Goal: Task Accomplishment & Management: Use online tool/utility

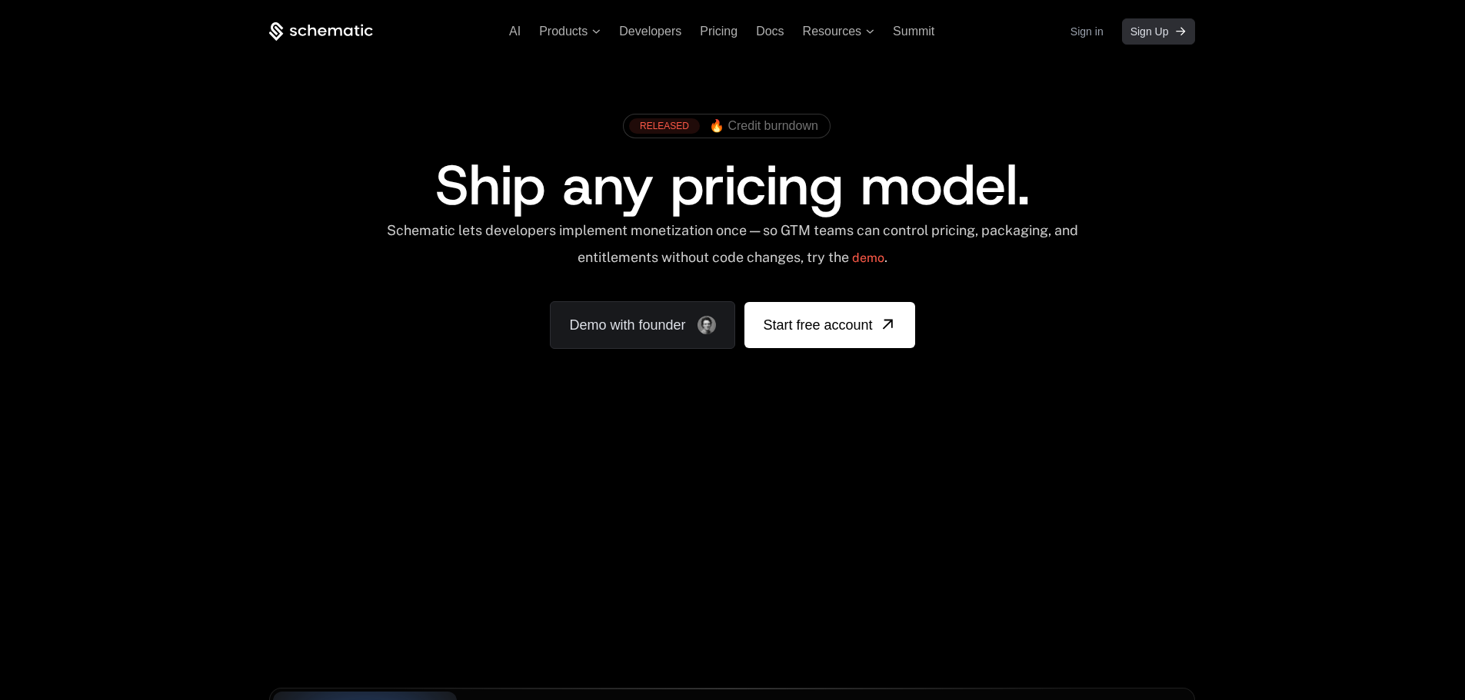
click at [1182, 34] on icon "[object Object]" at bounding box center [1181, 31] width 8 height 8
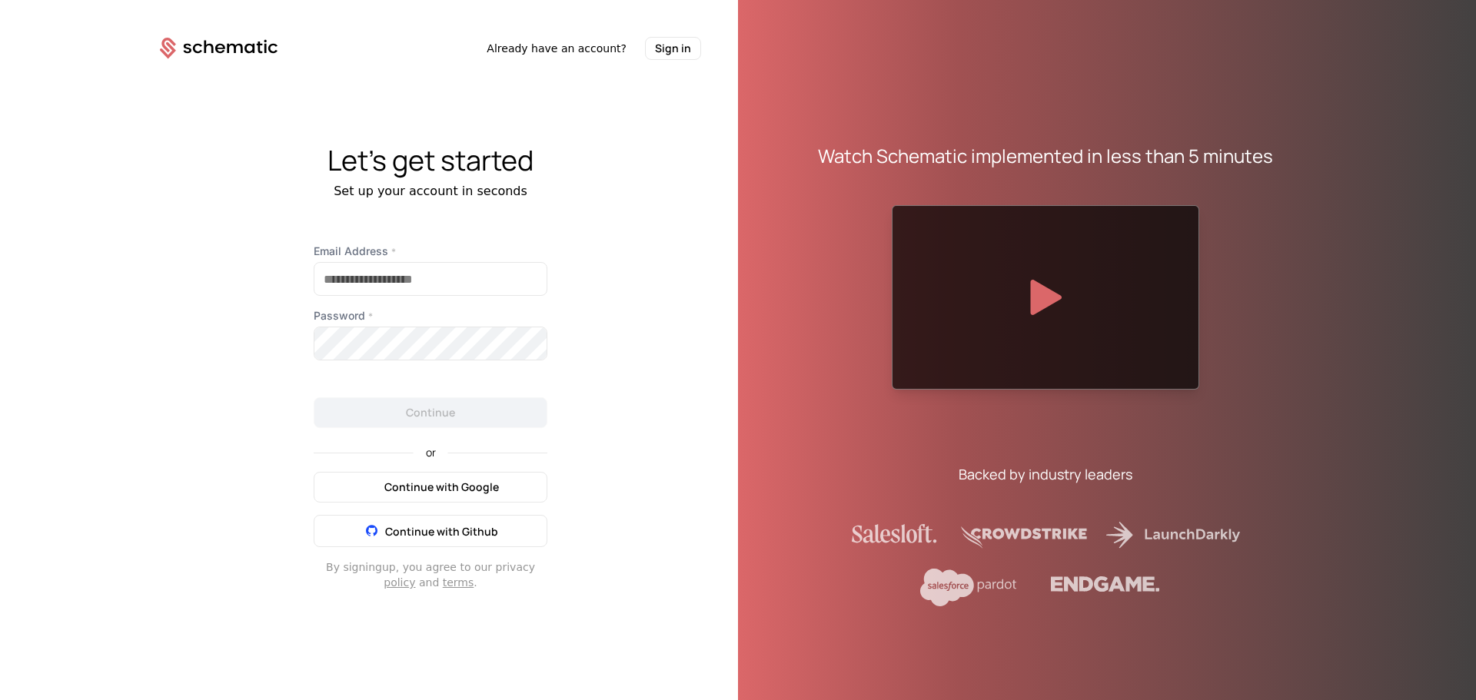
click at [421, 494] on span "Continue with Google" at bounding box center [441, 487] width 115 height 15
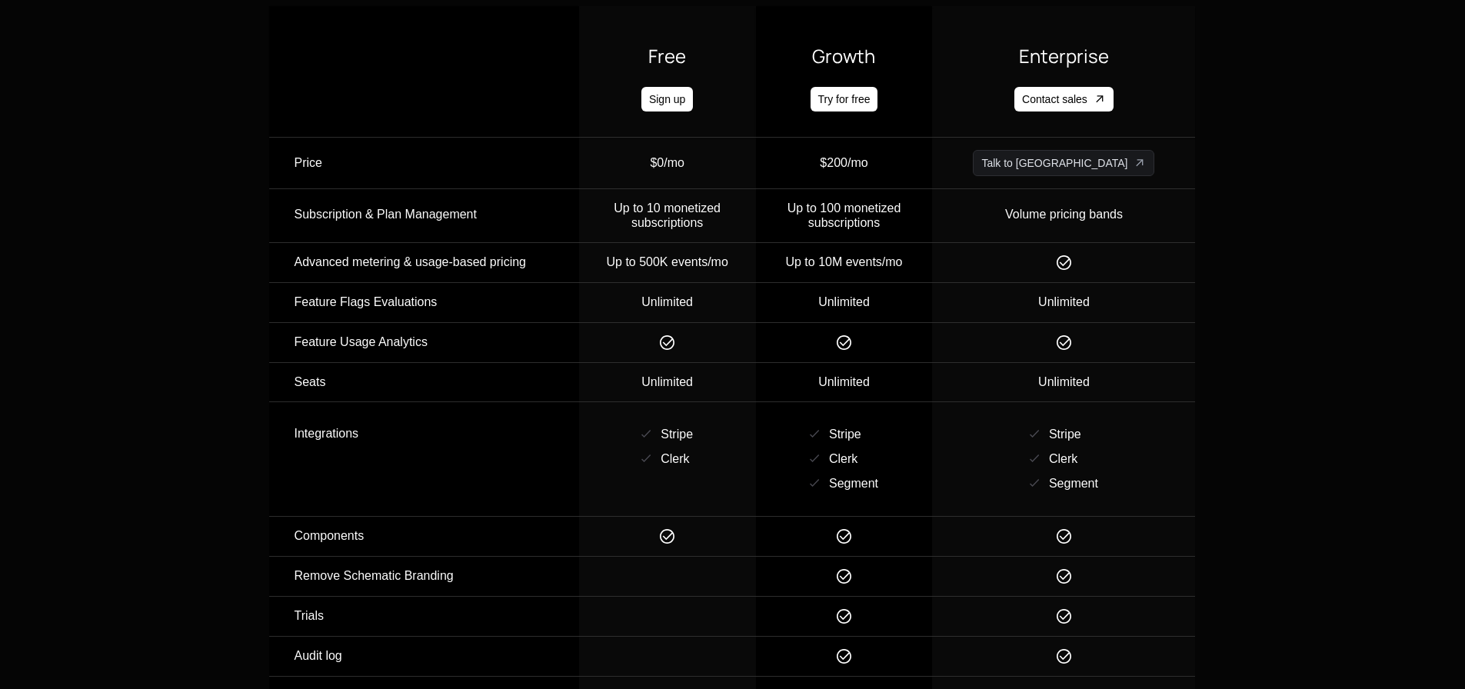
scroll to position [538, 0]
drag, startPoint x: 657, startPoint y: 204, endPoint x: 764, endPoint y: 226, distance: 109.0
click at [755, 226] on div "Up to 10 monetized subscriptions" at bounding box center [667, 214] width 175 height 28
drag, startPoint x: 837, startPoint y: 195, endPoint x: 955, endPoint y: 215, distance: 119.3
click at [933, 215] on td "Up to 100 monetized subscriptions" at bounding box center [844, 215] width 177 height 54
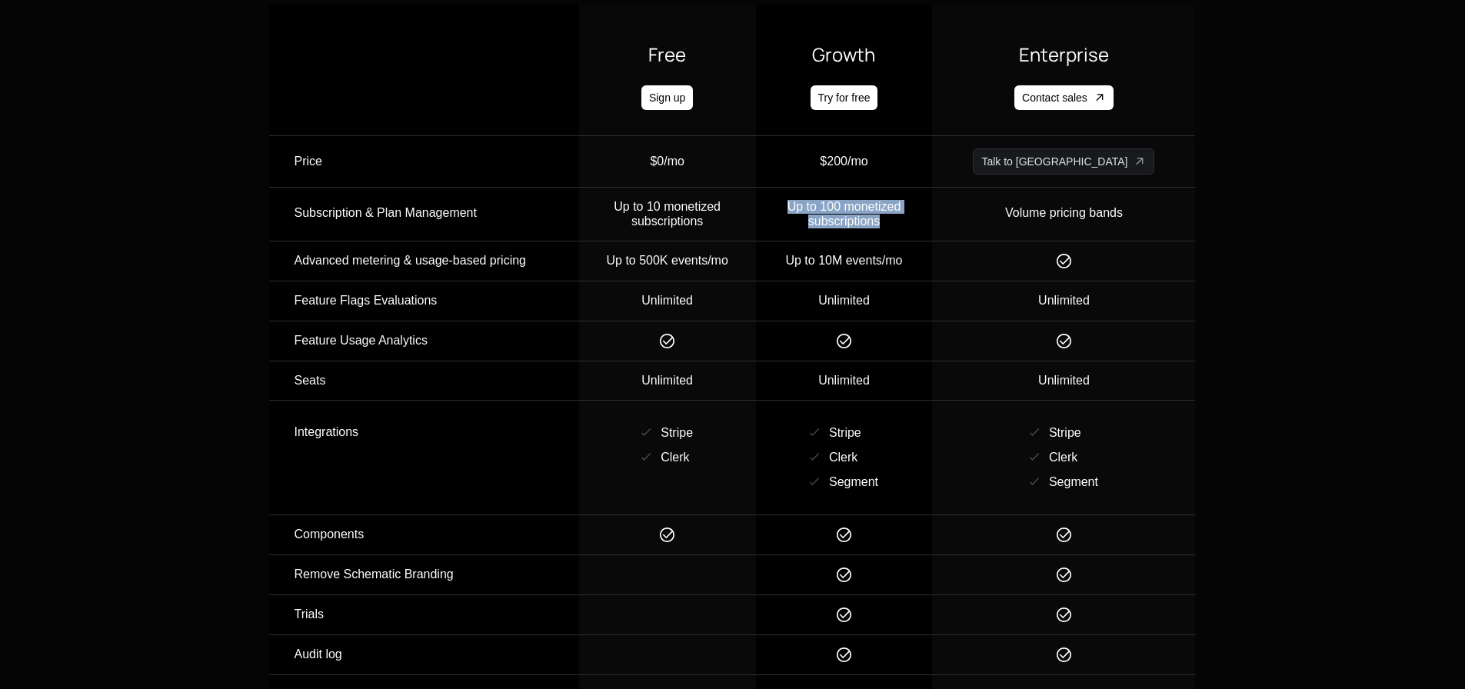
click at [932, 221] on div "Up to 100 monetized subscriptions" at bounding box center [843, 214] width 175 height 28
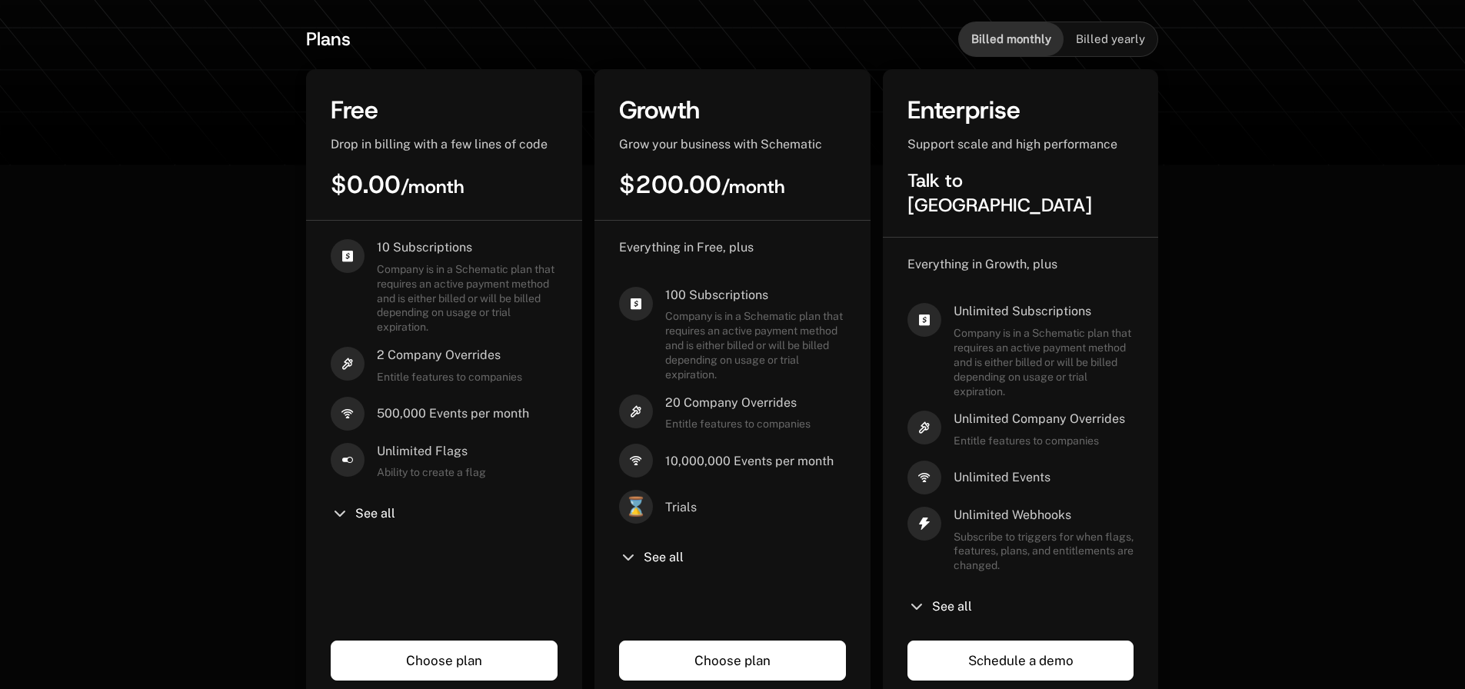
scroll to position [384, 0]
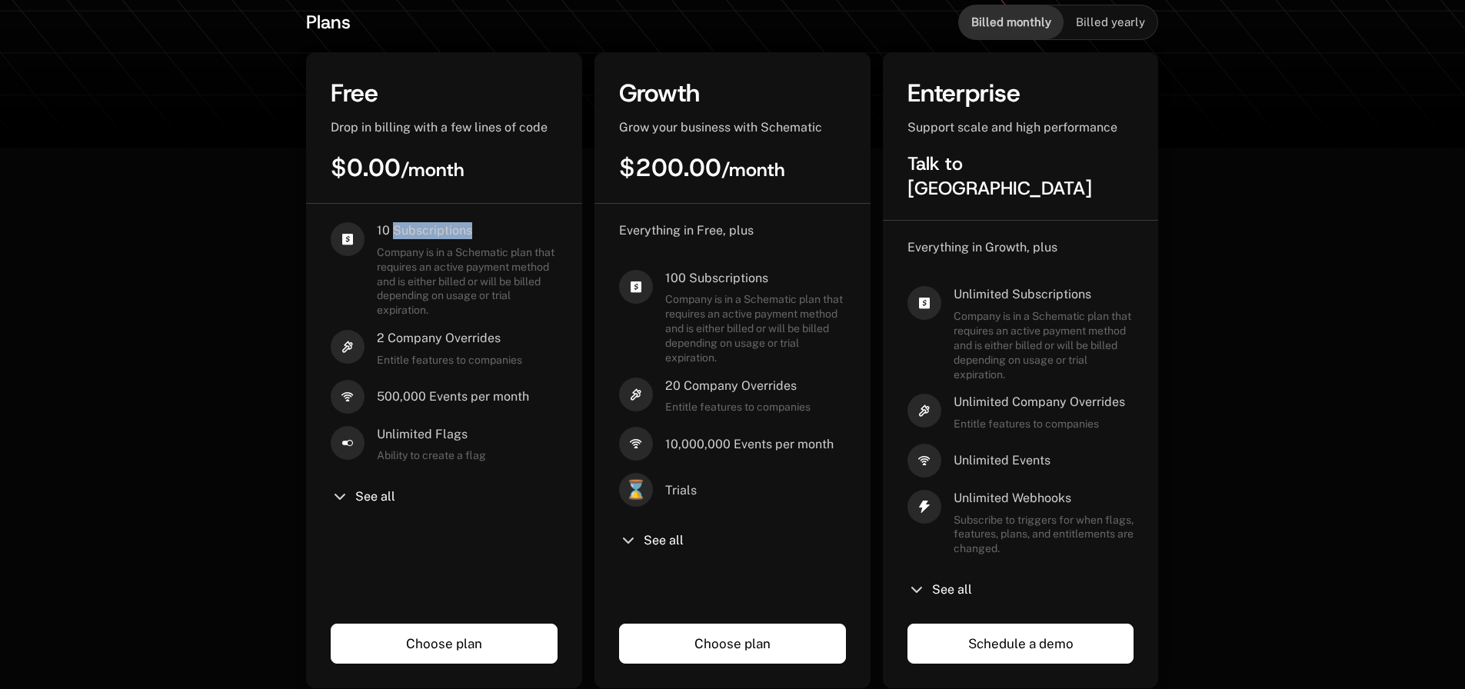
drag, startPoint x: 396, startPoint y: 237, endPoint x: 500, endPoint y: 229, distance: 104.8
click at [500, 229] on span "10 Subscriptions" at bounding box center [467, 230] width 181 height 17
drag, startPoint x: 663, startPoint y: 270, endPoint x: 773, endPoint y: 271, distance: 109.9
click at [773, 271] on div "100 Subscriptions Company is in a Schematic plan that requires an active paymen…" at bounding box center [732, 317] width 227 height 95
click at [848, 263] on div "Everything in Free, plus 100 Subscriptions Company is in a Schematic plan that …" at bounding box center [732, 434] width 276 height 460
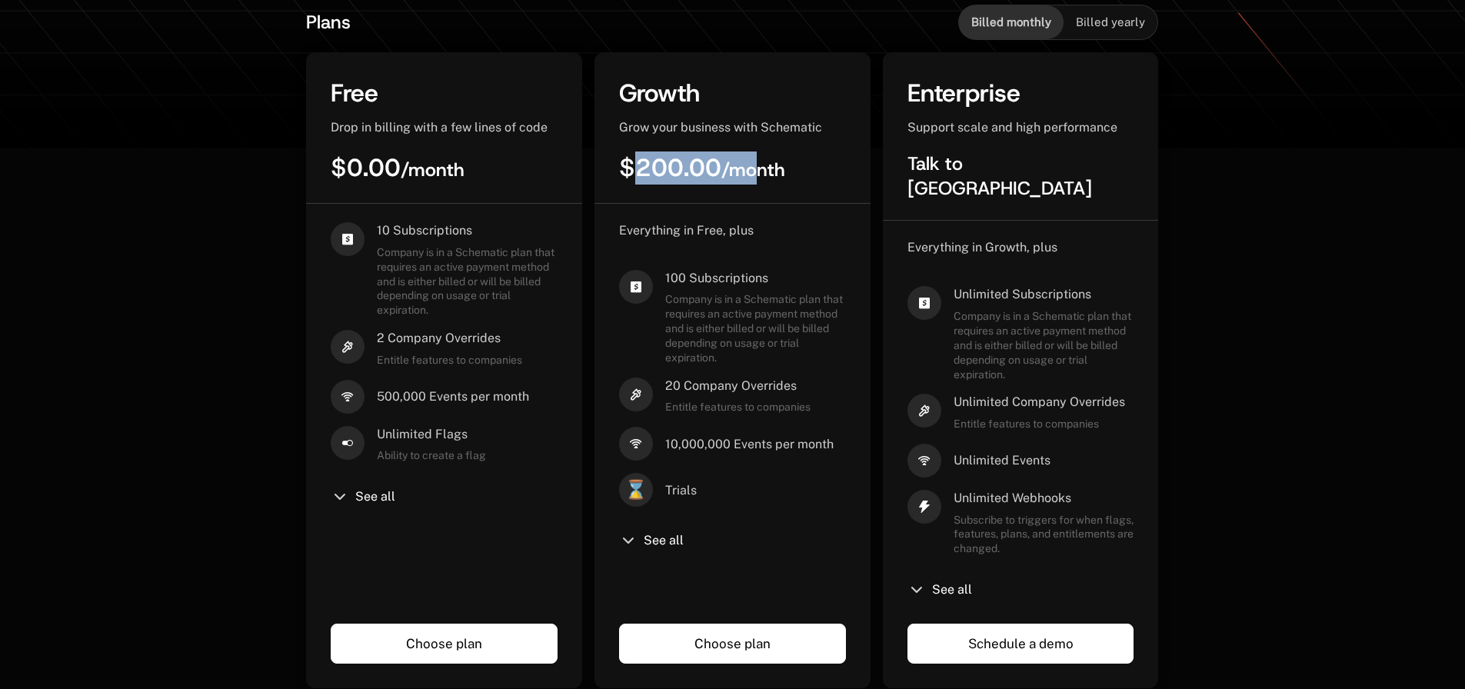
drag, startPoint x: 632, startPoint y: 185, endPoint x: 751, endPoint y: 168, distance: 120.4
click at [751, 168] on div "$200.00 / month" at bounding box center [732, 167] width 227 height 33
click at [745, 241] on div "Everything in Free, plus 100 Subscriptions Company is in a Schematic plan that …" at bounding box center [732, 410] width 227 height 377
click at [637, 537] on icon at bounding box center [628, 540] width 18 height 18
drag, startPoint x: 676, startPoint y: 276, endPoint x: 823, endPoint y: 264, distance: 148.1
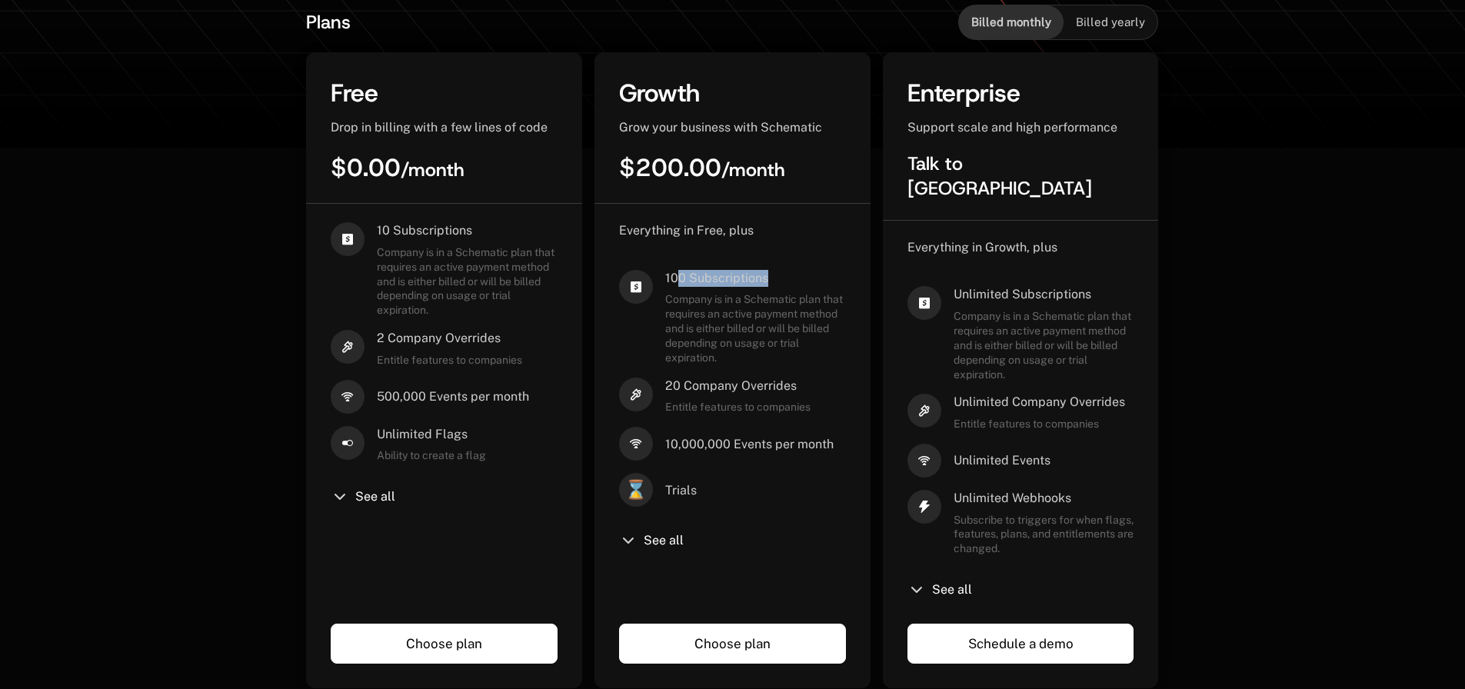
click at [823, 264] on div "Everything in Free, plus 100 Subscriptions Company is in a Schematic plan that …" at bounding box center [732, 410] width 227 height 377
click at [844, 414] on div "20 Company Overrides Entitle features to companies" at bounding box center [732, 395] width 227 height 37
drag, startPoint x: 791, startPoint y: 276, endPoint x: 662, endPoint y: 277, distance: 129.2
click at [662, 277] on div "100 Subscriptions Company is in a Schematic plan that requires an active paymen…" at bounding box center [732, 317] width 227 height 95
click at [776, 276] on span "100 Subscriptions" at bounding box center [755, 278] width 181 height 17
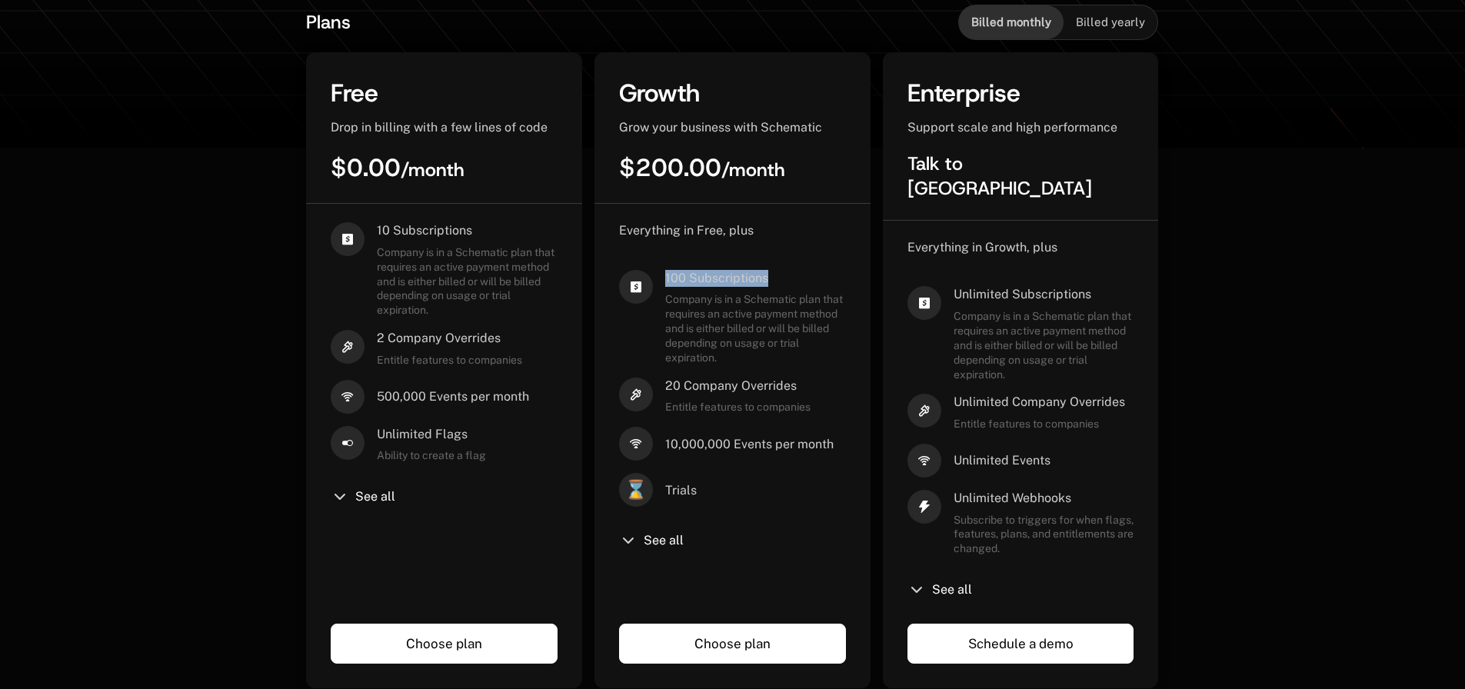
drag, startPoint x: 776, startPoint y: 276, endPoint x: 660, endPoint y: 281, distance: 115.4
click at [660, 281] on div "100 Subscriptions Company is in a Schematic plan that requires an active paymen…" at bounding box center [732, 317] width 227 height 95
drag, startPoint x: 637, startPoint y: 171, endPoint x: 752, endPoint y: 171, distance: 115.3
click at [752, 171] on span "$200.00 / month" at bounding box center [702, 167] width 166 height 32
click at [796, 155] on div "$200.00 / month" at bounding box center [732, 167] width 227 height 33
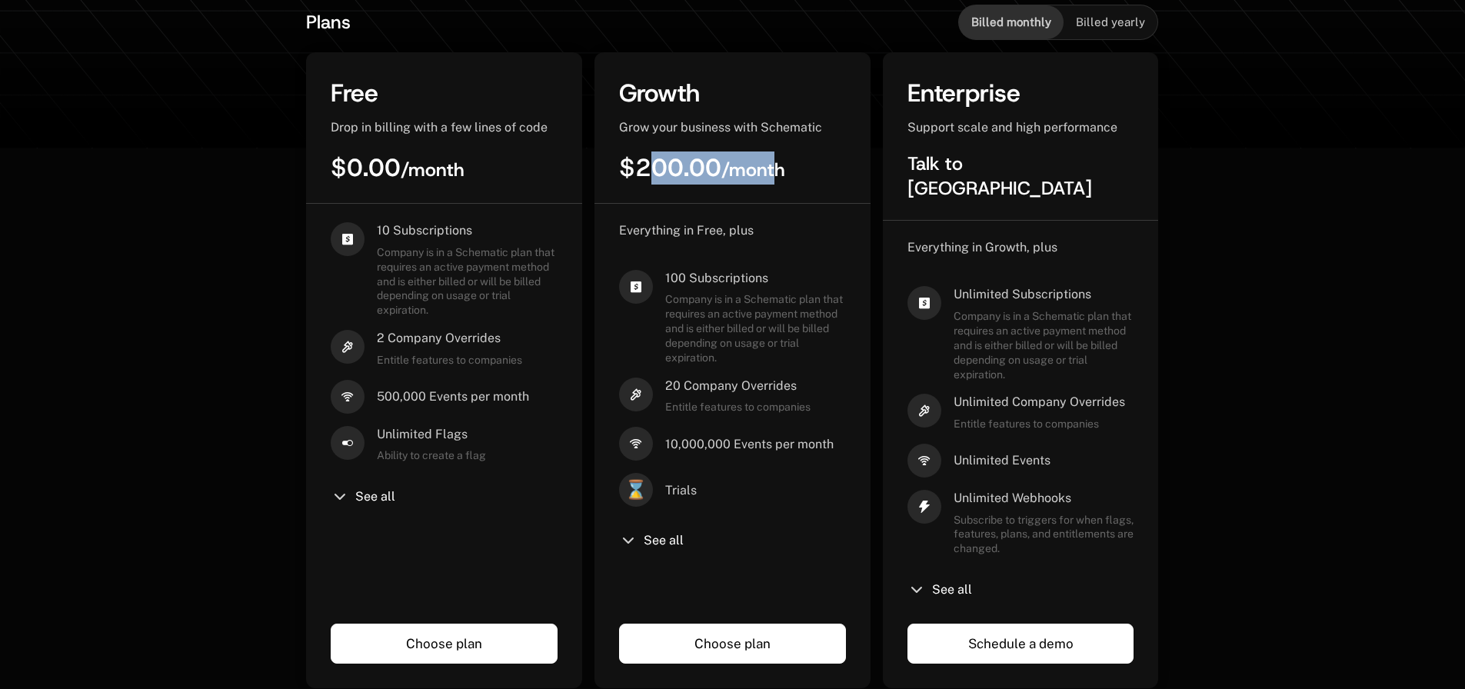
drag, startPoint x: 643, startPoint y: 168, endPoint x: 770, endPoint y: 161, distance: 126.3
click at [770, 161] on span "$200.00 / month" at bounding box center [702, 167] width 166 height 32
click at [806, 290] on div "100 Subscriptions Company is in a Schematic plan that requires an active paymen…" at bounding box center [755, 317] width 181 height 95
drag, startPoint x: 673, startPoint y: 278, endPoint x: 790, endPoint y: 275, distance: 116.1
click at [790, 275] on span "100 Subscriptions" at bounding box center [755, 278] width 181 height 17
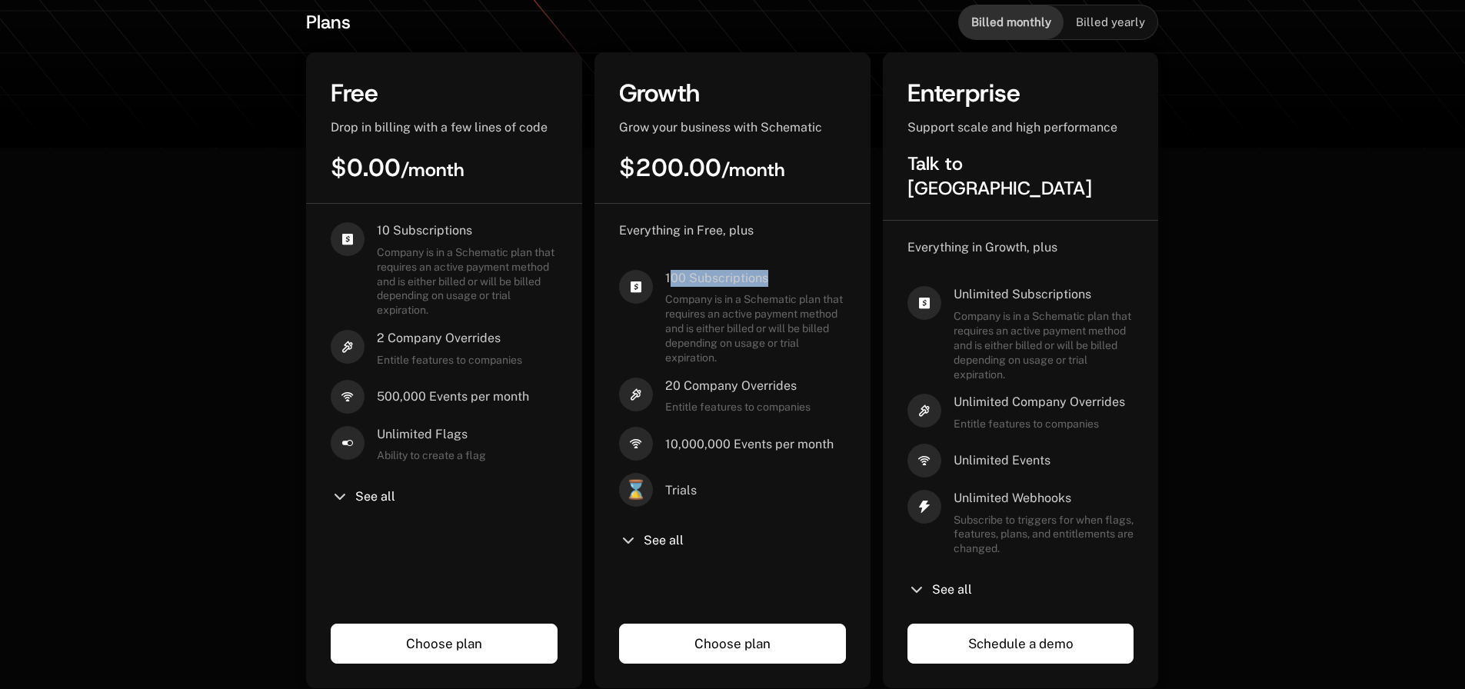
click at [850, 280] on div "Everything in Free, plus 100 Subscriptions Company is in a Schematic plan that …" at bounding box center [732, 434] width 276 height 460
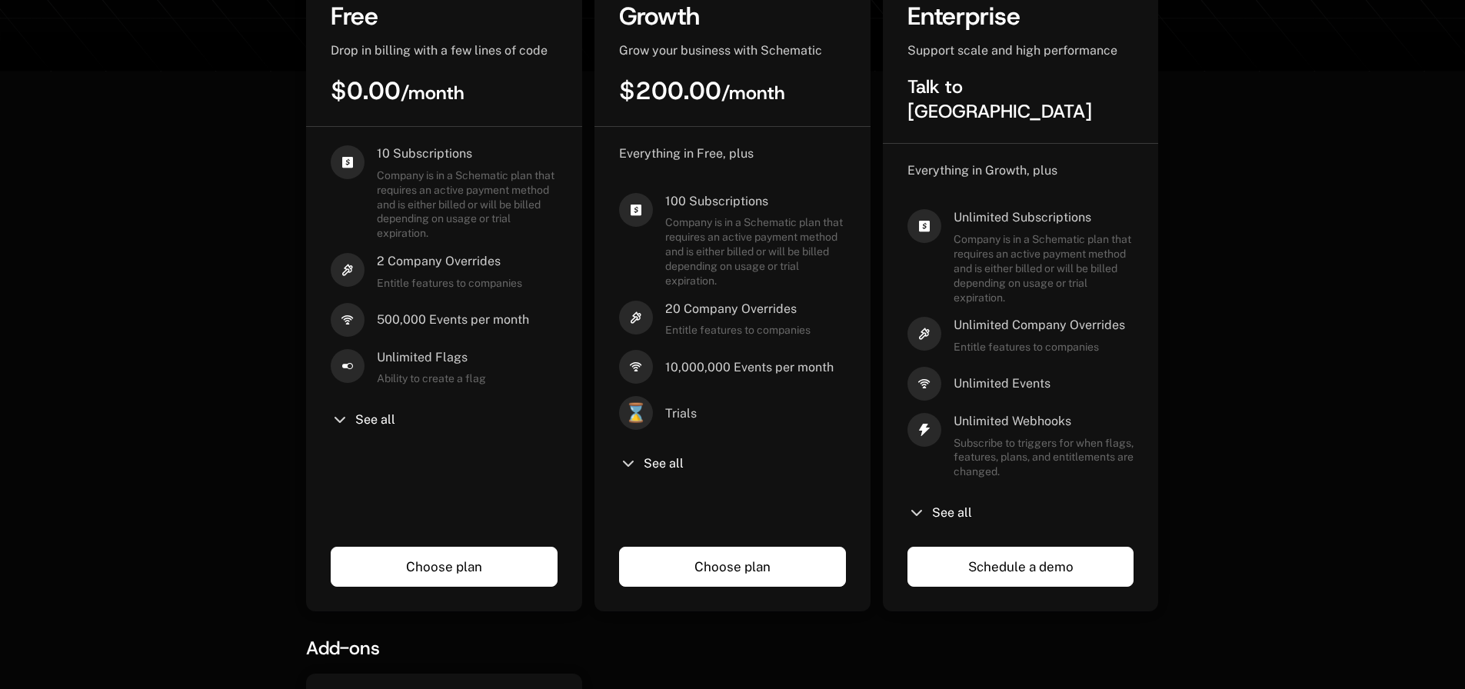
scroll to position [0, 0]
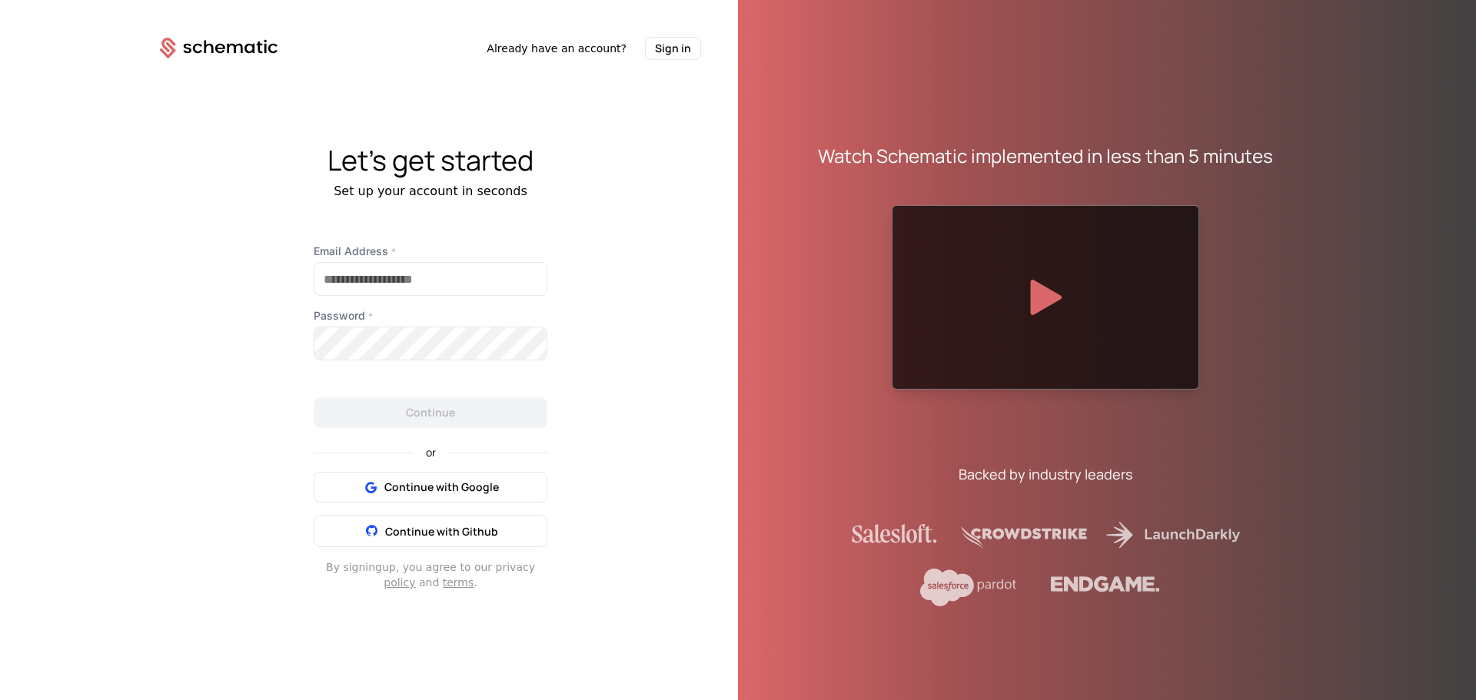
drag, startPoint x: 475, startPoint y: 536, endPoint x: 561, endPoint y: 504, distance: 91.7
click at [475, 537] on span "Continue with Github" at bounding box center [441, 531] width 113 height 15
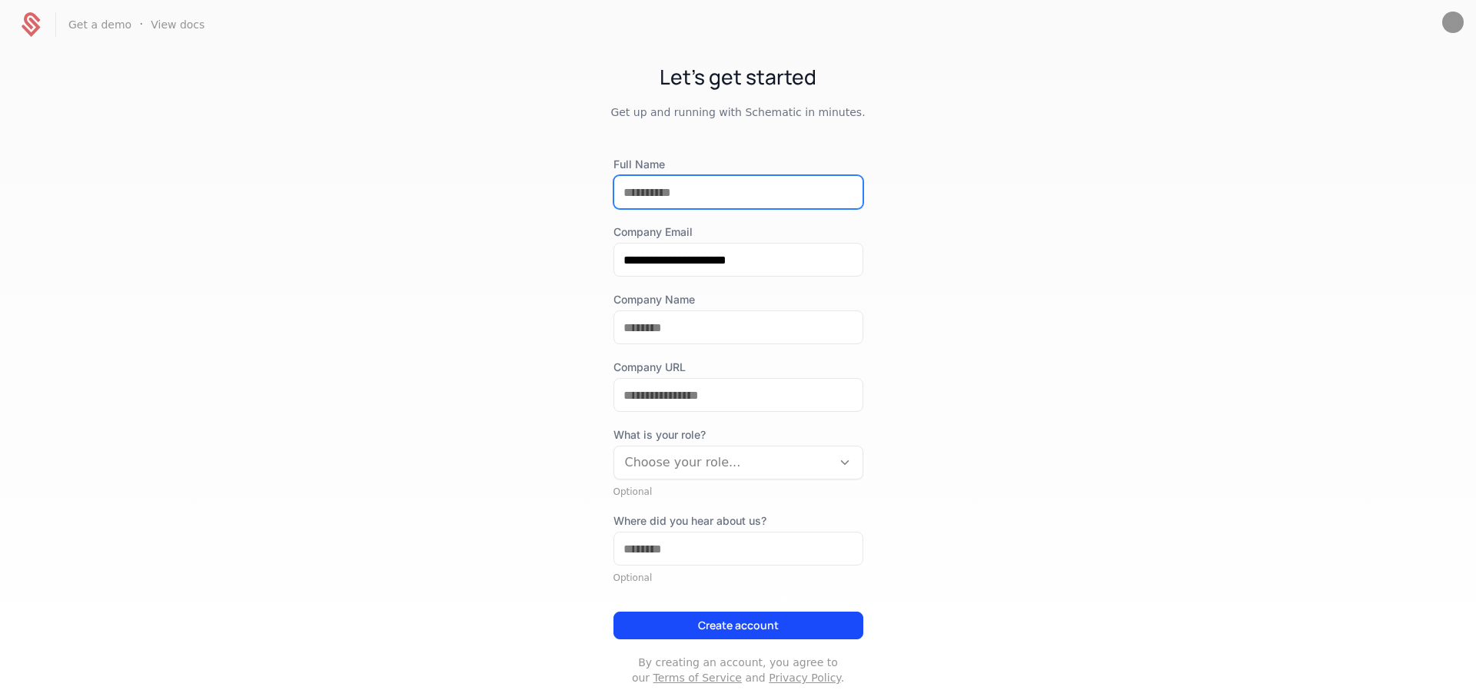
click at [708, 191] on input "Full Name" at bounding box center [738, 192] width 248 height 32
type input "**********"
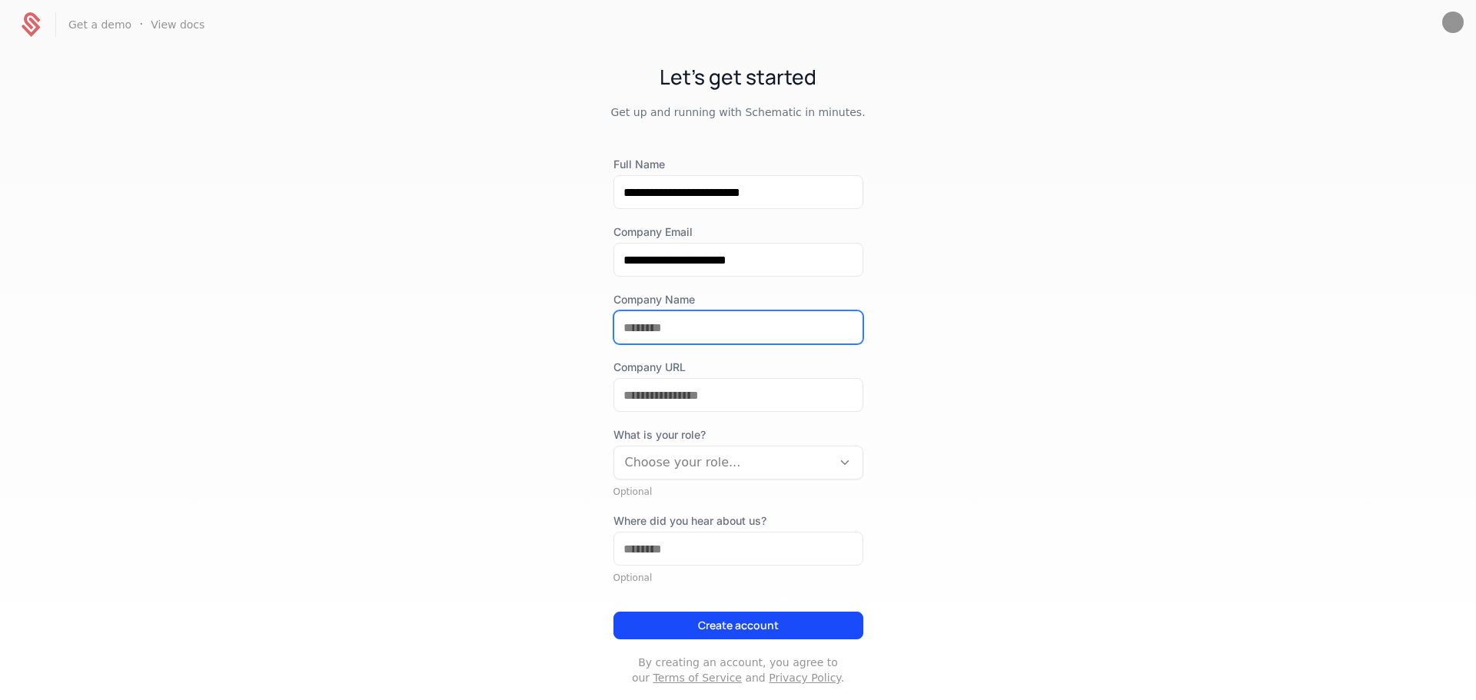
click at [677, 324] on input "Company Name" at bounding box center [738, 327] width 248 height 32
type input "**********"
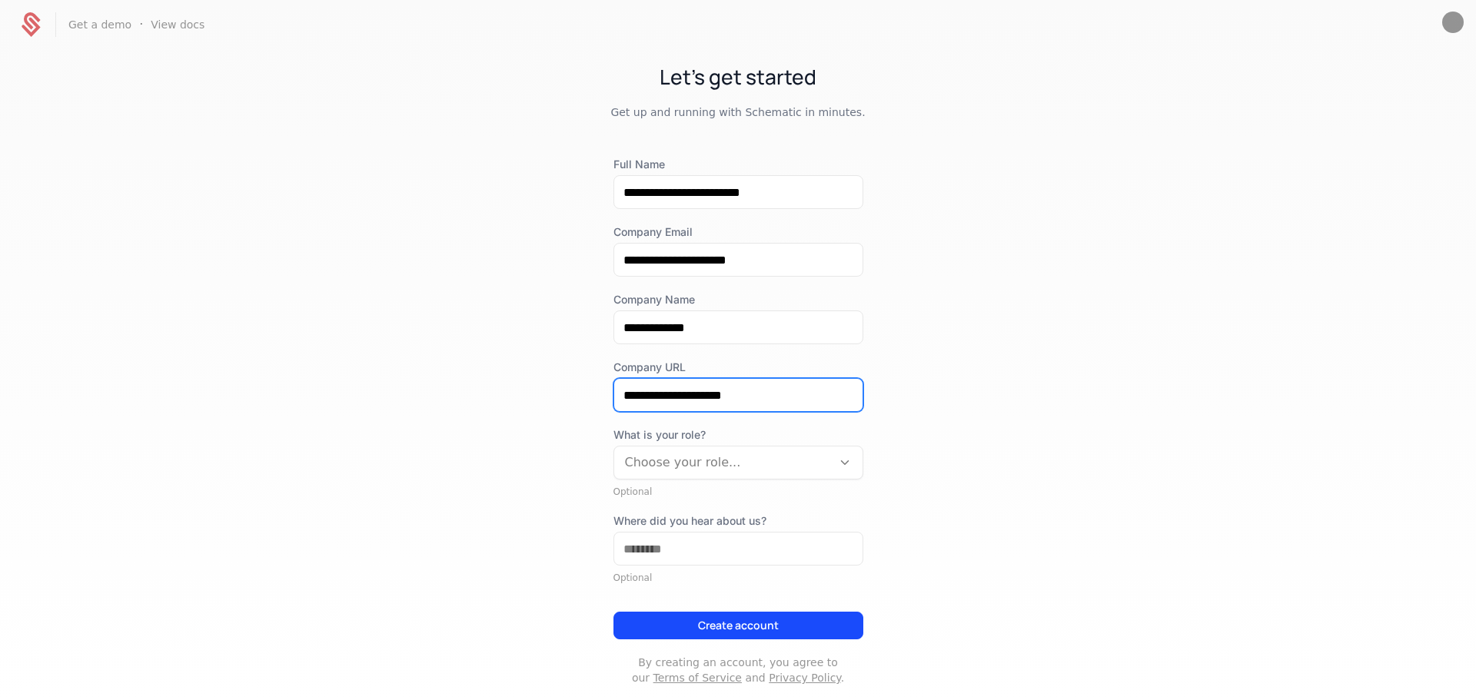
type input "**********"
click at [708, 457] on div at bounding box center [723, 463] width 196 height 22
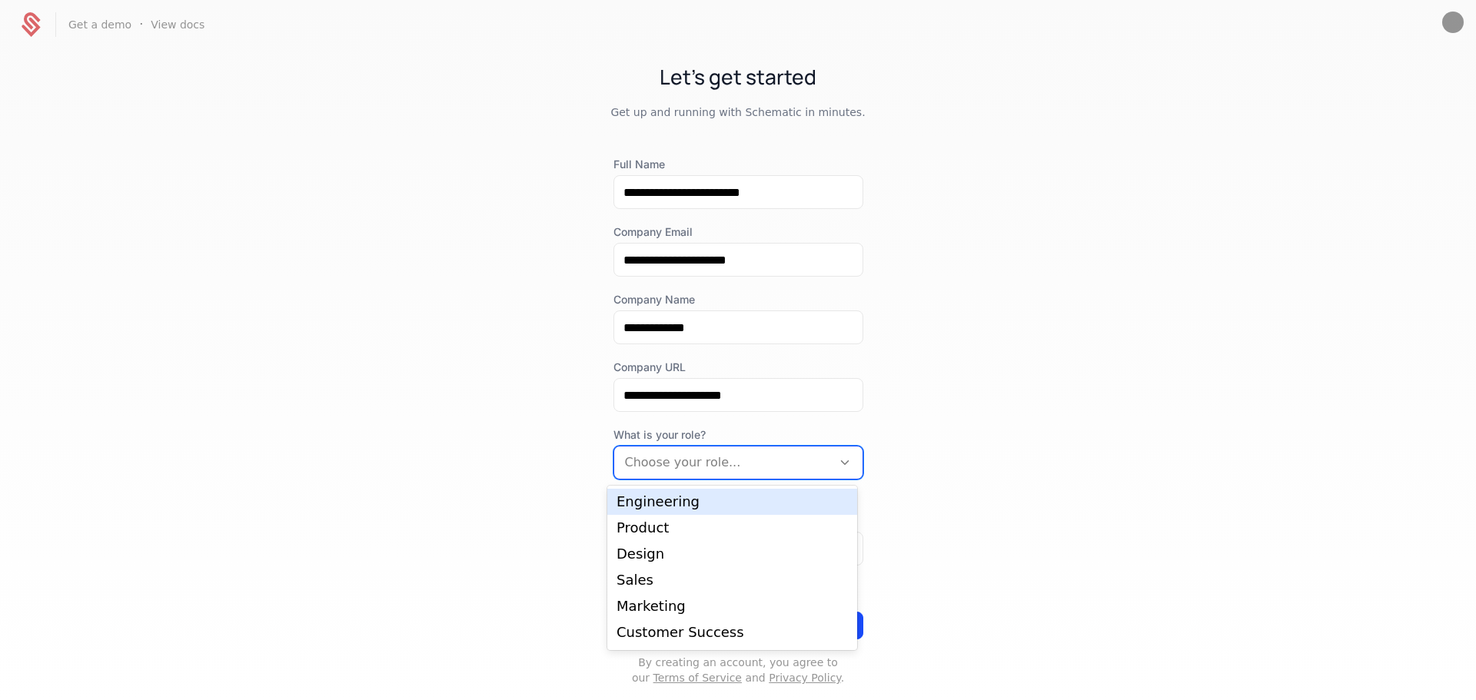
click at [684, 500] on div "Engineering" at bounding box center [732, 502] width 231 height 14
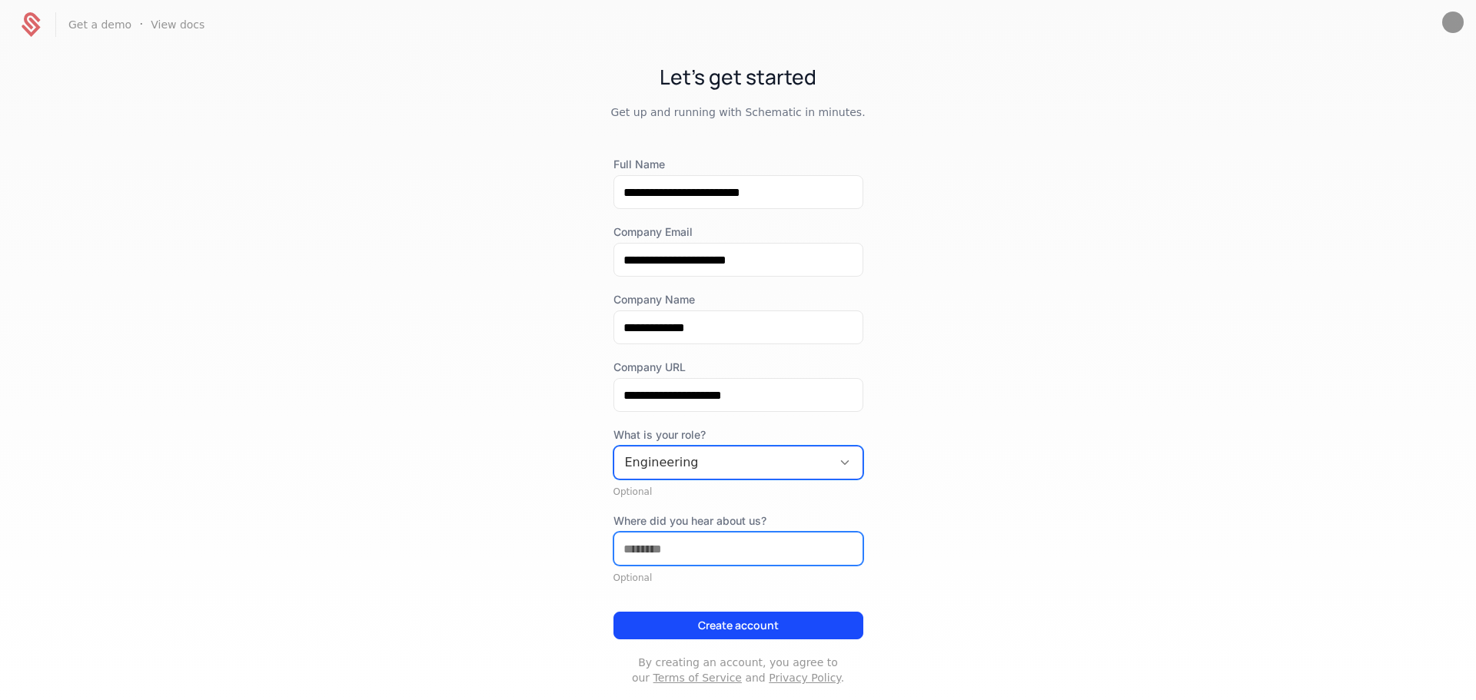
click at [695, 557] on input "Where did you hear about us?" at bounding box center [738, 549] width 248 height 32
type input "**********"
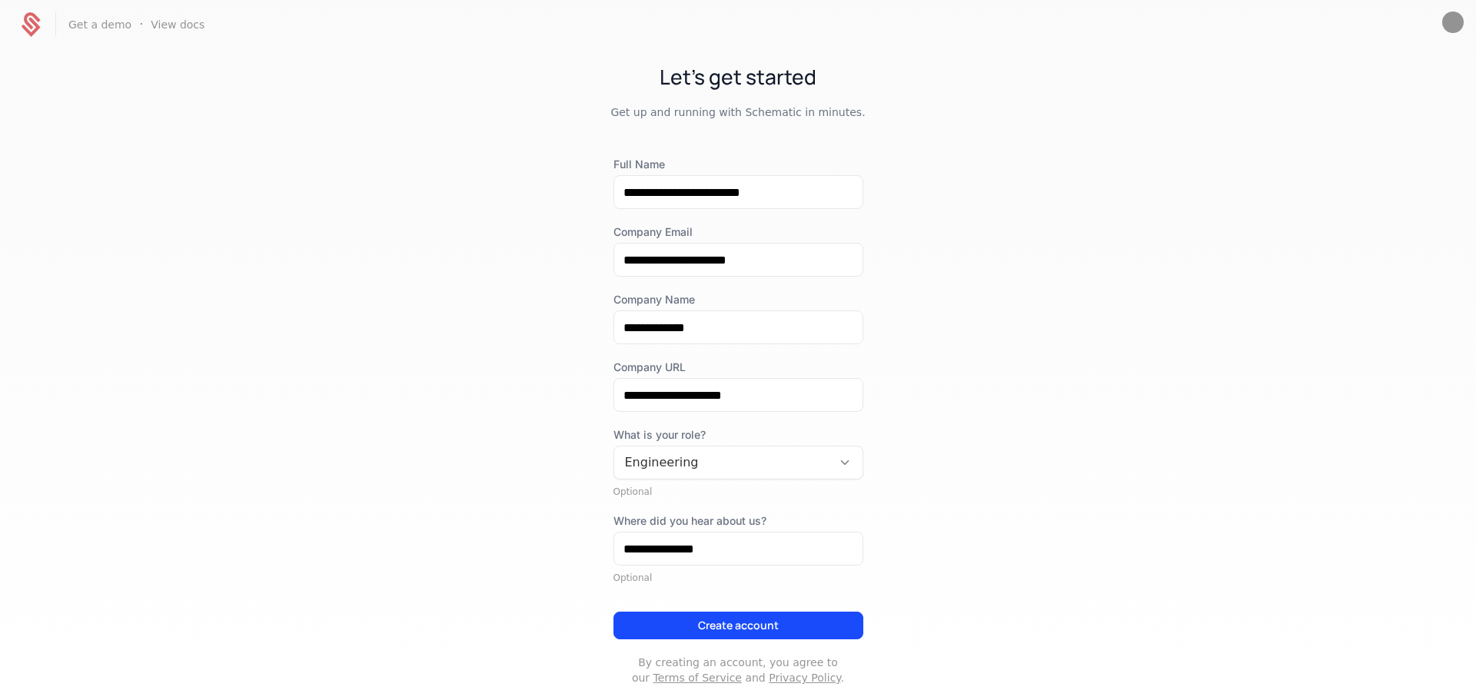
click at [653, 625] on button "Create account" at bounding box center [738, 626] width 250 height 28
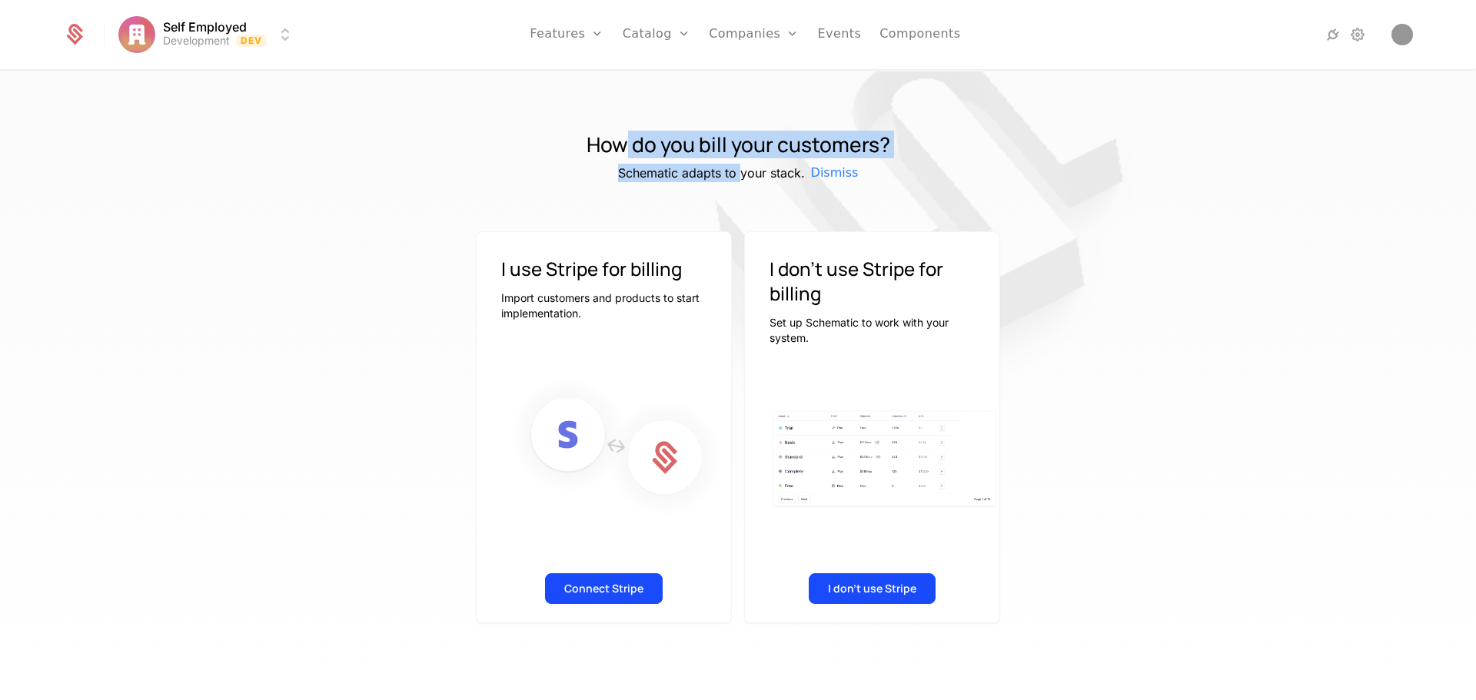
drag, startPoint x: 620, startPoint y: 147, endPoint x: 746, endPoint y: 175, distance: 129.2
click at [746, 175] on div "How do you bill your customers? Schematic adapts to your stack. Dismiss" at bounding box center [737, 157] width 999 height 49
click at [1195, 187] on img at bounding box center [922, 223] width 769 height 769
click at [485, 238] on div "I use Stripe for billing Import customers and products to start implementation." at bounding box center [604, 281] width 254 height 98
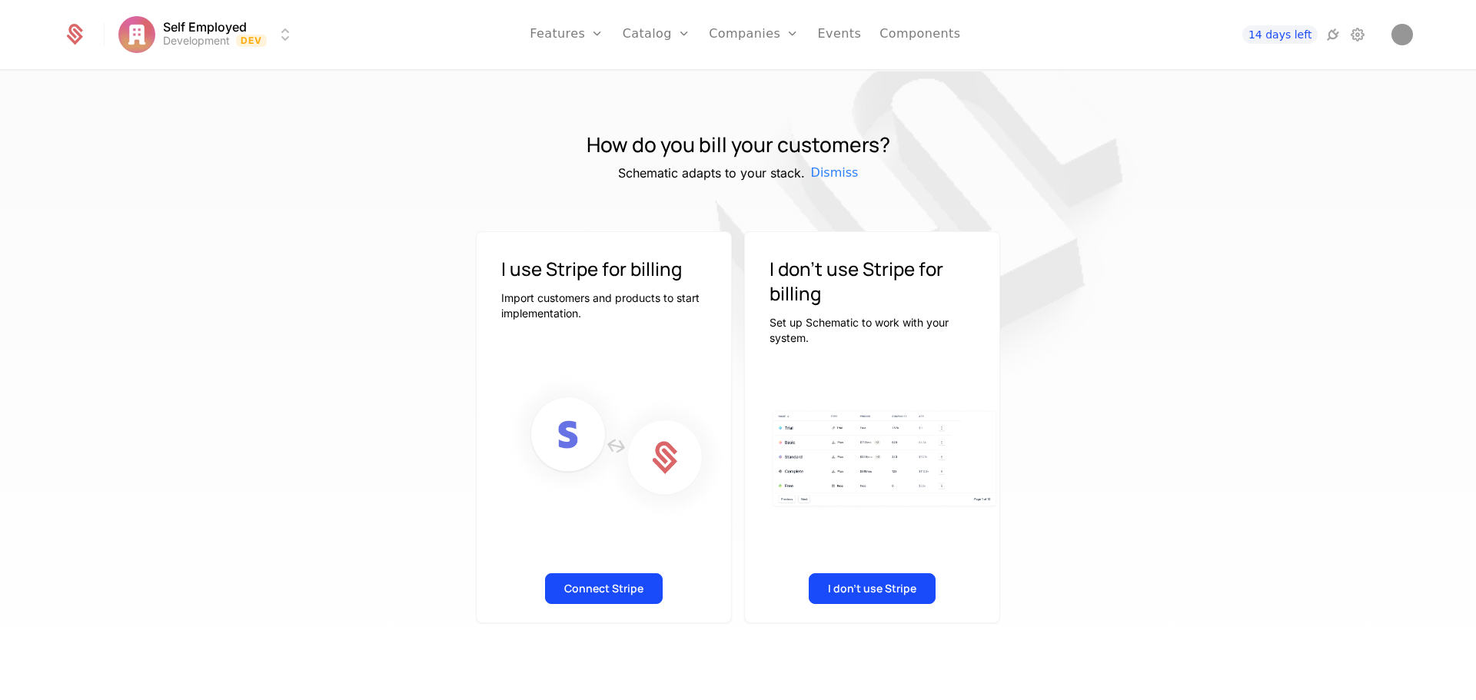
click at [594, 584] on button "Connect Stripe" at bounding box center [604, 589] width 118 height 31
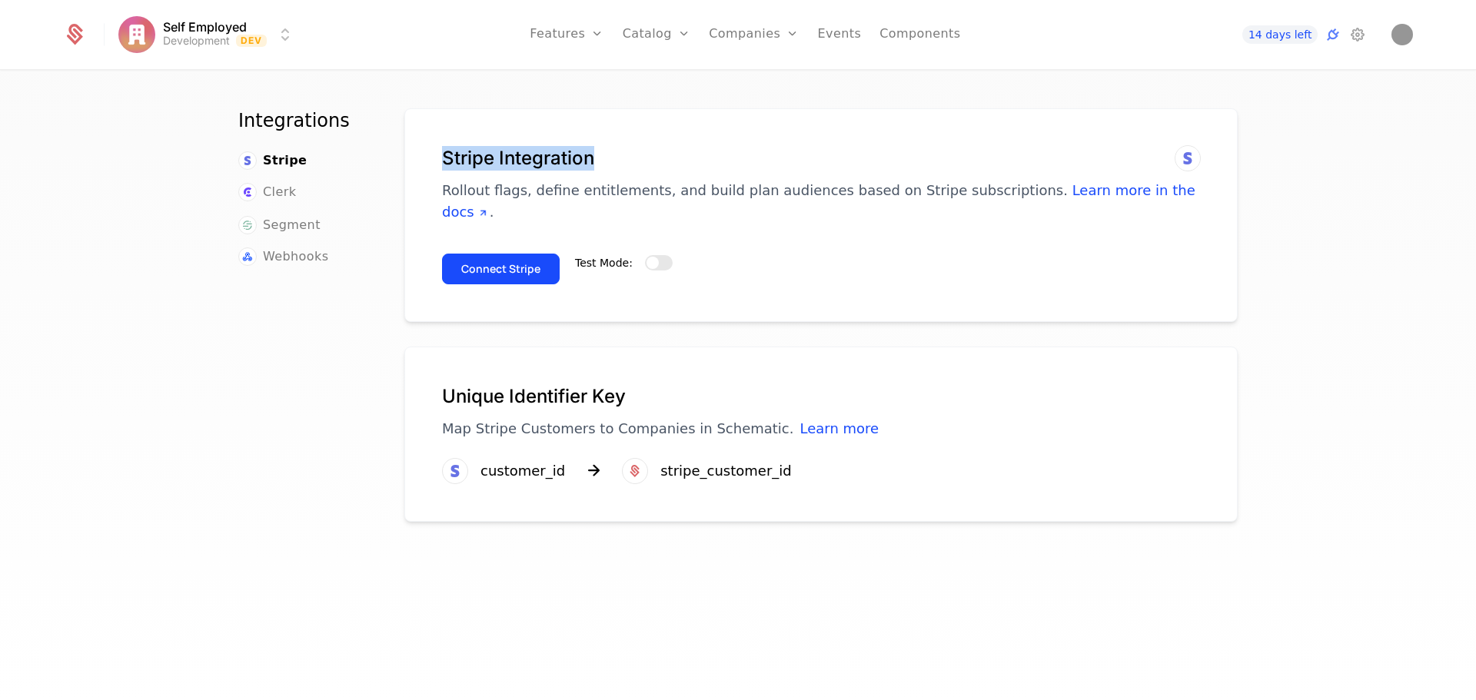
drag, startPoint x: 441, startPoint y: 156, endPoint x: 653, endPoint y: 154, distance: 211.4
click at [653, 154] on h1 "Stripe Integration" at bounding box center [821, 158] width 758 height 25
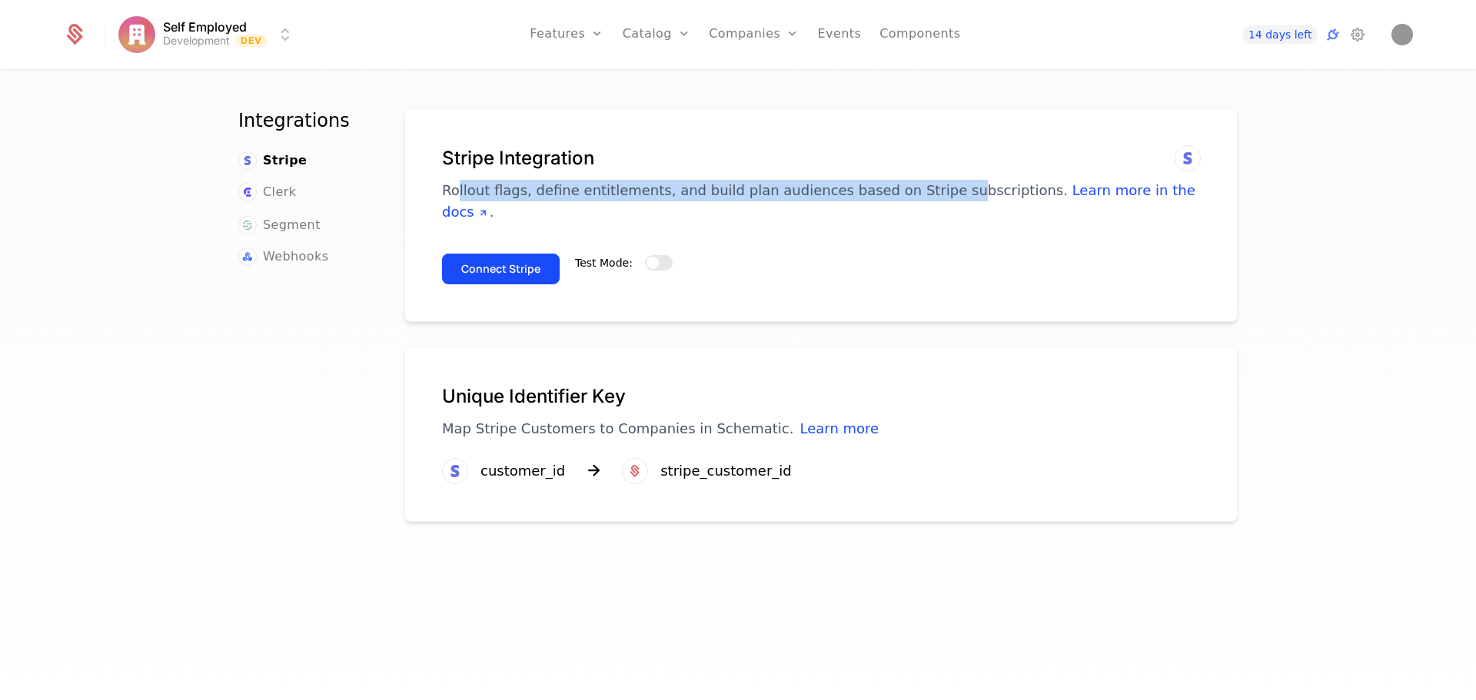
drag, startPoint x: 453, startPoint y: 187, endPoint x: 912, endPoint y: 187, distance: 459.0
click at [912, 187] on p "Rollout flags, define entitlements, and build plan audiences based on Stripe su…" at bounding box center [821, 201] width 758 height 43
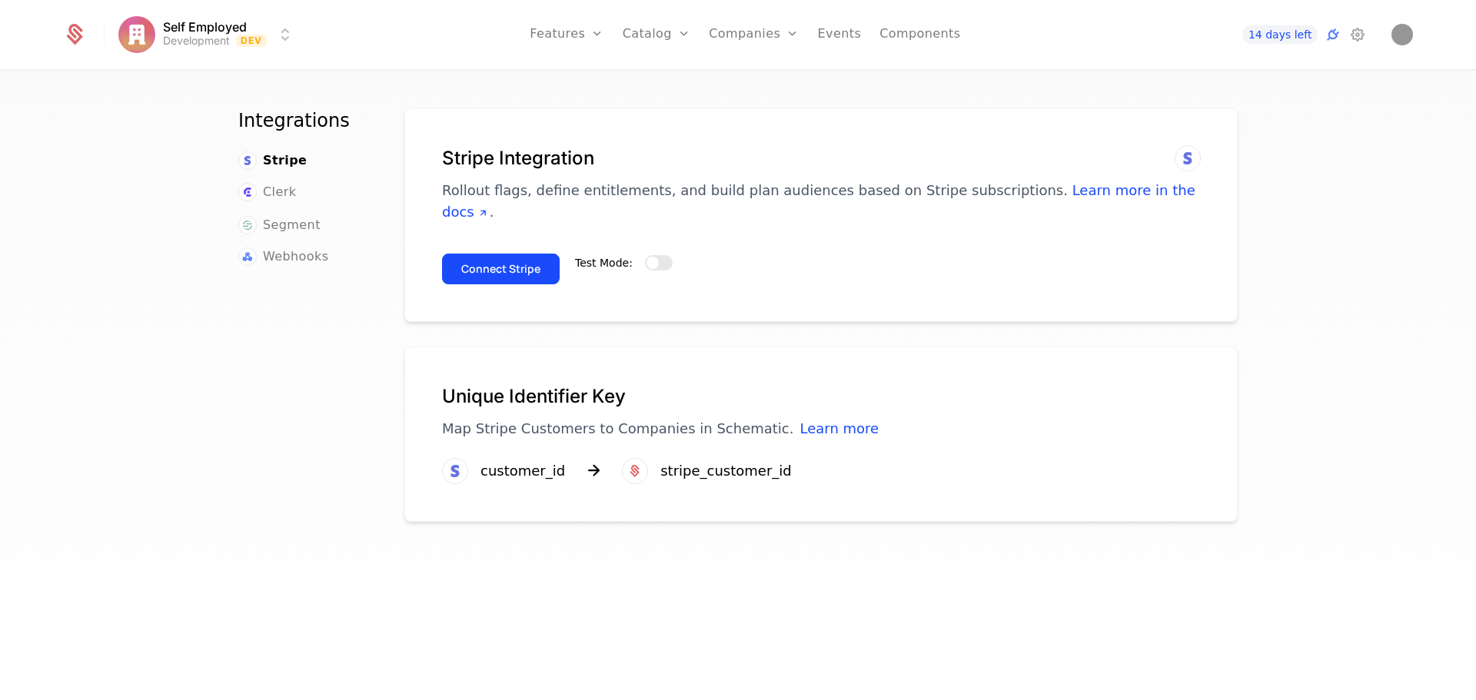
click at [964, 185] on p "Rollout flags, define entitlements, and build plan audiences based on Stripe su…" at bounding box center [821, 201] width 758 height 43
drag, startPoint x: 660, startPoint y: 243, endPoint x: 647, endPoint y: 251, distance: 15.2
click at [660, 255] on button "Test Mode:" at bounding box center [659, 262] width 28 height 15
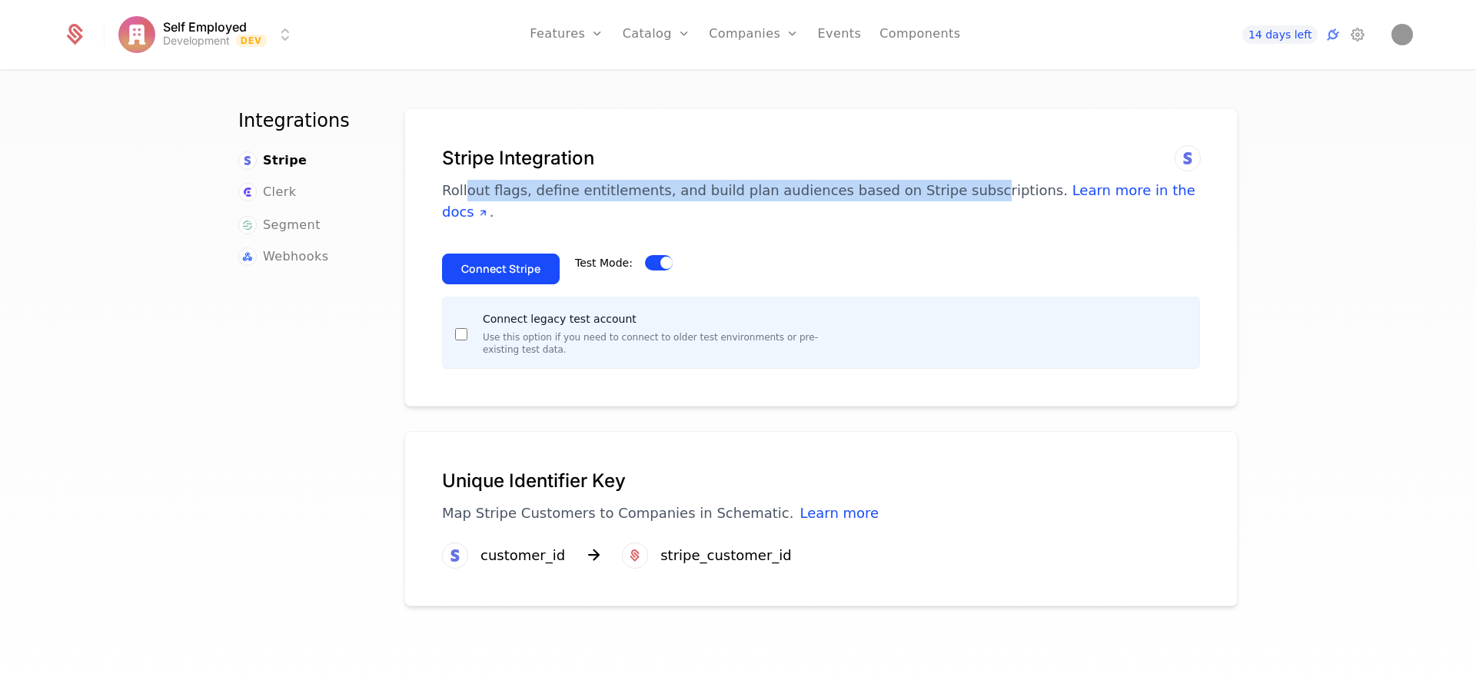
drag, startPoint x: 460, startPoint y: 199, endPoint x: 933, endPoint y: 188, distance: 473.7
click at [933, 188] on p "Rollout flags, define entitlements, and build plan audiences based on Stripe su…" at bounding box center [821, 201] width 758 height 43
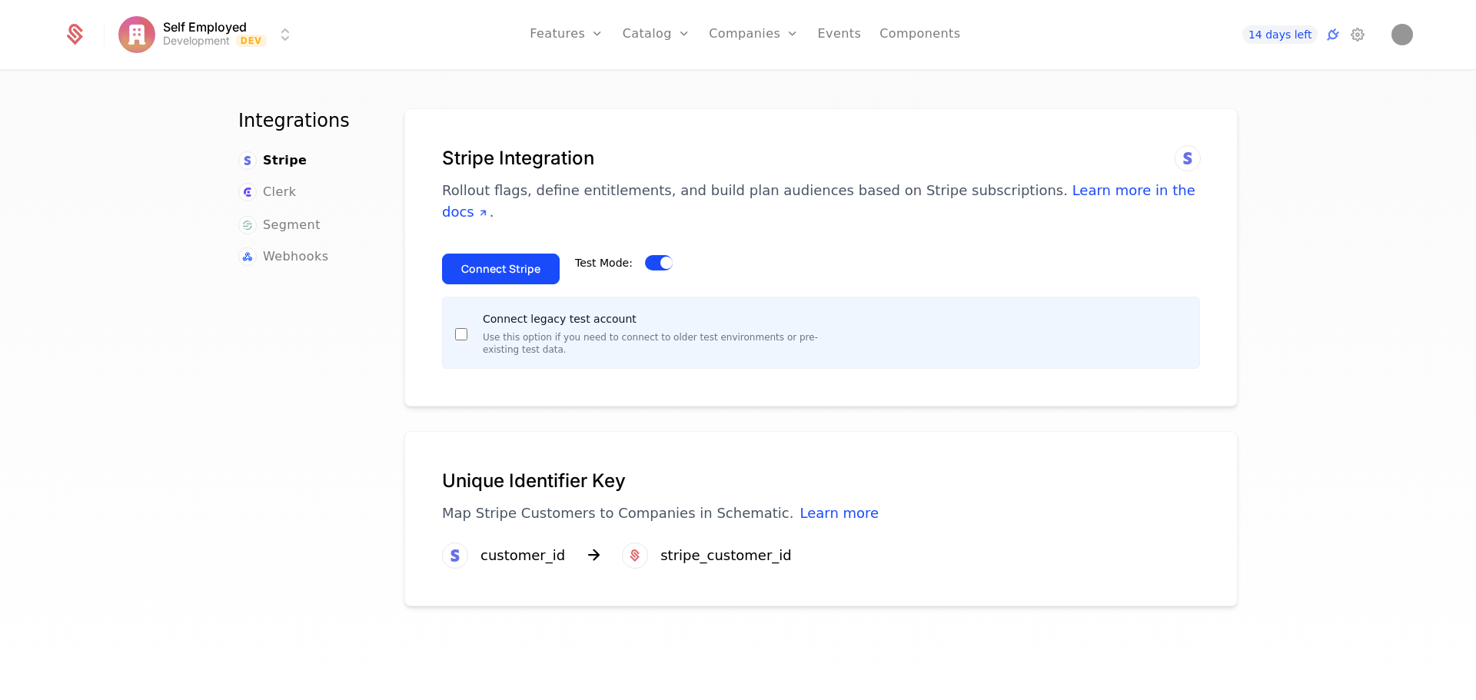
click at [967, 178] on div "Stripe Integration Rollout flags, define entitlements, and build plan audiences…" at bounding box center [821, 184] width 758 height 77
drag, startPoint x: 445, startPoint y: 464, endPoint x: 614, endPoint y: 457, distance: 169.3
click at [614, 469] on h1 "Unique Identifier Key" at bounding box center [821, 481] width 758 height 25
drag, startPoint x: 450, startPoint y: 490, endPoint x: 707, endPoint y: 490, distance: 256.8
click at [707, 503] on p "Map Stripe Customers to Companies in Schematic. Learn more" at bounding box center [821, 514] width 758 height 22
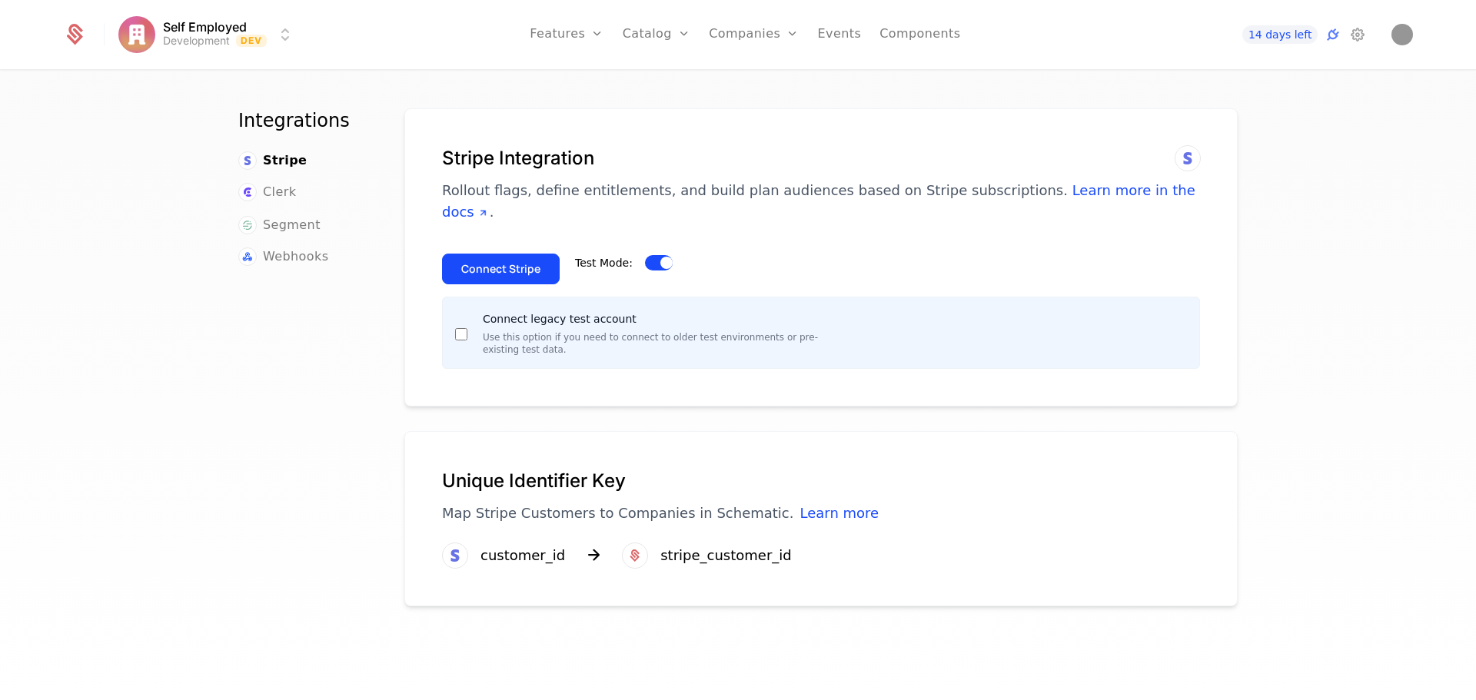
click at [756, 431] on div "Unique Identifier Key Map Stripe Customers to Companies in Schematic. Learn mor…" at bounding box center [820, 518] width 833 height 175
click at [486, 254] on button "Connect Stripe" at bounding box center [501, 269] width 118 height 31
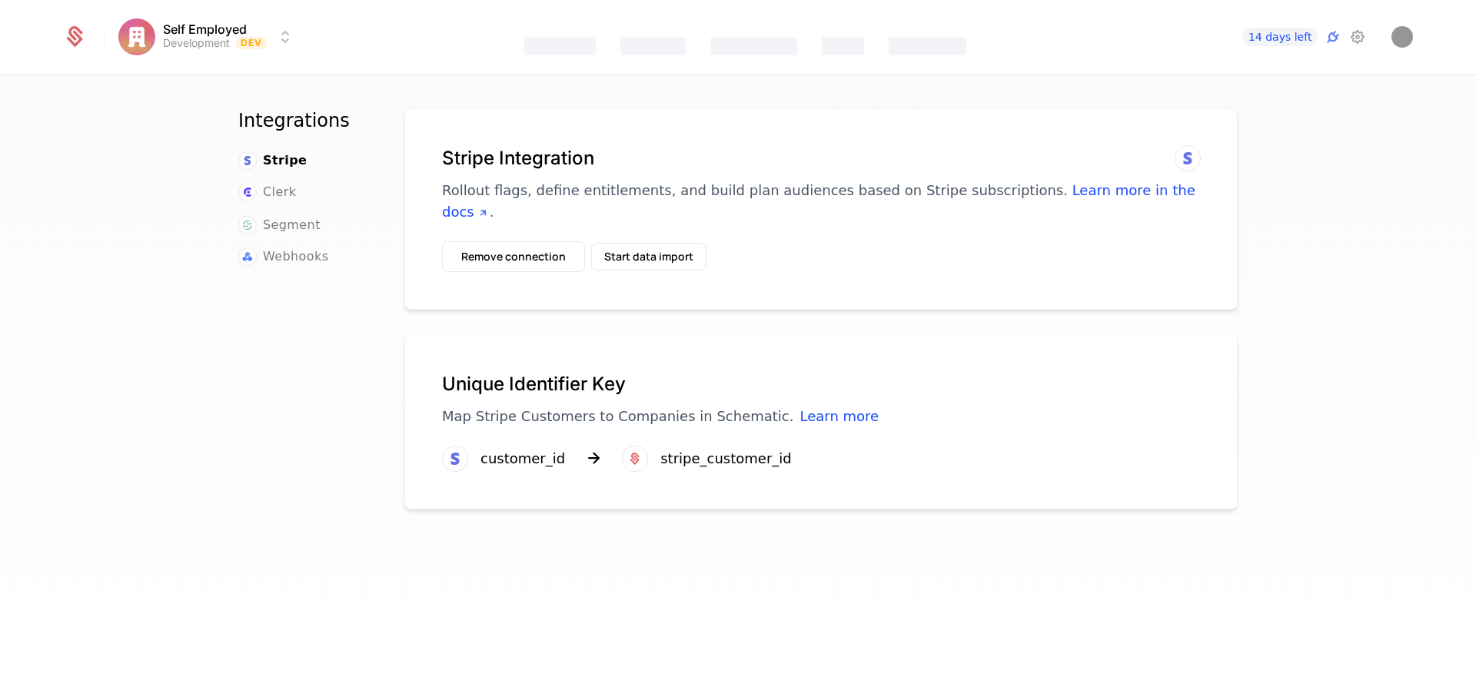
click at [521, 241] on button "Remove connection" at bounding box center [513, 256] width 143 height 31
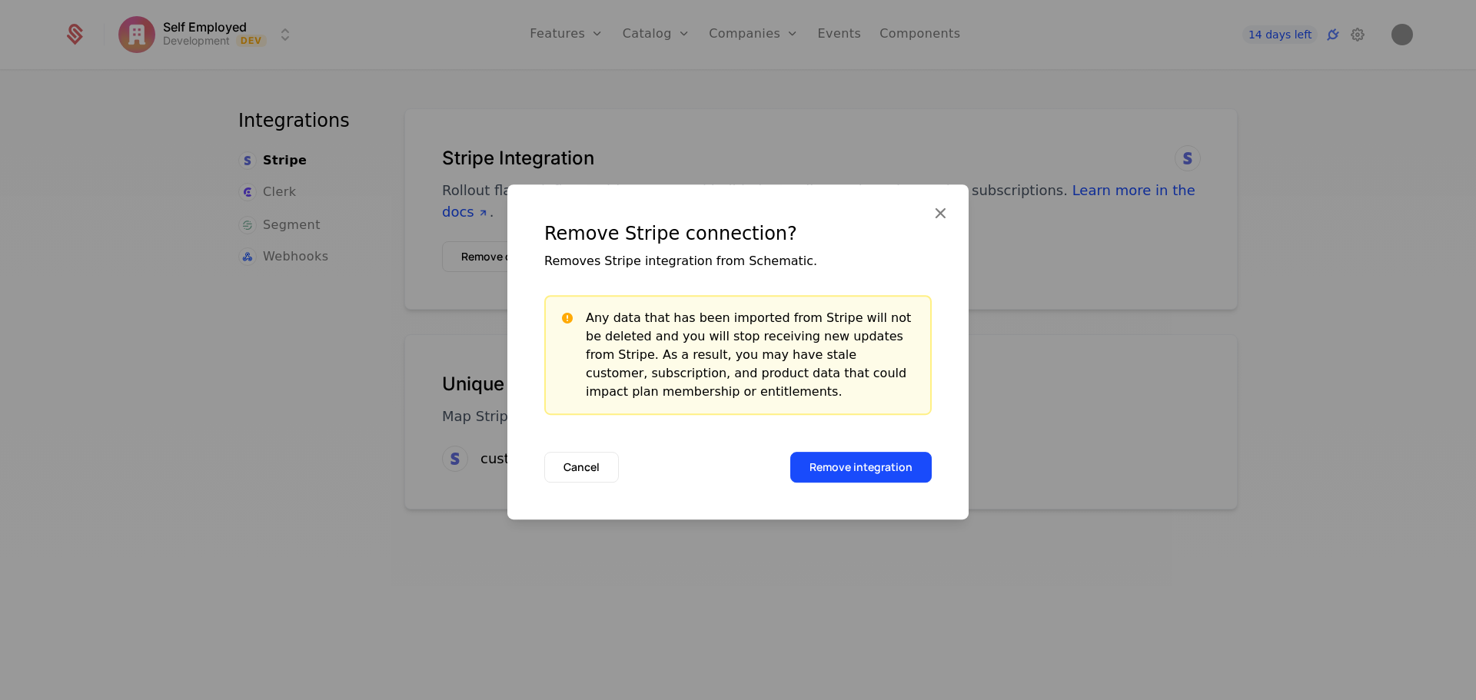
click at [861, 474] on button "Remove integration" at bounding box center [860, 467] width 141 height 31
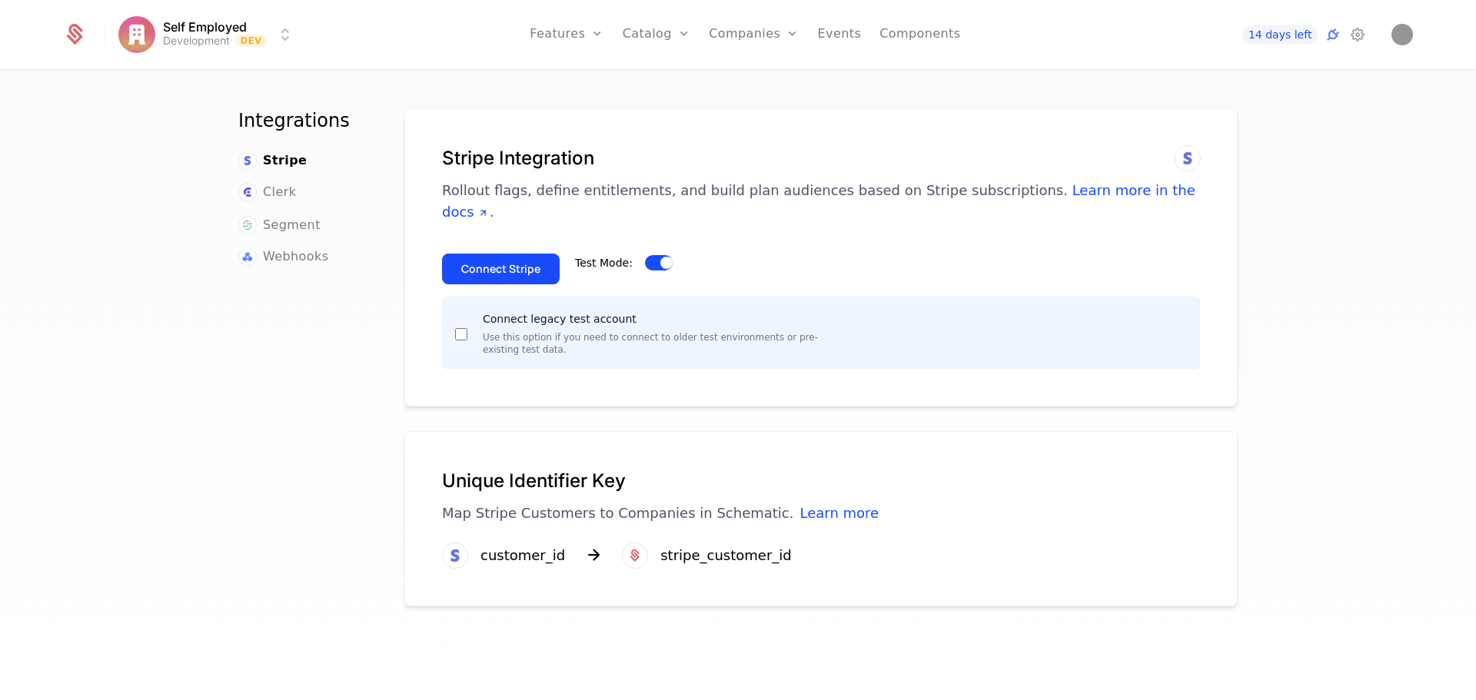
click at [484, 254] on button "Connect Stripe" at bounding box center [501, 269] width 118 height 31
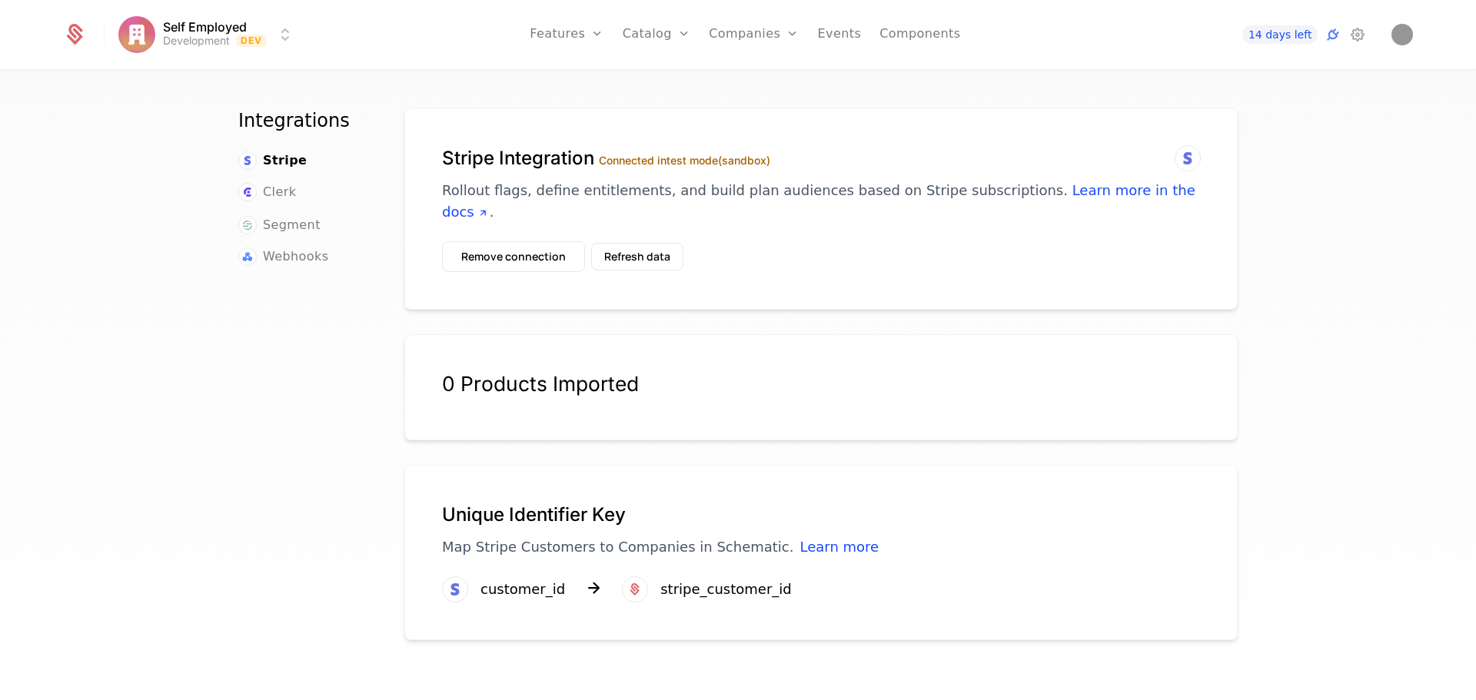
click at [672, 77] on link "Plans" at bounding box center [680, 75] width 79 height 12
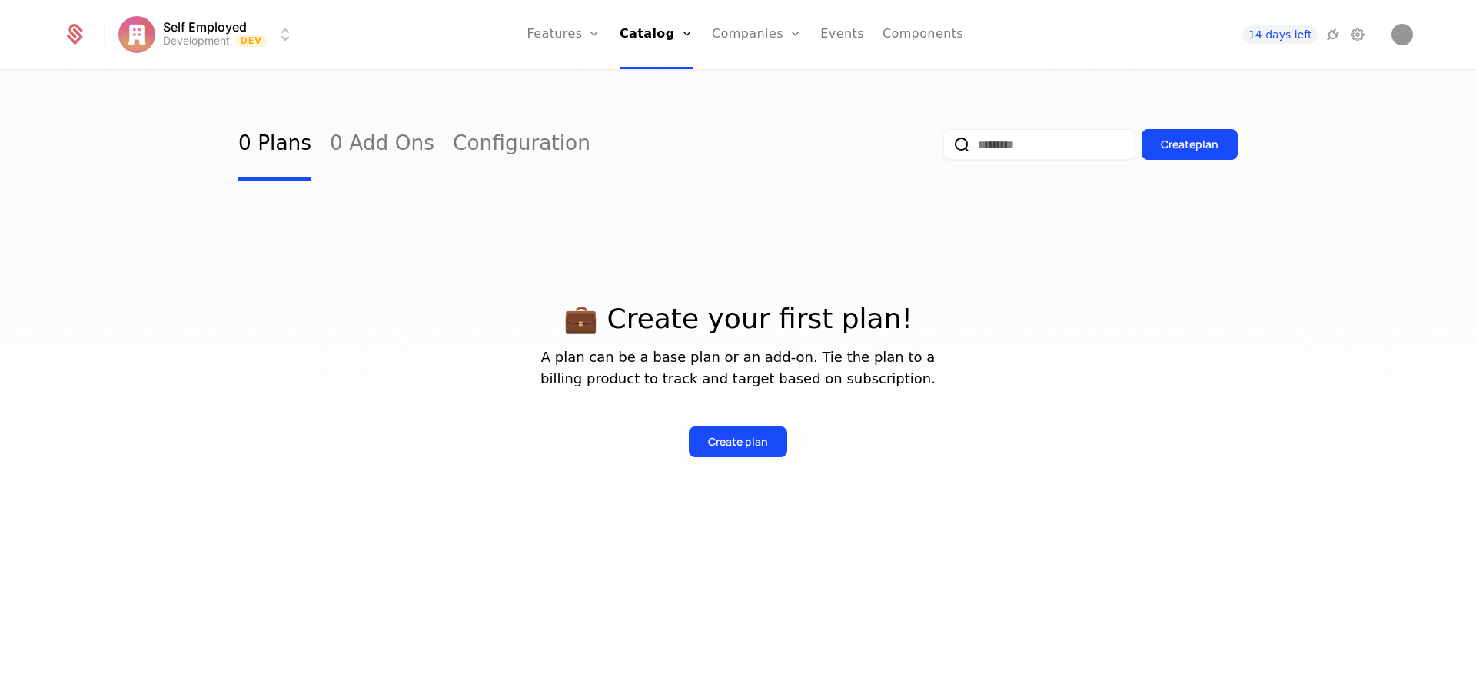
click at [740, 75] on link "Companies" at bounding box center [765, 75] width 71 height 12
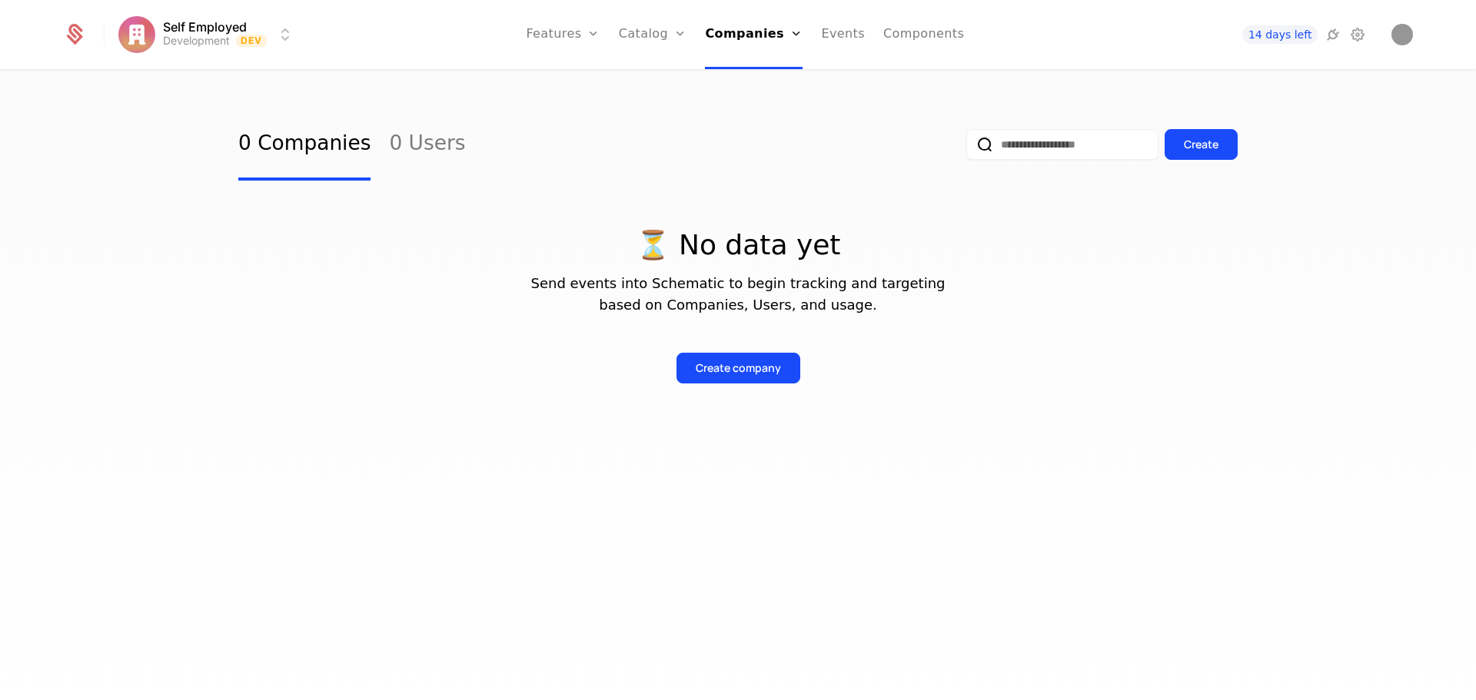
click at [762, 106] on link "Users" at bounding box center [758, 100] width 71 height 12
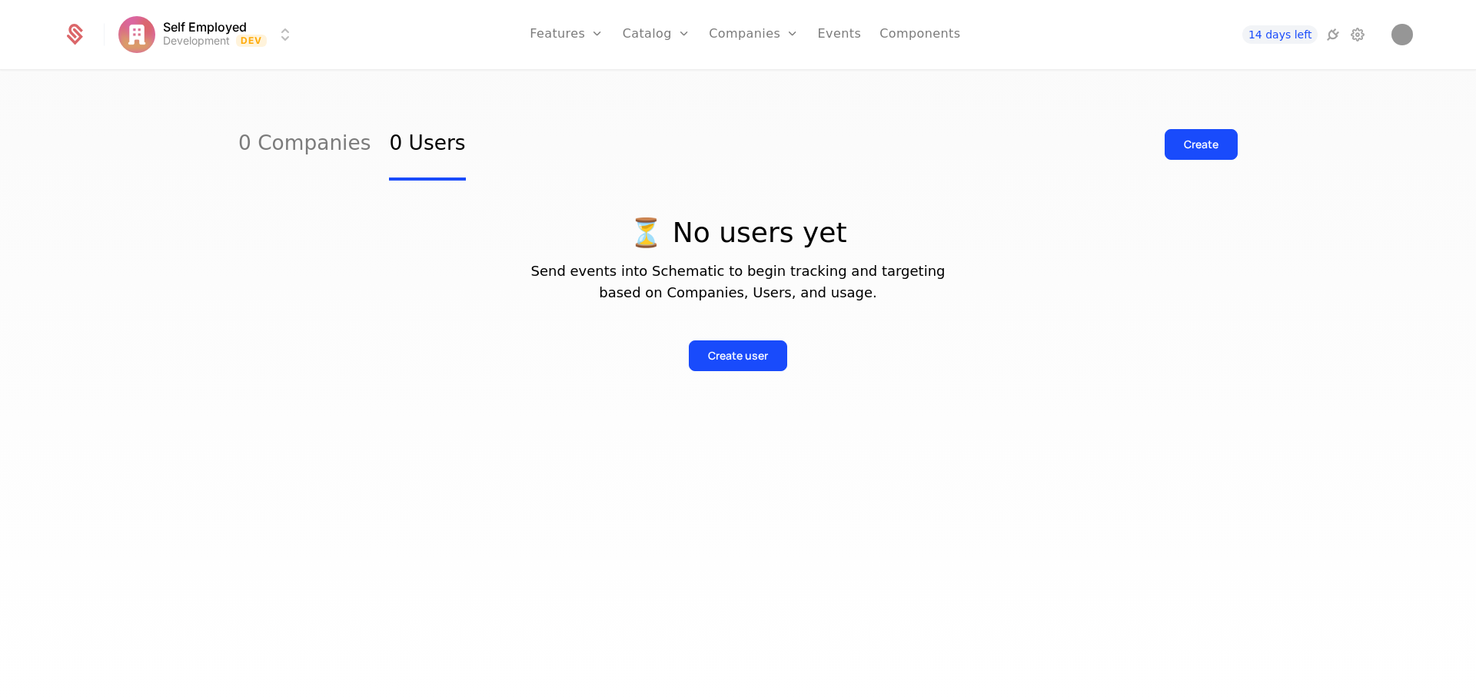
click at [826, 41] on link "Events" at bounding box center [840, 34] width 44 height 69
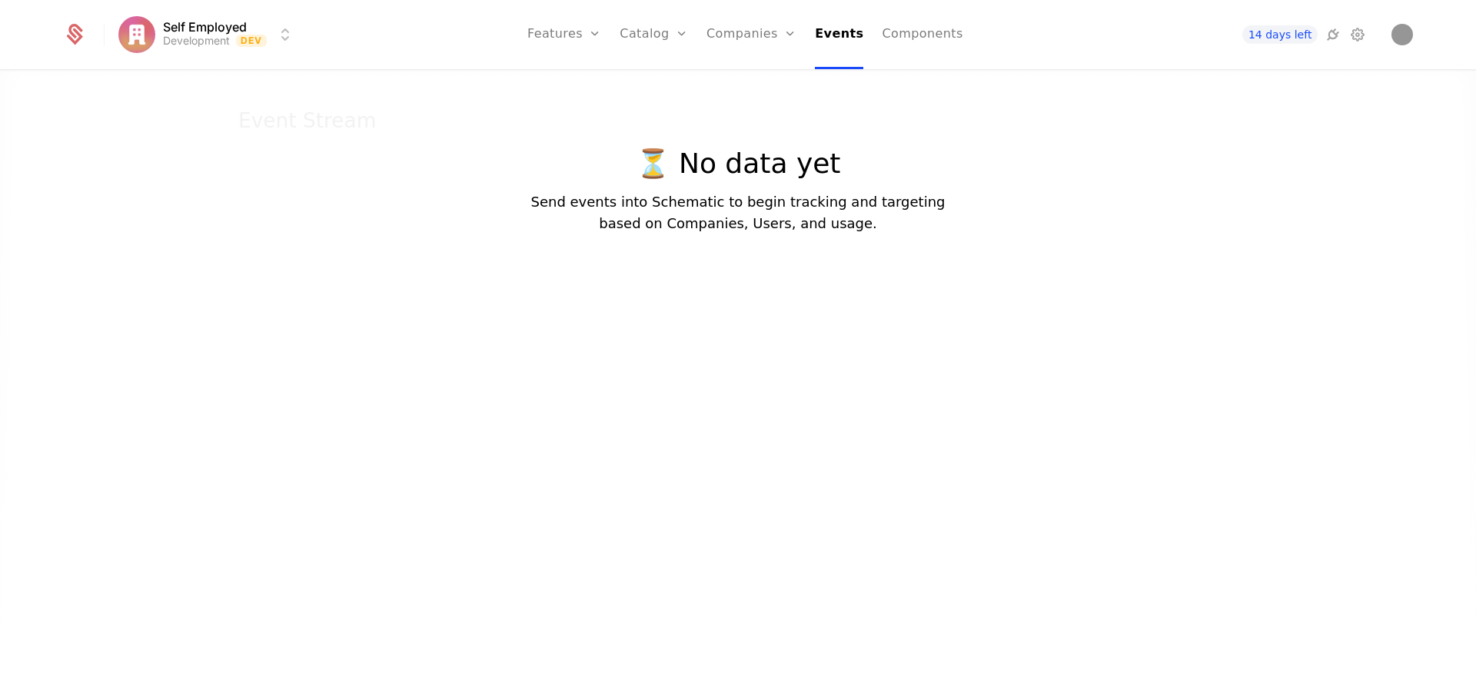
click at [910, 38] on link "Components" at bounding box center [922, 34] width 81 height 69
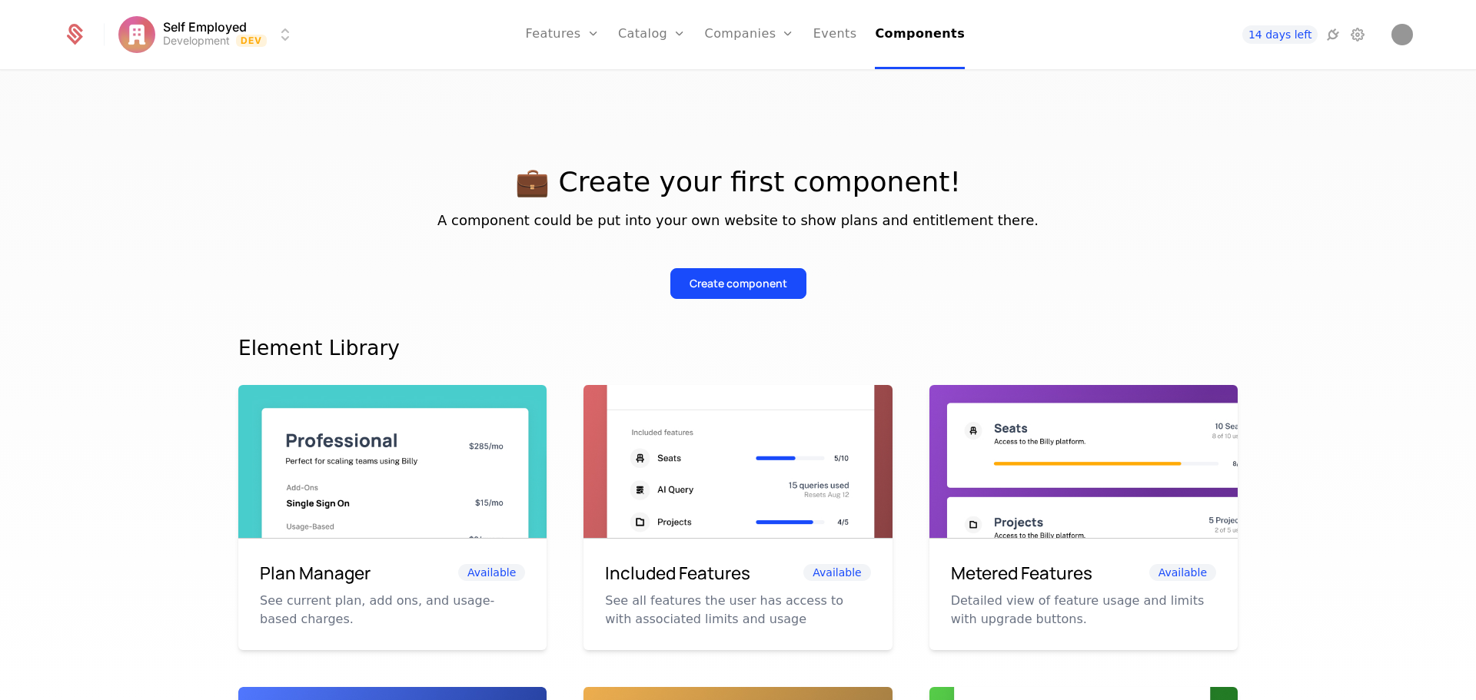
click at [1299, 34] on span "14 days left" at bounding box center [1279, 34] width 75 height 18
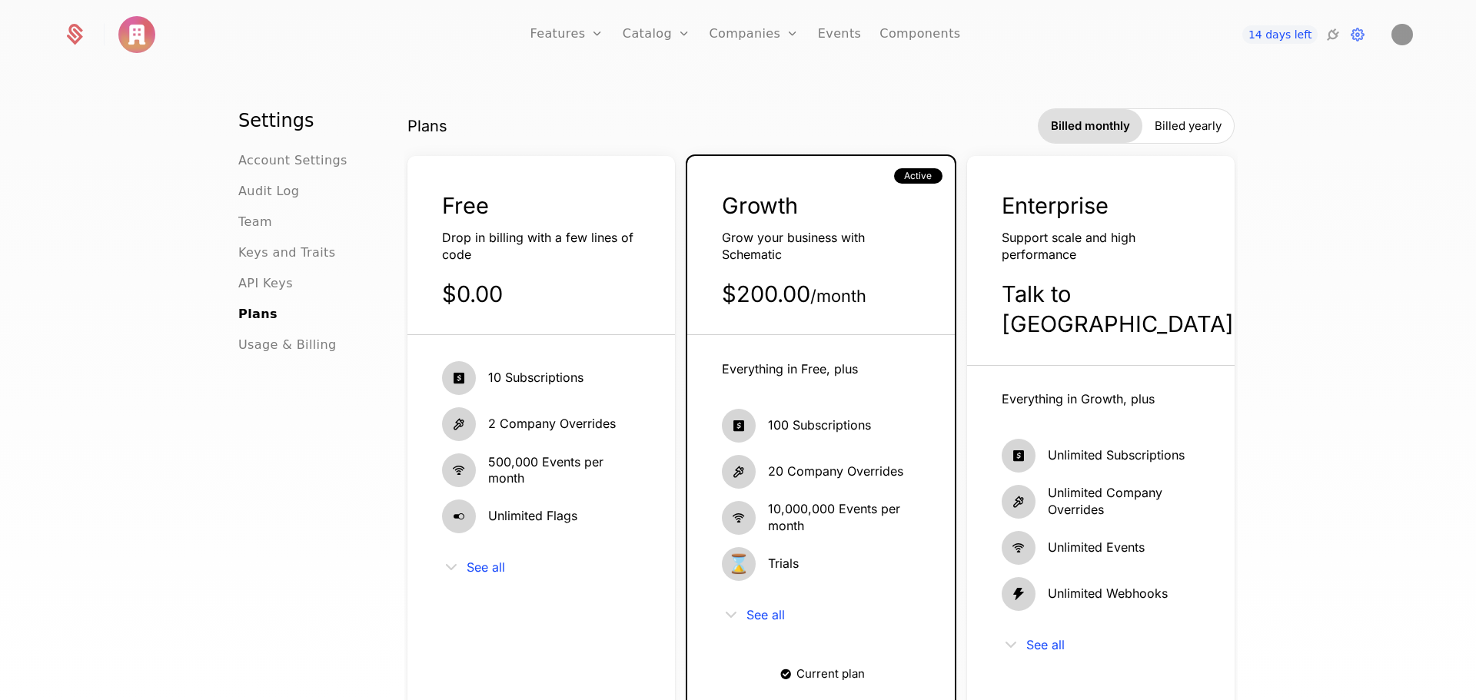
click at [919, 37] on link "Components" at bounding box center [919, 34] width 81 height 69
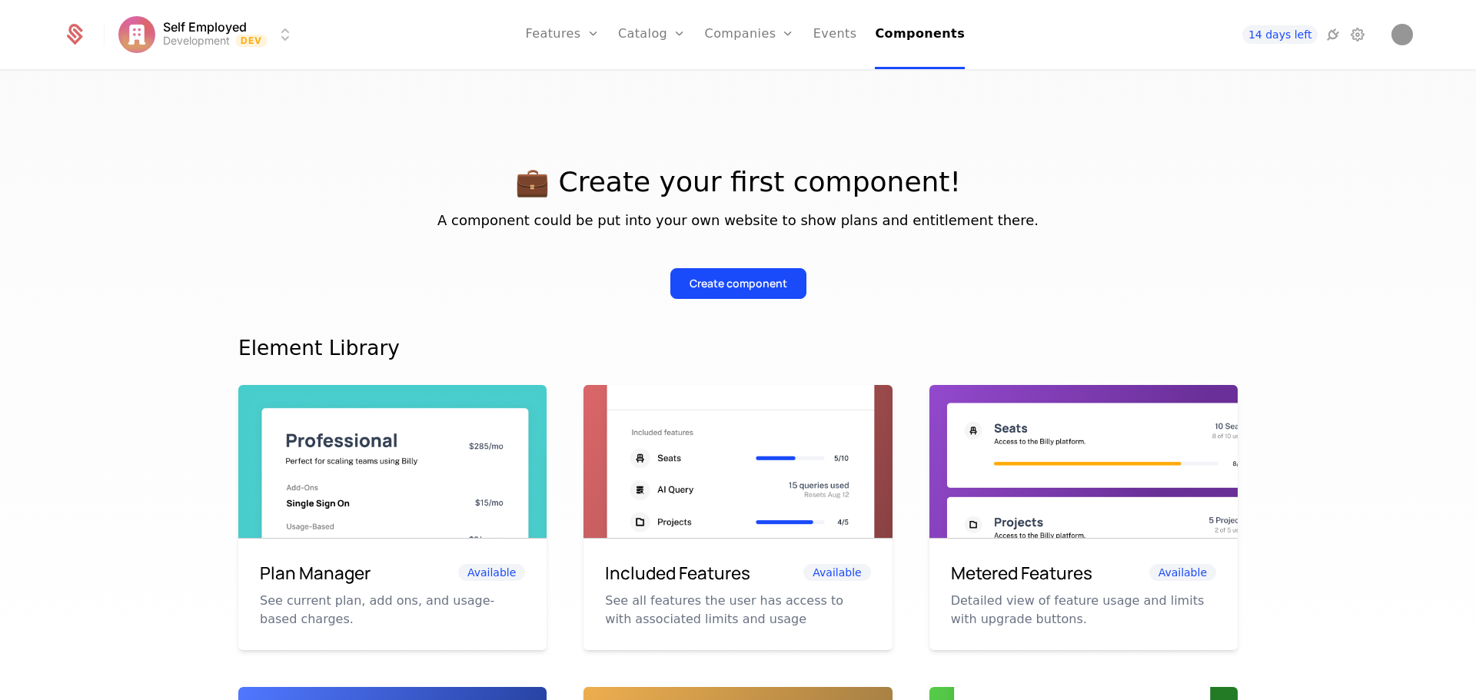
click at [1357, 42] on icon at bounding box center [1357, 34] width 18 height 18
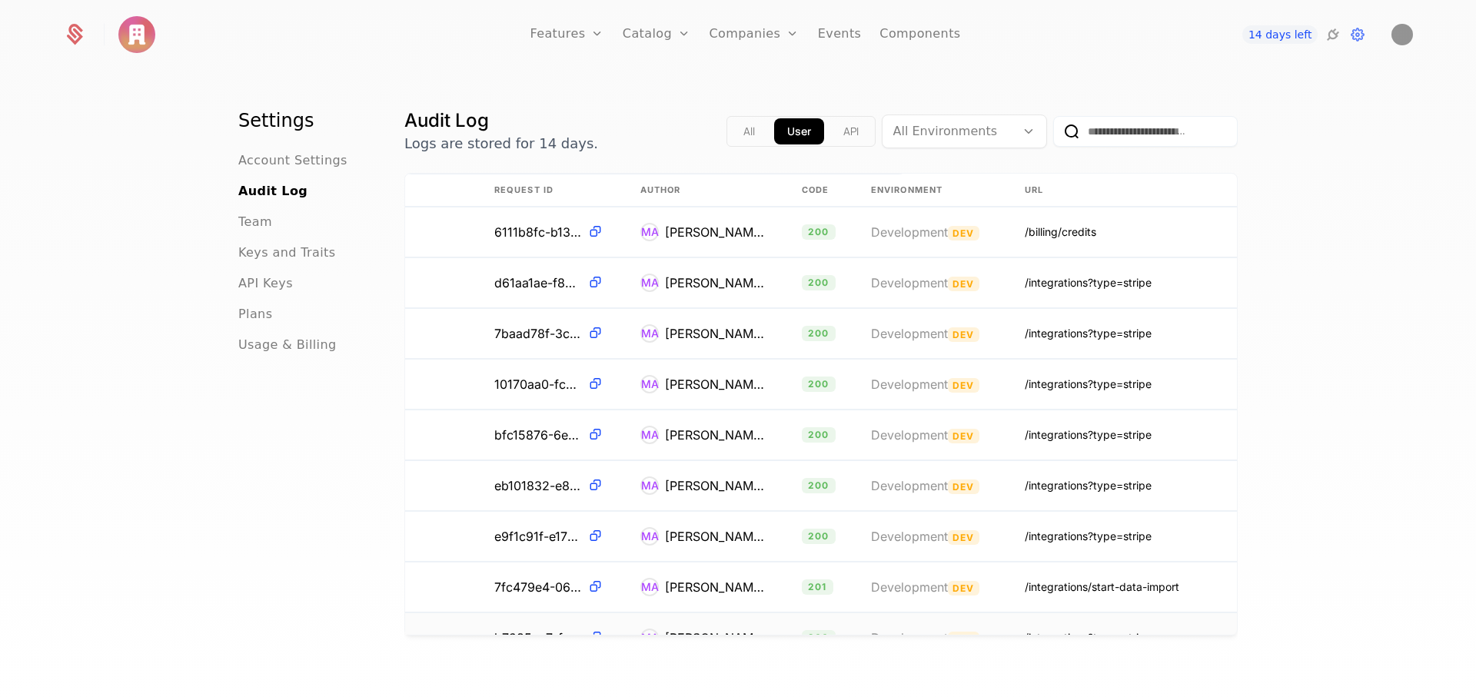
scroll to position [0, 318]
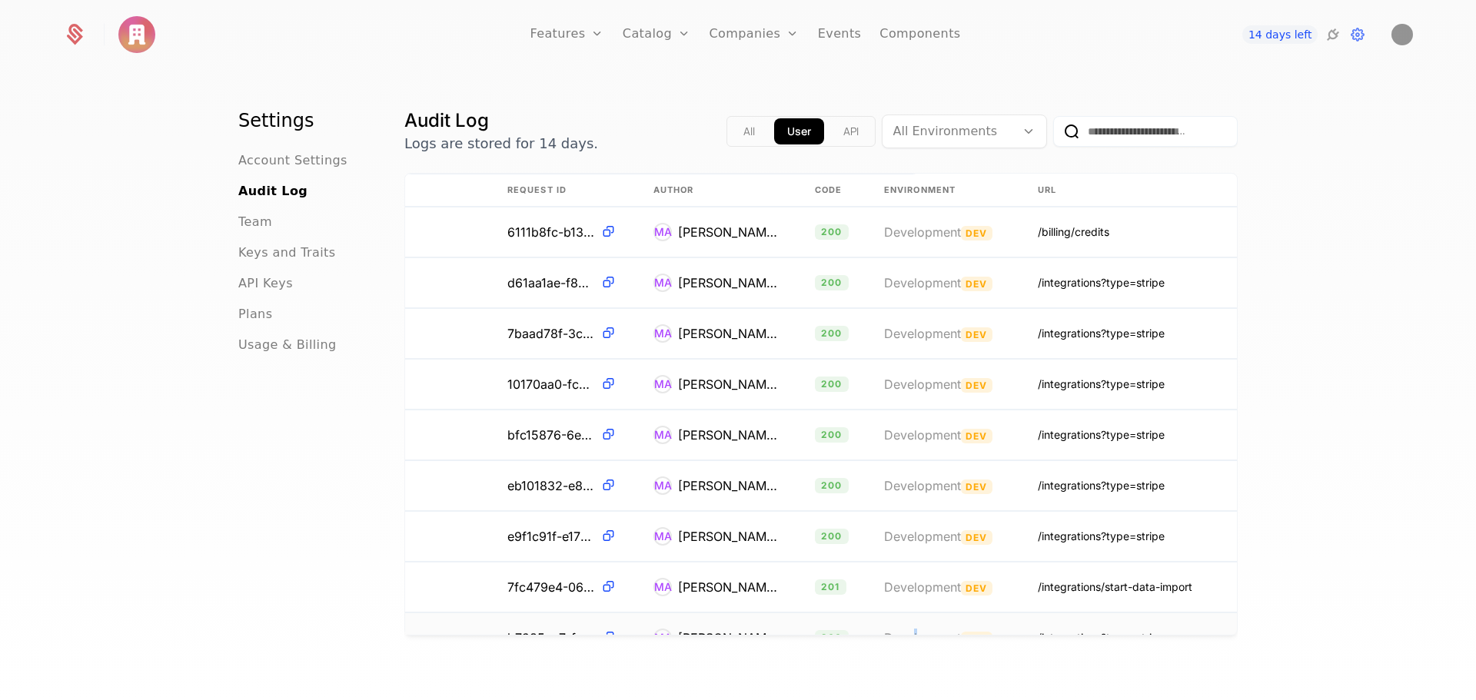
drag, startPoint x: 914, startPoint y: 616, endPoint x: 904, endPoint y: 614, distance: 10.1
click at [904, 614] on td "Development Dev" at bounding box center [943, 638] width 154 height 50
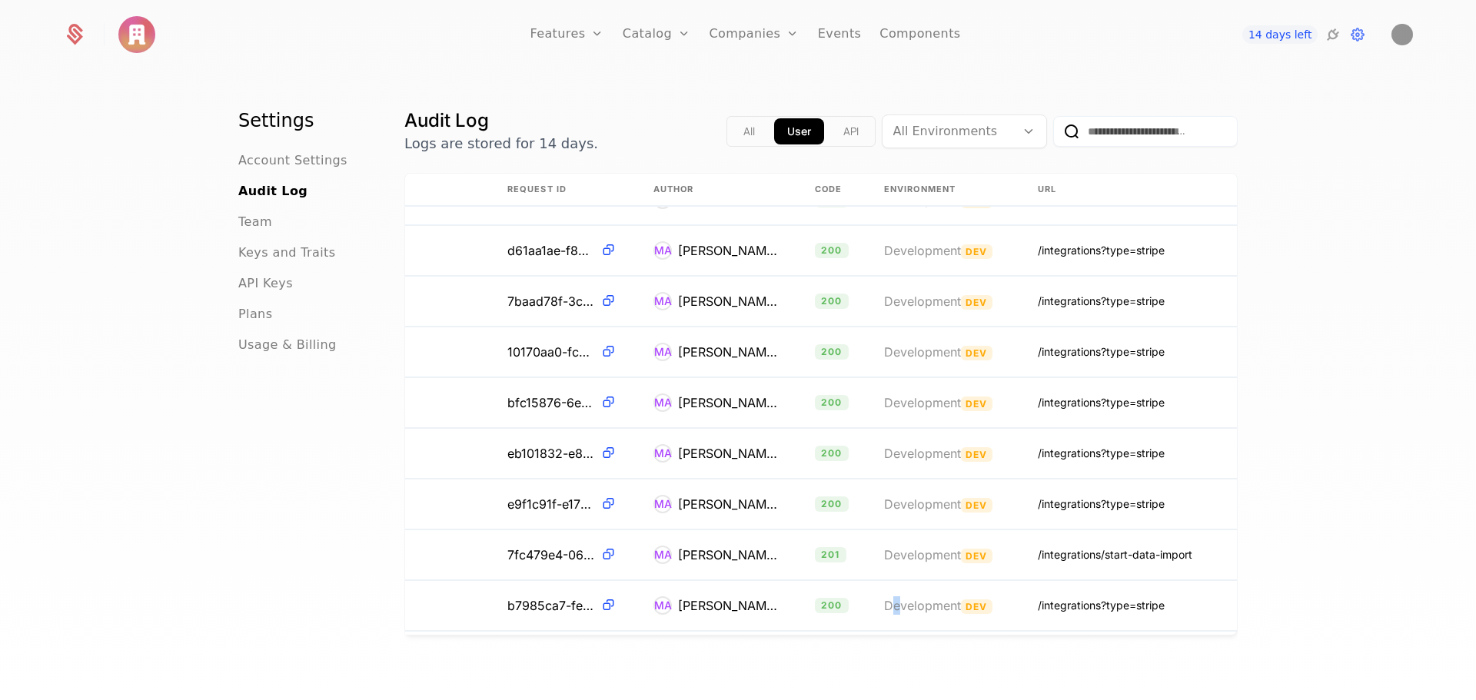
scroll to position [112, 318]
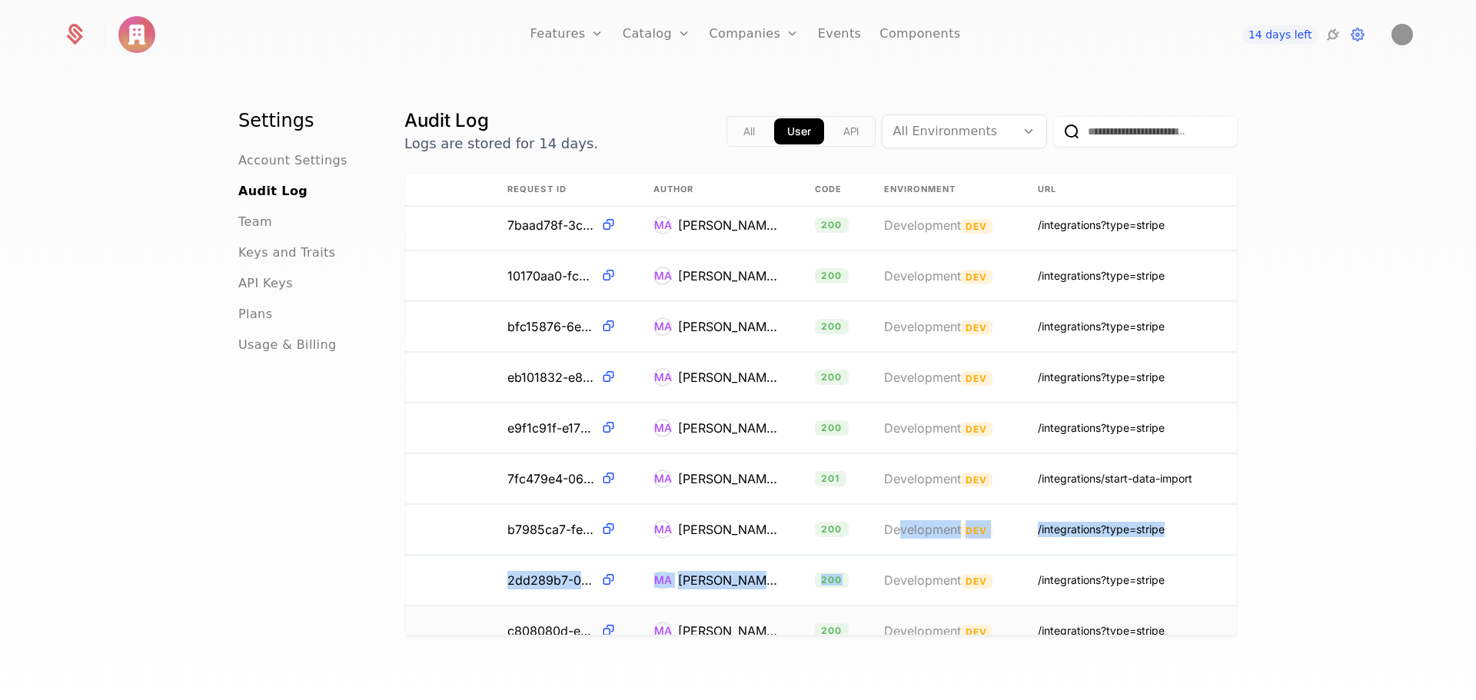
drag, startPoint x: 887, startPoint y: 614, endPoint x: 858, endPoint y: 611, distance: 29.4
click at [860, 611] on tbody "10/8/25, 1:08 PM N/A 6111b8fc-b132-4e2d-afe4-505ba914b496 MA Marwan Abdul 200 D…" at bounding box center [669, 618] width 1162 height 1041
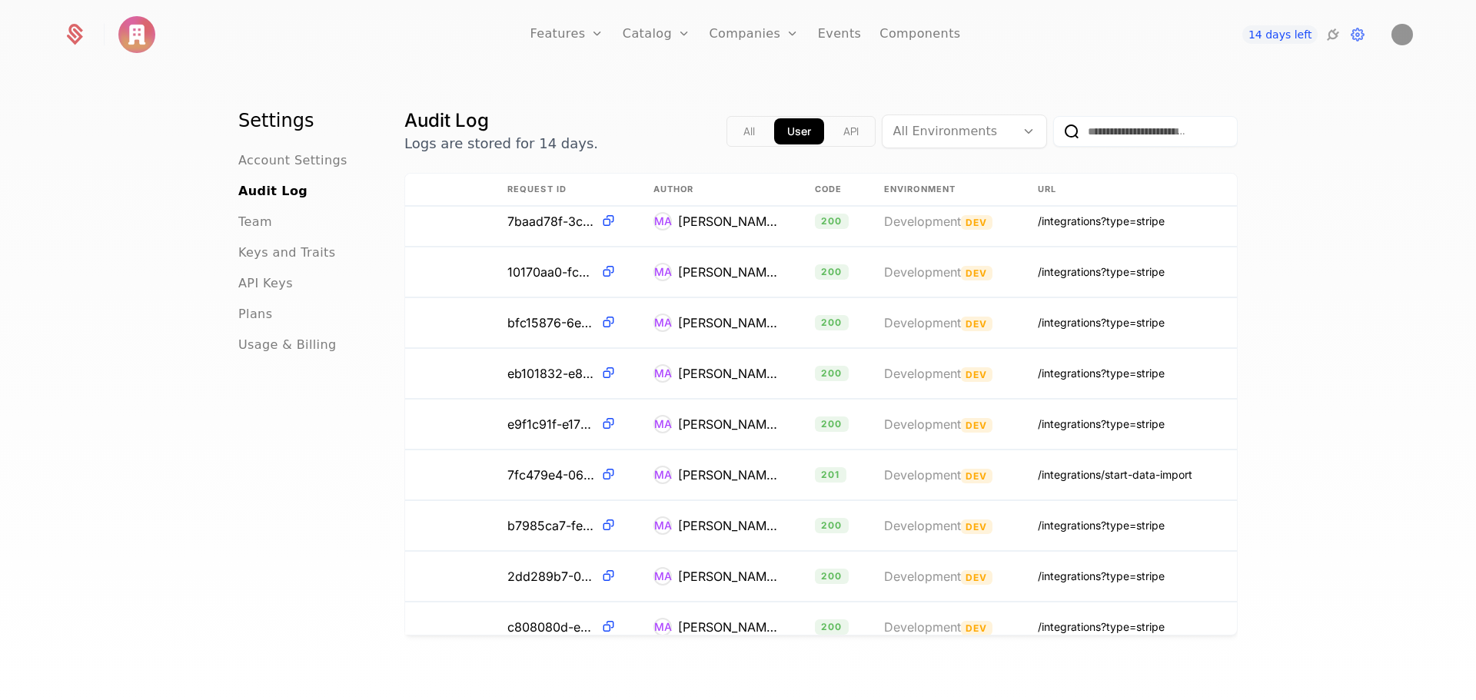
click at [886, 680] on div "Audit Log Logs are stored for 14 days. All User API All Environments Start Time…" at bounding box center [820, 408] width 833 height 600
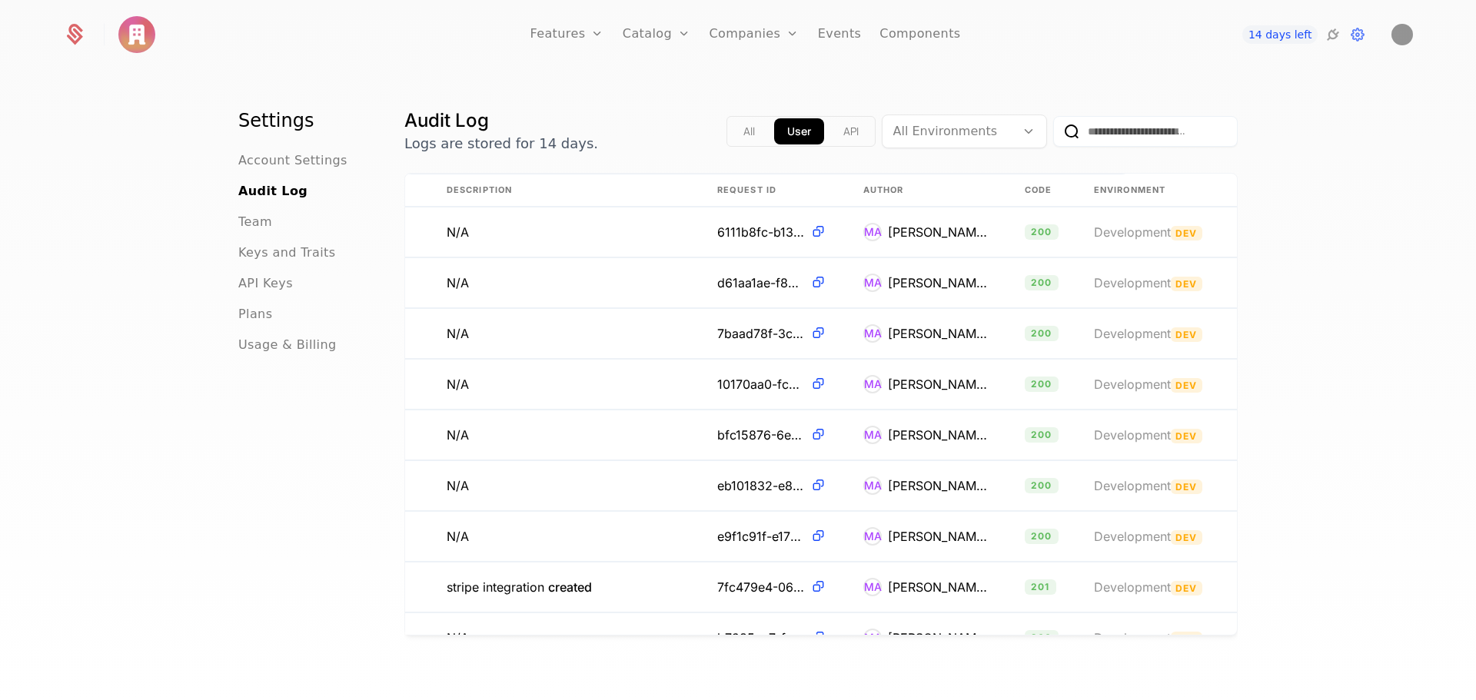
scroll to position [0, 0]
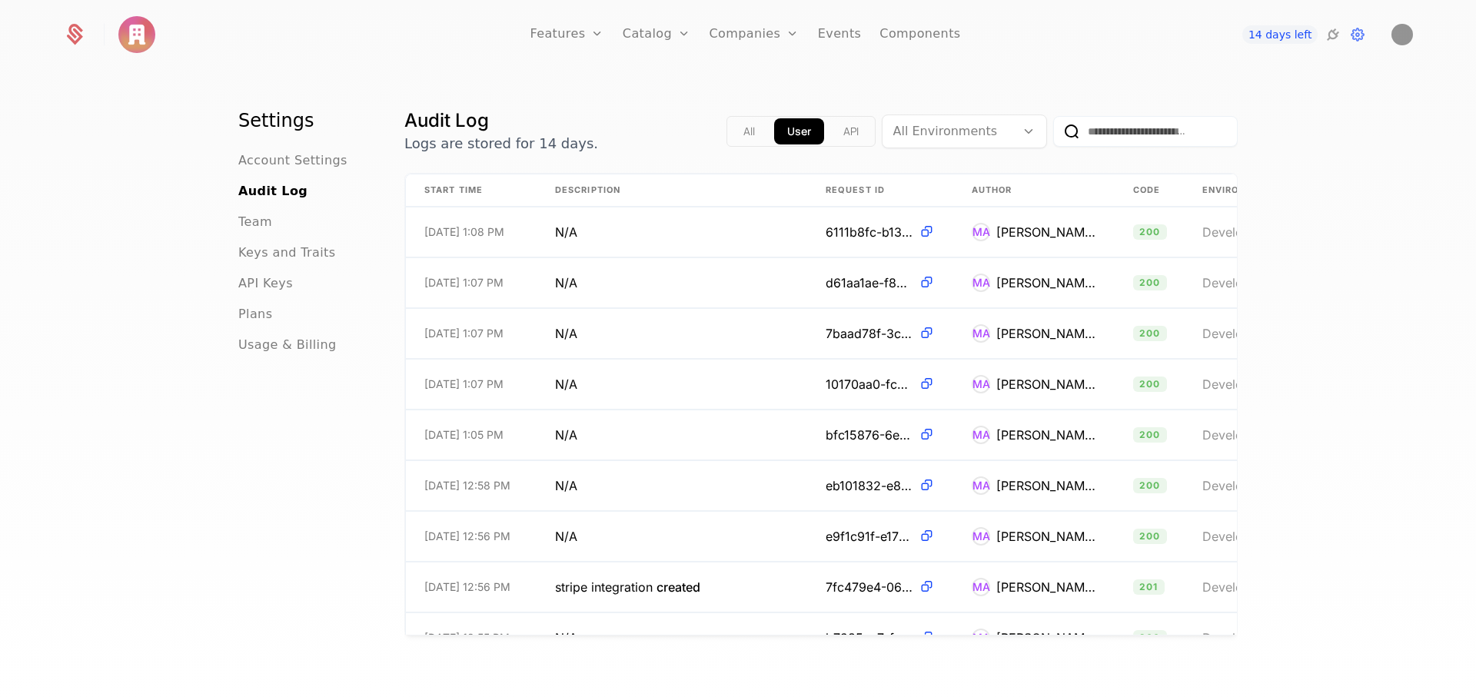
click at [259, 316] on span "Plans" at bounding box center [255, 314] width 34 height 18
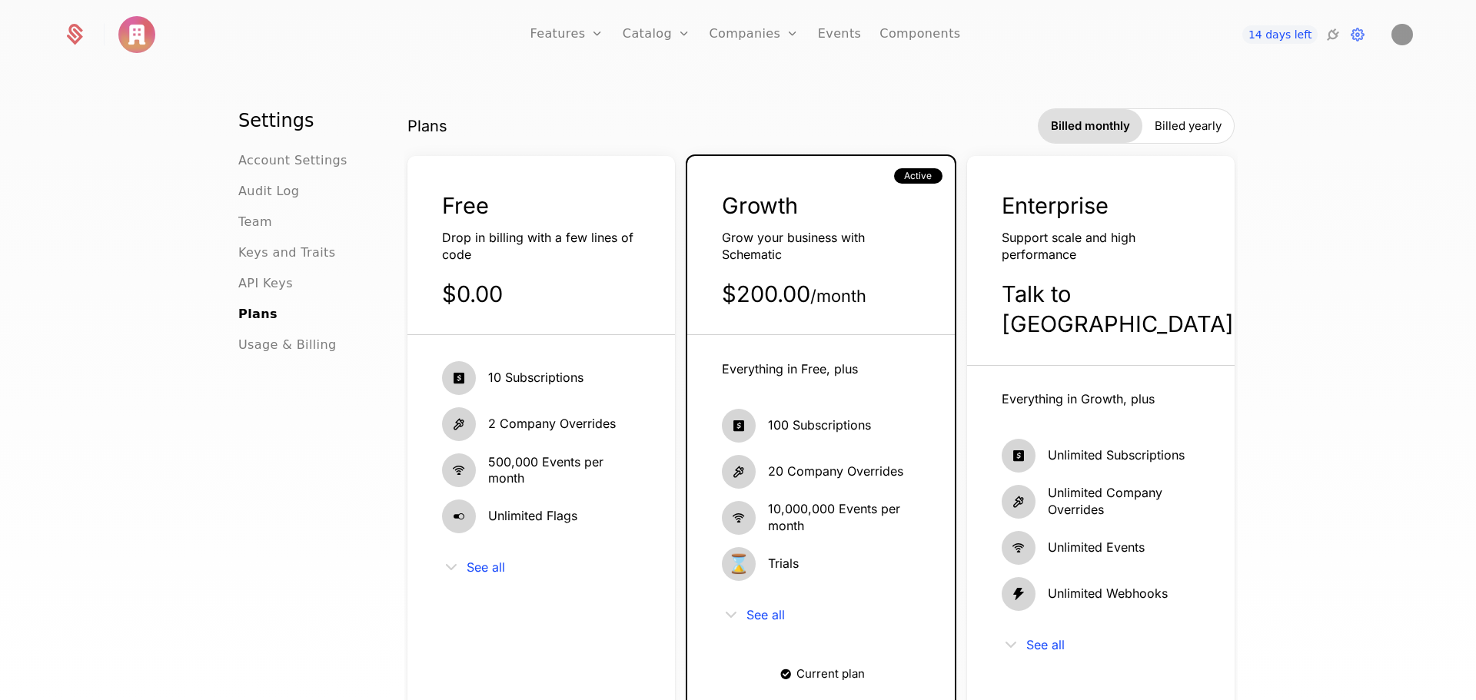
click at [258, 284] on span "API Keys" at bounding box center [265, 283] width 55 height 18
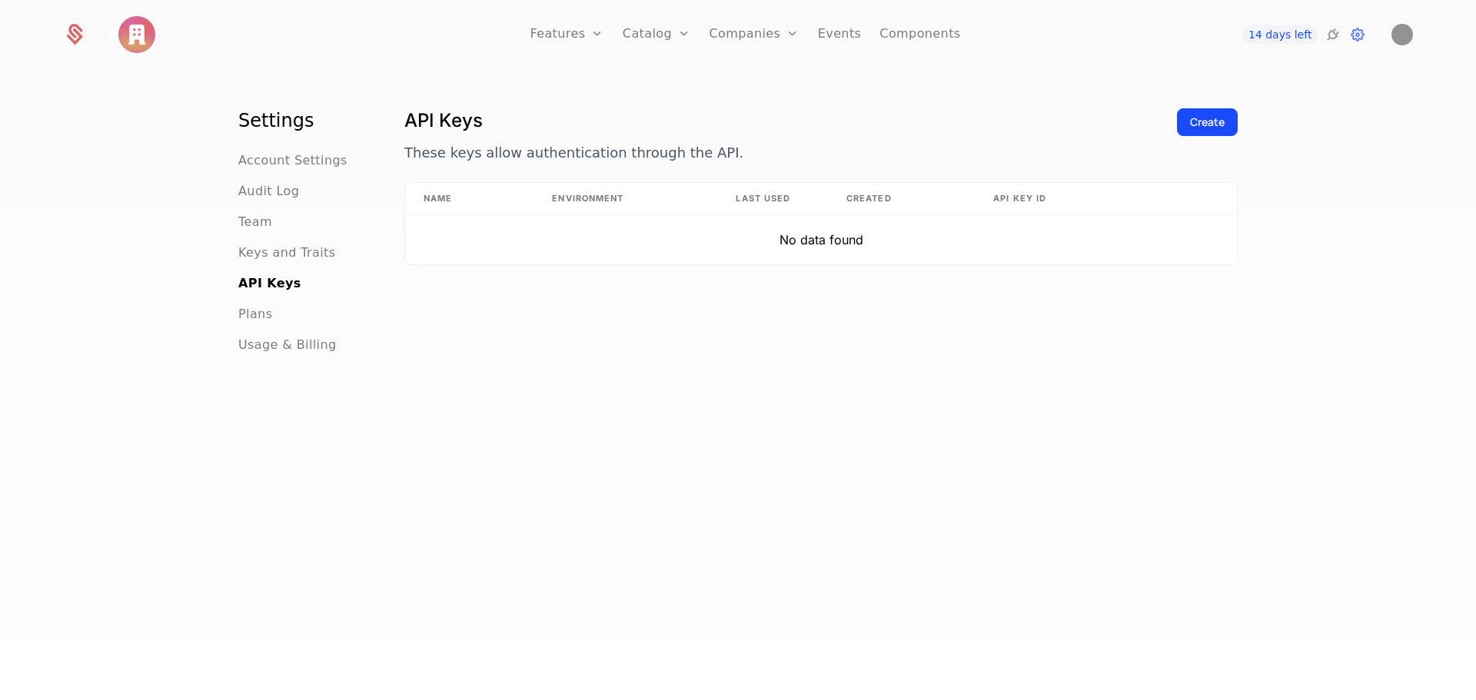
click at [278, 247] on span "Keys and Traits" at bounding box center [286, 253] width 97 height 18
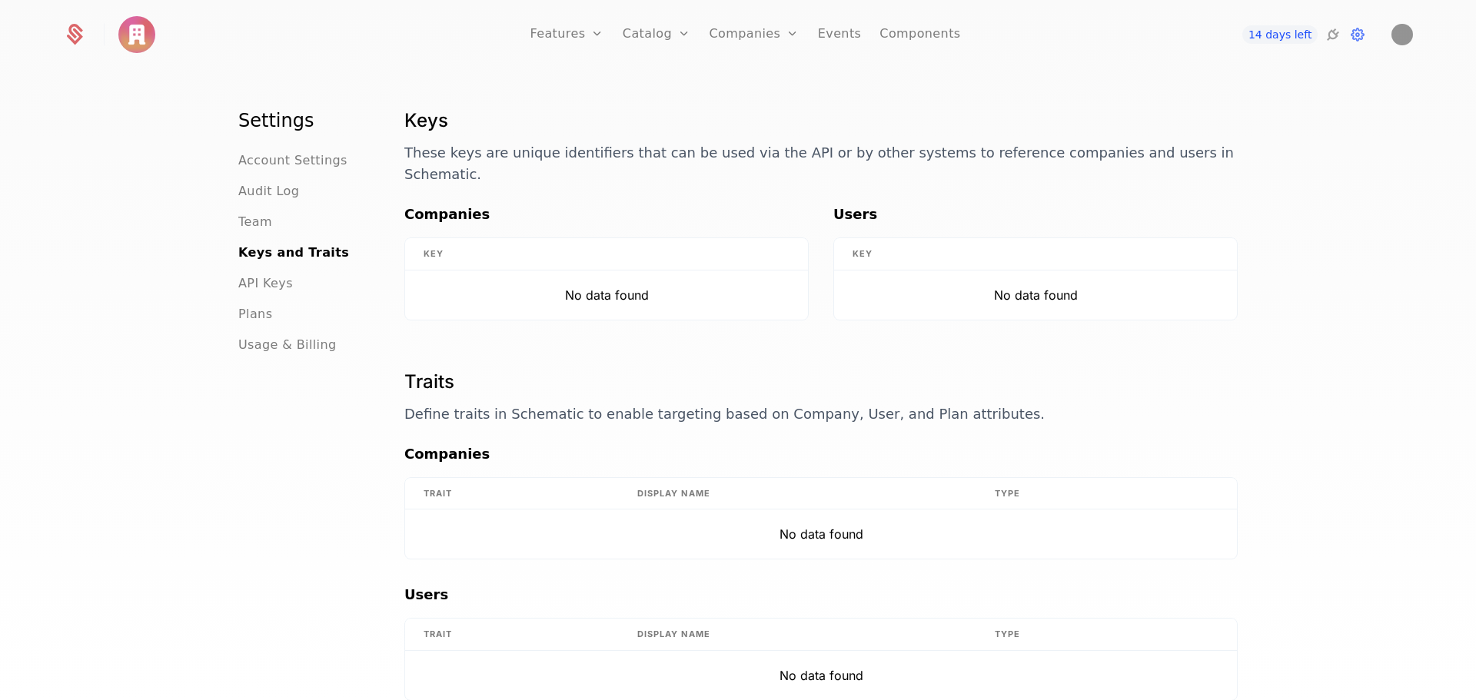
click at [250, 224] on span "Team" at bounding box center [255, 222] width 34 height 18
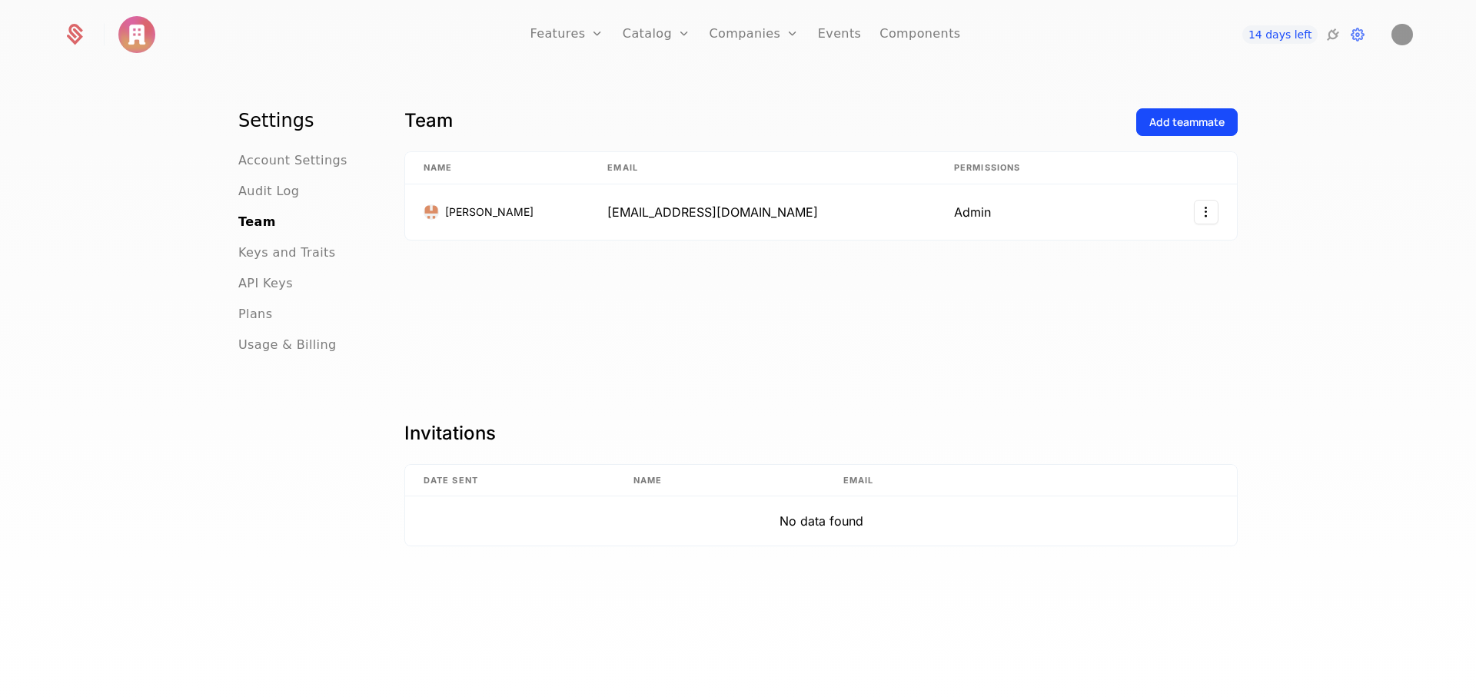
click at [268, 200] on span "Audit Log" at bounding box center [268, 191] width 61 height 18
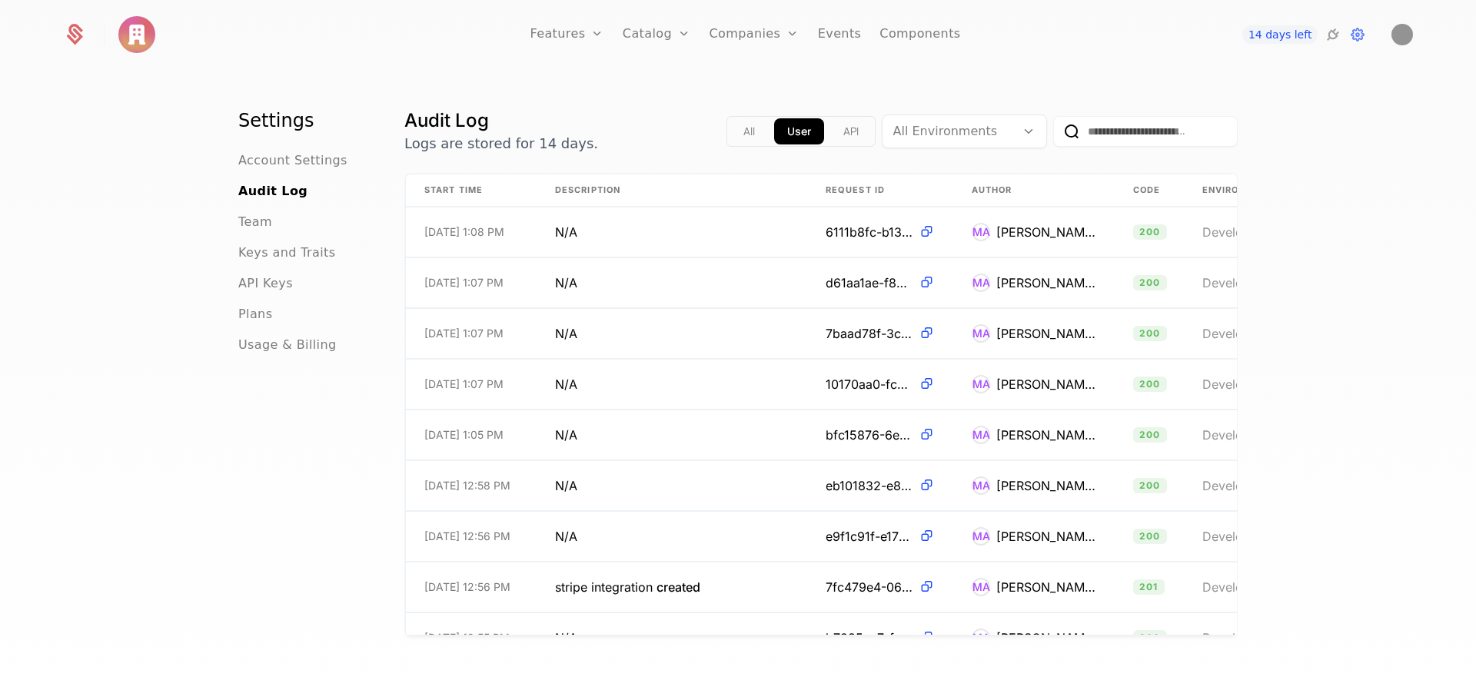
click at [926, 127] on div at bounding box center [948, 132] width 111 height 22
click at [919, 130] on div at bounding box center [948, 132] width 111 height 22
click at [324, 162] on span "Account Settings" at bounding box center [292, 160] width 109 height 18
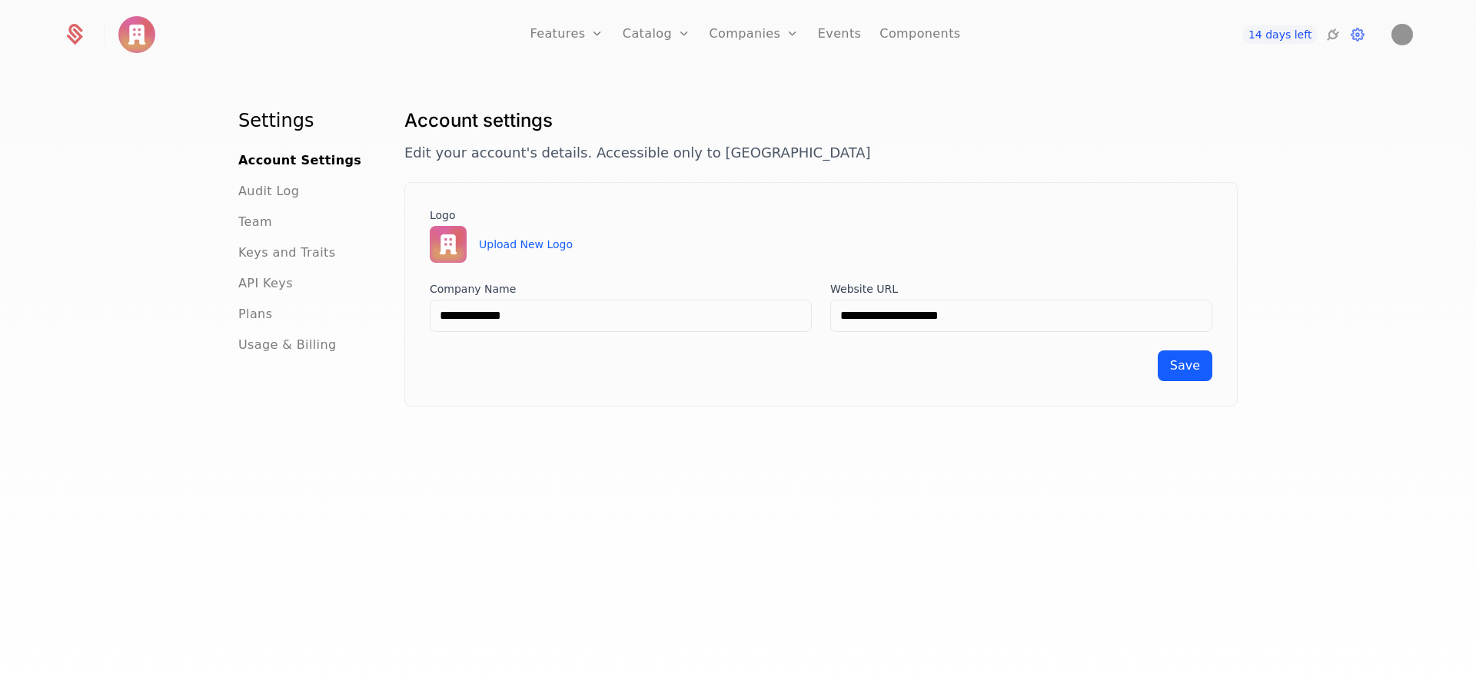
click at [263, 338] on span "Usage & Billing" at bounding box center [287, 345] width 98 height 18
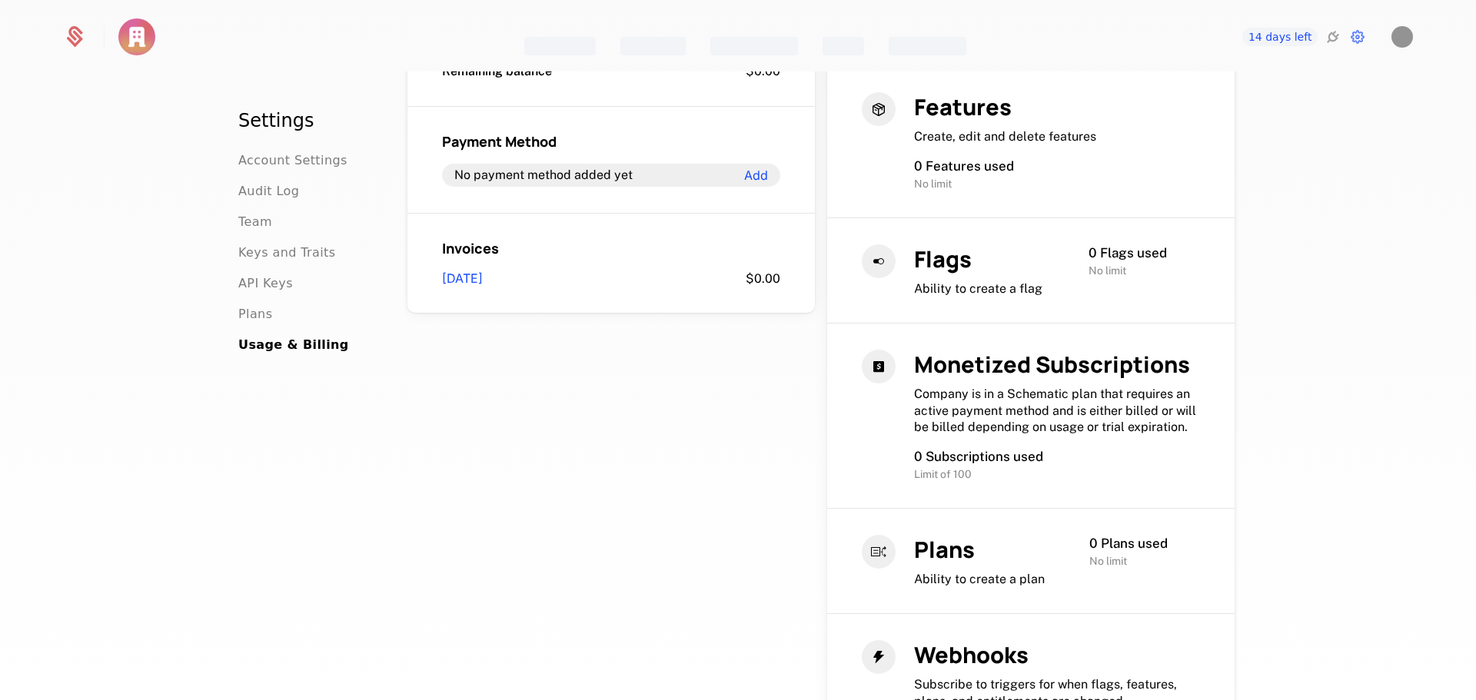
scroll to position [497, 0]
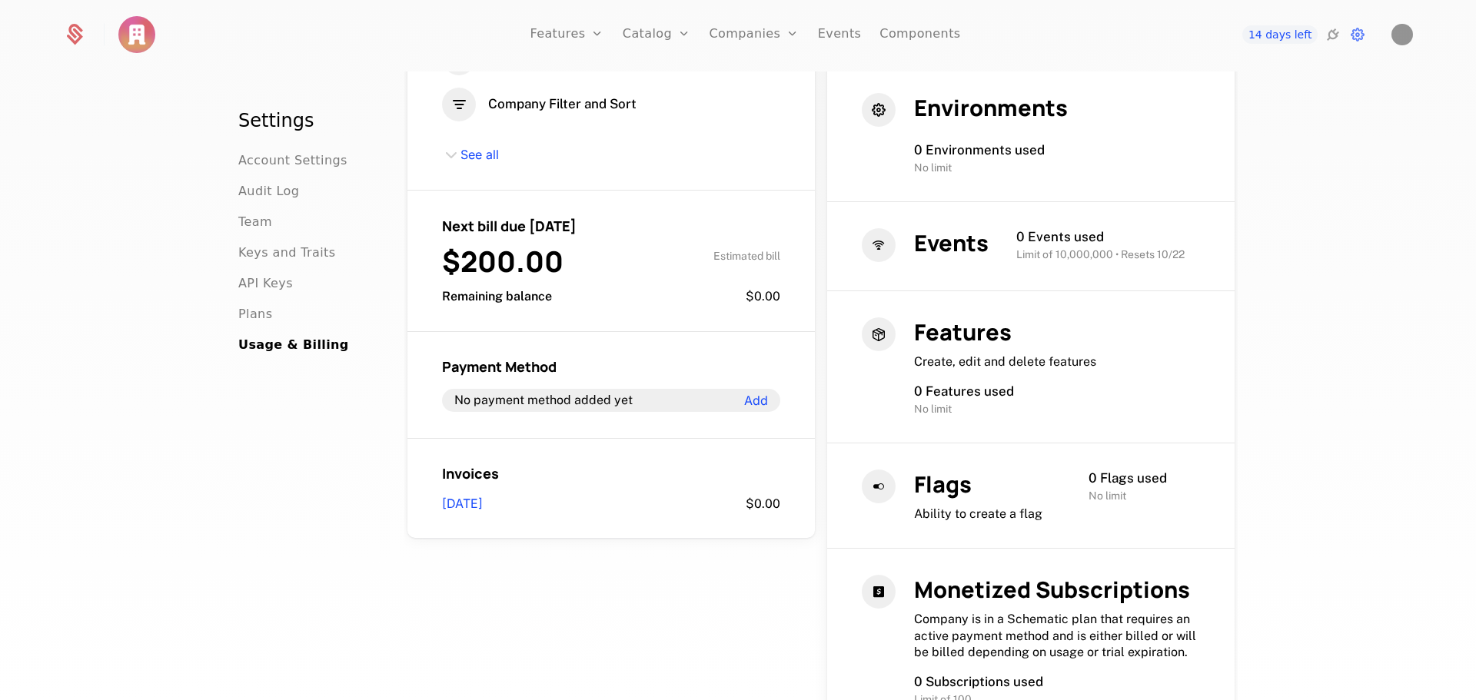
click at [248, 311] on span "Plans" at bounding box center [255, 314] width 34 height 18
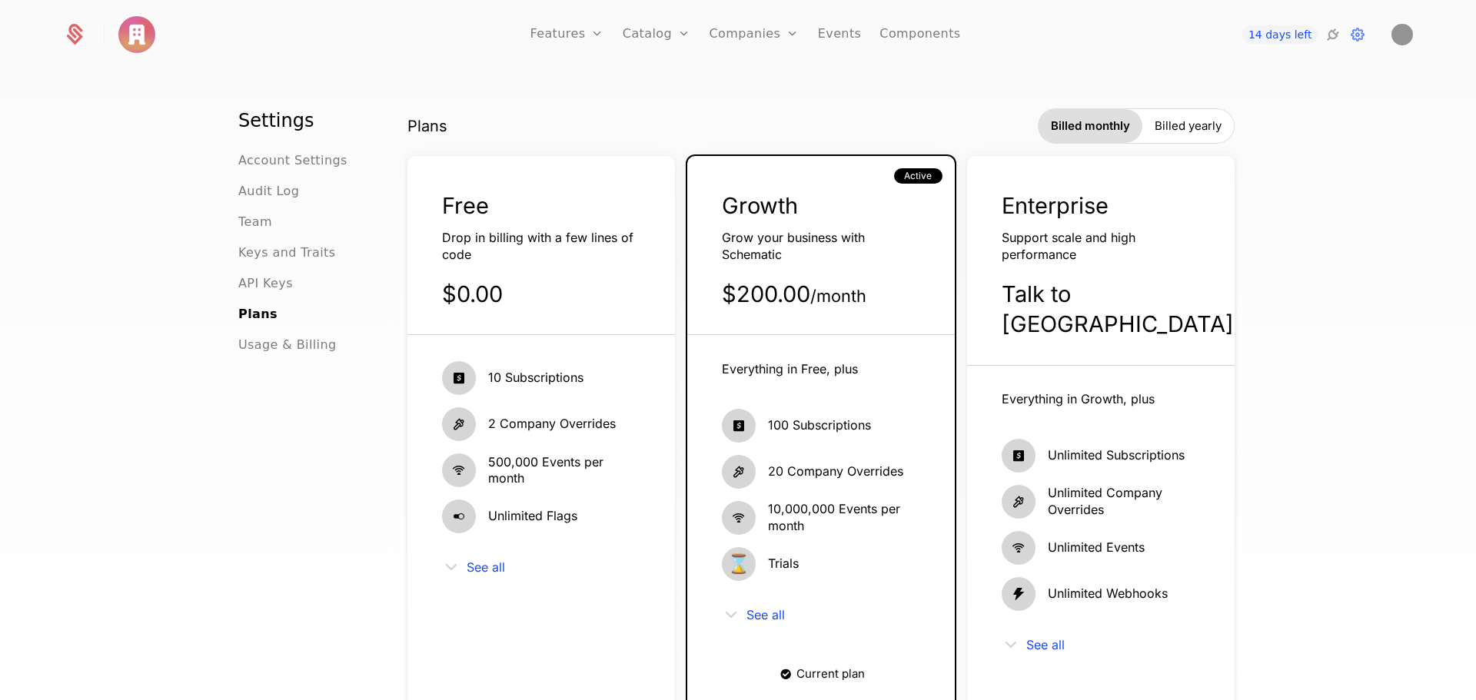
click at [670, 74] on link "Plans" at bounding box center [680, 75] width 79 height 12
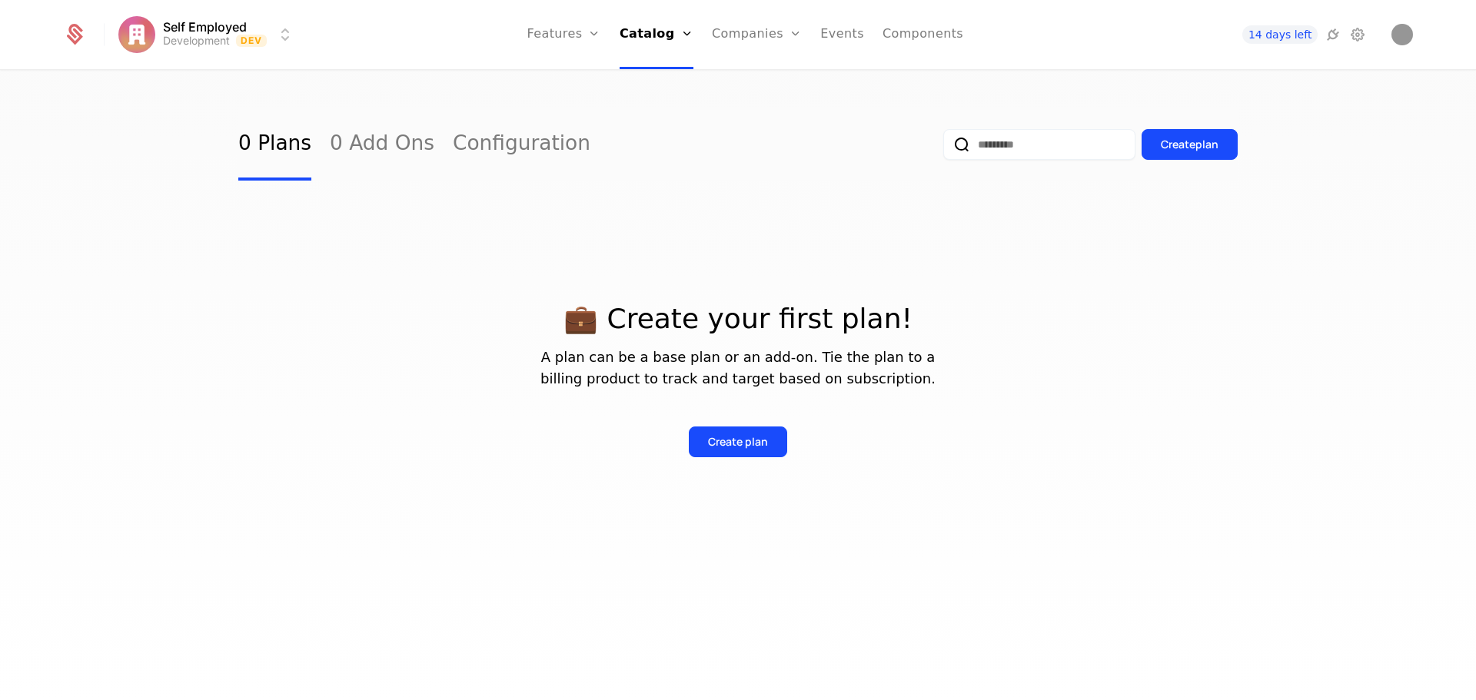
click at [711, 441] on div "Create plan" at bounding box center [738, 441] width 60 height 15
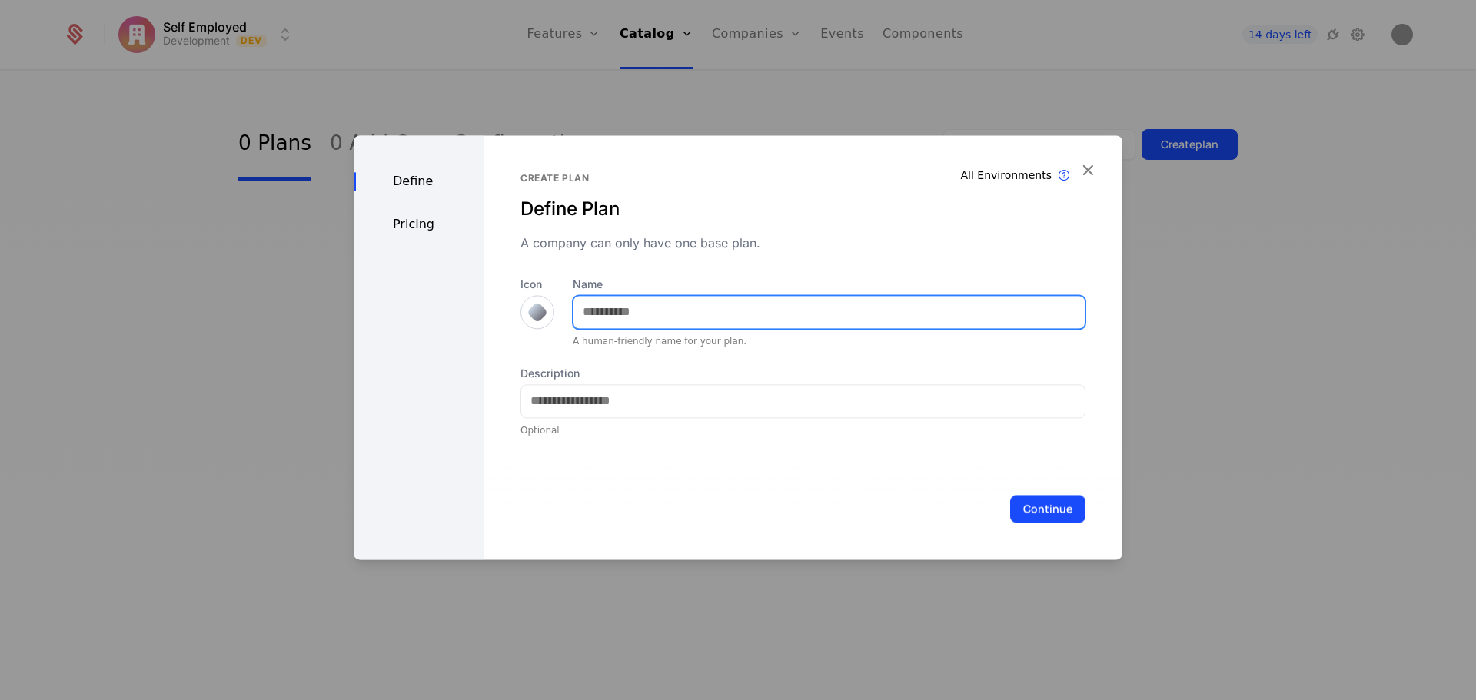
click at [685, 314] on input "Name" at bounding box center [829, 312] width 511 height 32
type input "****"
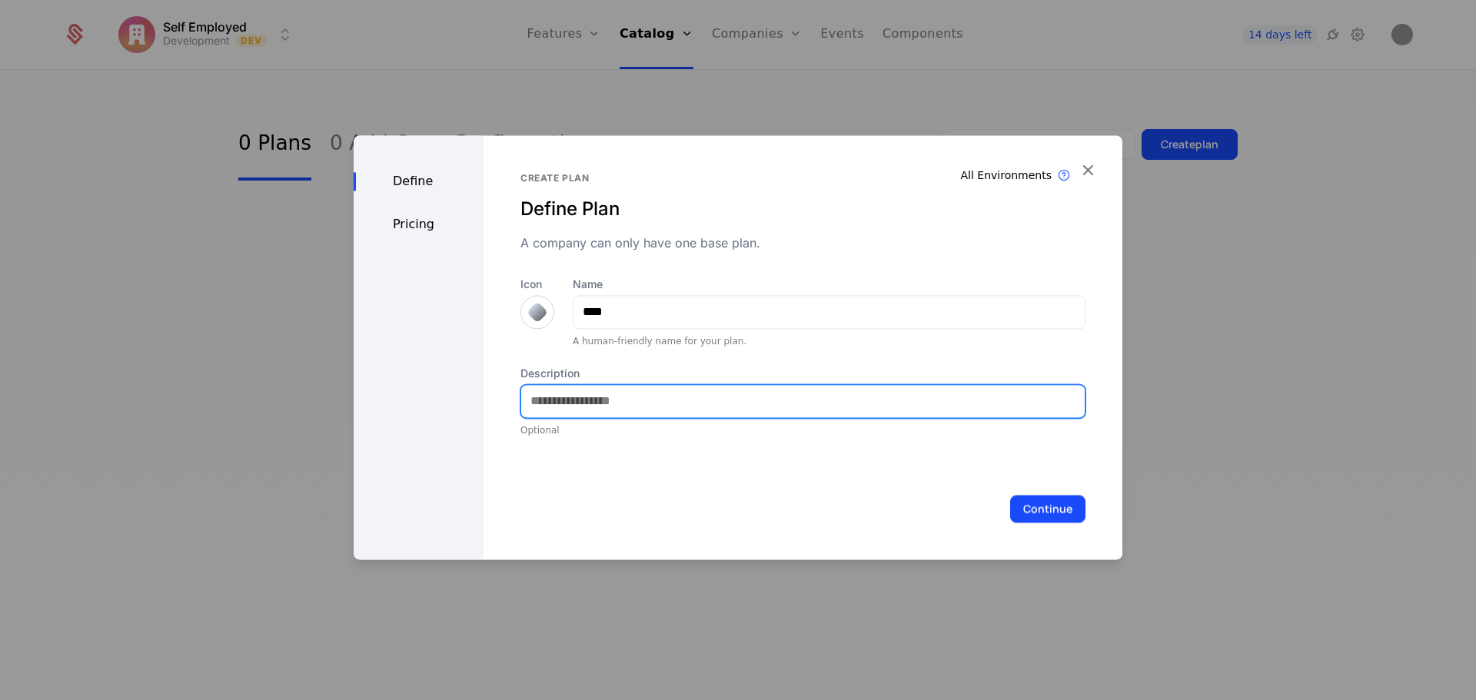
drag, startPoint x: 632, startPoint y: 404, endPoint x: 590, endPoint y: 283, distance: 127.6
click at [632, 404] on input "Description" at bounding box center [803, 401] width 564 height 32
type input "**********"
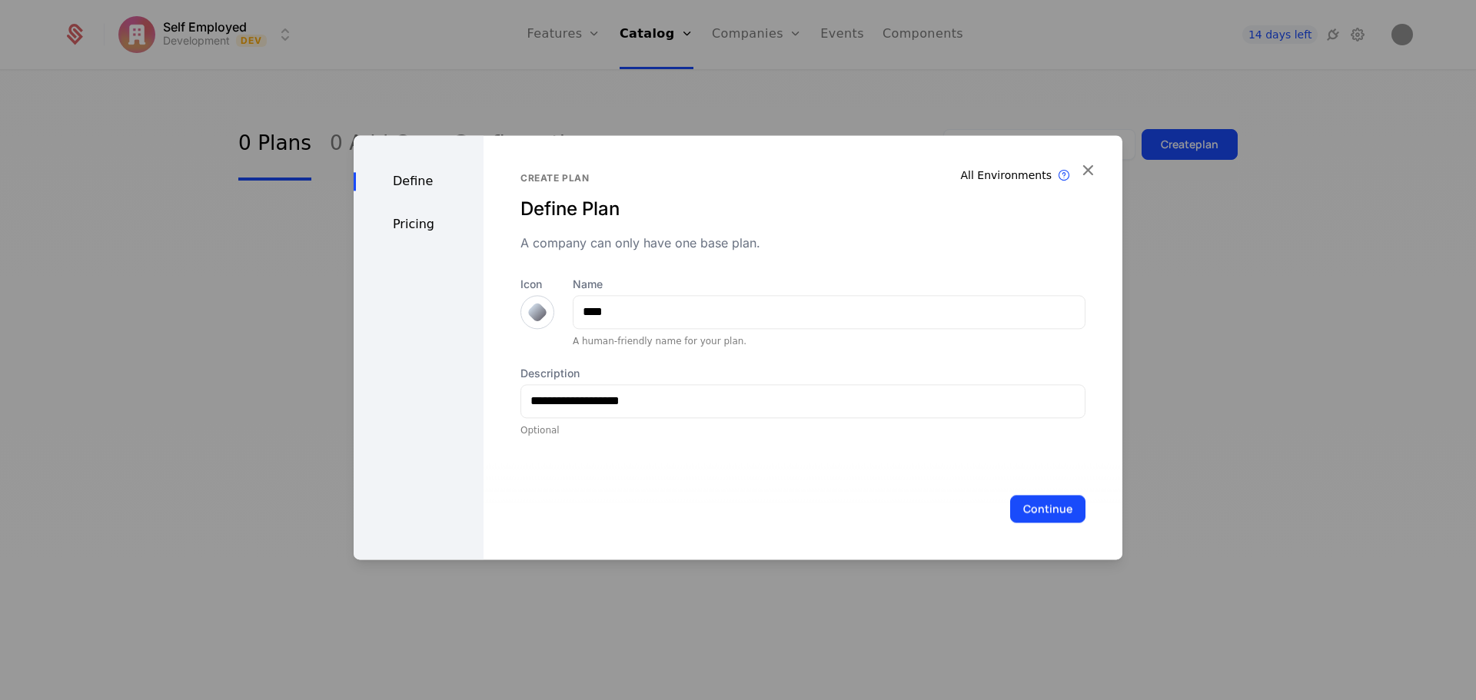
drag, startPoint x: 1035, startPoint y: 514, endPoint x: 802, endPoint y: 504, distance: 233.2
click at [1034, 514] on button "Continue" at bounding box center [1047, 509] width 75 height 28
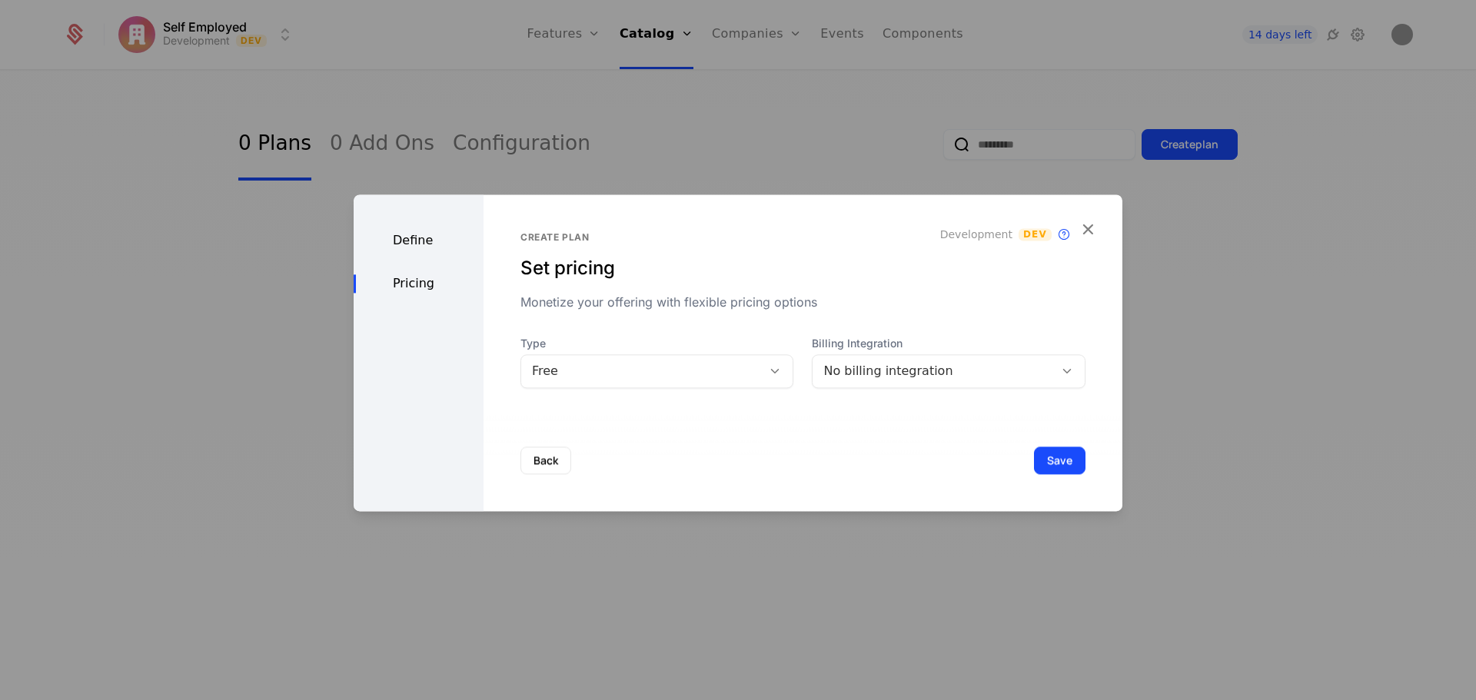
click at [727, 371] on div "Free" at bounding box center [642, 371] width 220 height 18
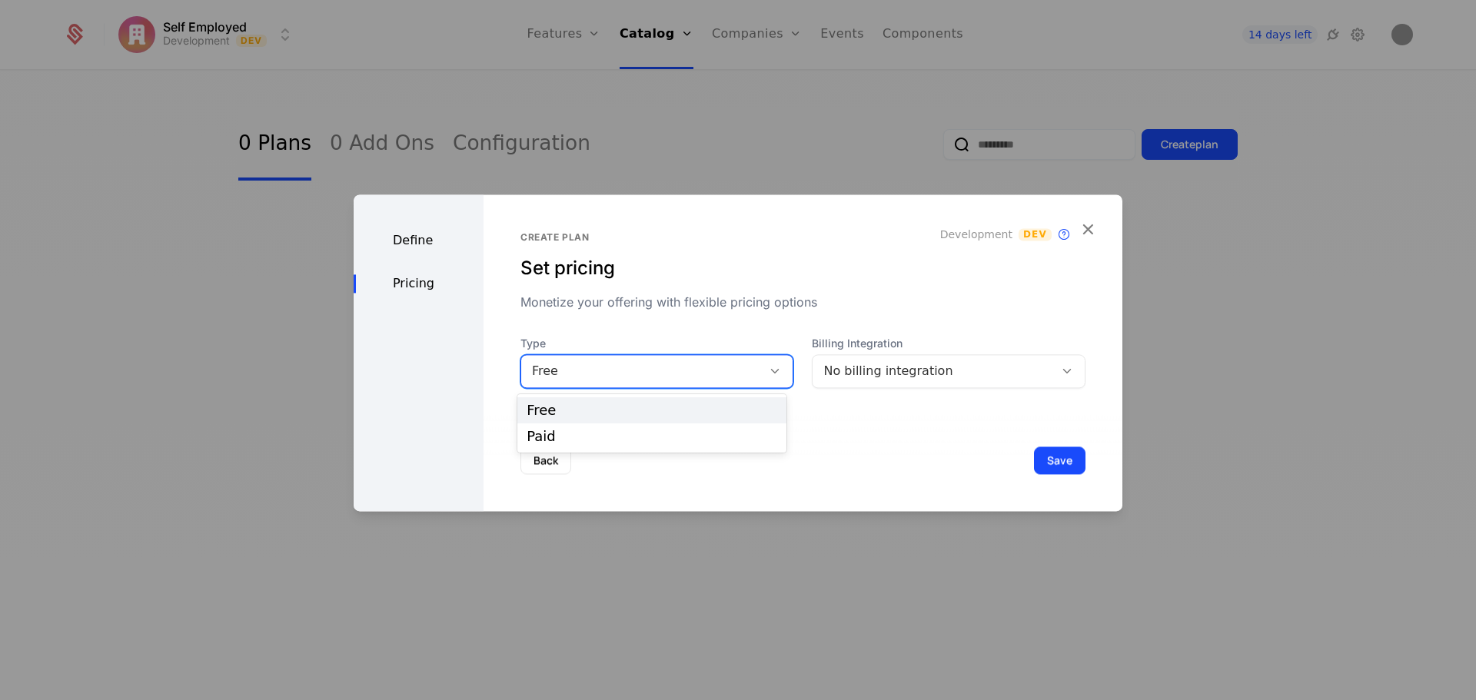
click at [619, 408] on div "Free" at bounding box center [652, 411] width 251 height 14
click at [916, 359] on div "No billing integration" at bounding box center [949, 371] width 274 height 34
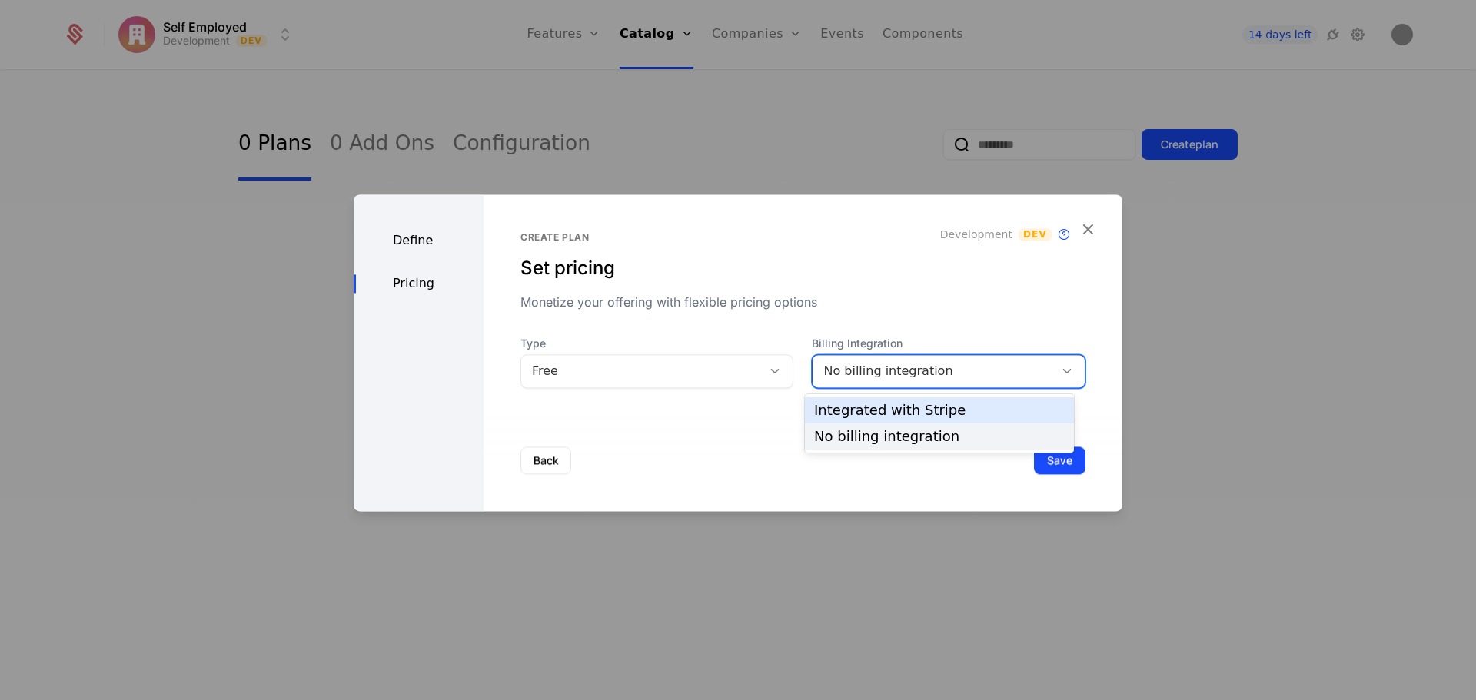
click at [913, 417] on div "Integrated with Stripe" at bounding box center [939, 411] width 251 height 14
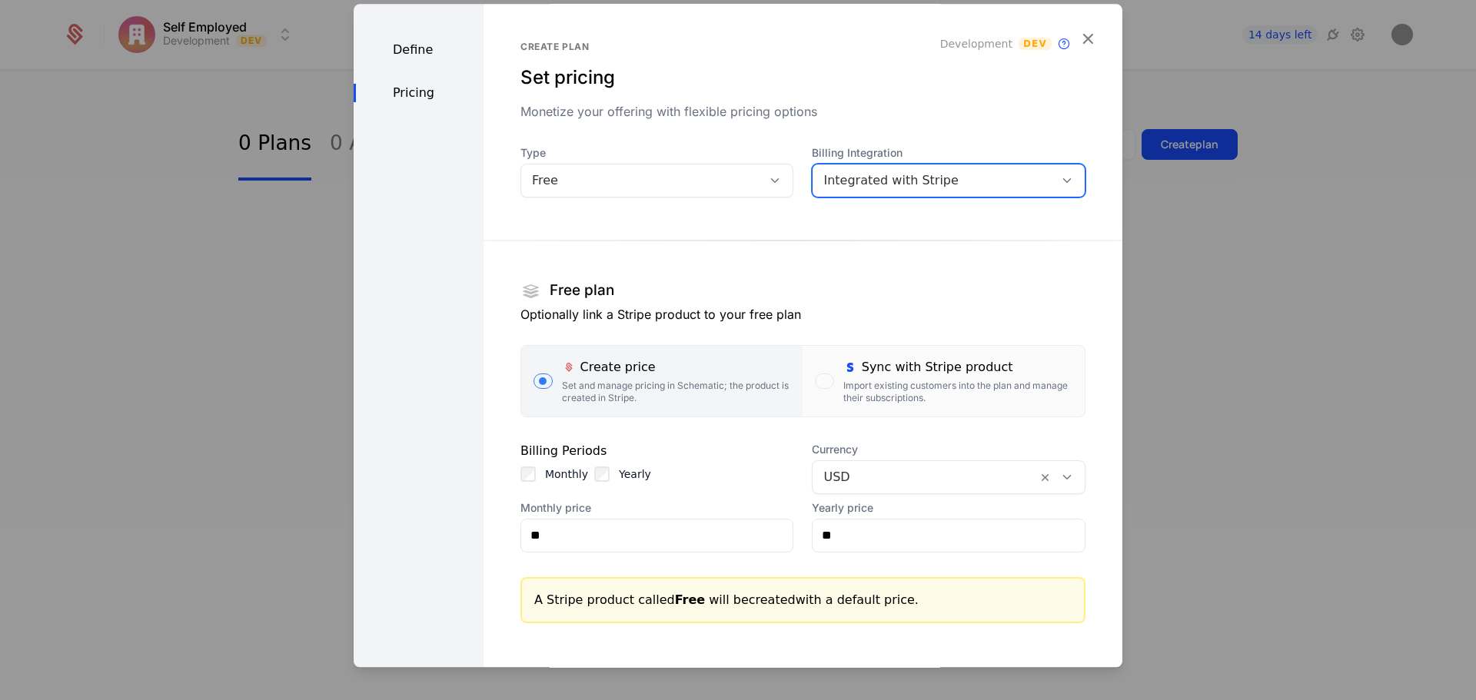
scroll to position [77, 0]
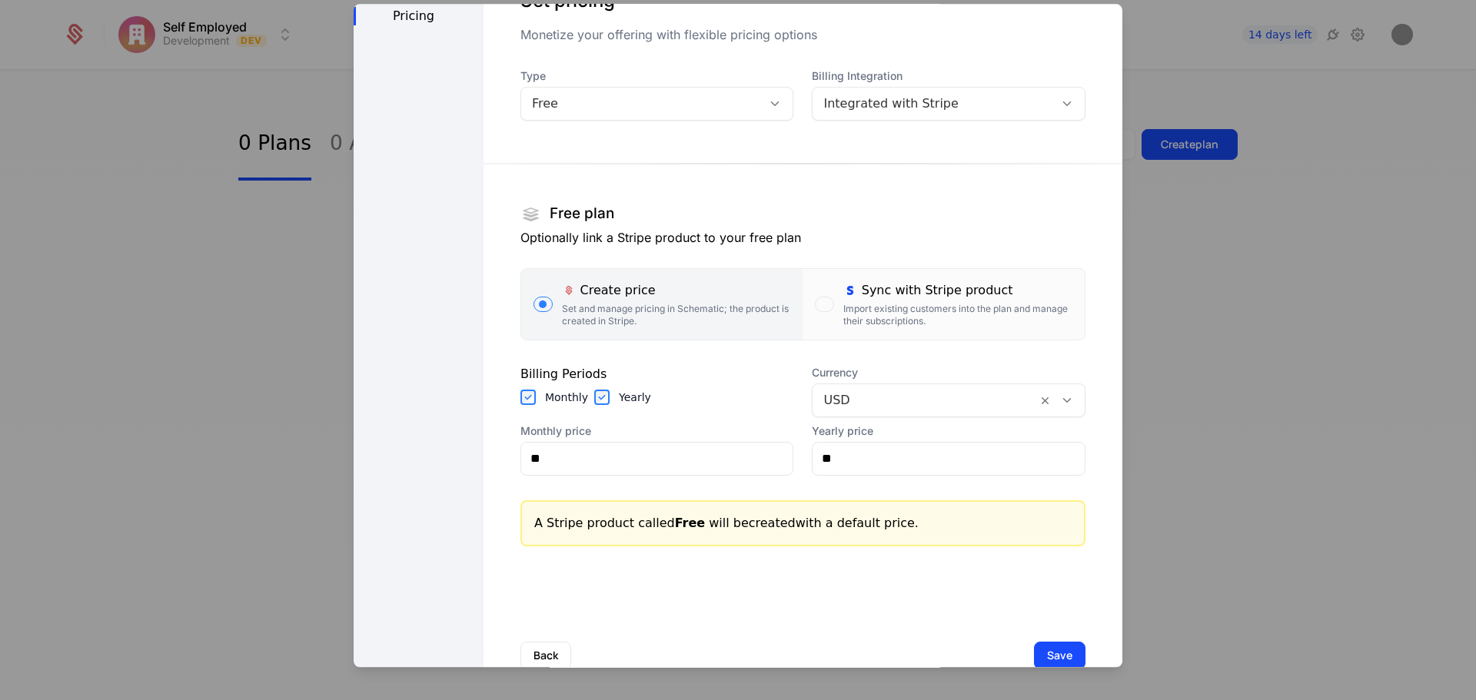
click at [817, 307] on div "button" at bounding box center [824, 304] width 18 height 15
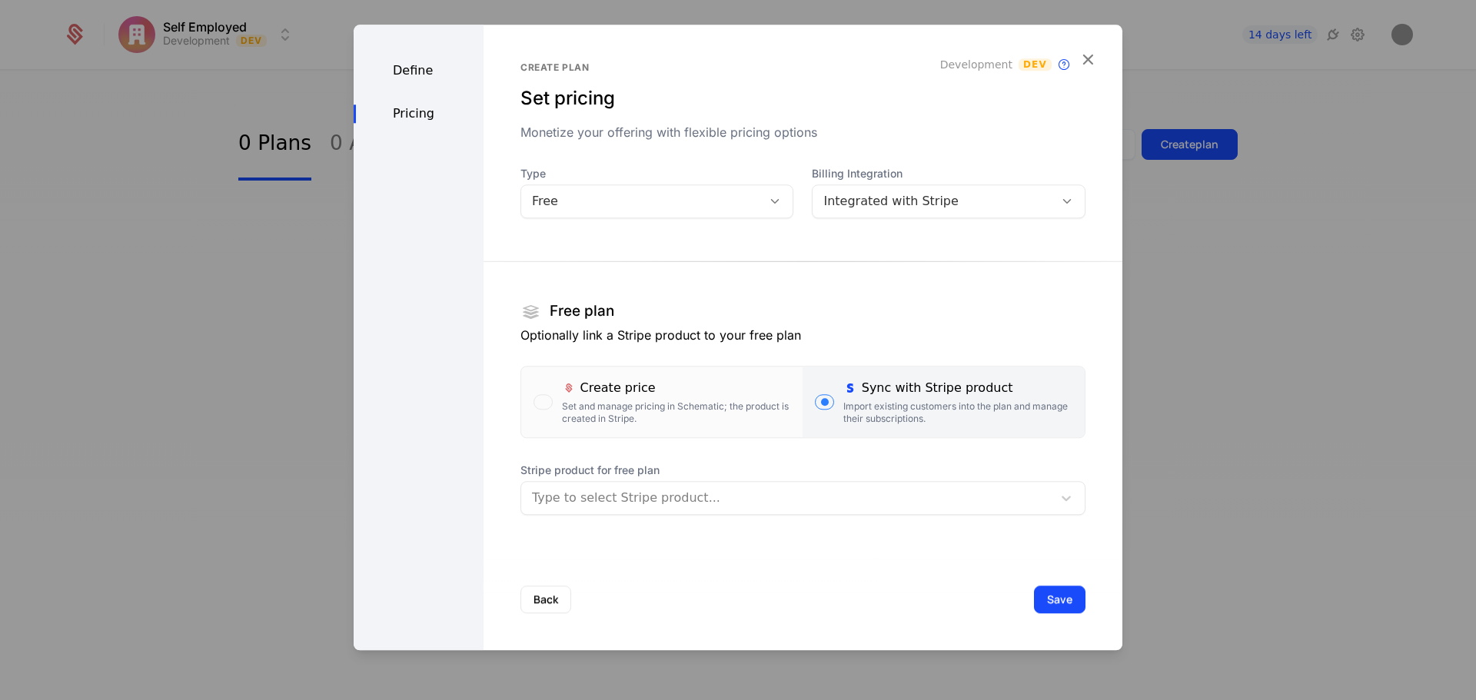
click at [813, 505] on div at bounding box center [787, 498] width 510 height 22
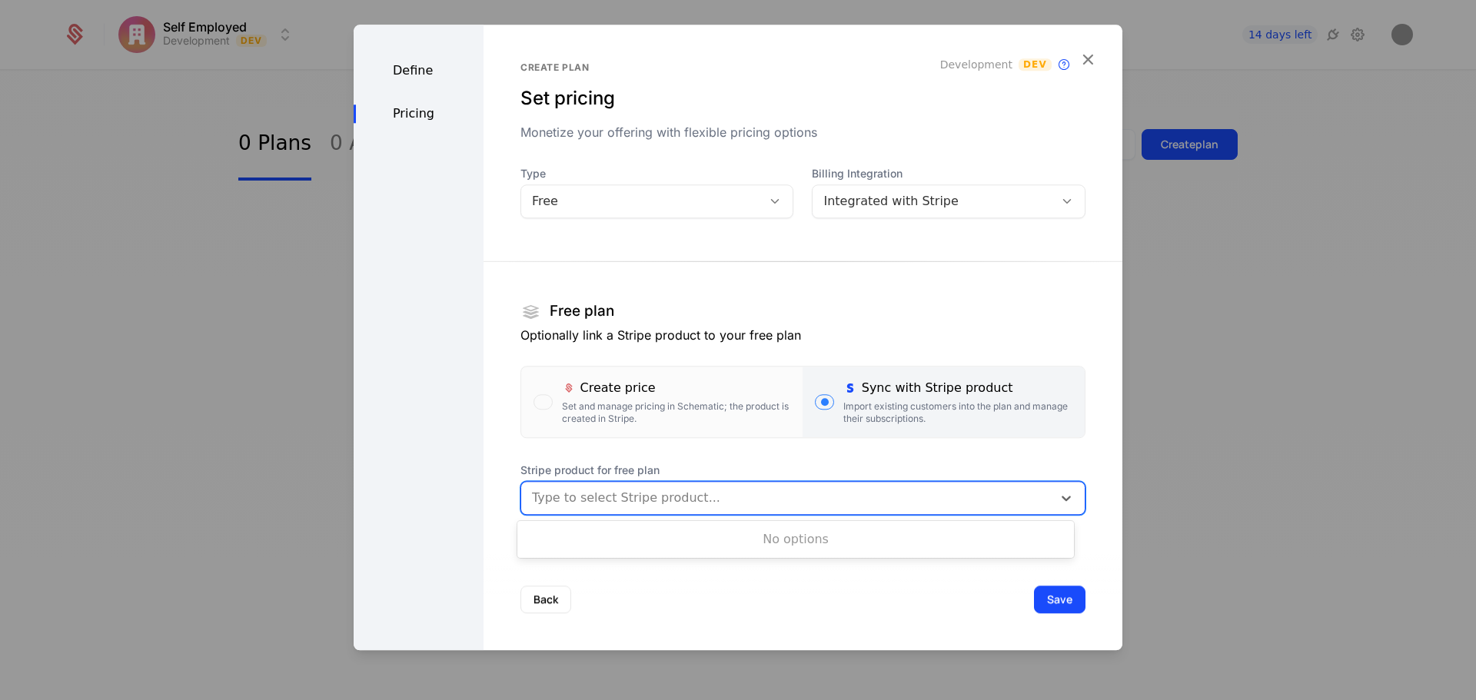
click at [786, 509] on div "Type to select Stripe product..." at bounding box center [786, 498] width 531 height 28
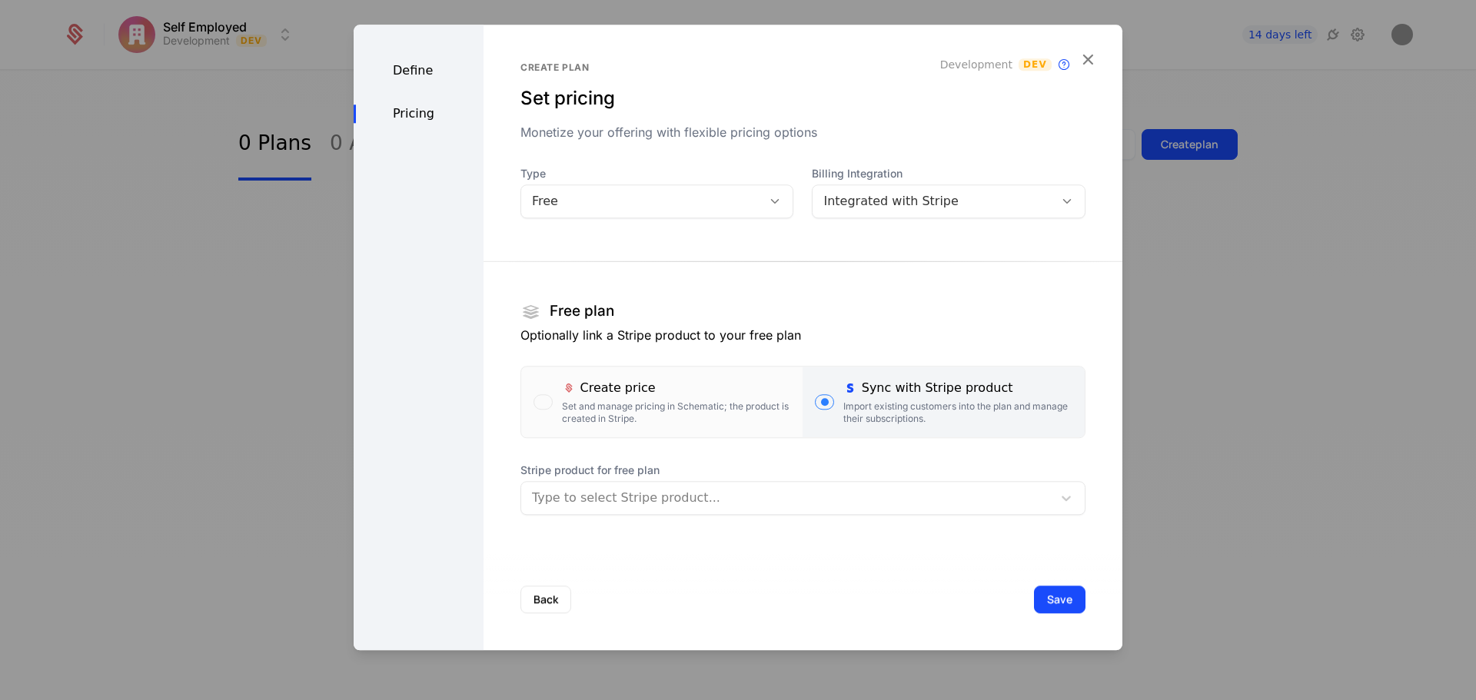
click at [582, 403] on div "Set and manage pricing in Schematic; the product is created in Stripe." at bounding box center [676, 413] width 229 height 25
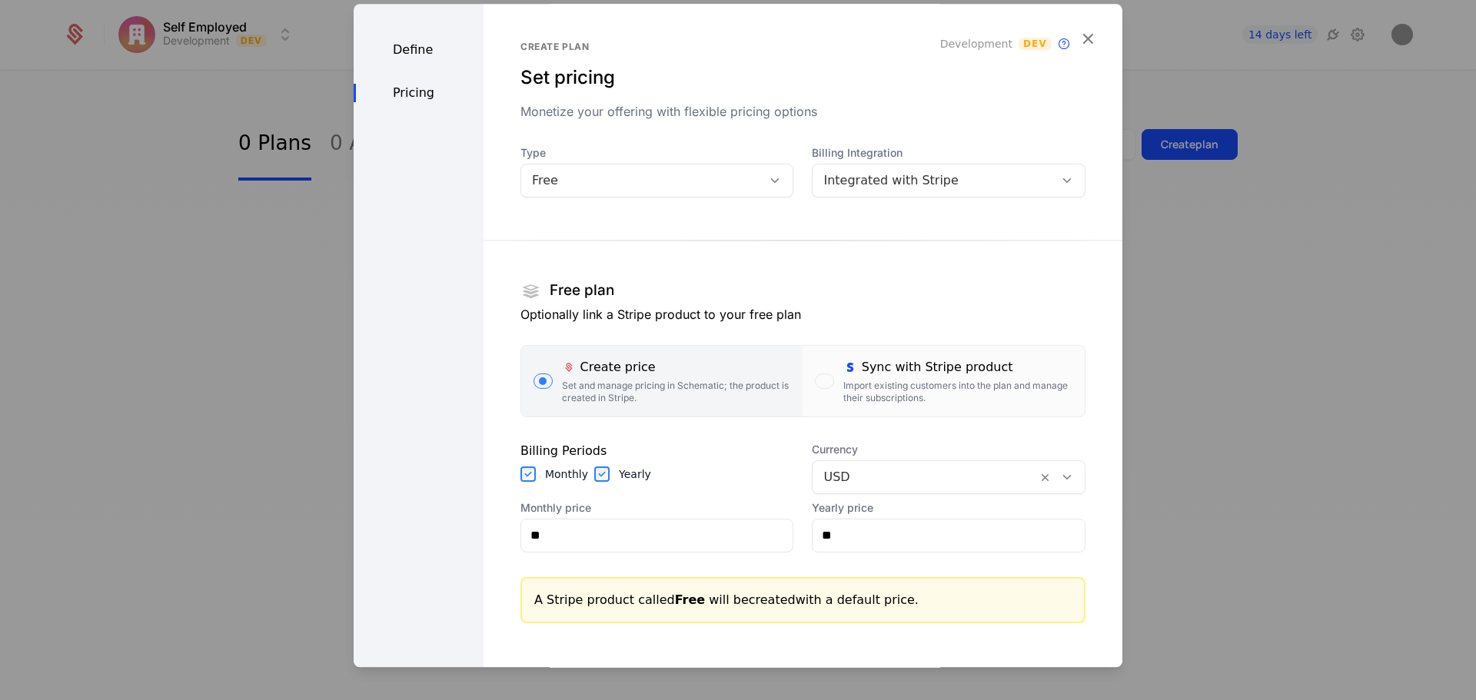
click at [652, 185] on div "Free" at bounding box center [642, 180] width 220 height 18
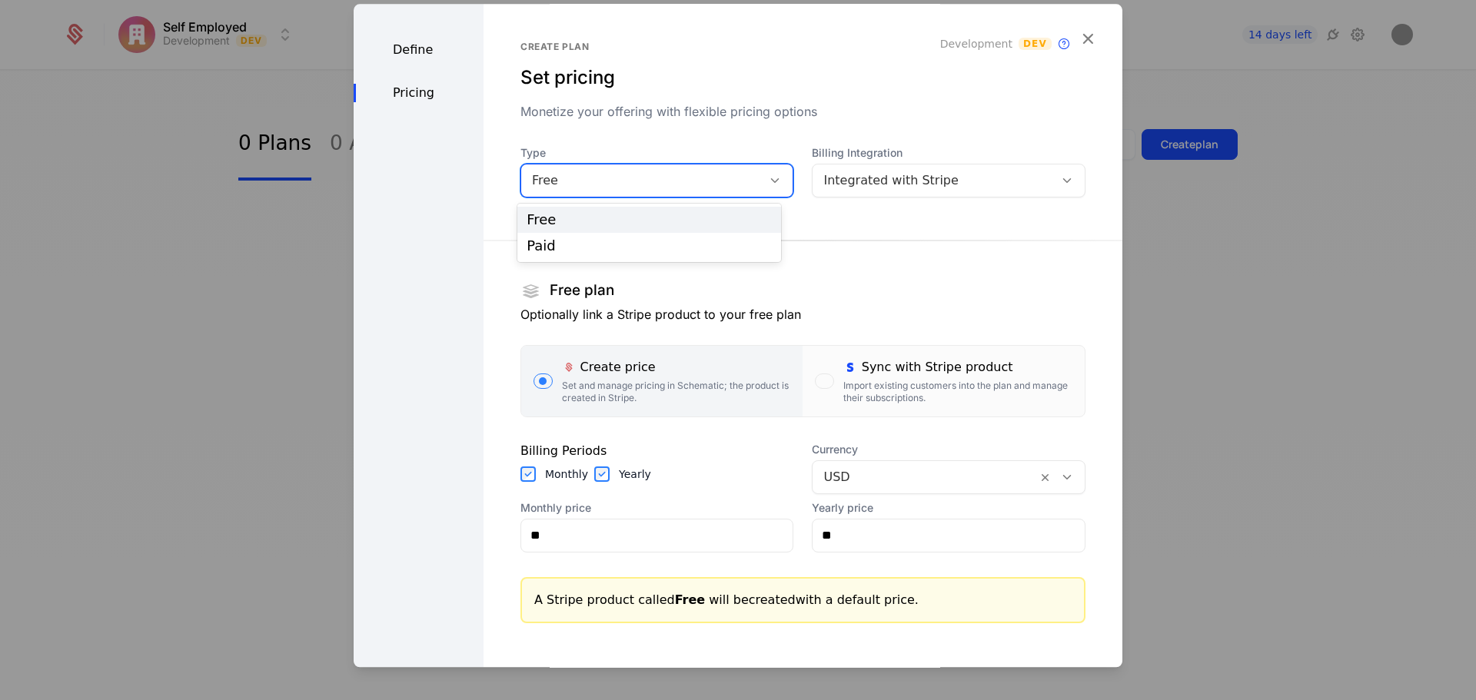
click at [617, 218] on div "Free" at bounding box center [649, 220] width 244 height 14
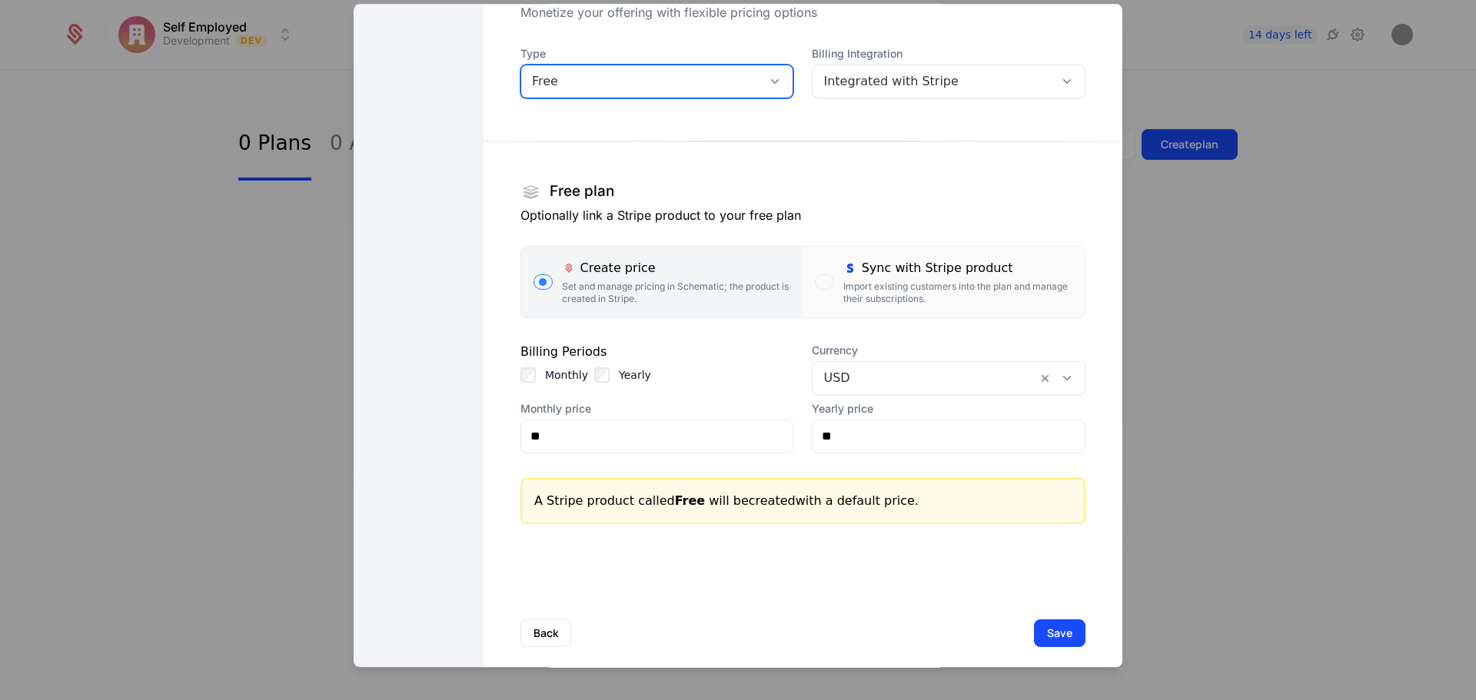
scroll to position [116, 0]
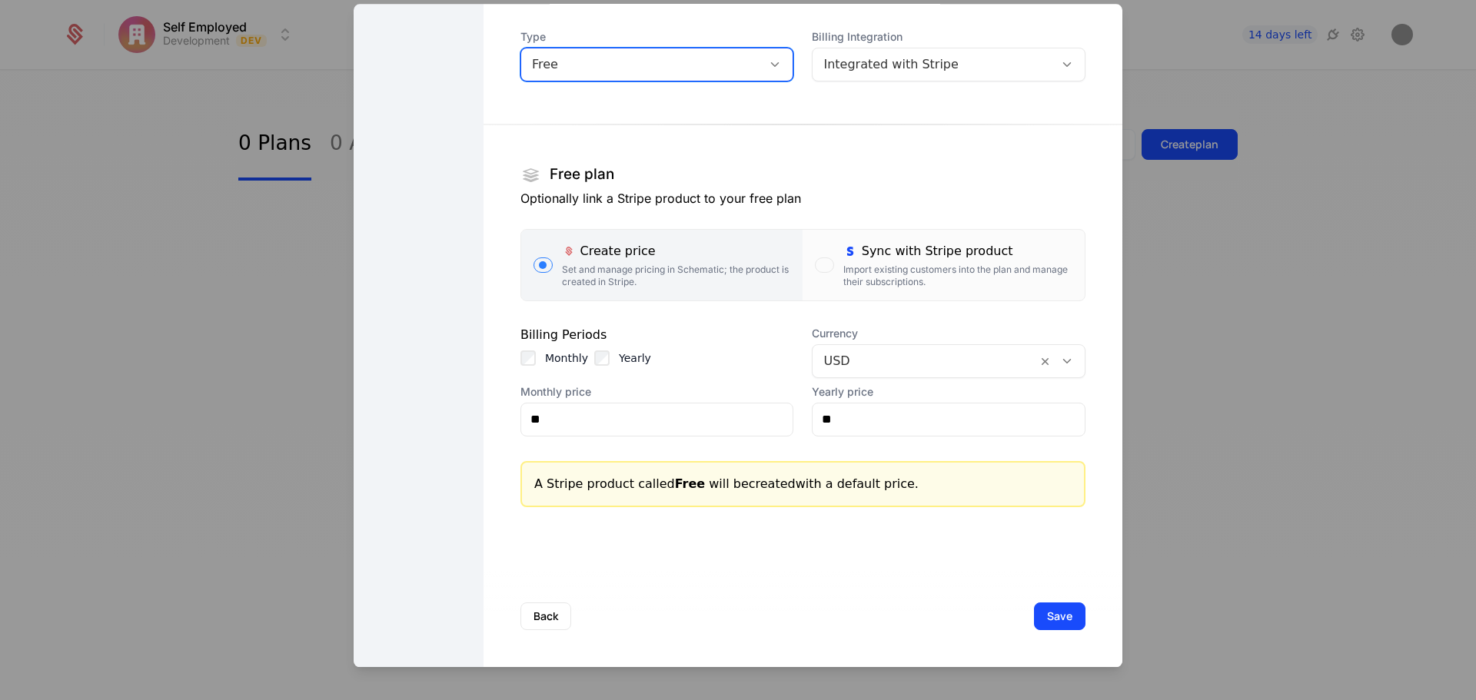
click at [1035, 621] on button "Save" at bounding box center [1060, 617] width 52 height 28
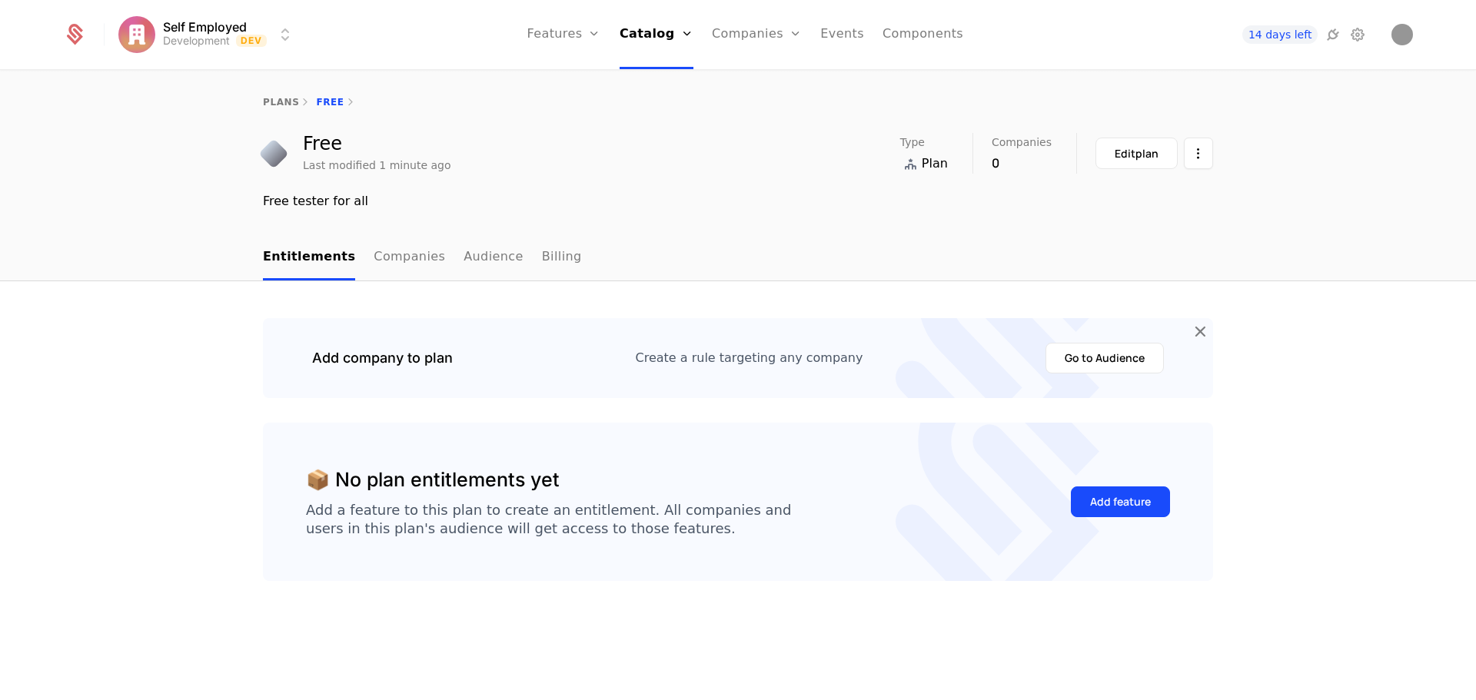
click at [281, 105] on link "plans" at bounding box center [281, 102] width 36 height 11
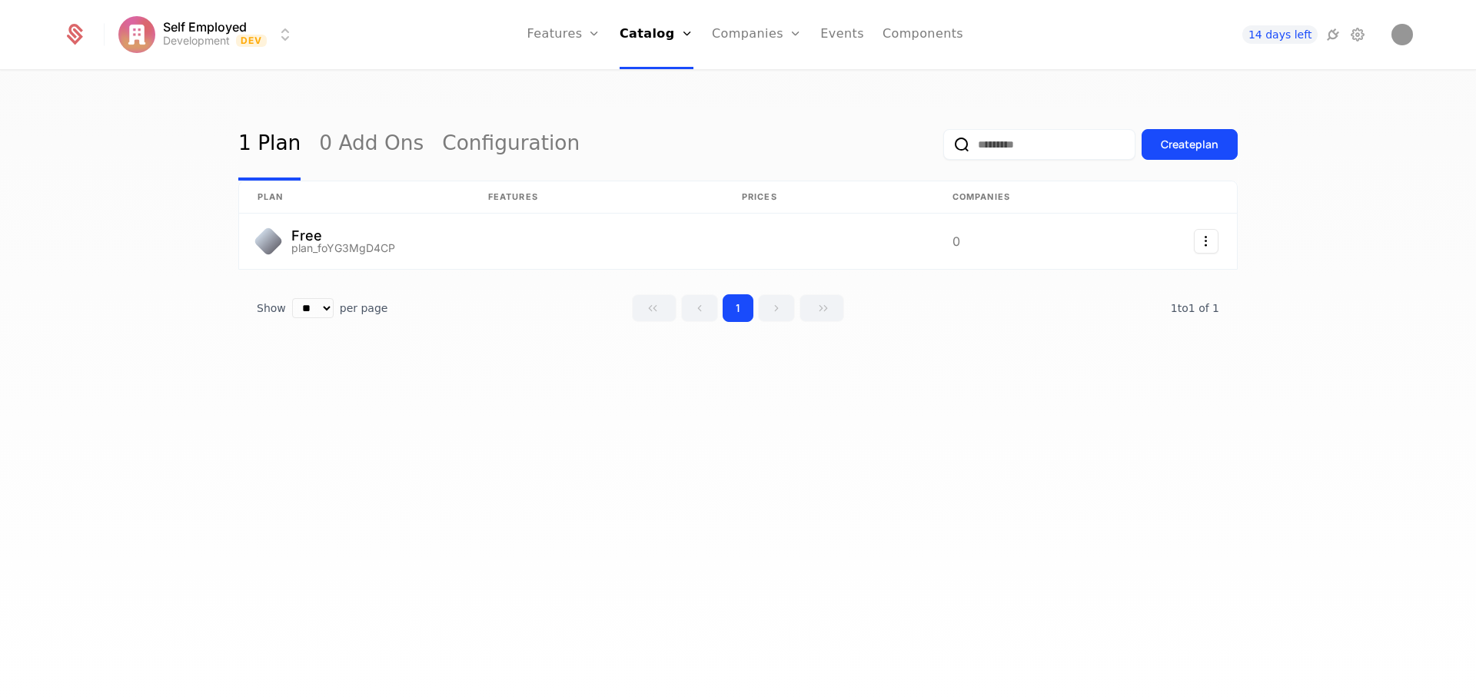
click at [1162, 150] on div "Create plan" at bounding box center [1190, 144] width 58 height 15
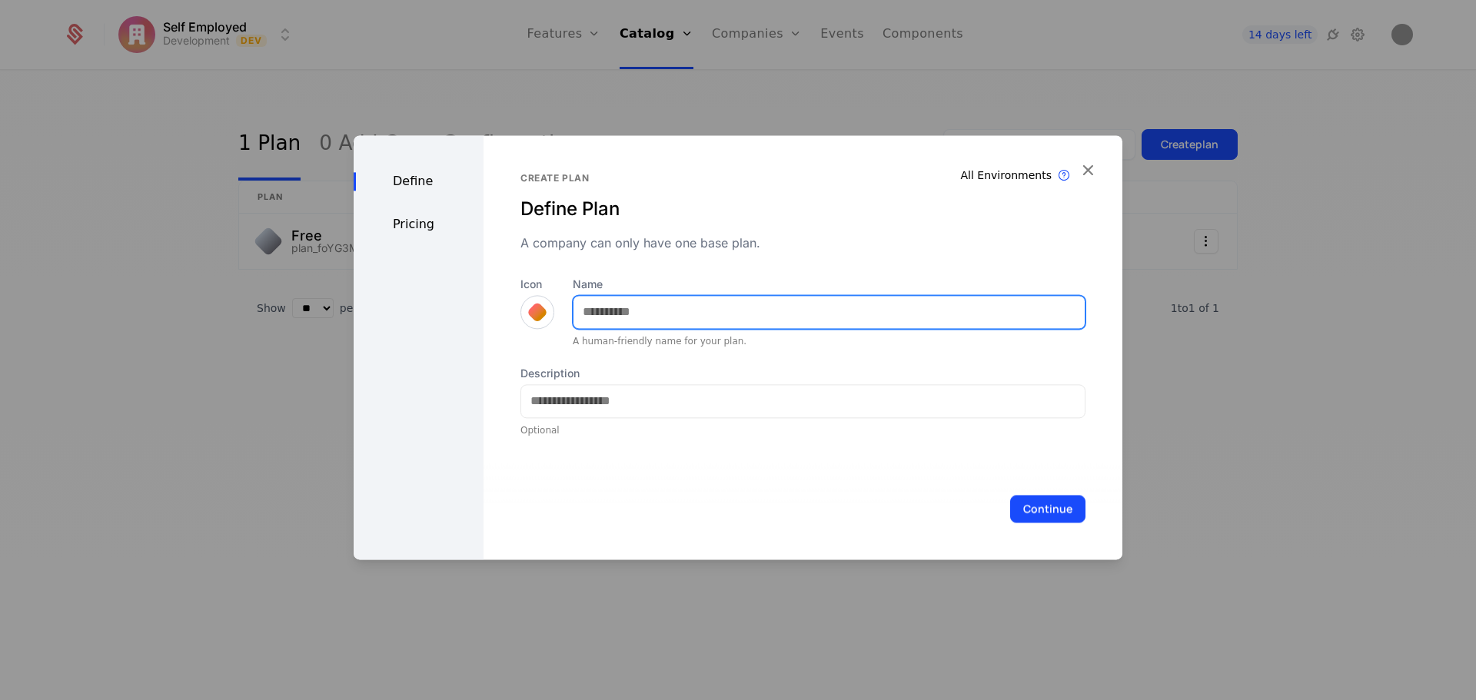
click at [700, 315] on input "Name" at bounding box center [829, 312] width 511 height 32
type input "*******"
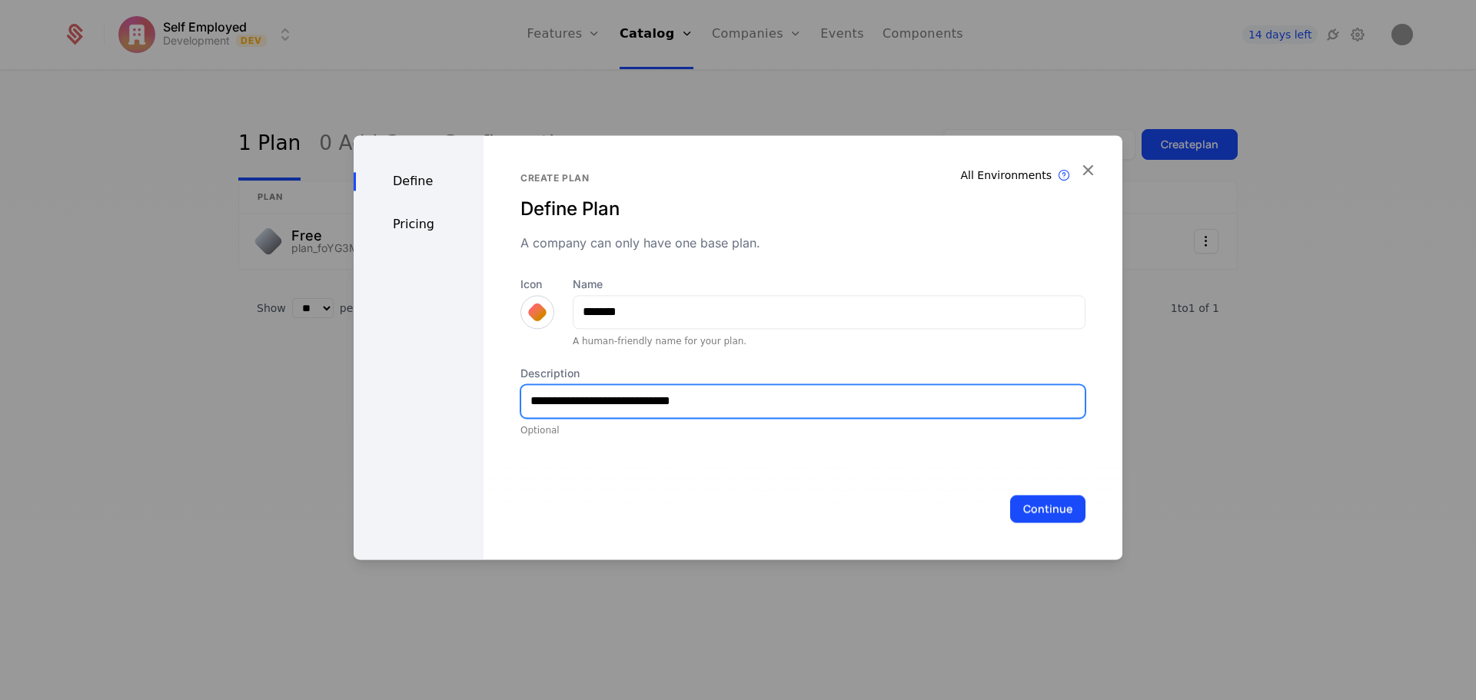
type input "**********"
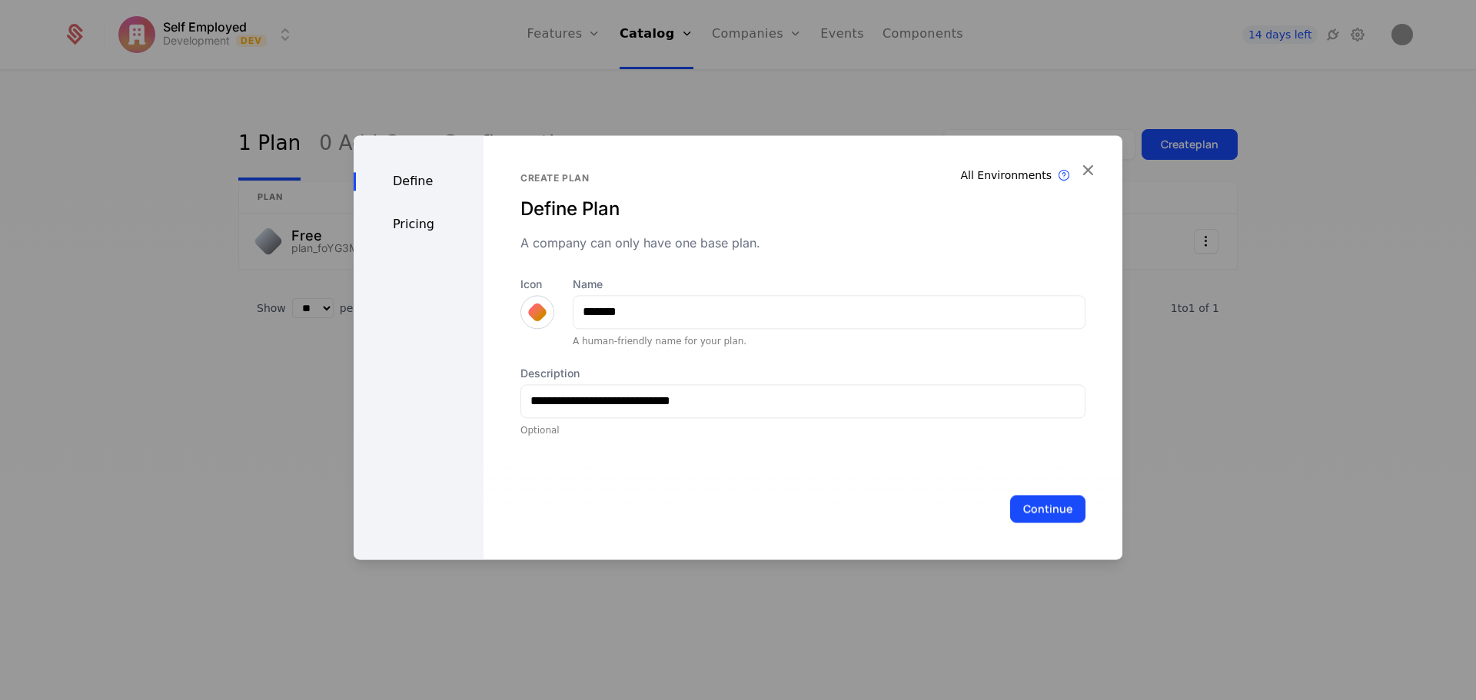
click at [1052, 519] on button "Continue" at bounding box center [1047, 509] width 75 height 28
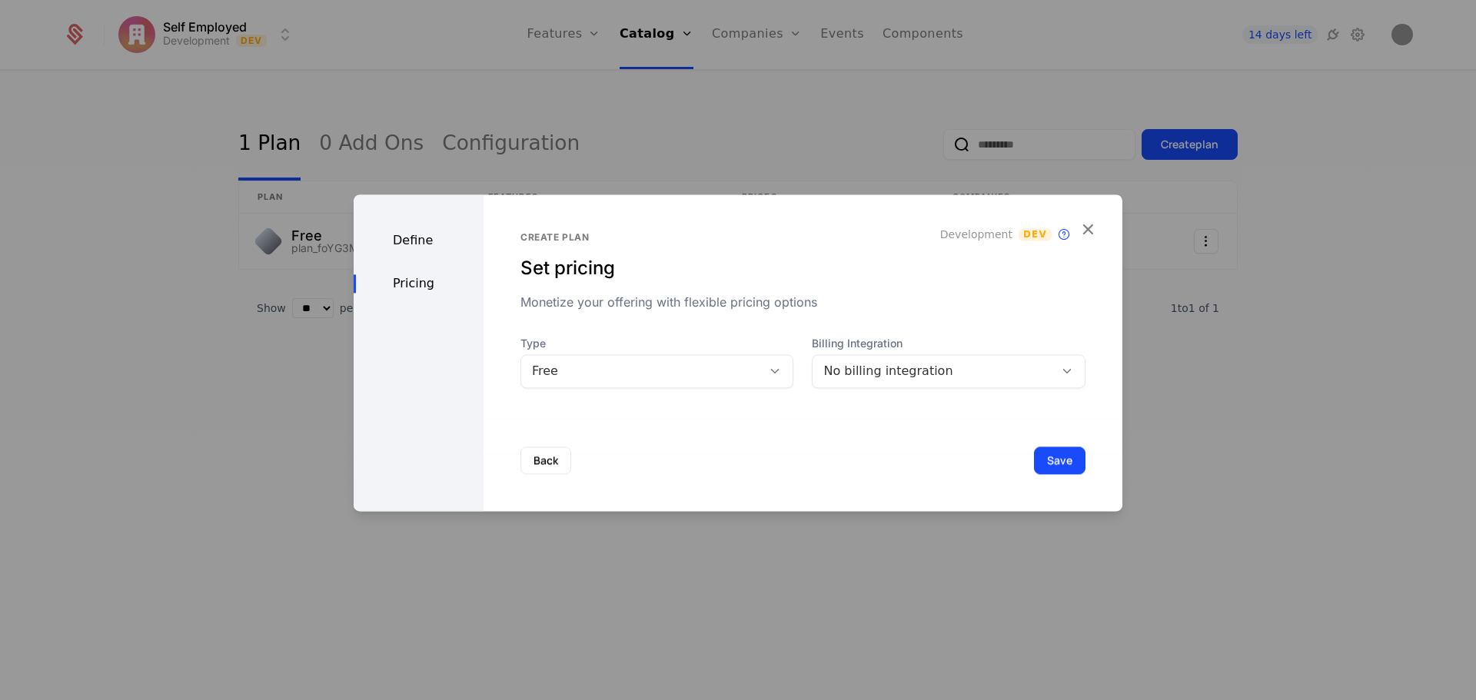
click at [762, 373] on div at bounding box center [775, 371] width 26 height 17
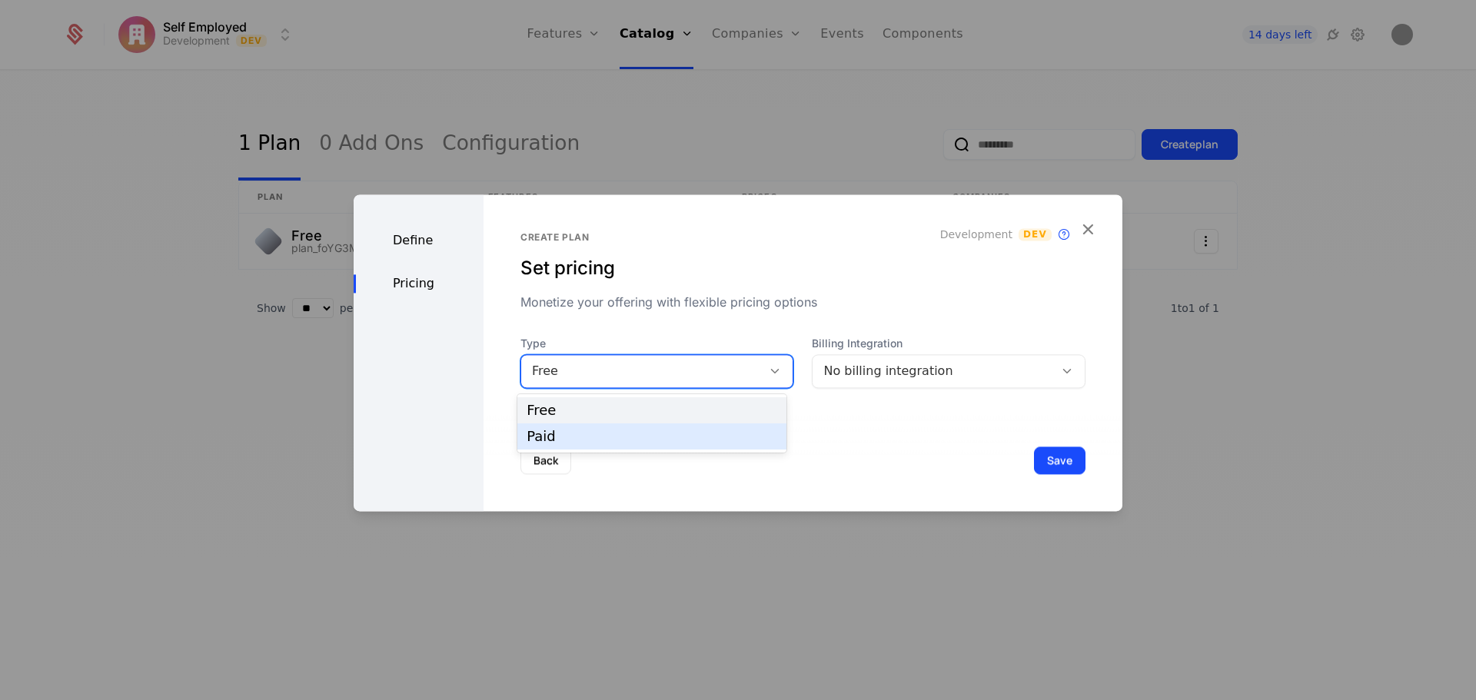
click at [675, 450] on div "Free Paid" at bounding box center [651, 423] width 269 height 58
click at [663, 436] on div "Paid" at bounding box center [652, 437] width 251 height 14
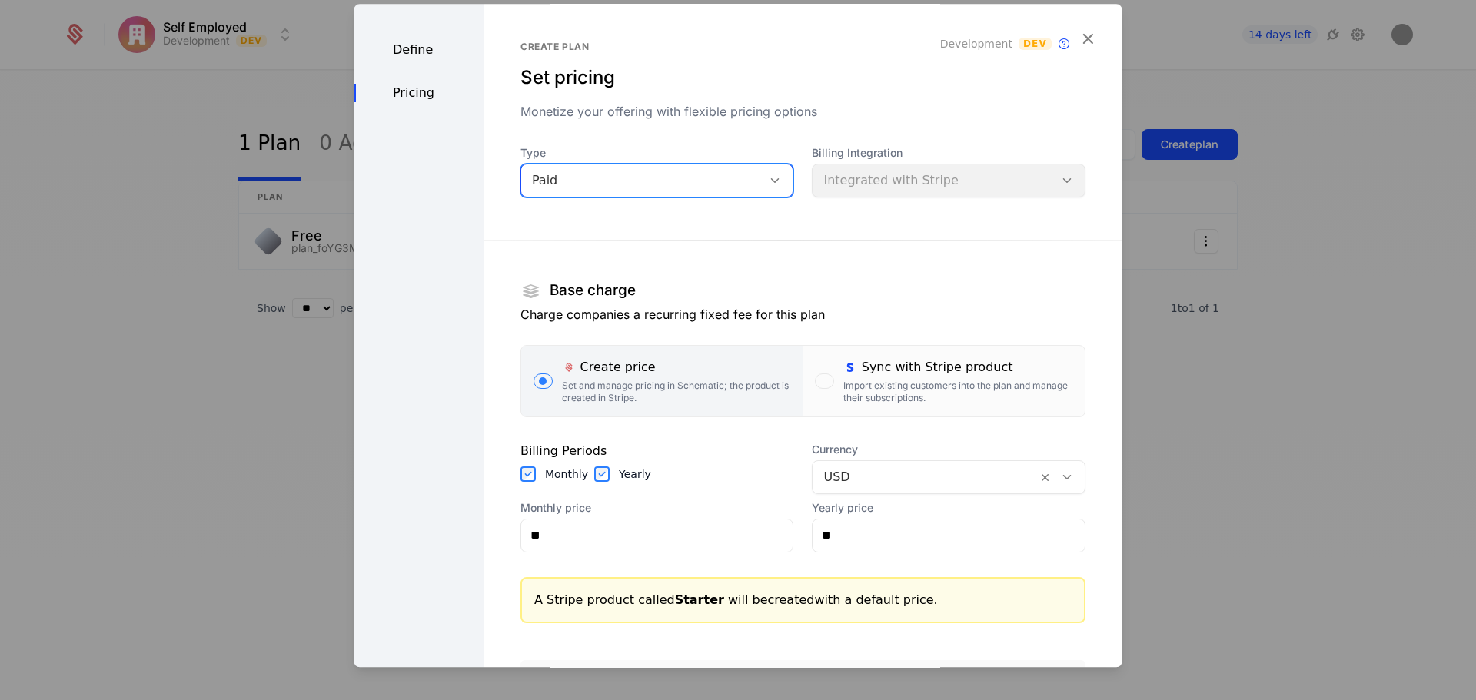
click at [919, 173] on div "Billing Integration Integrated with Stripe" at bounding box center [949, 171] width 274 height 52
click at [985, 178] on div "Billing Integration Integrated with Stripe" at bounding box center [949, 171] width 274 height 52
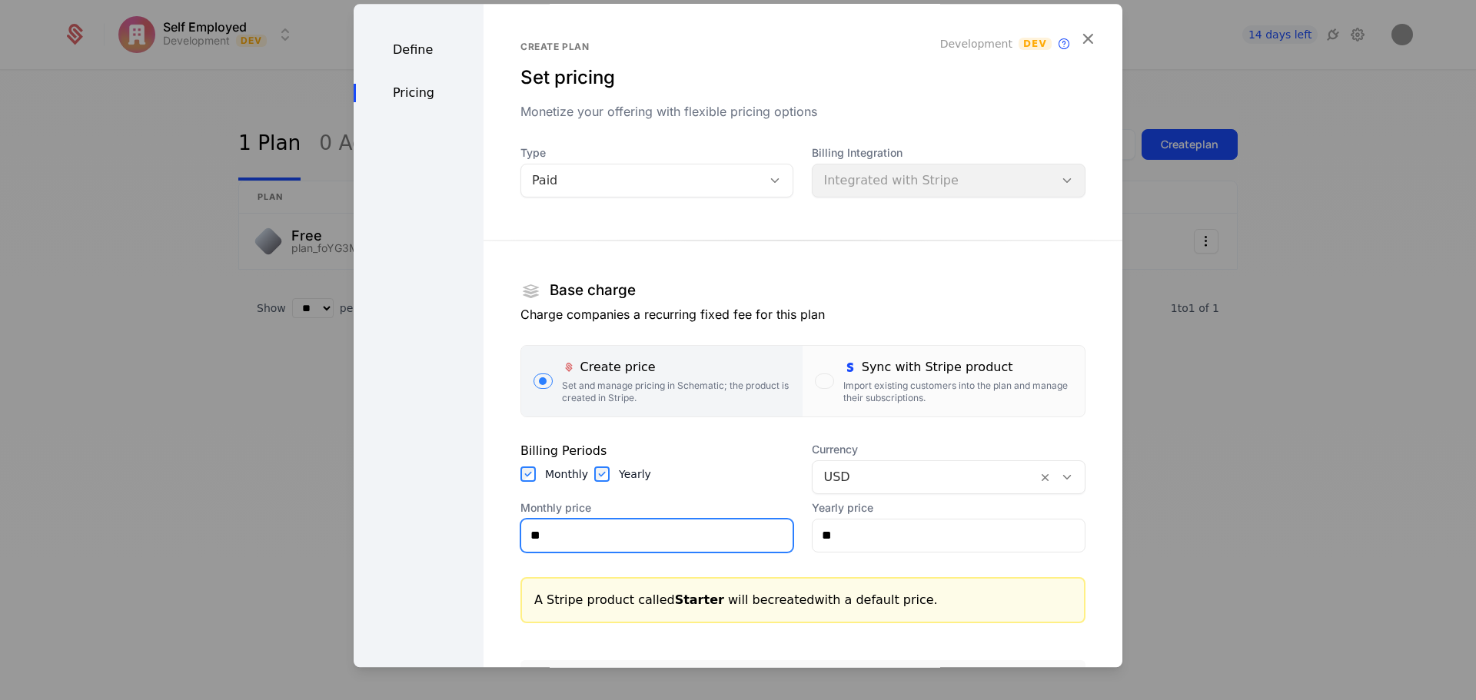
click at [607, 532] on input "**" at bounding box center [657, 536] width 272 height 32
type input "*****"
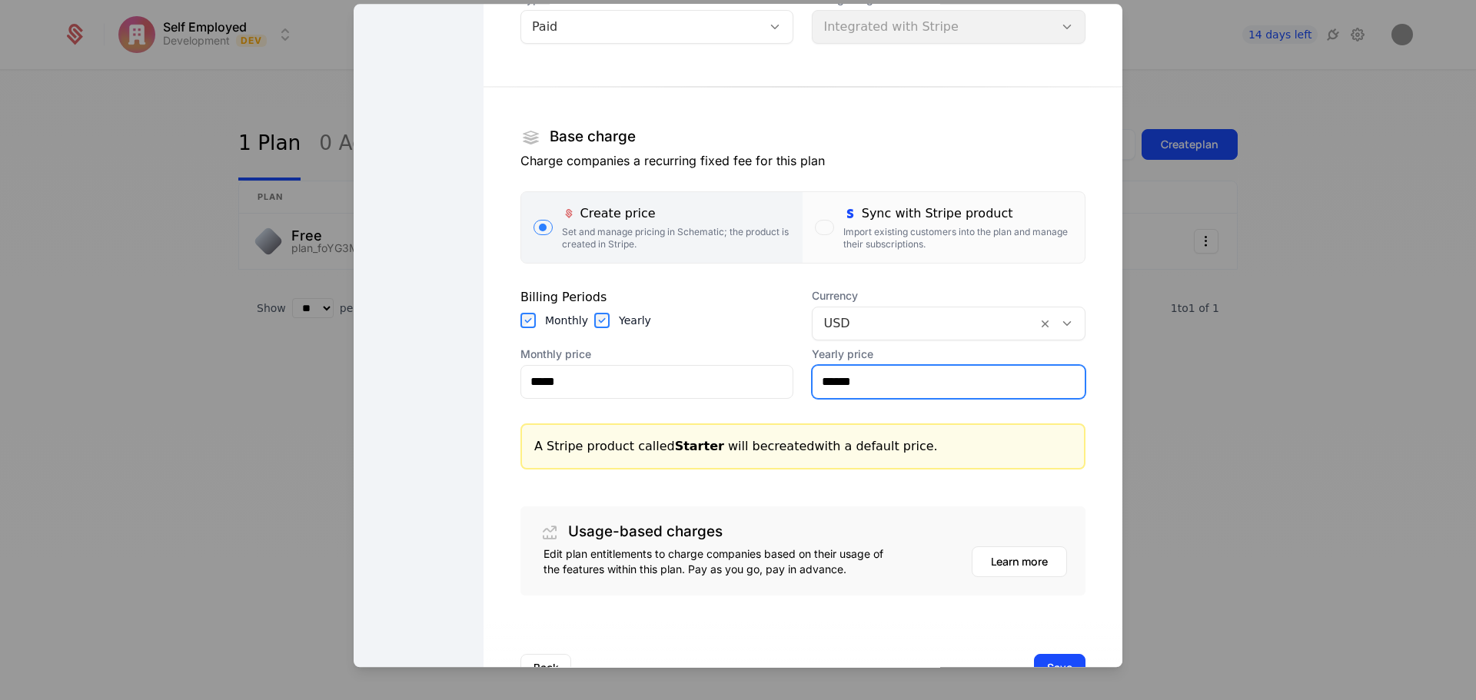
scroll to position [205, 0]
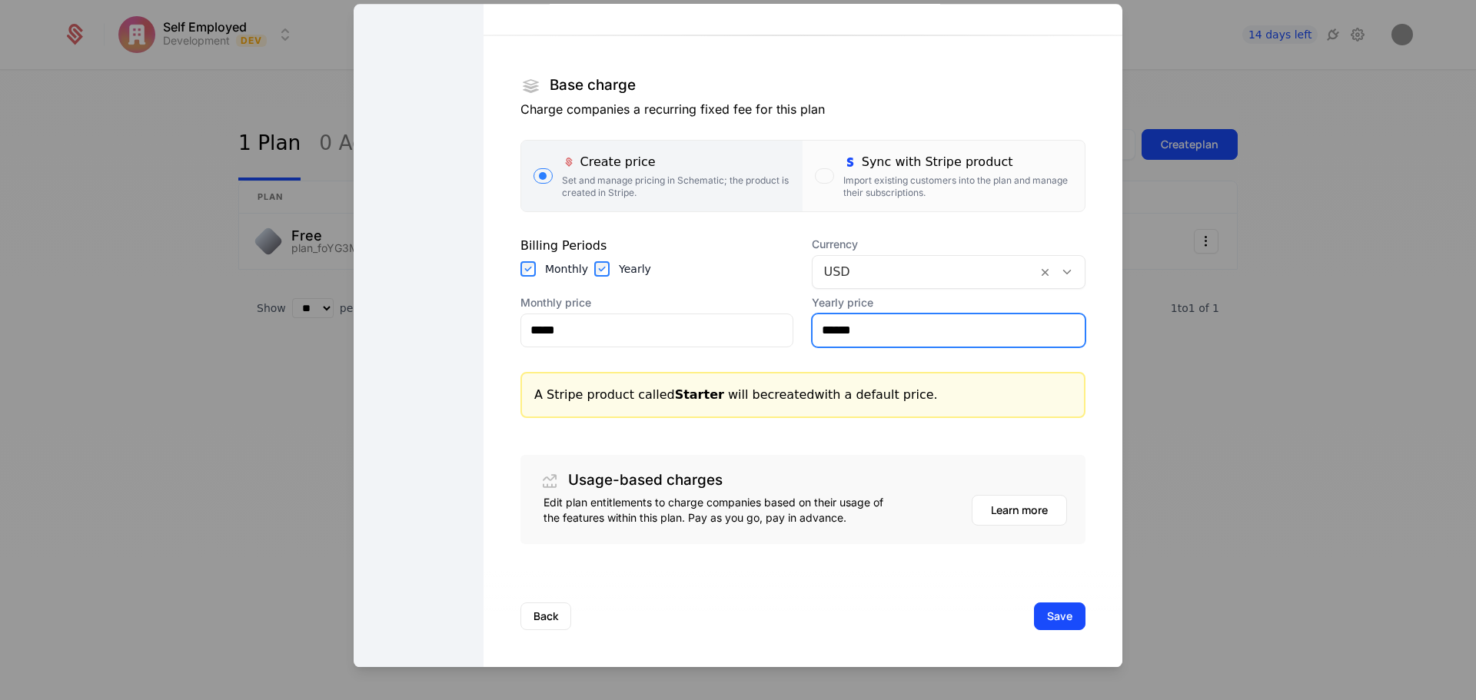
type input "******"
click at [1042, 618] on button "Save" at bounding box center [1060, 617] width 52 height 28
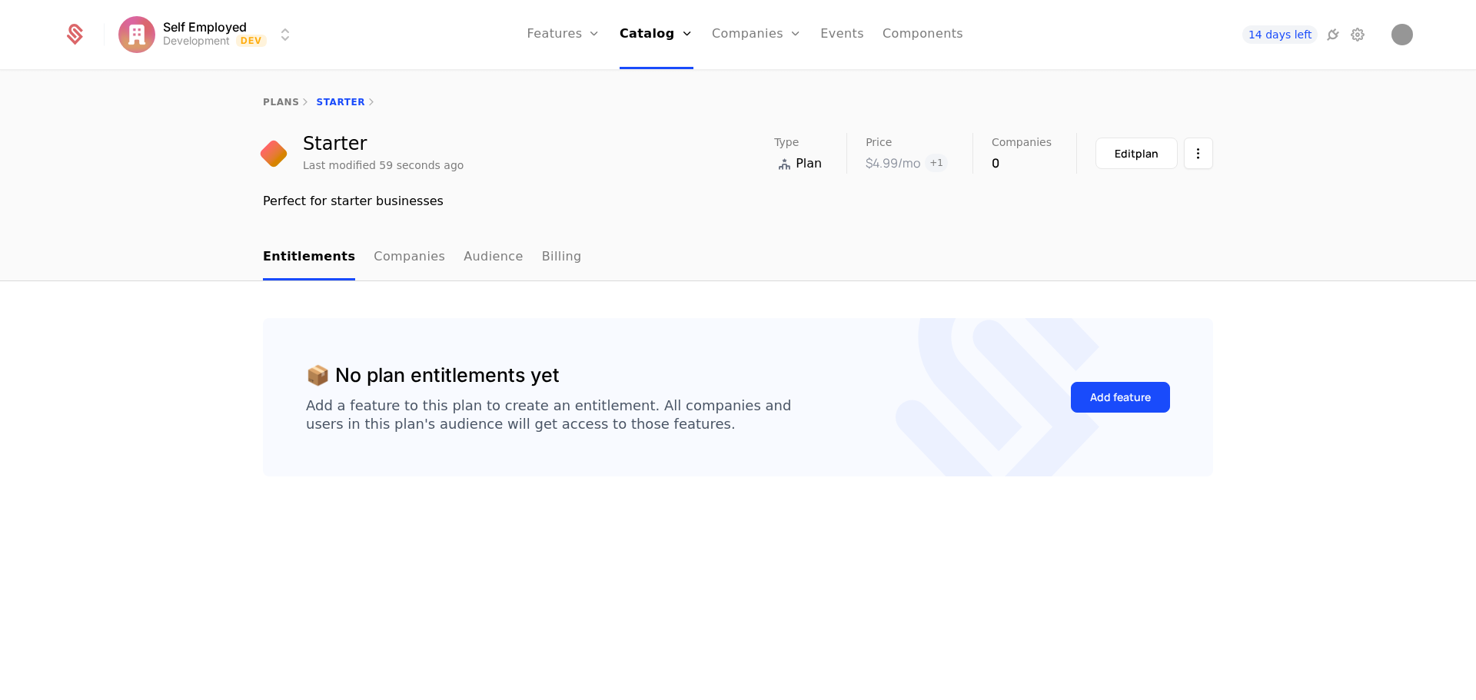
click at [282, 107] on link "plans" at bounding box center [281, 102] width 36 height 11
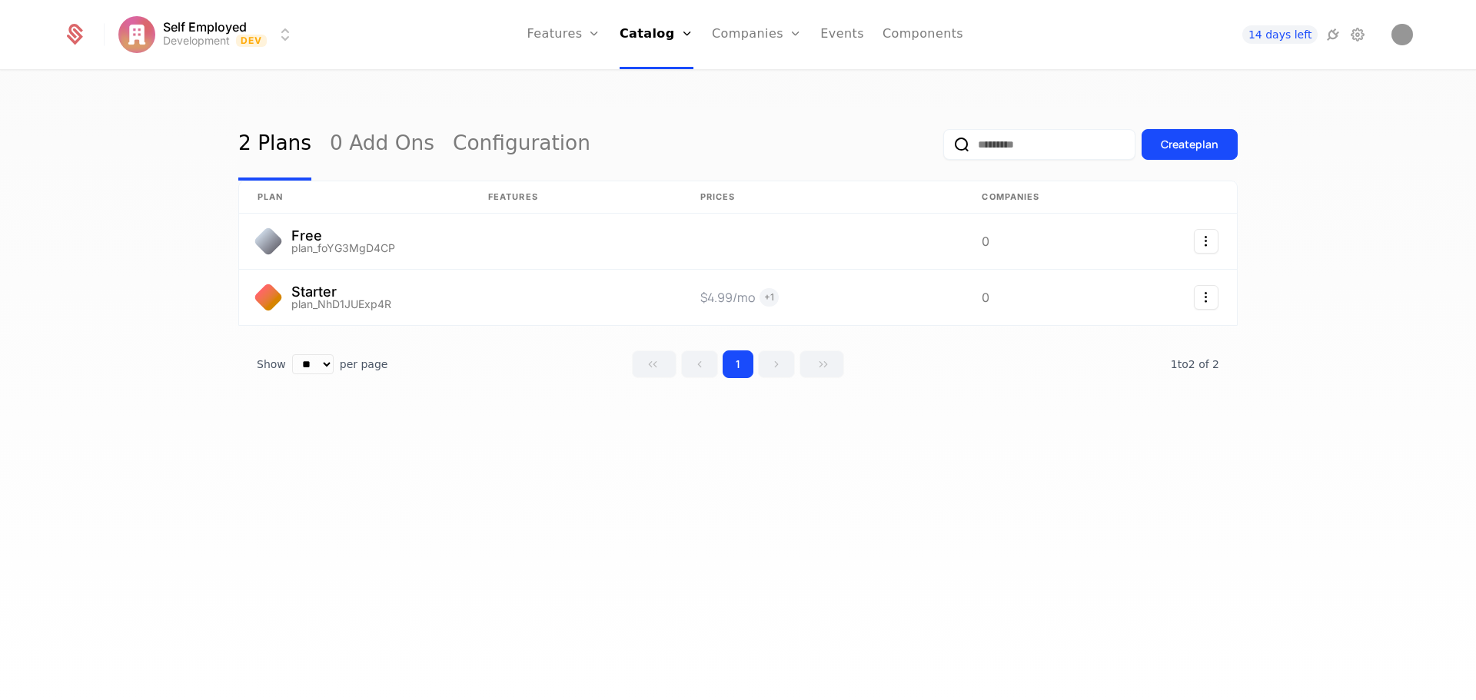
click at [1198, 141] on div "Create plan" at bounding box center [1190, 144] width 58 height 15
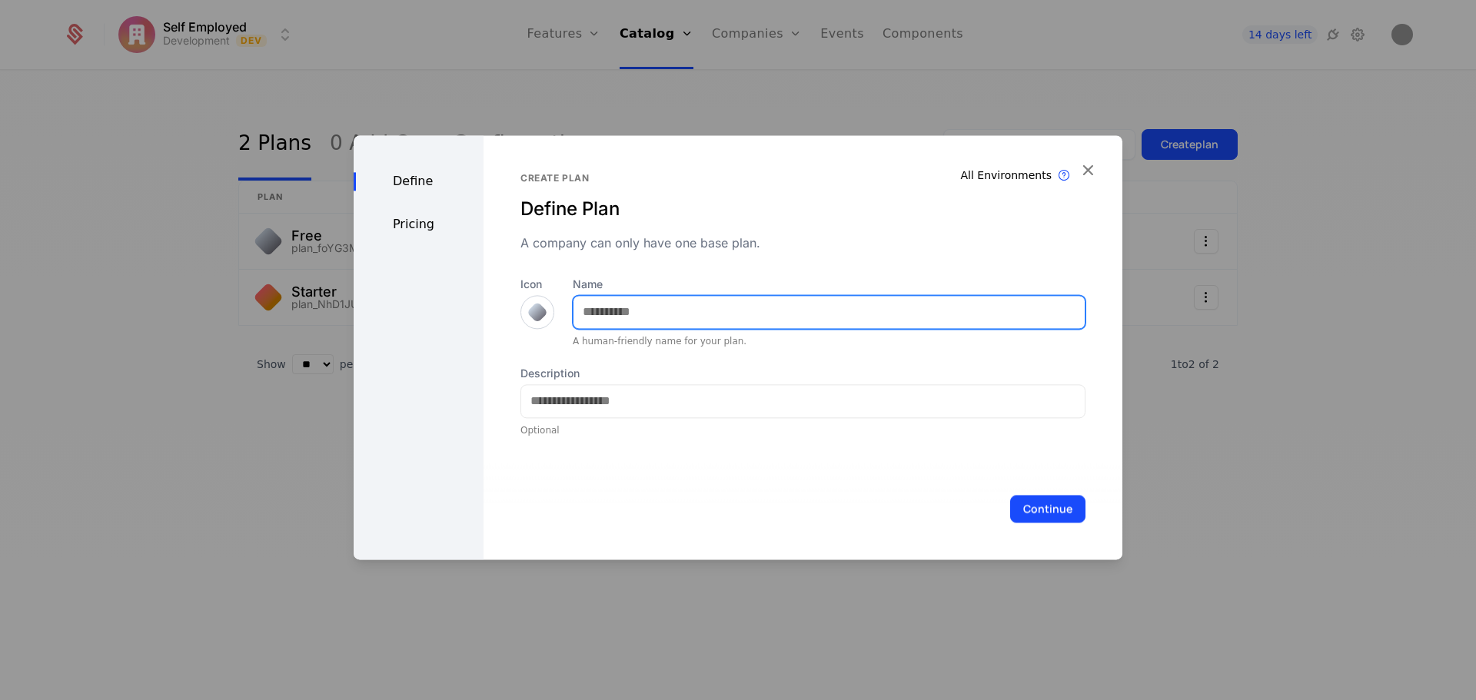
click at [683, 325] on input "Name" at bounding box center [829, 312] width 511 height 32
type input "***"
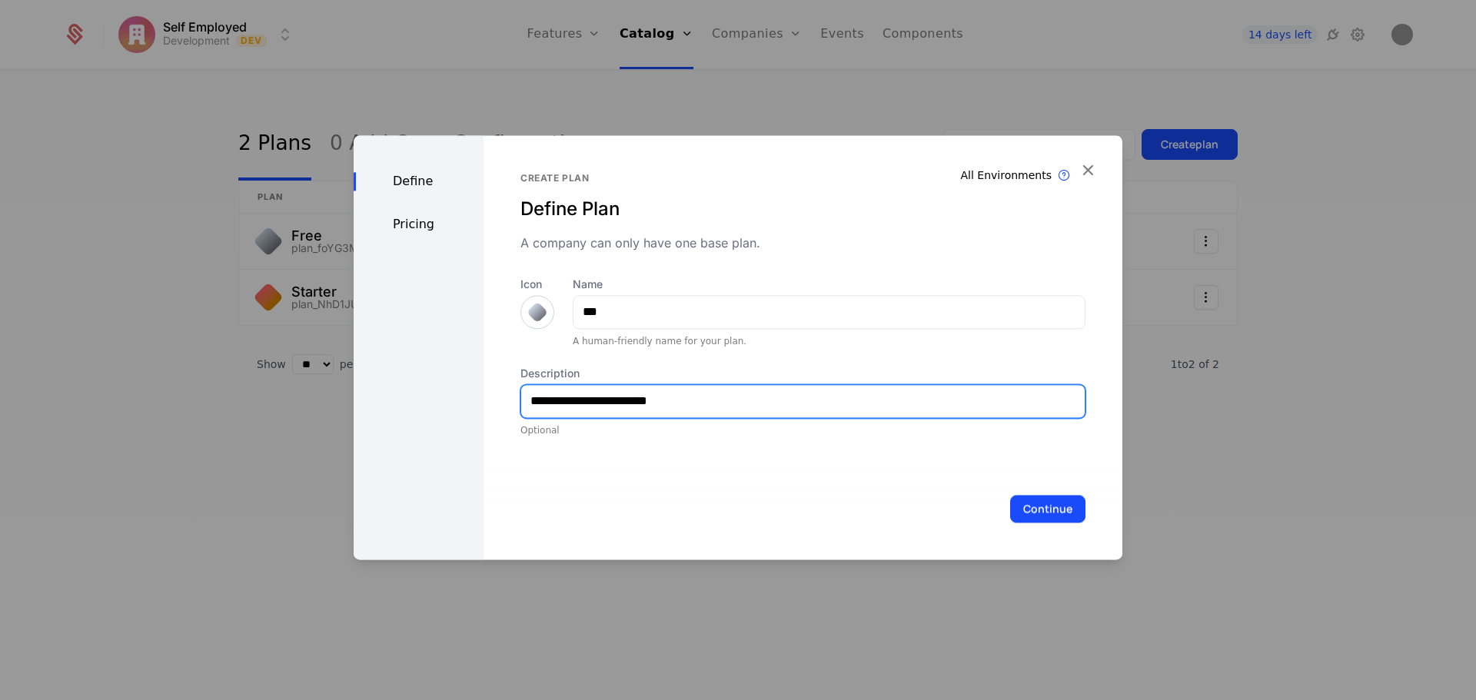
type input "**********"
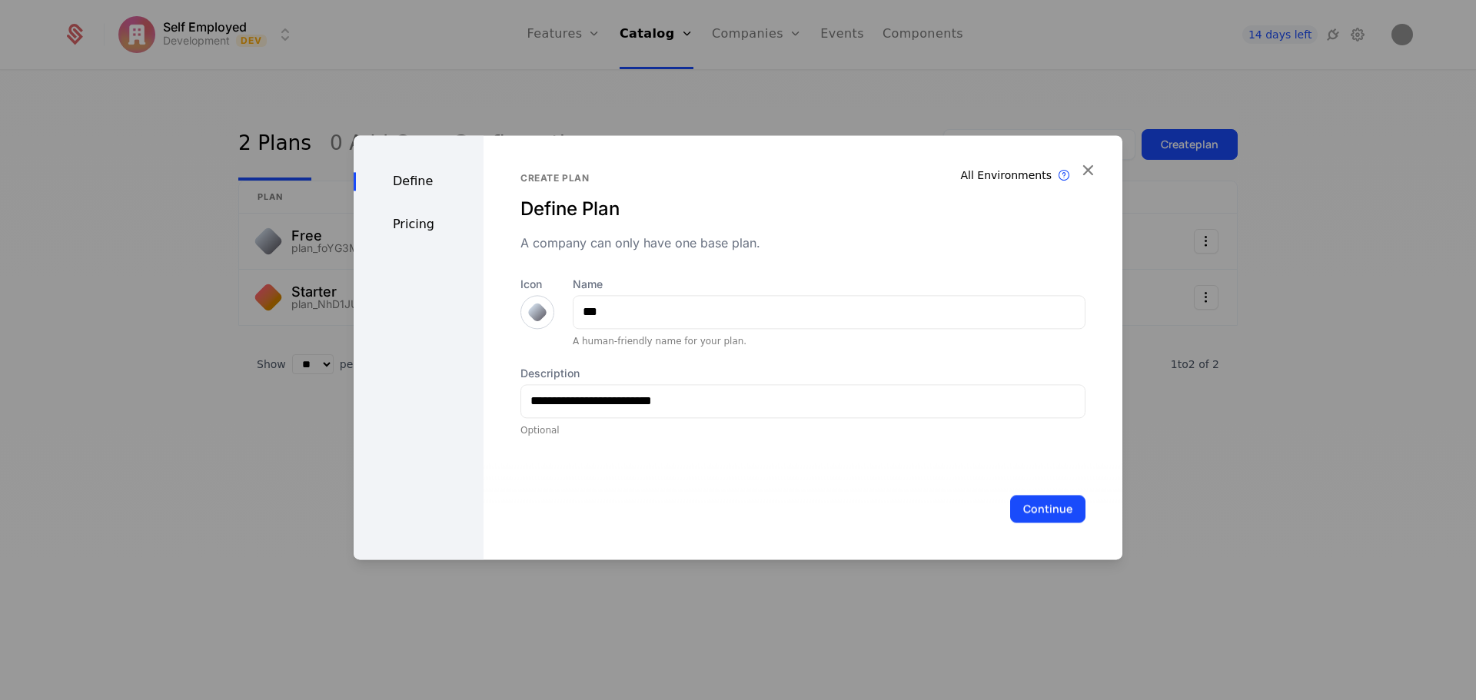
click at [1049, 518] on button "Continue" at bounding box center [1047, 509] width 75 height 28
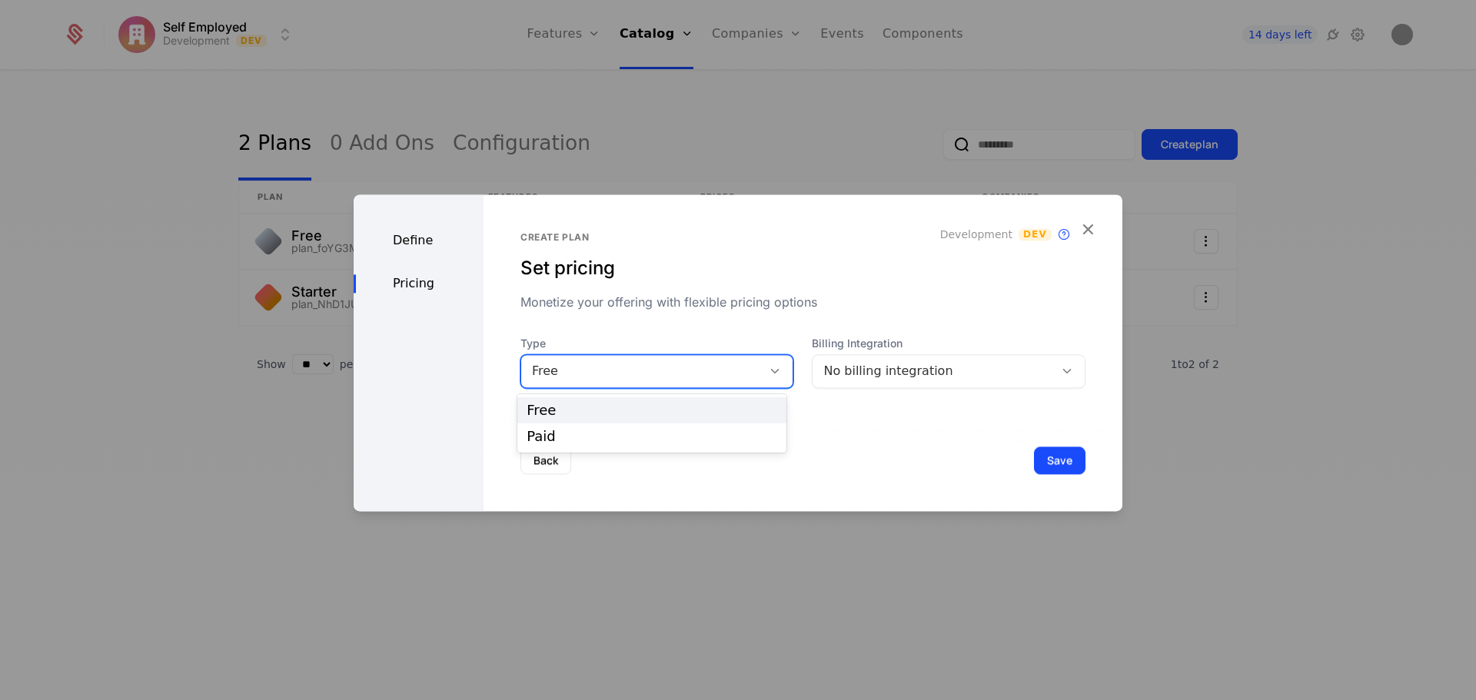
click at [766, 363] on div at bounding box center [775, 371] width 26 height 17
click at [595, 441] on div "Paid" at bounding box center [652, 437] width 251 height 14
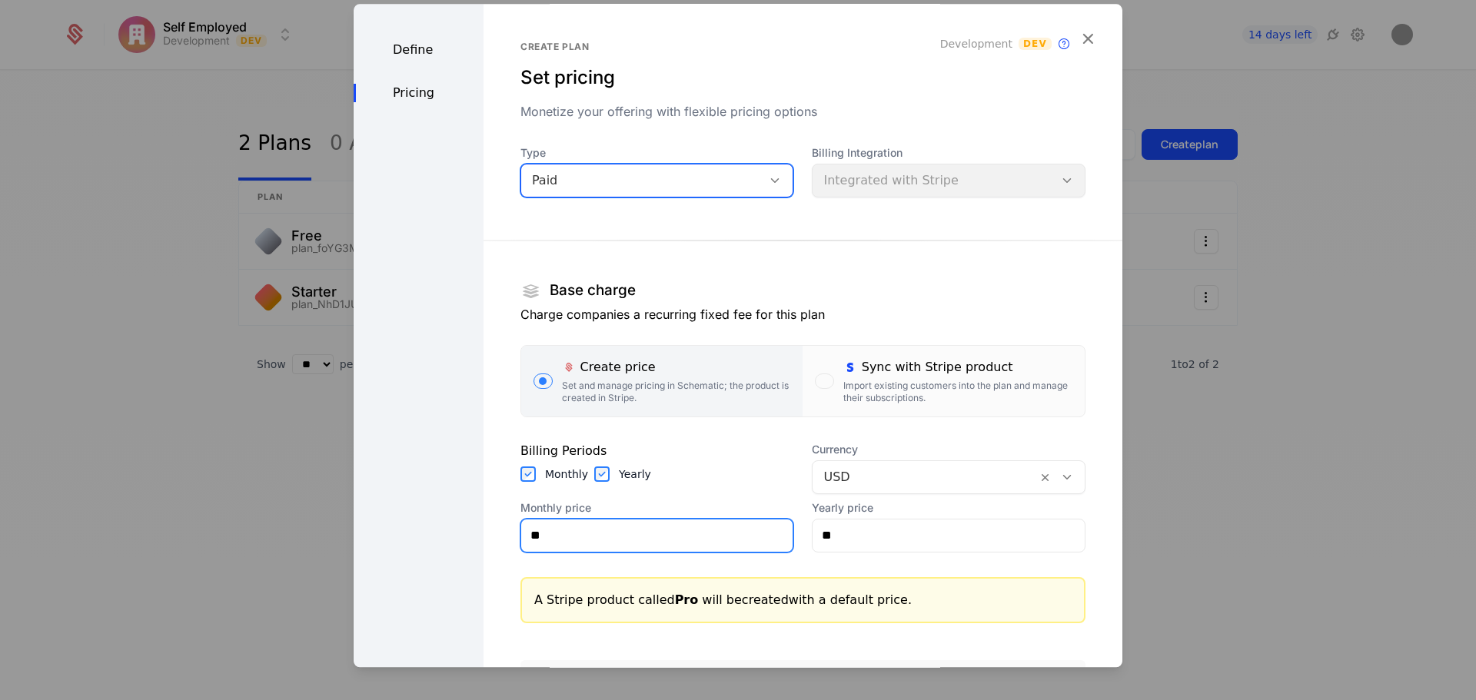
click at [683, 532] on input "**" at bounding box center [657, 536] width 272 height 32
type input "*****"
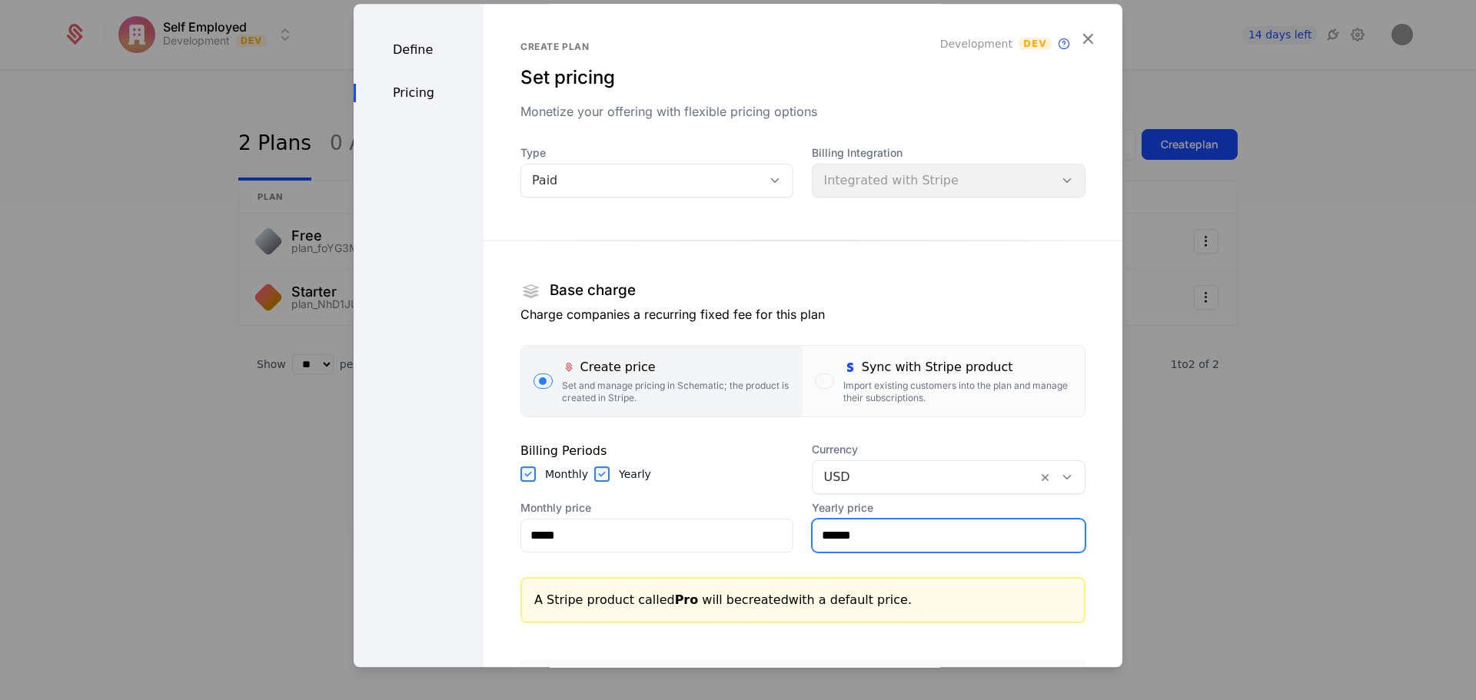
scroll to position [205, 0]
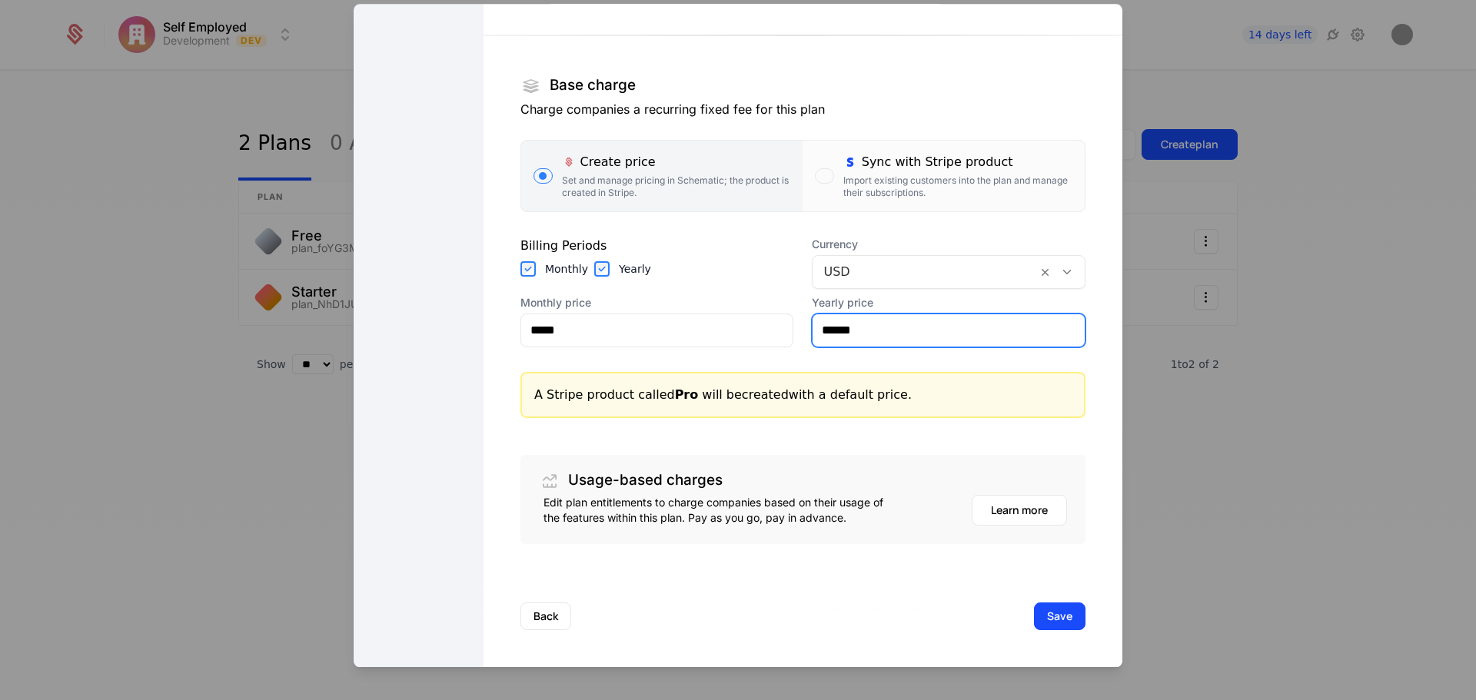
type input "******"
click at [1059, 620] on button "Save" at bounding box center [1060, 617] width 52 height 28
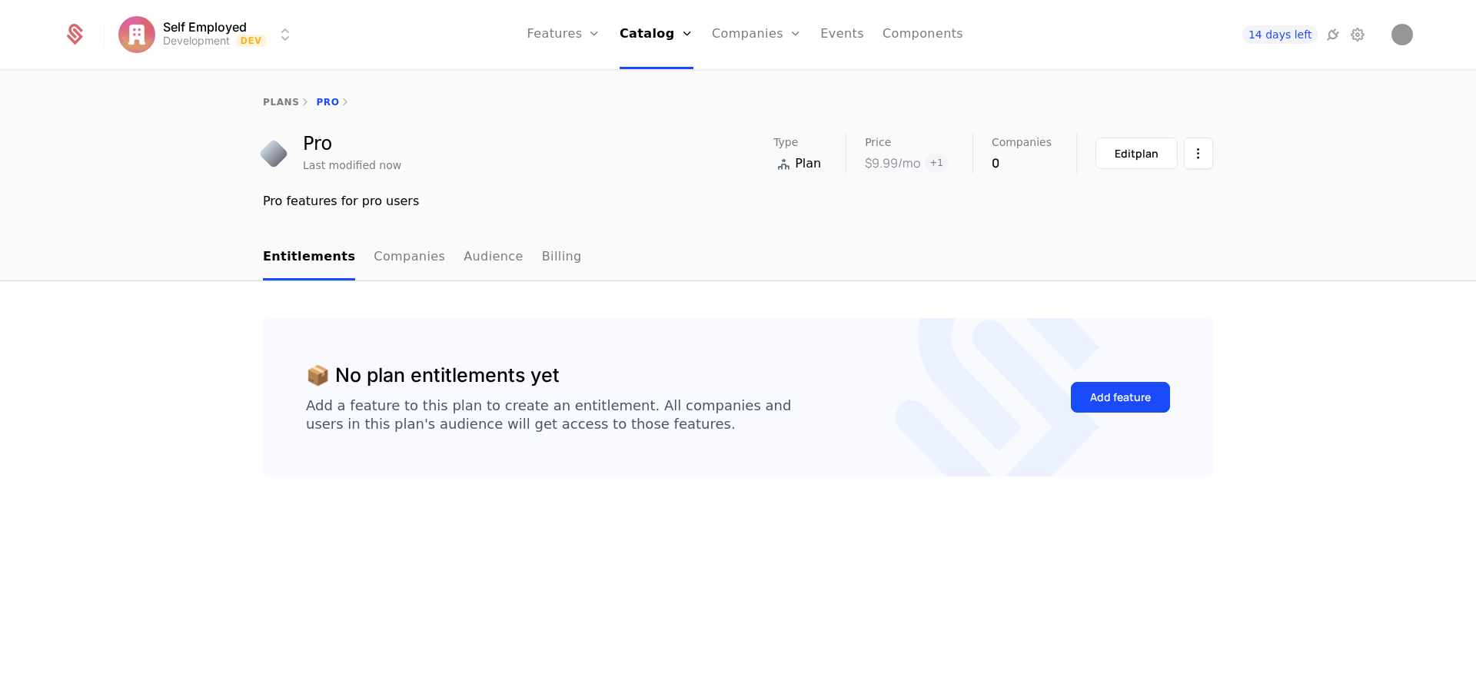
click at [288, 99] on link "plans" at bounding box center [281, 102] width 36 height 11
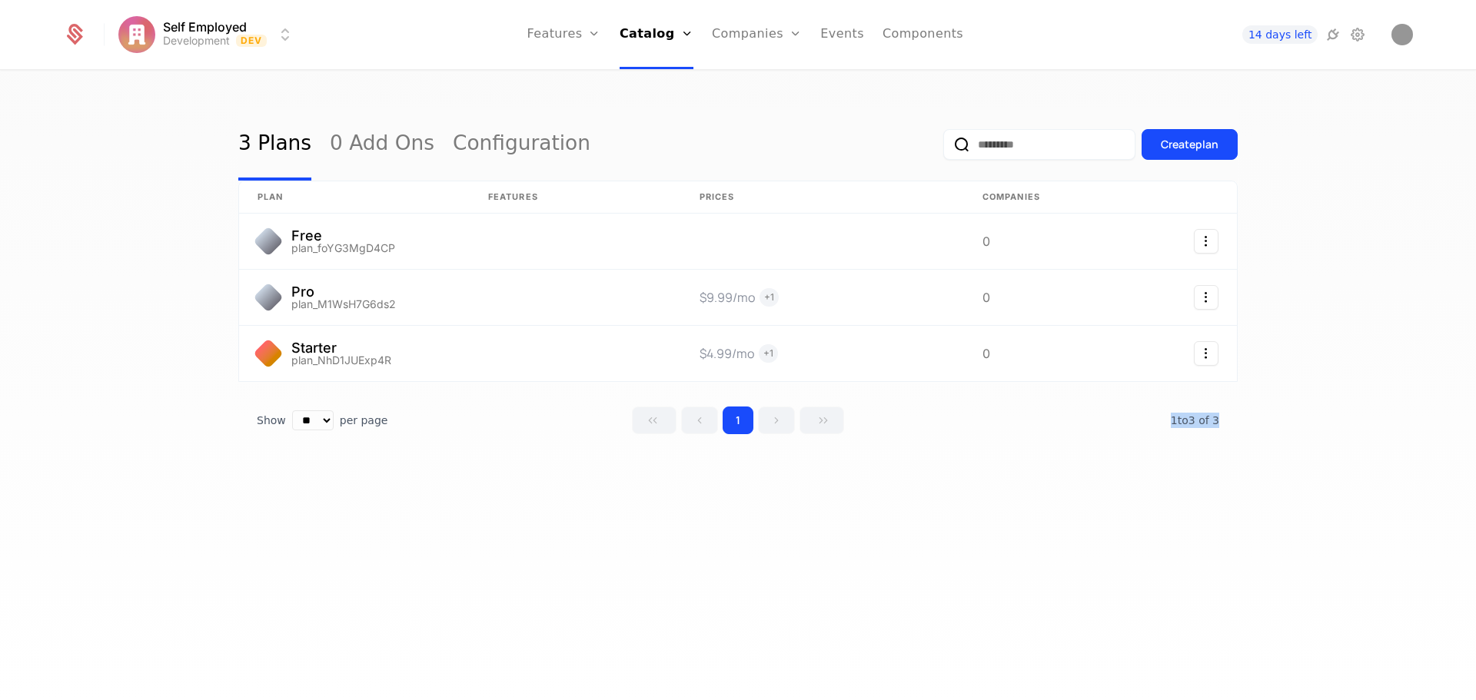
drag, startPoint x: 1231, startPoint y: 417, endPoint x: 1118, endPoint y: 416, distance: 113.0
click at [1118, 416] on div "Show ** ** ** *** *** per page per page 1 1 to 3 of 3 of 3" at bounding box center [737, 421] width 999 height 28
click at [1222, 419] on div "Show ** ** ** *** *** per page per page 1 1 to 3 of 3 of 3" at bounding box center [737, 421] width 999 height 28
drag, startPoint x: 416, startPoint y: 411, endPoint x: 172, endPoint y: 420, distance: 243.8
click at [185, 414] on div "3 Plans 0 Add Ons Configuration Create plan plan Features Prices Companies Free…" at bounding box center [738, 390] width 1476 height 638
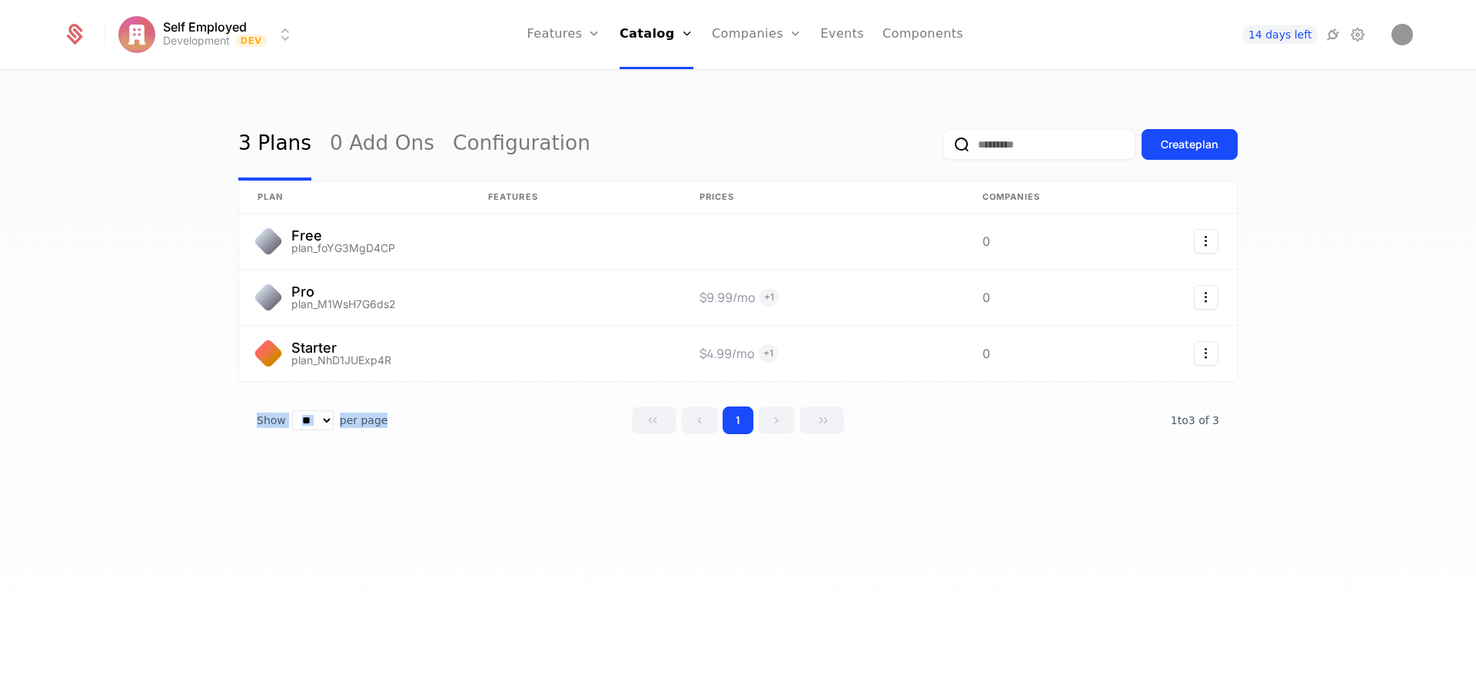
click at [131, 444] on div "3 Plans 0 Add Ons Configuration Create plan plan Features Prices Companies Free…" at bounding box center [738, 390] width 1476 height 638
drag, startPoint x: 594, startPoint y: 76, endPoint x: 644, endPoint y: 88, distance: 51.3
click at [594, 76] on link "Features" at bounding box center [580, 75] width 71 height 12
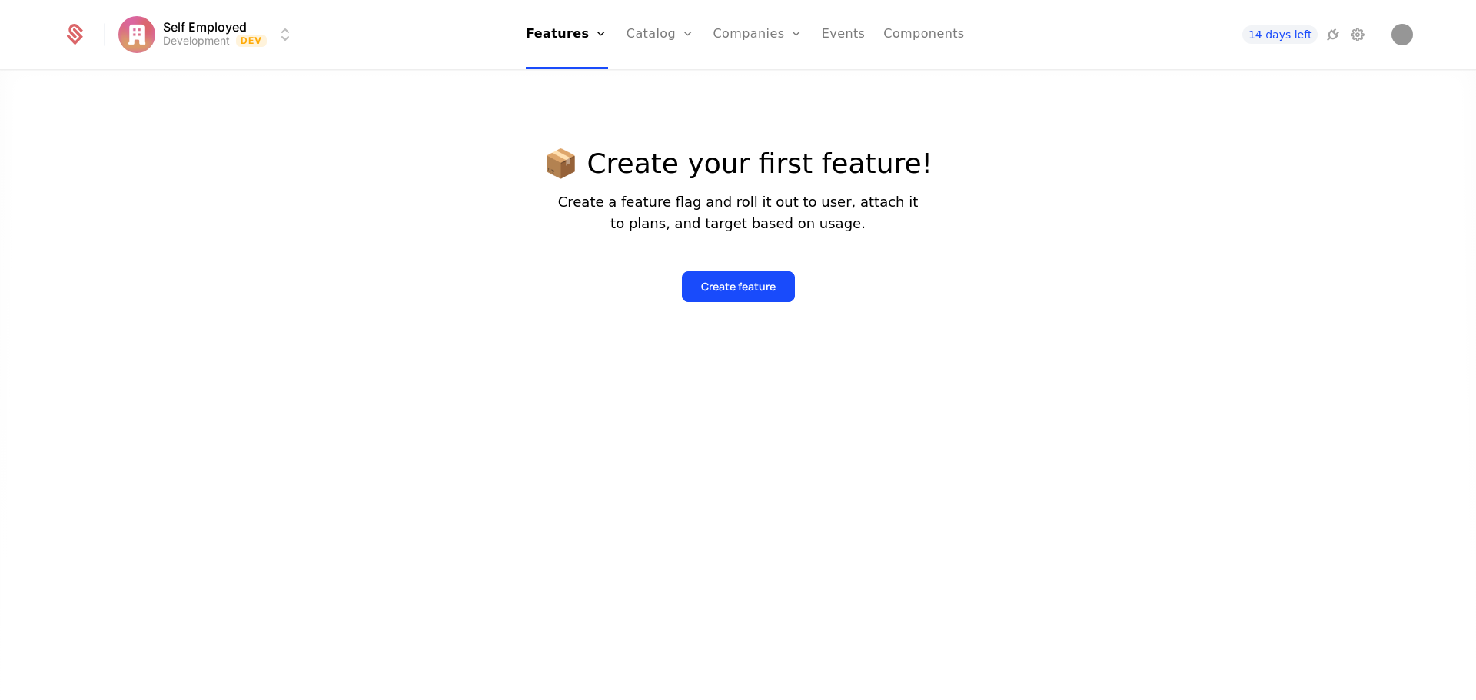
click at [751, 283] on div "Create feature" at bounding box center [738, 286] width 75 height 15
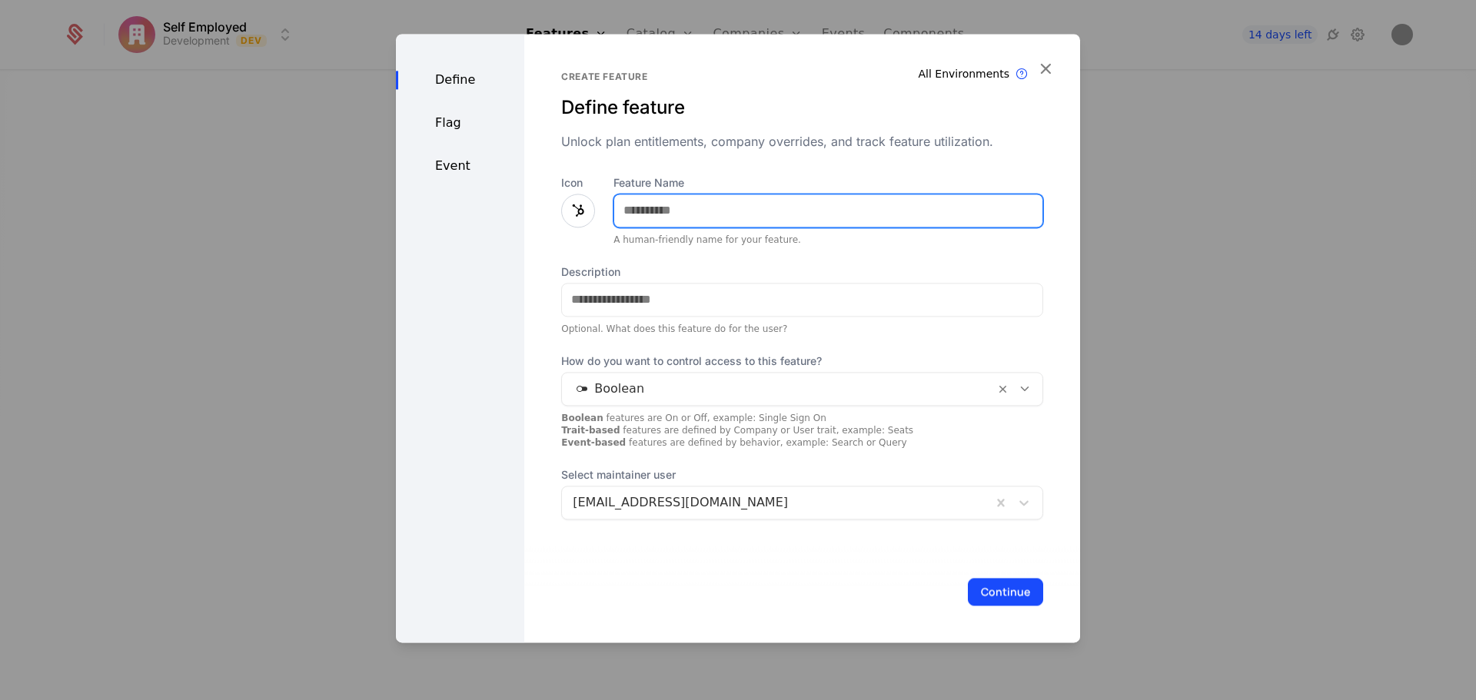
click at [701, 213] on input "Feature Name" at bounding box center [828, 210] width 428 height 32
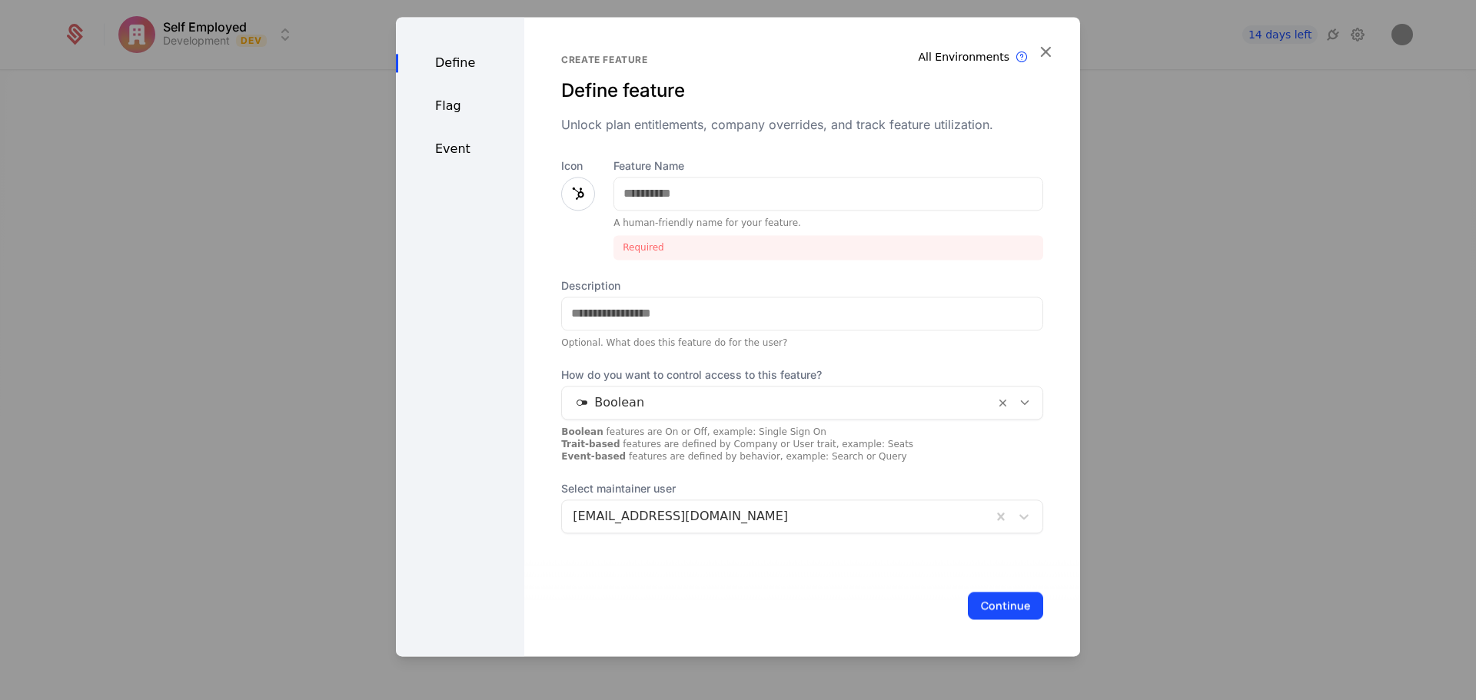
click at [582, 196] on icon at bounding box center [578, 194] width 18 height 18
click at [574, 188] on icon at bounding box center [578, 194] width 18 height 18
click at [667, 198] on input "Feature Name" at bounding box center [828, 194] width 428 height 32
click at [687, 199] on input "Feature Name" at bounding box center [828, 194] width 428 height 32
click at [670, 182] on input "Feature Name" at bounding box center [828, 194] width 428 height 32
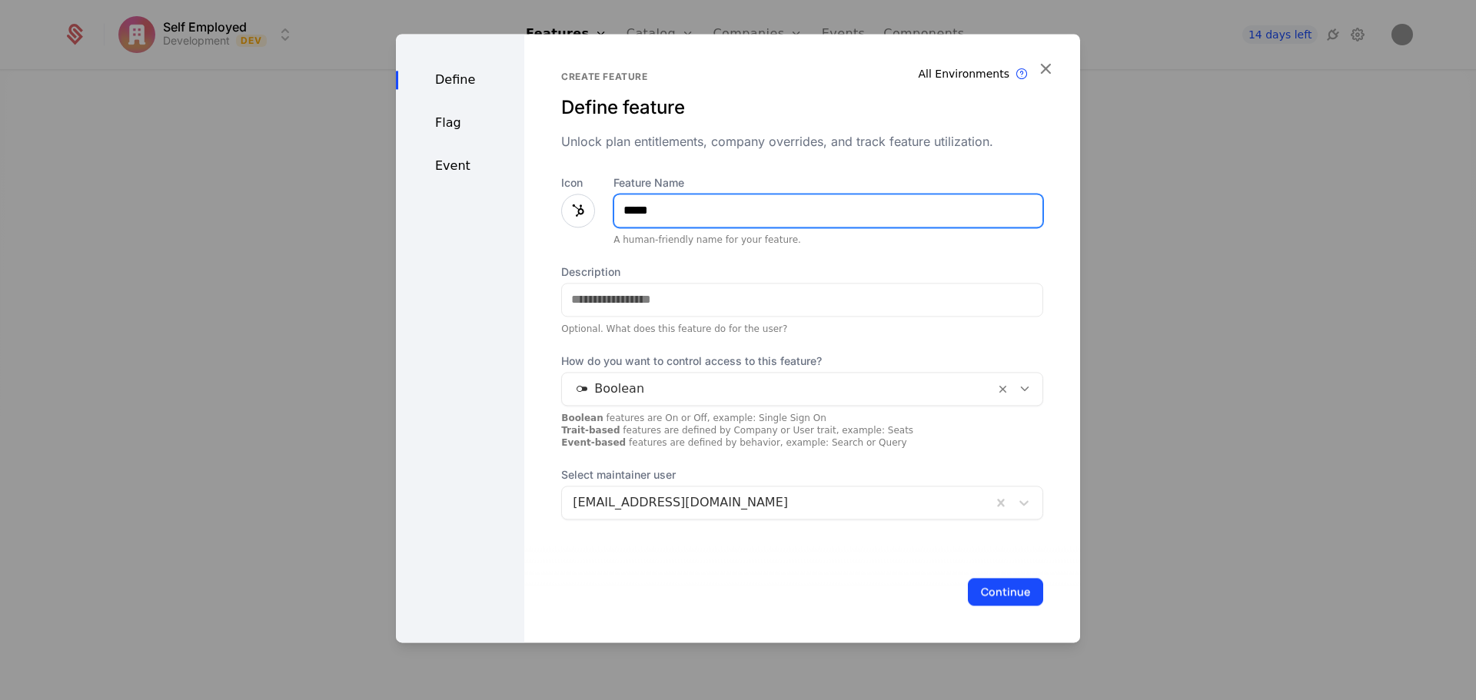
type input "*****"
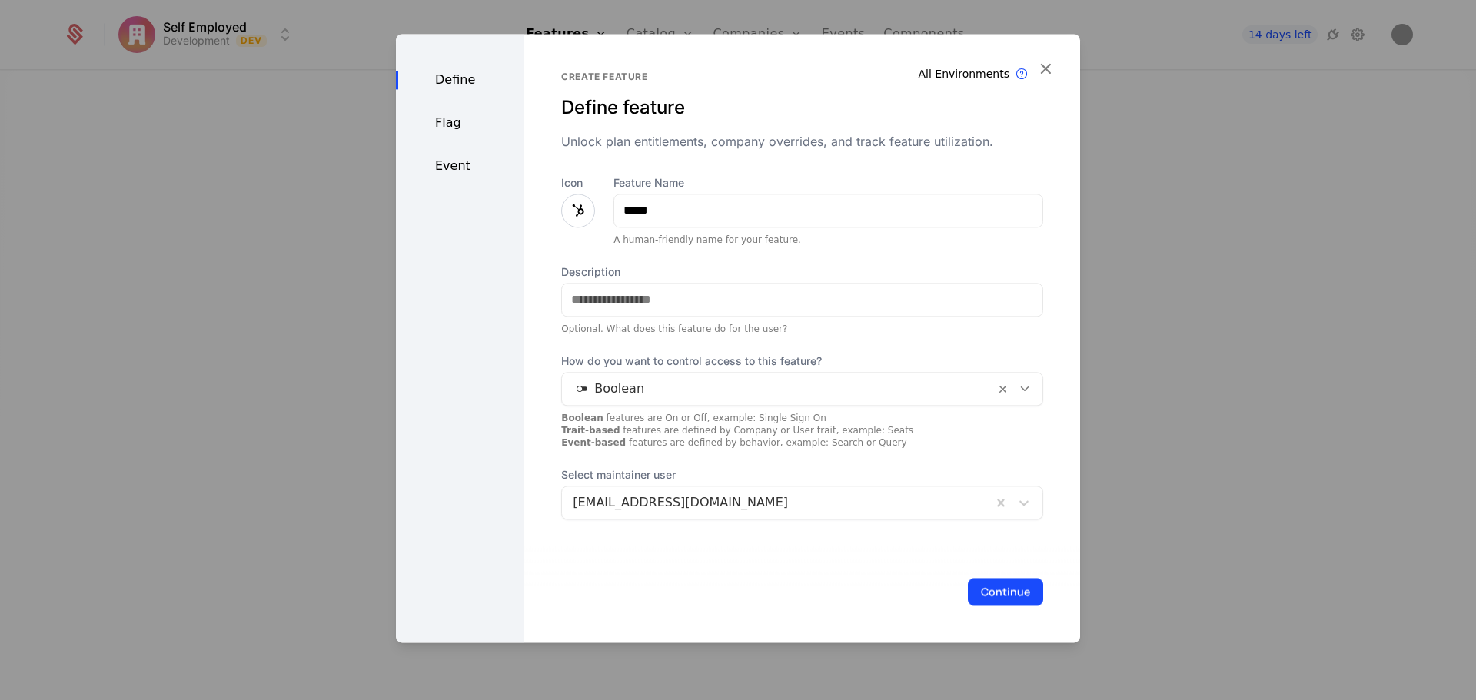
click at [562, 212] on div at bounding box center [578, 211] width 34 height 34
click at [580, 209] on icon at bounding box center [578, 210] width 18 height 18
click at [626, 301] on input "Description" at bounding box center [802, 300] width 480 height 32
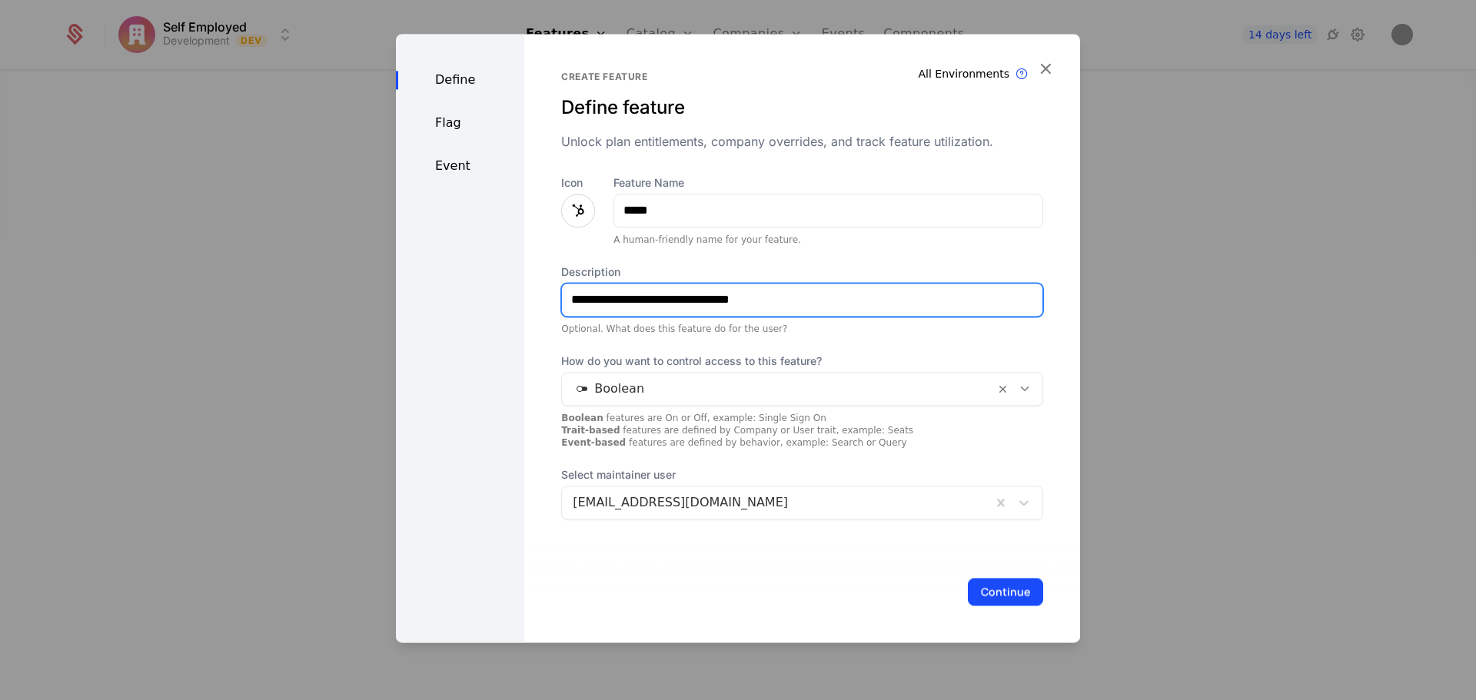
type input "**********"
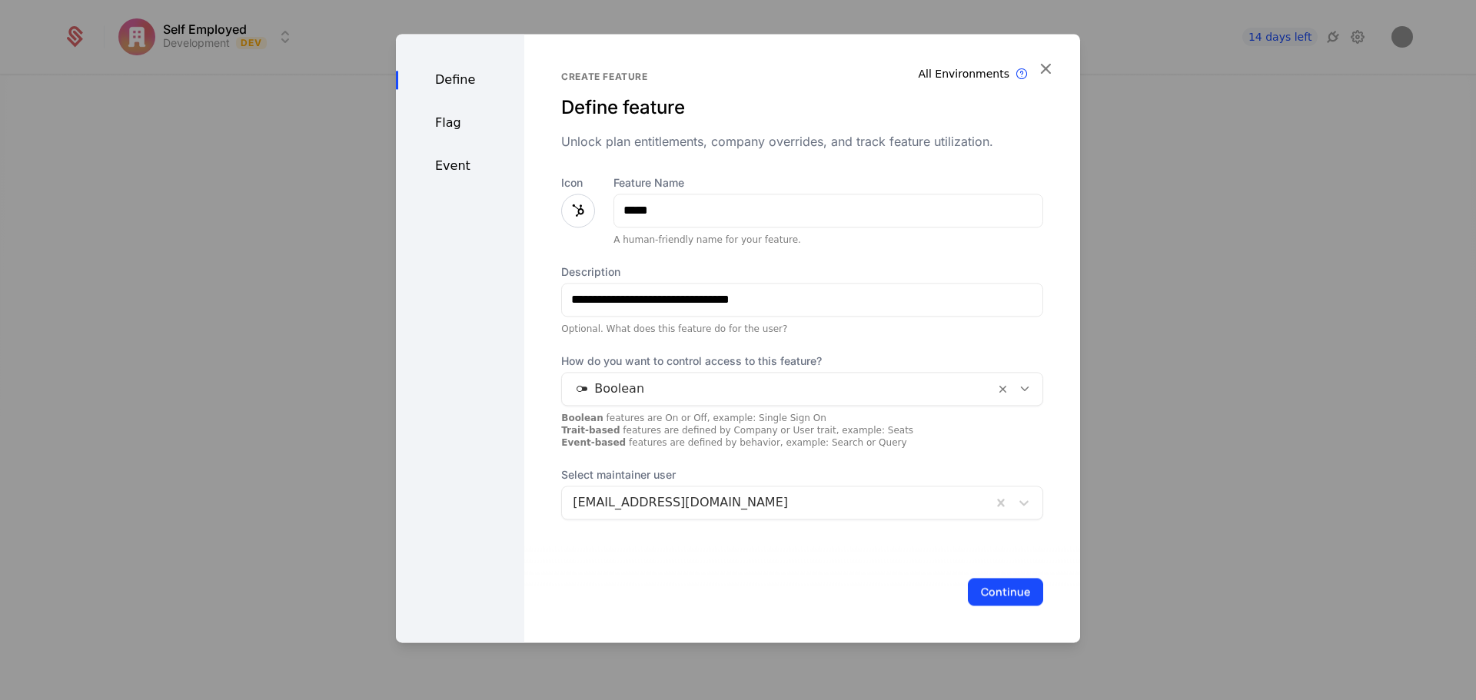
click at [687, 398] on div at bounding box center [778, 389] width 411 height 22
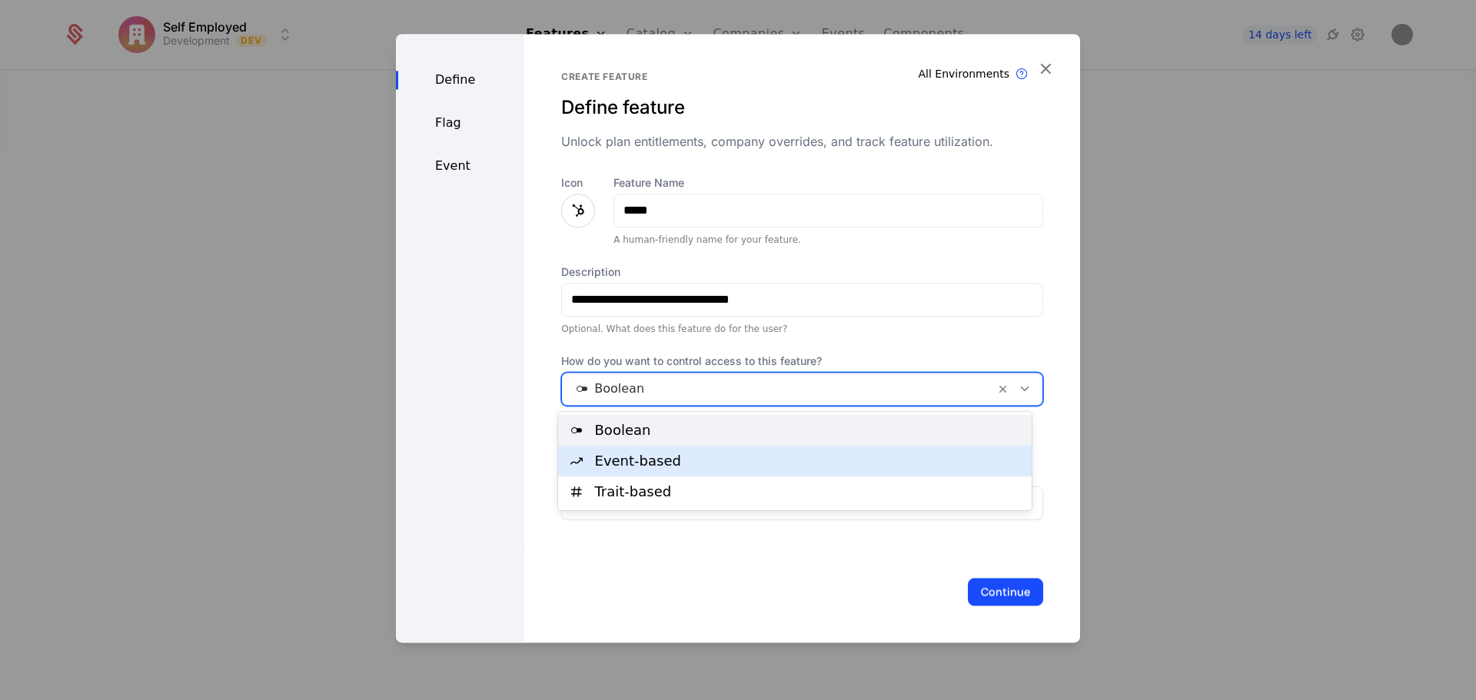
click at [643, 462] on div "Event-based" at bounding box center [808, 461] width 427 height 14
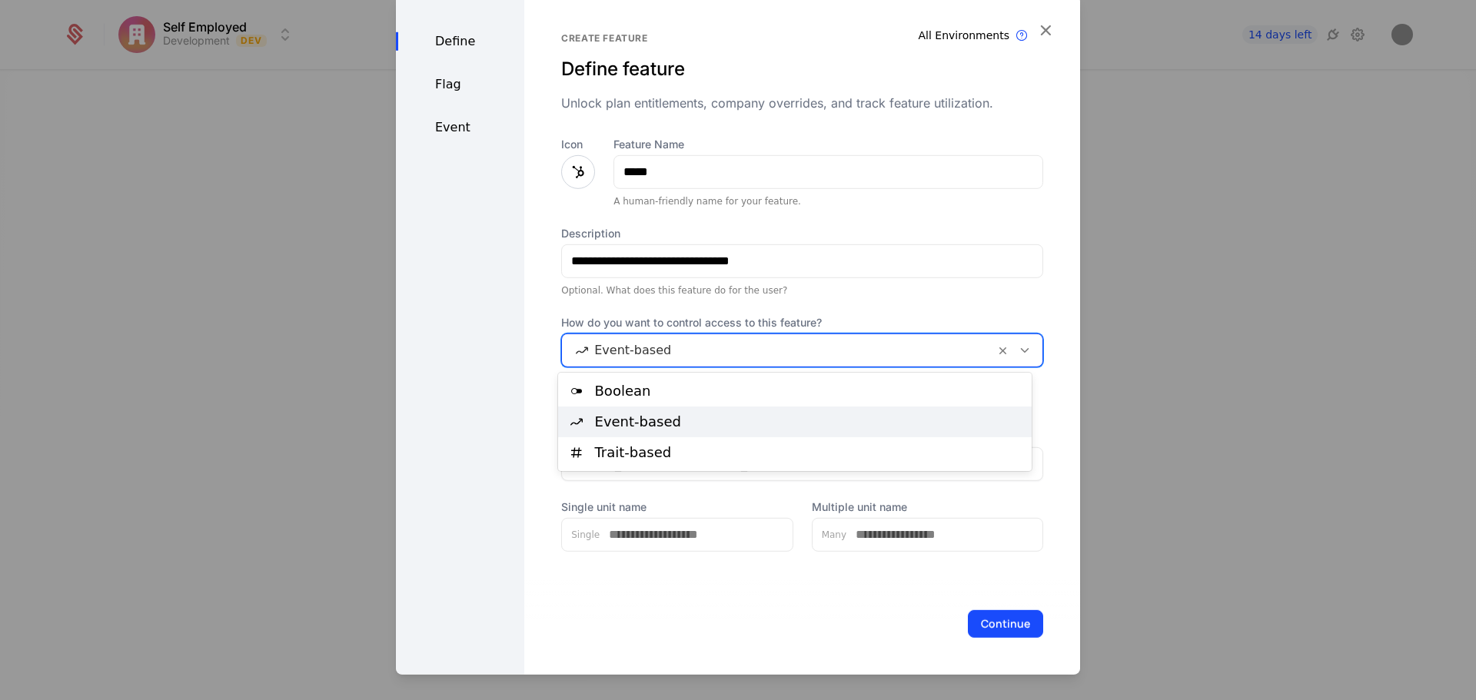
click at [760, 351] on div at bounding box center [778, 350] width 411 height 22
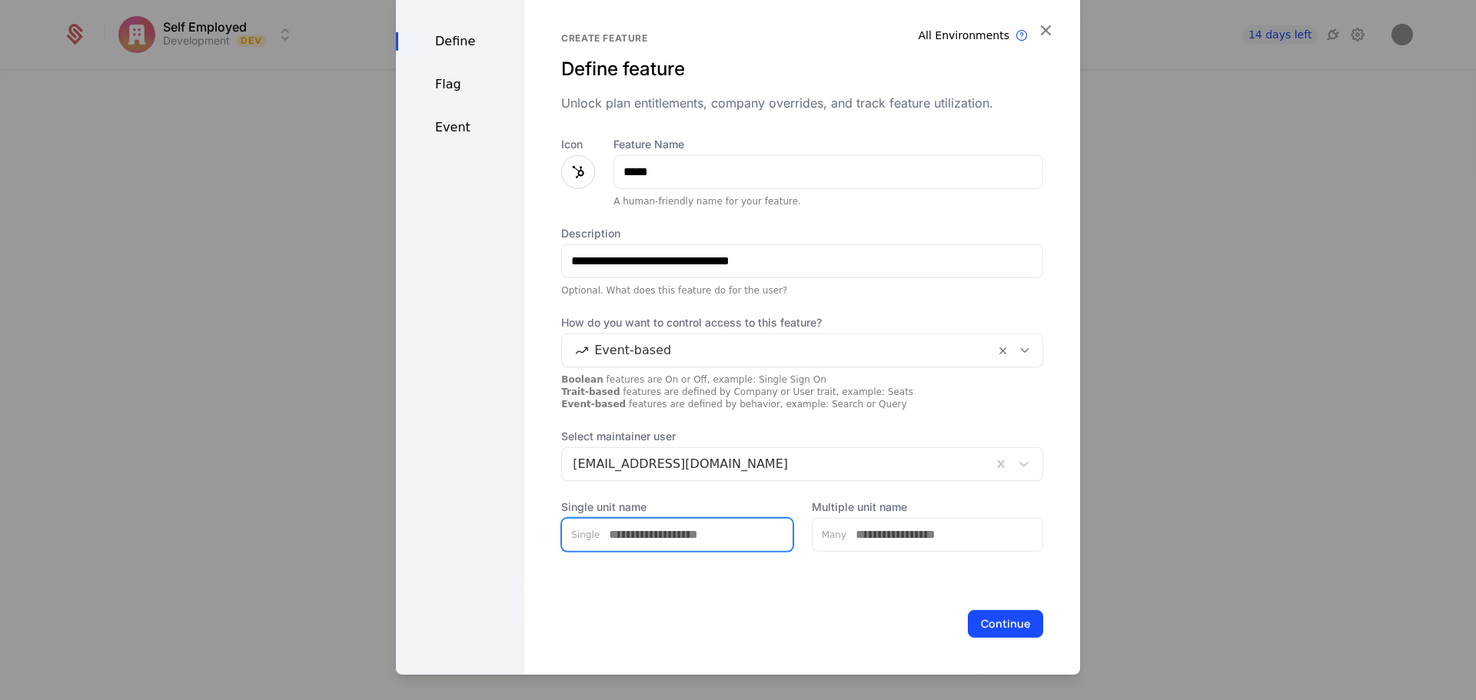
click at [710, 537] on input "Single unit name" at bounding box center [696, 534] width 193 height 32
click at [1012, 613] on button "Continue" at bounding box center [1005, 624] width 75 height 28
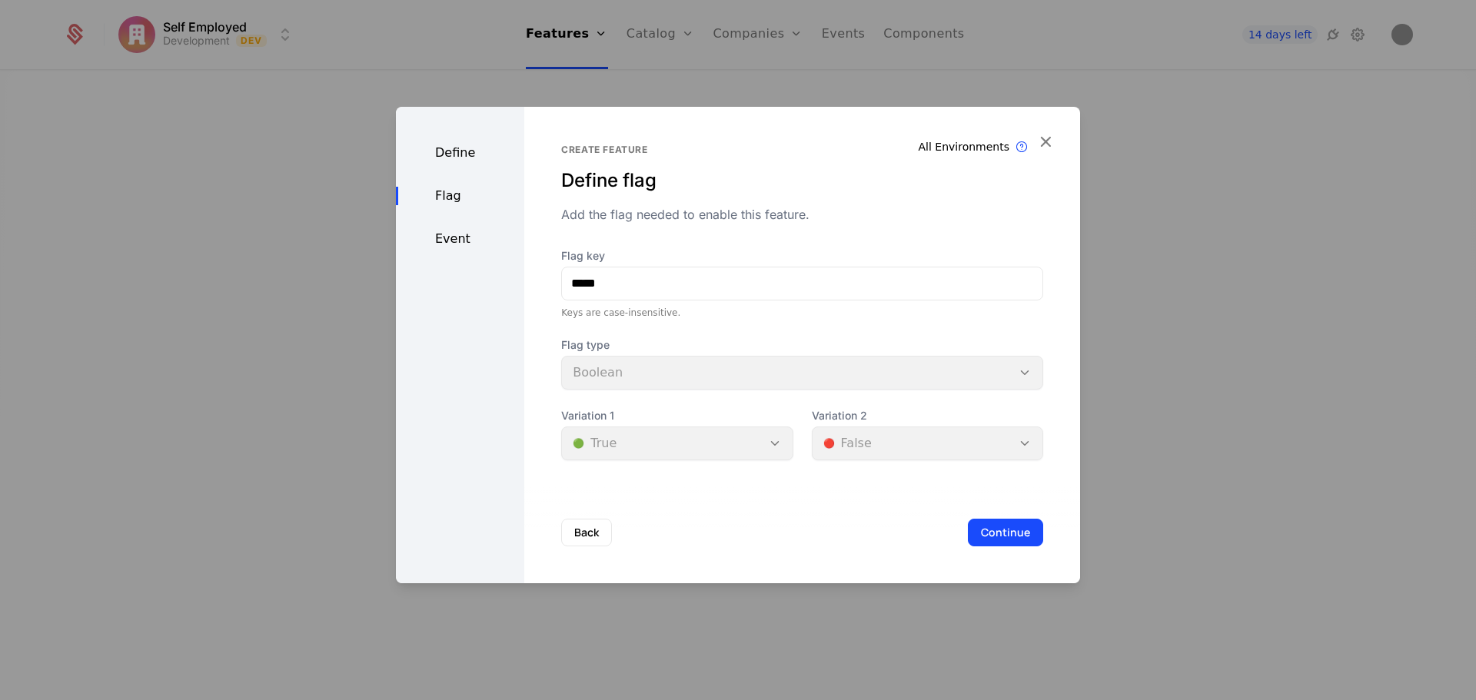
click at [667, 375] on div "Flag type Boolean" at bounding box center [802, 363] width 482 height 52
click at [984, 534] on button "Continue" at bounding box center [1005, 533] width 75 height 28
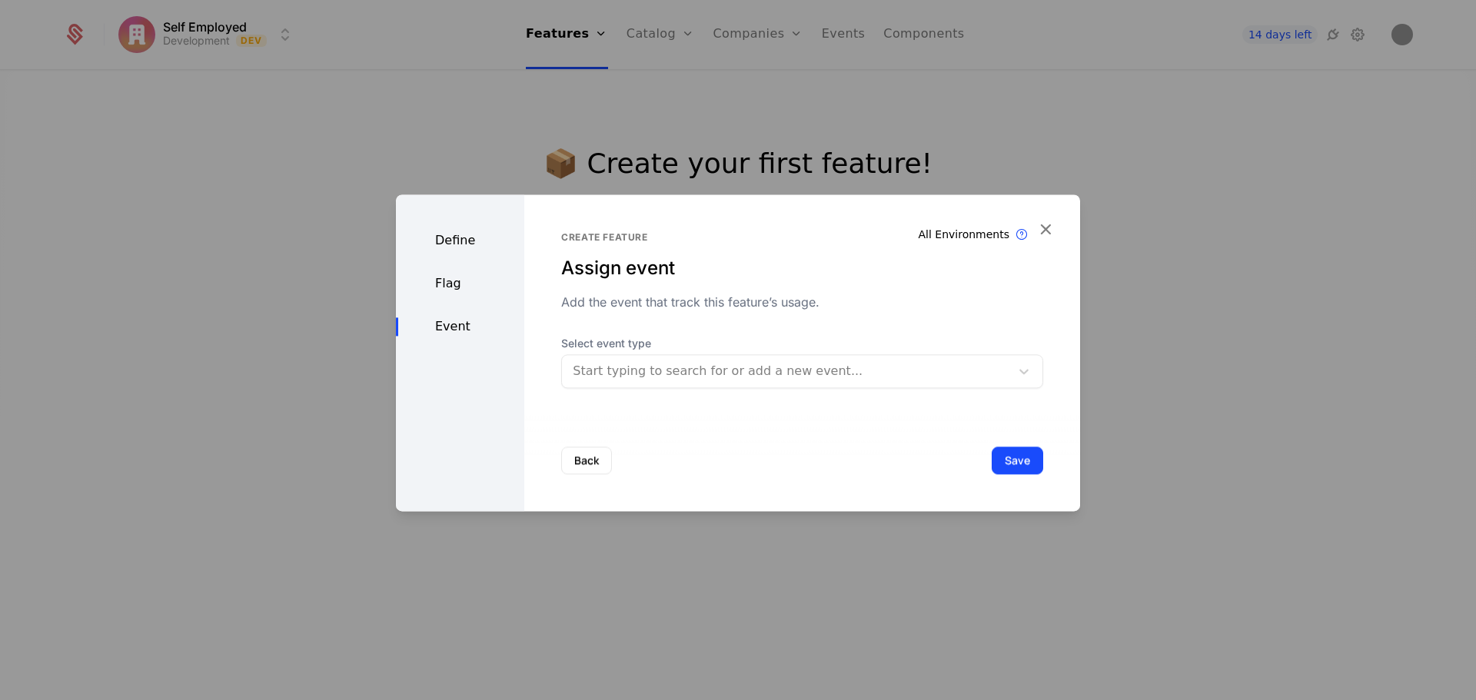
click at [711, 377] on div at bounding box center [786, 372] width 427 height 22
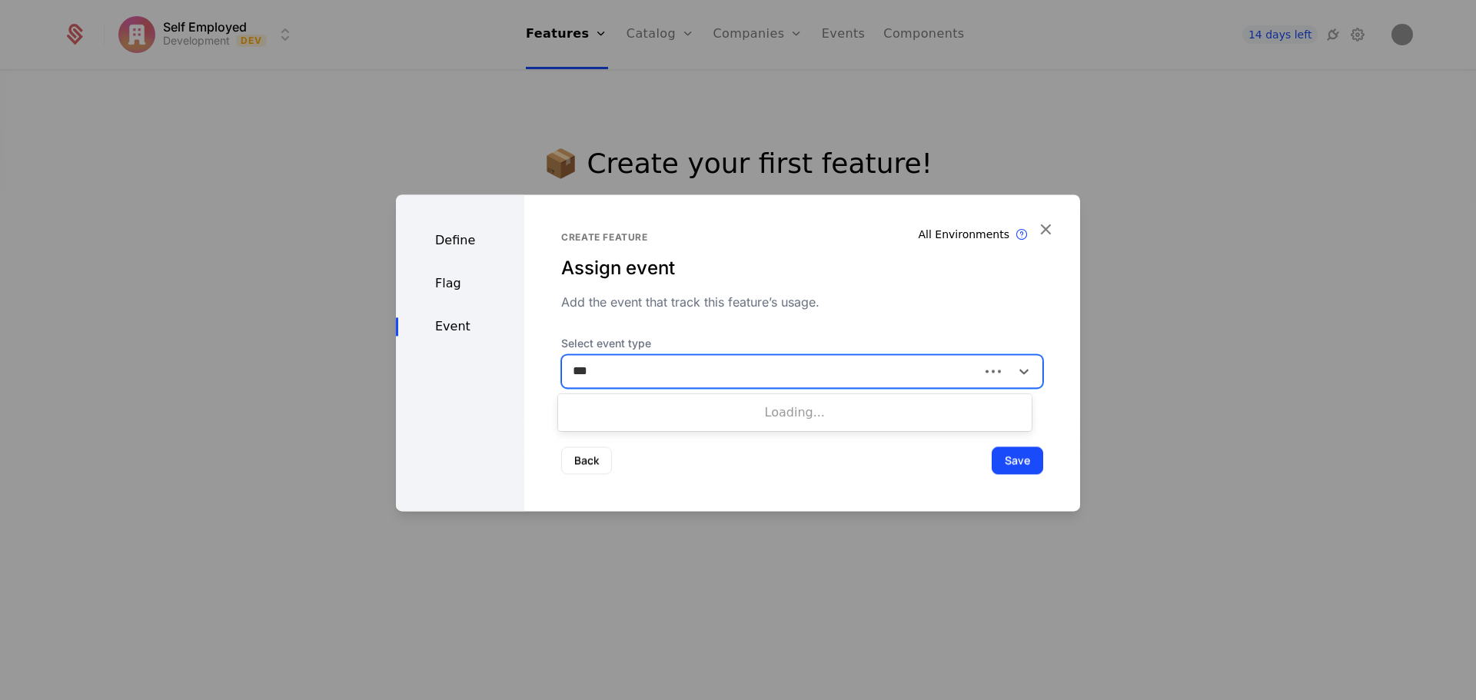
type input "****"
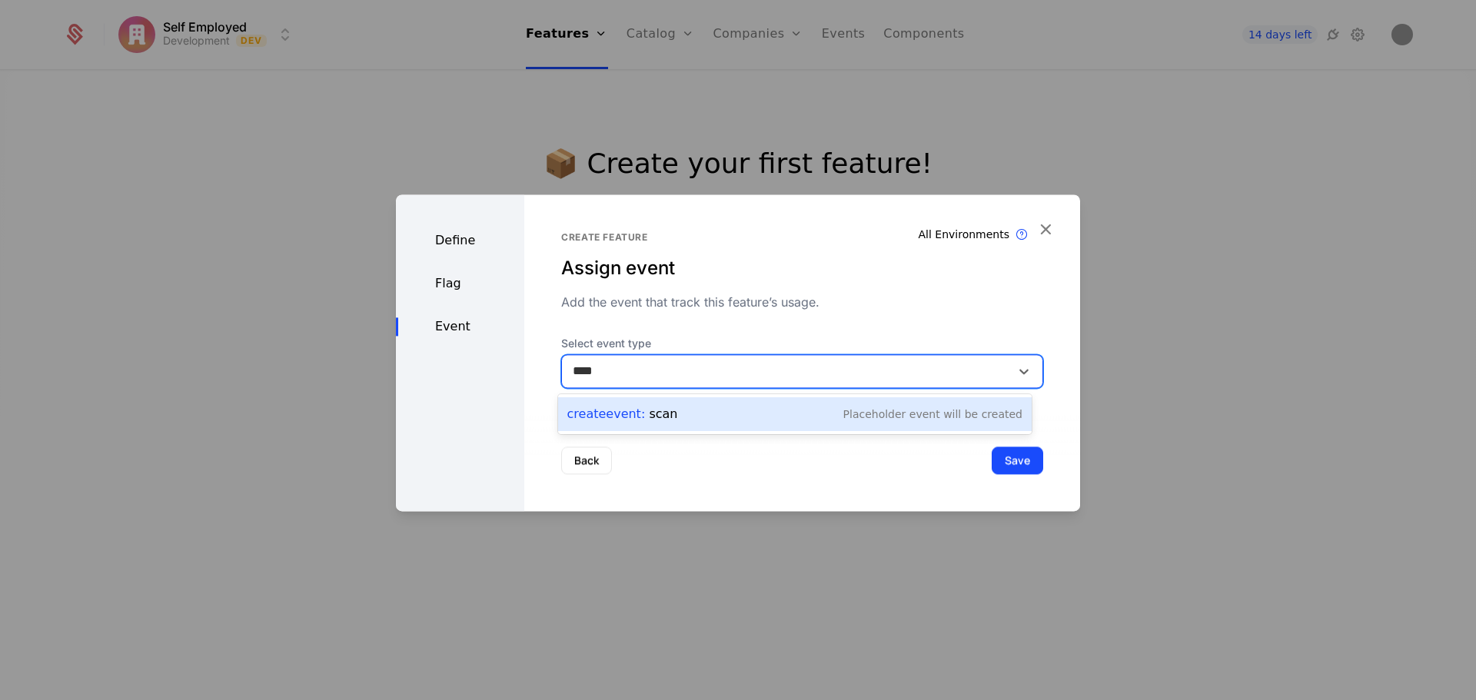
click at [663, 421] on div "Create Event : scan" at bounding box center [622, 414] width 111 height 18
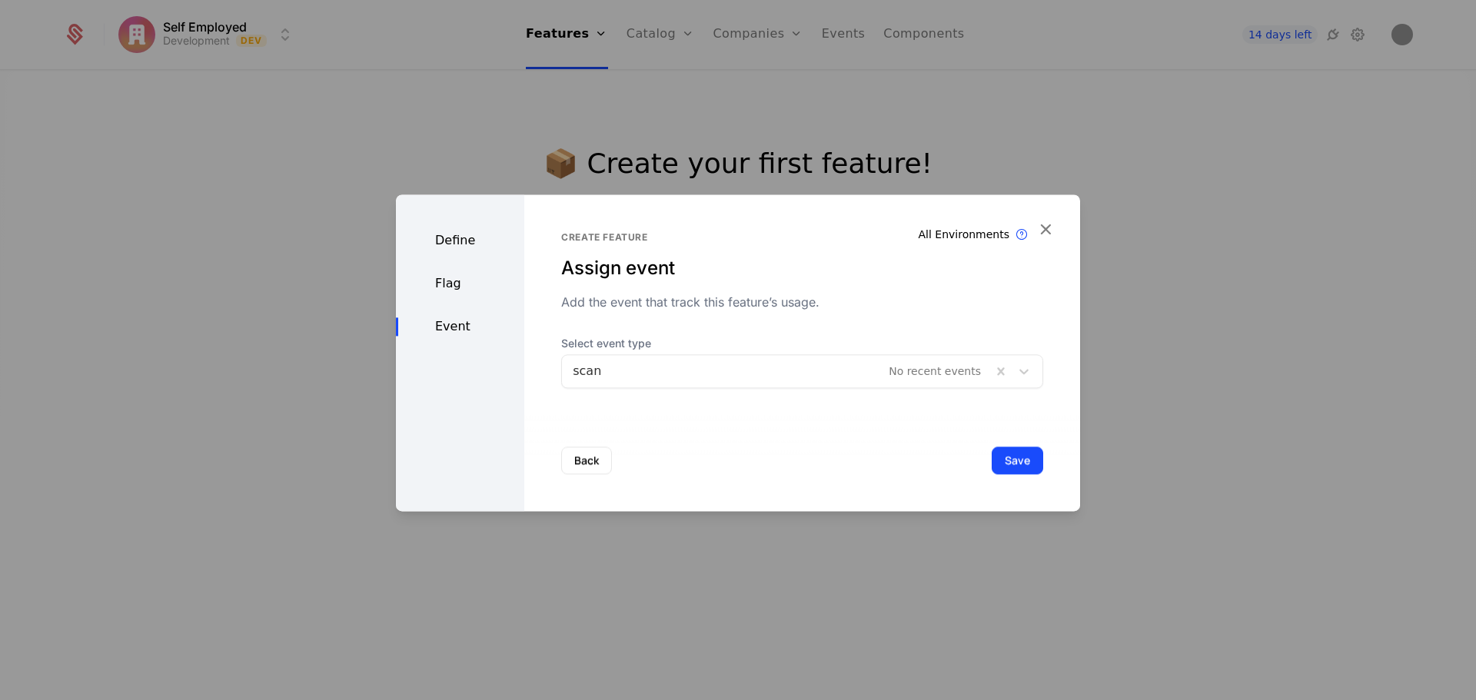
click at [996, 459] on button "Save" at bounding box center [1018, 461] width 52 height 28
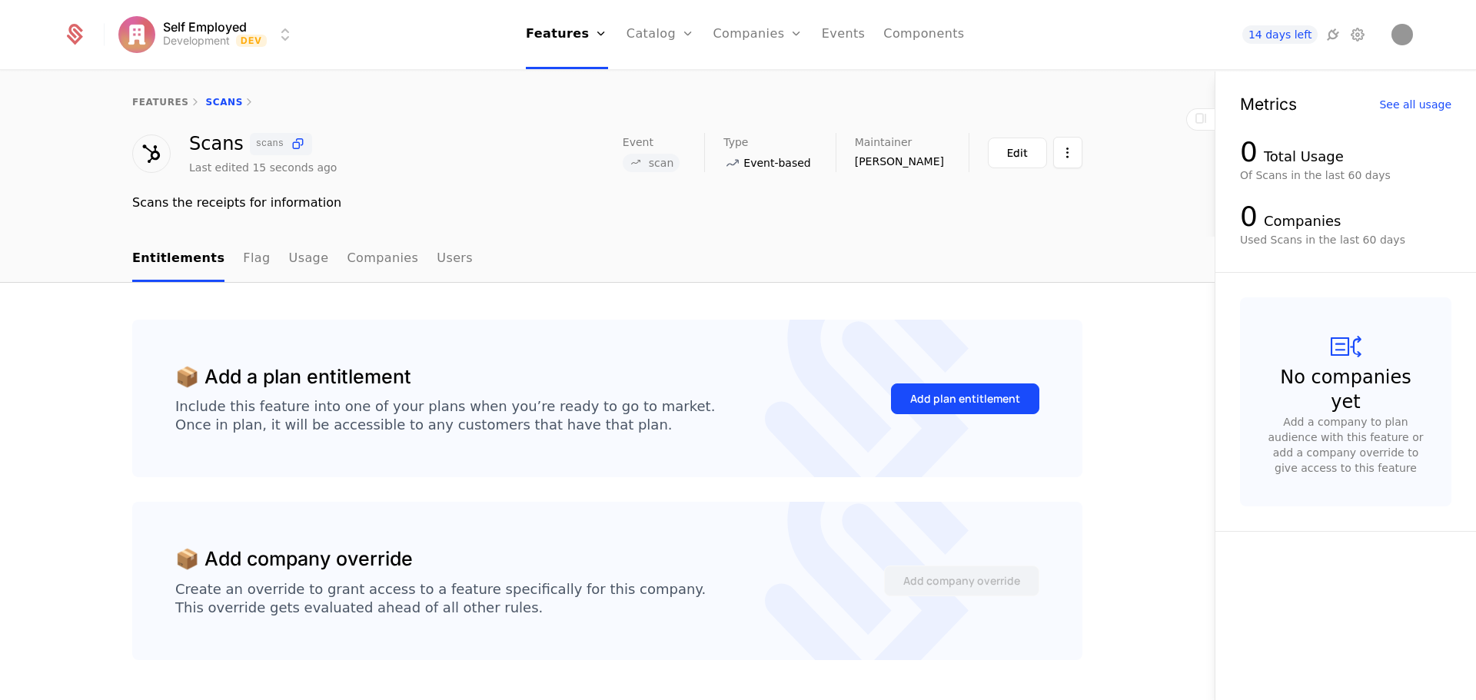
click at [992, 400] on div "Add plan entitlement" at bounding box center [965, 398] width 110 height 15
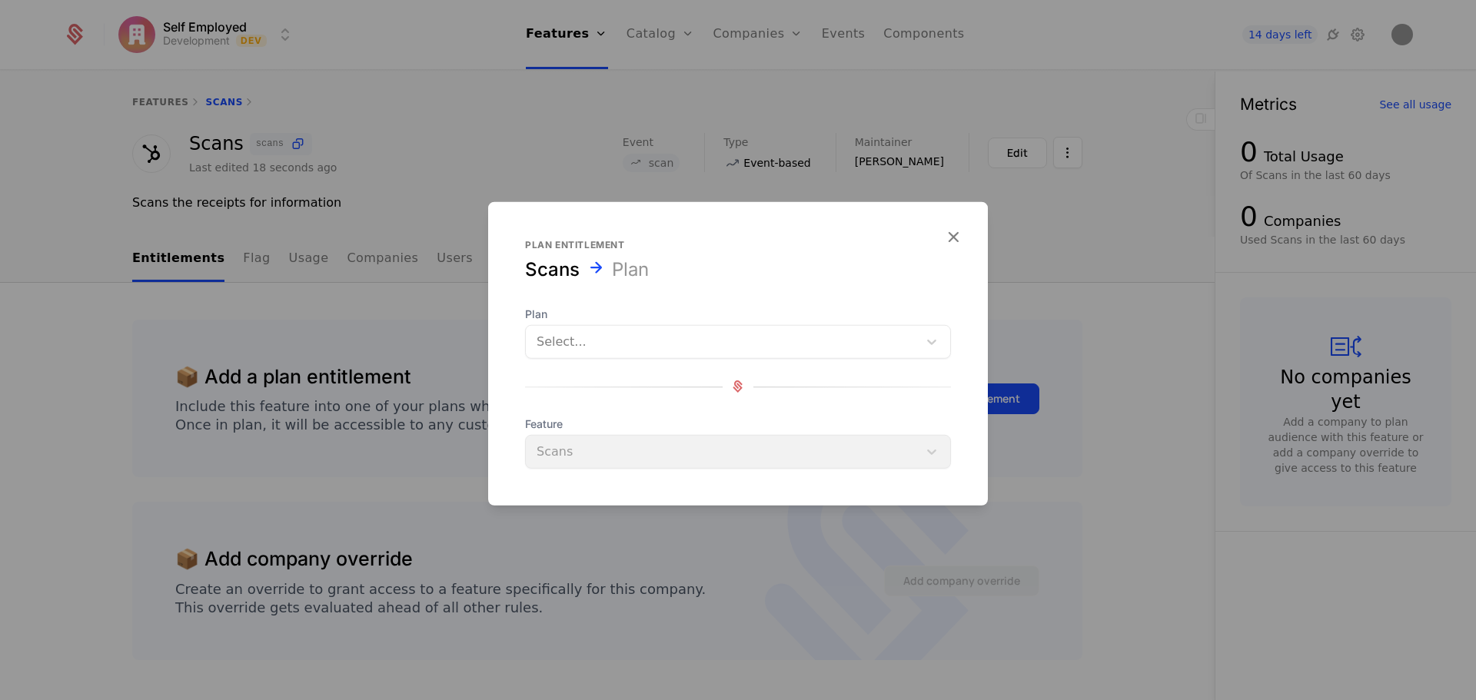
click at [700, 342] on div at bounding box center [722, 342] width 371 height 22
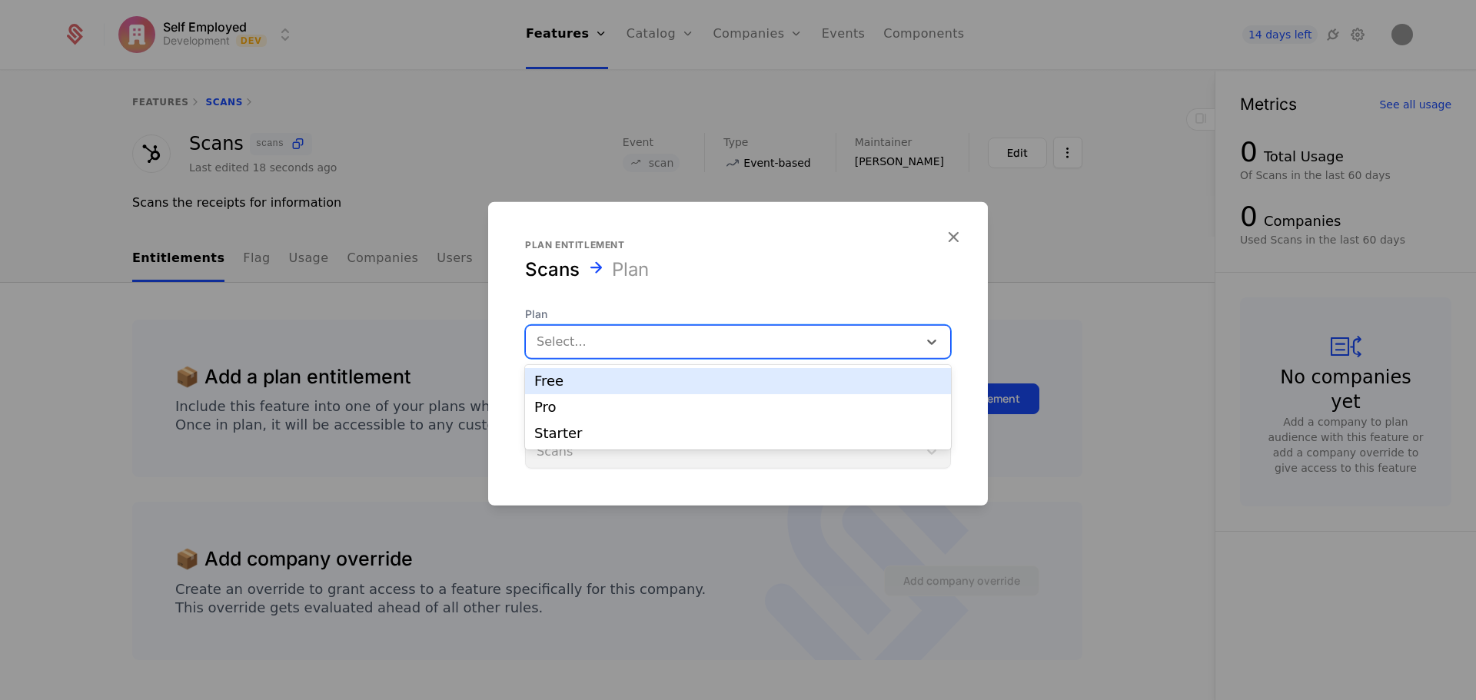
click at [571, 382] on div "Free" at bounding box center [737, 381] width 407 height 14
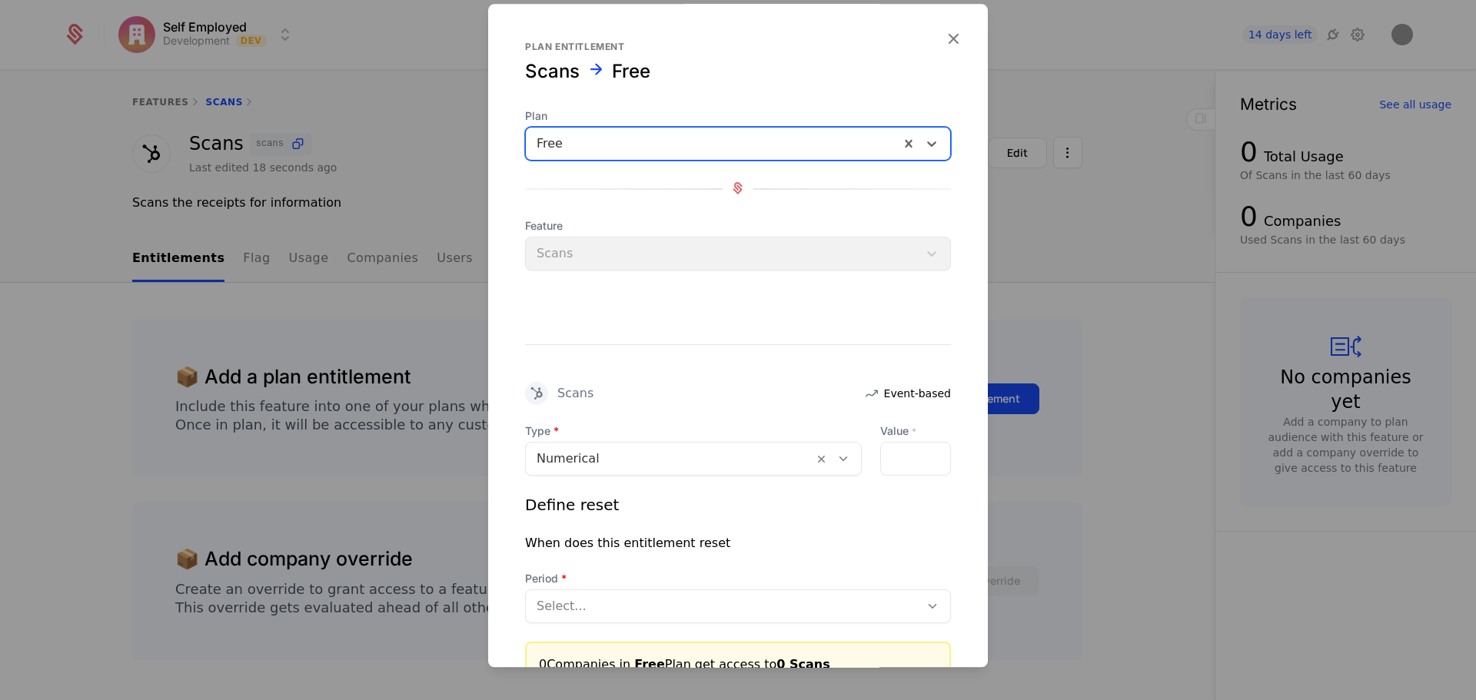
scroll to position [131, 0]
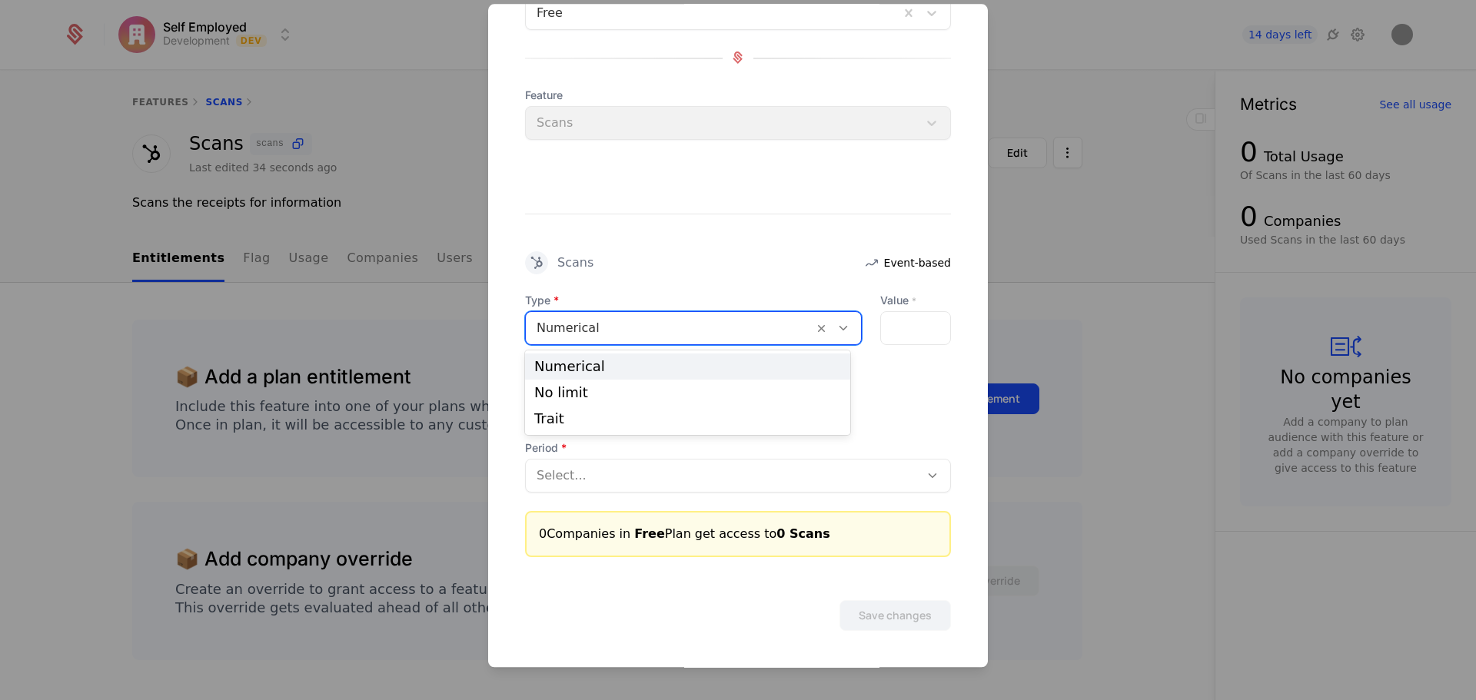
click at [695, 333] on div at bounding box center [670, 329] width 266 height 22
click at [585, 367] on div "Numerical" at bounding box center [687, 367] width 307 height 14
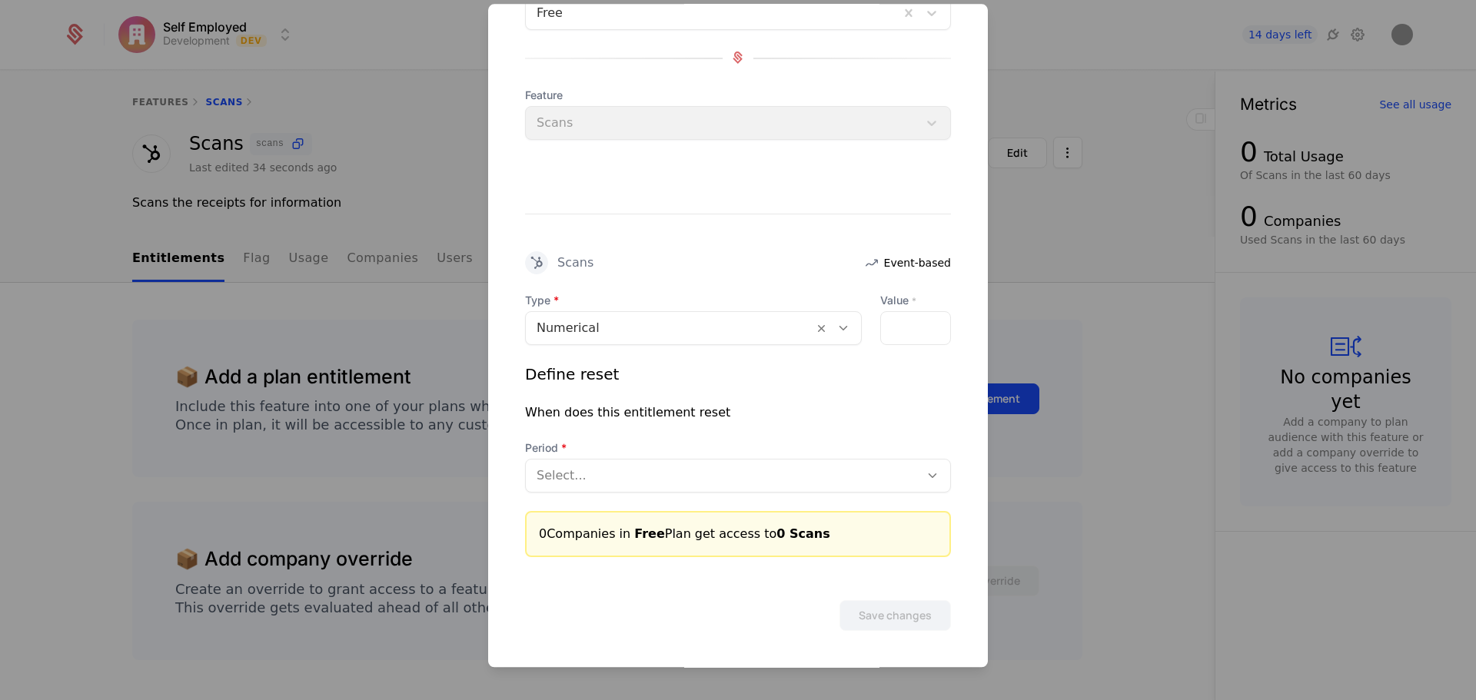
click at [923, 321] on div at bounding box center [915, 328] width 71 height 34
click at [893, 320] on div at bounding box center [915, 328] width 71 height 34
click at [894, 332] on div at bounding box center [915, 328] width 71 height 34
click at [883, 320] on input "*" at bounding box center [890, 328] width 18 height 32
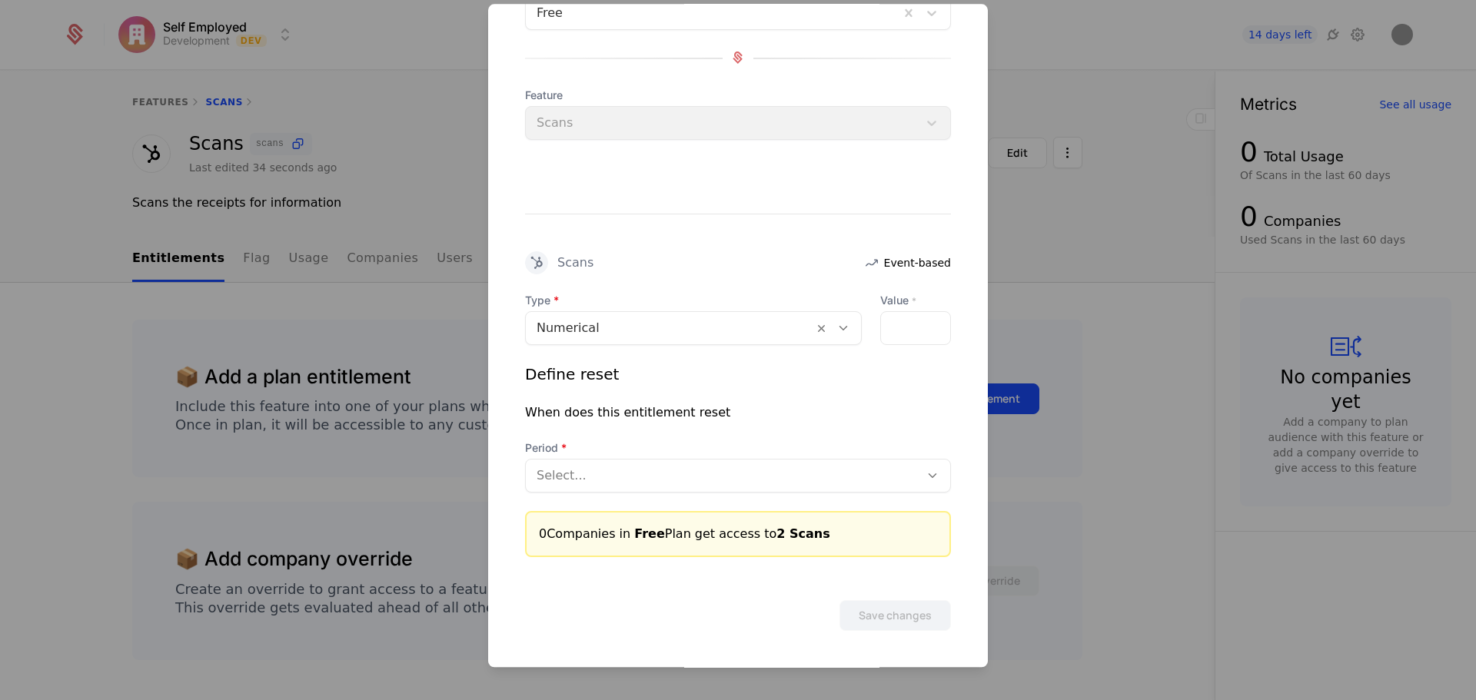
click at [895, 323] on div "*" at bounding box center [915, 328] width 71 height 34
click at [881, 324] on input "*" at bounding box center [890, 328] width 18 height 32
type input "*"
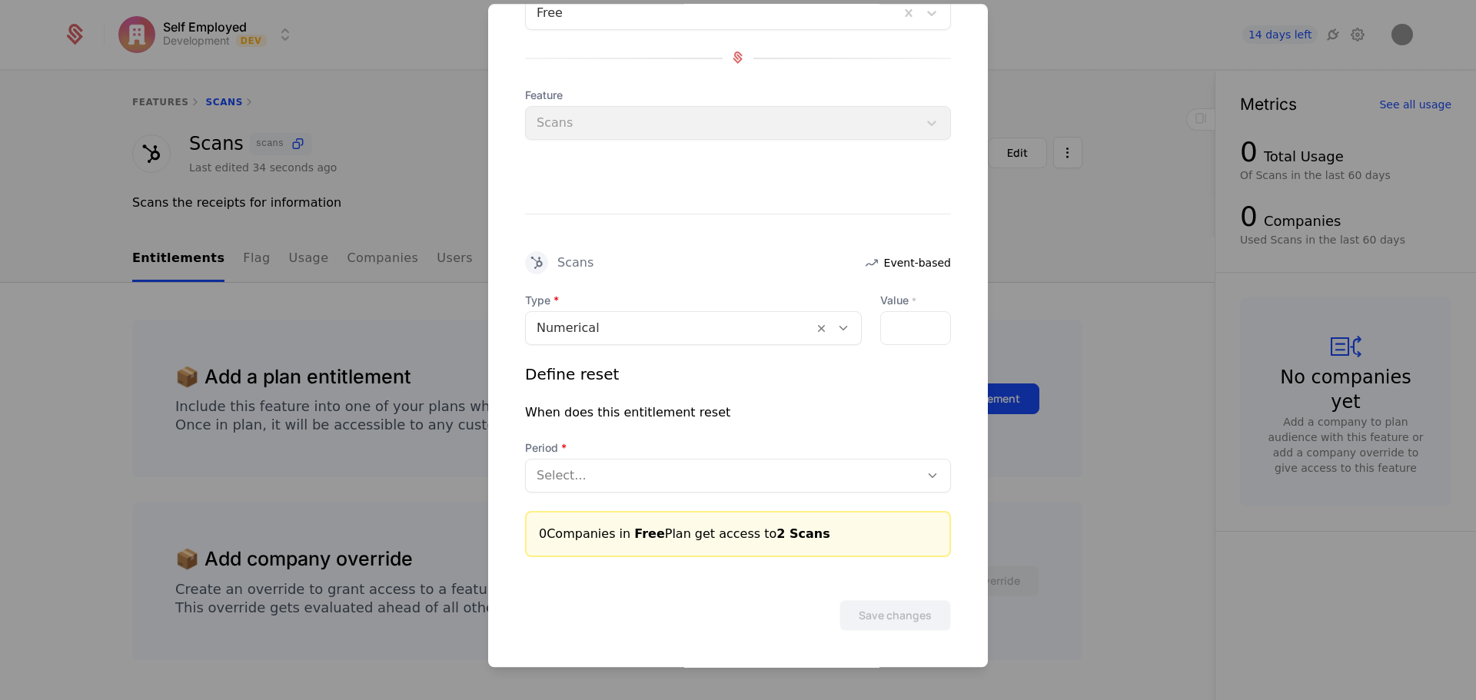
click at [737, 482] on div at bounding box center [723, 476] width 372 height 22
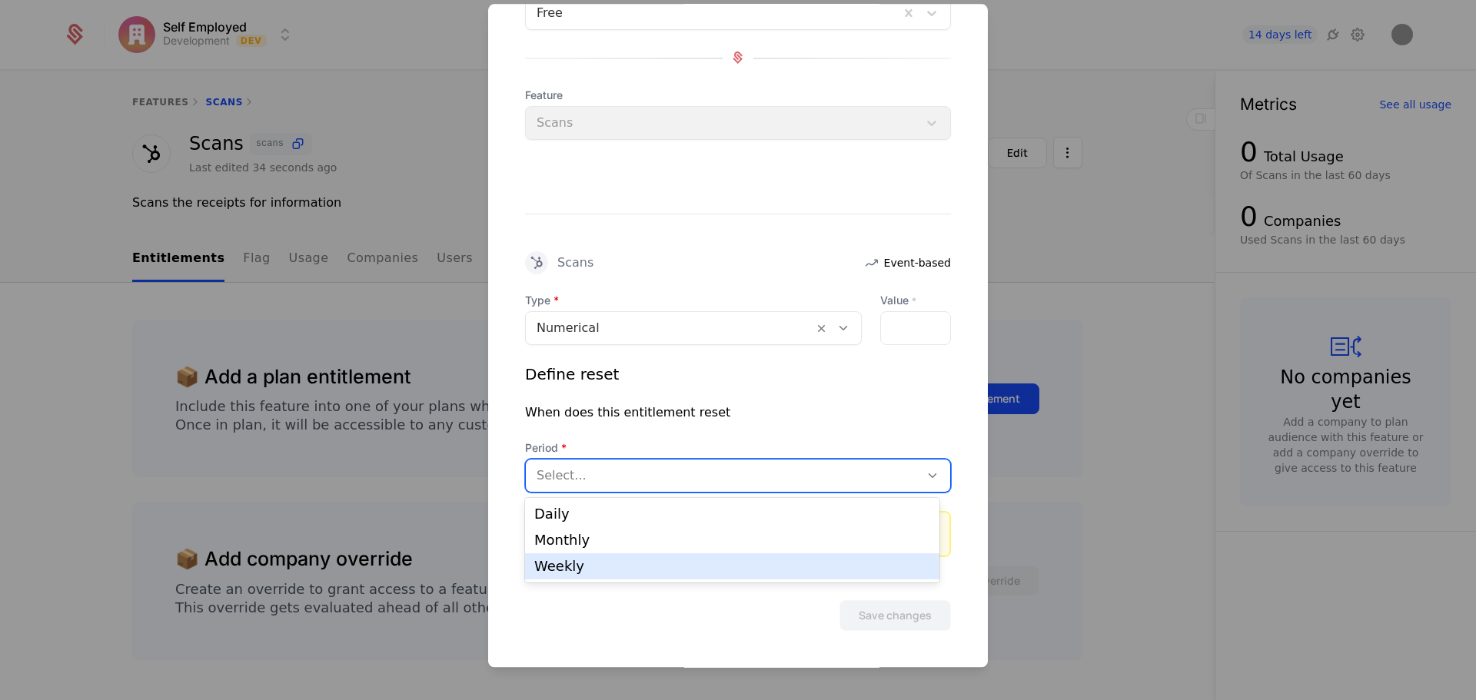
click at [581, 563] on div "Weekly" at bounding box center [732, 567] width 396 height 14
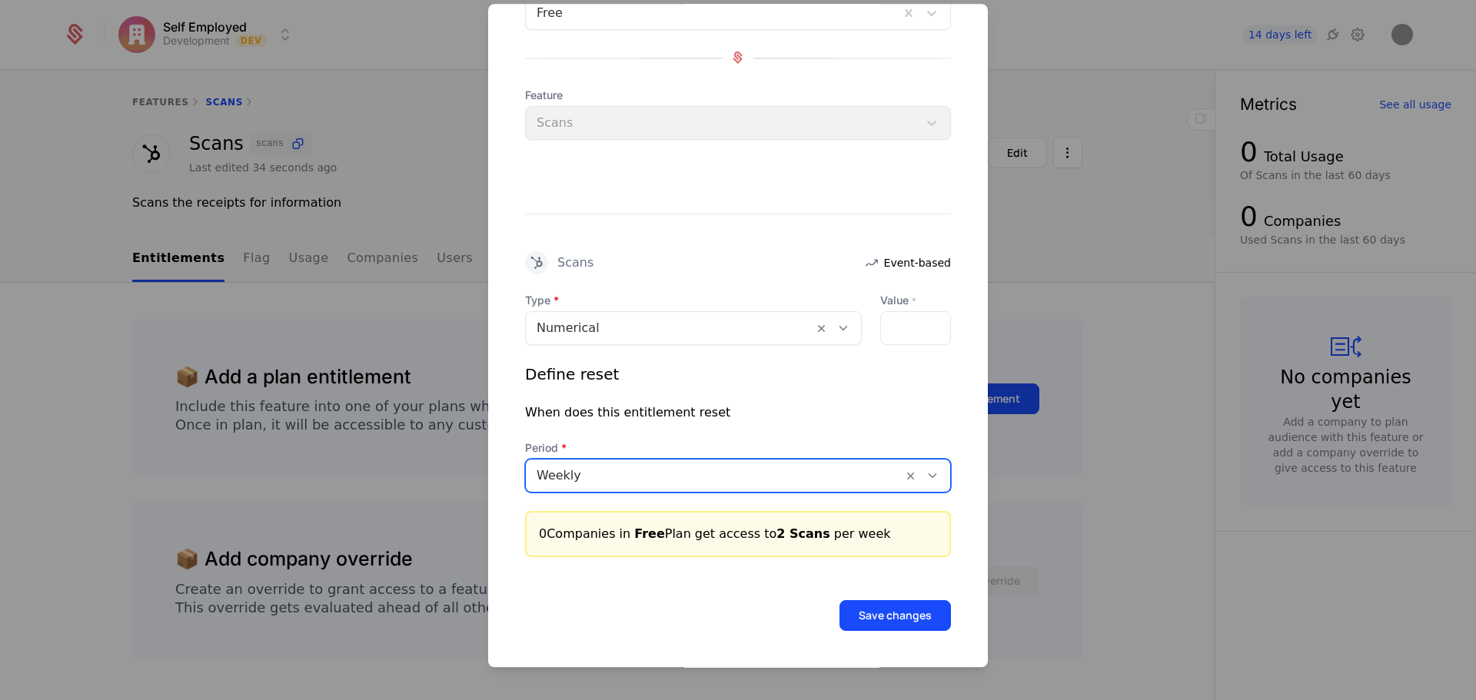
click at [654, 465] on div at bounding box center [714, 476] width 355 height 22
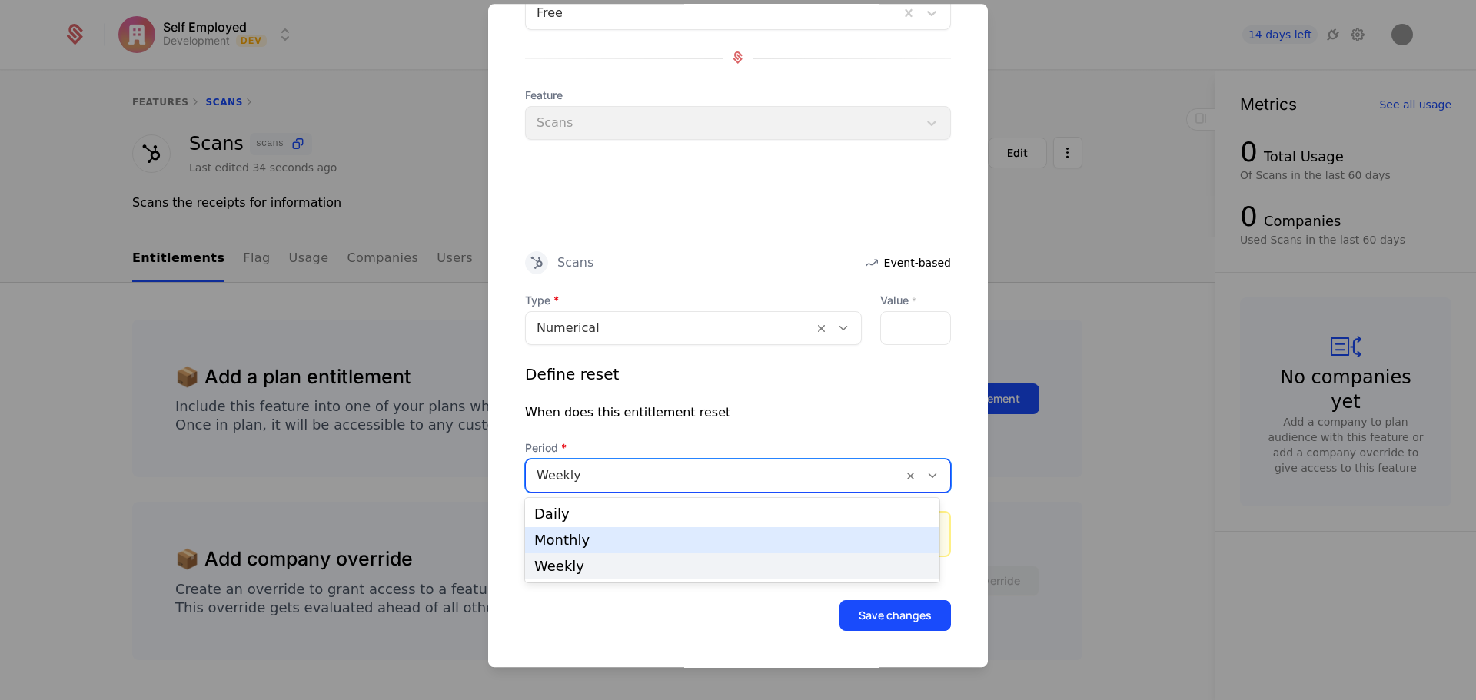
click at [593, 545] on div "Monthly" at bounding box center [732, 541] width 396 height 14
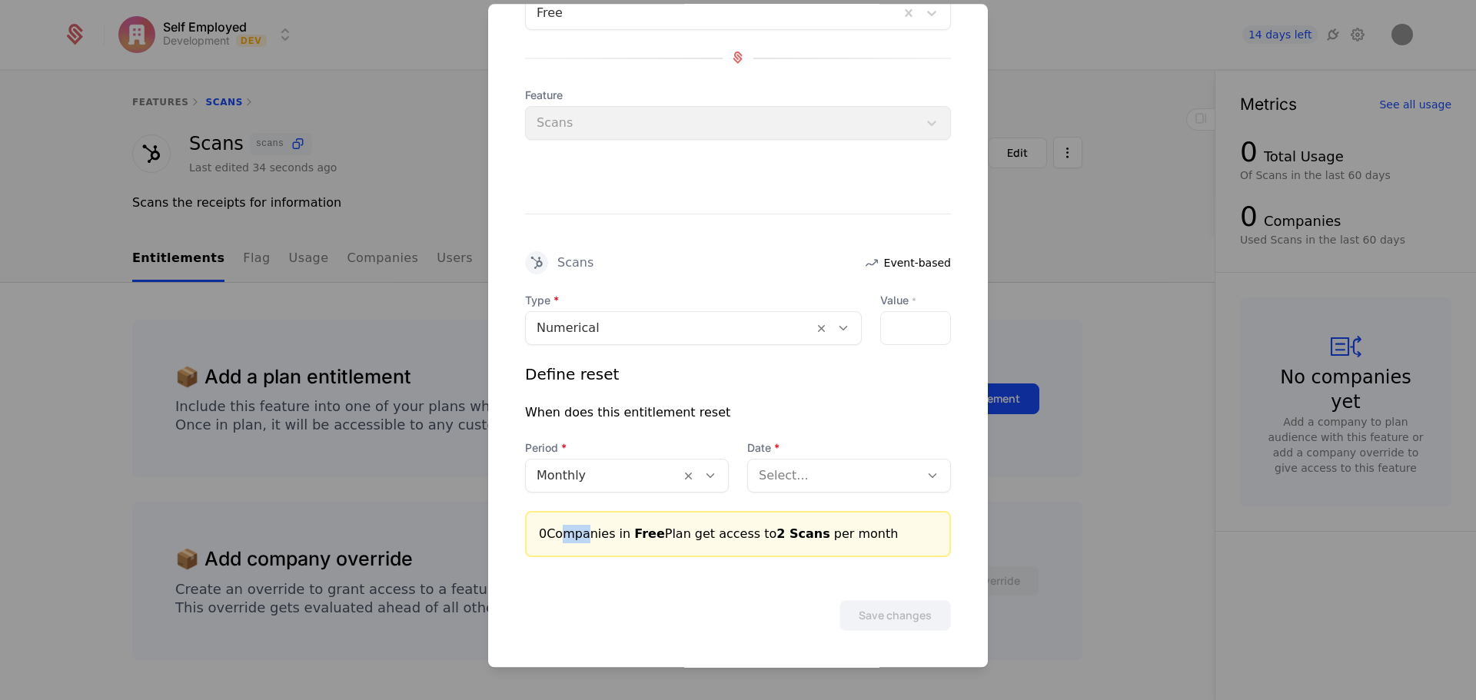
drag, startPoint x: 554, startPoint y: 535, endPoint x: 584, endPoint y: 518, distance: 35.1
click at [584, 518] on div "0 Companies in Free Plan get access to 2 Scans per month" at bounding box center [738, 534] width 426 height 46
click at [623, 416] on div "When does this entitlement reset" at bounding box center [627, 413] width 205 height 18
drag, startPoint x: 550, startPoint y: 528, endPoint x: 744, endPoint y: 524, distance: 194.5
click at [744, 525] on div "0 Companies in Free Plan get access to 2 Scans per month" at bounding box center [738, 534] width 398 height 18
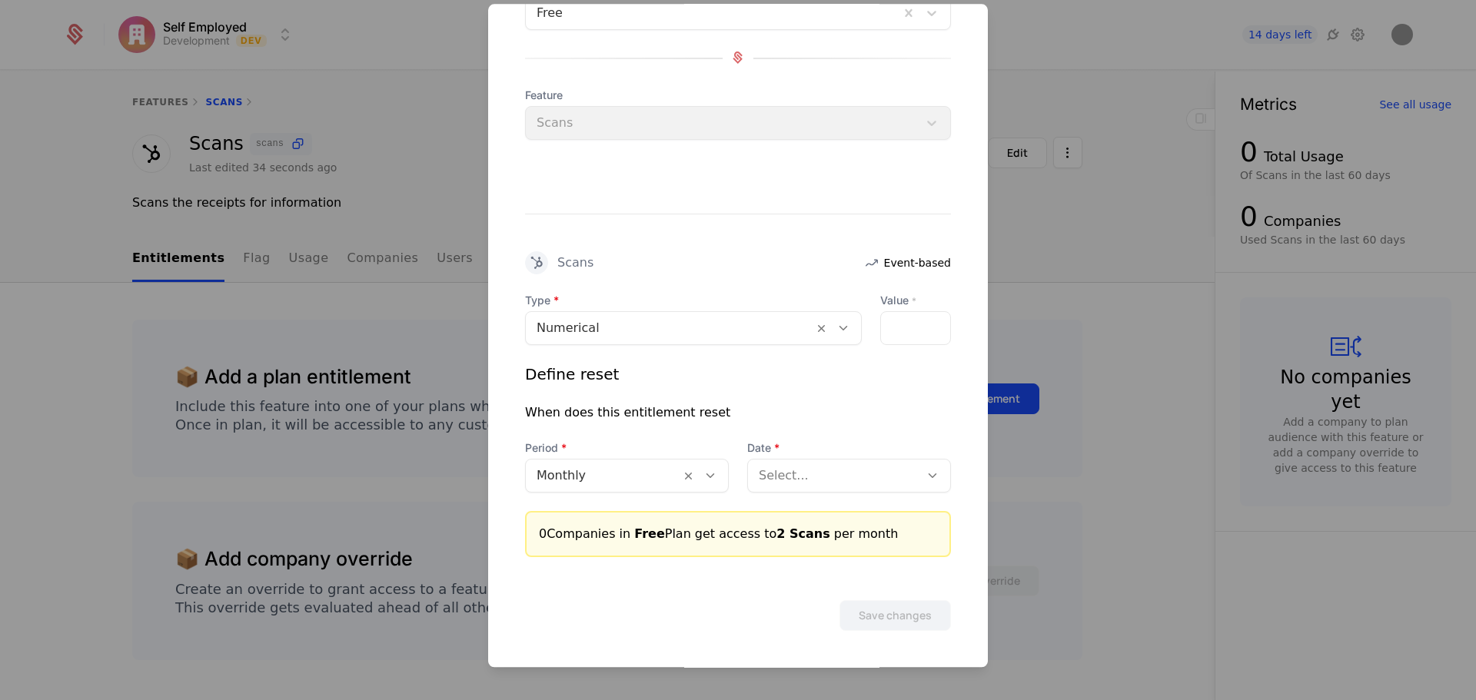
click at [819, 532] on span "2 Scans per month" at bounding box center [836, 534] width 121 height 15
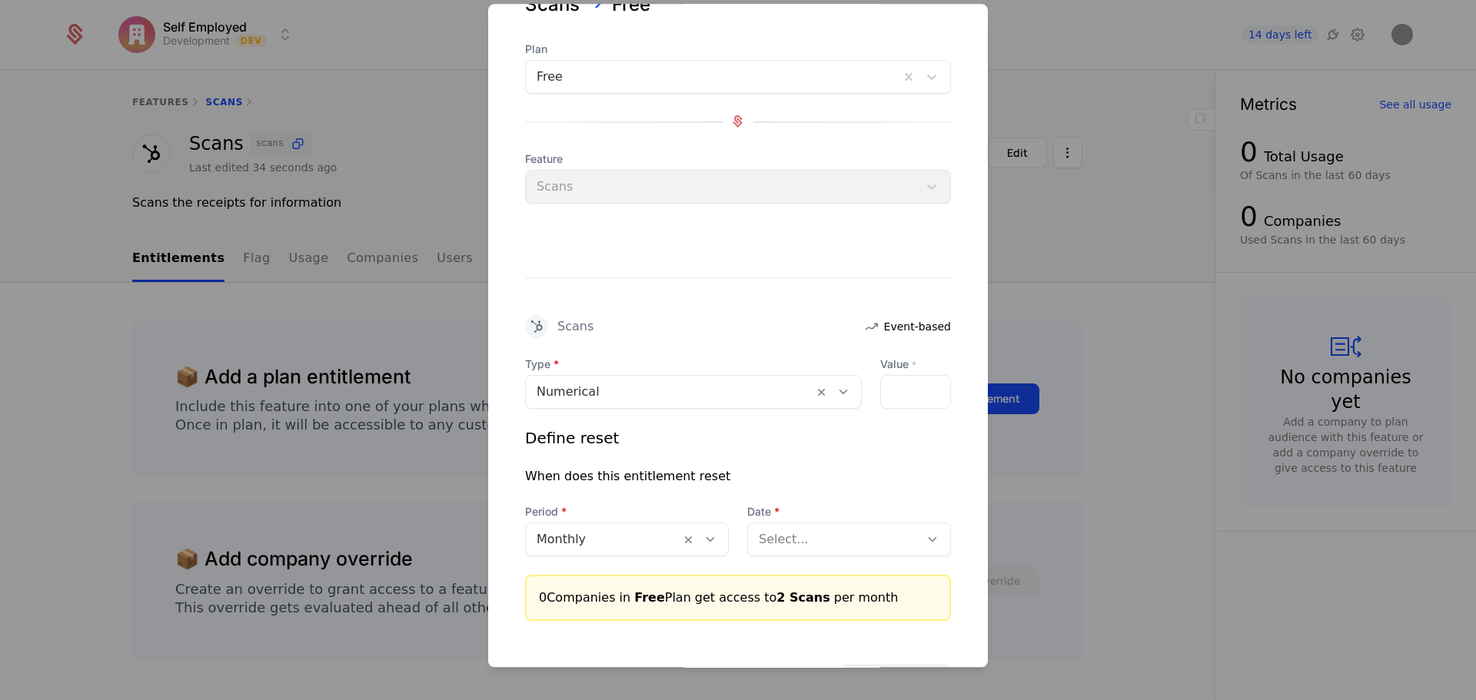
scroll to position [131, 0]
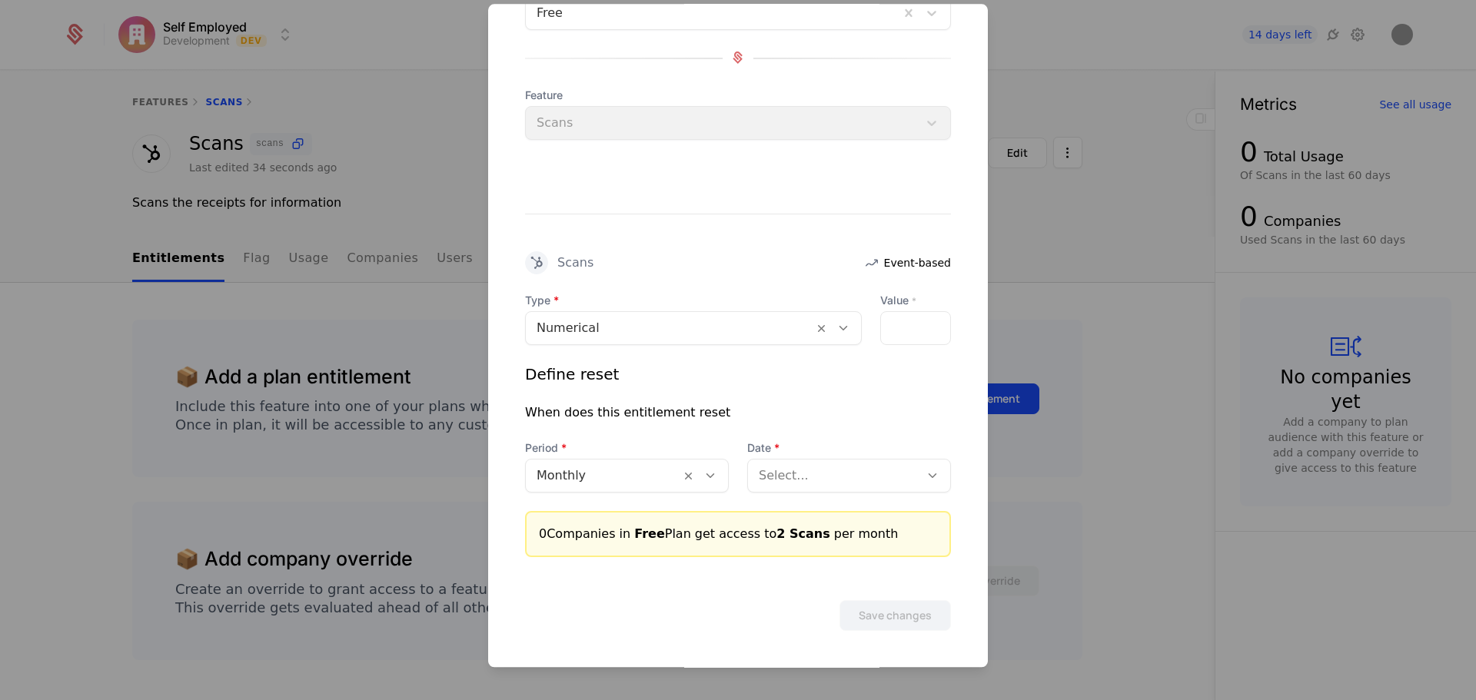
click at [813, 470] on div at bounding box center [834, 476] width 150 height 22
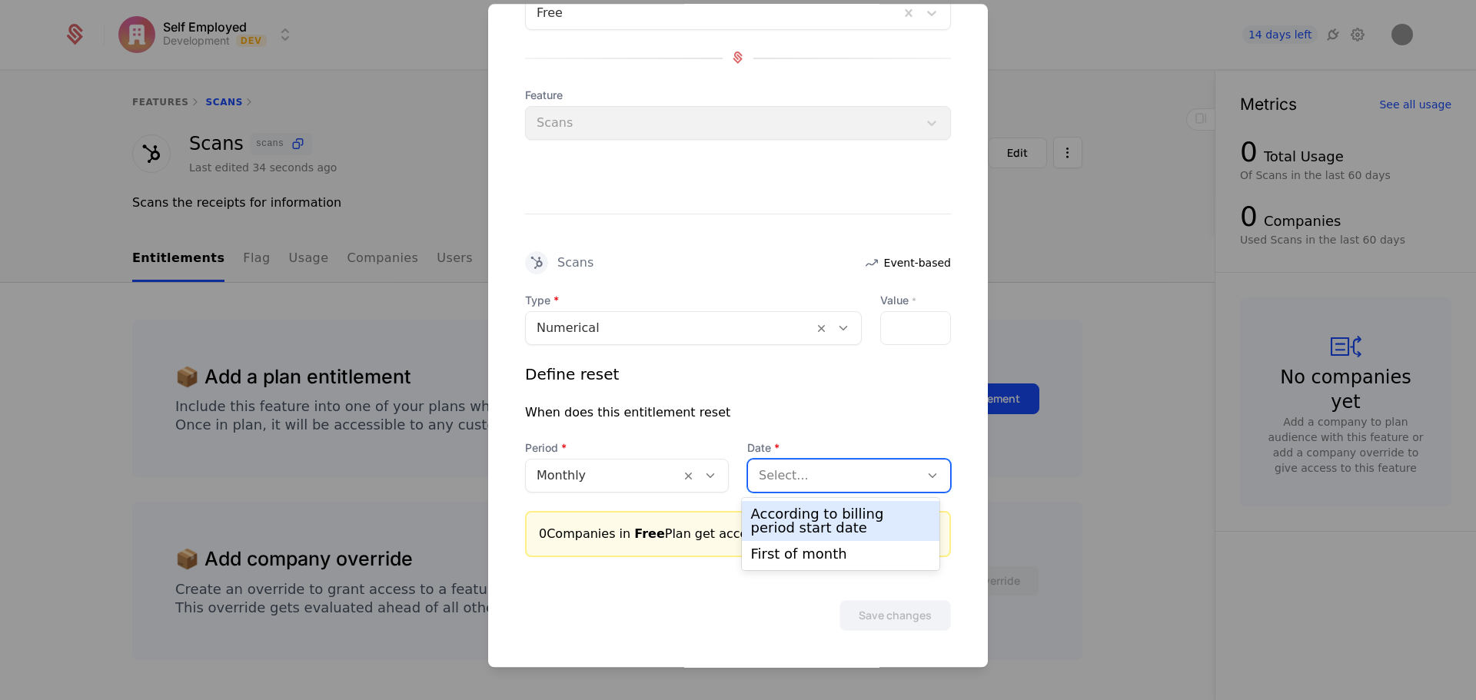
click at [813, 470] on div at bounding box center [834, 476] width 150 height 22
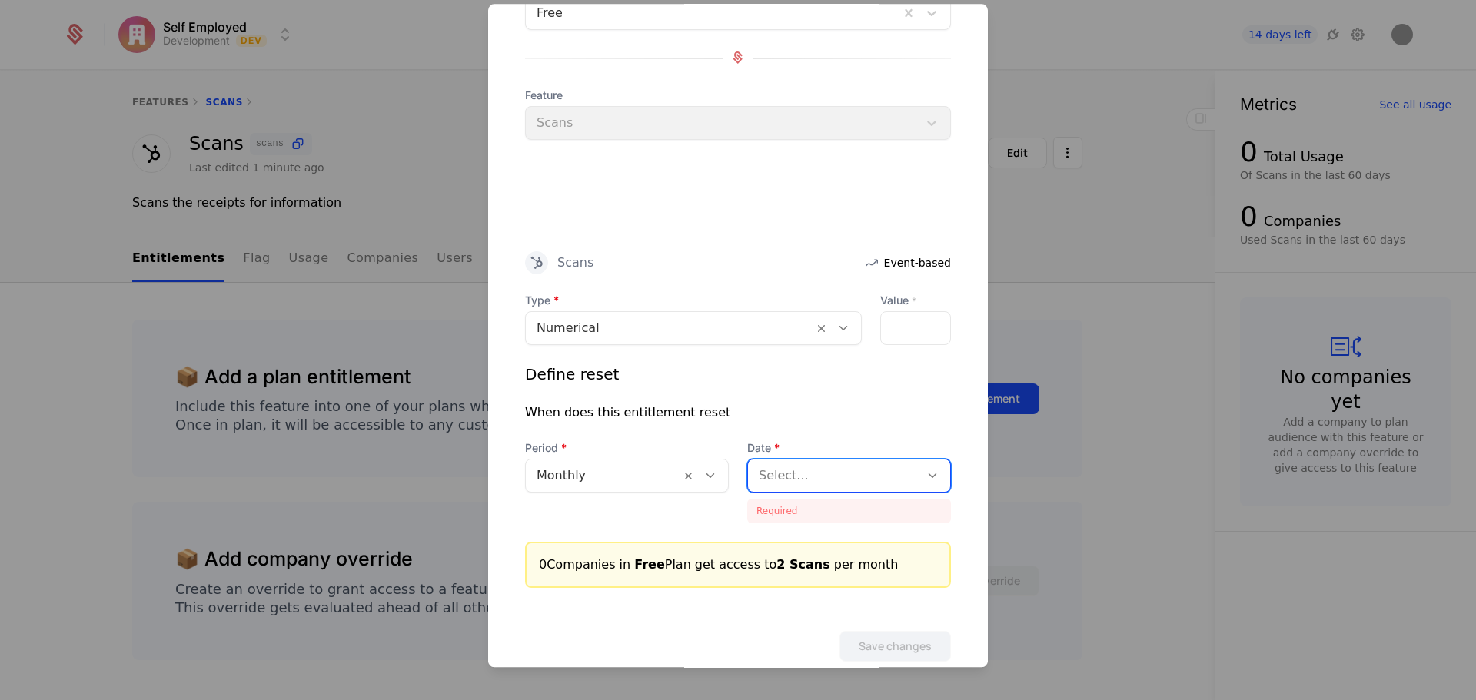
click at [890, 462] on div "Select..." at bounding box center [833, 476] width 171 height 28
click at [834, 527] on div "According to billing period start date" at bounding box center [841, 521] width 180 height 28
click at [898, 643] on button "Save changes" at bounding box center [894, 646] width 111 height 31
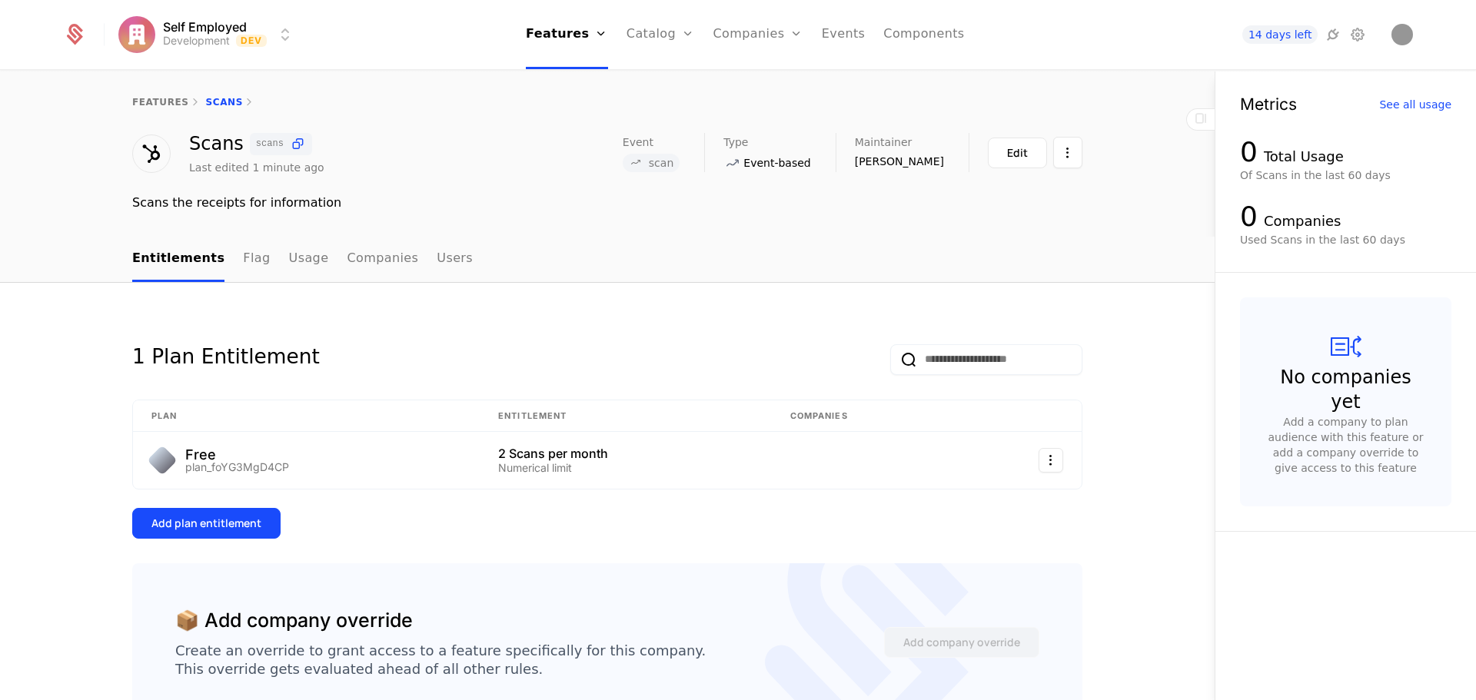
click at [222, 517] on div "Add plan entitlement" at bounding box center [206, 523] width 110 height 15
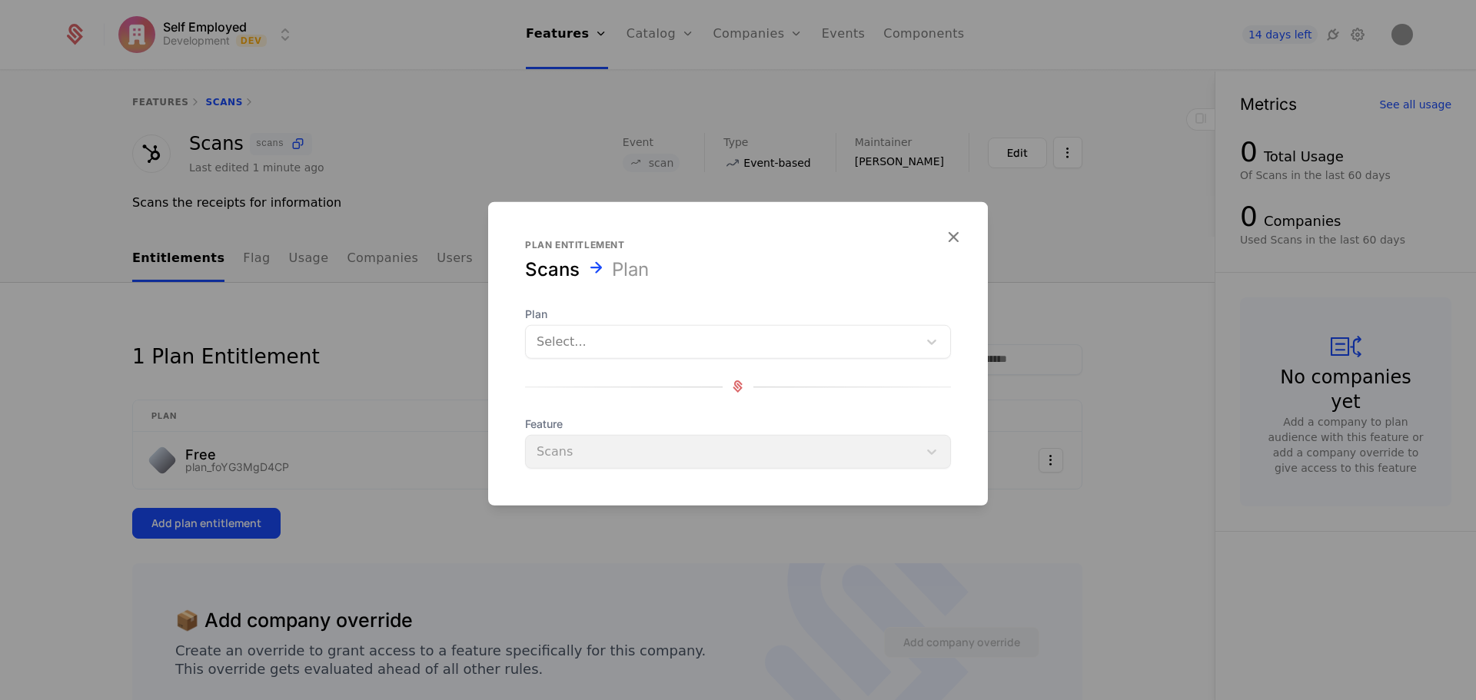
click at [725, 334] on div at bounding box center [722, 342] width 371 height 22
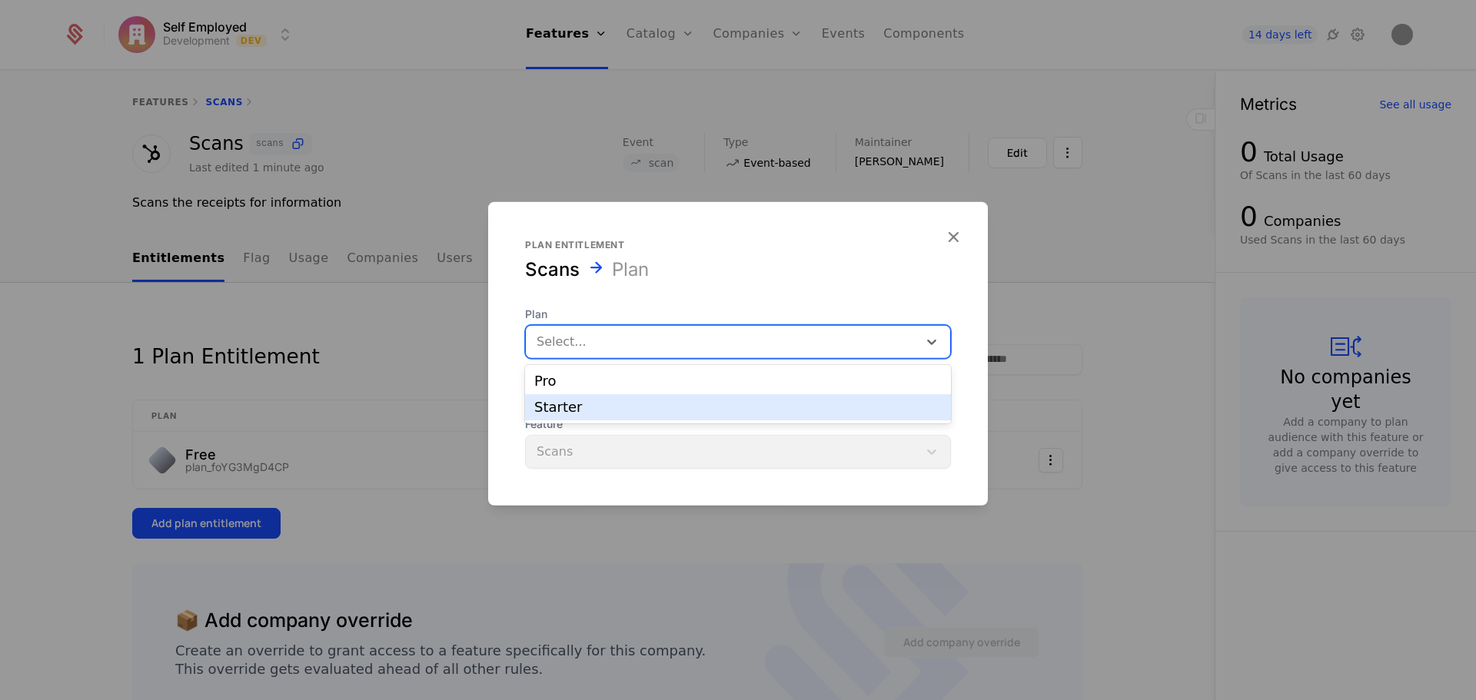
click at [558, 403] on div "Starter" at bounding box center [737, 408] width 407 height 14
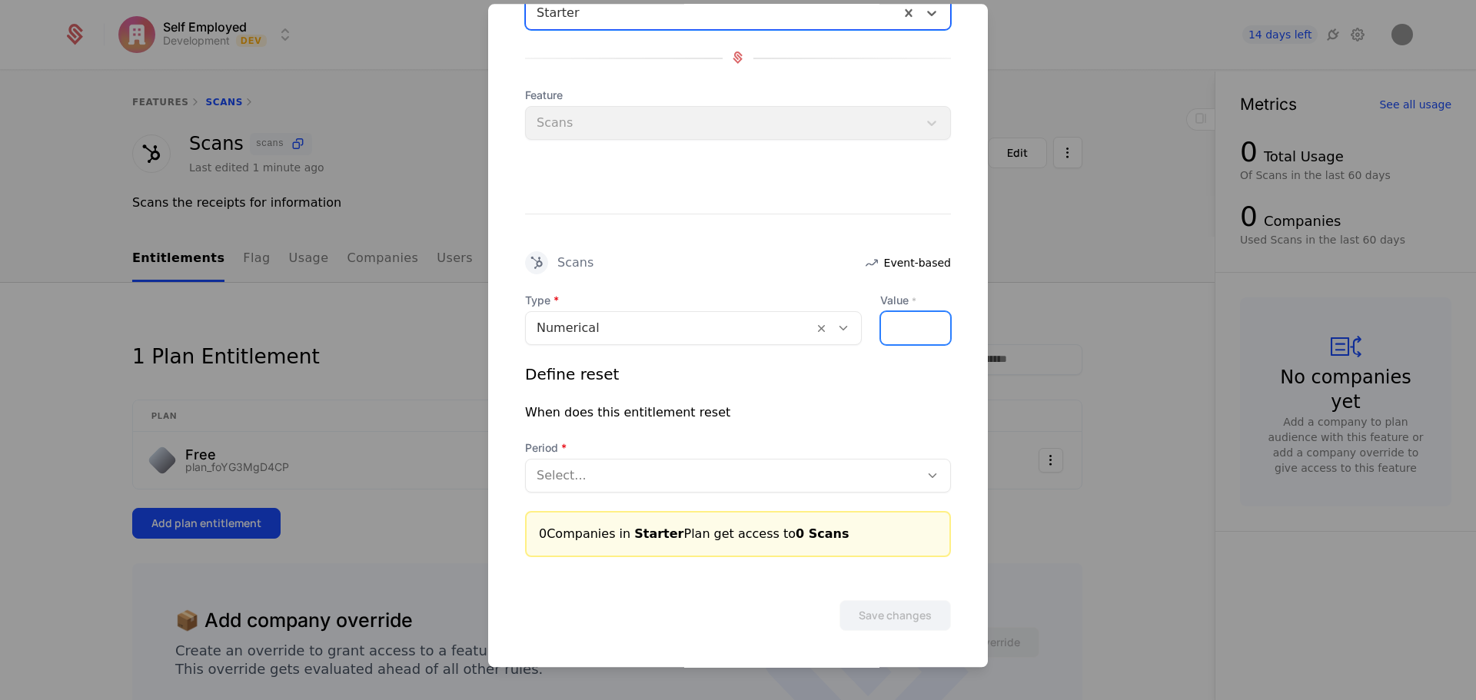
click at [887, 328] on input "**" at bounding box center [890, 328] width 18 height 32
type input "**"
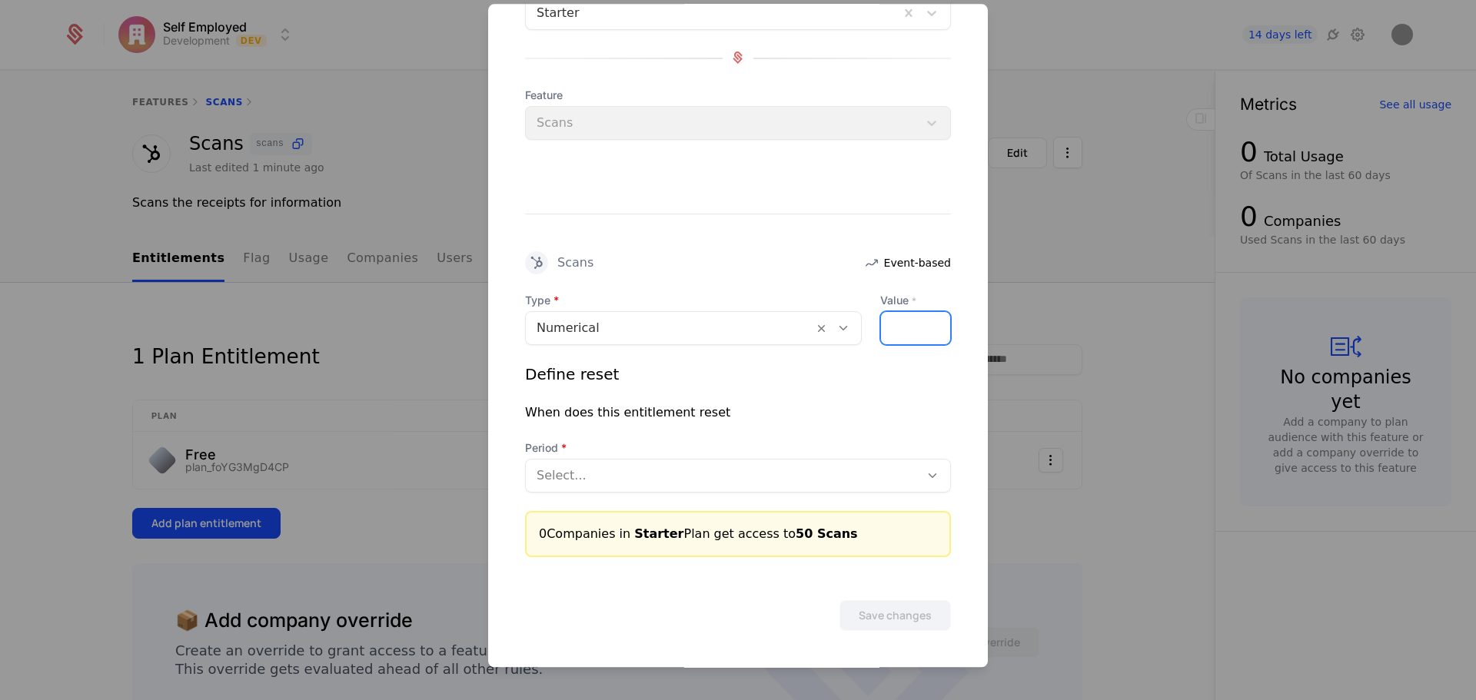
scroll to position [0, 0]
click at [668, 463] on div "Select..." at bounding box center [723, 476] width 394 height 28
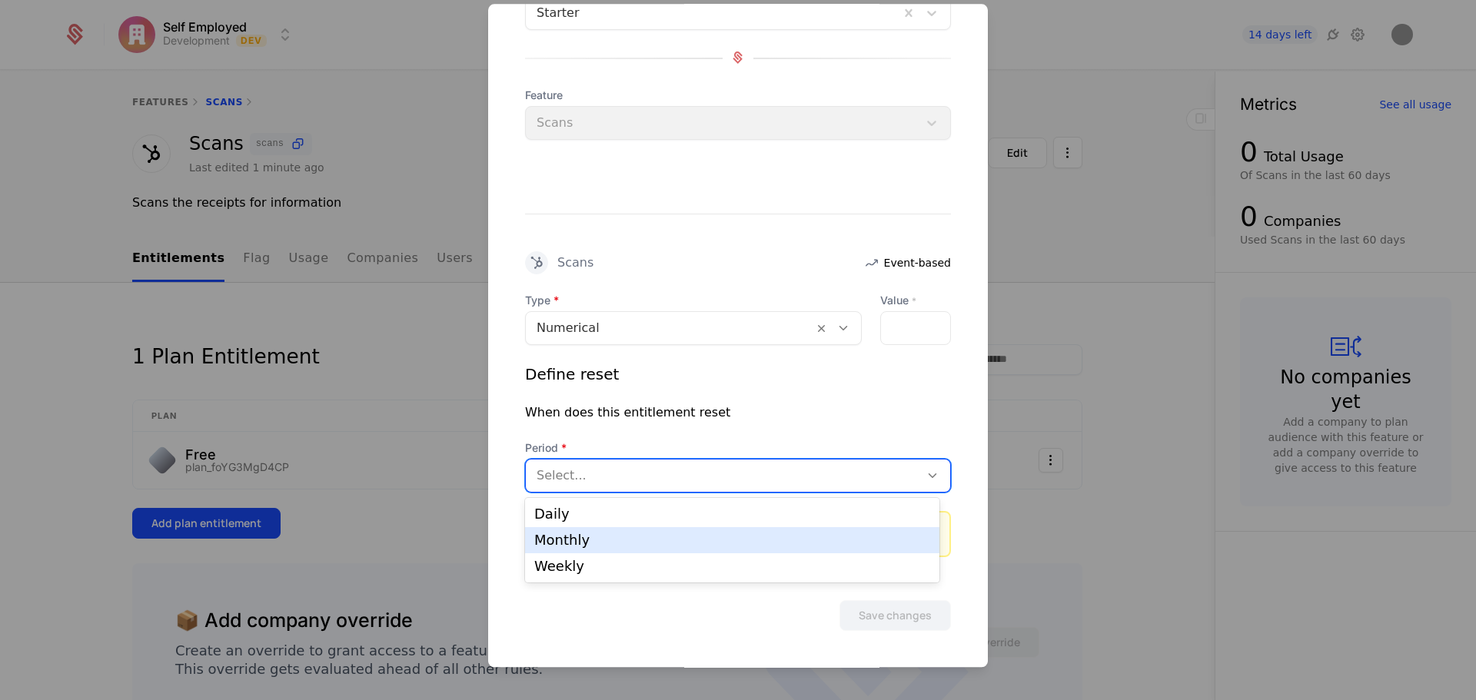
click at [589, 547] on div "Monthly" at bounding box center [732, 540] width 414 height 26
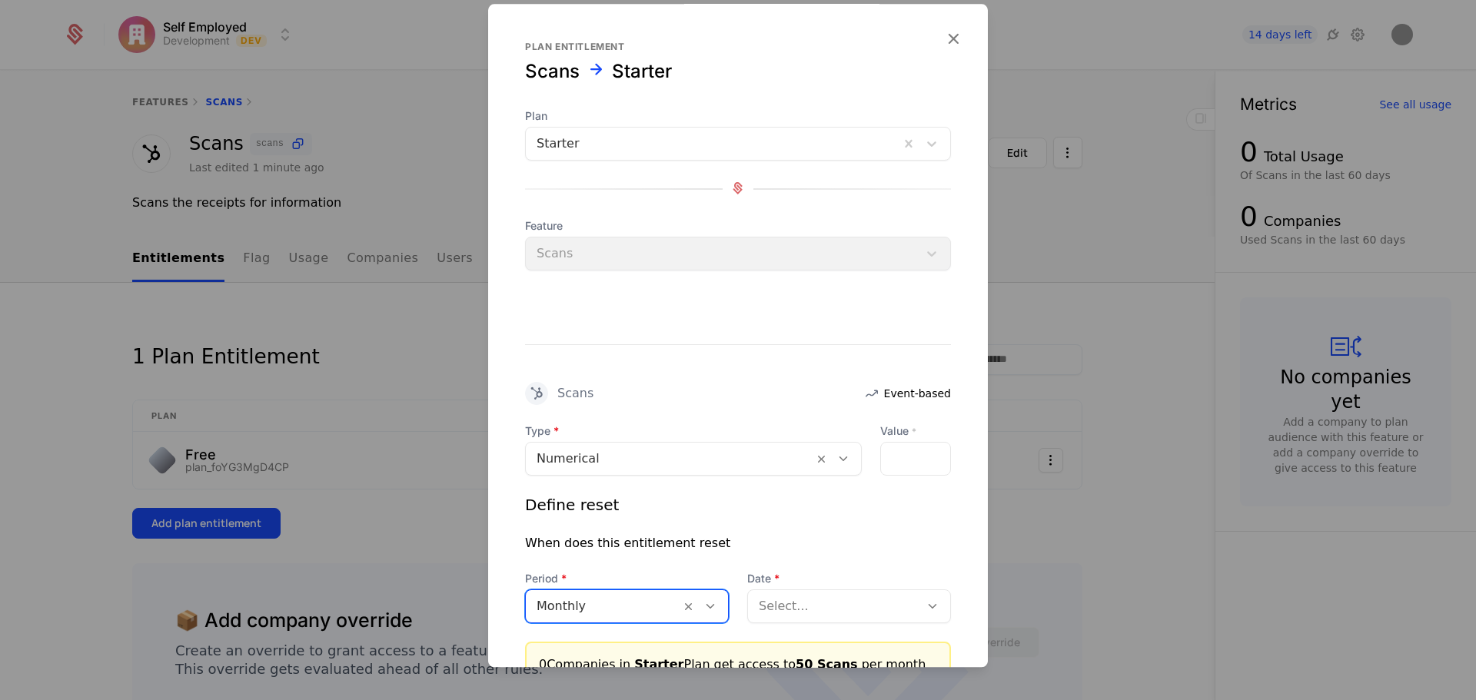
scroll to position [131, 0]
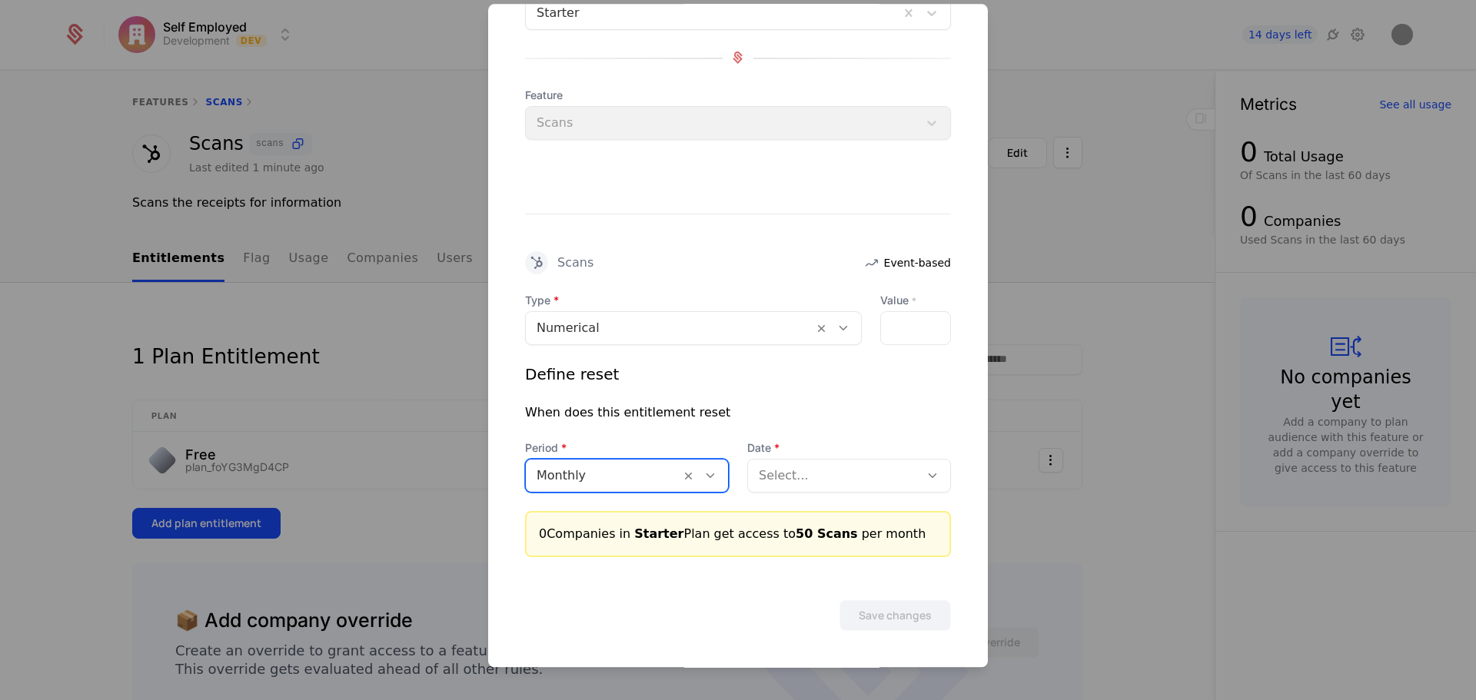
click at [926, 471] on icon at bounding box center [933, 476] width 14 height 14
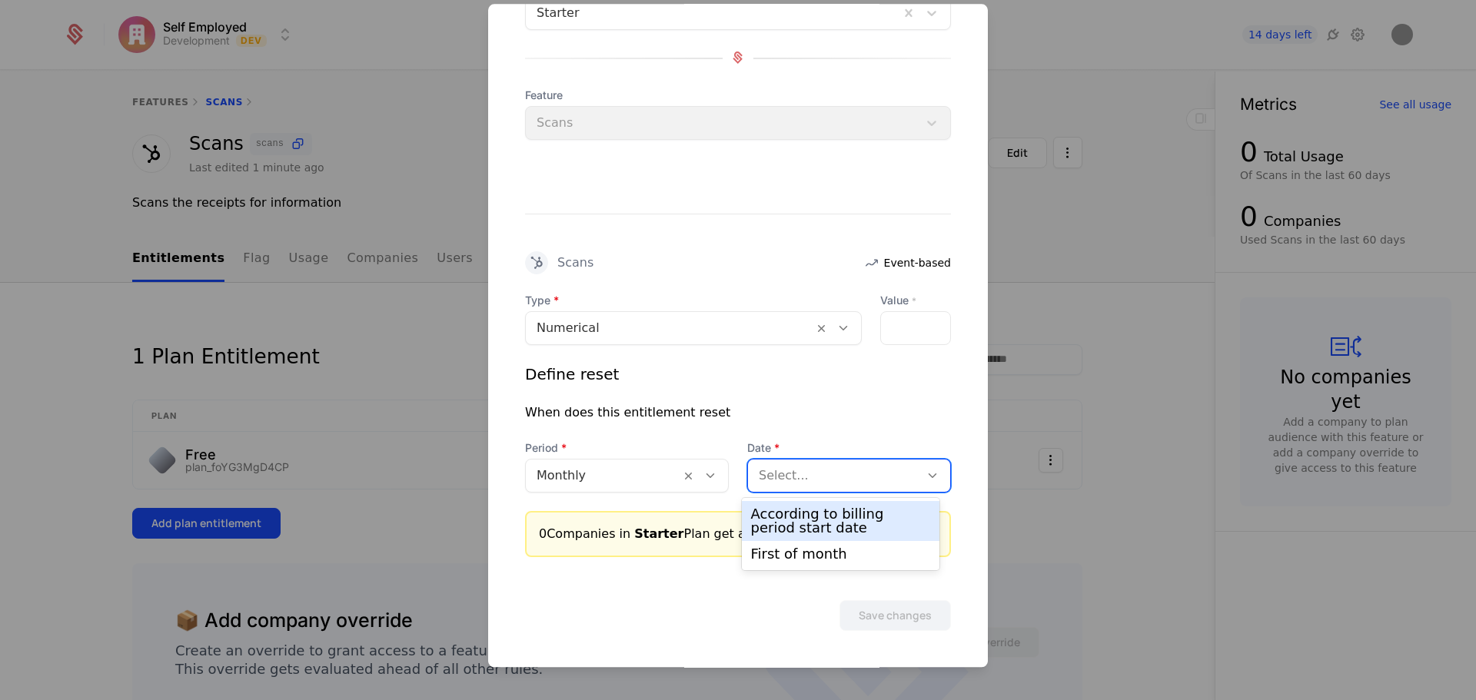
click at [839, 521] on div "According to billing period start date" at bounding box center [841, 521] width 180 height 28
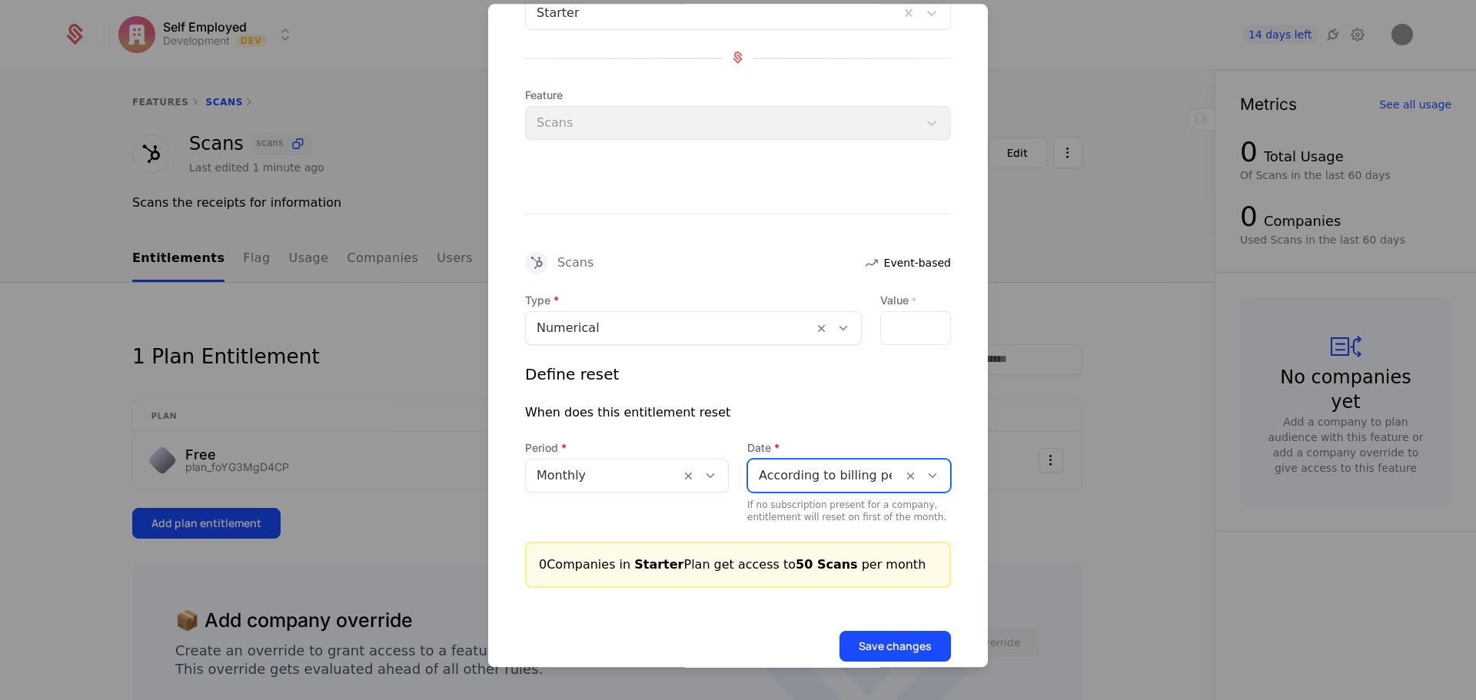
click at [851, 637] on button "Save changes" at bounding box center [894, 646] width 111 height 31
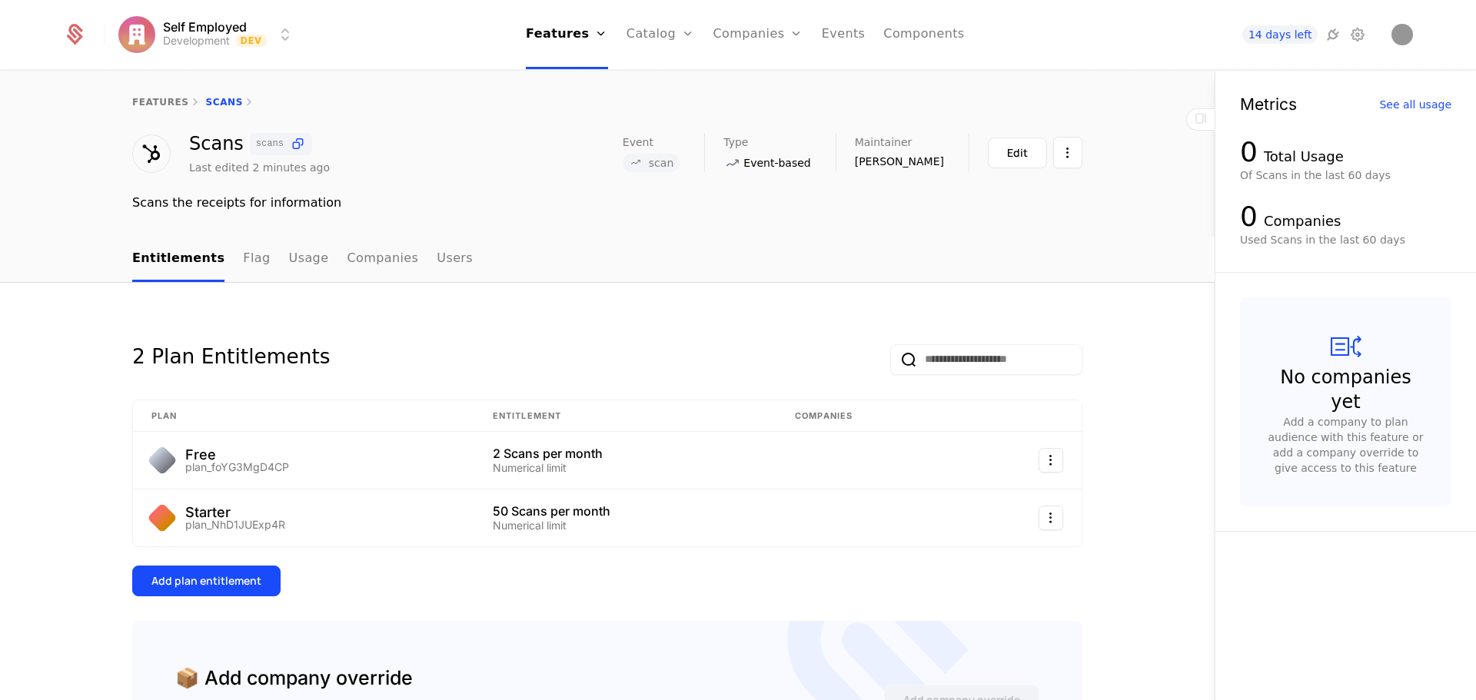
click at [207, 583] on div "Add plan entitlement" at bounding box center [206, 581] width 110 height 15
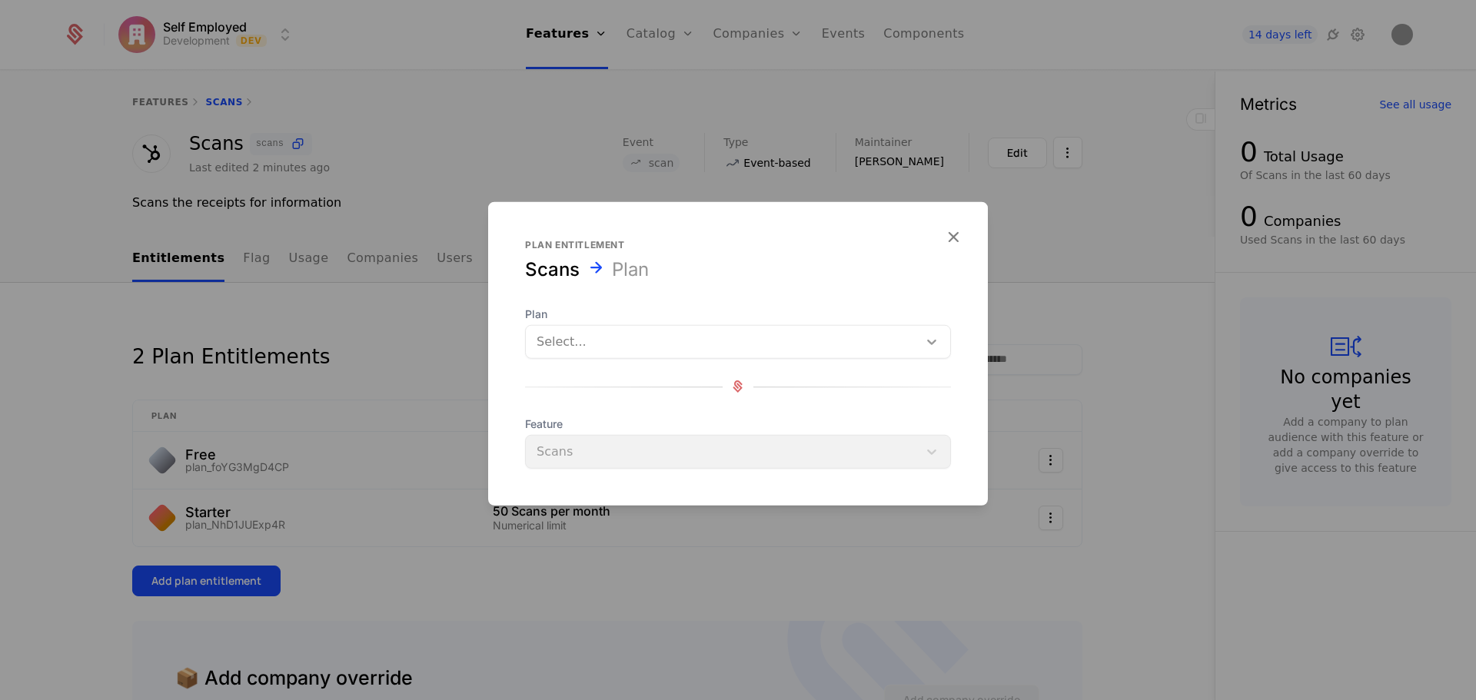
click at [923, 339] on div at bounding box center [932, 341] width 28 height 18
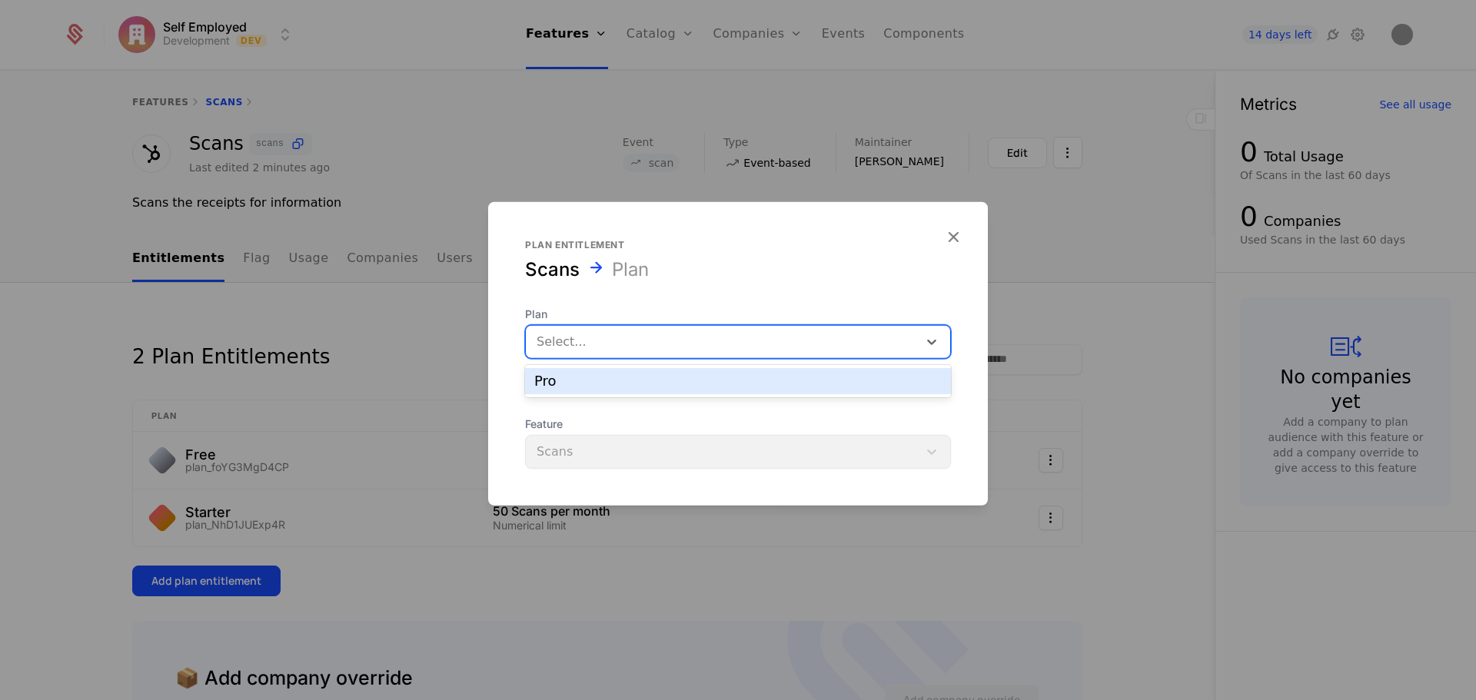
click at [637, 387] on div "Pro" at bounding box center [737, 381] width 407 height 14
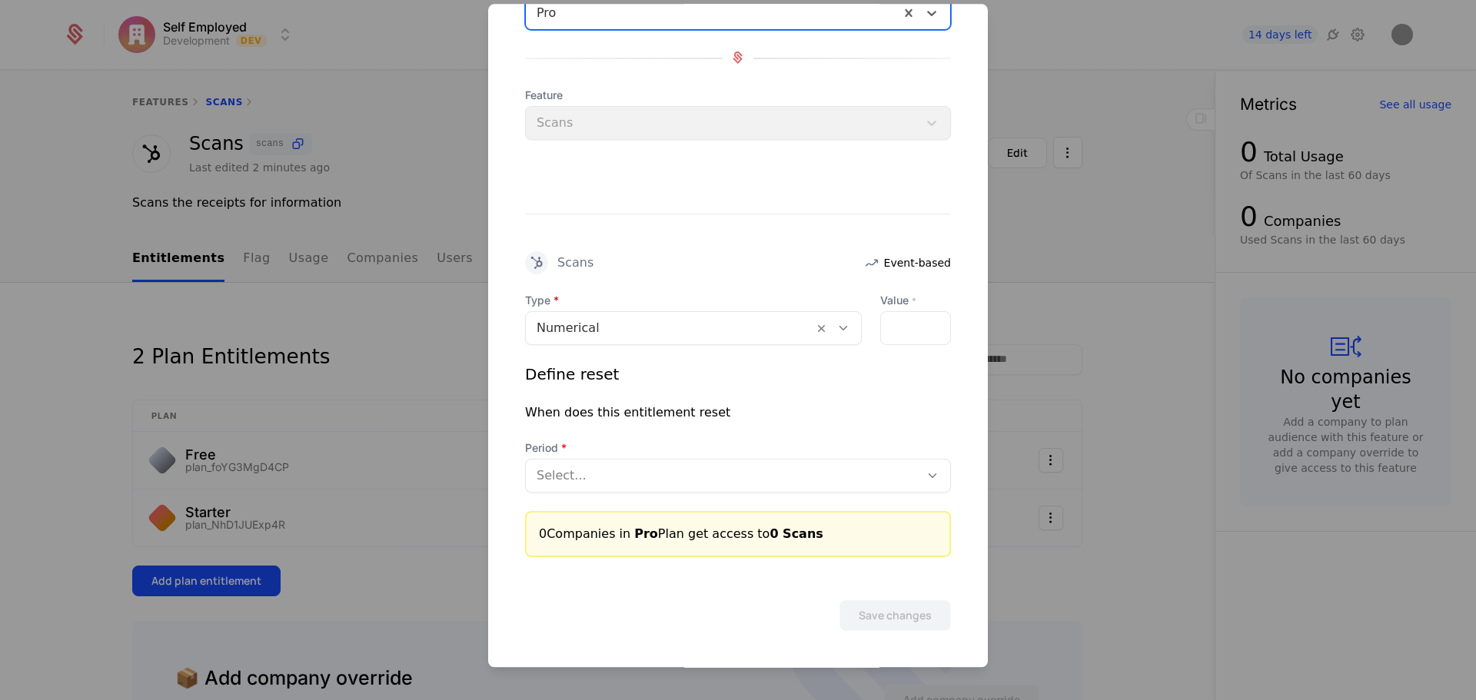
click at [904, 324] on div at bounding box center [915, 328] width 71 height 34
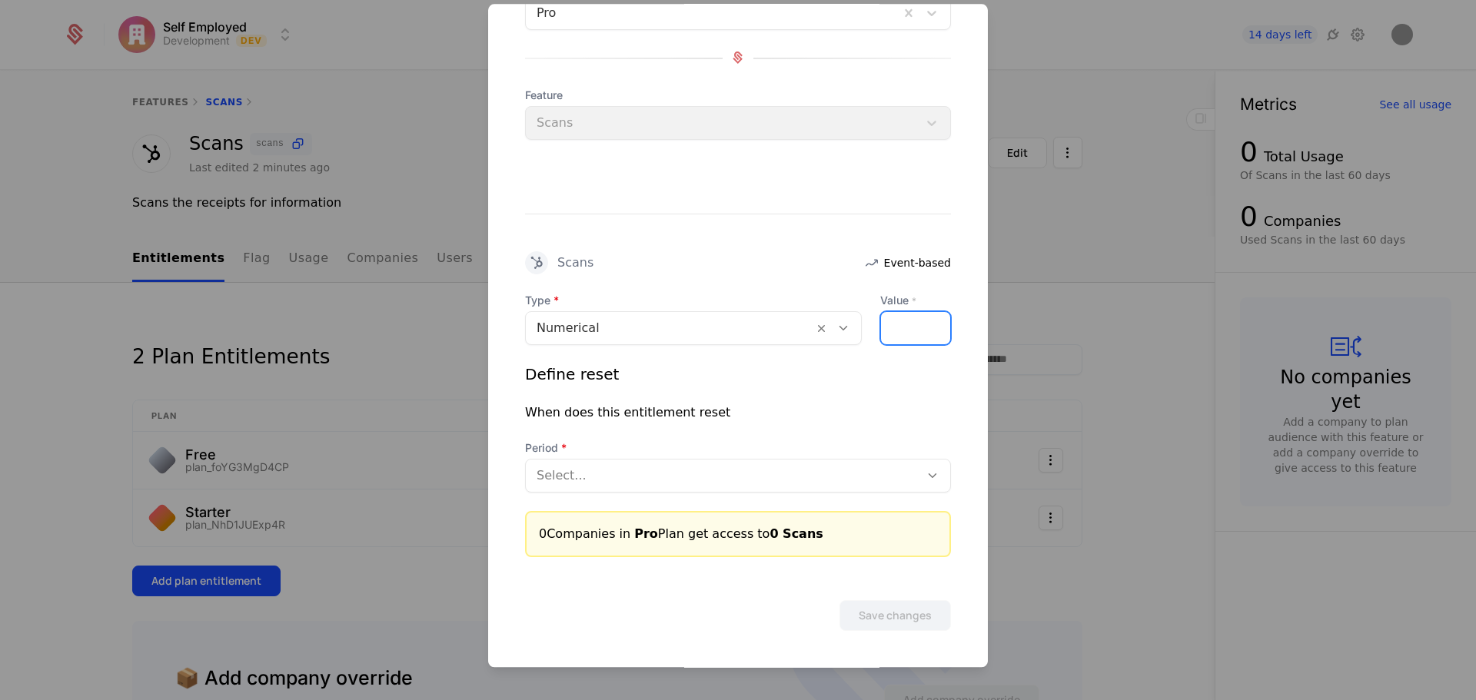
click at [881, 314] on input "Value *" at bounding box center [890, 328] width 18 height 32
type input "***"
click at [669, 477] on div at bounding box center [723, 476] width 372 height 22
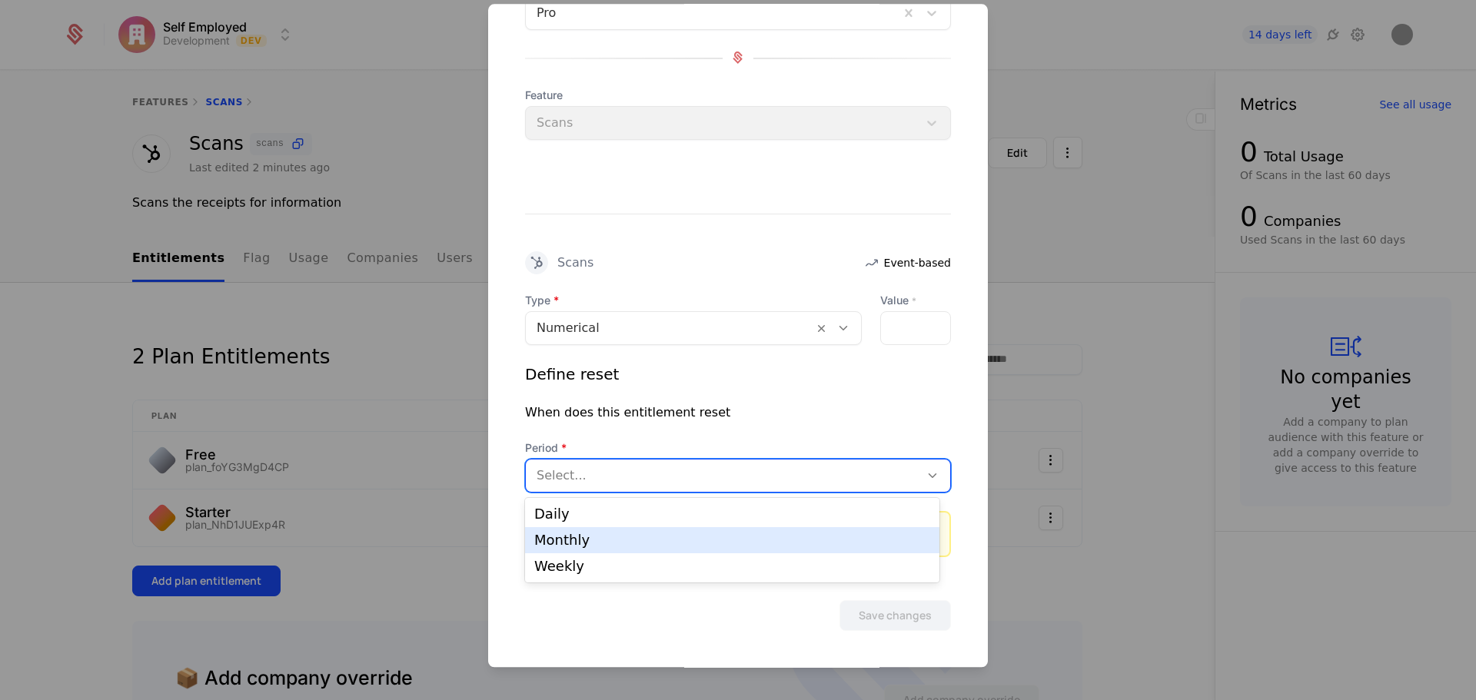
click at [577, 539] on div "Monthly" at bounding box center [732, 541] width 396 height 14
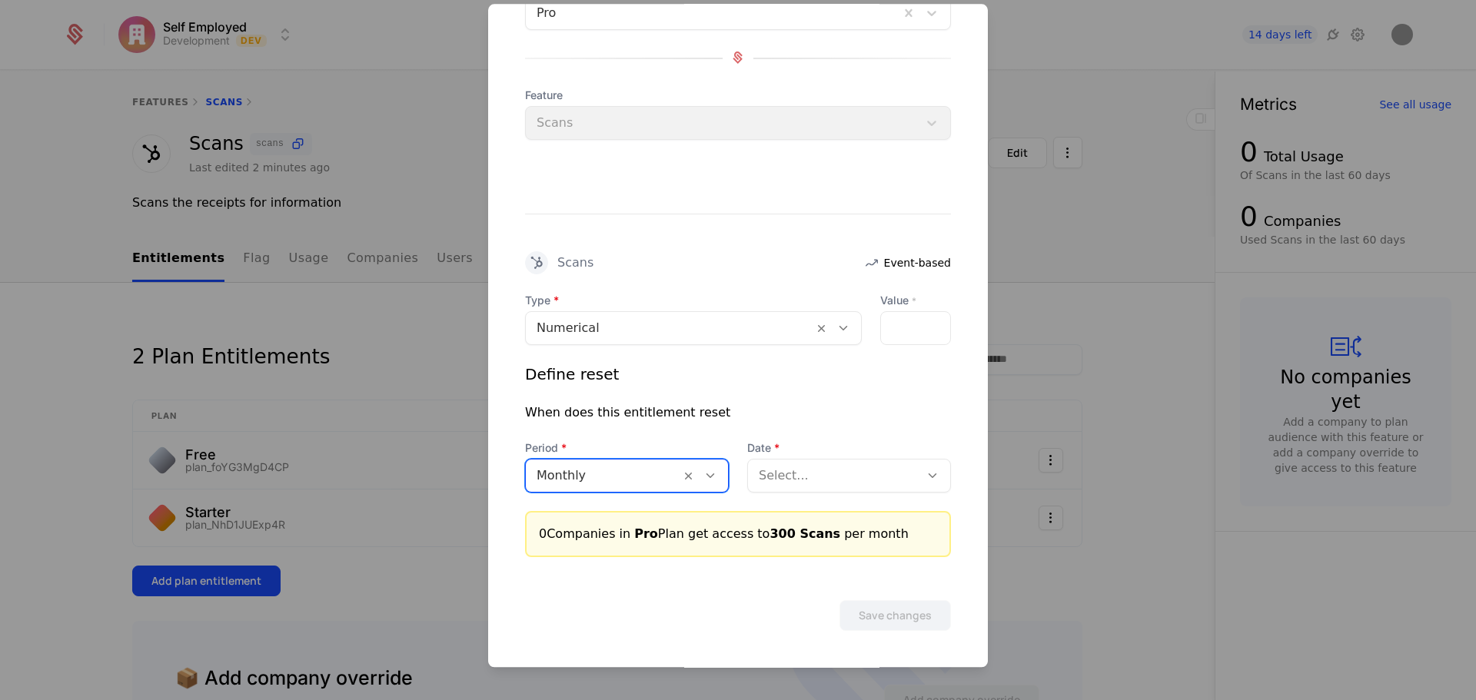
click at [820, 468] on div at bounding box center [834, 476] width 150 height 22
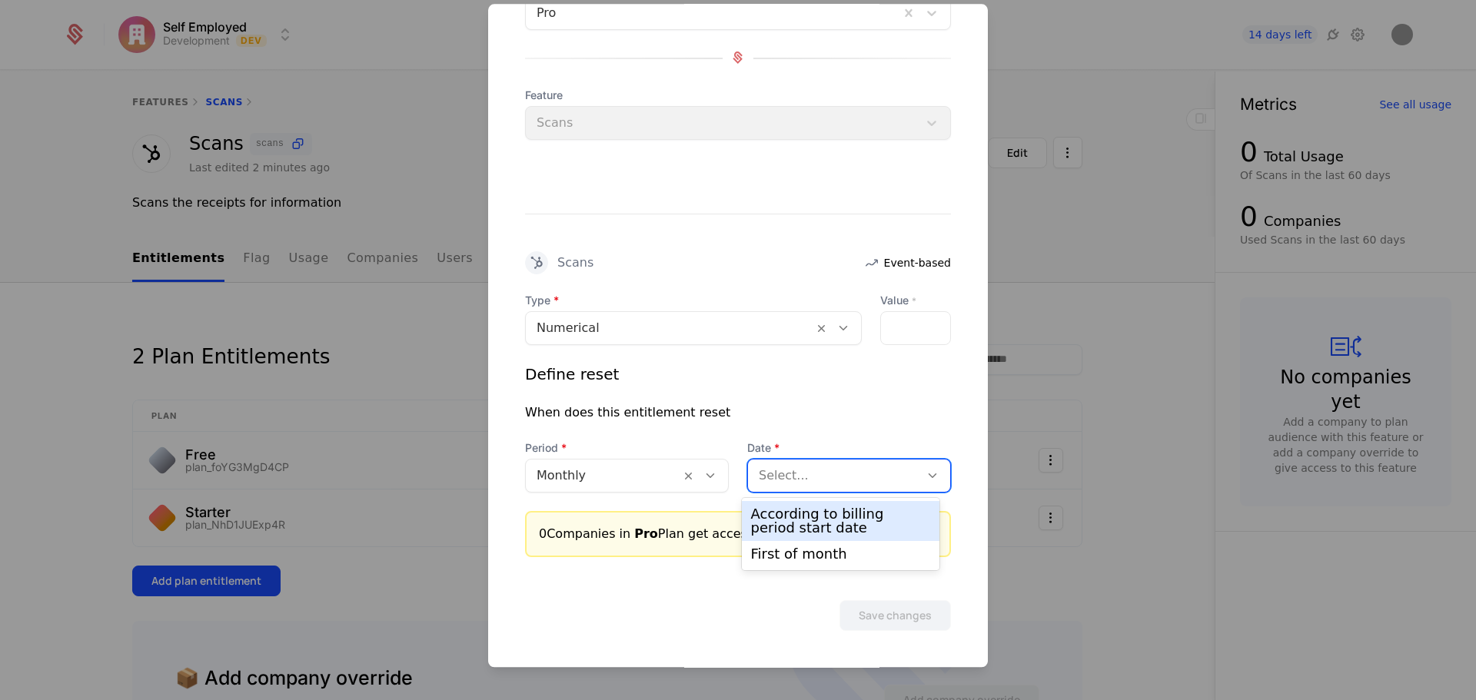
click at [809, 520] on div "According to billing period start date" at bounding box center [841, 521] width 180 height 28
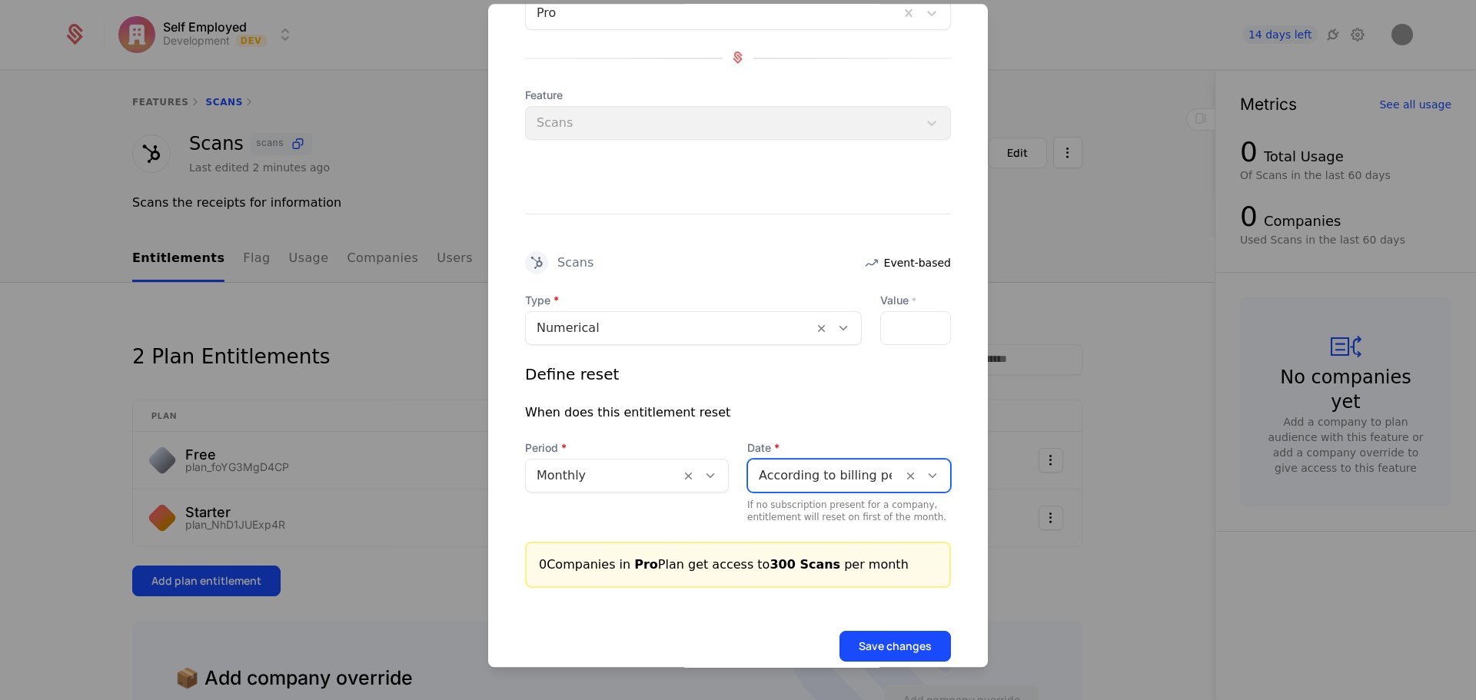
scroll to position [161, 0]
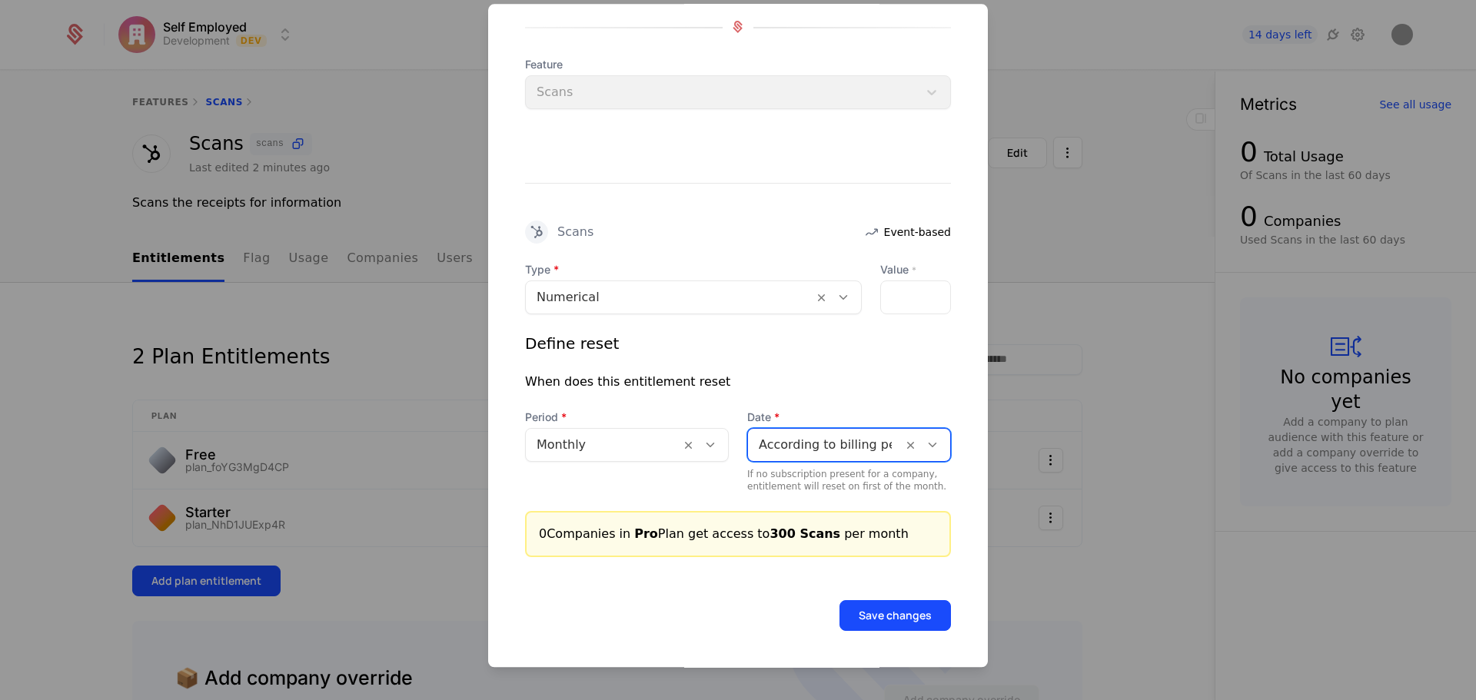
click at [889, 611] on button "Save changes" at bounding box center [894, 615] width 111 height 31
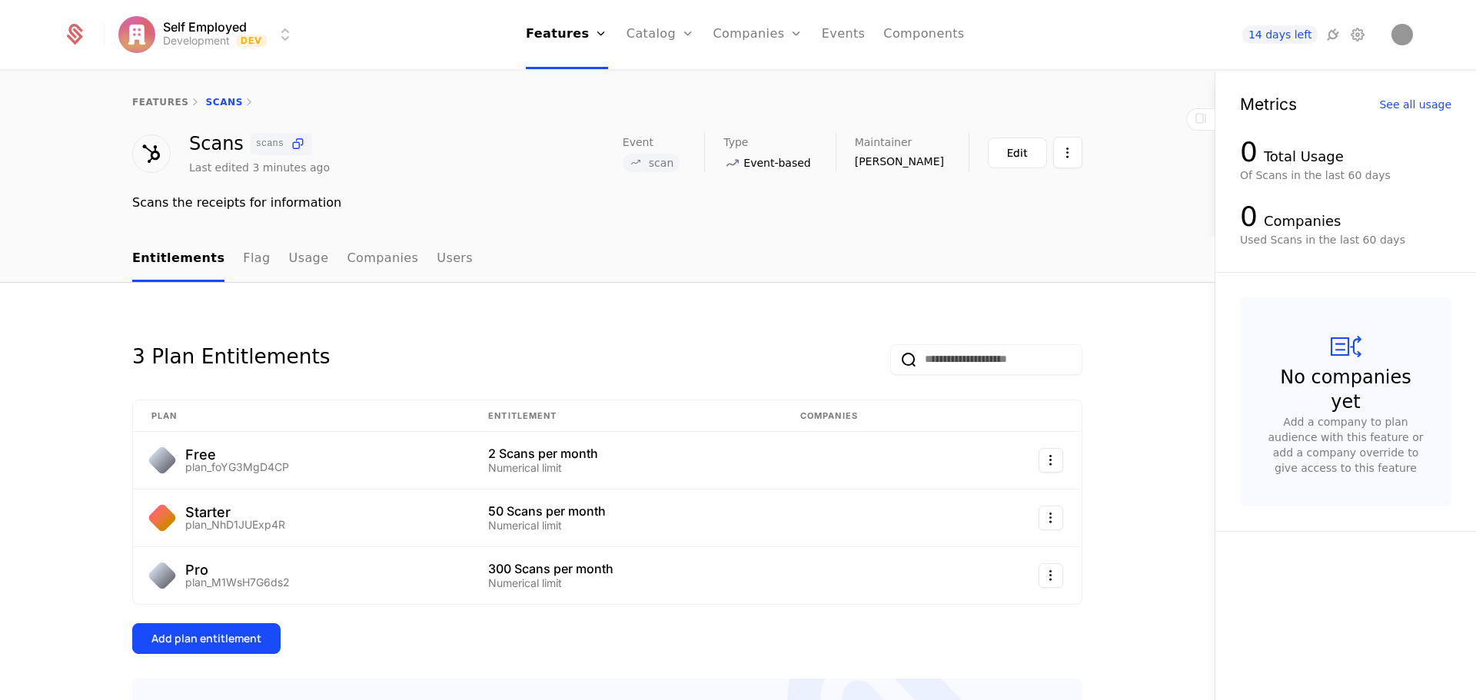
click at [690, 131] on link "Configuration" at bounding box center [684, 124] width 79 height 12
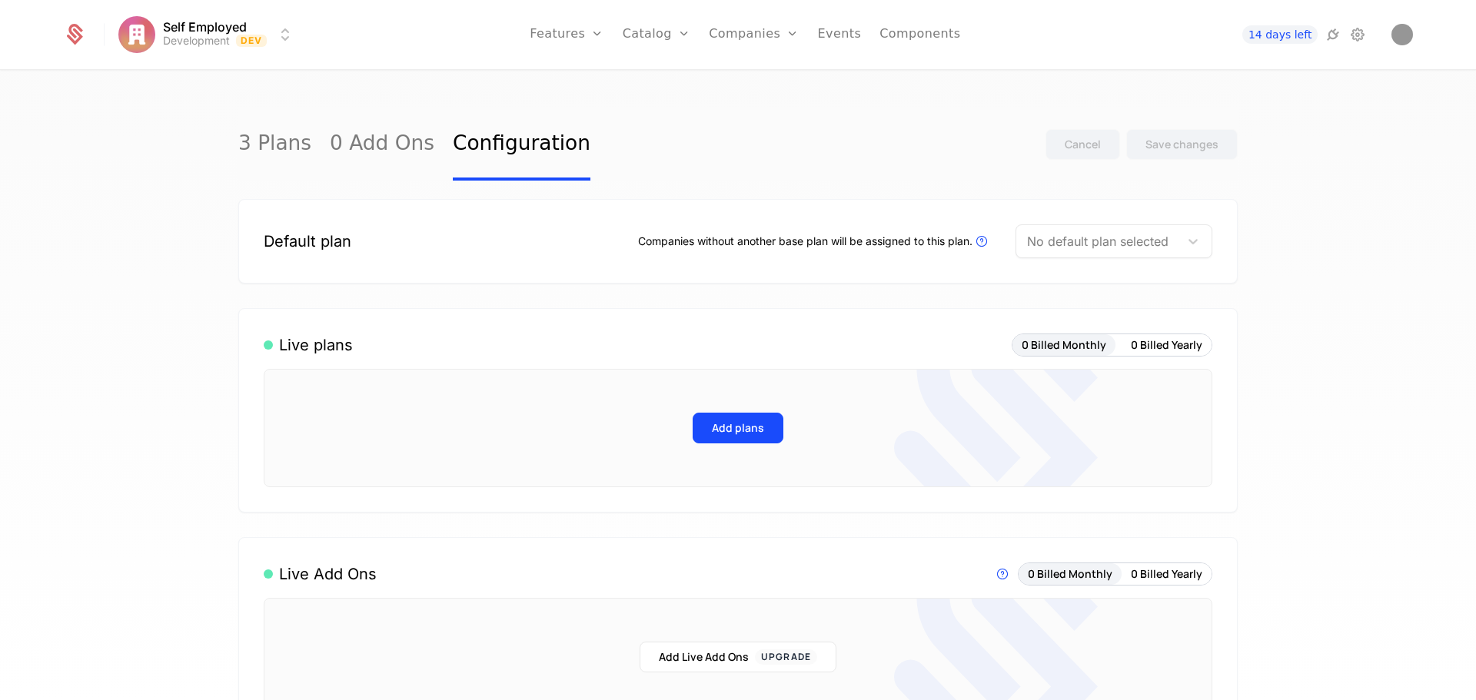
click at [1109, 244] on div at bounding box center [1097, 242] width 141 height 22
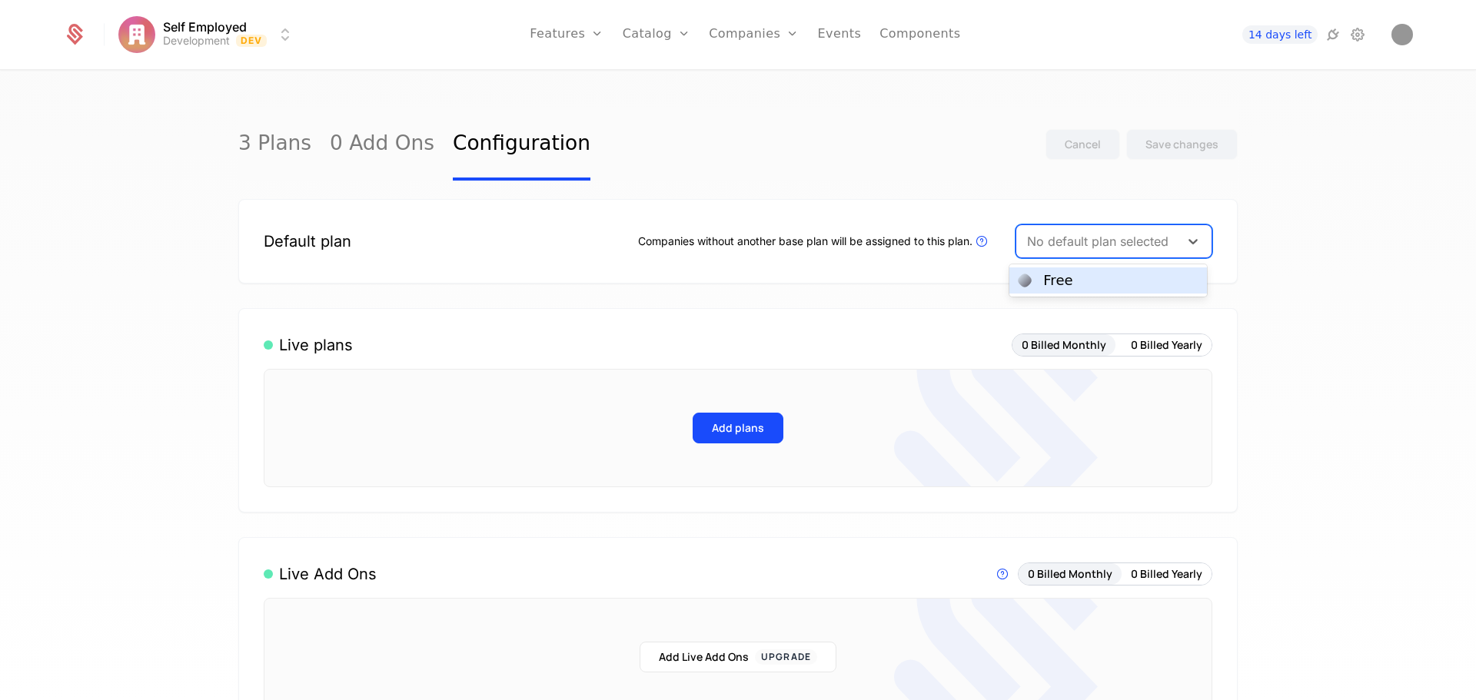
click at [1068, 281] on div "Free" at bounding box center [1057, 281] width 29 height 14
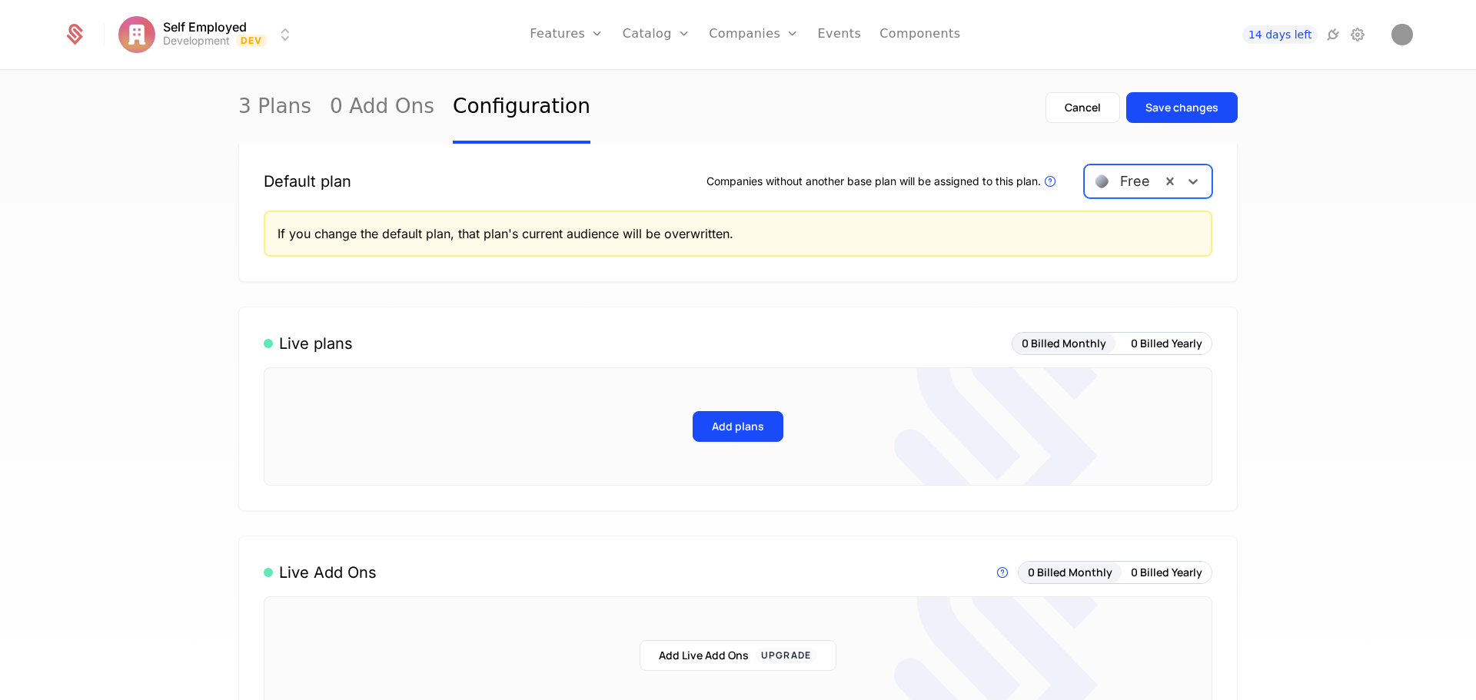
scroll to position [154, 0]
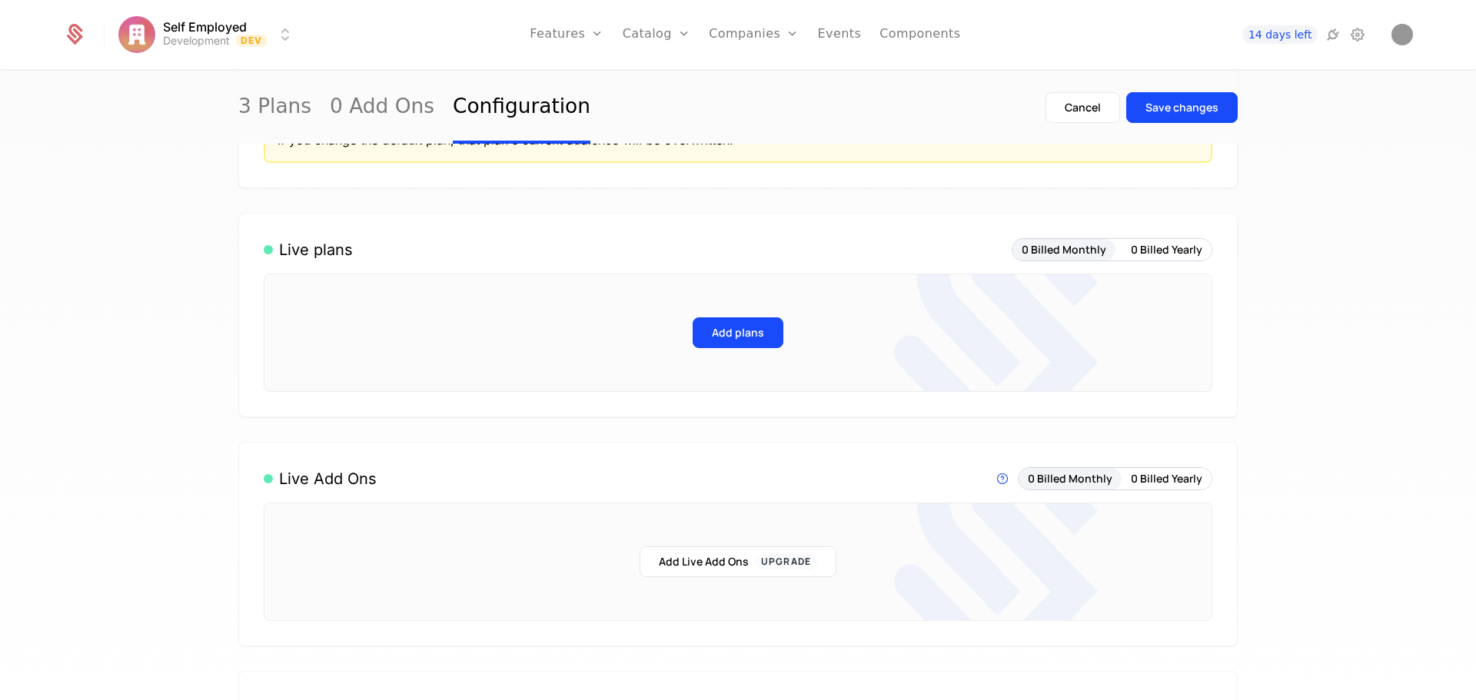
click at [733, 326] on button "Add plans" at bounding box center [738, 333] width 91 height 31
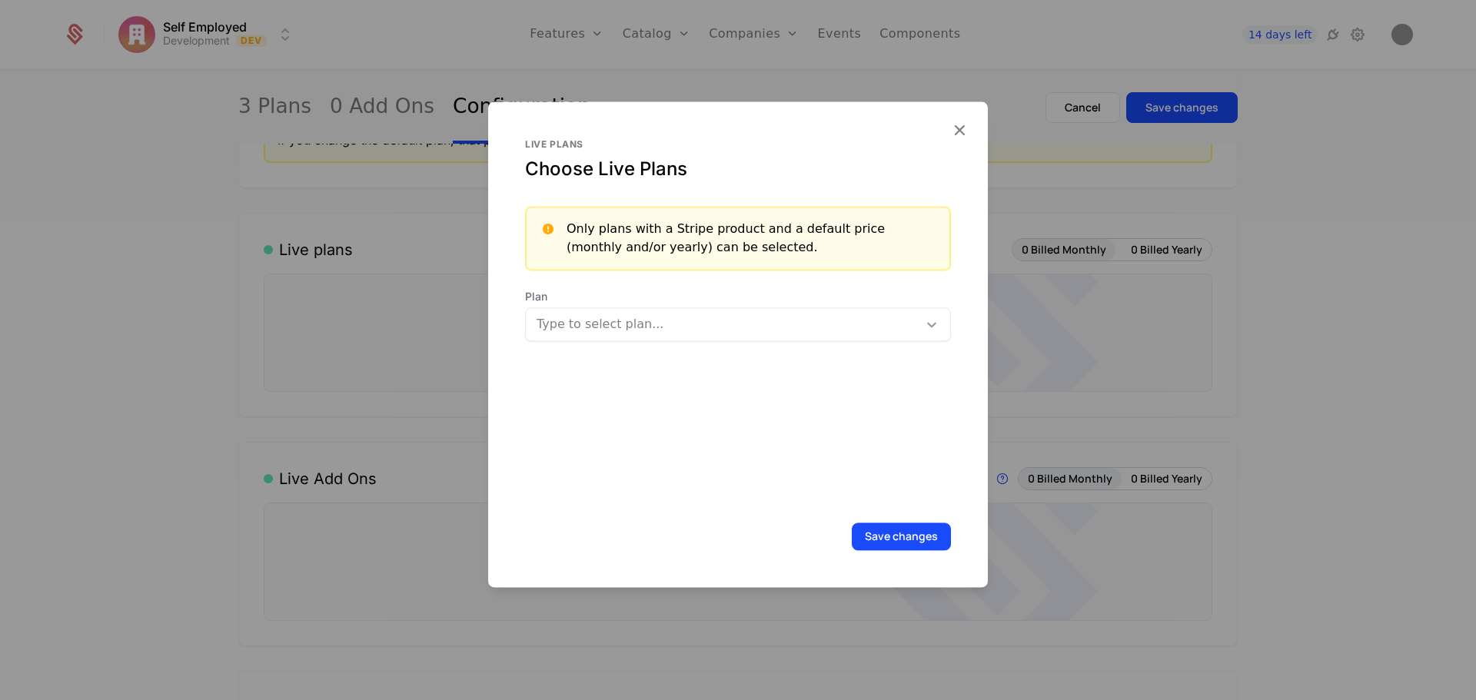
click at [927, 323] on icon at bounding box center [931, 324] width 9 height 5
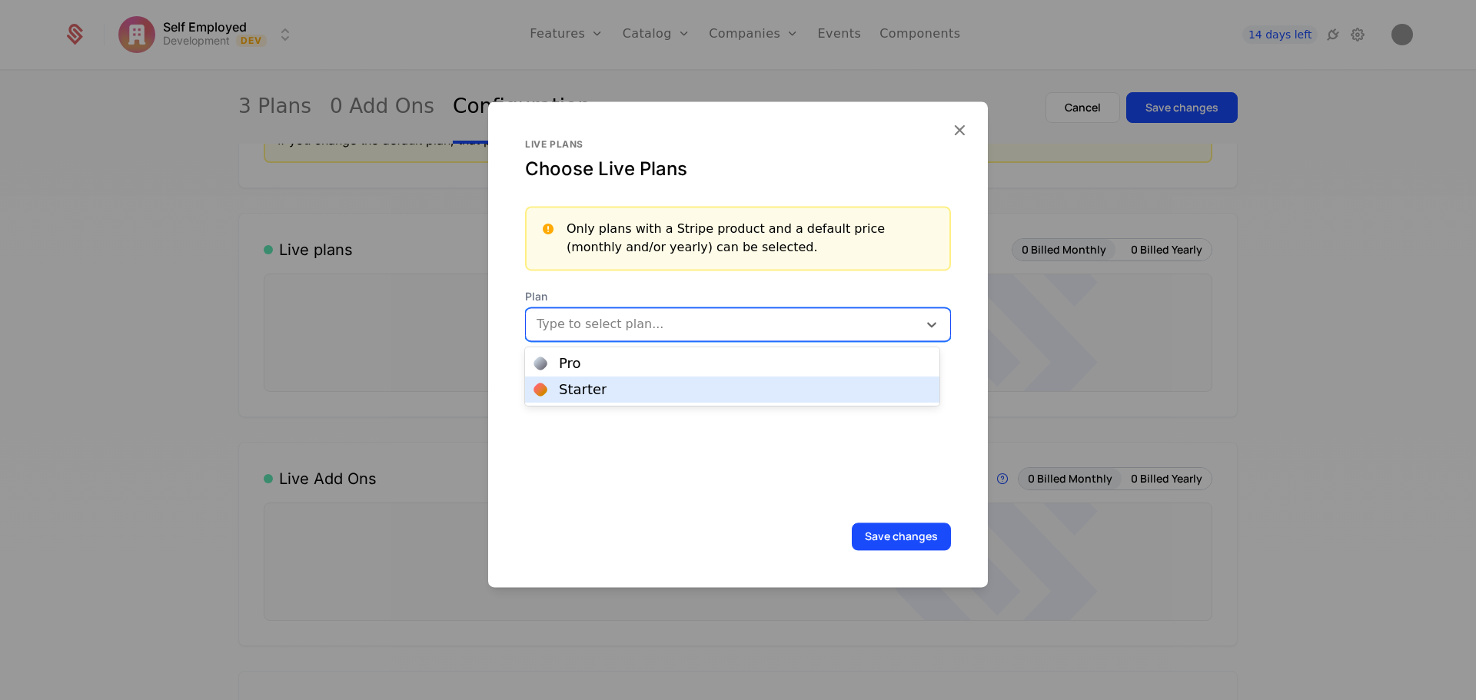
click at [581, 392] on div "Starter" at bounding box center [583, 390] width 48 height 14
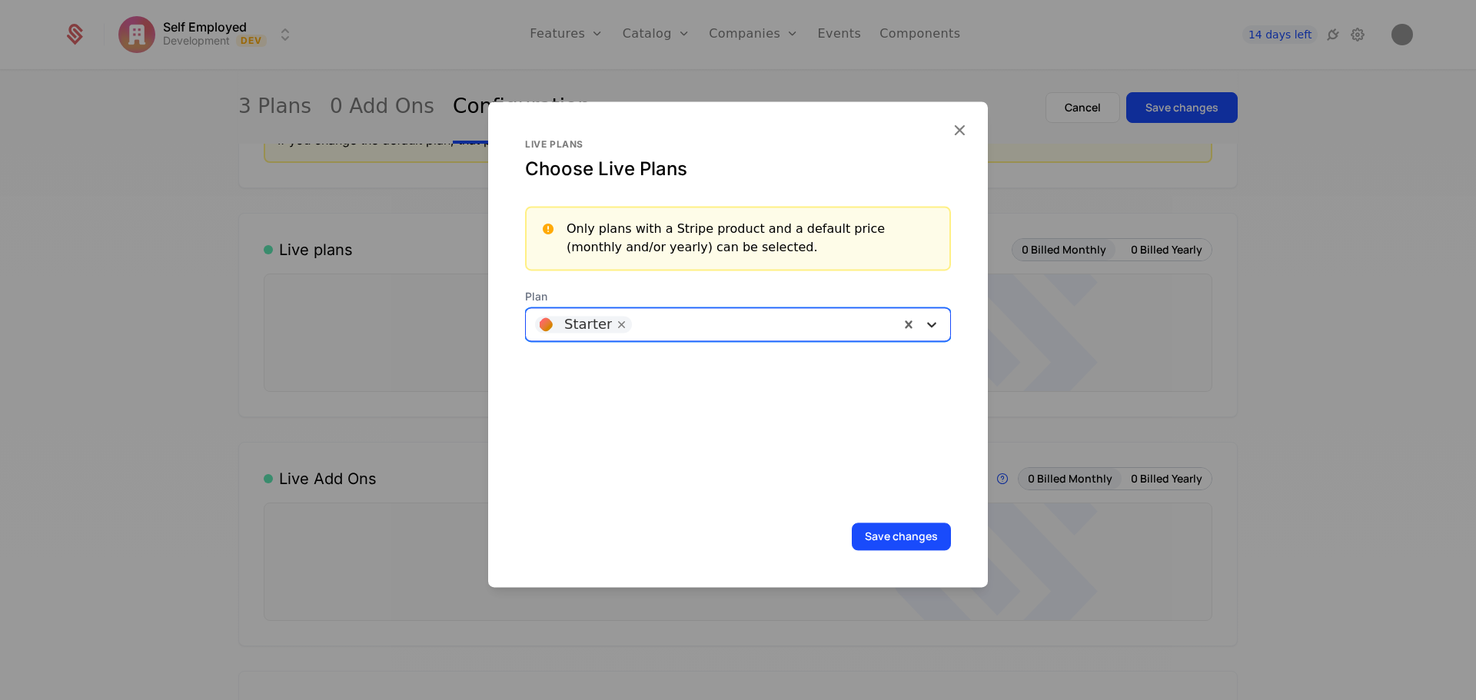
click at [927, 324] on icon at bounding box center [931, 324] width 9 height 5
click at [611, 369] on div "Pro" at bounding box center [732, 364] width 396 height 14
click at [879, 530] on button "Save changes" at bounding box center [901, 537] width 99 height 28
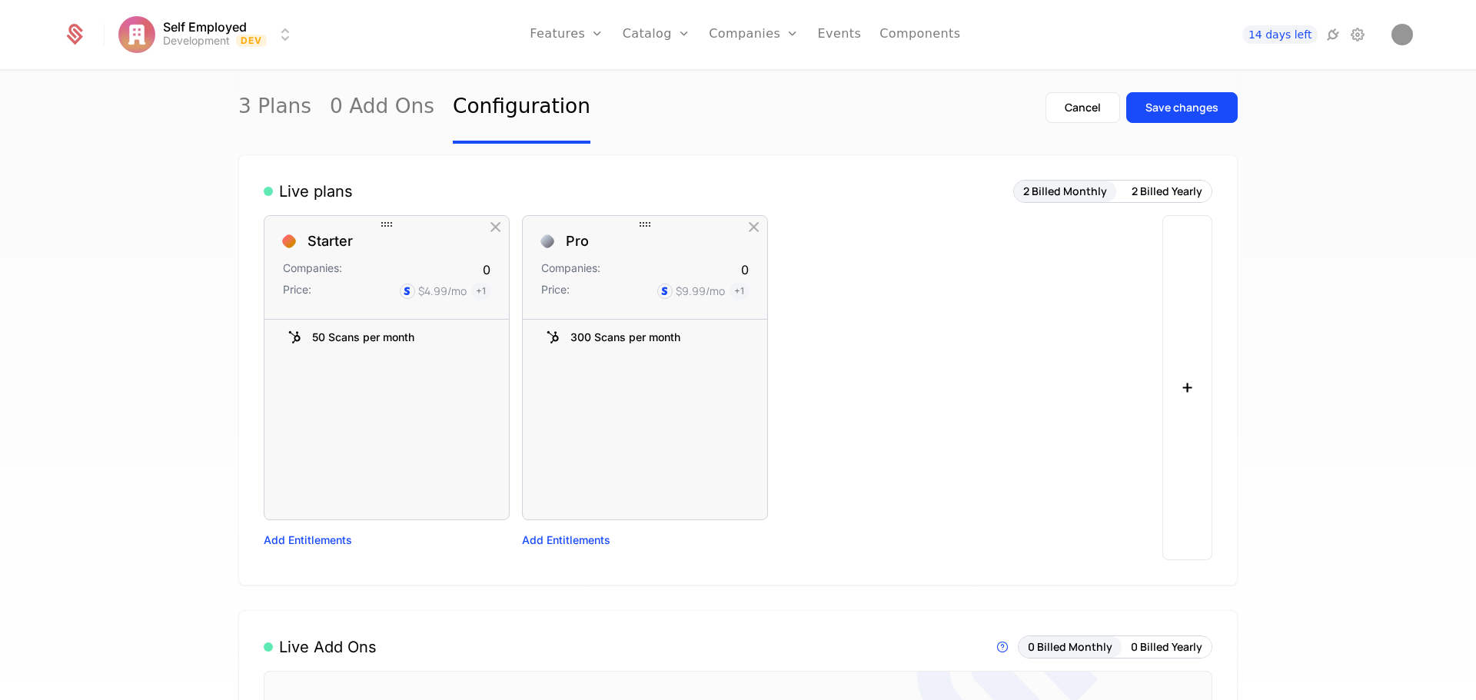
click at [752, 234] on icon "button" at bounding box center [754, 228] width 20 height 20
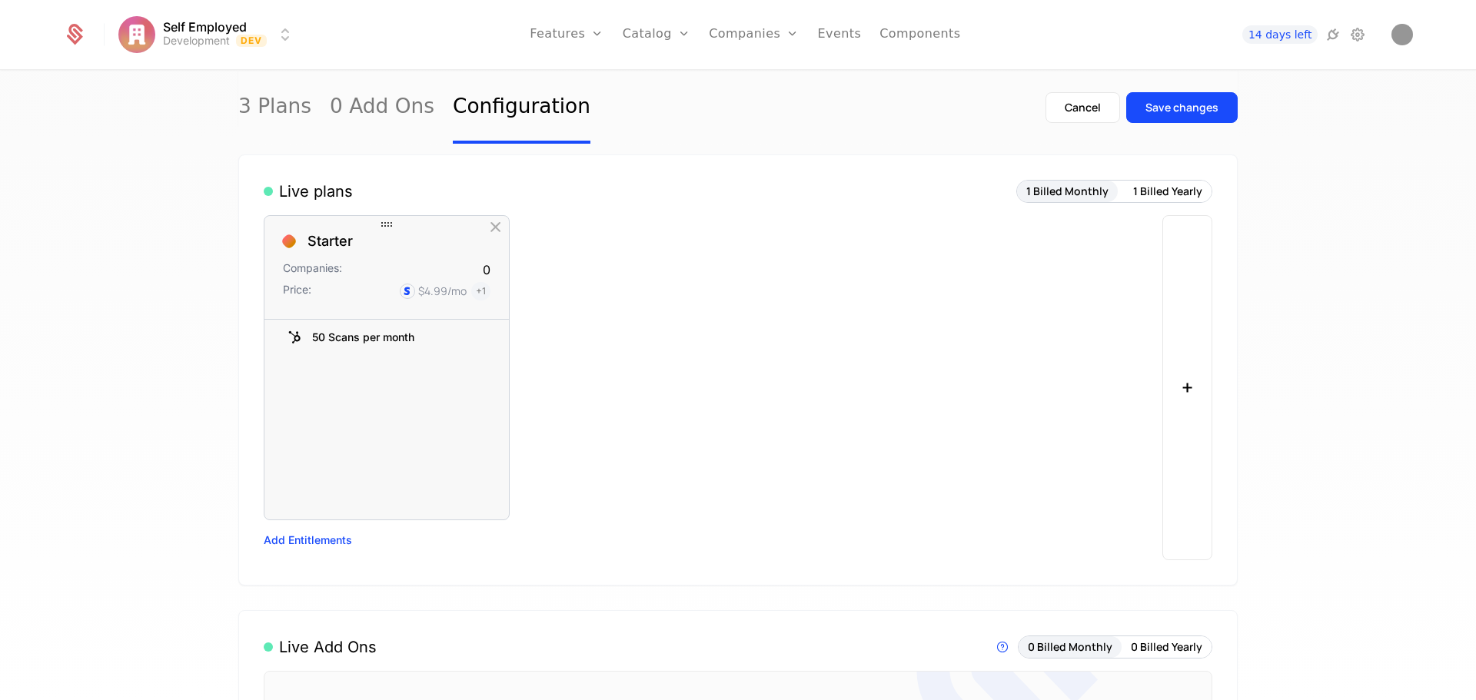
click at [488, 231] on icon "button" at bounding box center [496, 228] width 20 height 20
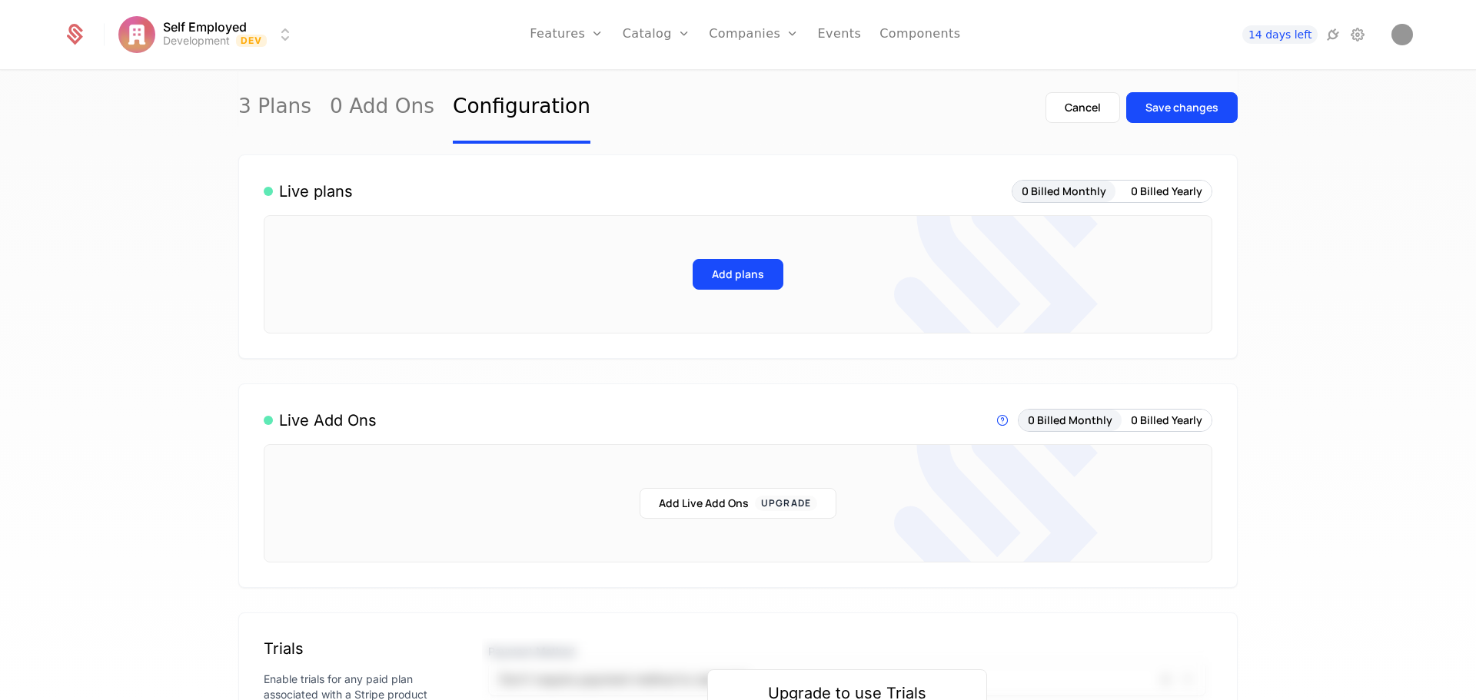
click at [736, 268] on button "Add plans" at bounding box center [738, 274] width 91 height 31
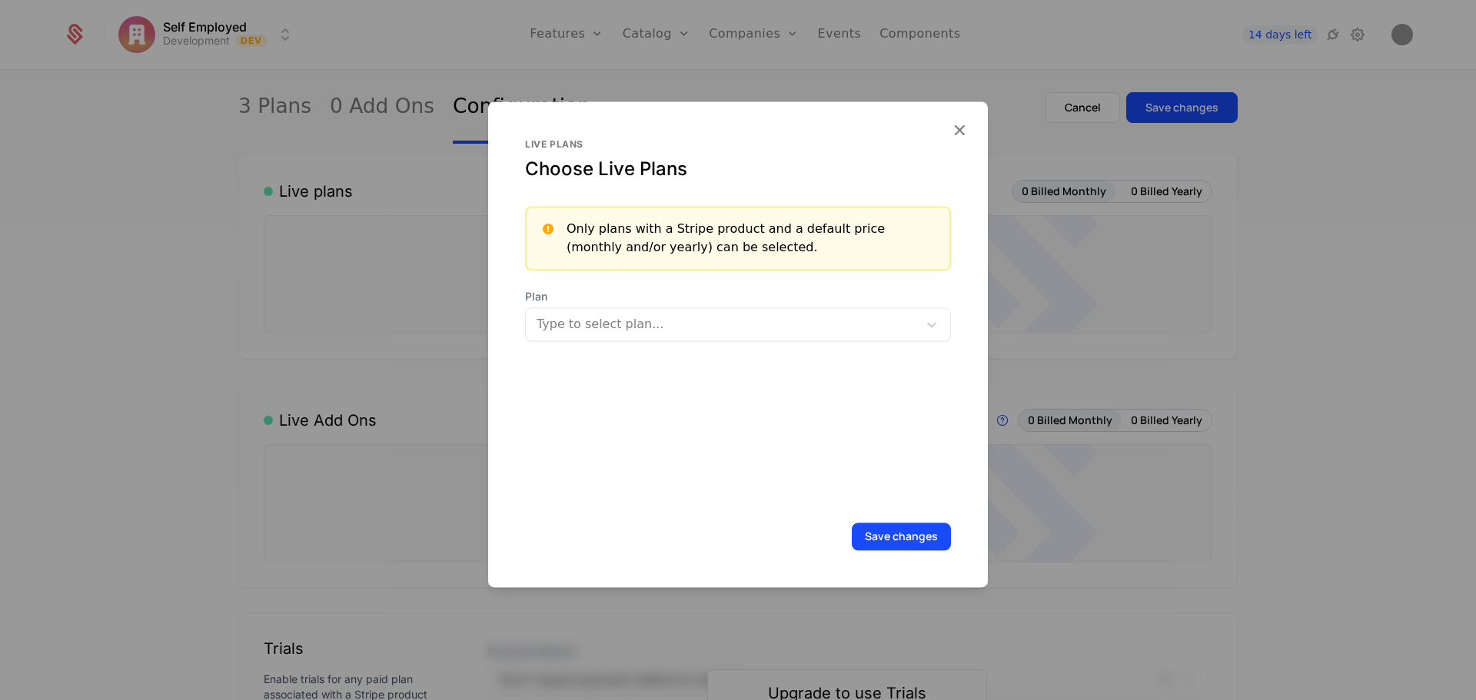
click at [761, 325] on div at bounding box center [722, 325] width 374 height 22
click at [951, 129] on icon "button" at bounding box center [959, 130] width 20 height 20
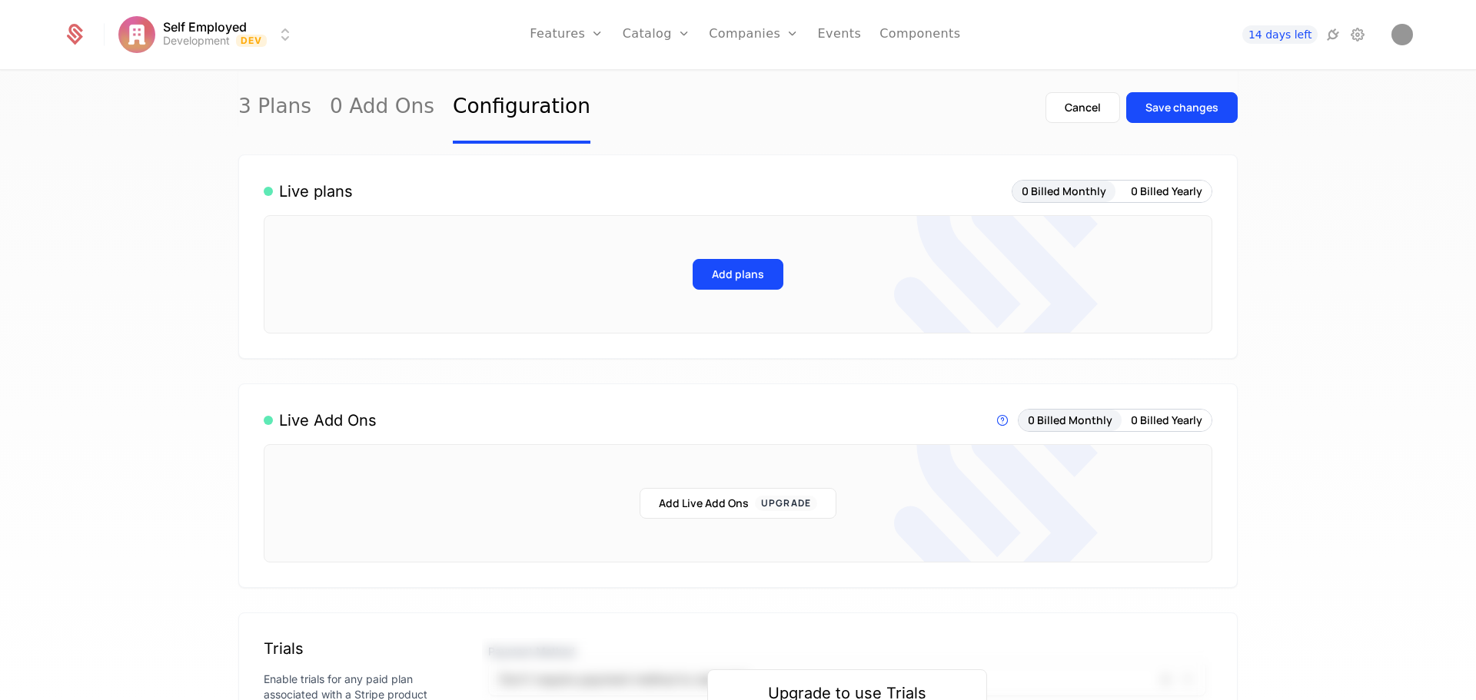
scroll to position [0, 0]
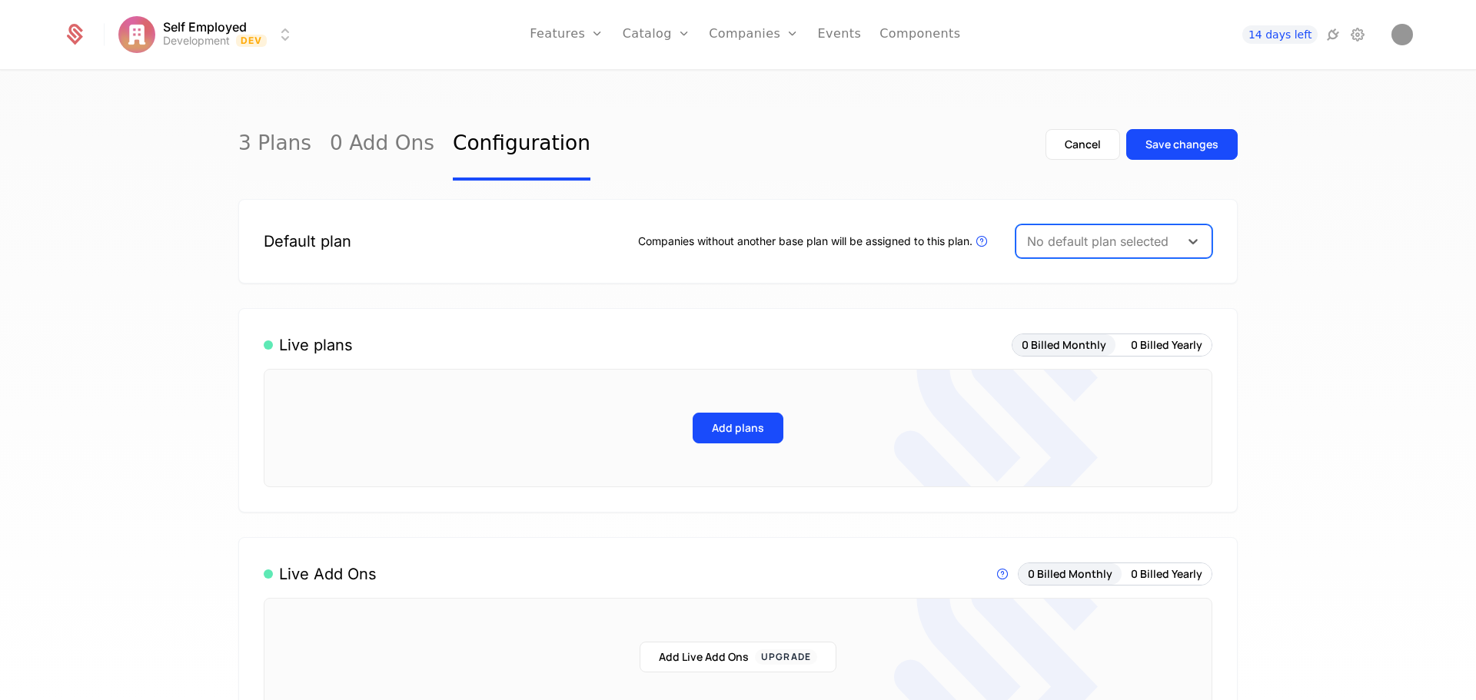
click at [740, 432] on button "Add plans" at bounding box center [738, 428] width 91 height 31
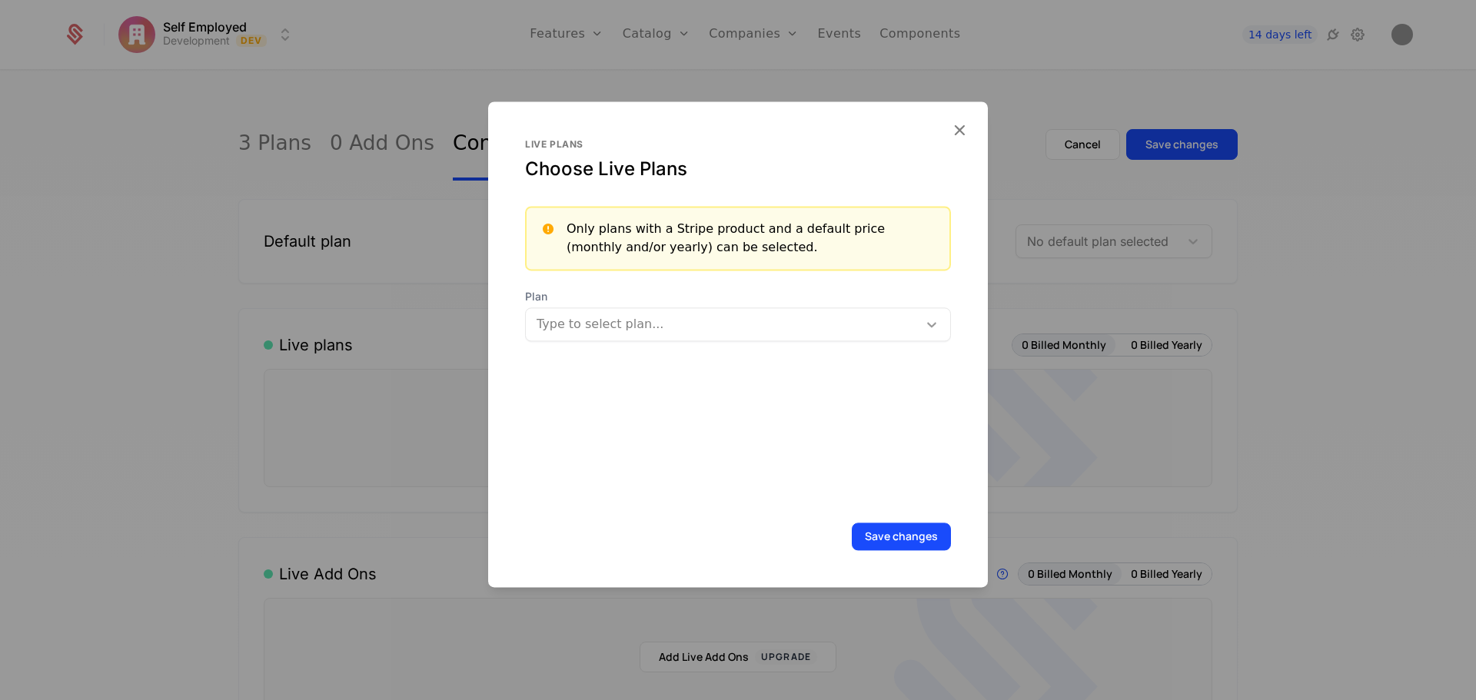
click at [924, 324] on icon at bounding box center [931, 324] width 15 height 15
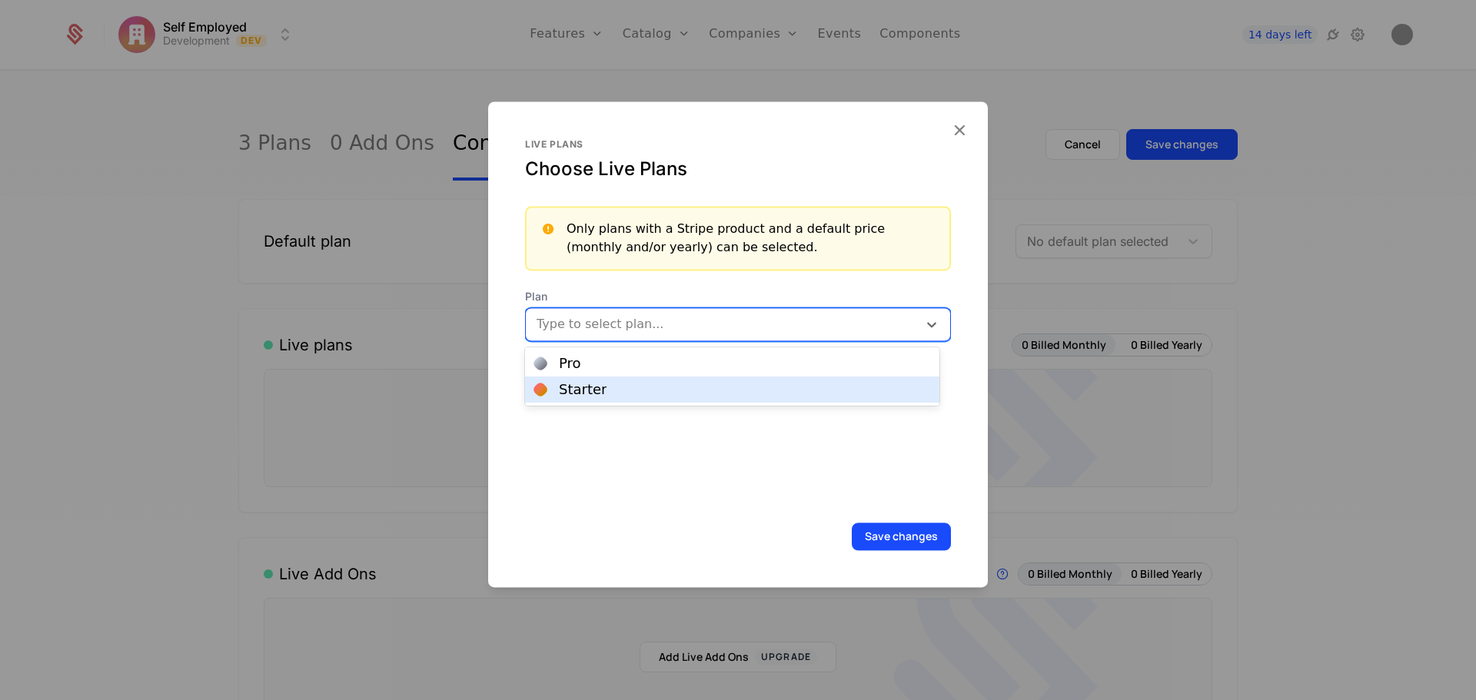
click at [627, 397] on div "Starter" at bounding box center [732, 390] width 414 height 26
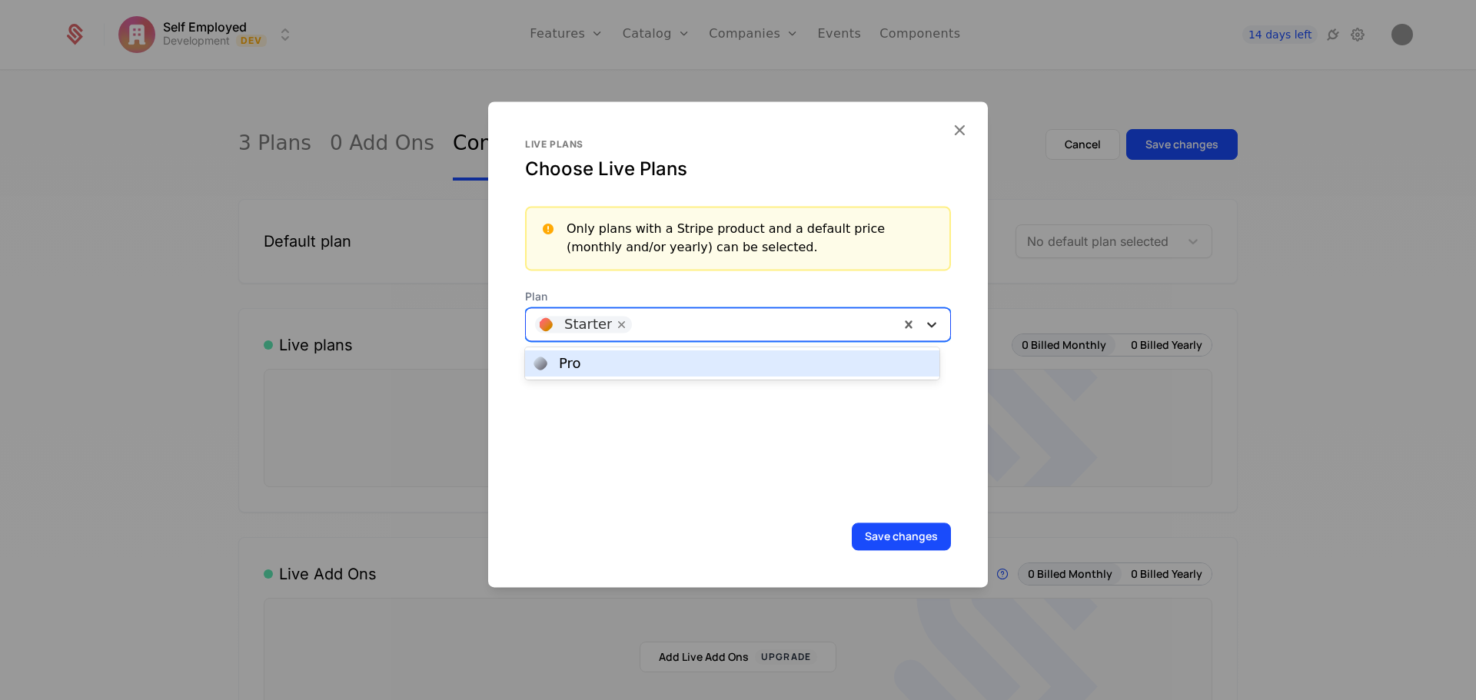
click at [927, 323] on icon at bounding box center [931, 324] width 9 height 5
click at [760, 363] on div "Pro" at bounding box center [732, 364] width 396 height 14
click at [886, 542] on button "Save changes" at bounding box center [901, 537] width 99 height 28
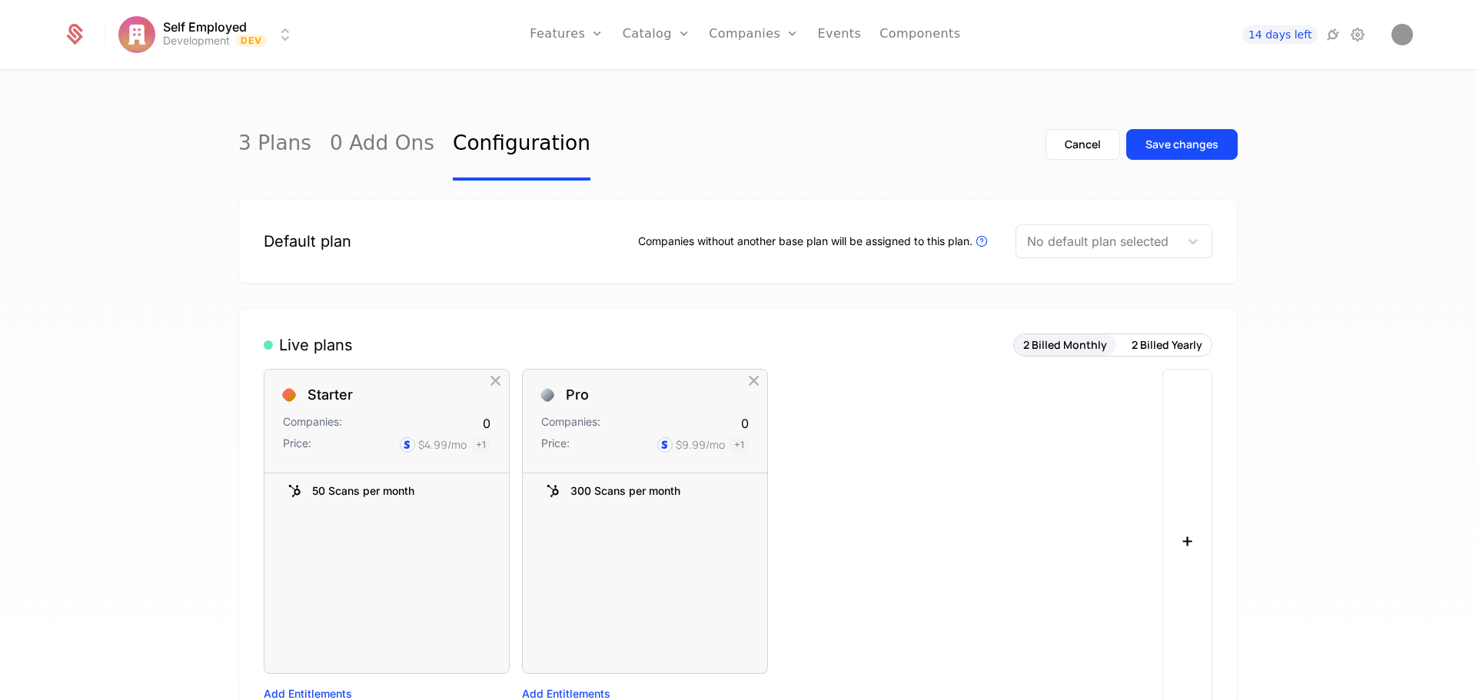
click at [1141, 243] on div at bounding box center [1097, 242] width 141 height 22
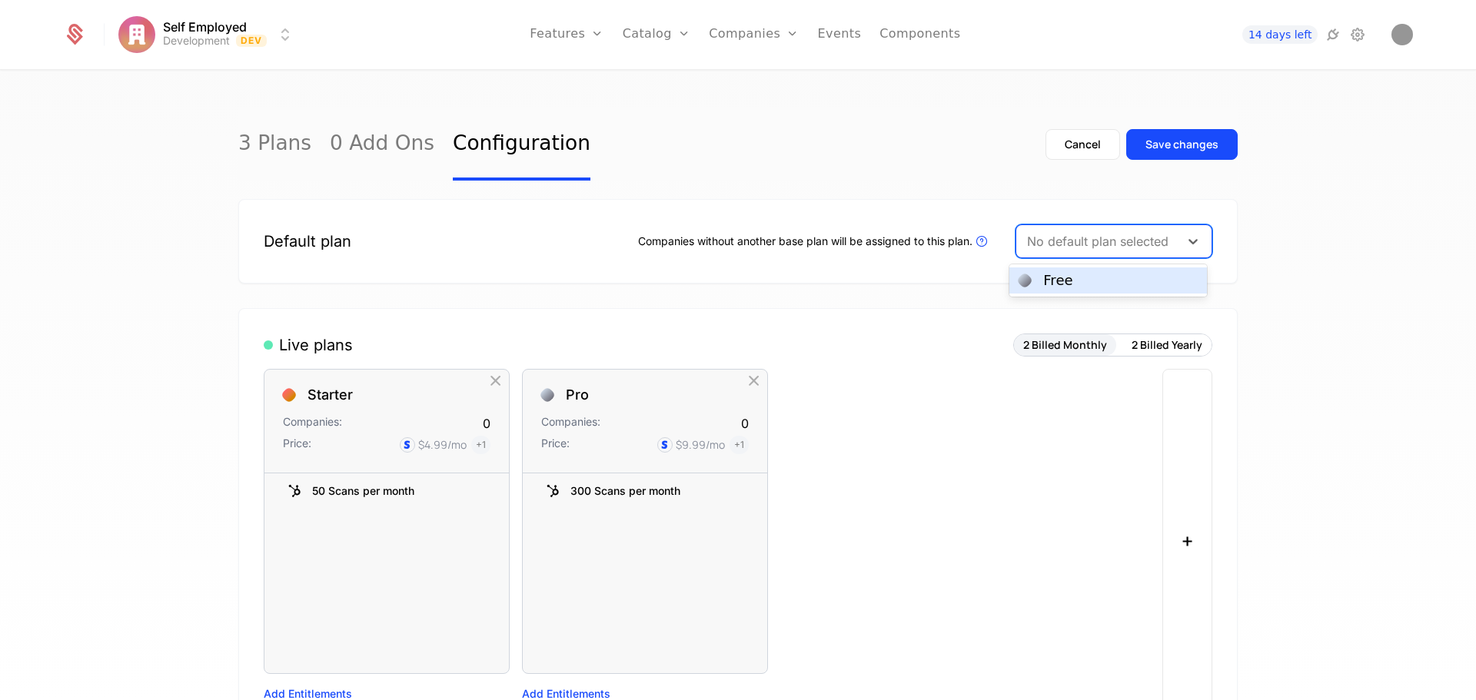
click at [1065, 277] on div "Free" at bounding box center [1057, 281] width 29 height 14
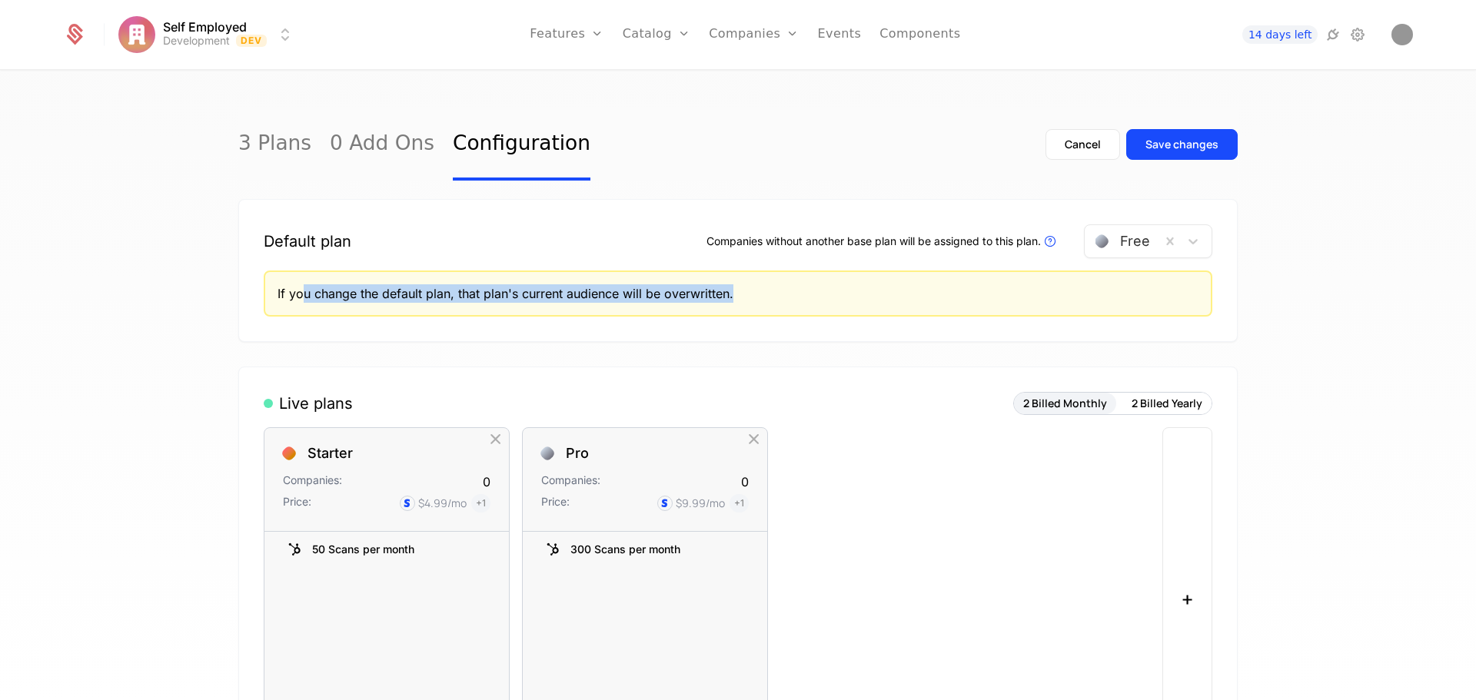
drag, startPoint x: 299, startPoint y: 293, endPoint x: 774, endPoint y: 281, distance: 475.3
click at [774, 281] on div "If you change the default plan, that plan's current audience will be overwritte…" at bounding box center [738, 294] width 949 height 46
click at [829, 289] on div "If you change the default plan, that plan's current audience will be overwritte…" at bounding box center [738, 293] width 921 height 18
click at [1189, 244] on icon at bounding box center [1193, 242] width 9 height 5
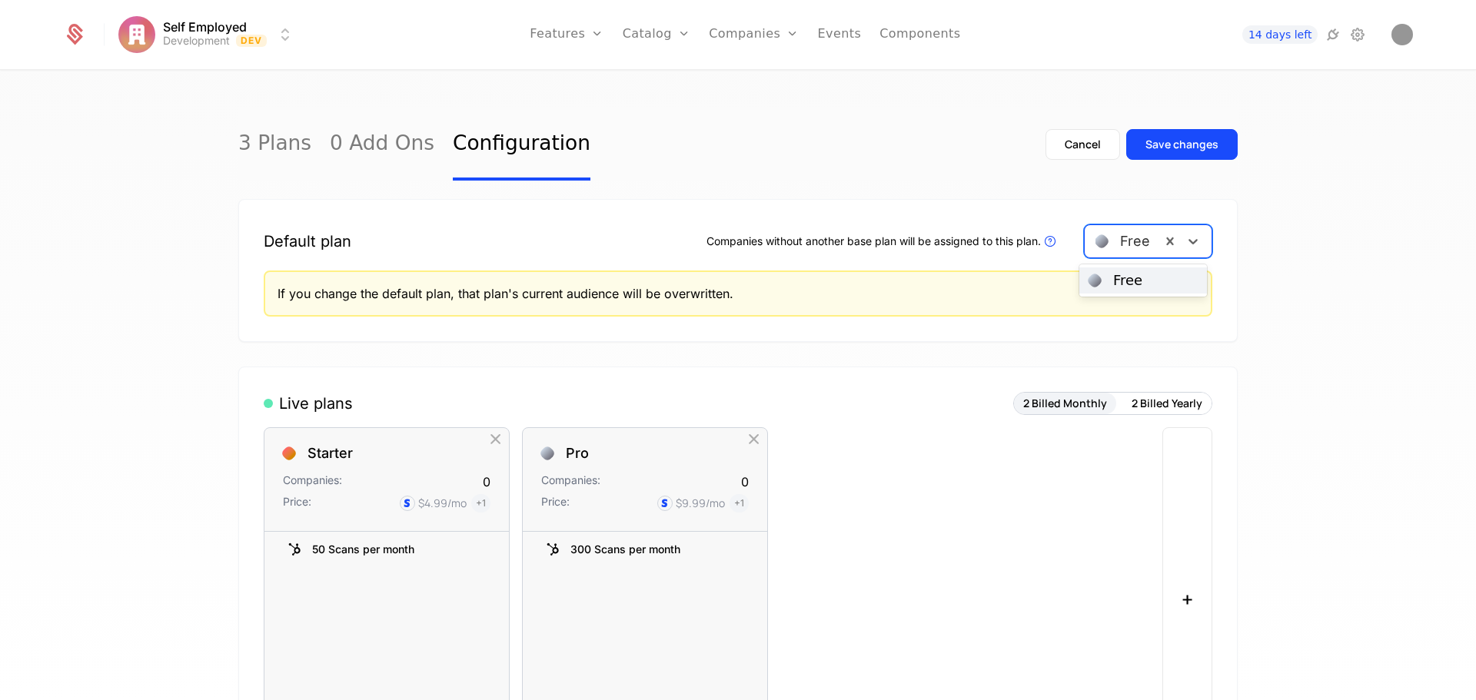
click at [1069, 404] on button "2 Billed Monthly" at bounding box center [1065, 404] width 102 height 22
click at [1162, 409] on button "2 Billed Yearly" at bounding box center [1166, 404] width 89 height 22
click at [1072, 400] on button "2 Billed Monthly" at bounding box center [1065, 404] width 102 height 22
click at [1155, 402] on button "2 Billed Yearly" at bounding box center [1166, 404] width 89 height 22
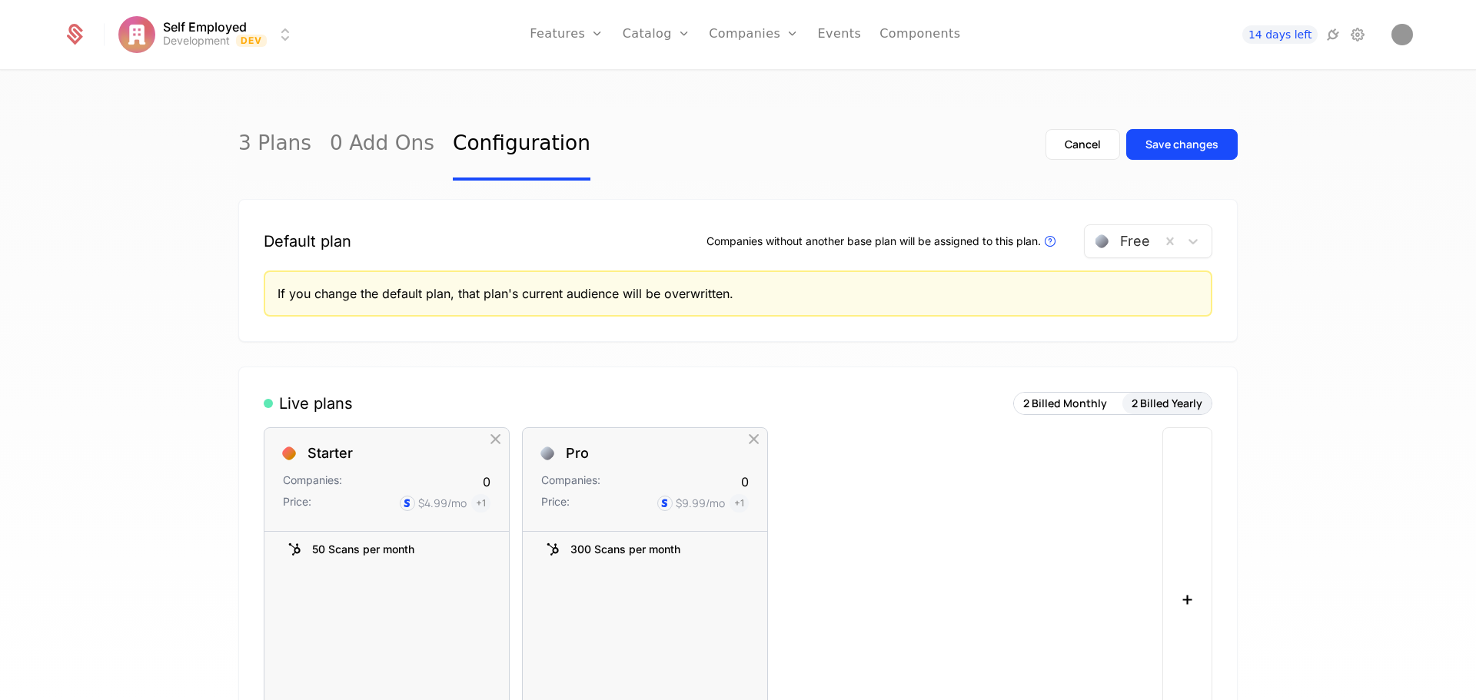
click at [1084, 401] on button "2 Billed Monthly" at bounding box center [1065, 404] width 102 height 22
click at [1142, 404] on button "2 Billed Yearly" at bounding box center [1166, 404] width 89 height 22
click at [1079, 401] on button "2 Billed Monthly" at bounding box center [1065, 404] width 102 height 22
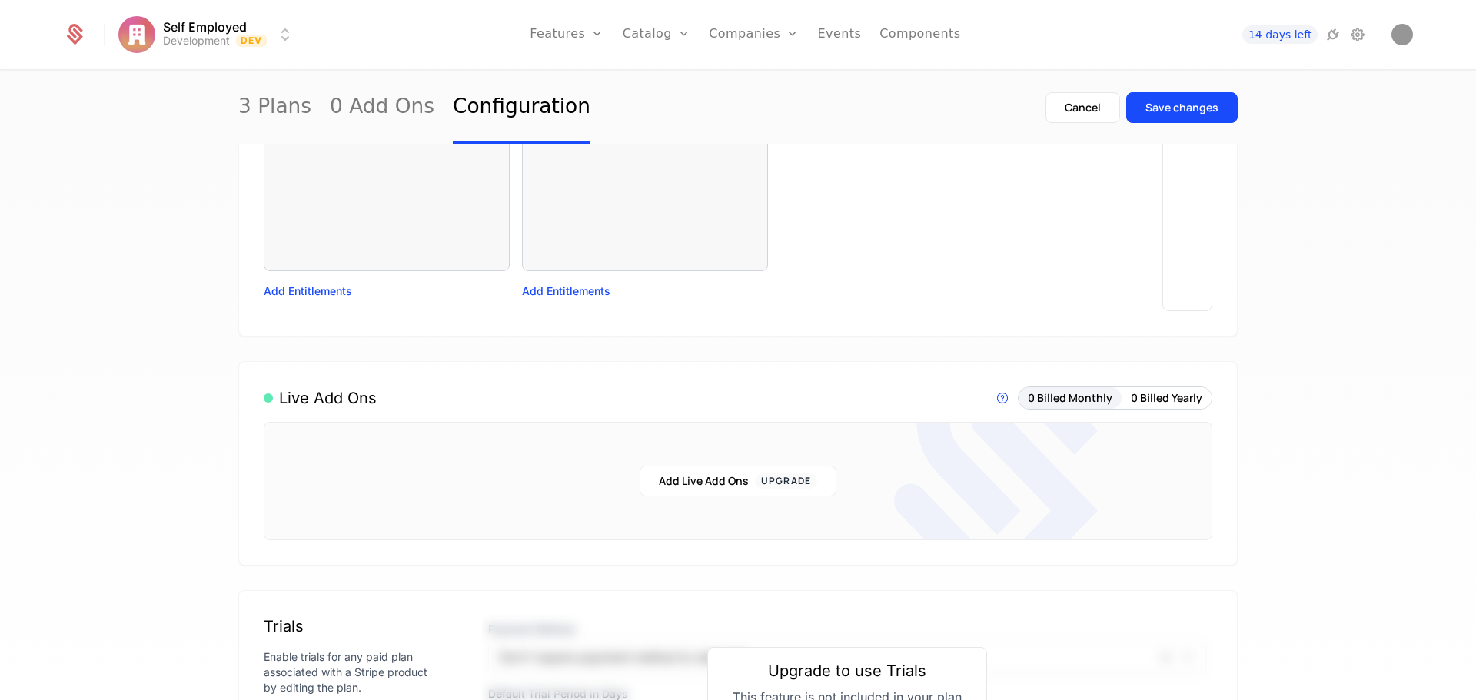
scroll to position [77, 0]
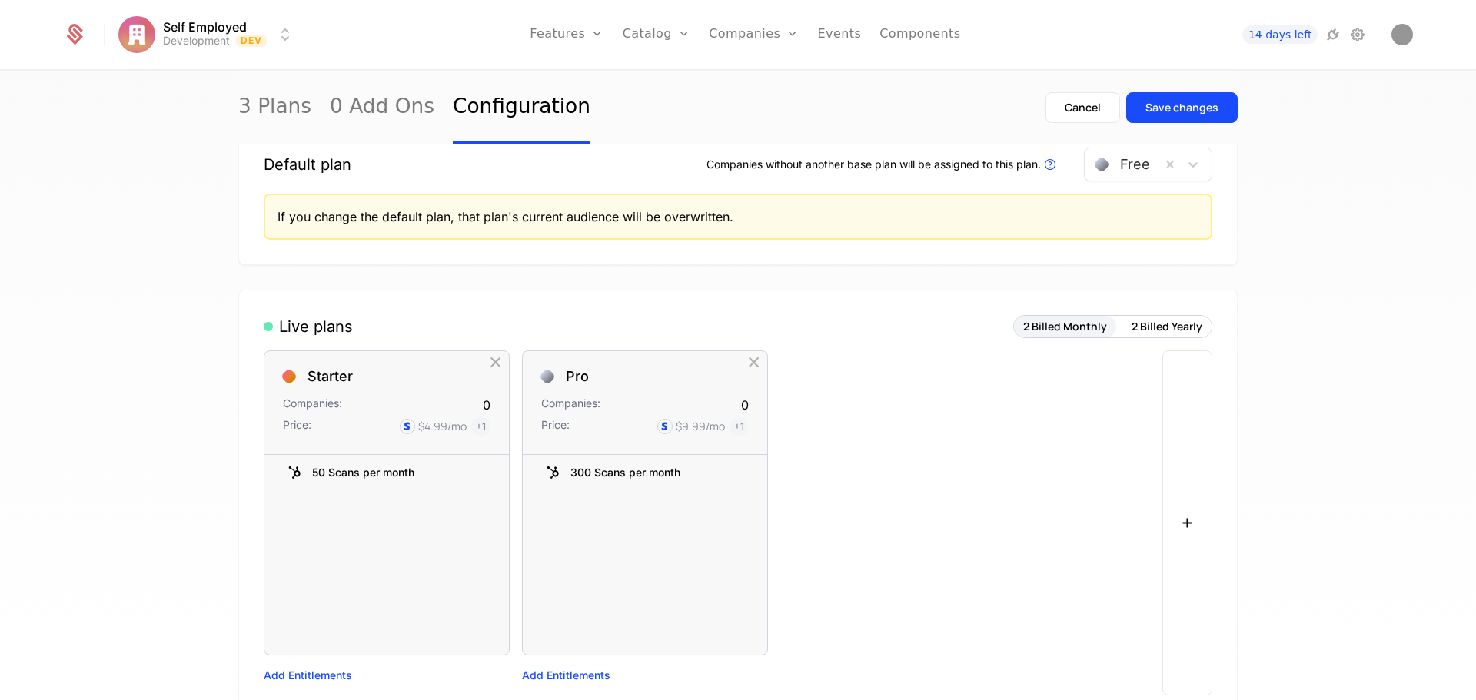
click at [1202, 105] on div "Save changes" at bounding box center [1181, 107] width 73 height 15
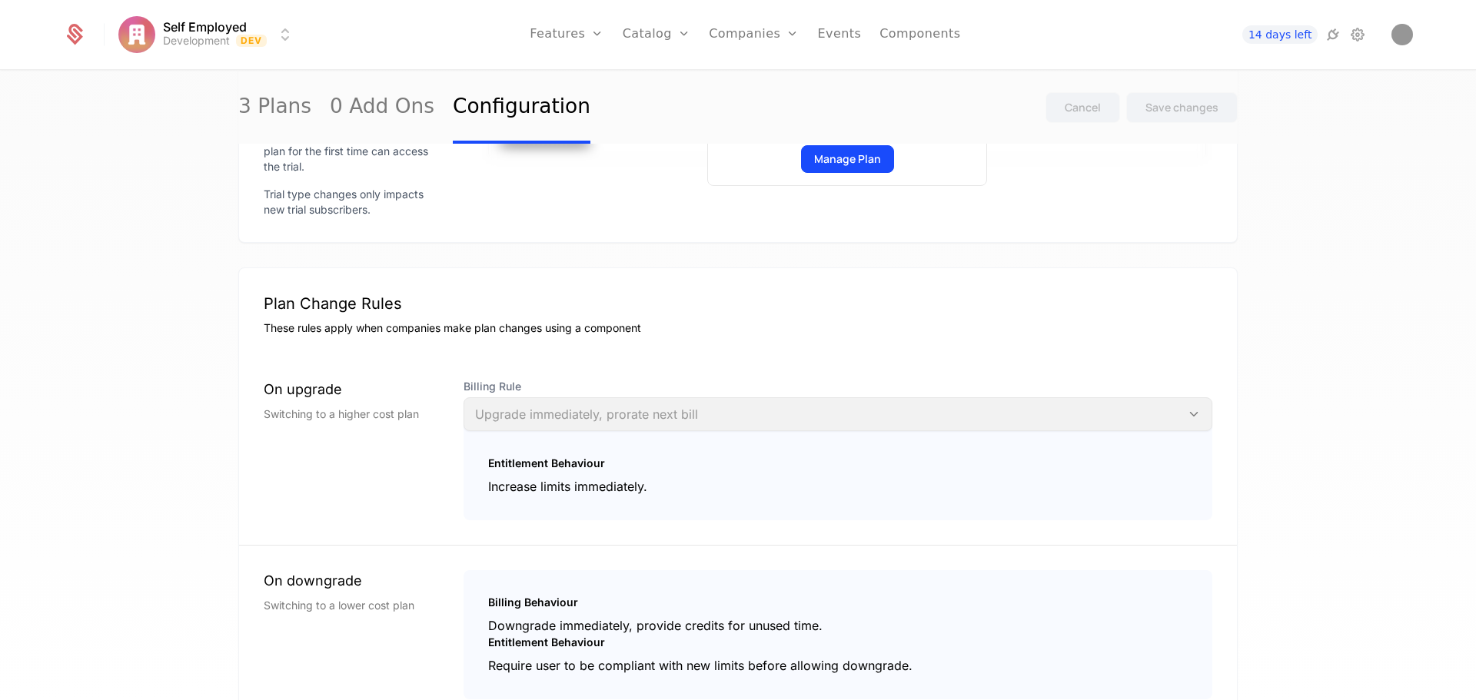
scroll to position [1095, 0]
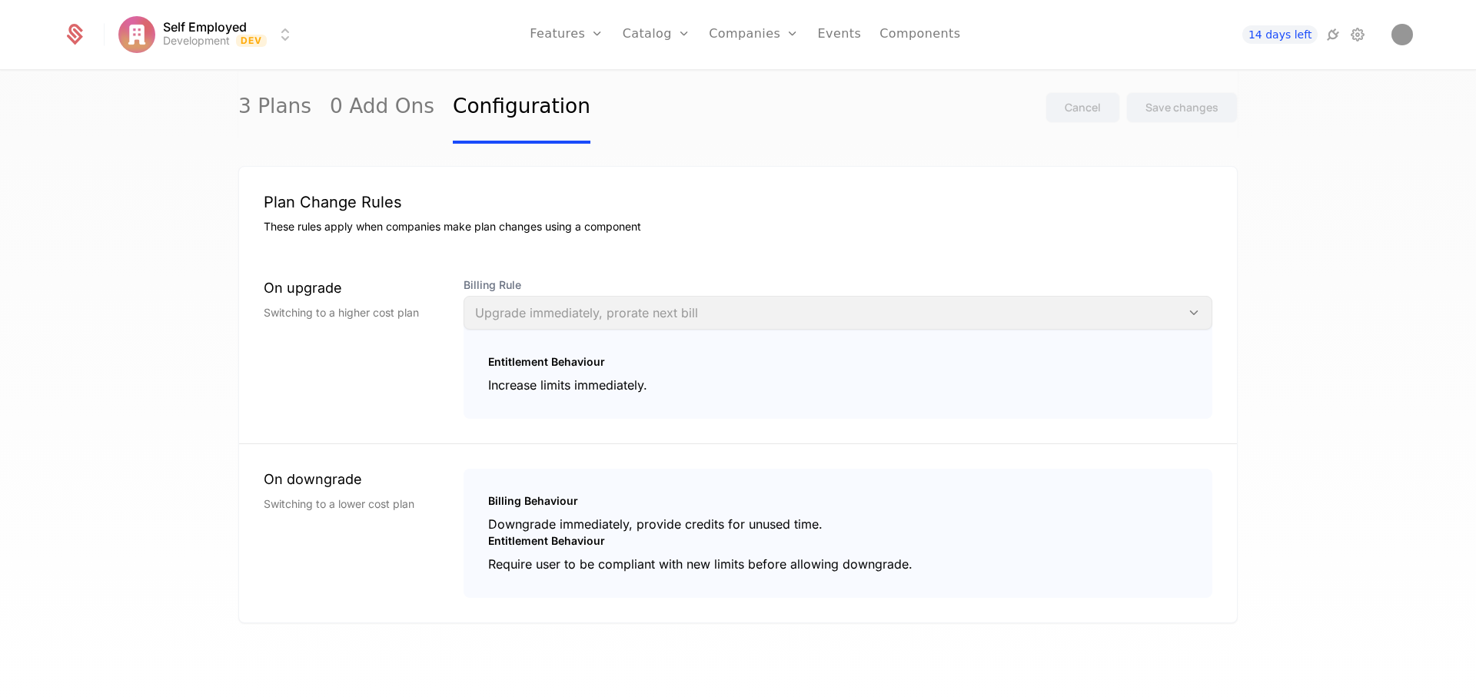
drag, startPoint x: 592, startPoint y: 80, endPoint x: 464, endPoint y: 25, distance: 139.8
click at [592, 80] on link "Features" at bounding box center [583, 75] width 71 height 12
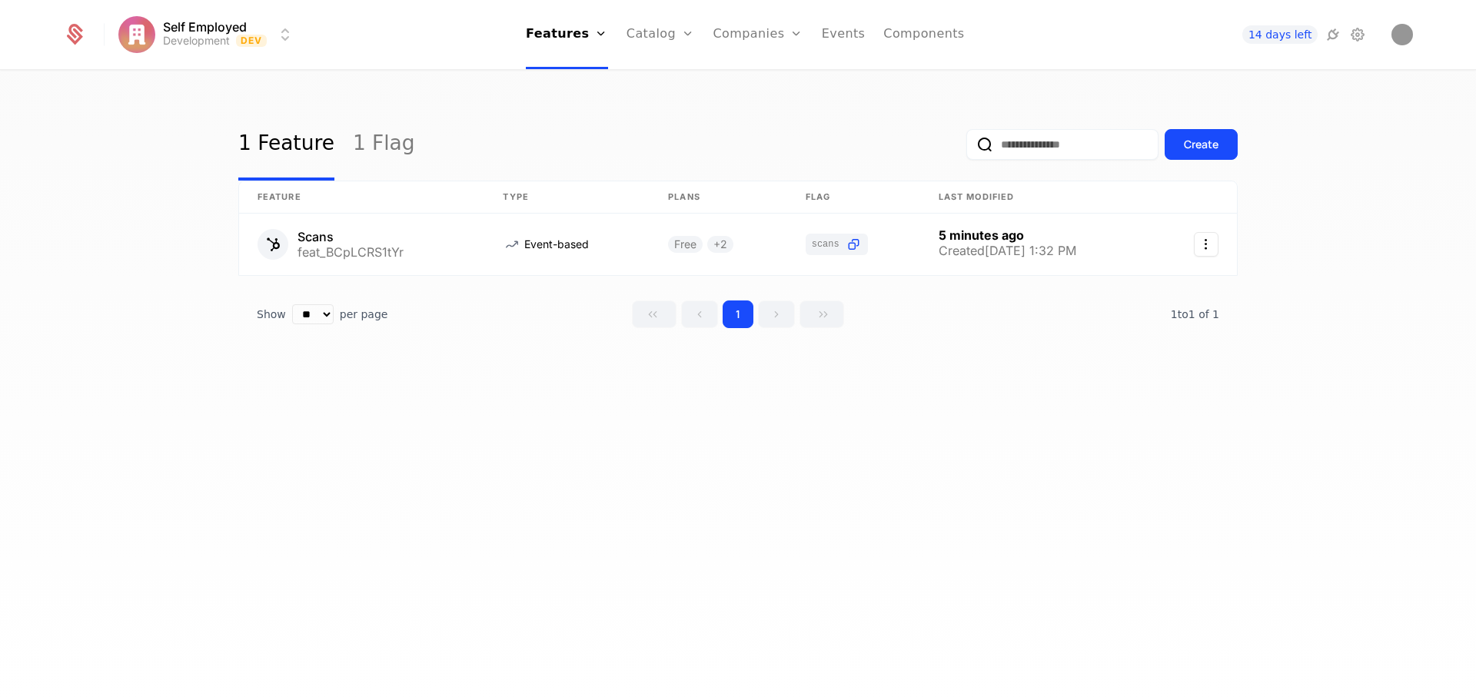
click at [1189, 141] on div "Create" at bounding box center [1201, 144] width 35 height 15
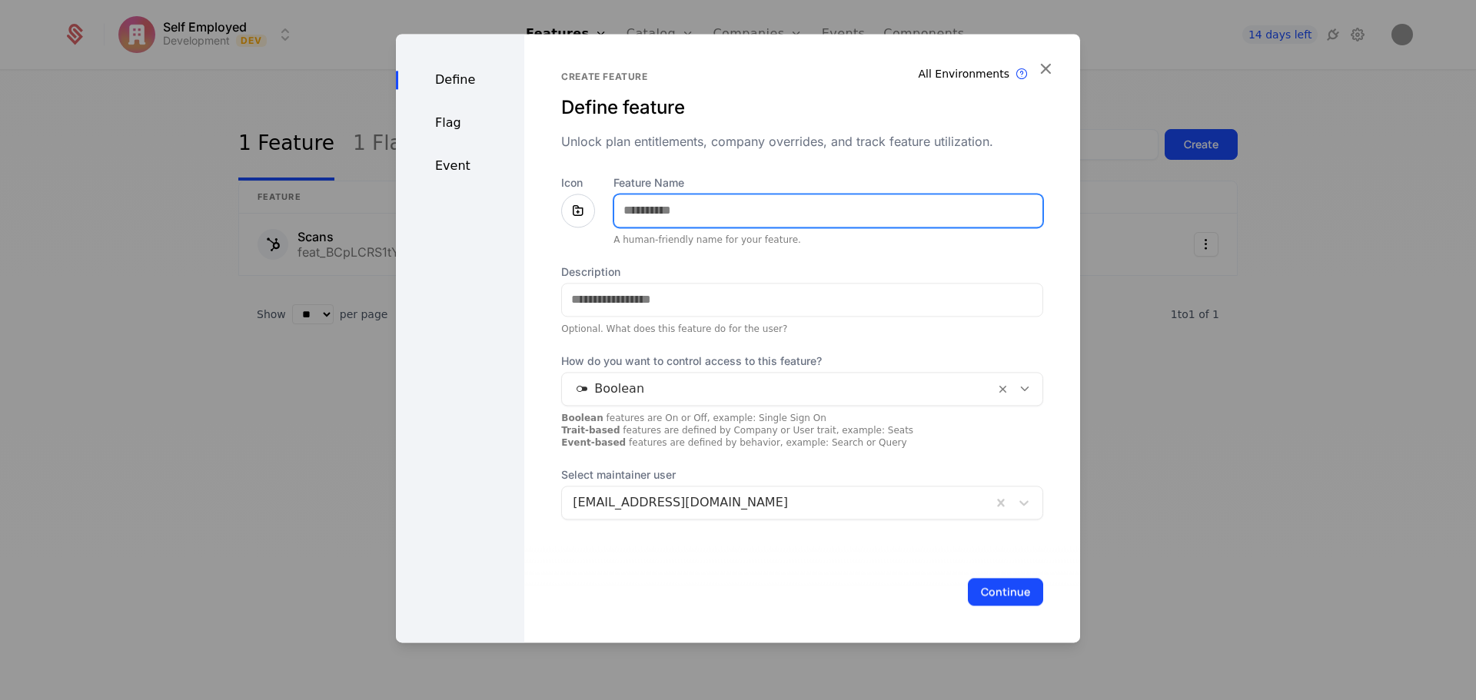
click at [753, 216] on input "Feature Name" at bounding box center [828, 210] width 428 height 32
type input "**********"
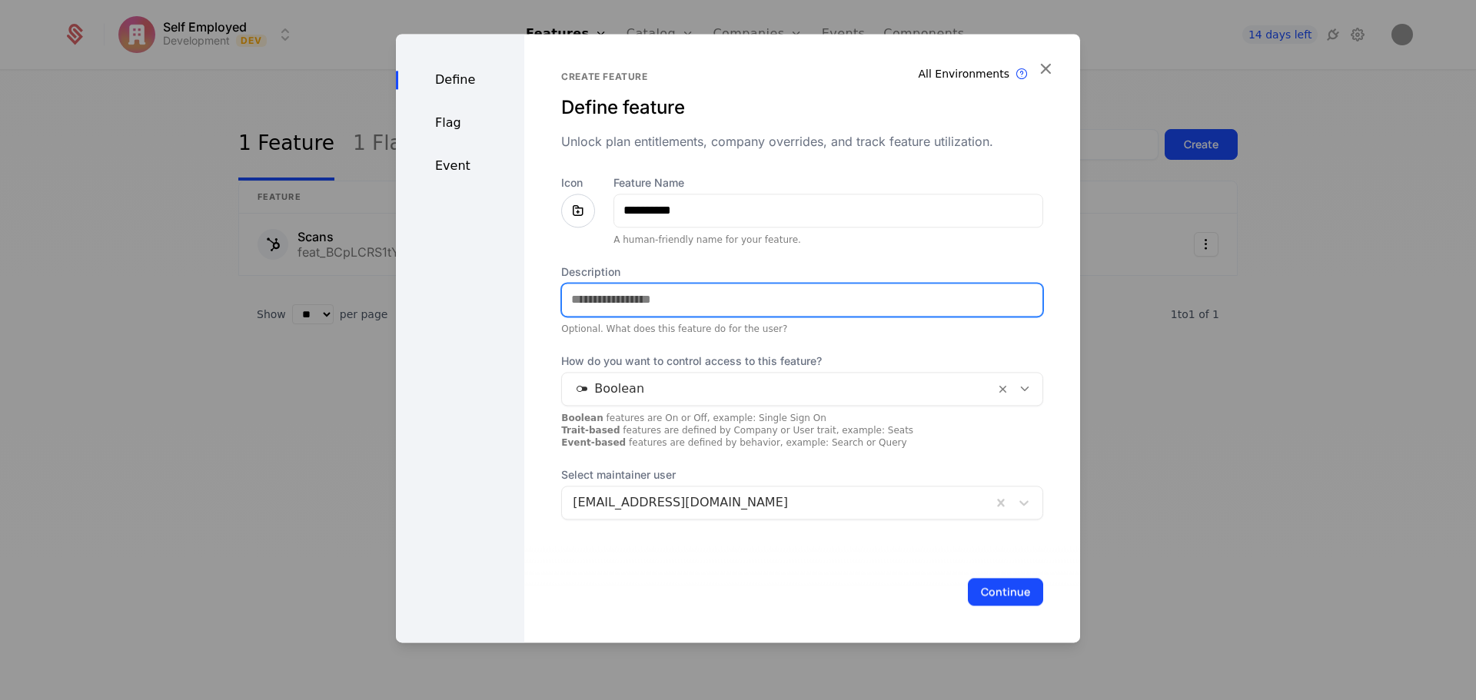
click at [750, 308] on input "Description" at bounding box center [802, 300] width 480 height 32
type input "**********"
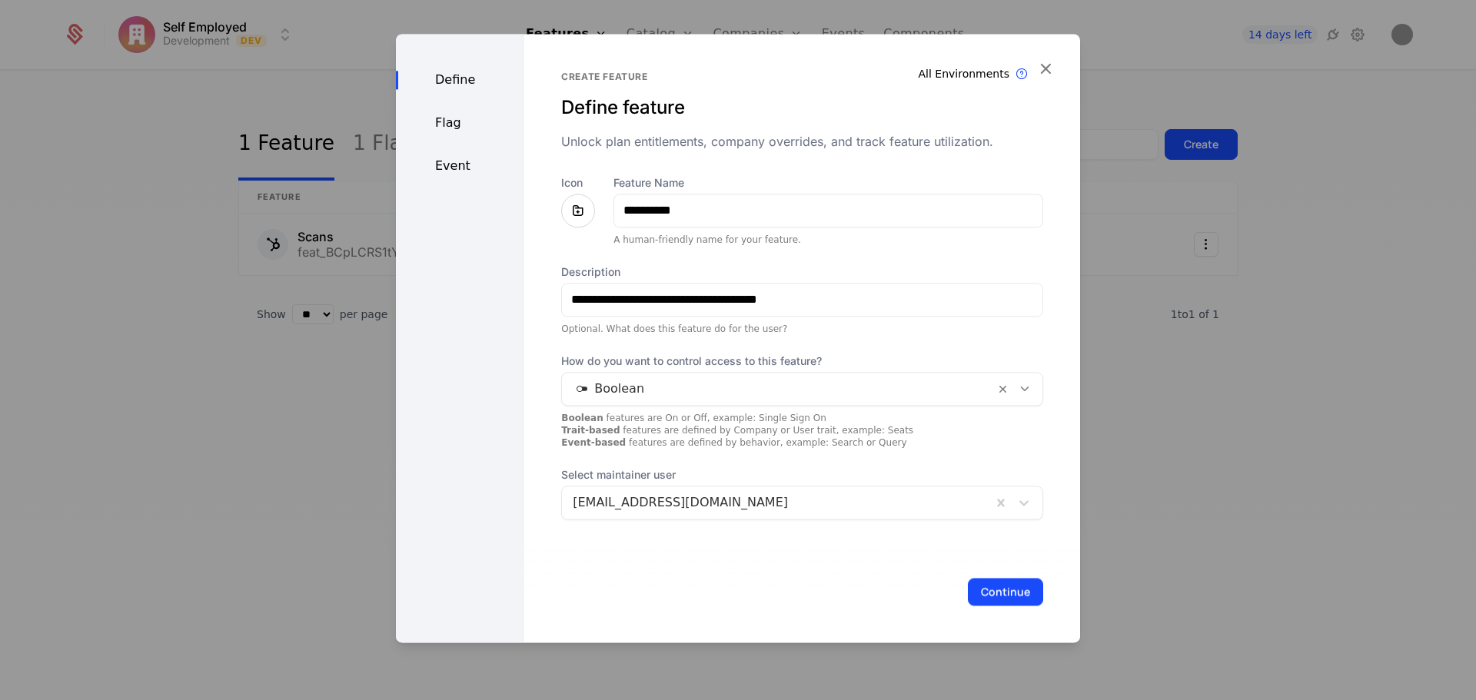
click at [726, 393] on div at bounding box center [778, 389] width 411 height 22
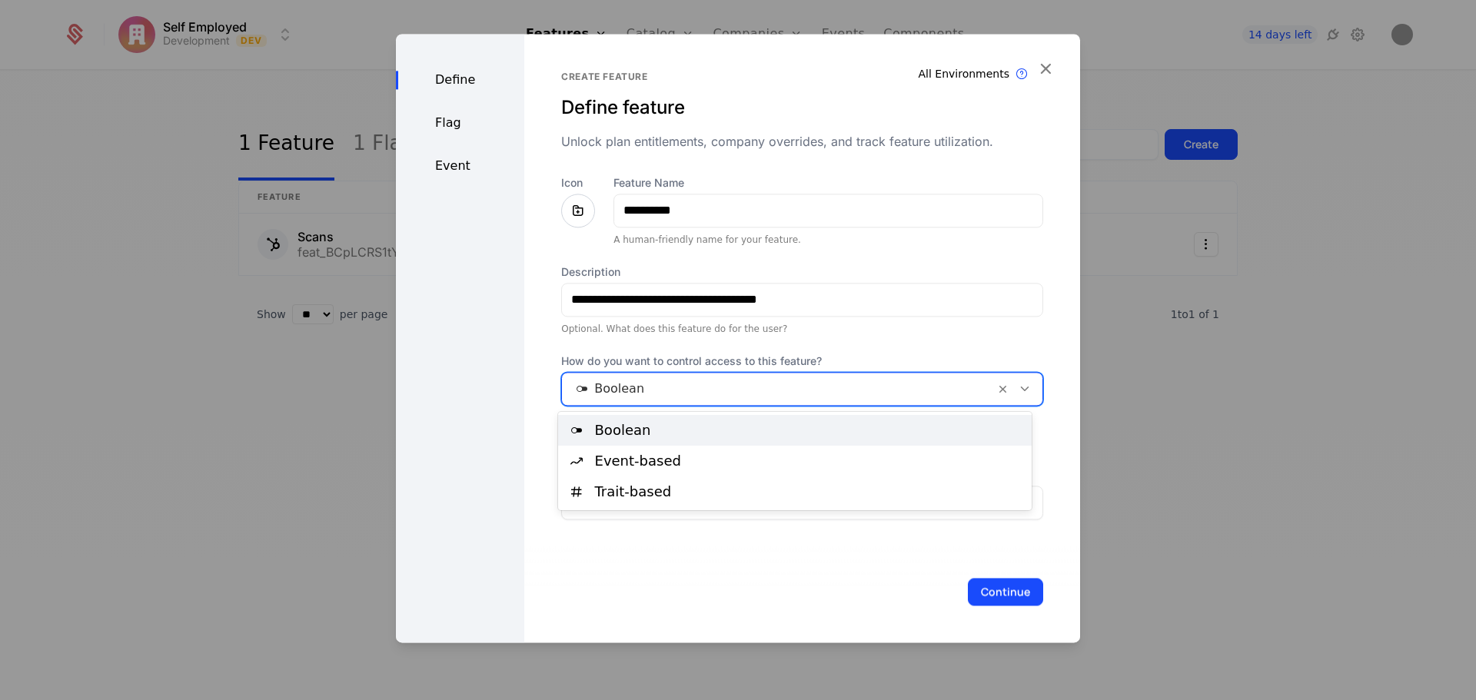
click at [729, 391] on div at bounding box center [778, 389] width 411 height 22
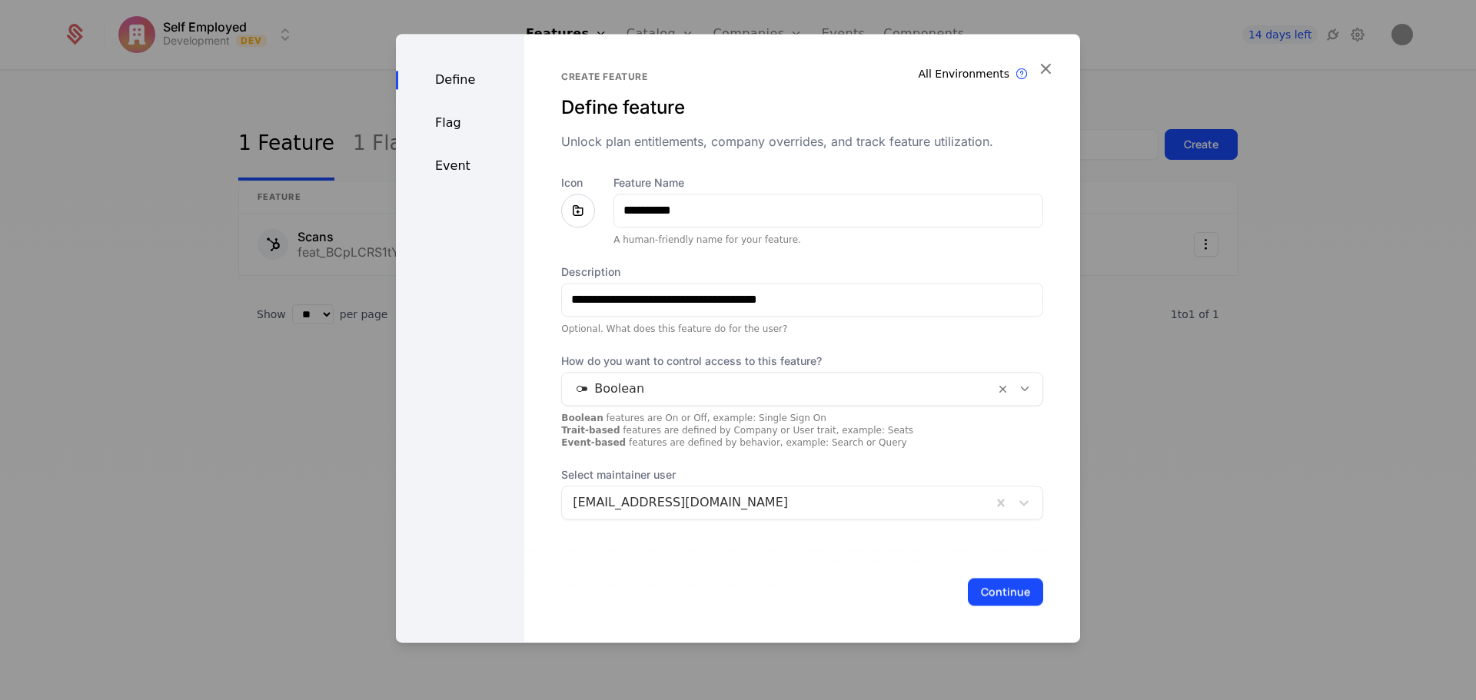
click at [1006, 581] on button "Continue" at bounding box center [1005, 592] width 75 height 28
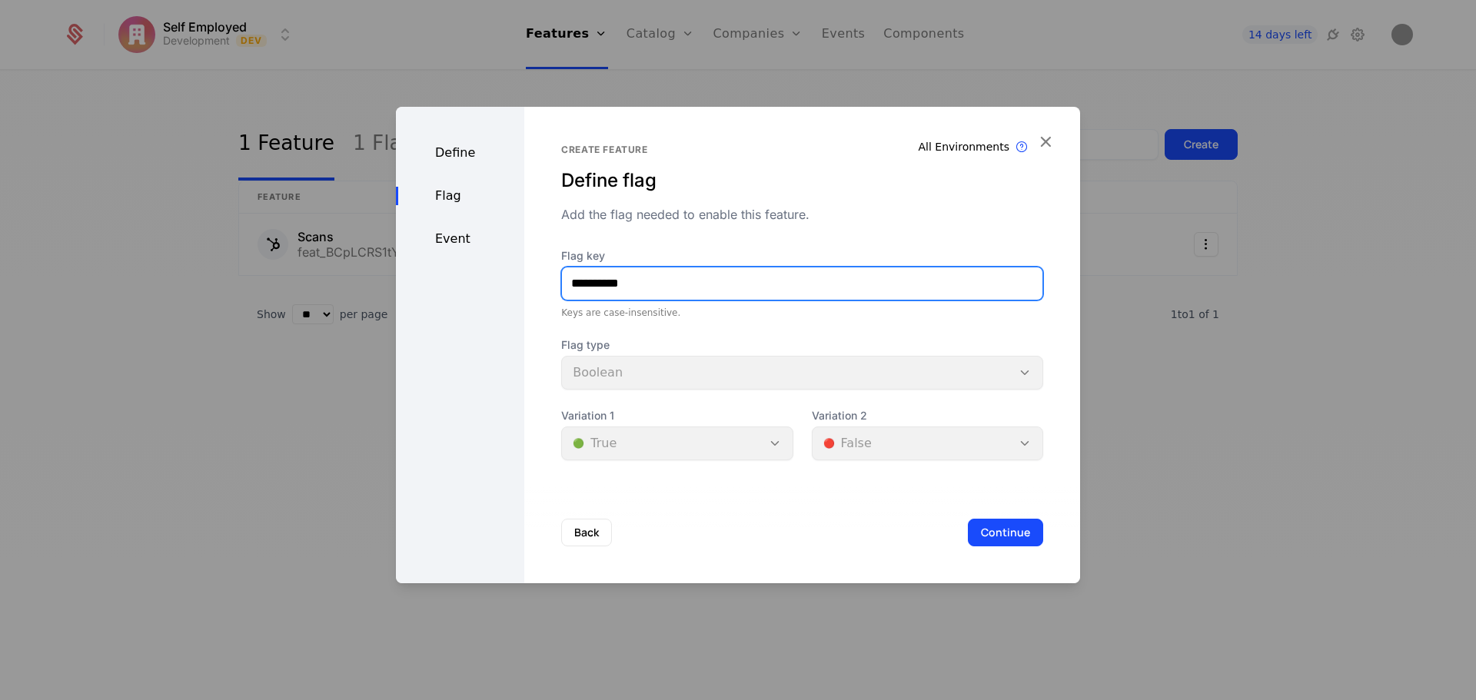
click at [585, 281] on input "**********" at bounding box center [802, 284] width 480 height 32
type input "*******"
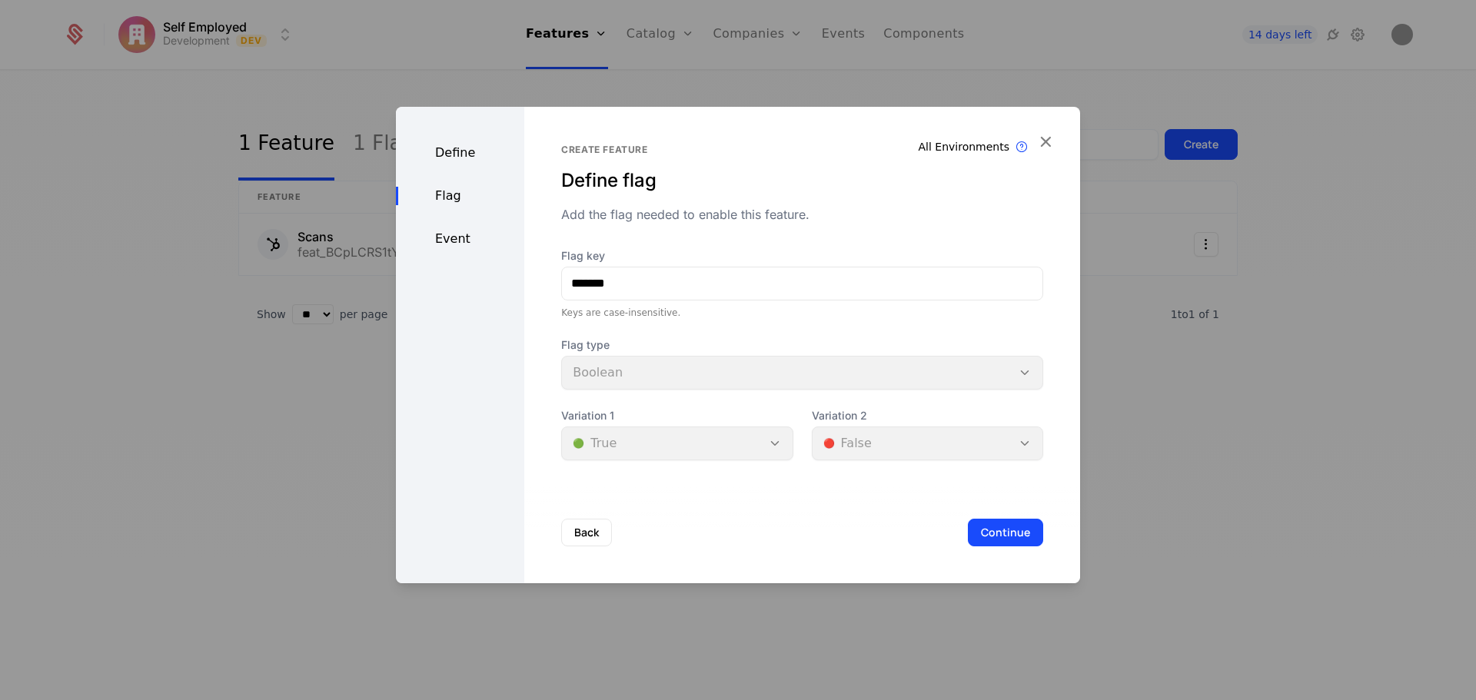
click at [979, 536] on button "Continue" at bounding box center [1005, 533] width 75 height 28
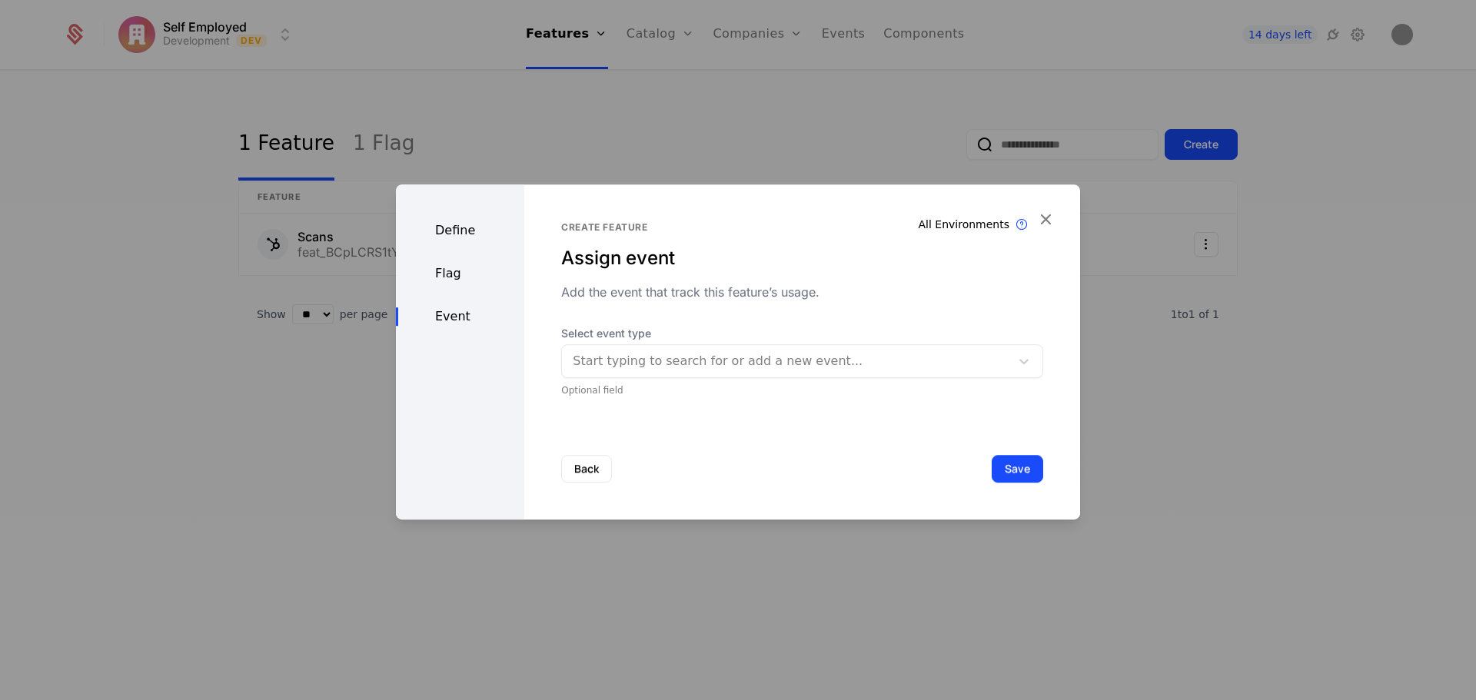
click at [803, 358] on div at bounding box center [786, 362] width 427 height 22
click at [1026, 467] on button "Save" at bounding box center [1018, 469] width 52 height 28
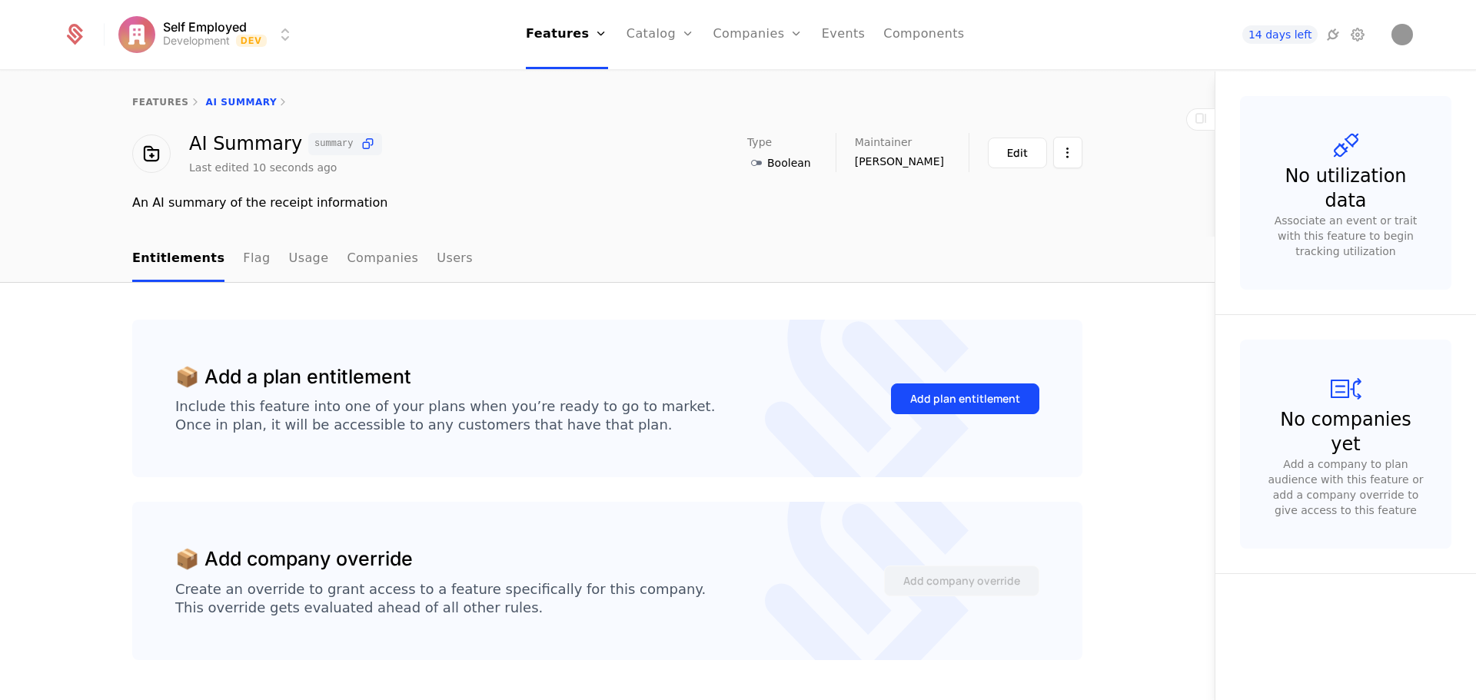
click at [976, 399] on div "Add plan entitlement" at bounding box center [965, 398] width 110 height 15
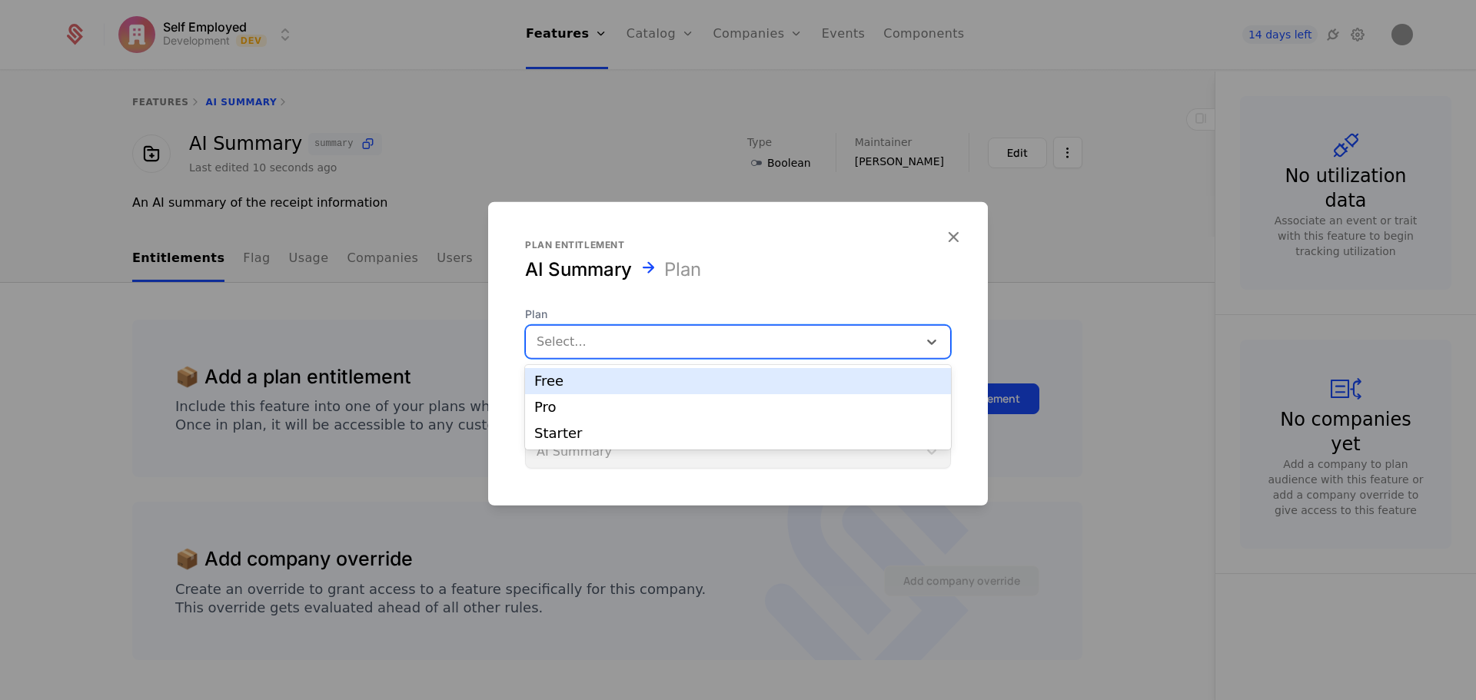
click at [596, 348] on div at bounding box center [722, 342] width 371 height 22
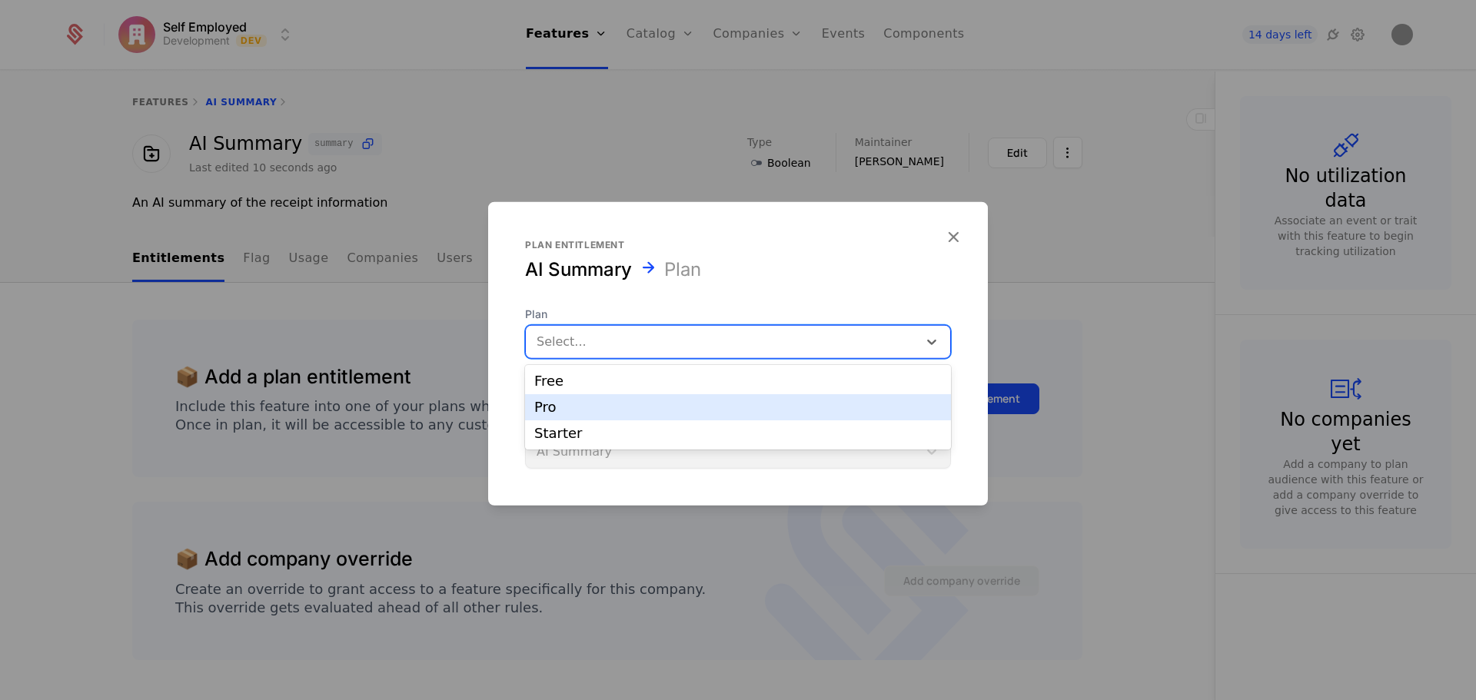
click at [579, 410] on div "Pro" at bounding box center [737, 408] width 407 height 14
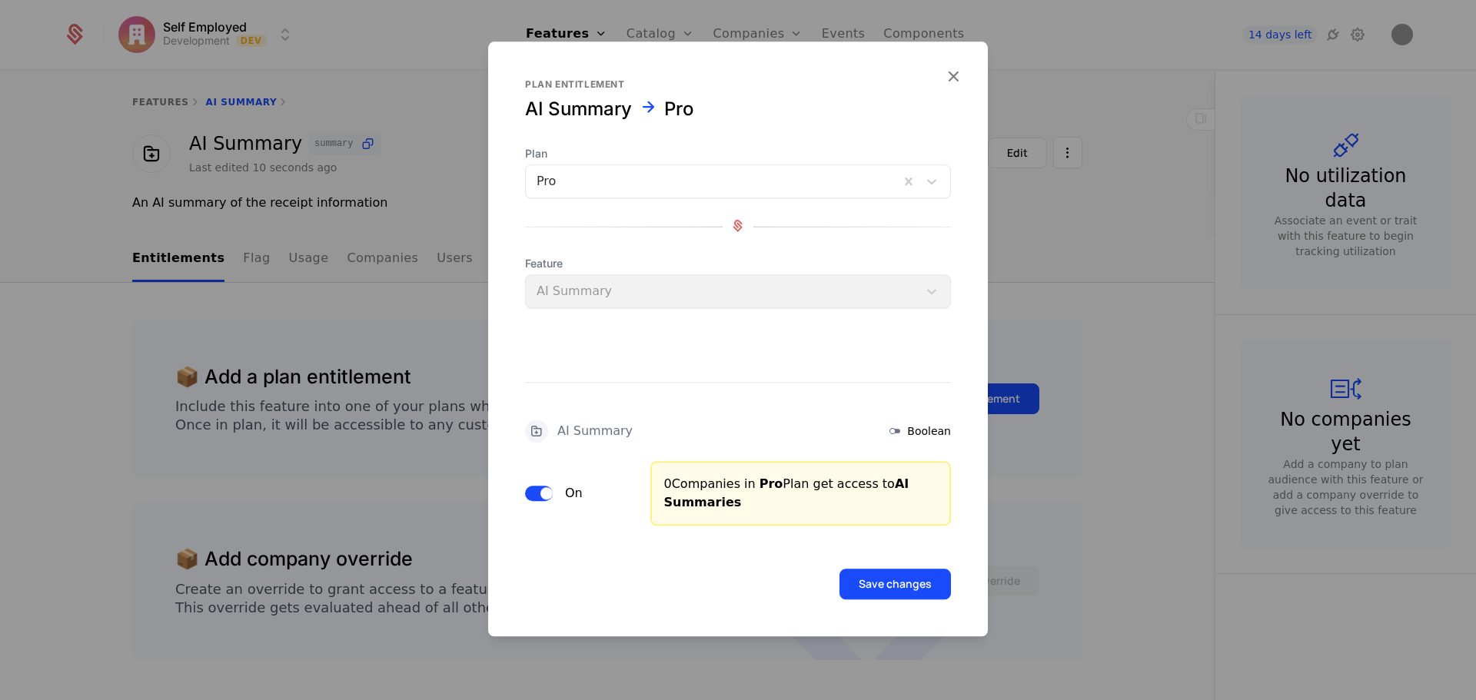
click at [899, 298] on div "Feature AI Summary" at bounding box center [738, 282] width 426 height 52
click at [893, 584] on button "Save changes" at bounding box center [894, 584] width 111 height 31
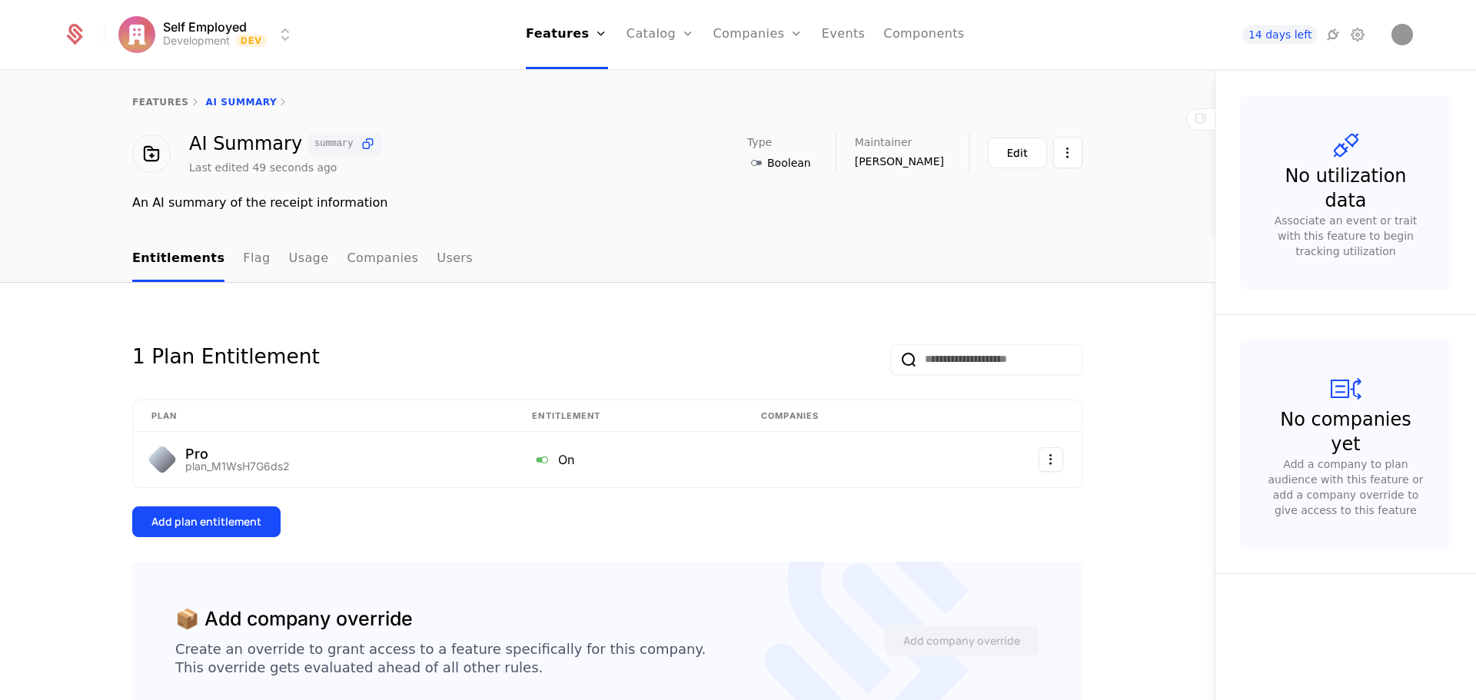
click at [916, 36] on link "Components" at bounding box center [923, 34] width 81 height 69
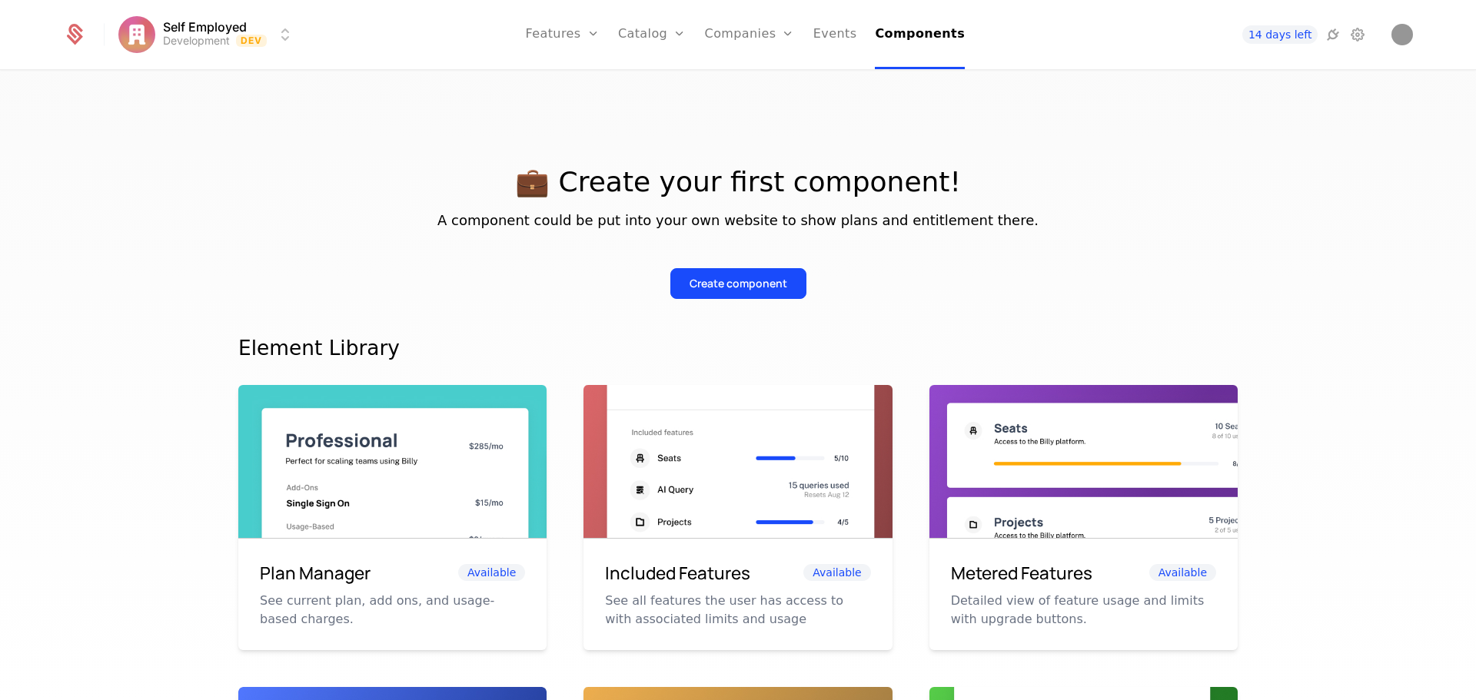
click at [583, 81] on link "Features" at bounding box center [579, 75] width 71 height 12
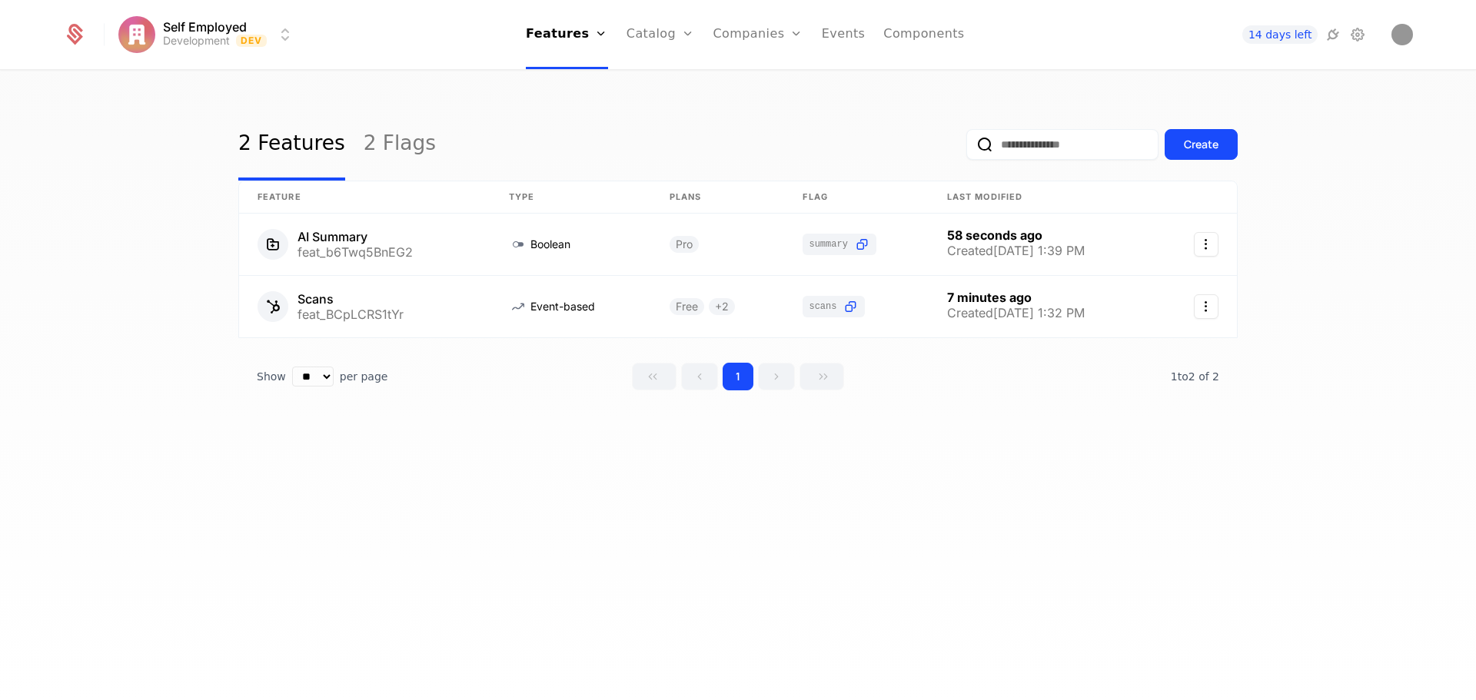
click at [677, 81] on link "Plans" at bounding box center [684, 75] width 79 height 12
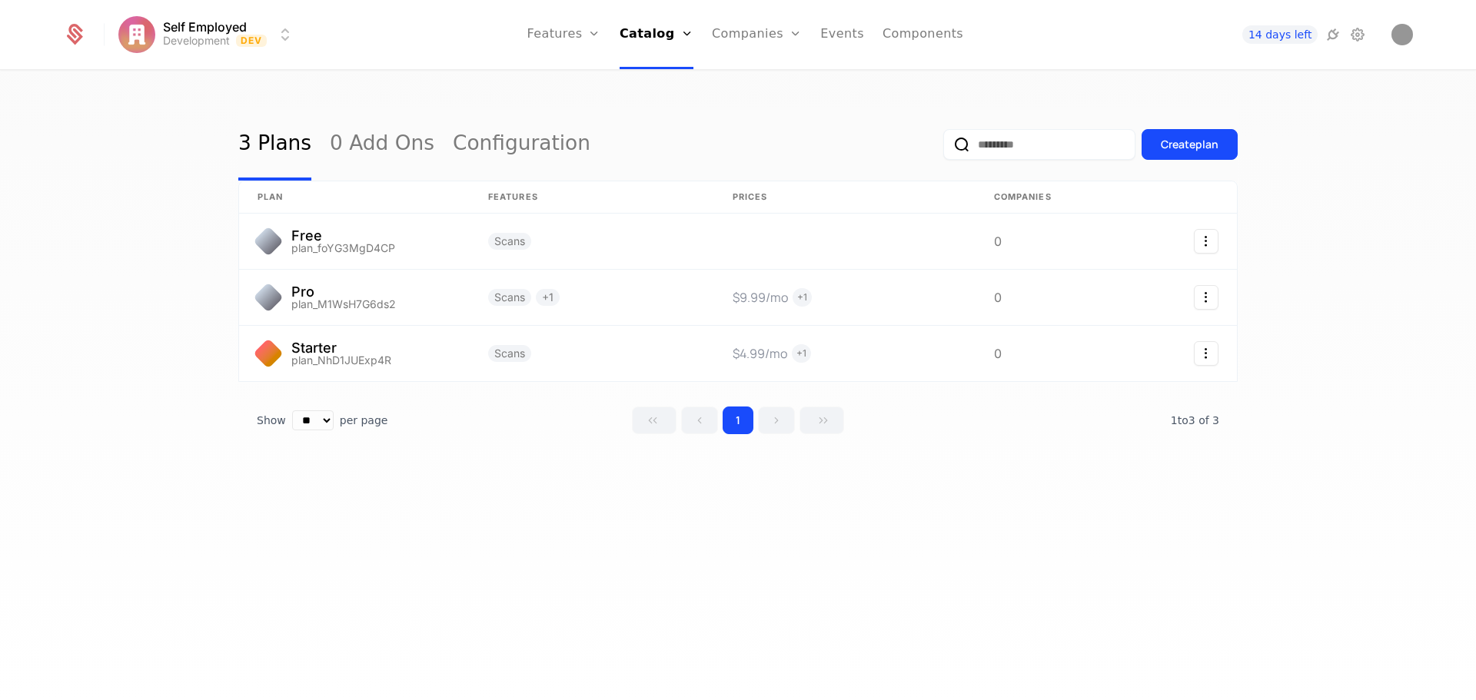
click at [583, 106] on link "Flags" at bounding box center [580, 100] width 71 height 12
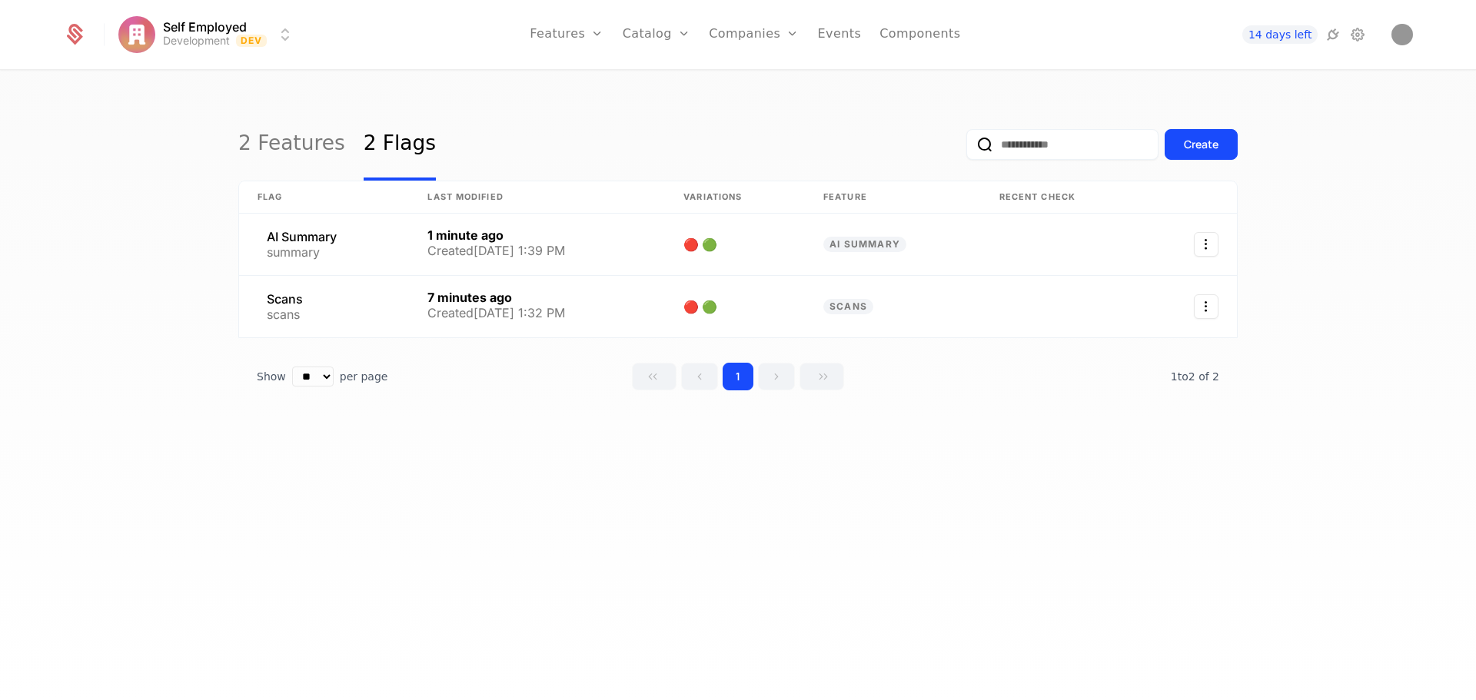
click at [911, 38] on link "Components" at bounding box center [919, 34] width 81 height 69
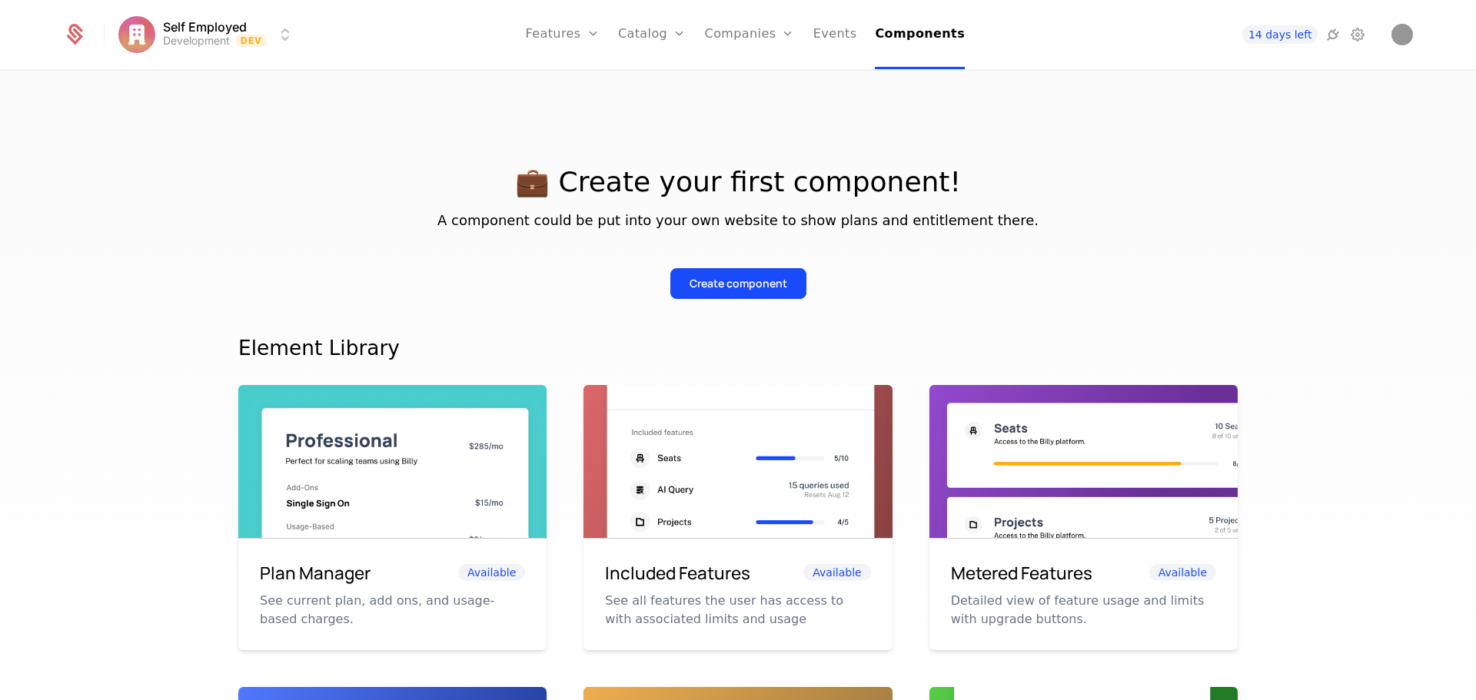
click at [735, 289] on div "Create component" at bounding box center [739, 283] width 98 height 15
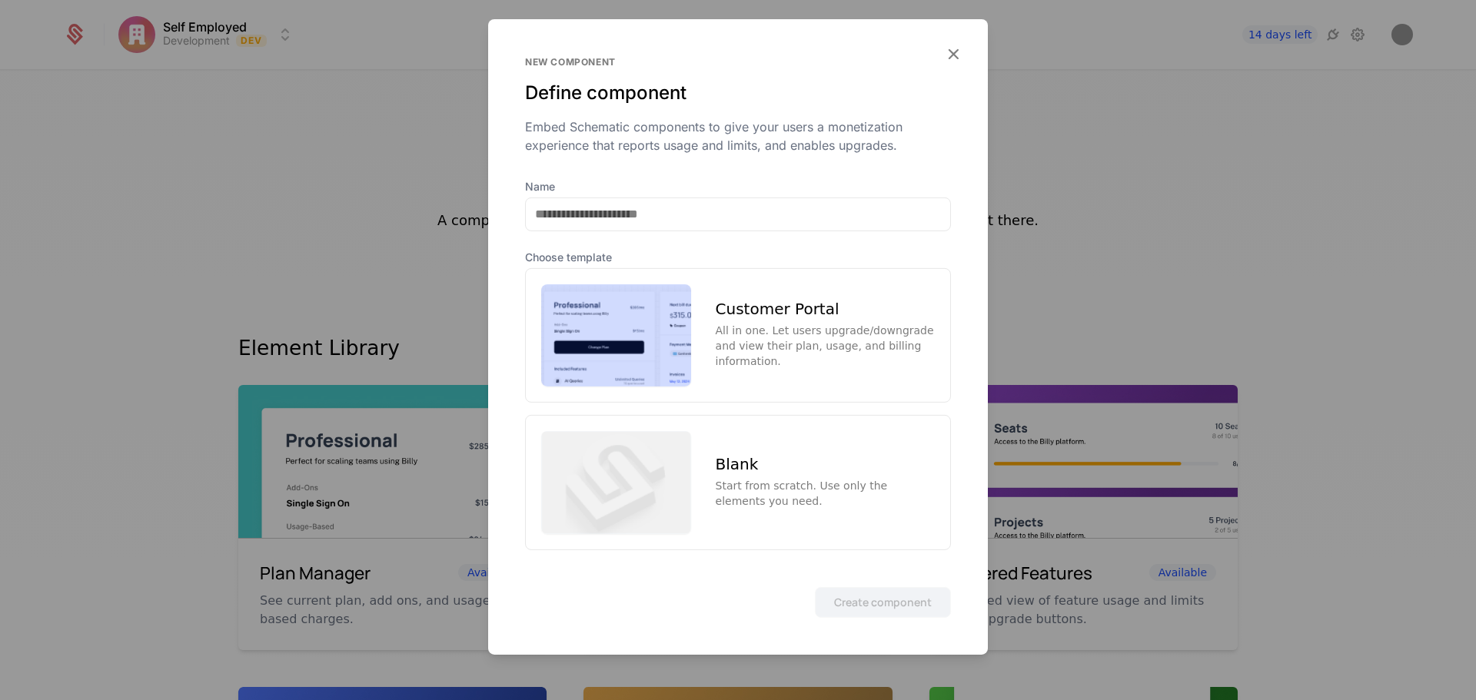
click at [953, 52] on icon "button" at bounding box center [953, 53] width 20 height 20
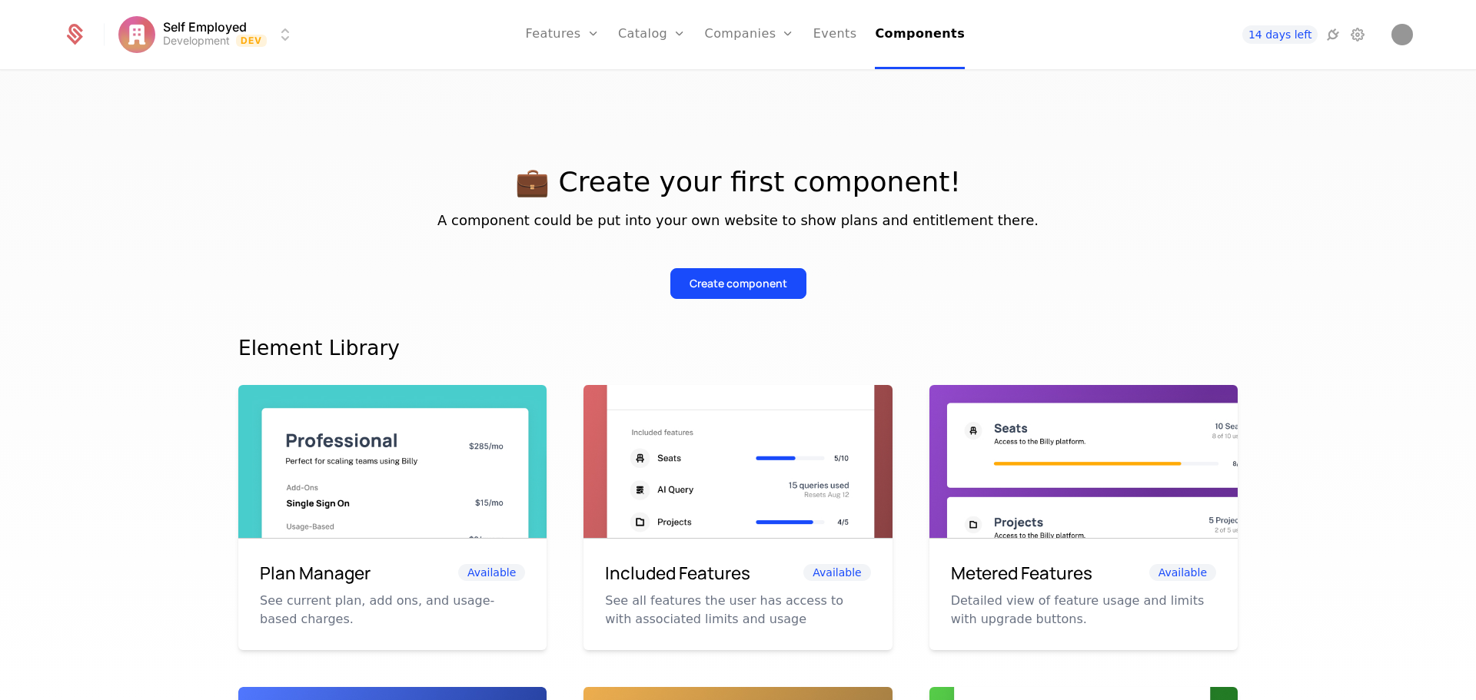
click at [736, 284] on div "Create component" at bounding box center [739, 283] width 98 height 15
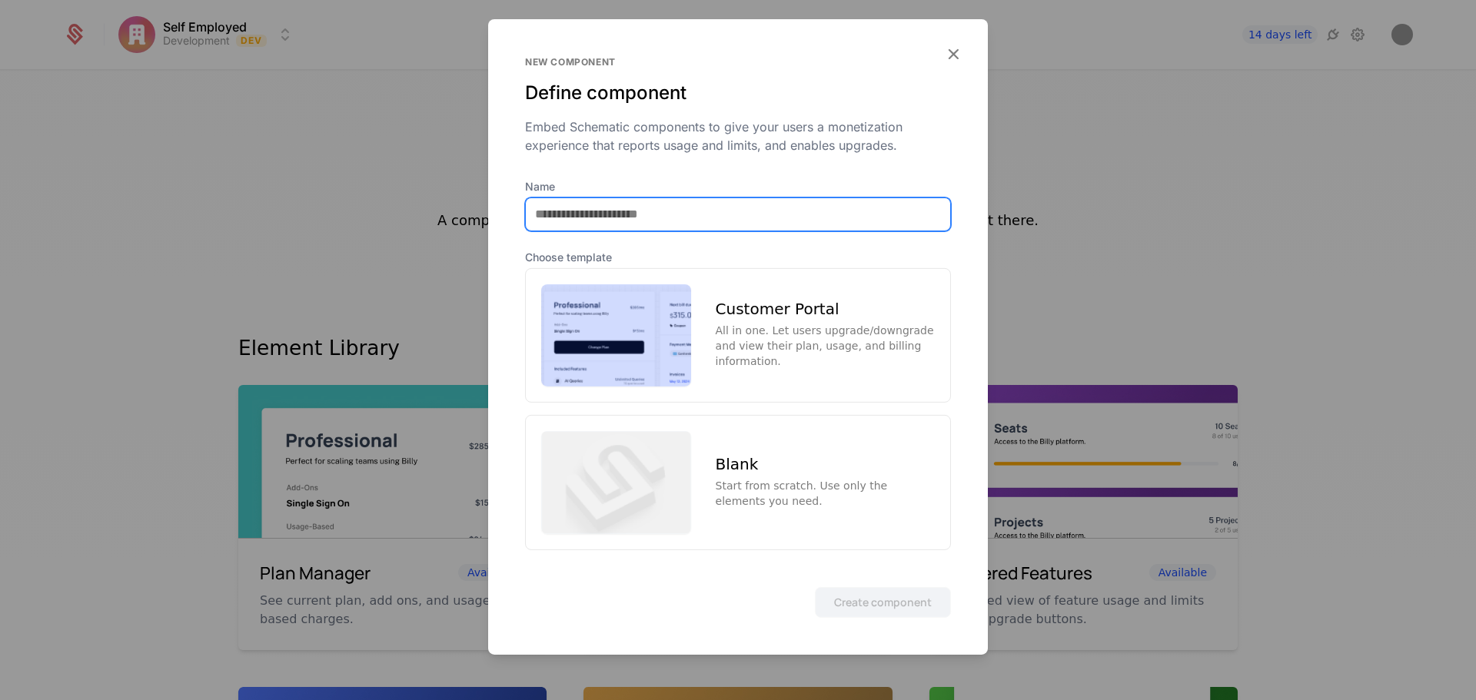
click at [683, 224] on input "Name" at bounding box center [738, 214] width 424 height 32
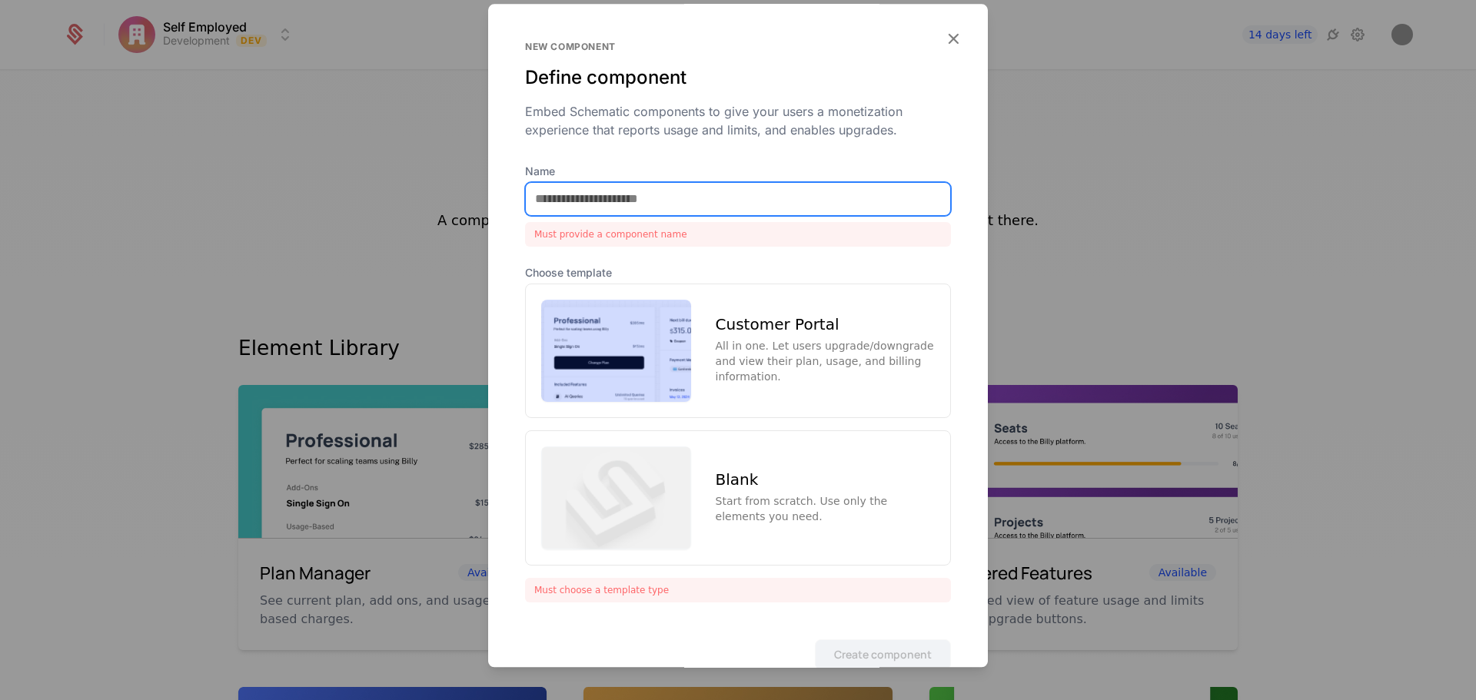
click at [693, 211] on input "Name" at bounding box center [738, 199] width 424 height 32
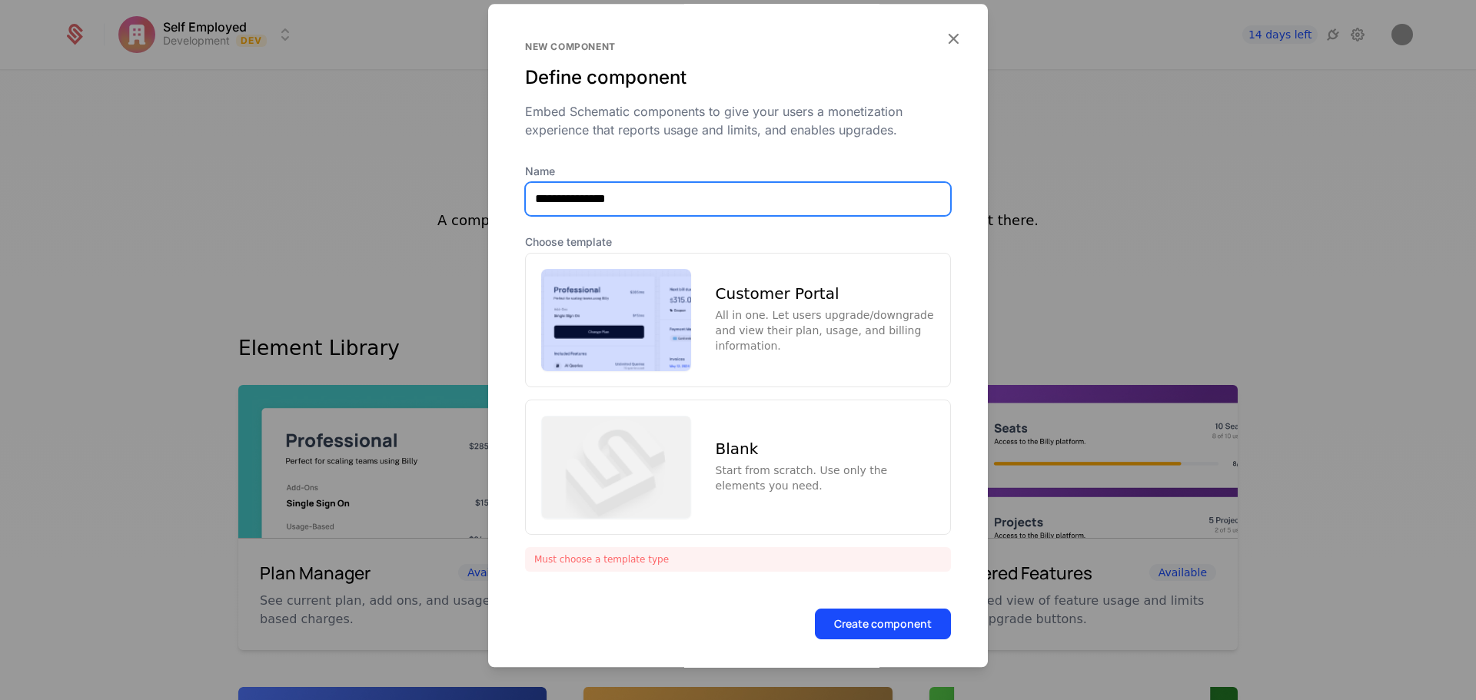
type input "**********"
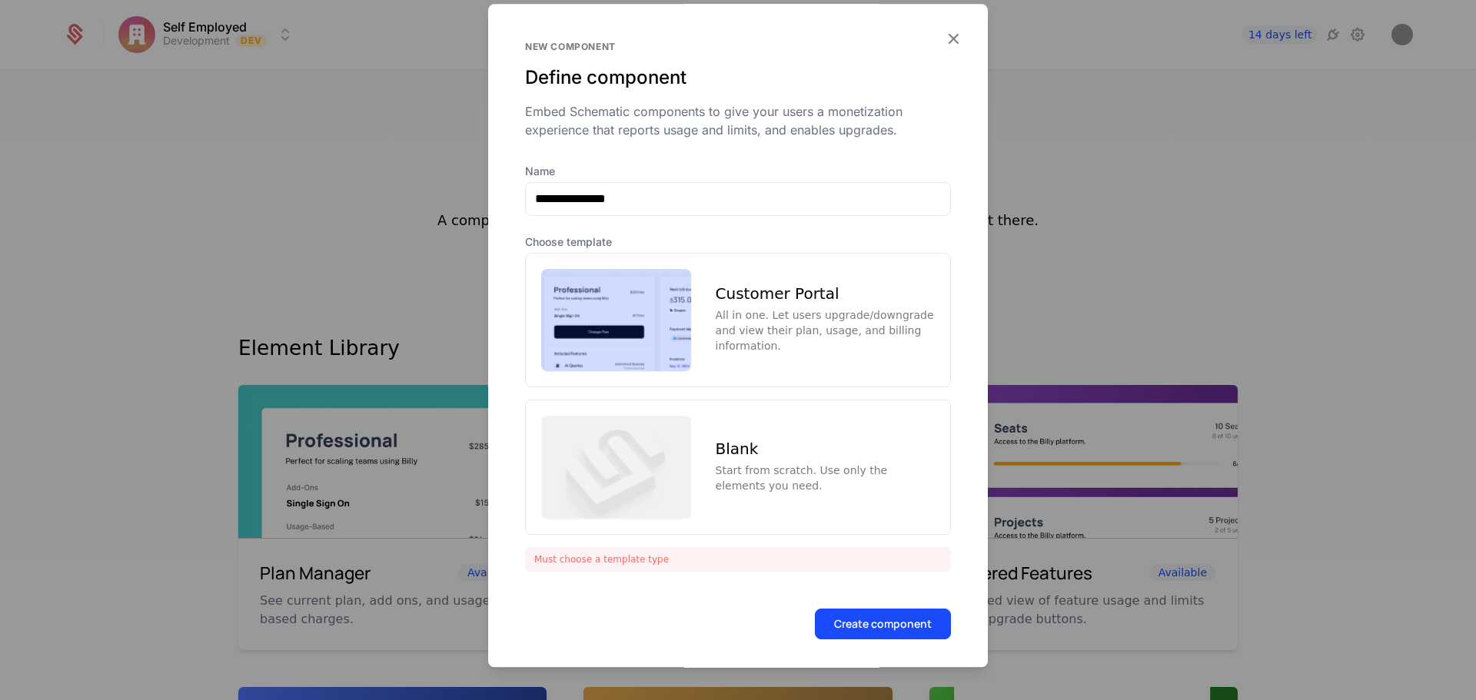
click at [766, 310] on div "All in one. Let users upgrade/downgrade and view their plan, usage, and billing…" at bounding box center [825, 331] width 219 height 46
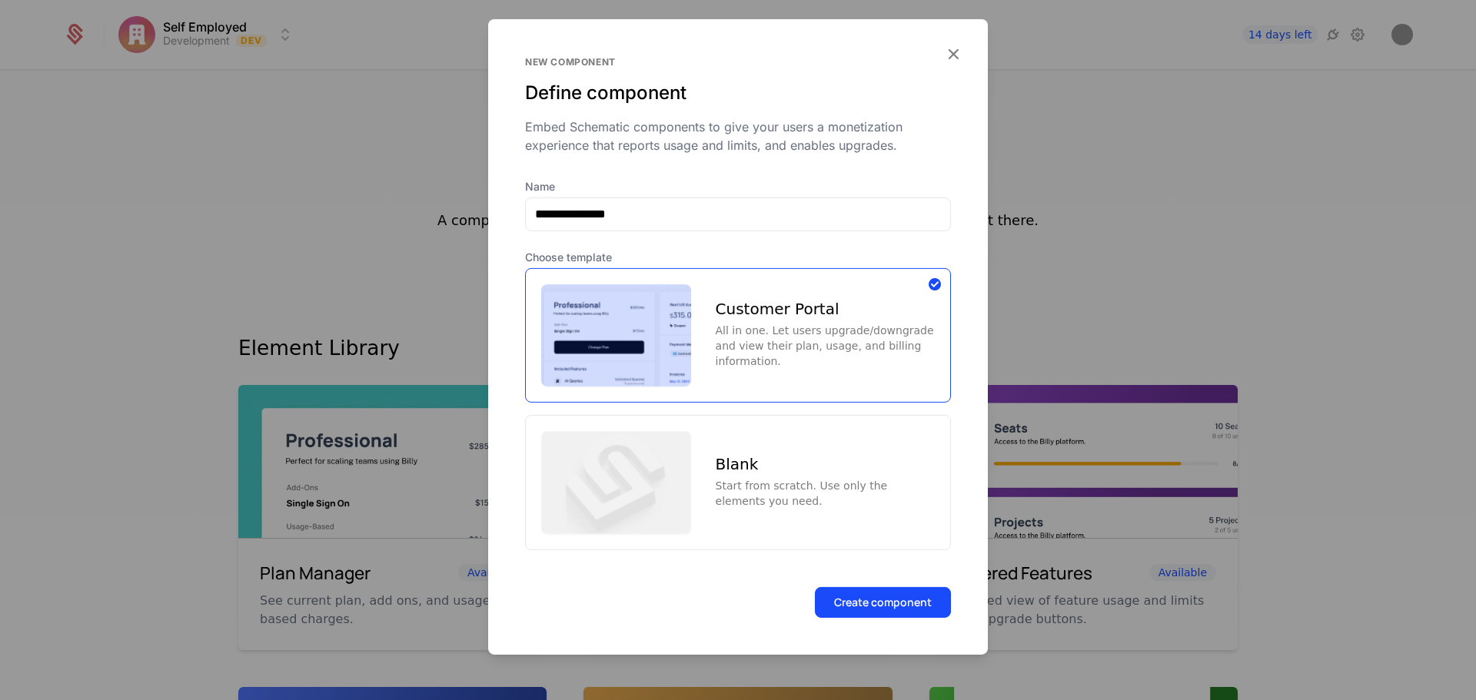
click at [873, 604] on button "Create component" at bounding box center [883, 602] width 136 height 31
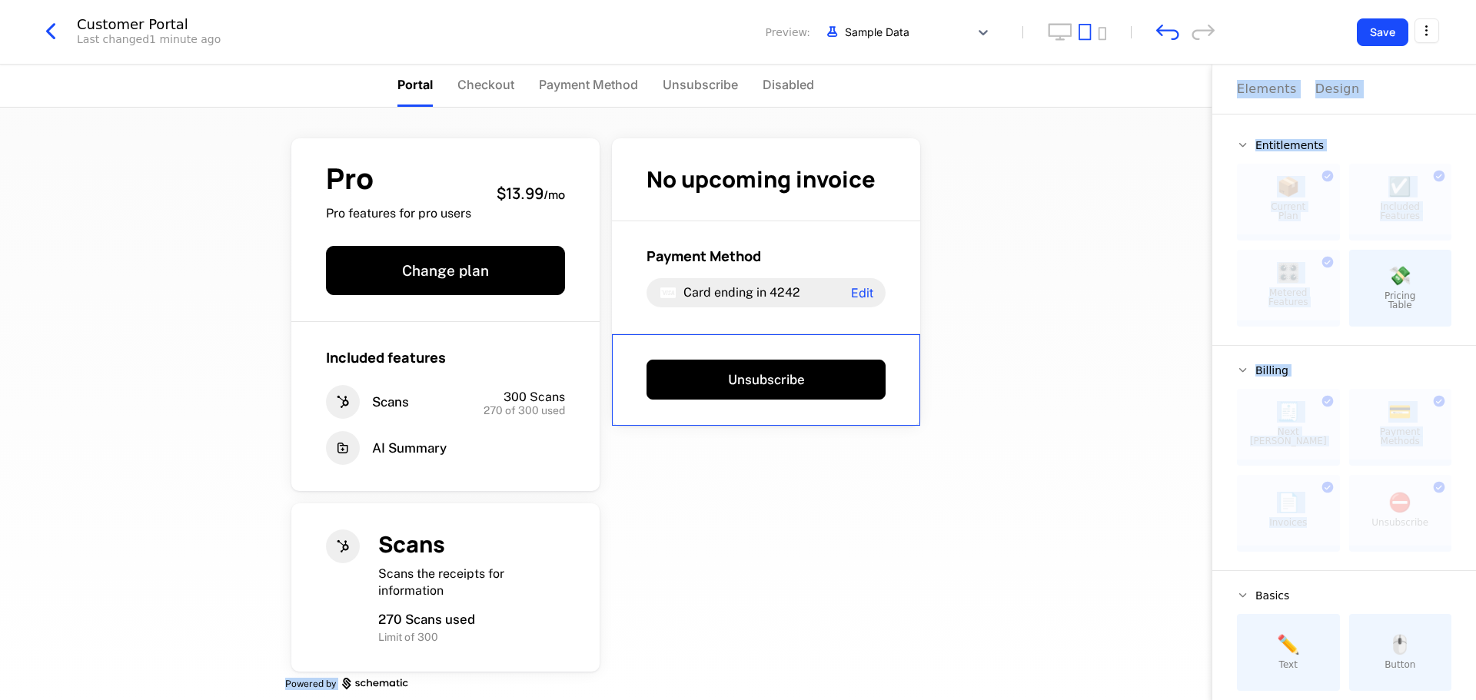
drag, startPoint x: 1315, startPoint y: 504, endPoint x: 1080, endPoint y: 363, distance: 273.8
click at [1080, 363] on div "Portal Checkout Payment Method Unsubscribe Disabled Pro Pro features for pro us…" at bounding box center [738, 383] width 1476 height 636
click at [1001, 537] on div "Pro Pro features for pro users $13.99 / mo Change plan Included features Scans …" at bounding box center [606, 404] width 1212 height 593
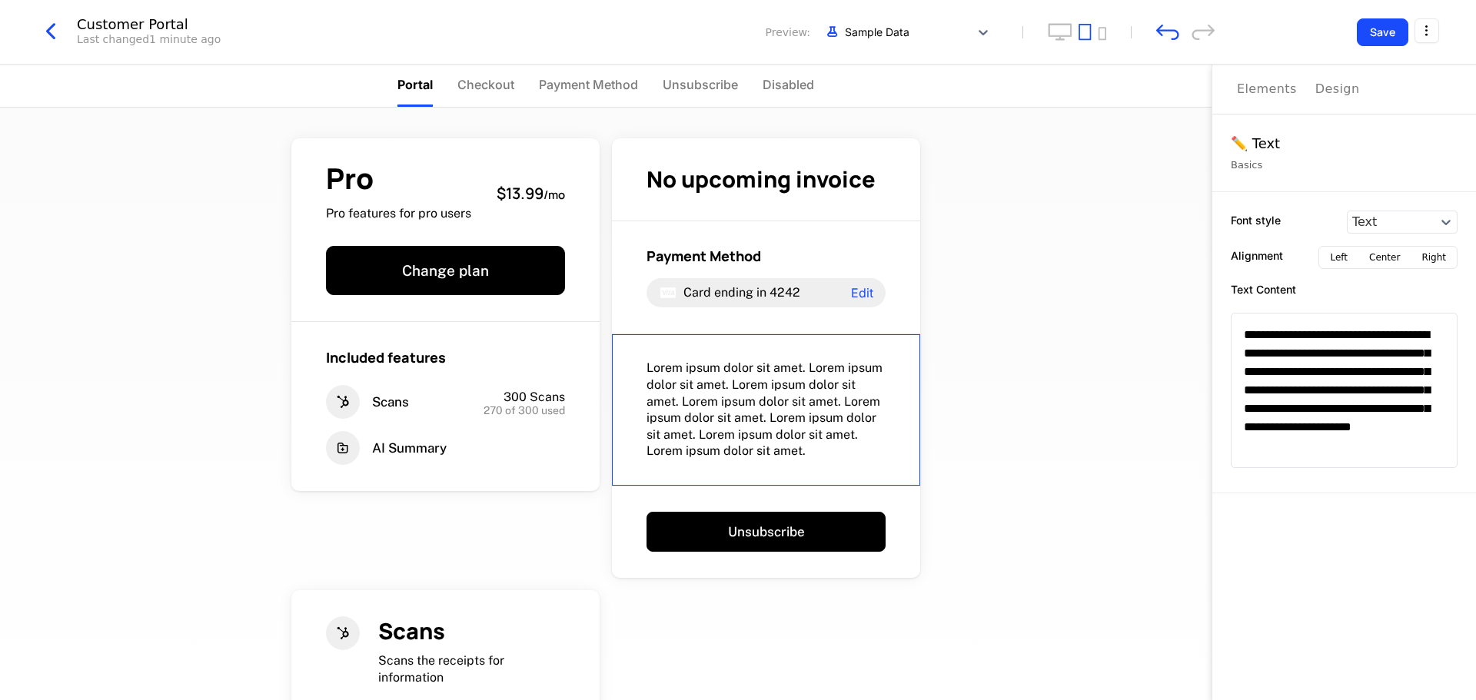
click at [822, 410] on span "Lorem ipsum dolor sit amet. Lorem ipsum dolor sit amet. Lorem ipsum dolor sit a…" at bounding box center [766, 410] width 239 height 100
drag, startPoint x: 826, startPoint y: 397, endPoint x: 1081, endPoint y: 437, distance: 258.3
click at [1097, 458] on div "Pro Pro features for pro users $13.99 / mo Change plan Included features Scans …" at bounding box center [606, 404] width 1212 height 593
click at [1262, 91] on div "Elements" at bounding box center [1267, 89] width 60 height 18
click at [1328, 89] on div "Design" at bounding box center [1337, 89] width 45 height 18
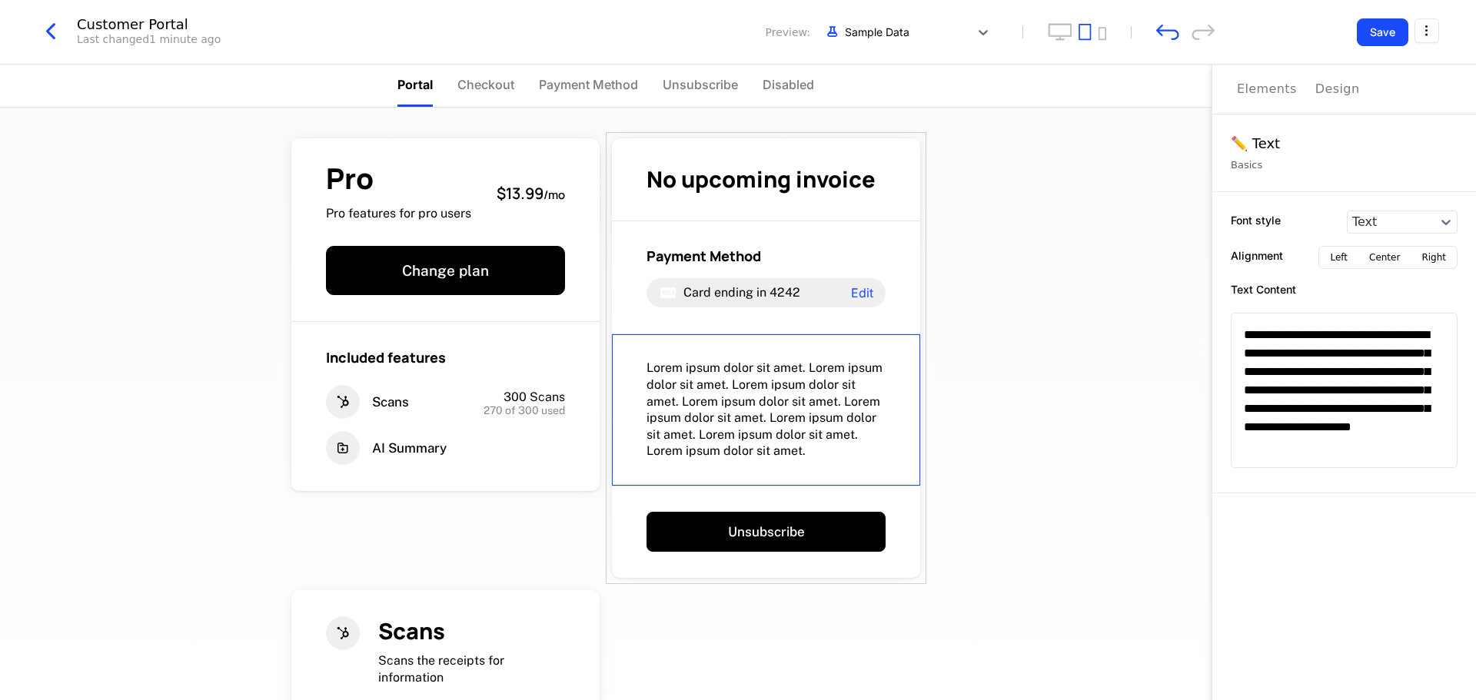
click at [1265, 90] on div "Elements" at bounding box center [1267, 89] width 60 height 18
click at [1270, 84] on div "Elements" at bounding box center [1267, 89] width 60 height 18
click at [1334, 465] on textarea "**********" at bounding box center [1344, 390] width 227 height 155
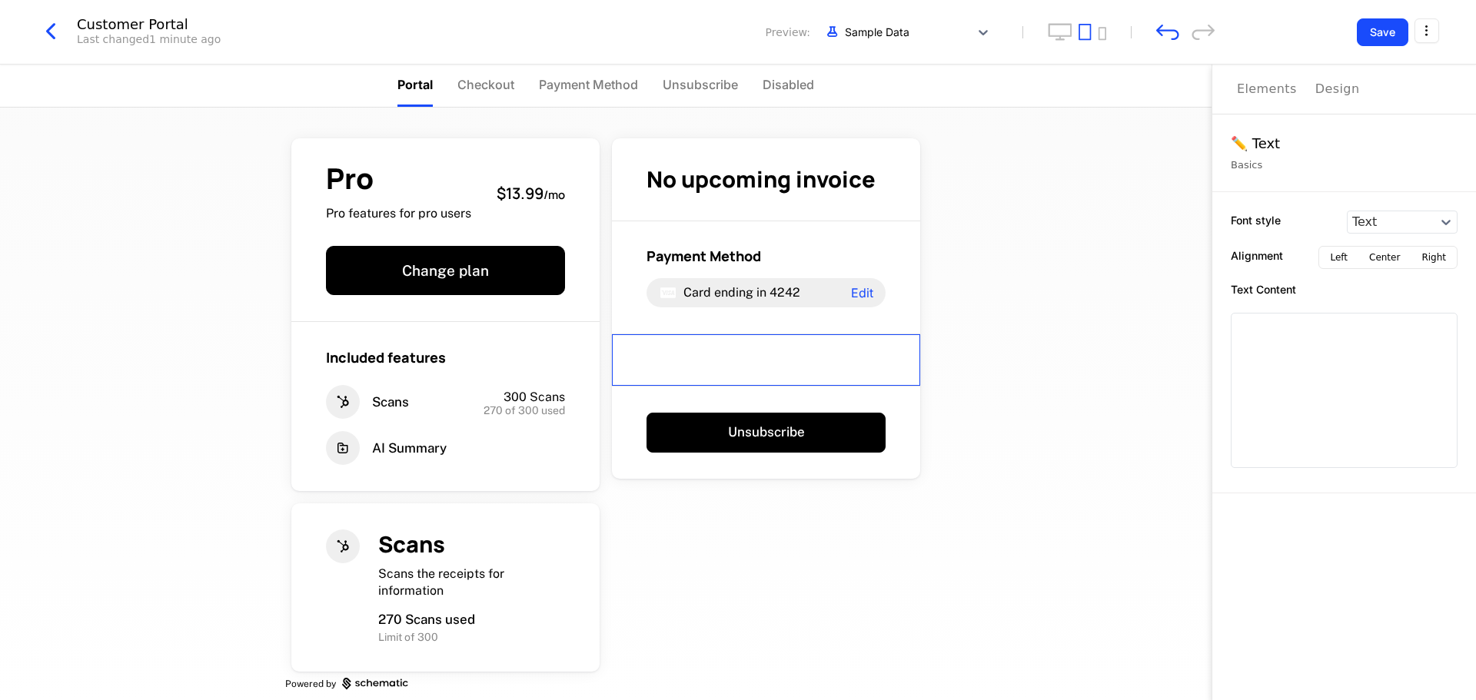
click at [1058, 522] on div "Pro Pro features for pro users $13.99 / mo Change plan Included features Scans …" at bounding box center [606, 404] width 1212 height 593
drag, startPoint x: 818, startPoint y: 363, endPoint x: 763, endPoint y: 362, distance: 55.4
click at [763, 362] on div at bounding box center [766, 360] width 308 height 53
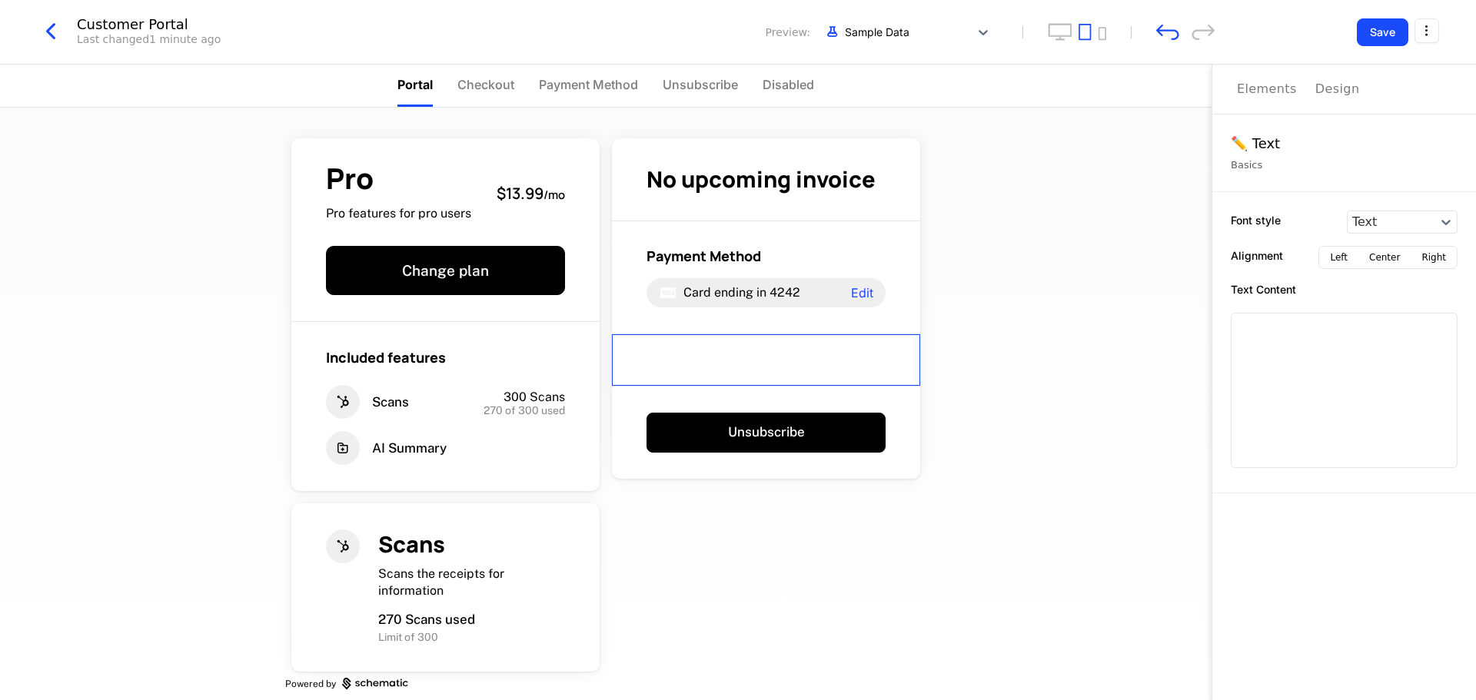
click at [763, 362] on div at bounding box center [766, 360] width 308 height 53
click at [1266, 86] on div "Elements" at bounding box center [1267, 89] width 60 height 18
click at [1258, 162] on div "Basics" at bounding box center [1344, 165] width 227 height 15
click at [1270, 105] on button "Elements" at bounding box center [1267, 89] width 60 height 49
click at [1283, 81] on div "Elements" at bounding box center [1267, 89] width 60 height 18
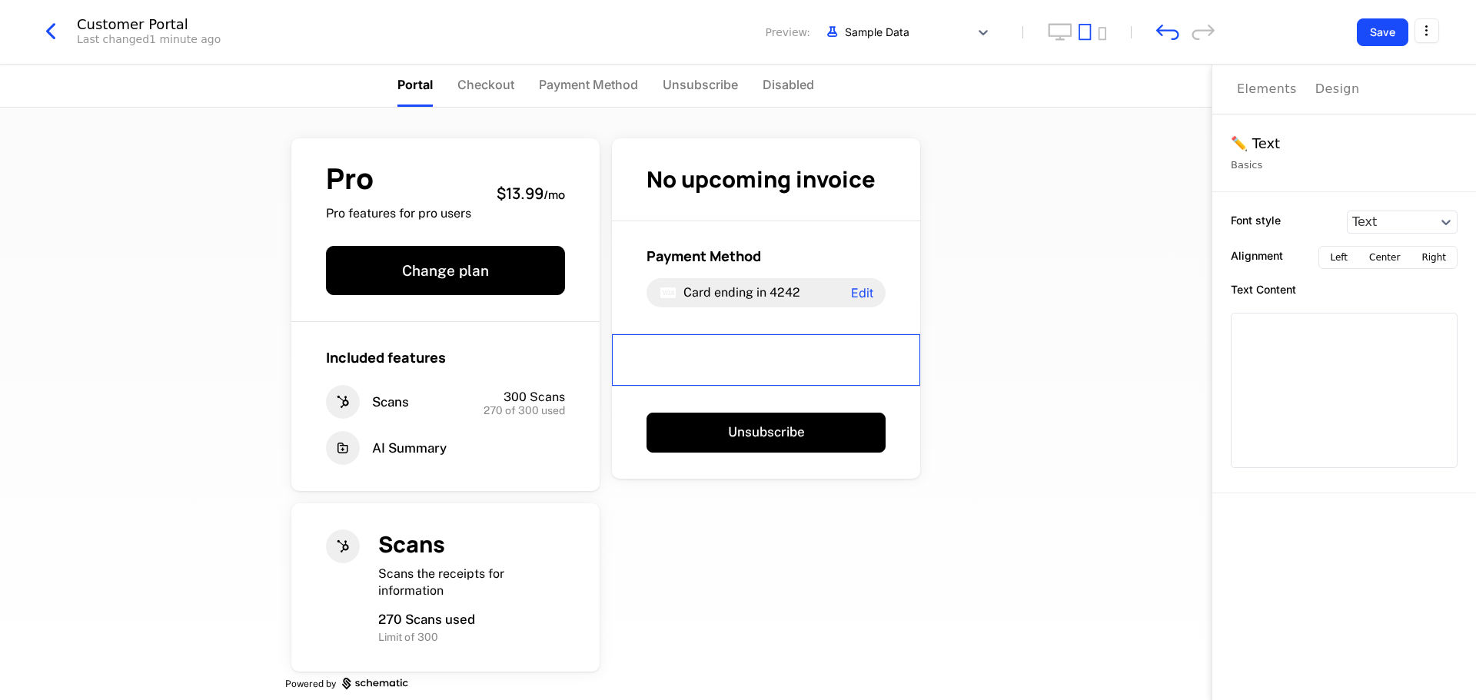
click at [1334, 86] on div "Design" at bounding box center [1337, 89] width 45 height 18
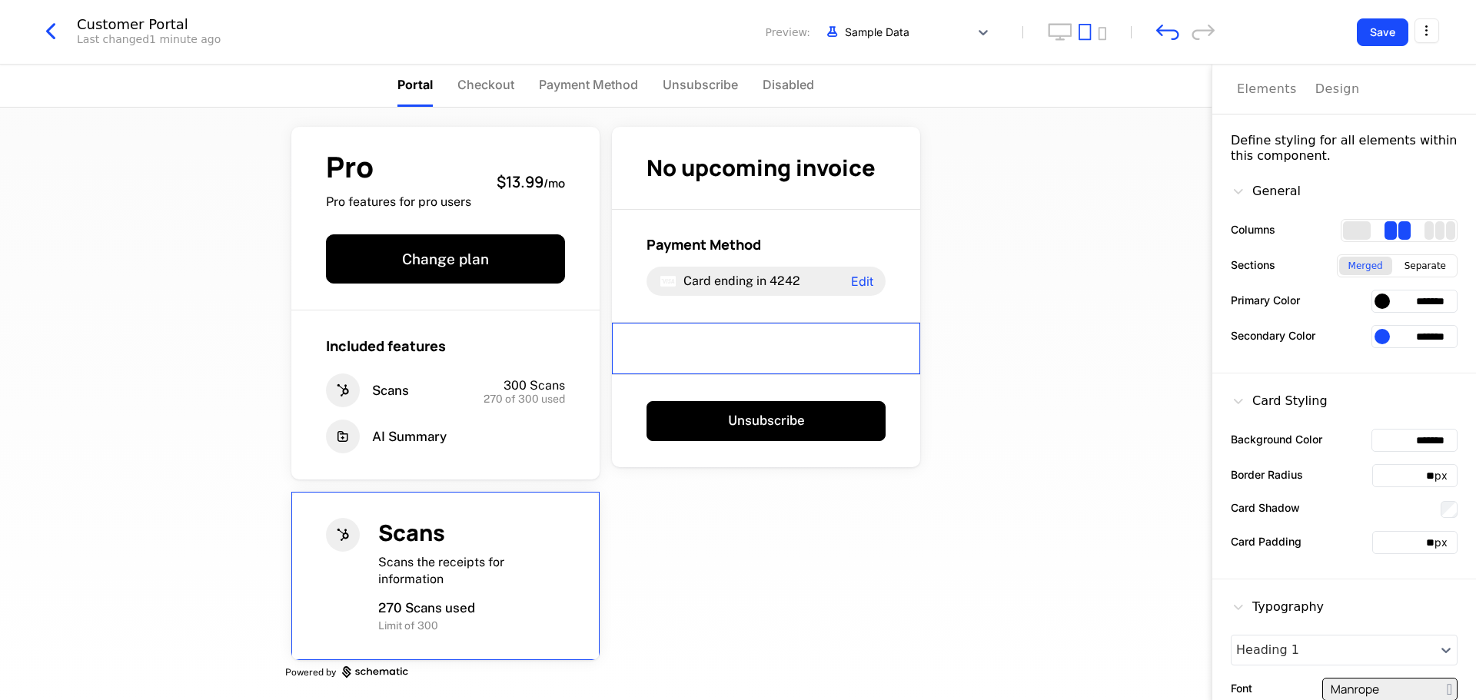
scroll to position [15, 0]
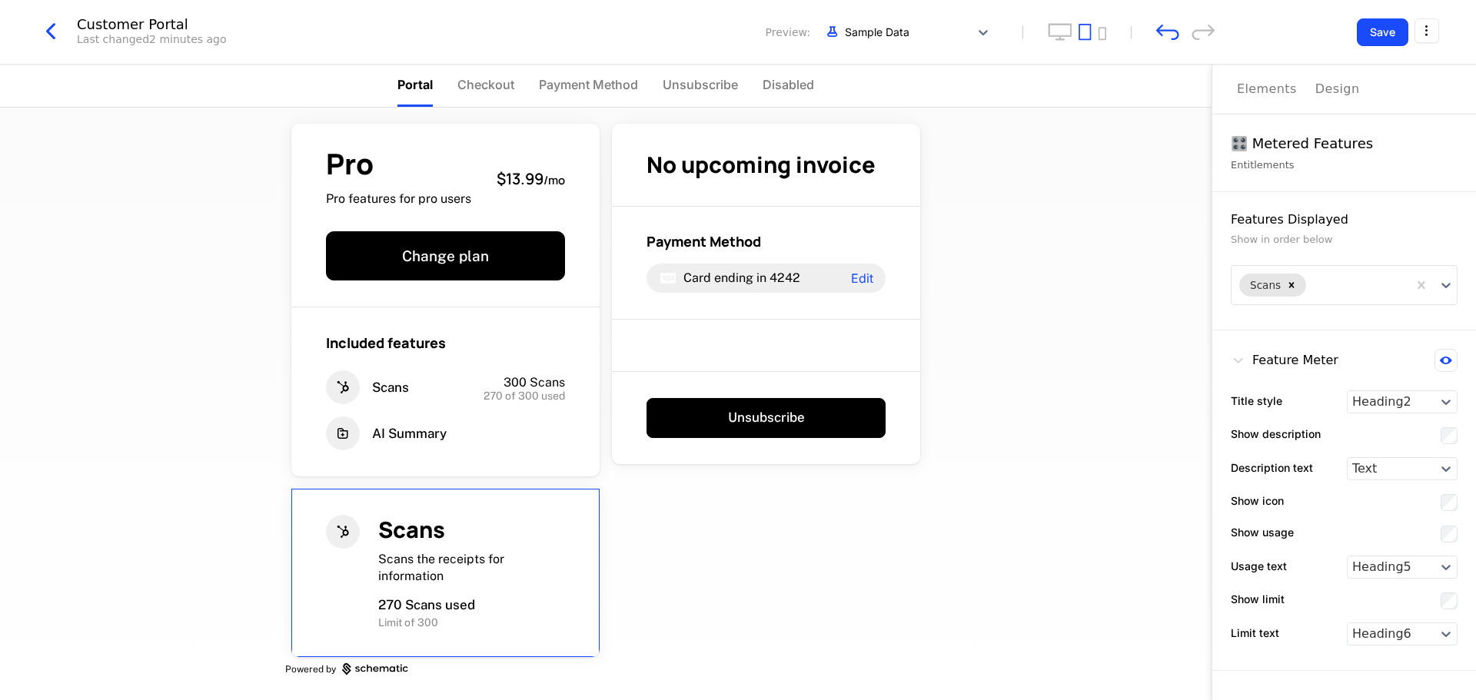
drag, startPoint x: 557, startPoint y: 497, endPoint x: 713, endPoint y: 464, distance: 160.1
click at [846, 584] on div "Pro Pro features for pro users $13.99 / mo Change plan Included features Scans …" at bounding box center [605, 396] width 641 height 607
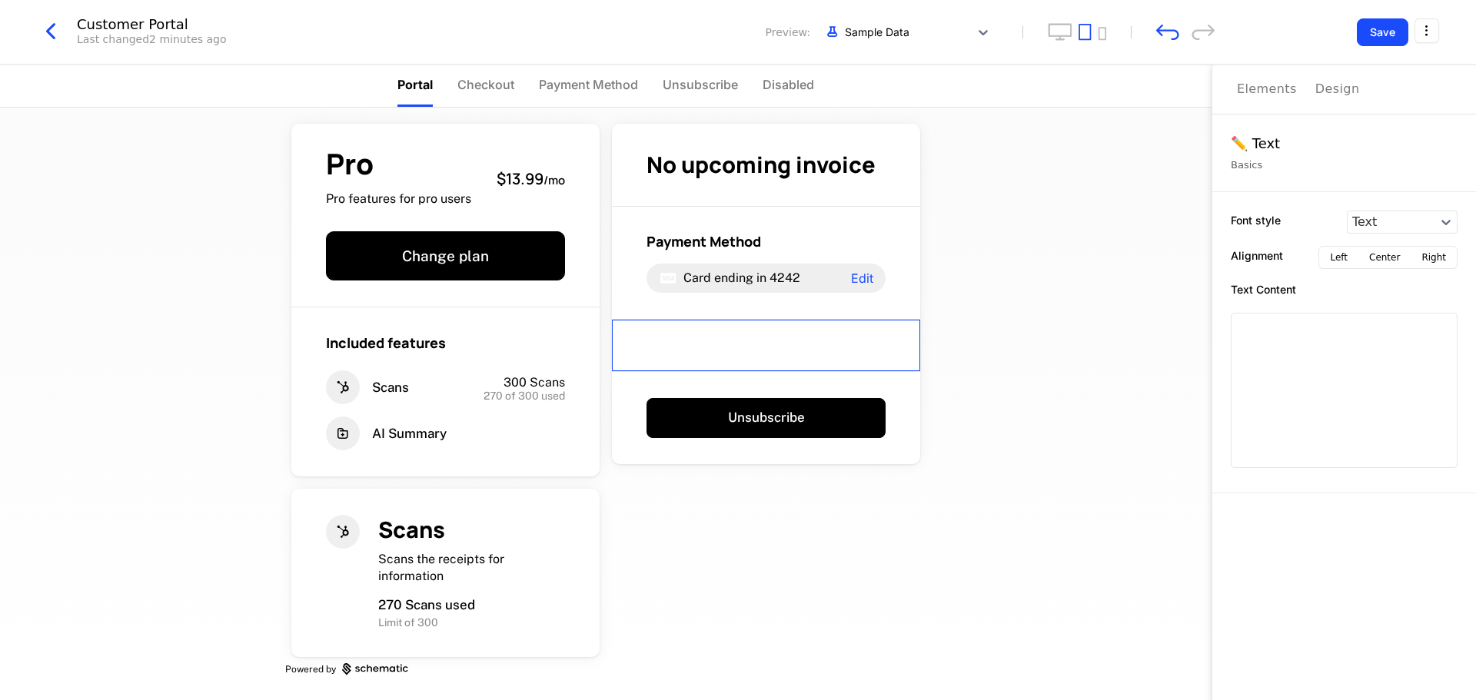
click at [819, 341] on div at bounding box center [766, 346] width 308 height 53
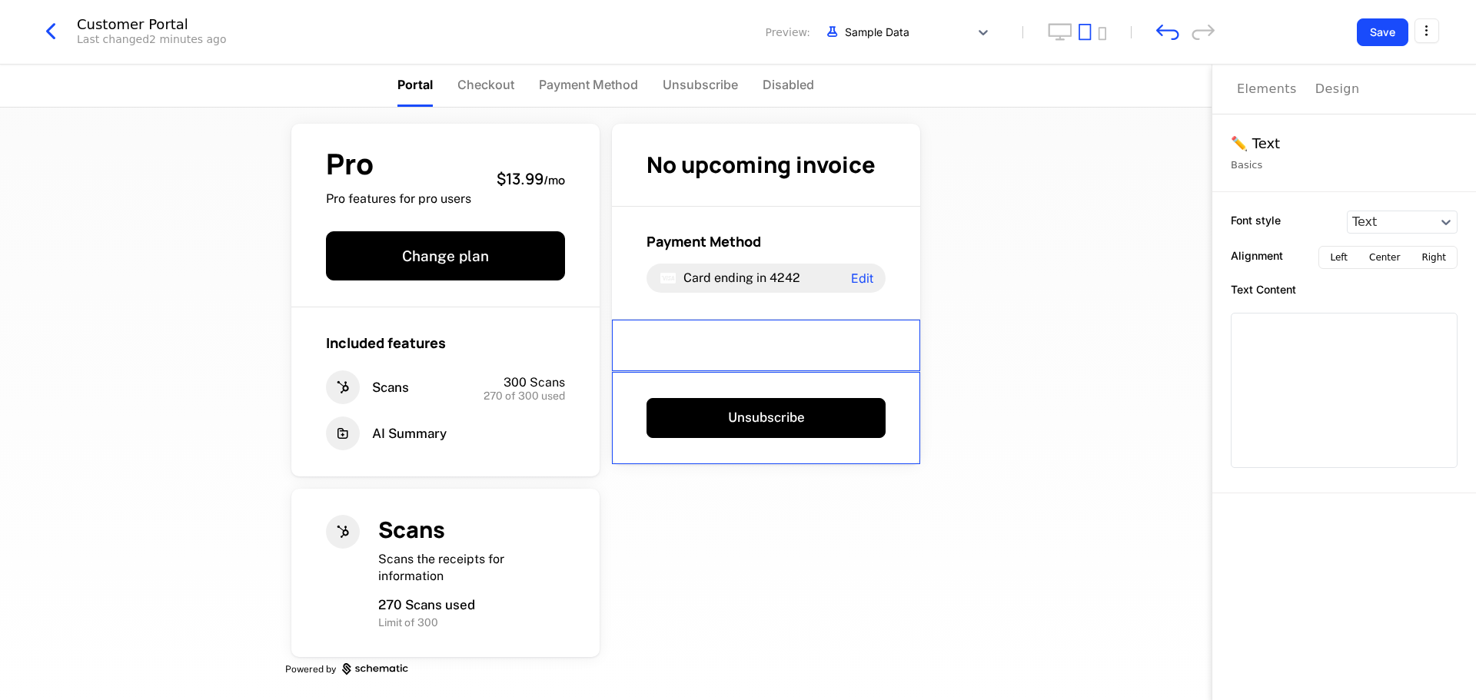
drag, startPoint x: 819, startPoint y: 341, endPoint x: 882, endPoint y: 429, distance: 108.6
click at [882, 429] on div "No upcoming invoice Payment Method Card ending in 4242 Edit Unsubscribe" at bounding box center [766, 294] width 308 height 341
click at [675, 344] on div at bounding box center [766, 346] width 308 height 53
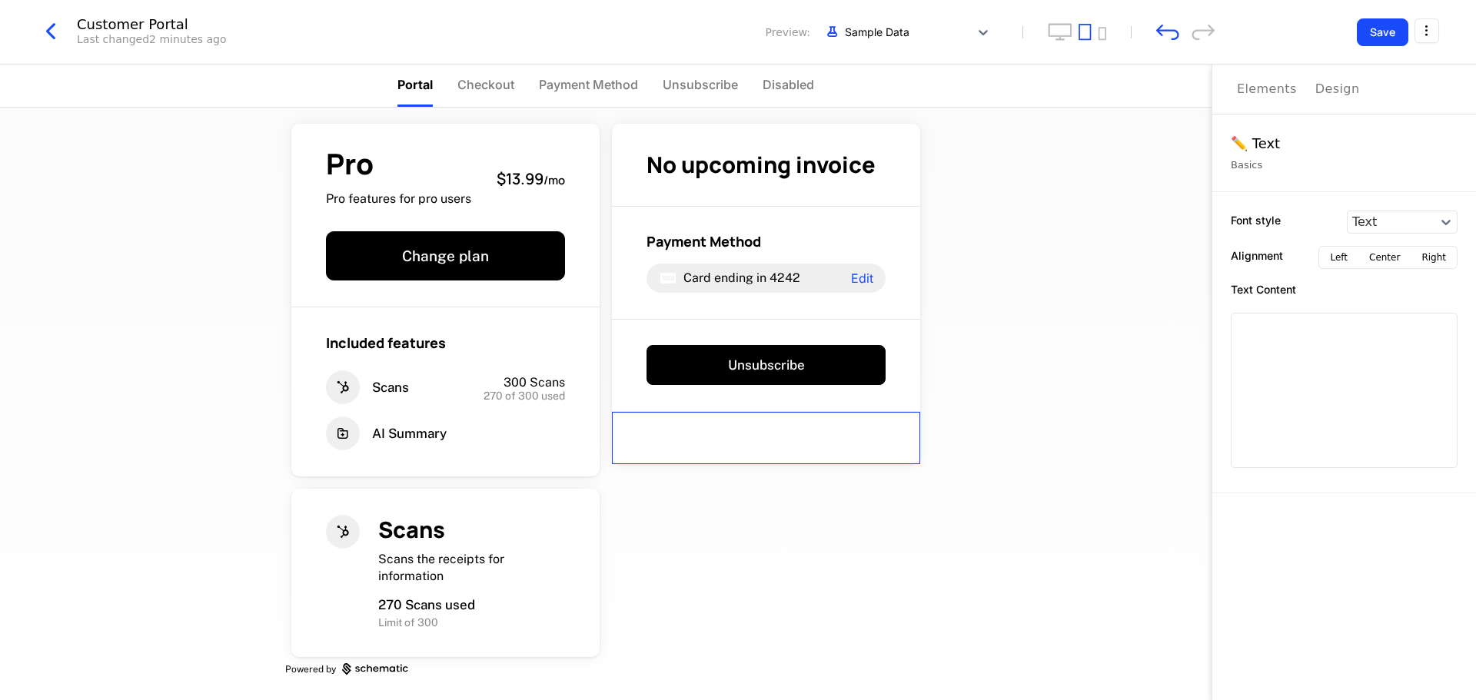
click at [755, 434] on div at bounding box center [766, 438] width 308 height 52
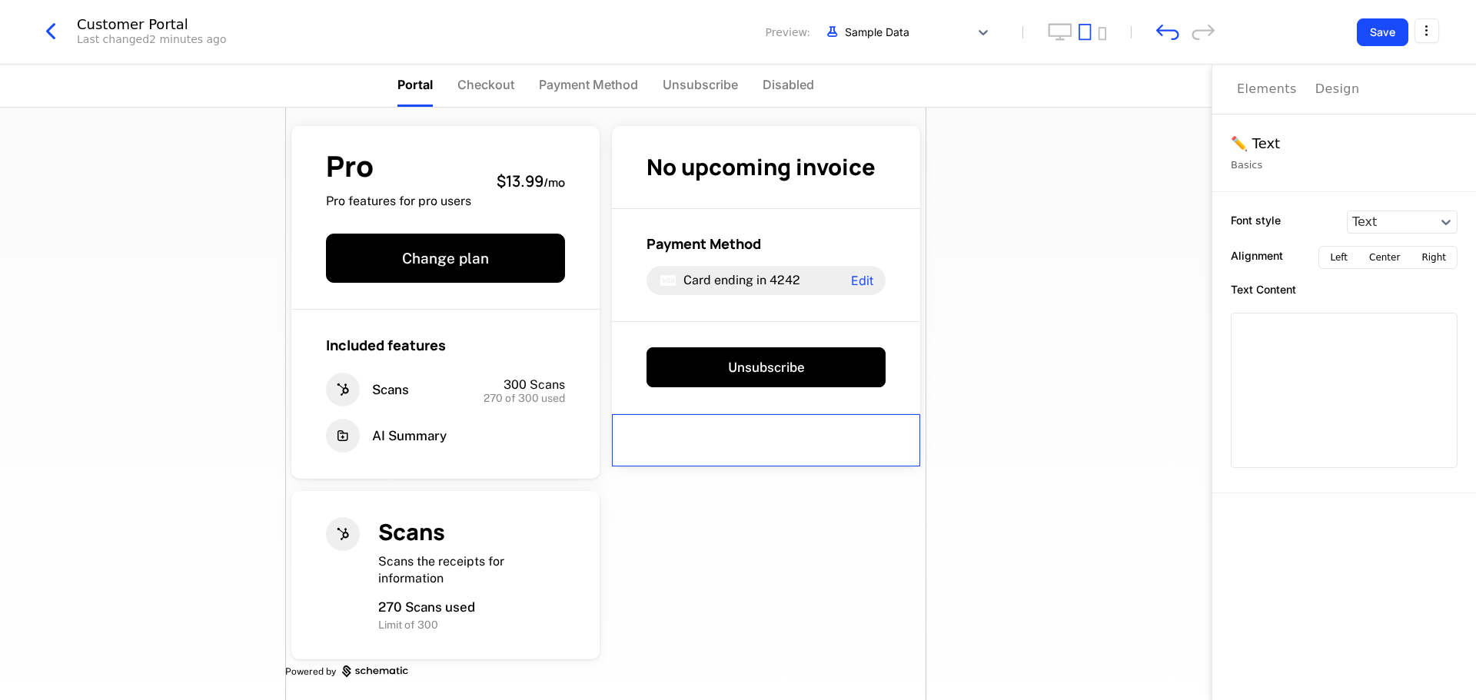
scroll to position [0, 0]
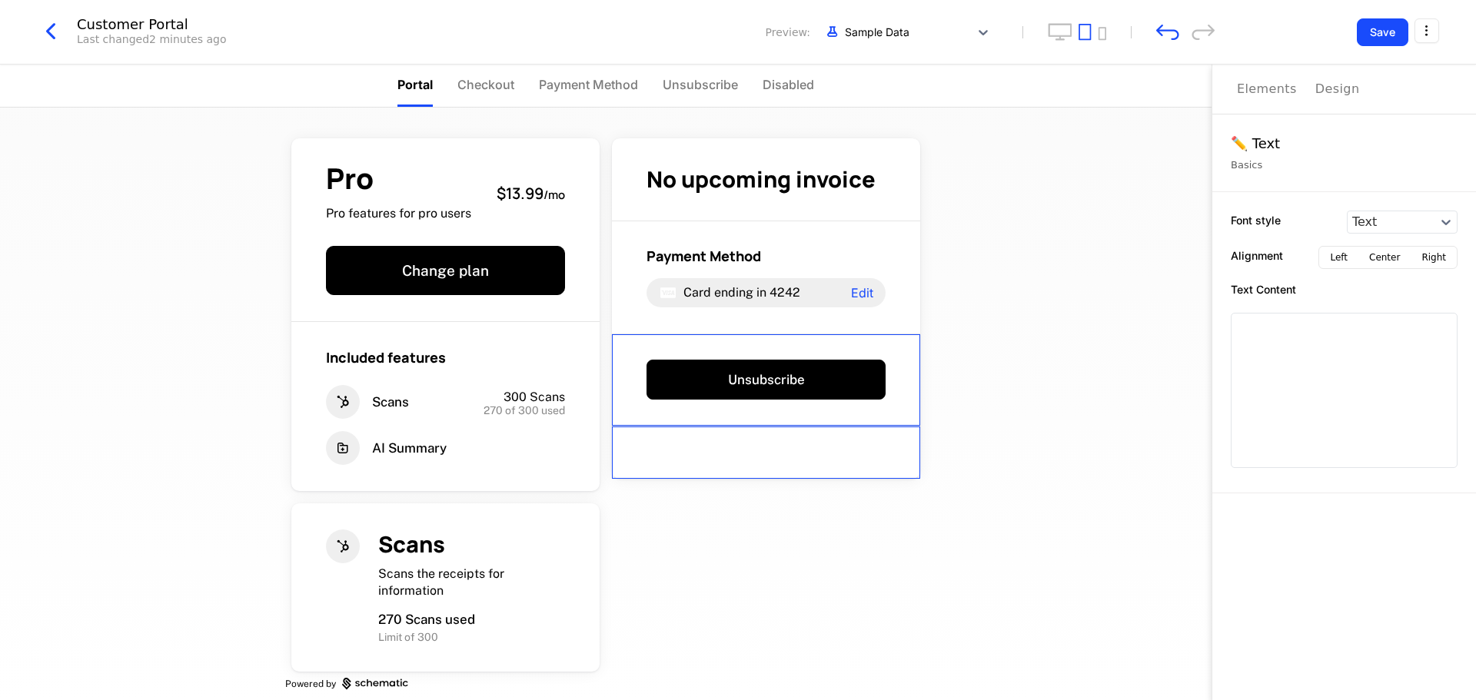
click at [1099, 362] on div "Pro Pro features for pro users $13.99 / mo Change plan Included features Scans …" at bounding box center [606, 404] width 1212 height 593
click at [1260, 88] on div "Elements" at bounding box center [1267, 89] width 60 height 18
click at [1315, 87] on div "Design" at bounding box center [1337, 89] width 45 height 18
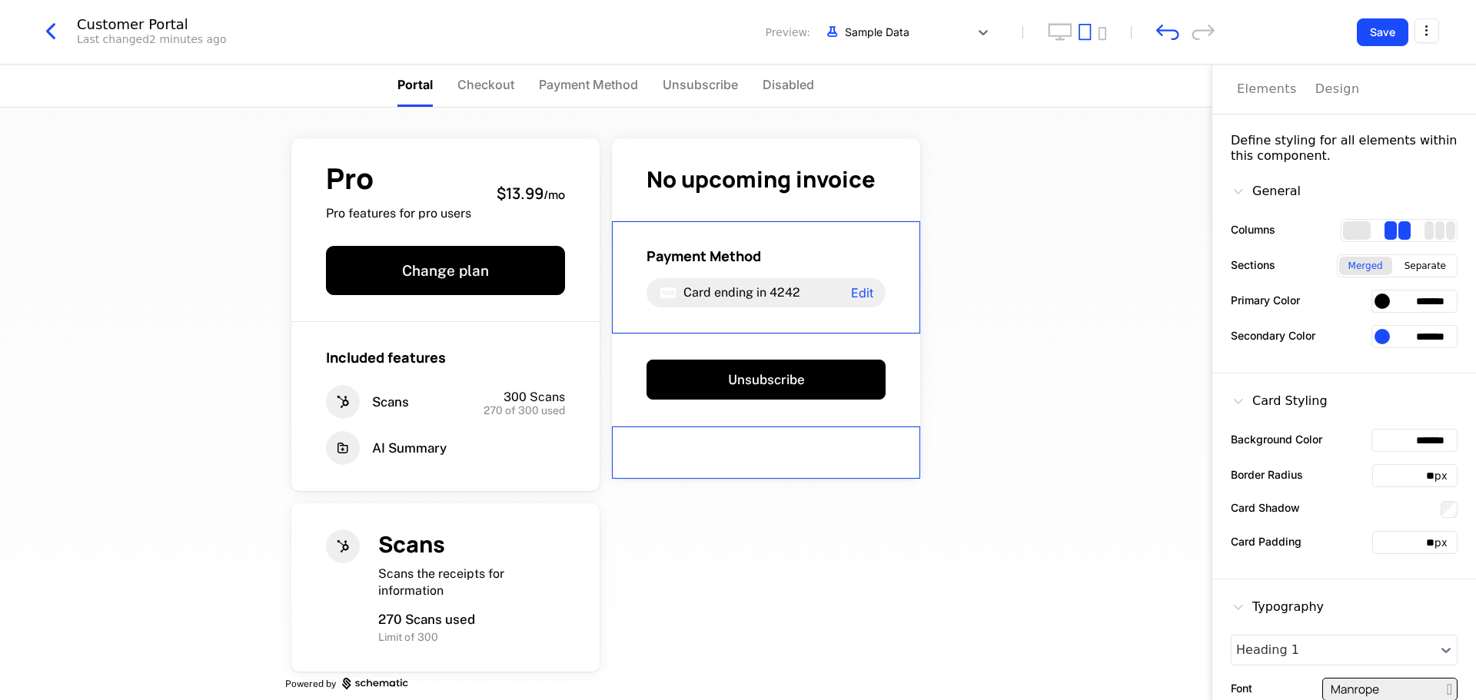
click at [890, 229] on div "Payment Method Card ending in 4242 Edit" at bounding box center [766, 277] width 308 height 113
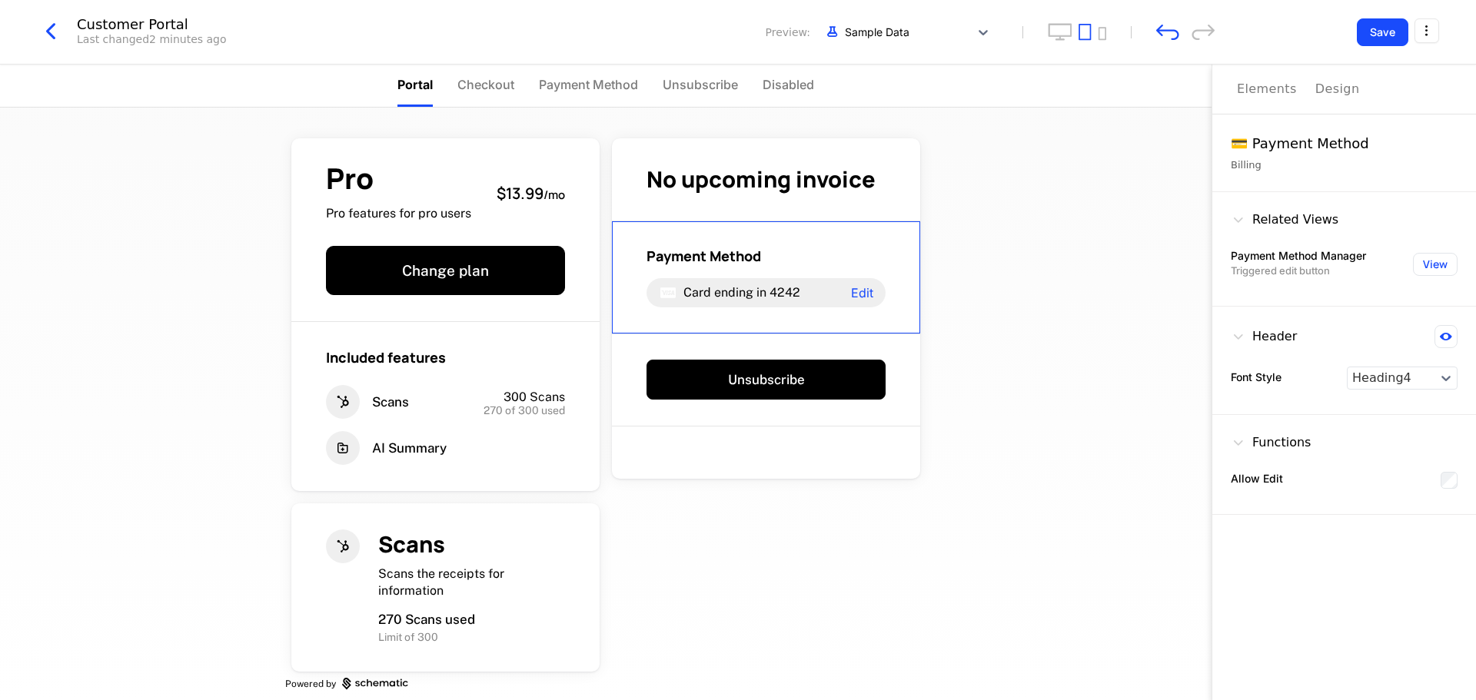
click at [1268, 93] on div "Elements" at bounding box center [1267, 89] width 60 height 18
click at [1315, 86] on div "Design" at bounding box center [1337, 89] width 45 height 18
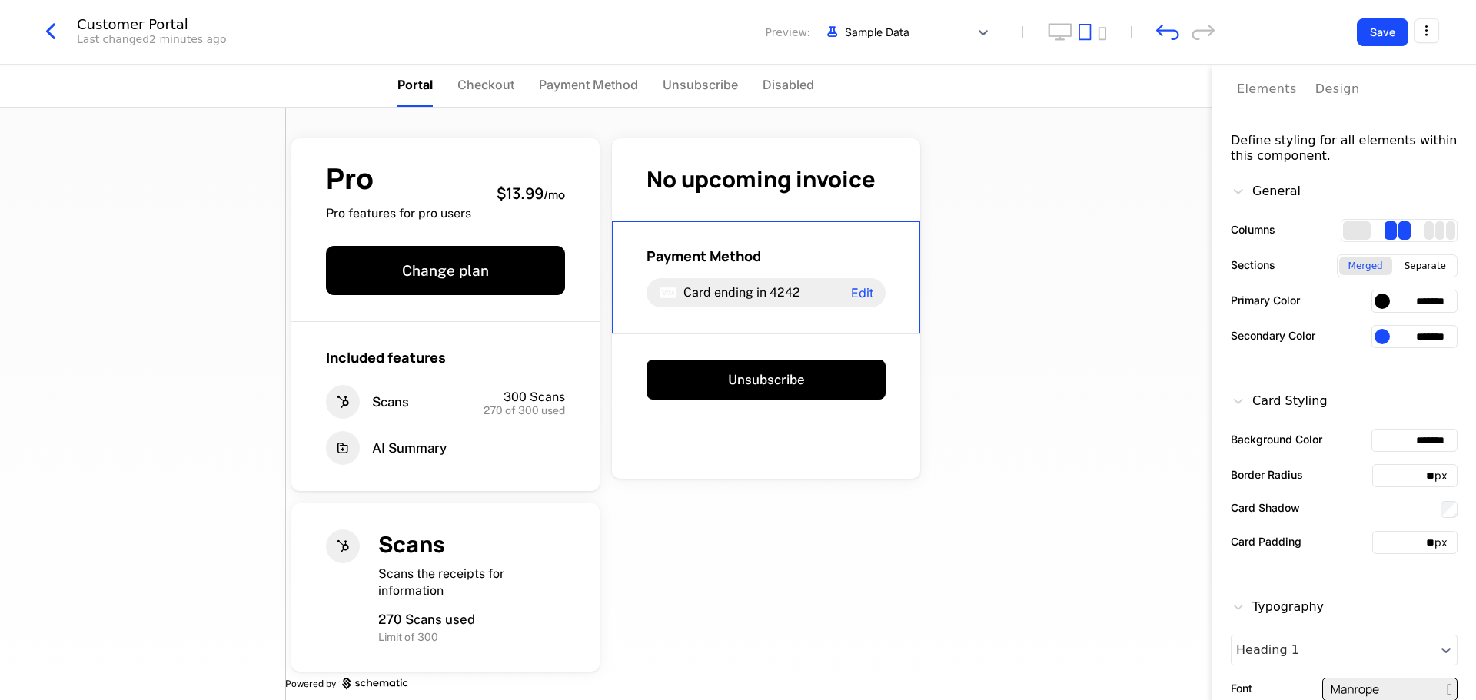
click at [1092, 343] on div "Pro Pro features for pro users $13.99 / mo Change plan Included features Scans …" at bounding box center [606, 404] width 1212 height 593
click at [344, 155] on div "Pro Pro features for pro users $13.99 / mo Change plan" at bounding box center [445, 230] width 308 height 184
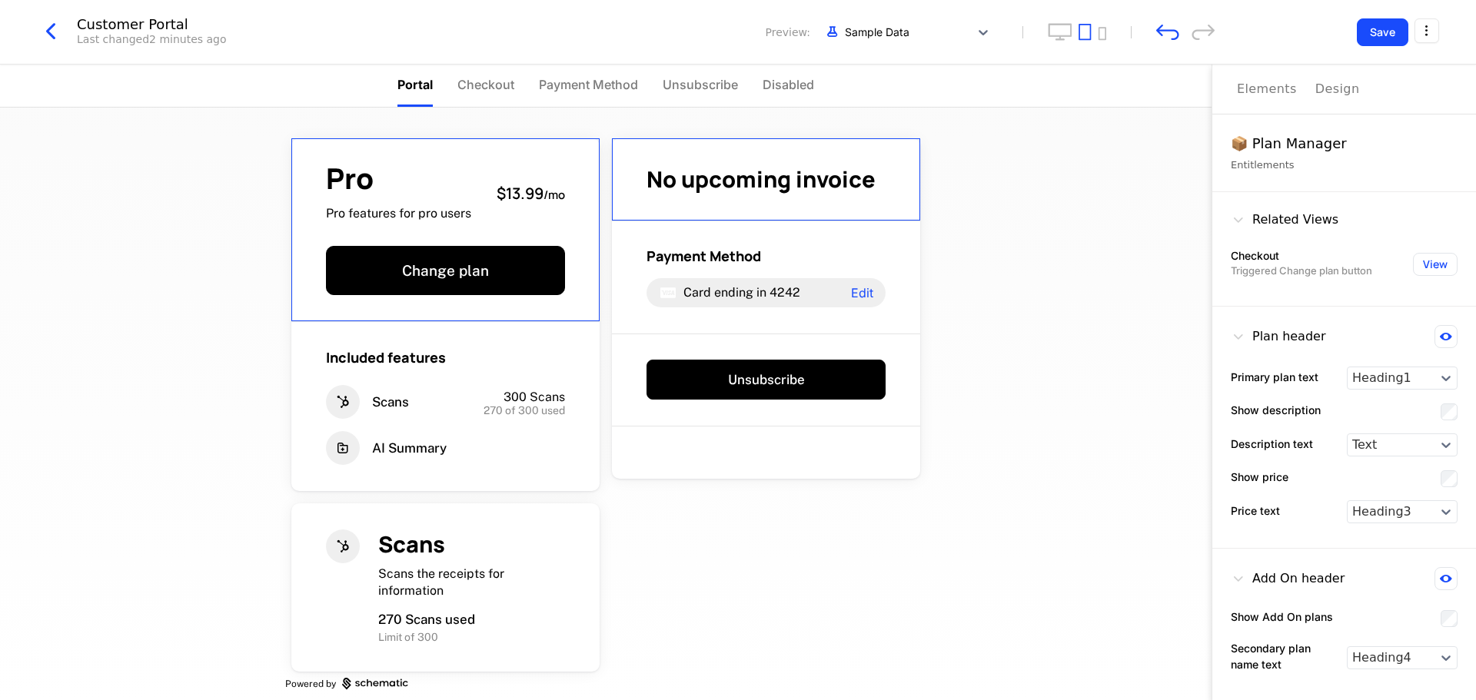
click at [1034, 544] on div "Pro Pro features for pro users $13.99 / mo Change plan Included features Scans …" at bounding box center [606, 404] width 1212 height 593
click at [1018, 504] on div "Pro Pro features for pro users $13.99 / mo Change plan Included features Scans …" at bounding box center [606, 404] width 1212 height 593
click at [1021, 357] on div "Pro Pro features for pro users $13.99 / mo Change plan Included features Scans …" at bounding box center [606, 404] width 1212 height 593
click at [1006, 238] on div "Pro Pro features for pro users $13.99 / mo Change plan Included features Scans …" at bounding box center [606, 404] width 1212 height 593
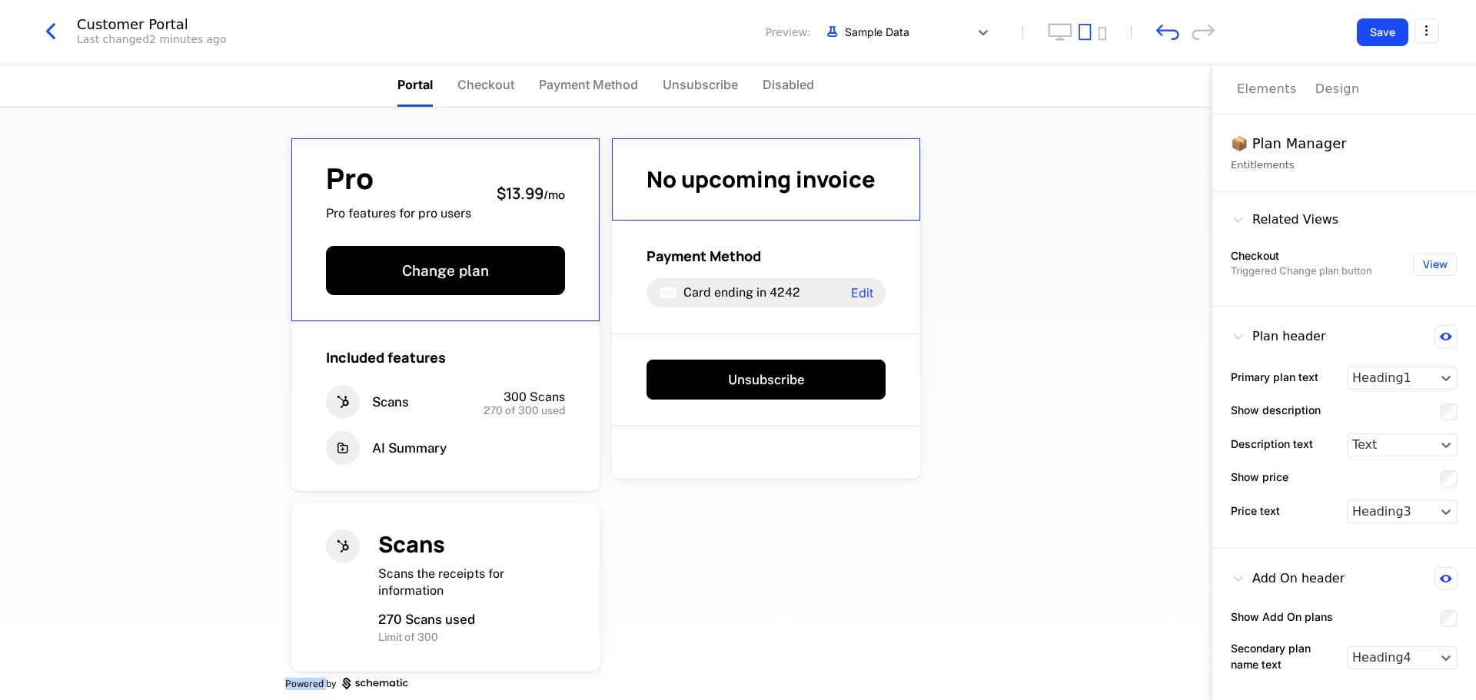
click at [1006, 238] on div "Pro Pro features for pro users $13.99 / mo Change plan Included features Scans …" at bounding box center [606, 404] width 1212 height 593
click at [1055, 621] on div "Pro Pro features for pro users $13.99 / mo Change plan Included features Scans …" at bounding box center [606, 404] width 1212 height 593
click at [891, 616] on div "Pro Pro features for pro users $13.99 / mo Change plan Included features Scans …" at bounding box center [605, 411] width 641 height 607
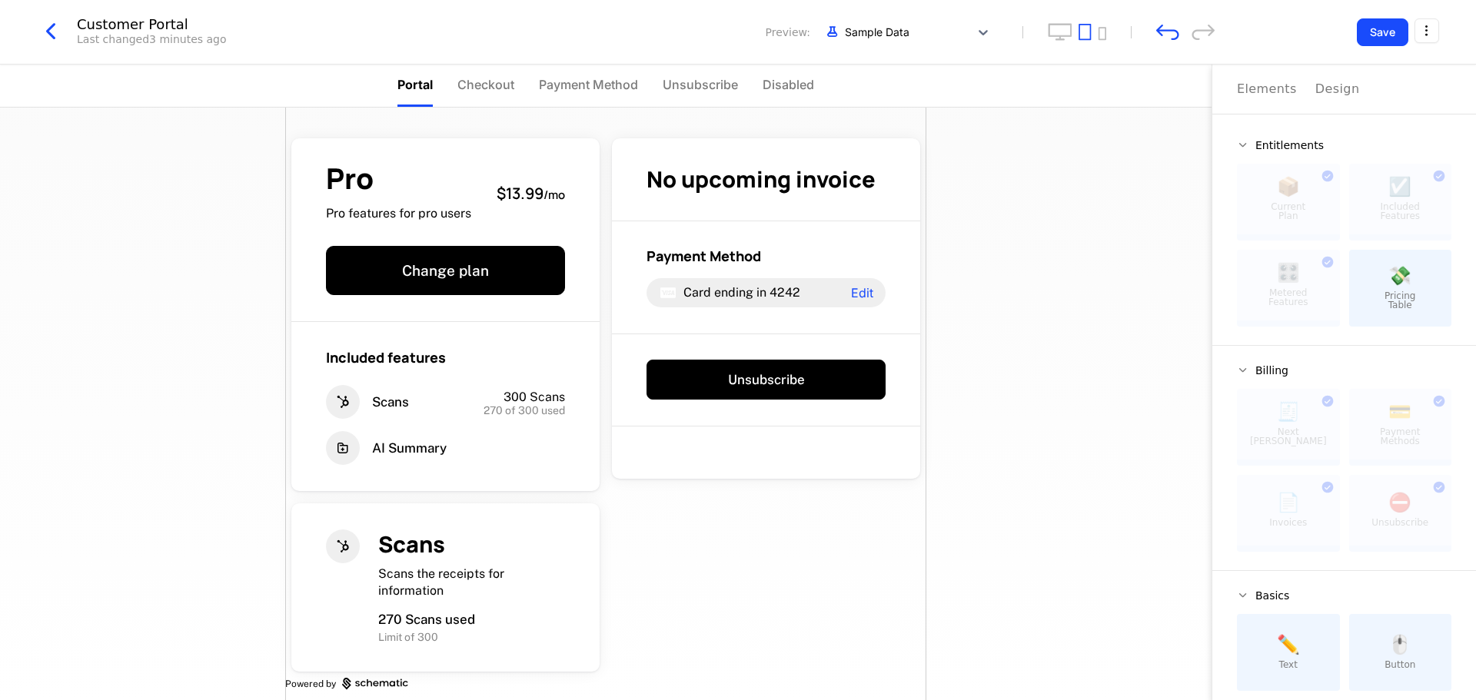
click at [784, 594] on div "Pro Pro features for pro users $13.99 / mo Change plan Included features Scans …" at bounding box center [605, 411] width 641 height 607
click at [1311, 499] on div at bounding box center [1288, 510] width 103 height 71
click at [557, 570] on div "Scans the receipts for information" at bounding box center [471, 582] width 187 height 33
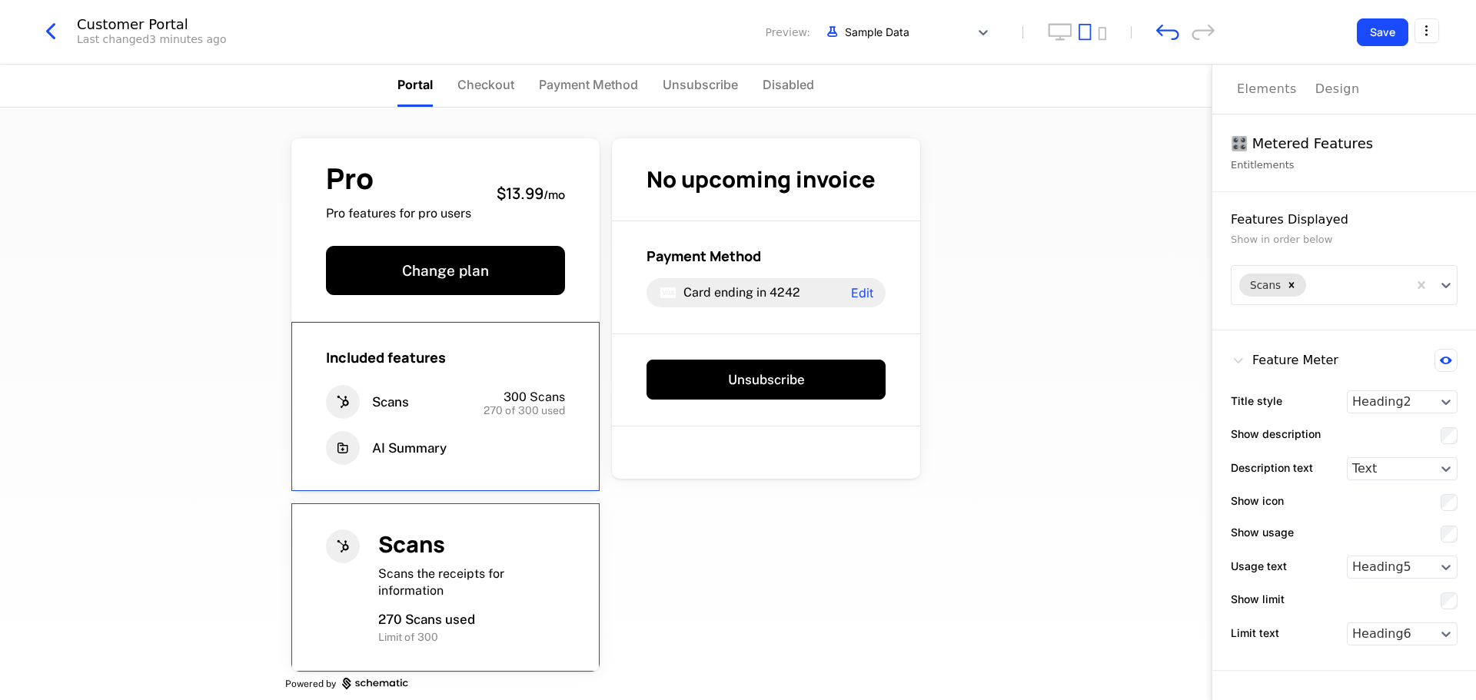
click at [547, 444] on div "AI Summary" at bounding box center [445, 448] width 239 height 34
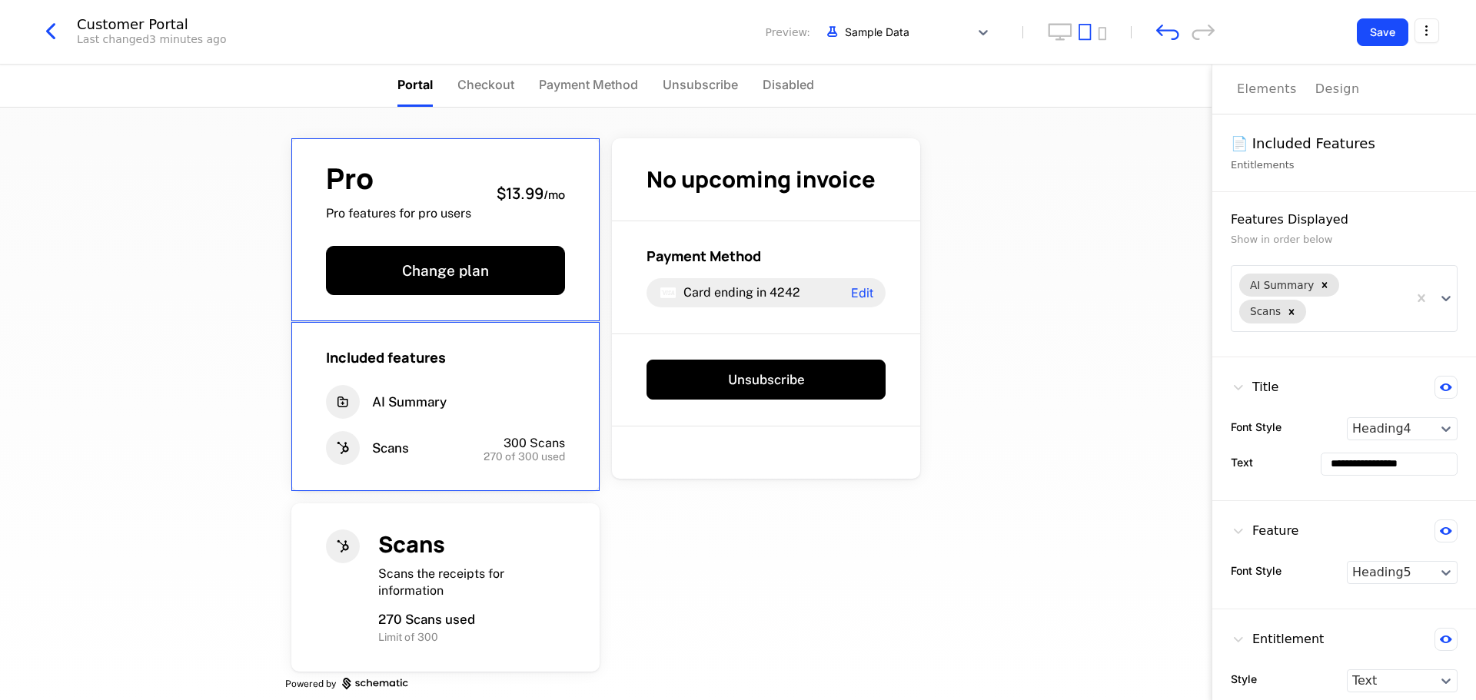
click at [491, 174] on div "Pro Pro features for pro users $13.99 / mo" at bounding box center [445, 194] width 239 height 58
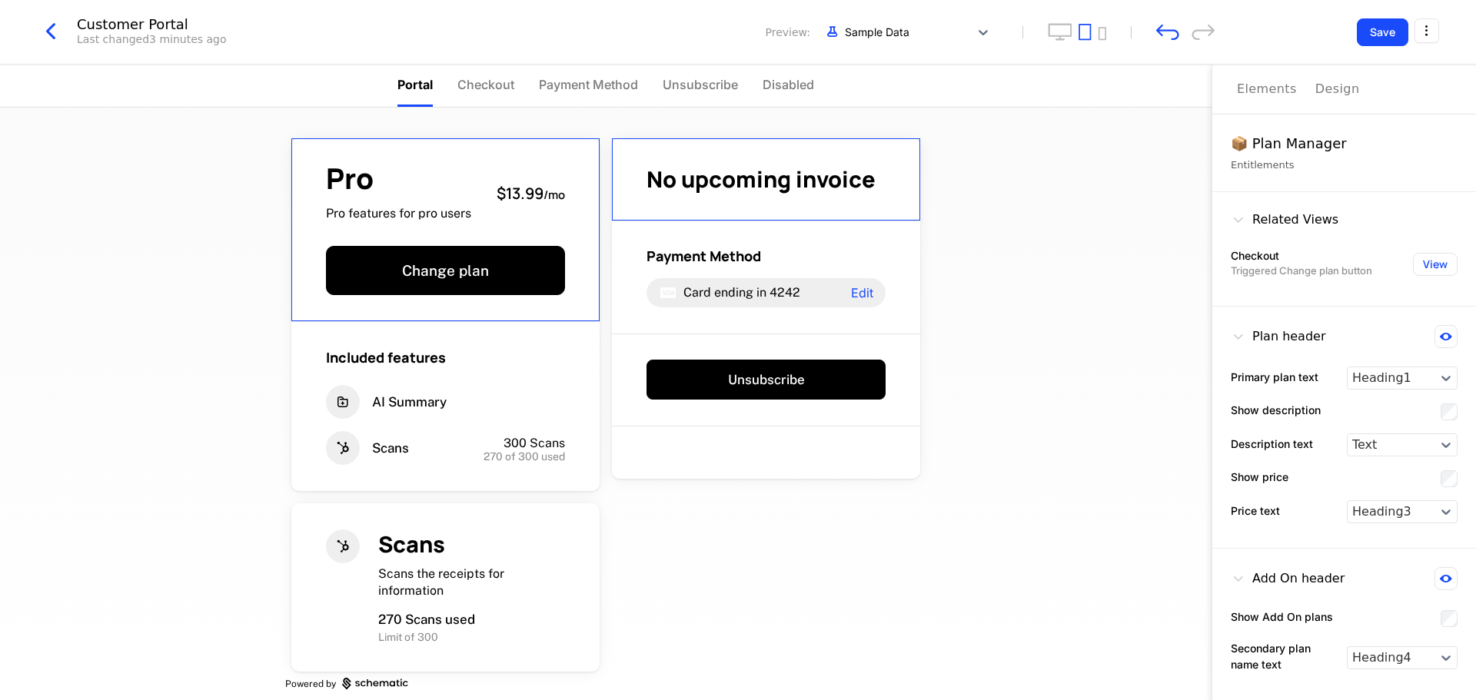
click at [812, 164] on span "No upcoming invoice" at bounding box center [761, 179] width 229 height 31
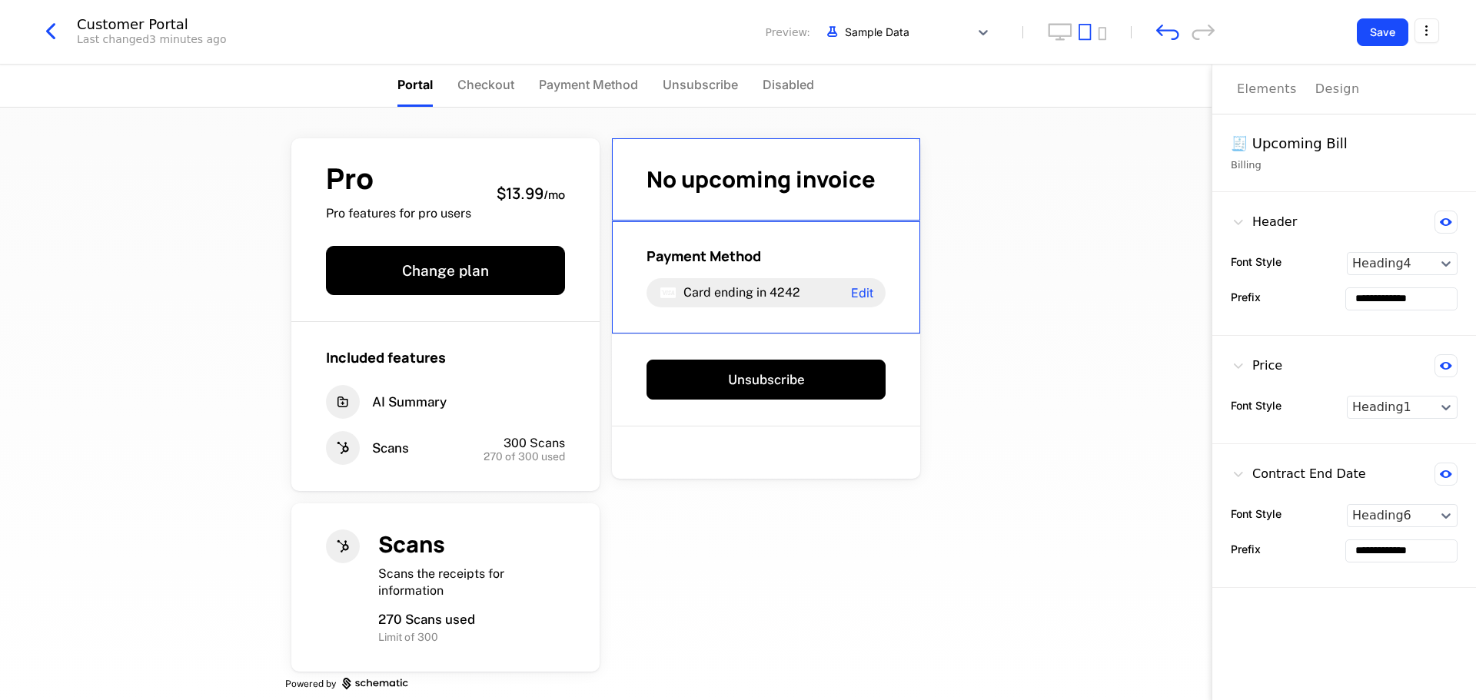
click at [786, 271] on div "Payment Method Card ending in 4242 Edit" at bounding box center [766, 277] width 239 height 61
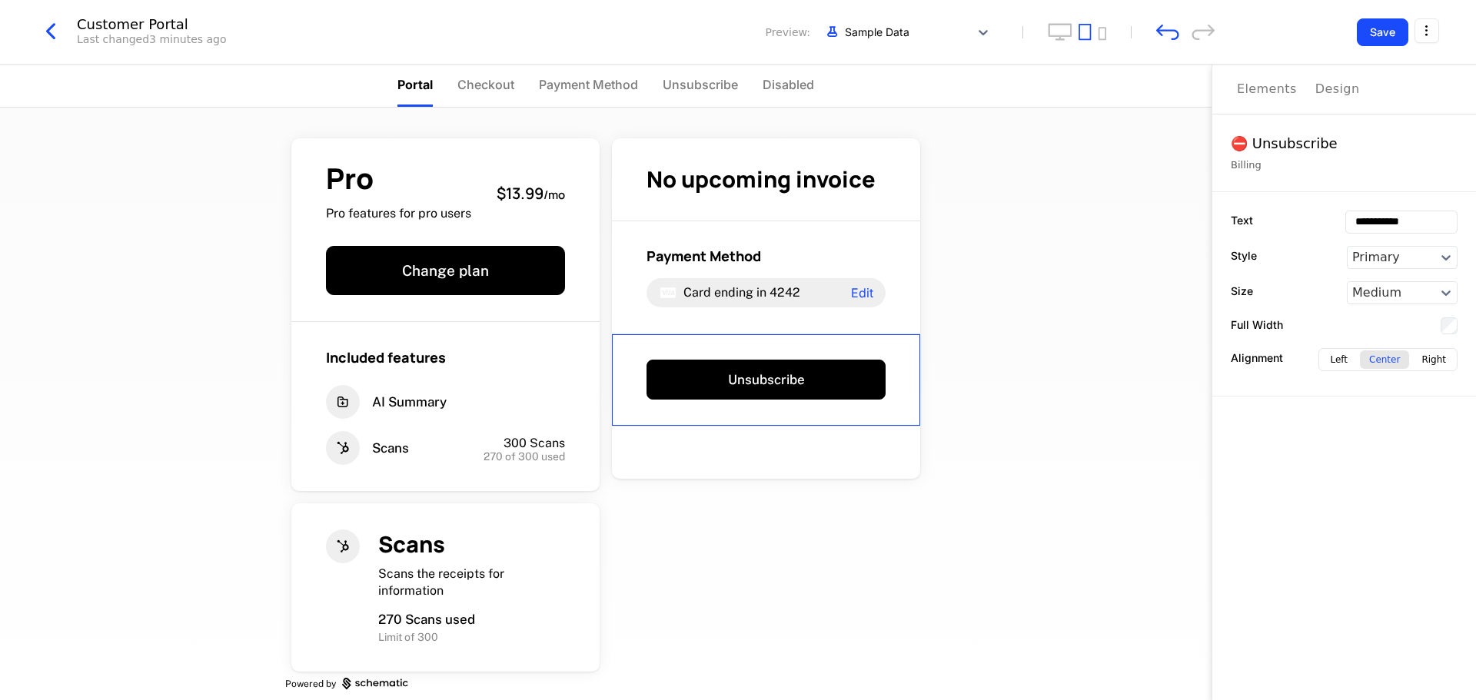
click at [793, 345] on div "Unsubscribe" at bounding box center [766, 380] width 308 height 93
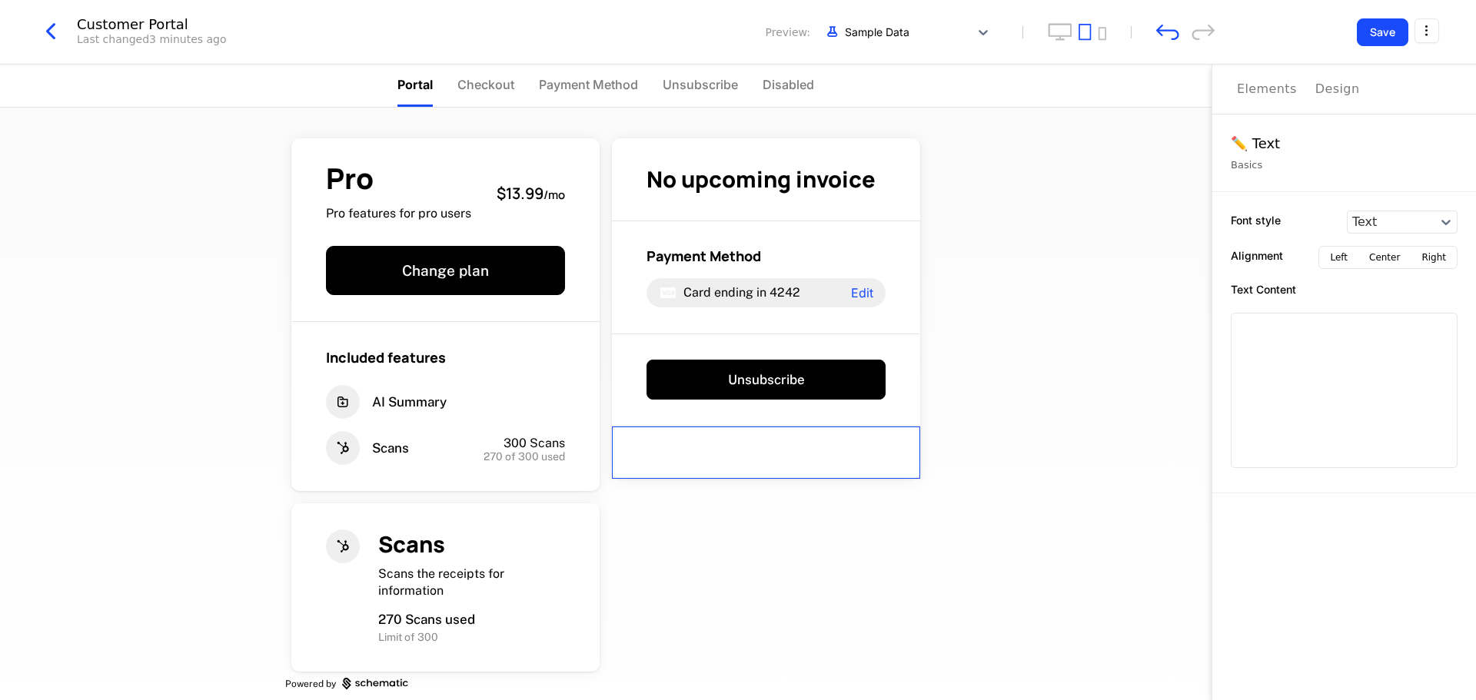
click at [776, 448] on div at bounding box center [766, 453] width 308 height 52
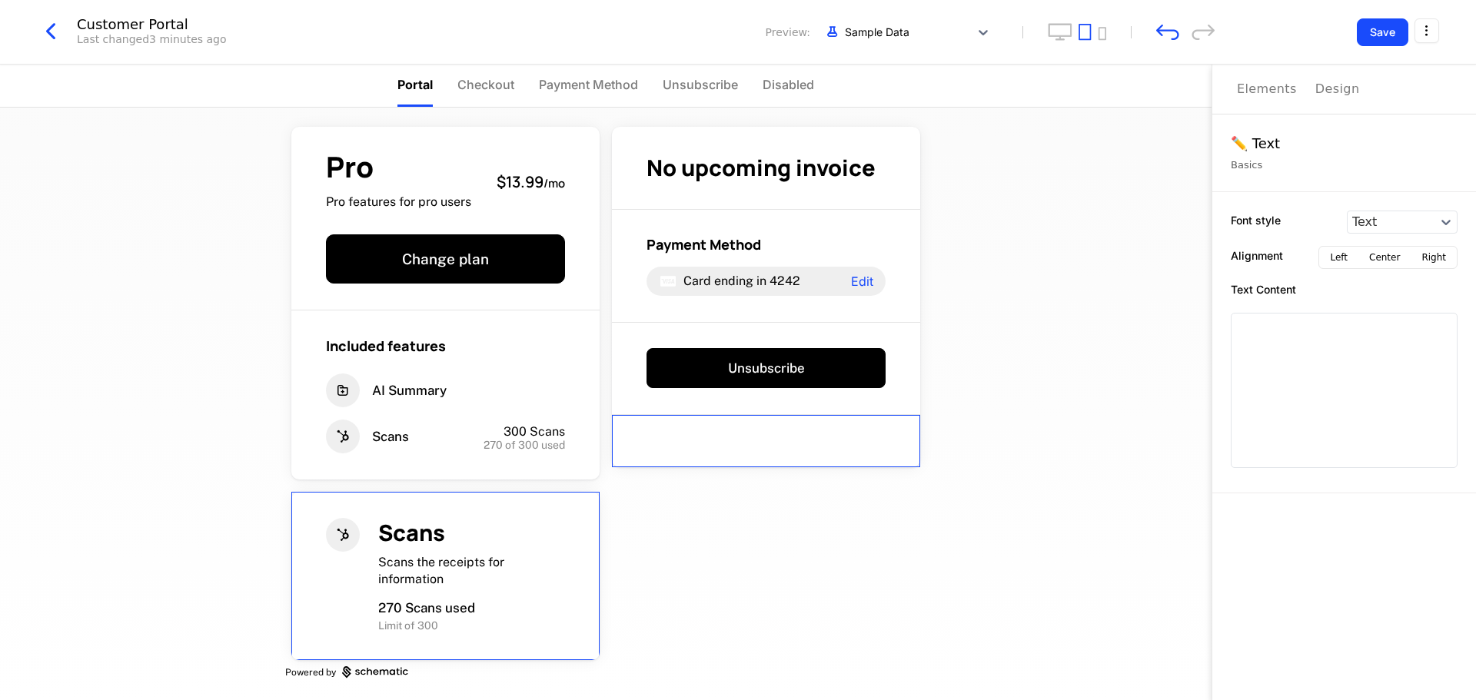
scroll to position [15, 0]
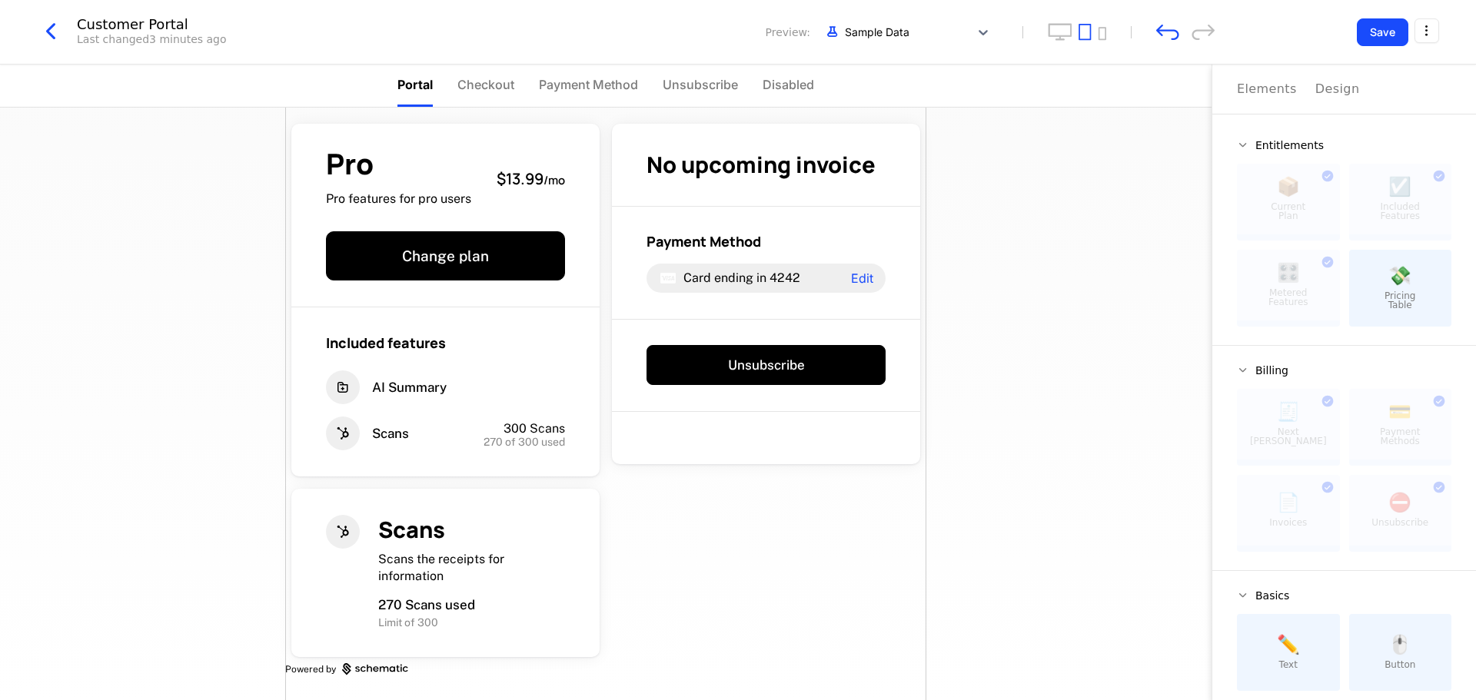
click at [780, 613] on div "Pro Pro features for pro users $13.99 / mo Change plan Included features AI Sum…" at bounding box center [605, 396] width 641 height 607
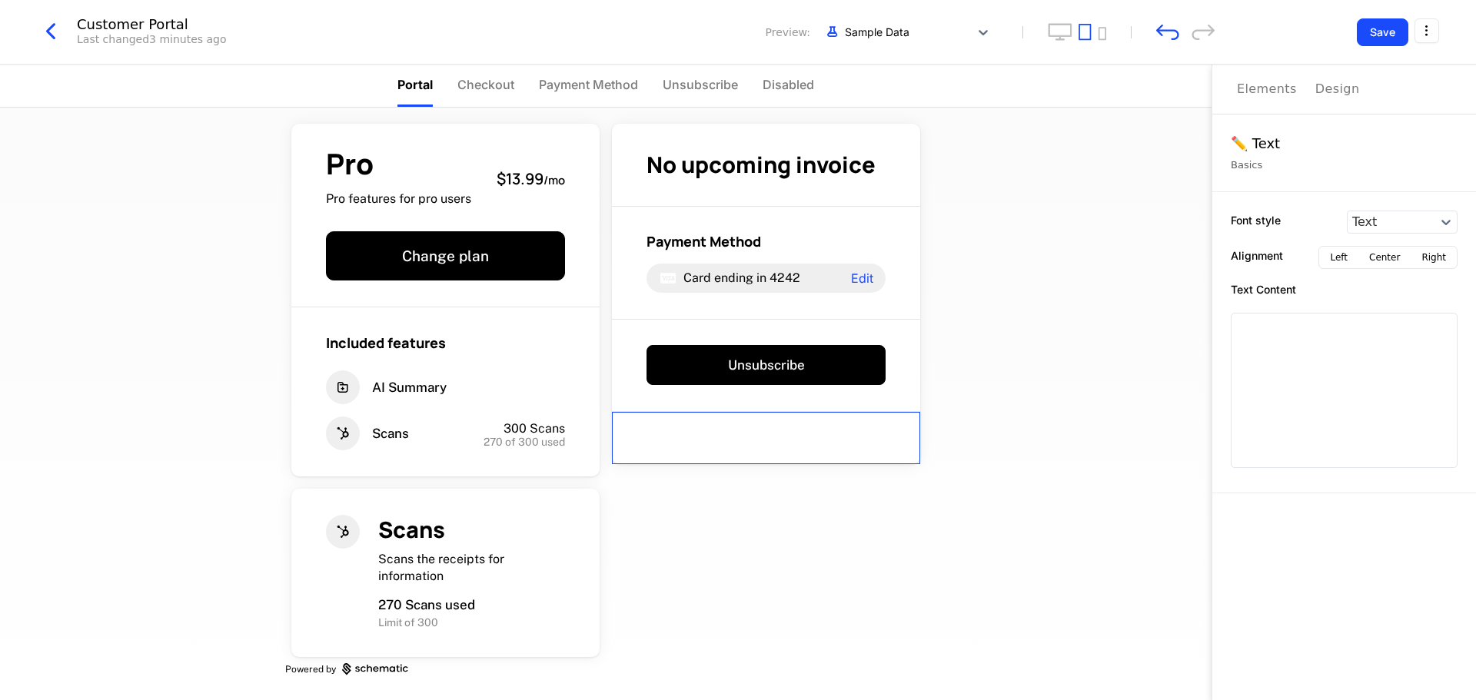
click at [862, 449] on div at bounding box center [766, 438] width 308 height 52
drag, startPoint x: 836, startPoint y: 446, endPoint x: 796, endPoint y: 548, distance: 109.5
click at [796, 548] on div "Pro Pro features for pro users $13.99 / mo Change plan Included features AI Sum…" at bounding box center [605, 396] width 641 height 607
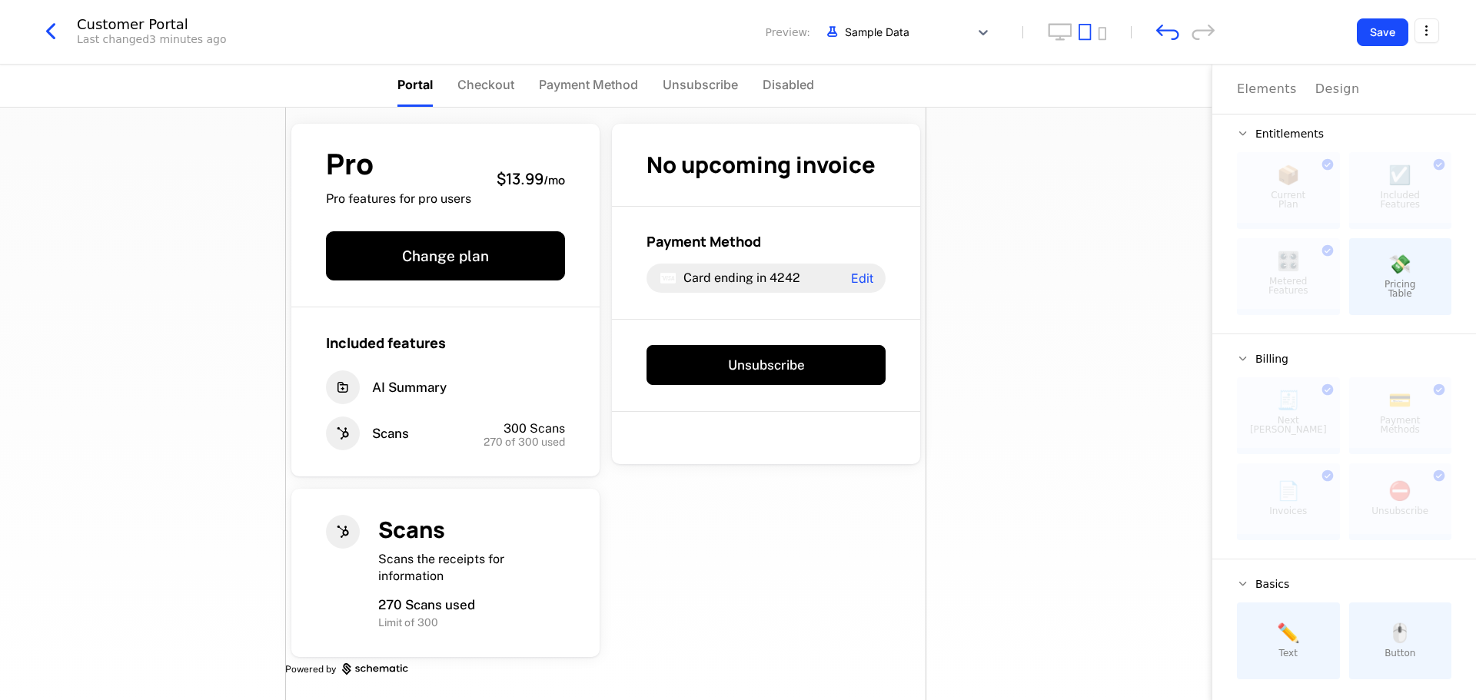
scroll to position [15, 0]
drag, startPoint x: 1315, startPoint y: 496, endPoint x: 1322, endPoint y: 500, distance: 8.6
click at [1324, 500] on div at bounding box center [1288, 495] width 103 height 71
click at [1322, 500] on div at bounding box center [1288, 495] width 103 height 71
click at [1390, 486] on div at bounding box center [1400, 495] width 103 height 71
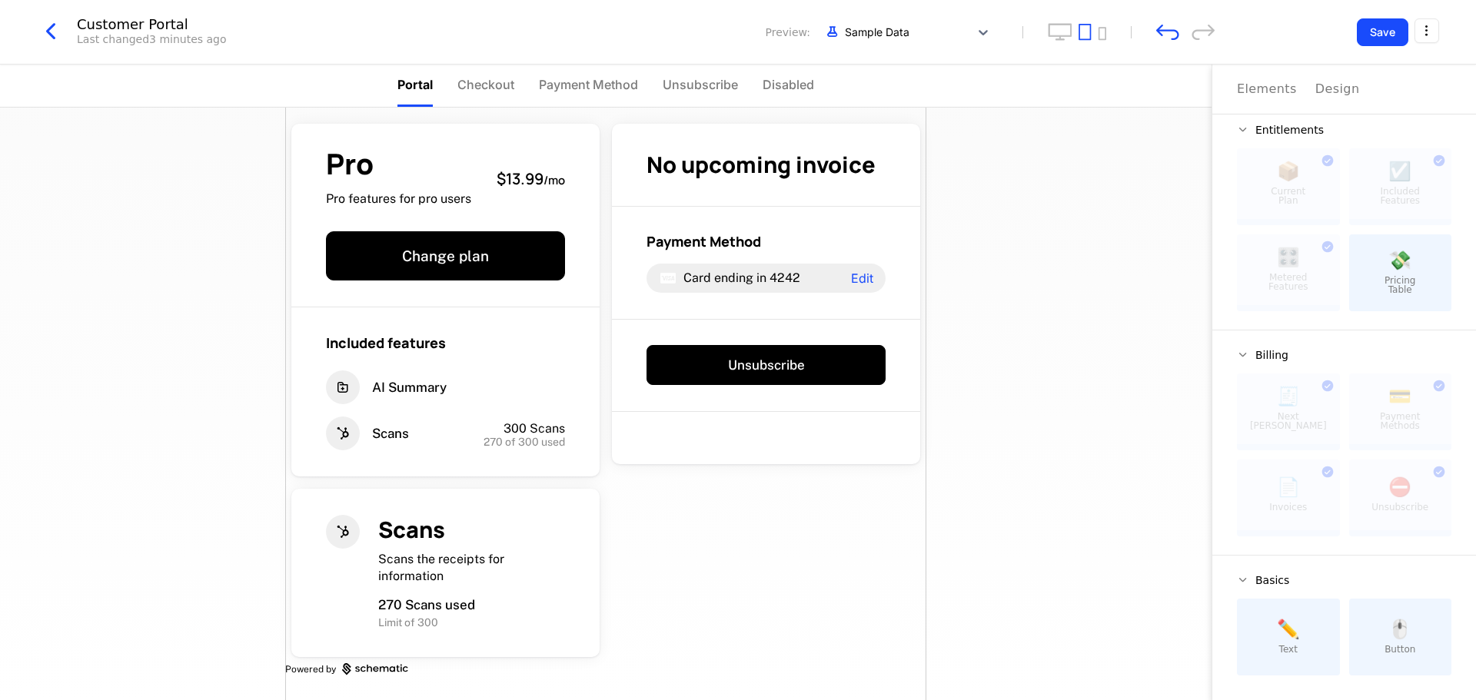
click at [1387, 411] on div at bounding box center [1400, 409] width 103 height 71
click at [1298, 413] on div at bounding box center [1288, 409] width 103 height 71
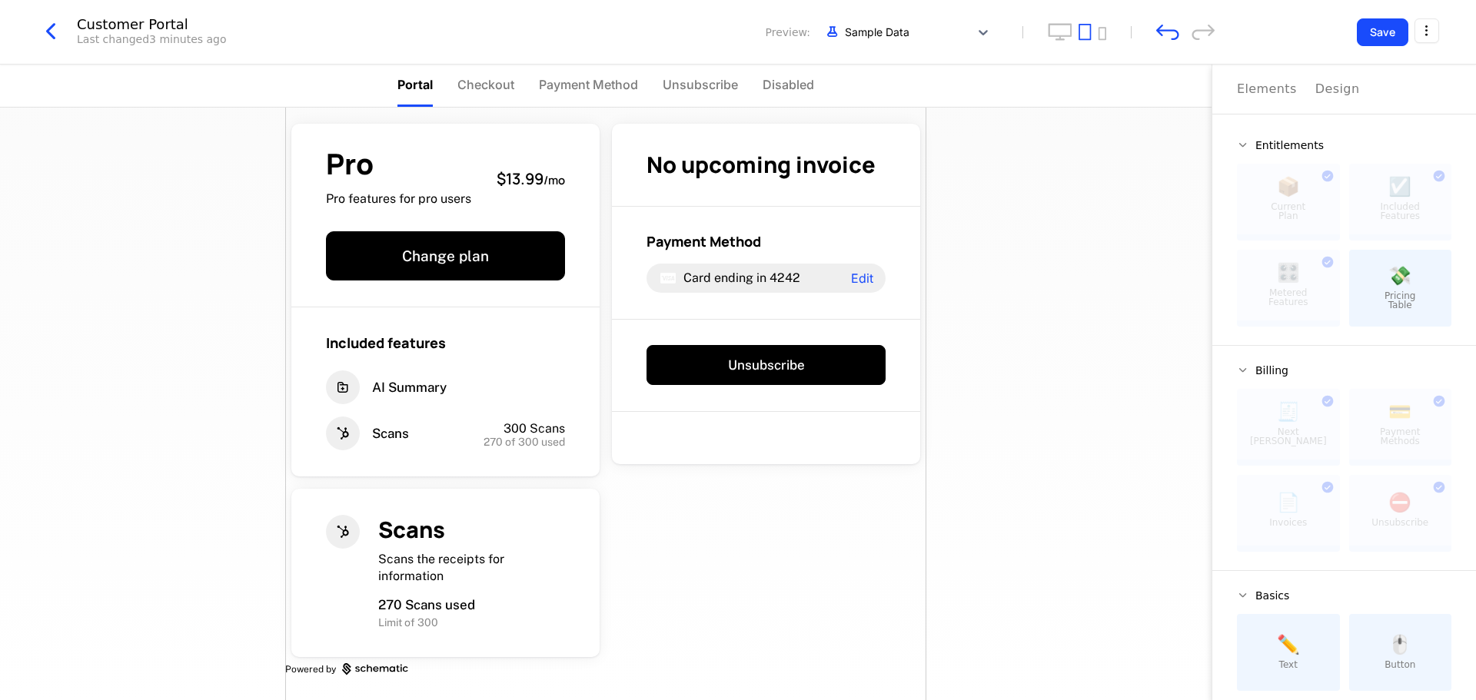
click at [1333, 100] on button "Design" at bounding box center [1337, 89] width 45 height 49
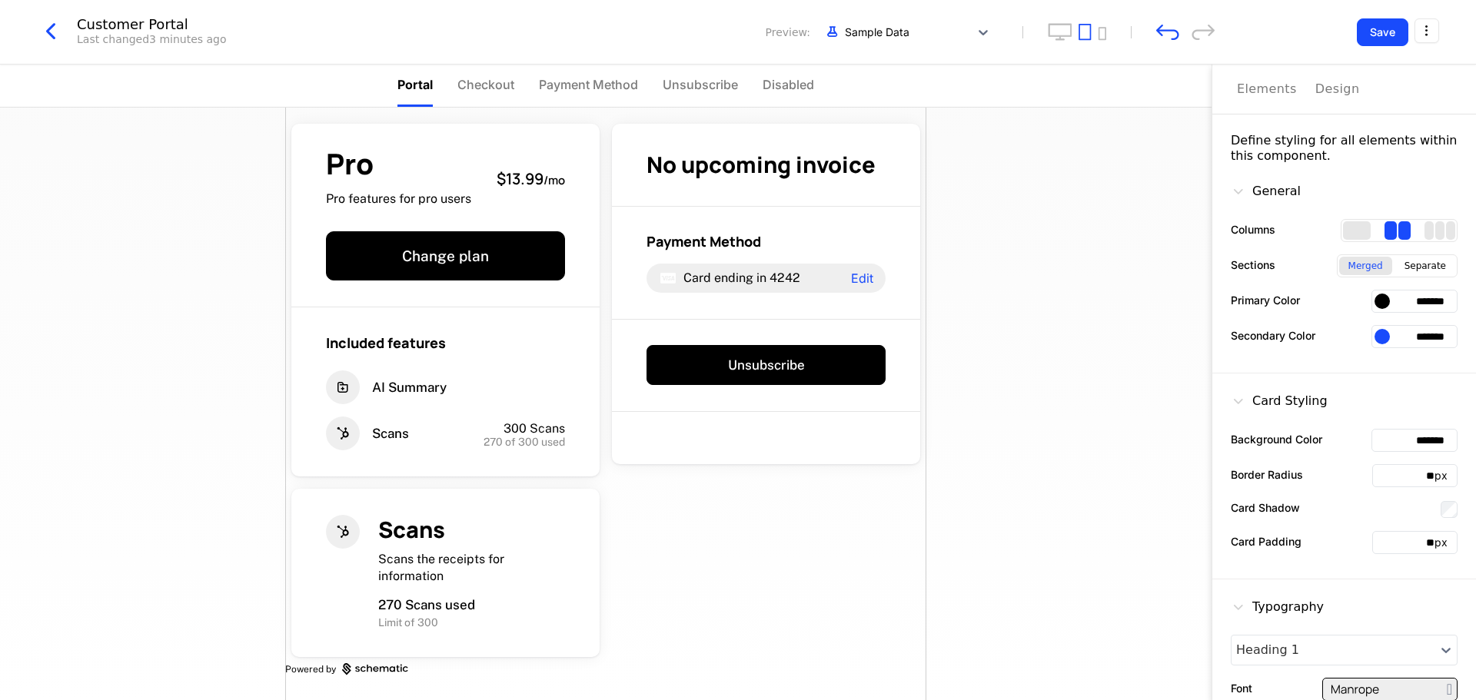
click at [1257, 81] on div "Elements" at bounding box center [1267, 89] width 60 height 18
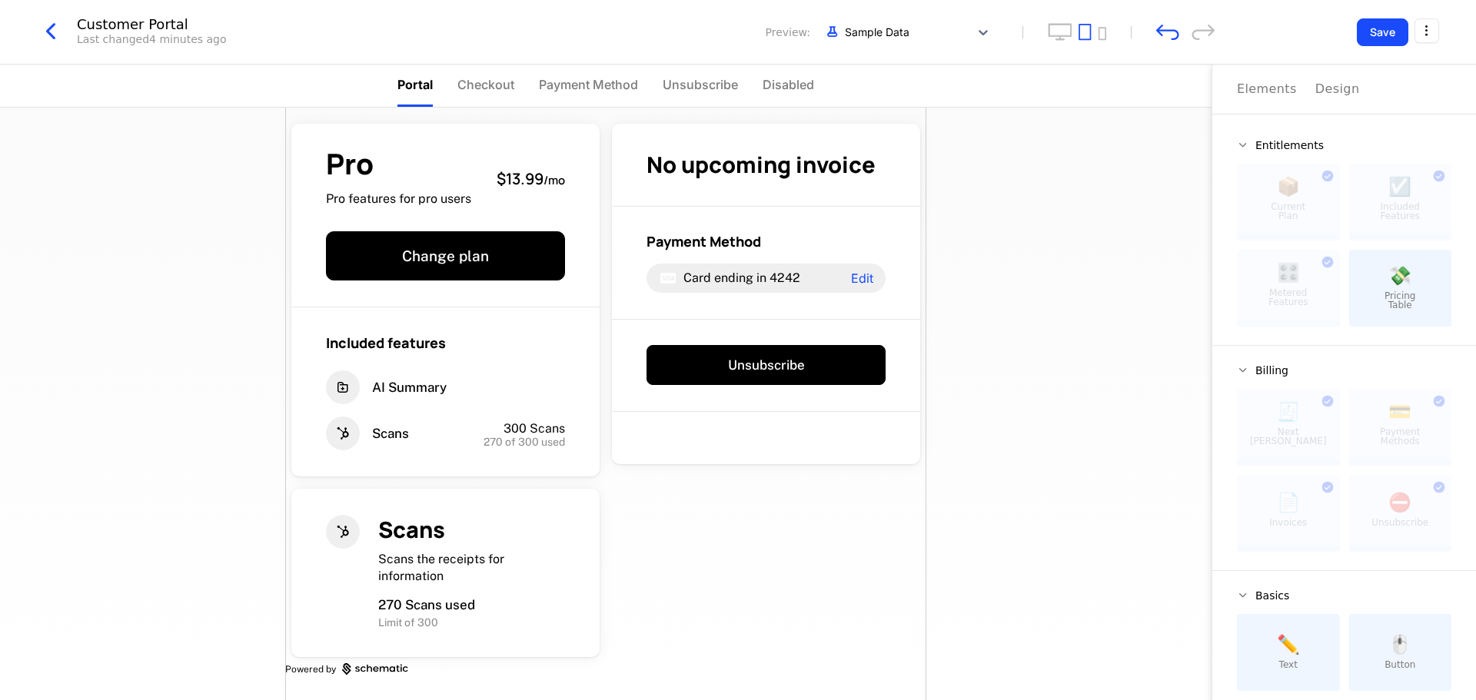
click at [730, 595] on div "Pro Pro features for pro users $13.99 / mo Change plan Included features AI Sum…" at bounding box center [605, 396] width 641 height 607
click at [1332, 88] on div "Design" at bounding box center [1337, 89] width 45 height 18
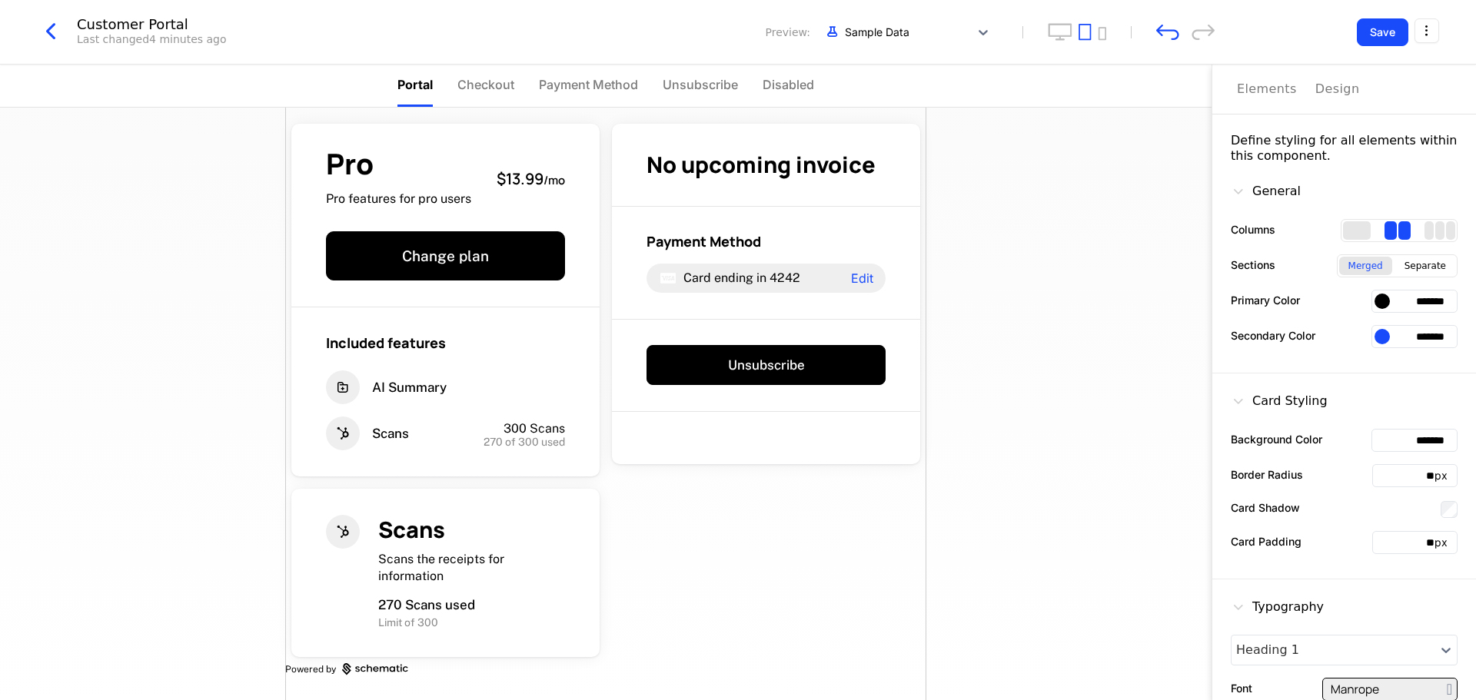
click at [1375, 304] on div at bounding box center [1382, 301] width 15 height 15
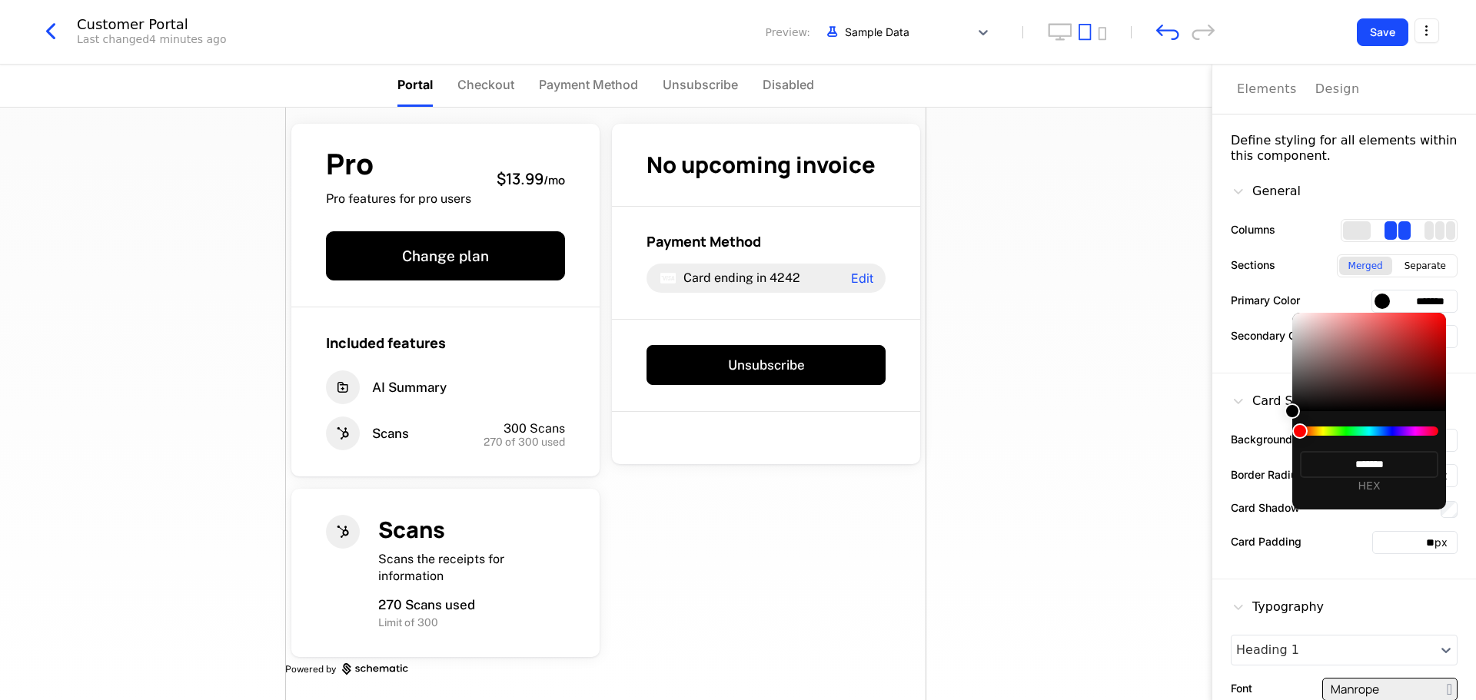
drag, startPoint x: 1305, startPoint y: 431, endPoint x: 1373, endPoint y: 431, distance: 67.7
click at [1373, 431] on div at bounding box center [1369, 431] width 138 height 9
click at [1344, 431] on div at bounding box center [1369, 431] width 138 height 9
drag, startPoint x: 1297, startPoint y: 433, endPoint x: 1317, endPoint y: 427, distance: 20.9
click at [1321, 428] on div at bounding box center [1369, 431] width 138 height 9
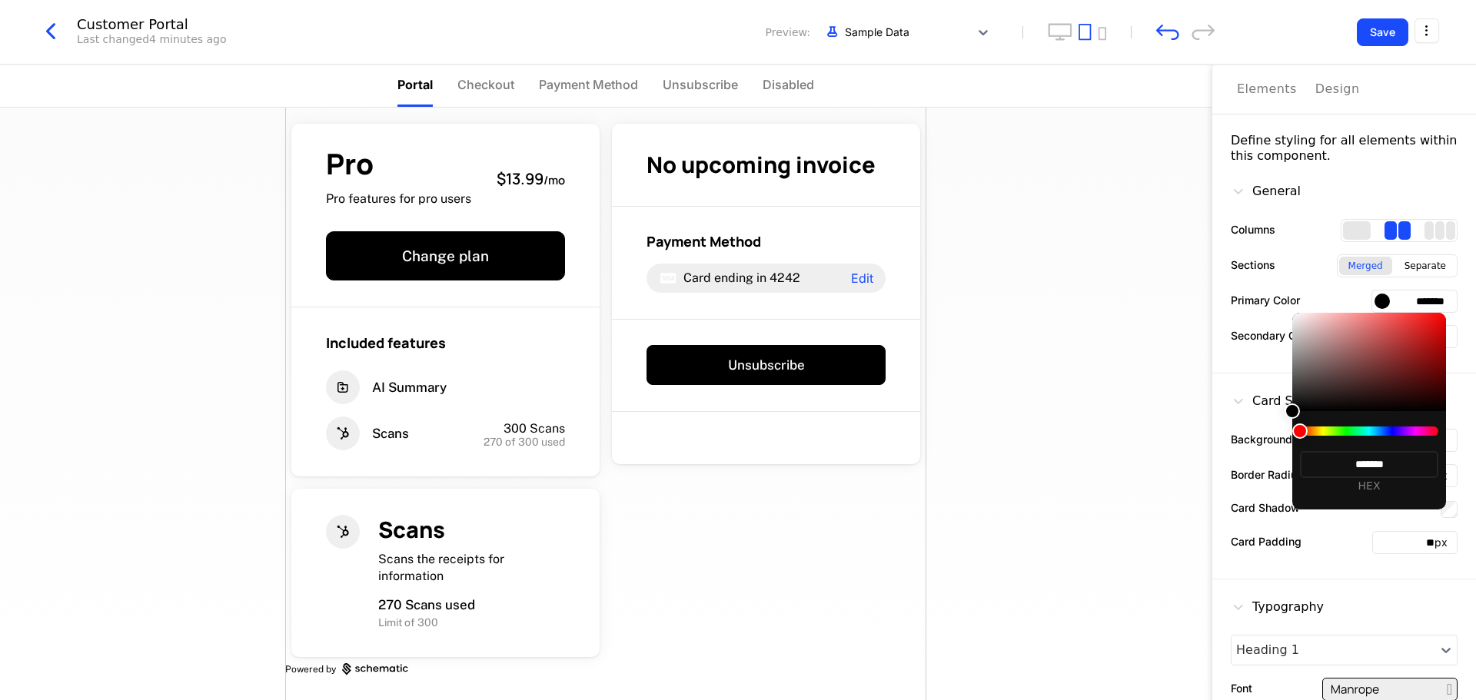
drag, startPoint x: 1295, startPoint y: 413, endPoint x: 1308, endPoint y: 431, distance: 23.1
click at [1300, 404] on div at bounding box center [1292, 411] width 15 height 15
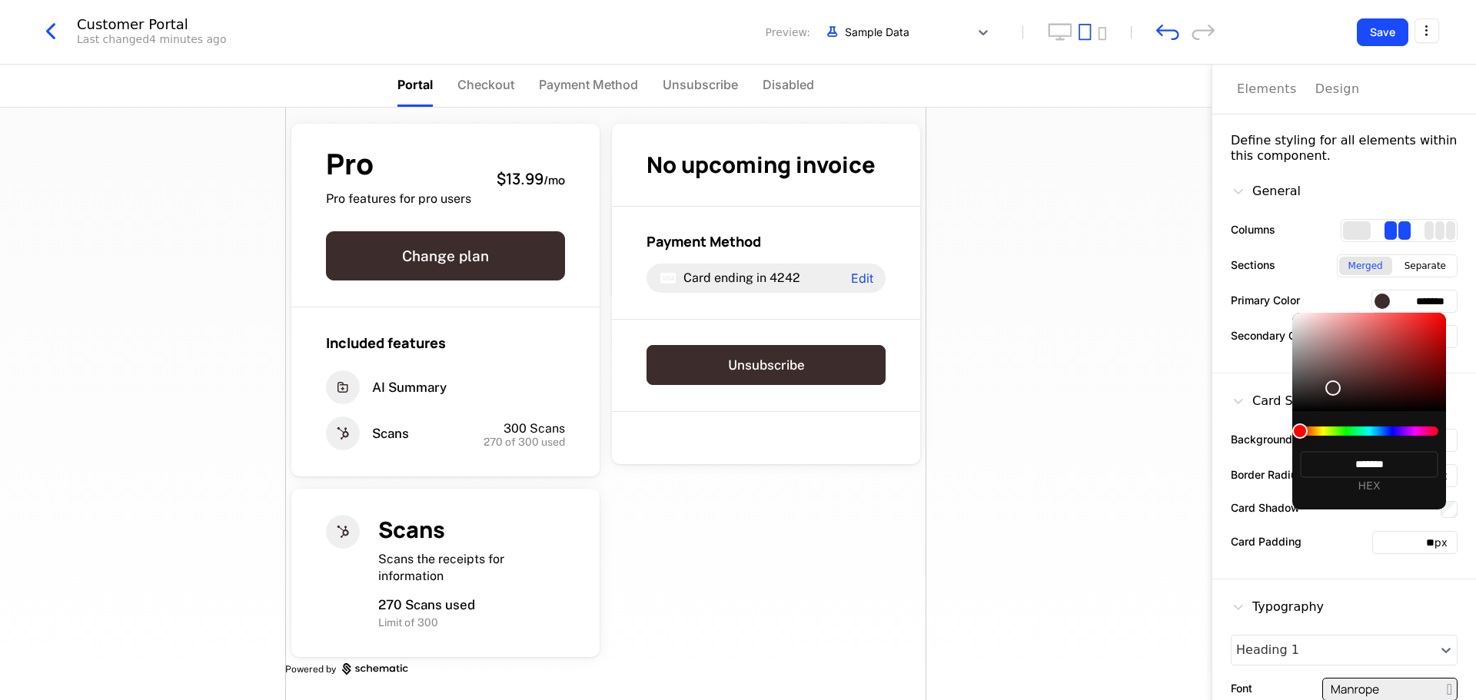
type input "*******"
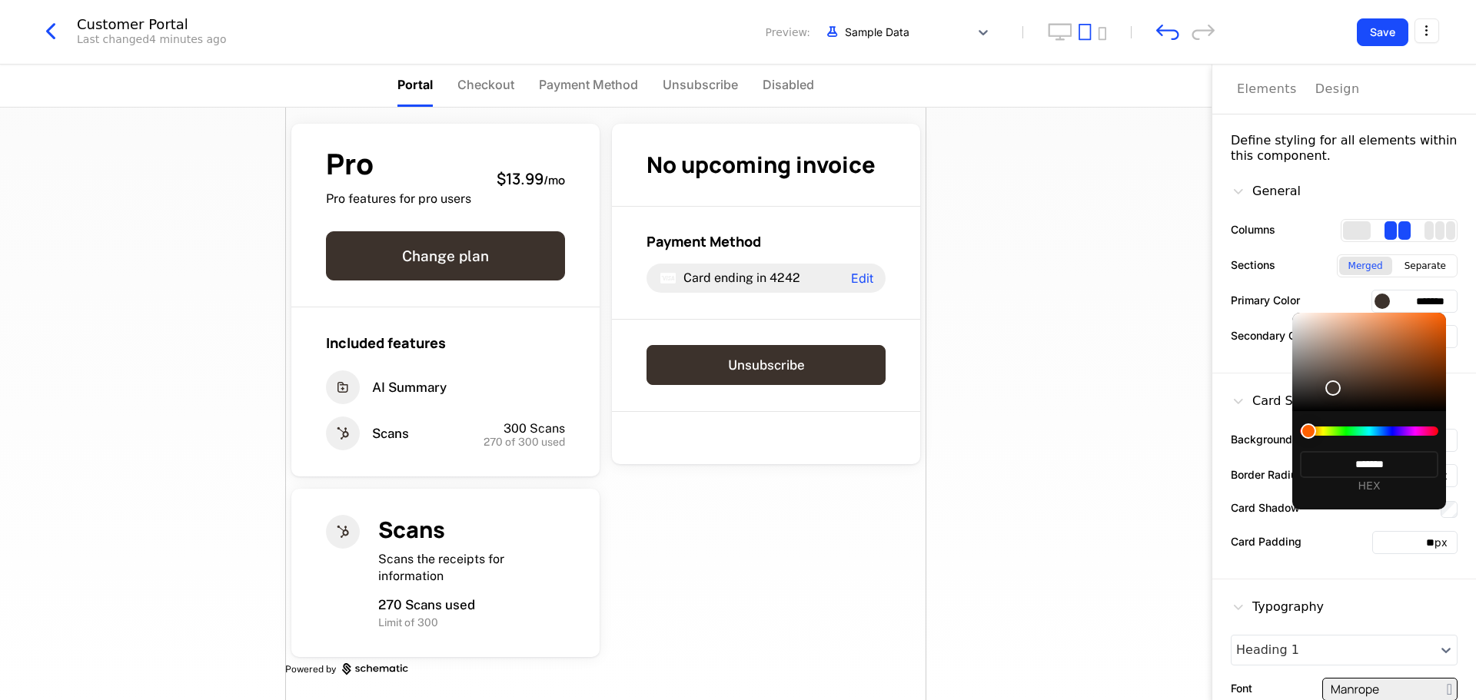
type input "*******"
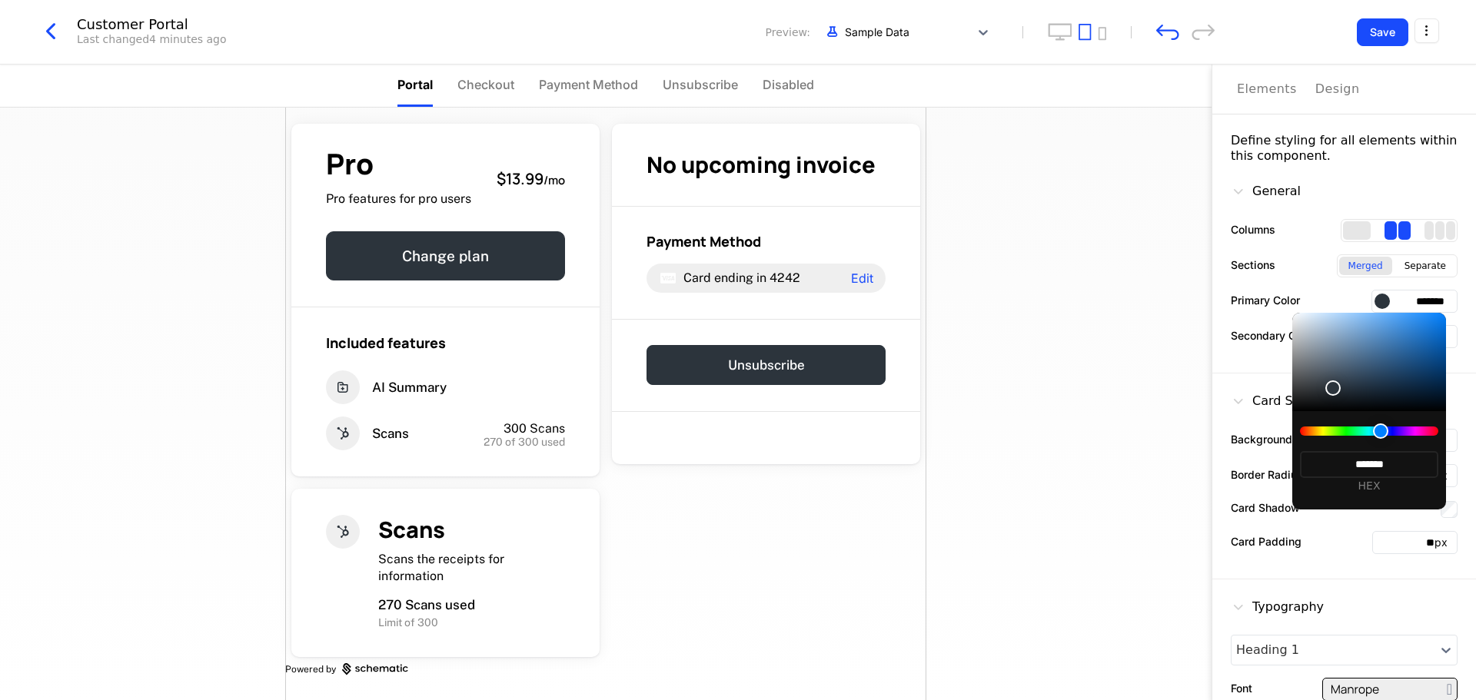
type input "*******"
drag, startPoint x: 1305, startPoint y: 428, endPoint x: 1388, endPoint y: 430, distance: 82.3
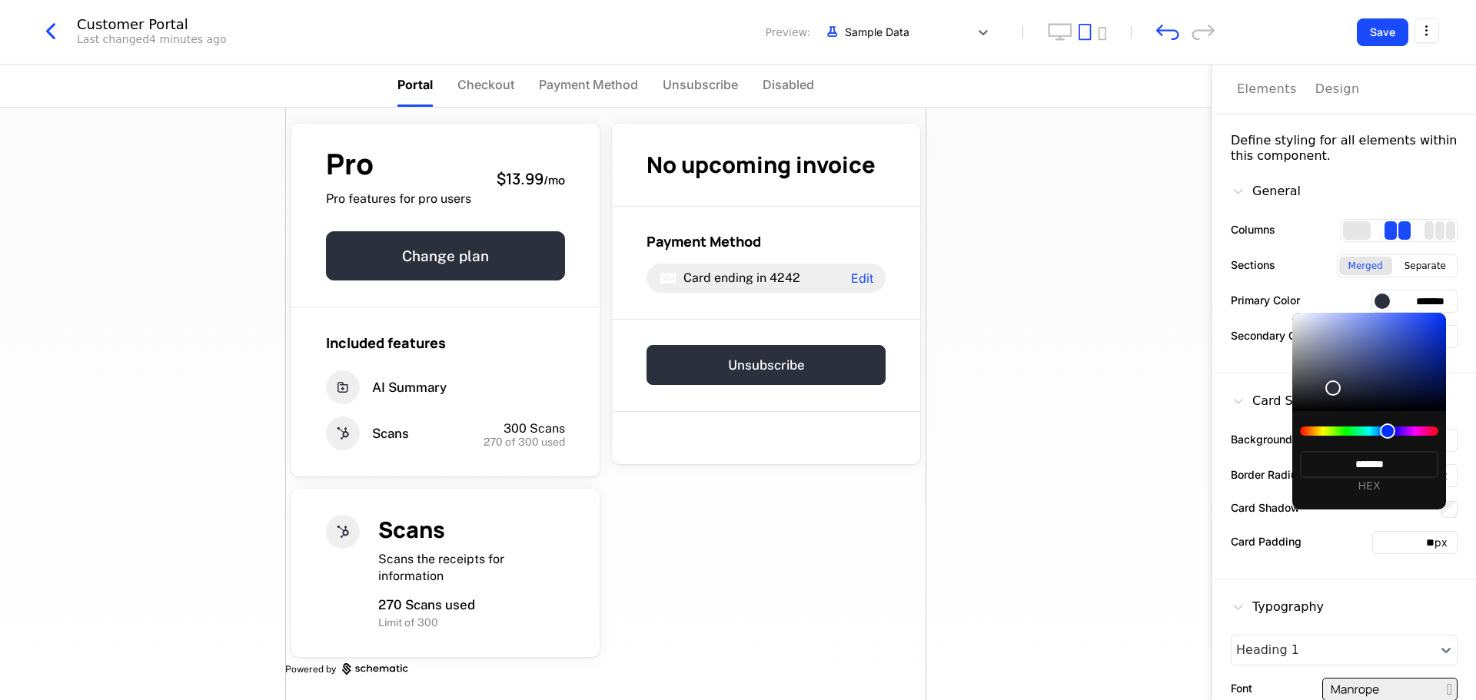
click at [1388, 430] on div at bounding box center [1387, 431] width 15 height 15
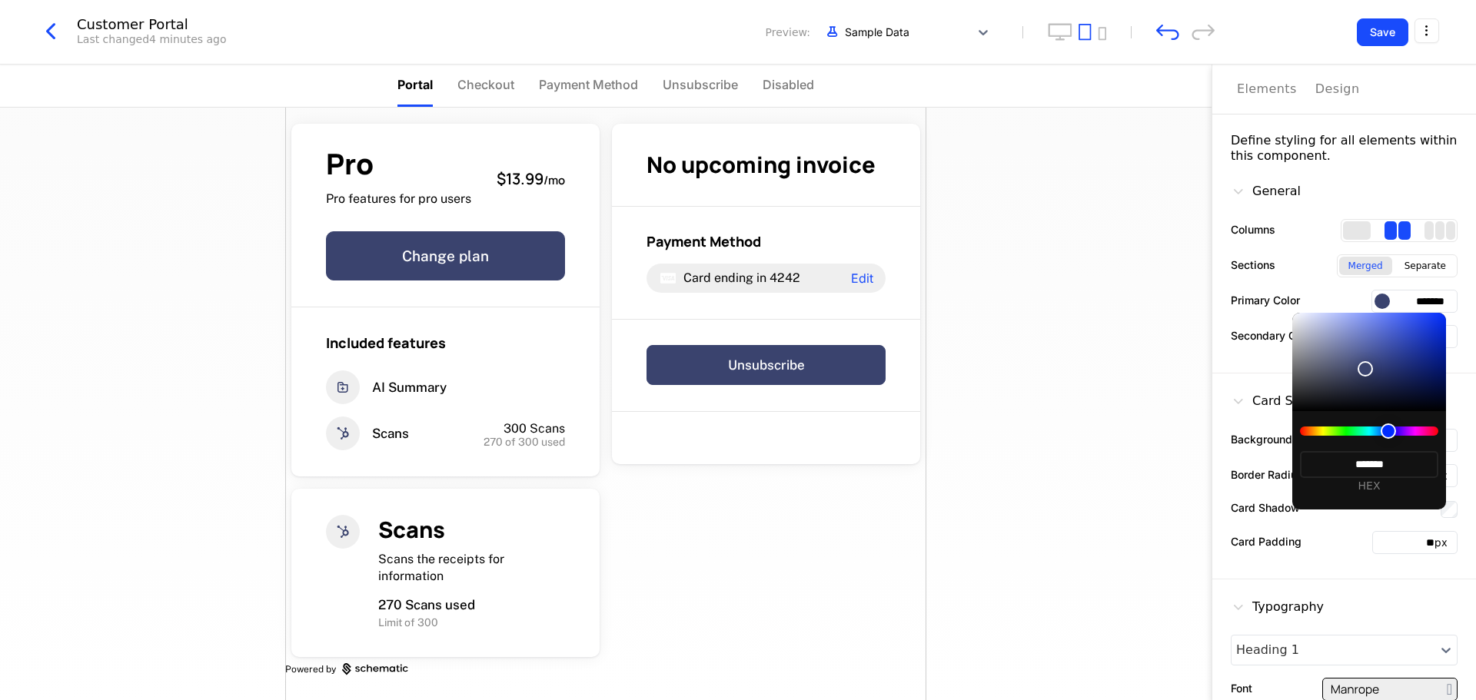
type input "*******"
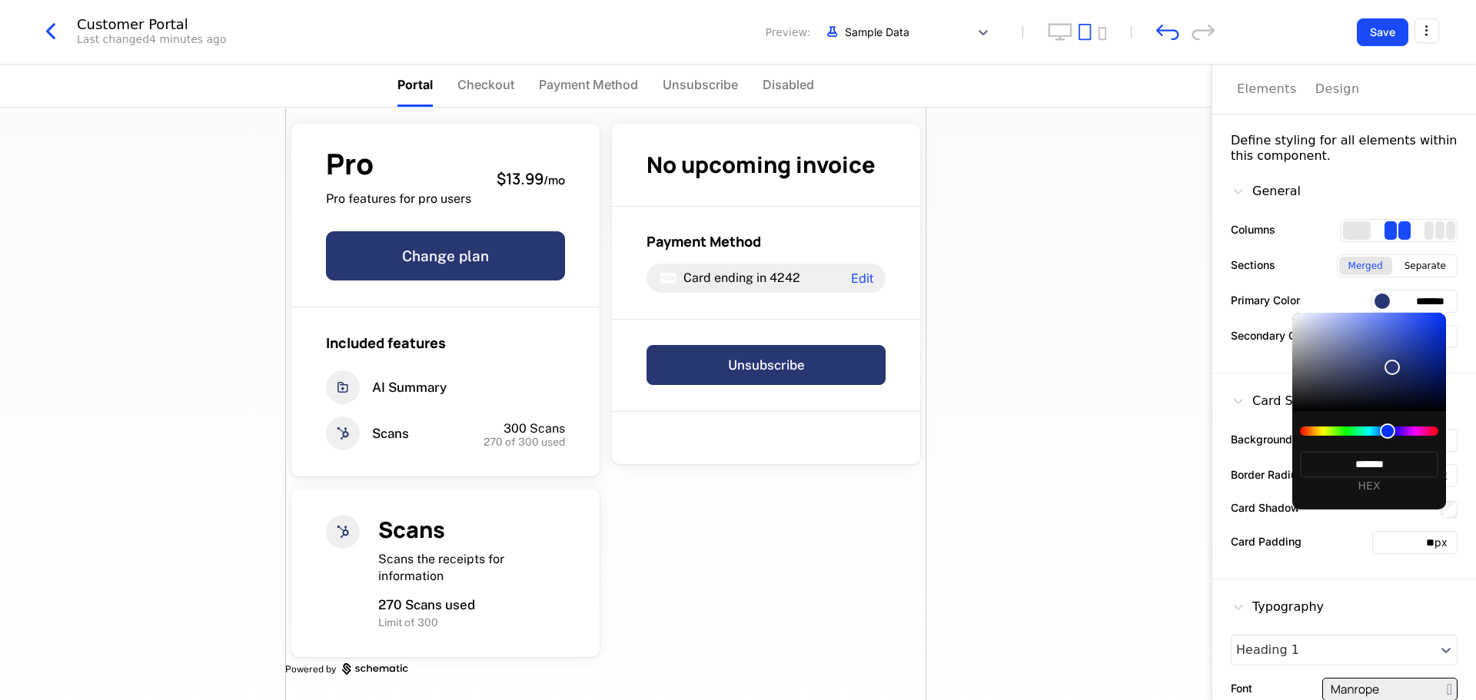
type input "*******"
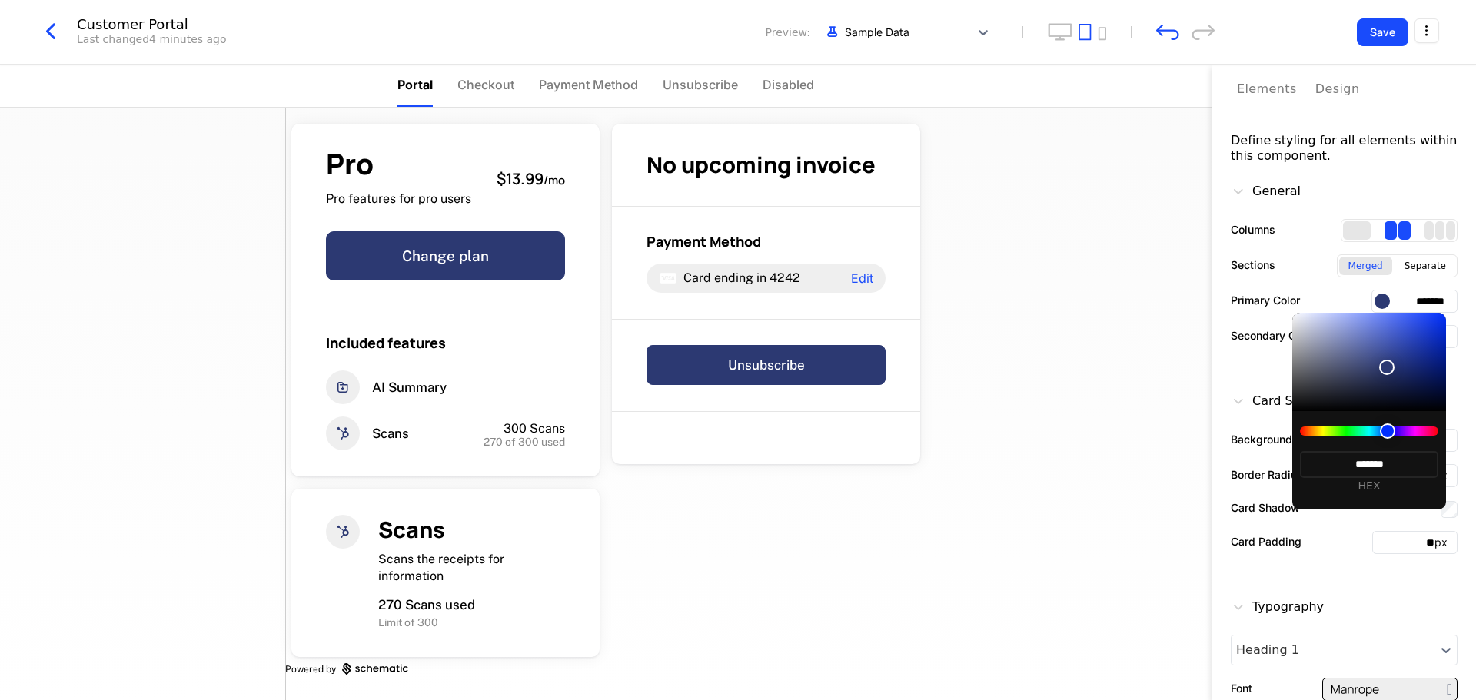
type input "*******"
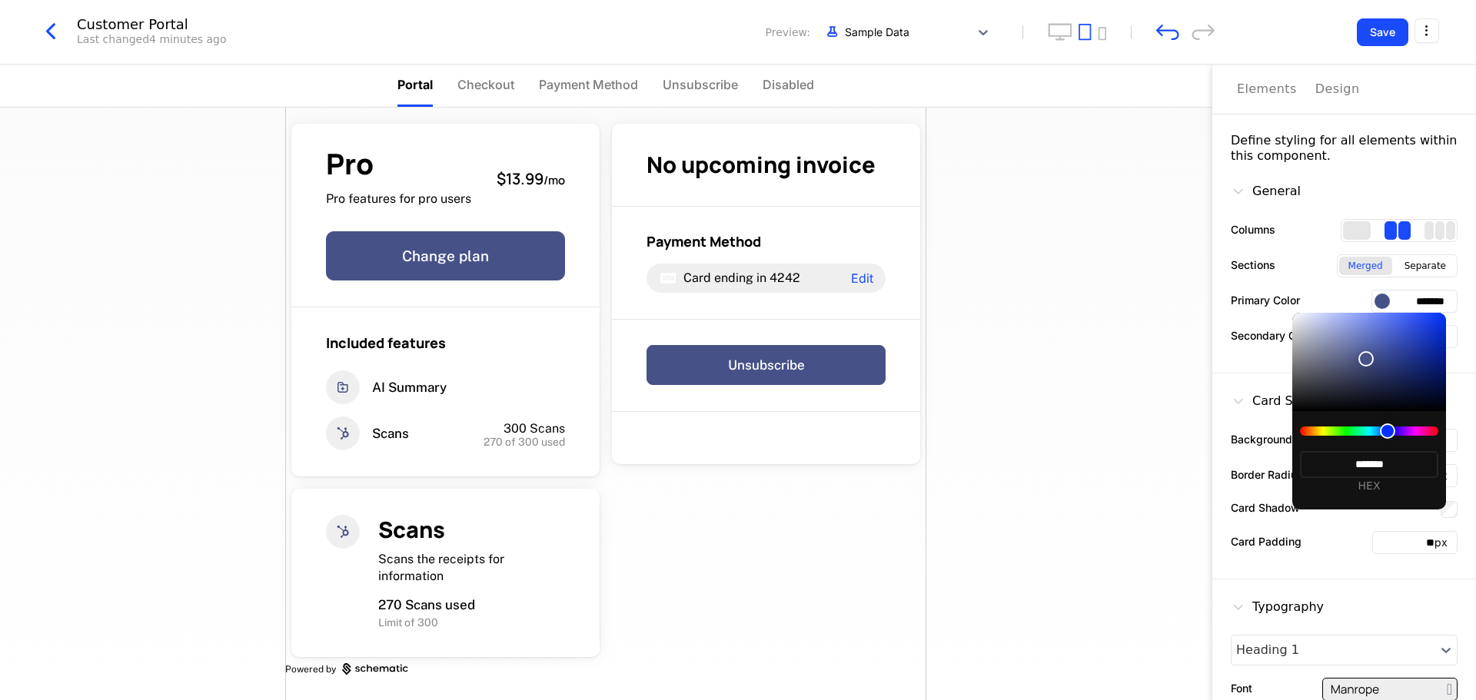
type input "*******"
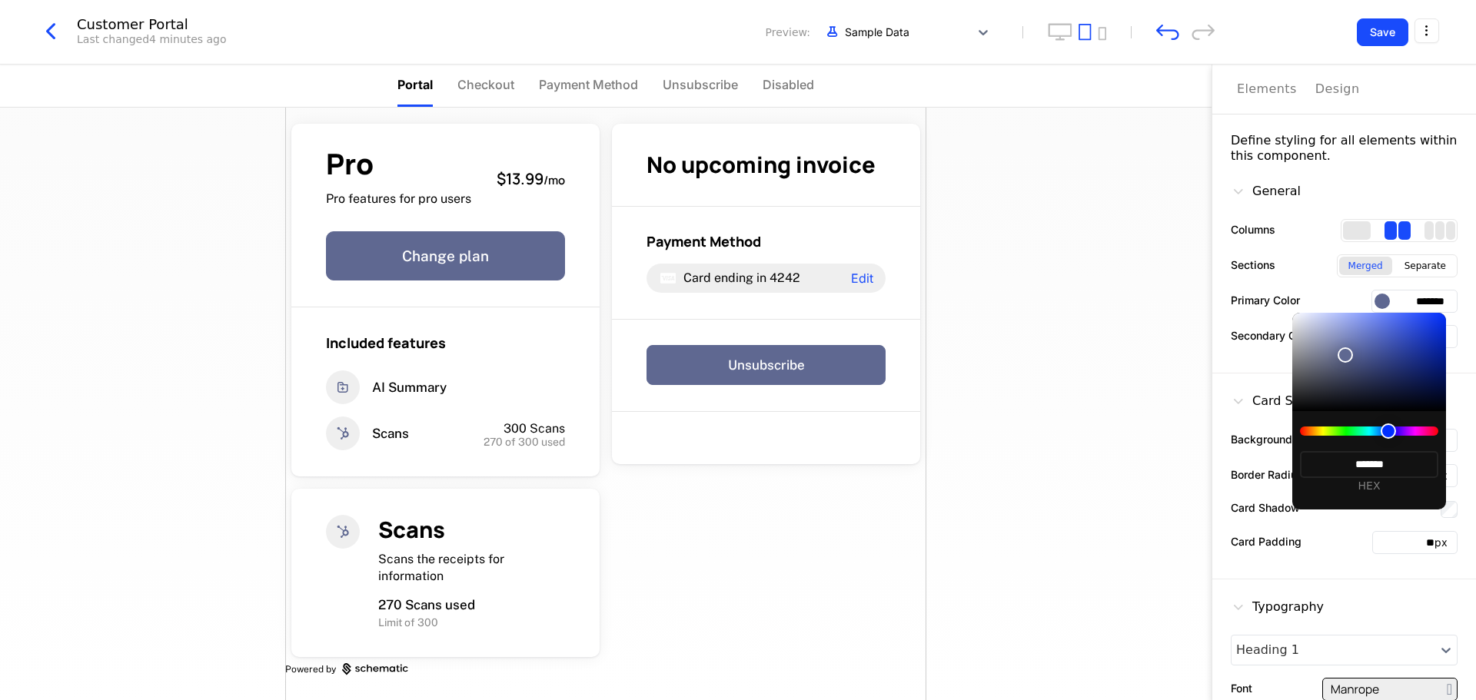
type input "*******"
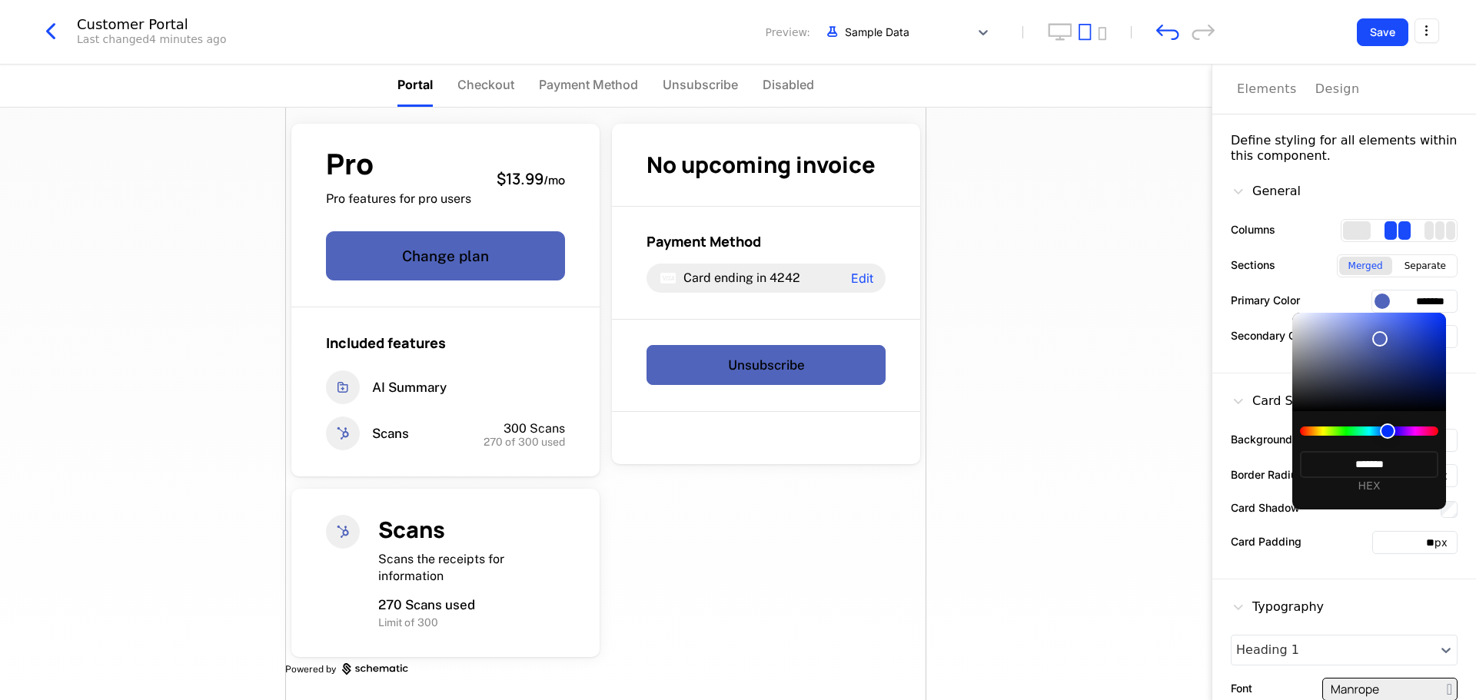
type input "*******"
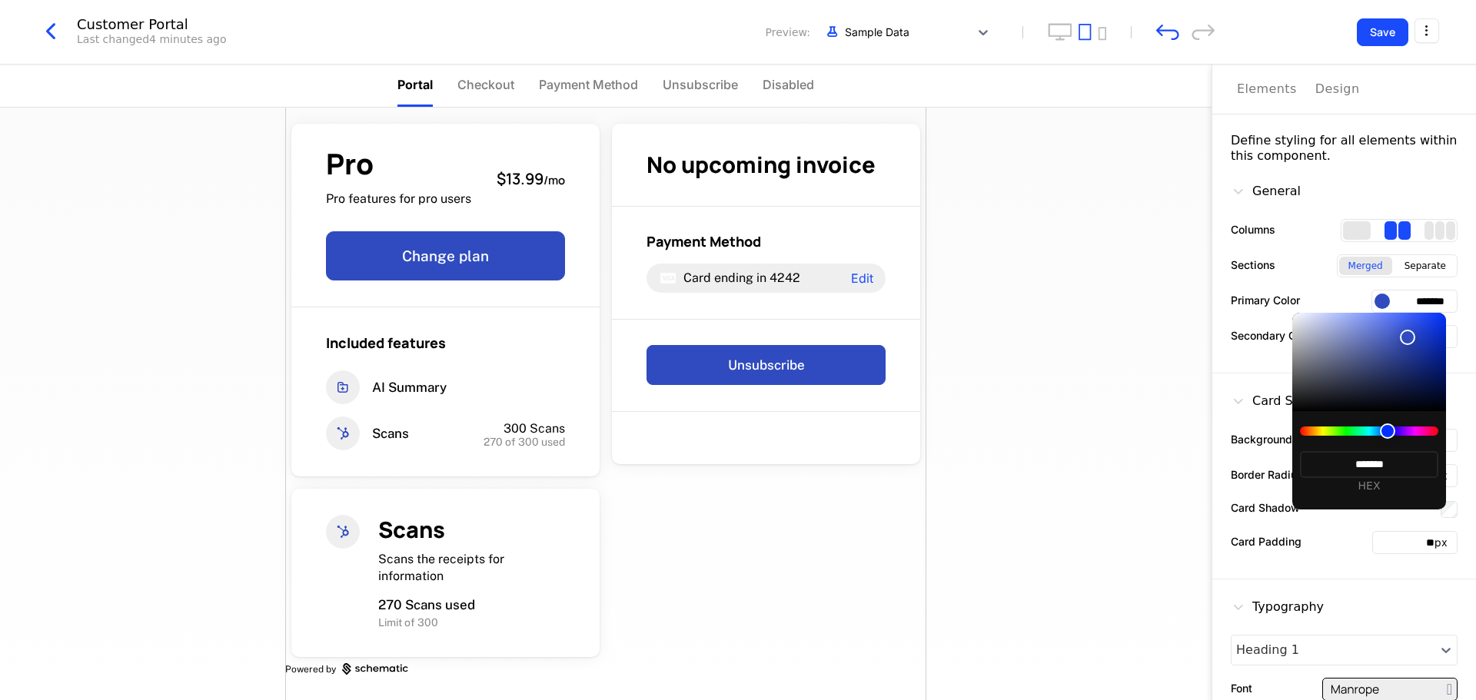
type input "*******"
drag, startPoint x: 1335, startPoint y: 389, endPoint x: 1408, endPoint y: 337, distance: 89.4
click at [1408, 337] on div at bounding box center [1407, 337] width 15 height 15
click at [1166, 511] on div at bounding box center [738, 350] width 1476 height 700
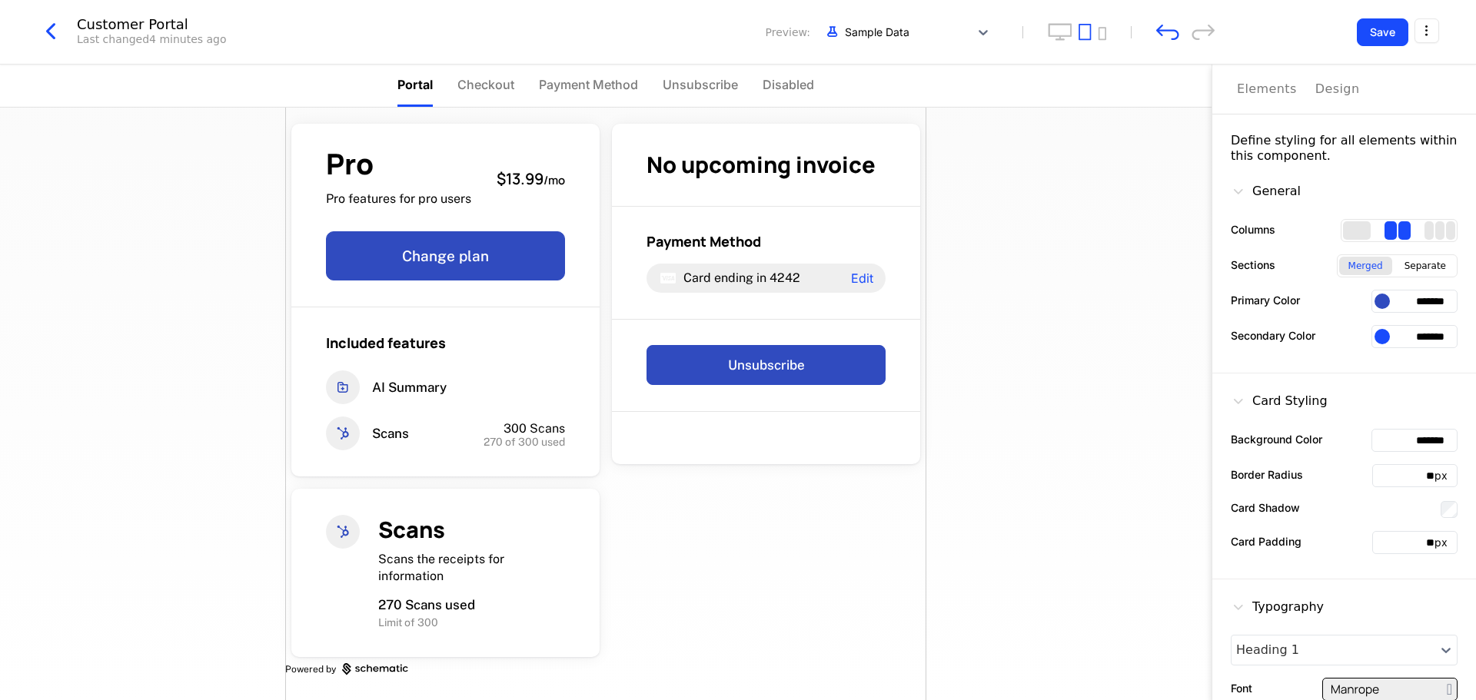
click at [1371, 328] on input "*******" at bounding box center [1414, 336] width 86 height 23
click at [1375, 335] on div at bounding box center [1382, 336] width 15 height 15
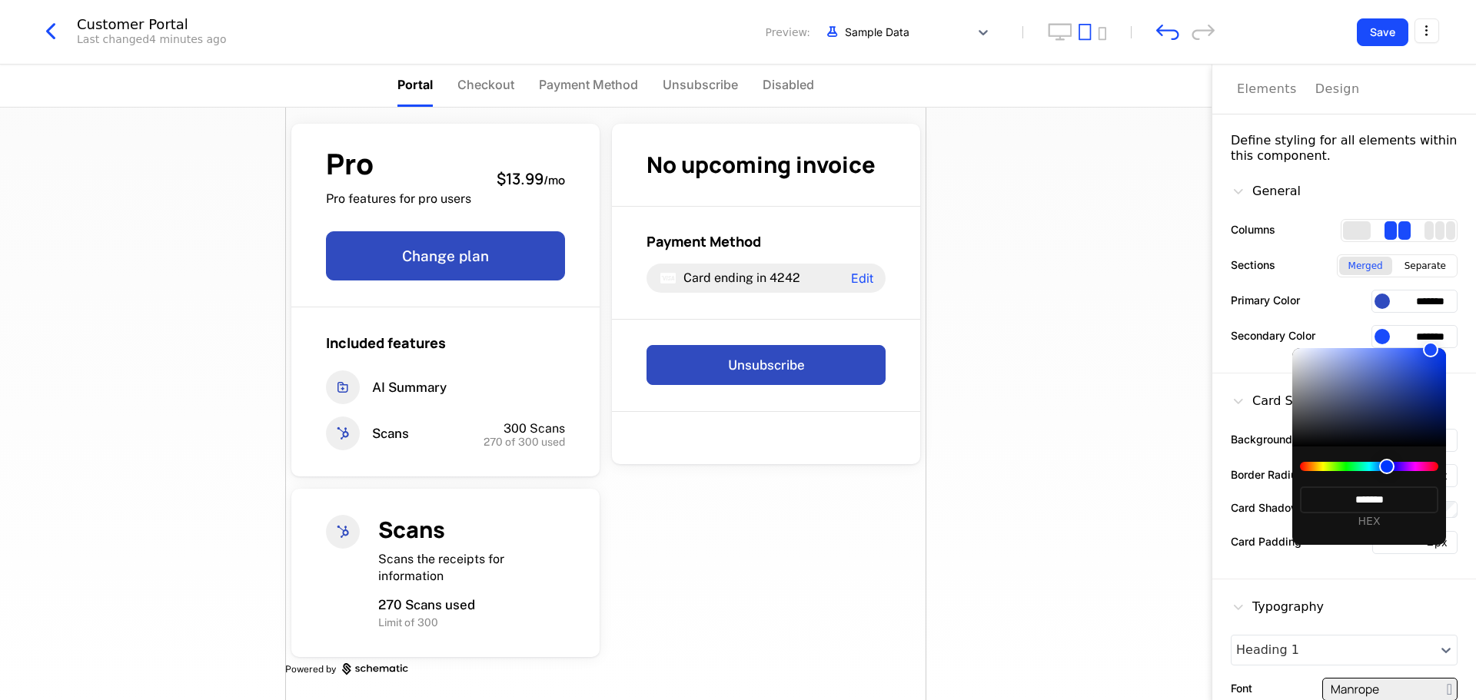
type input "*******"
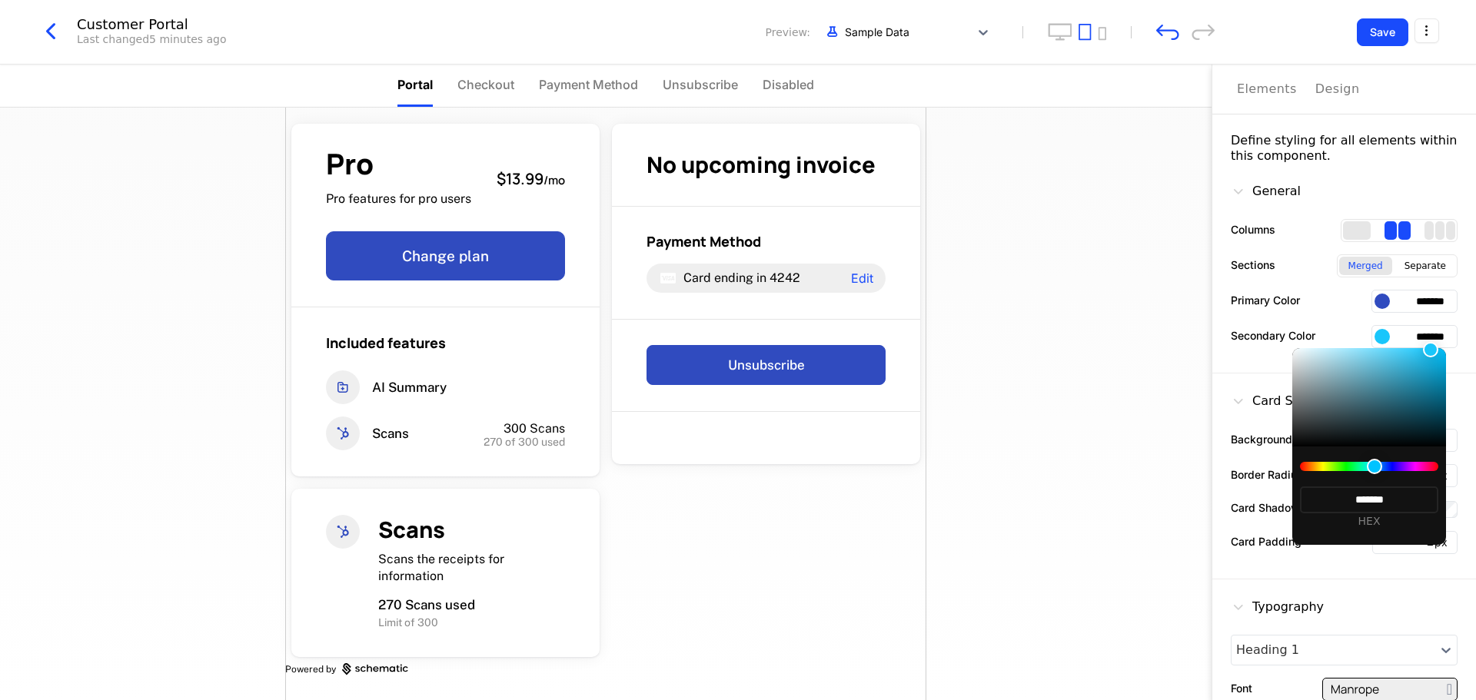
type input "*******"
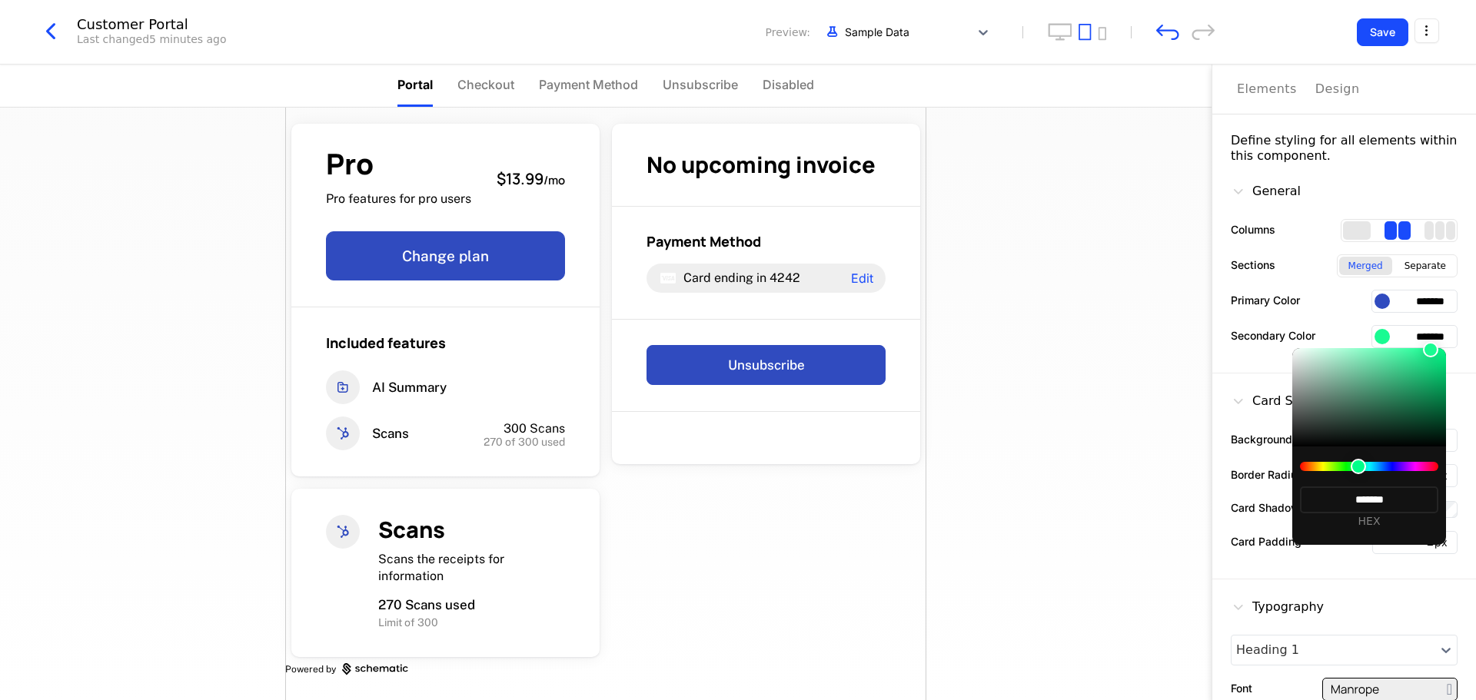
type input "*******"
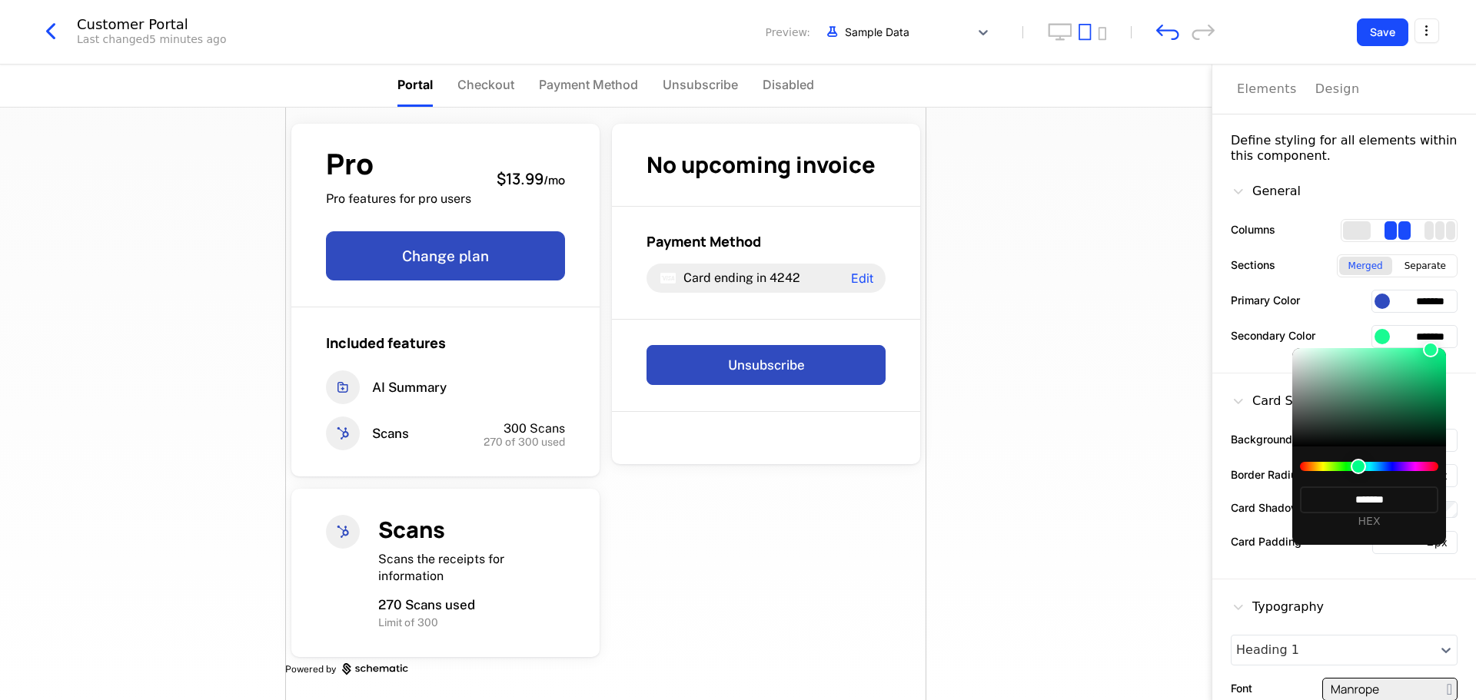
type input "*******"
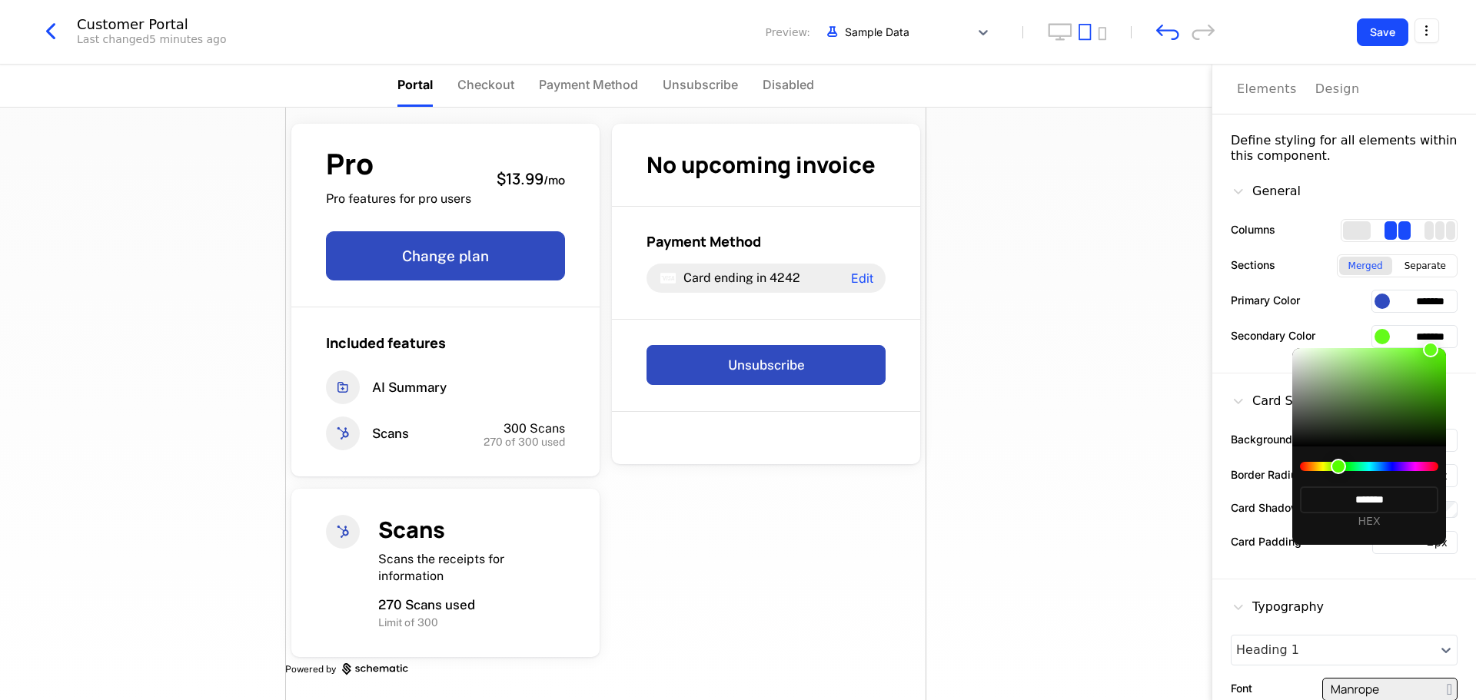
type input "*******"
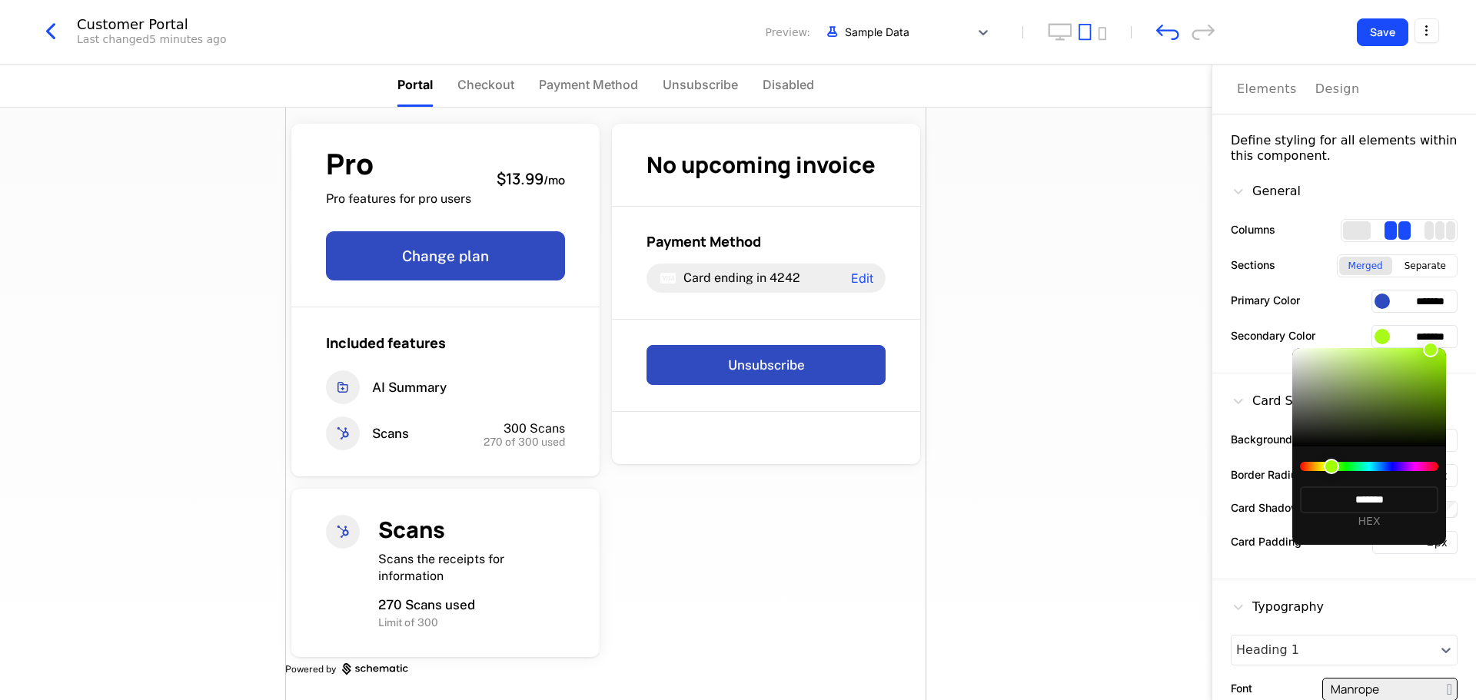
type input "*******"
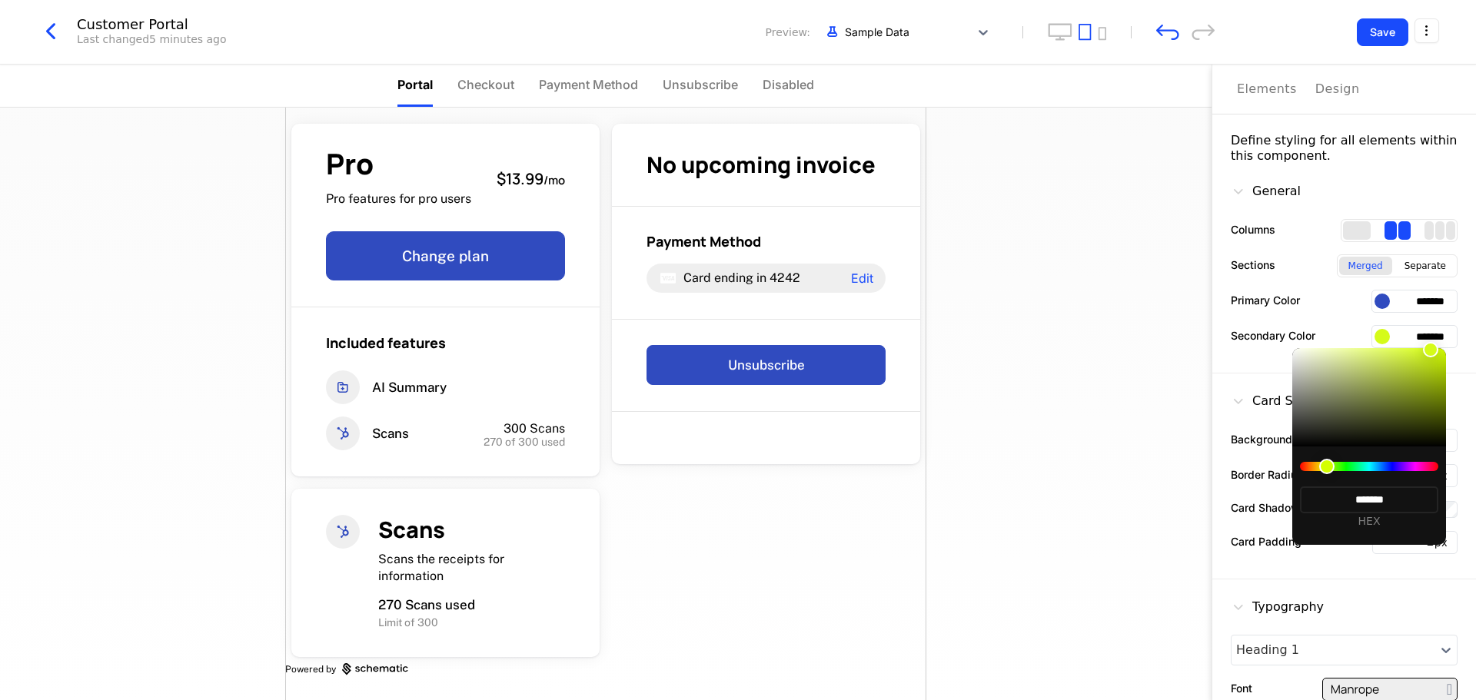
drag, startPoint x: 1385, startPoint y: 462, endPoint x: 1327, endPoint y: 463, distance: 58.4
click at [1327, 463] on div at bounding box center [1326, 466] width 15 height 15
type input "*******"
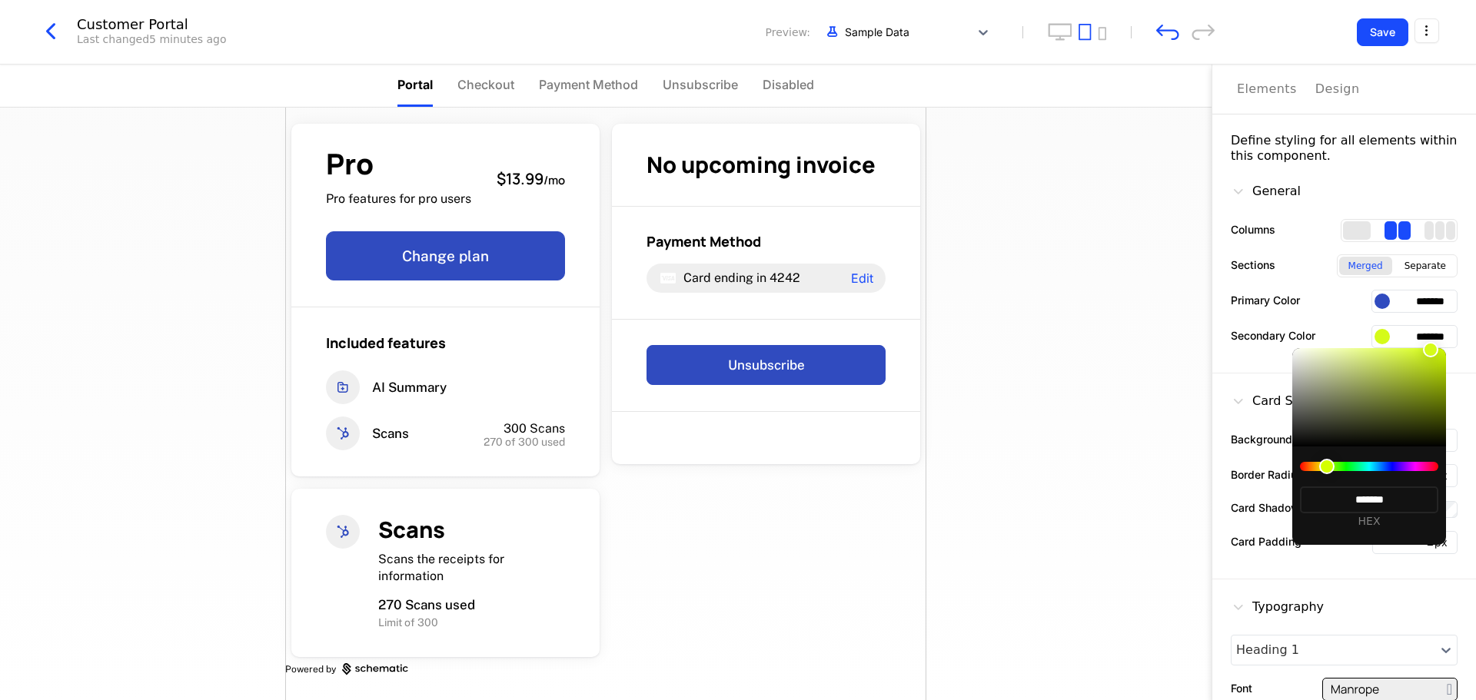
type input "*******"
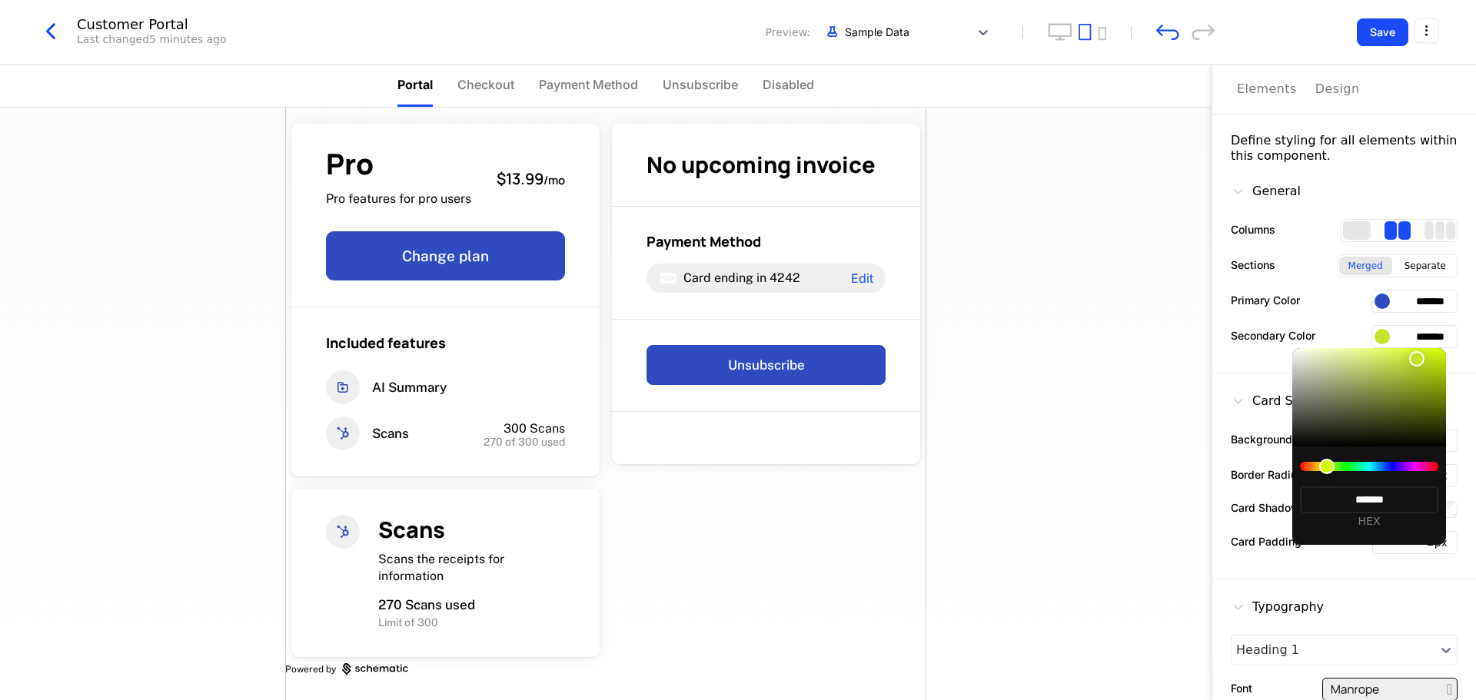
type input "*******"
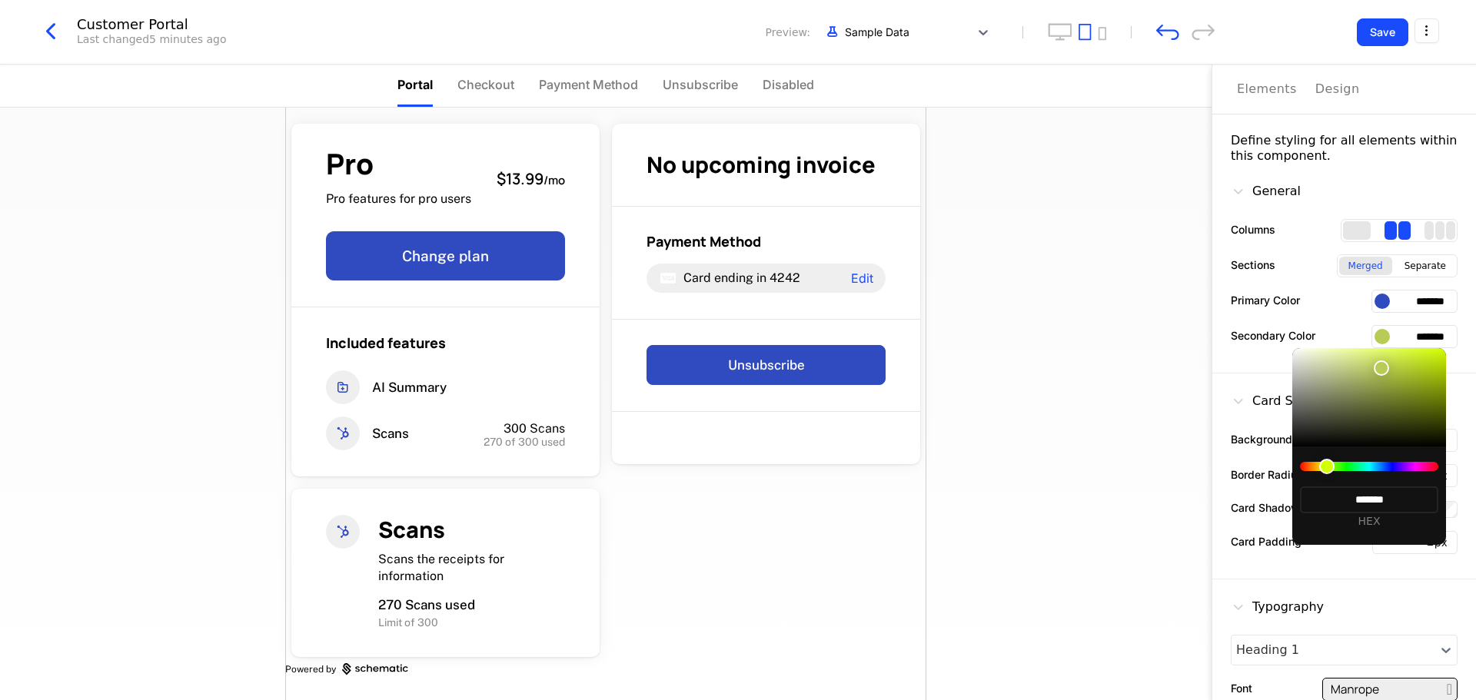
type input "*******"
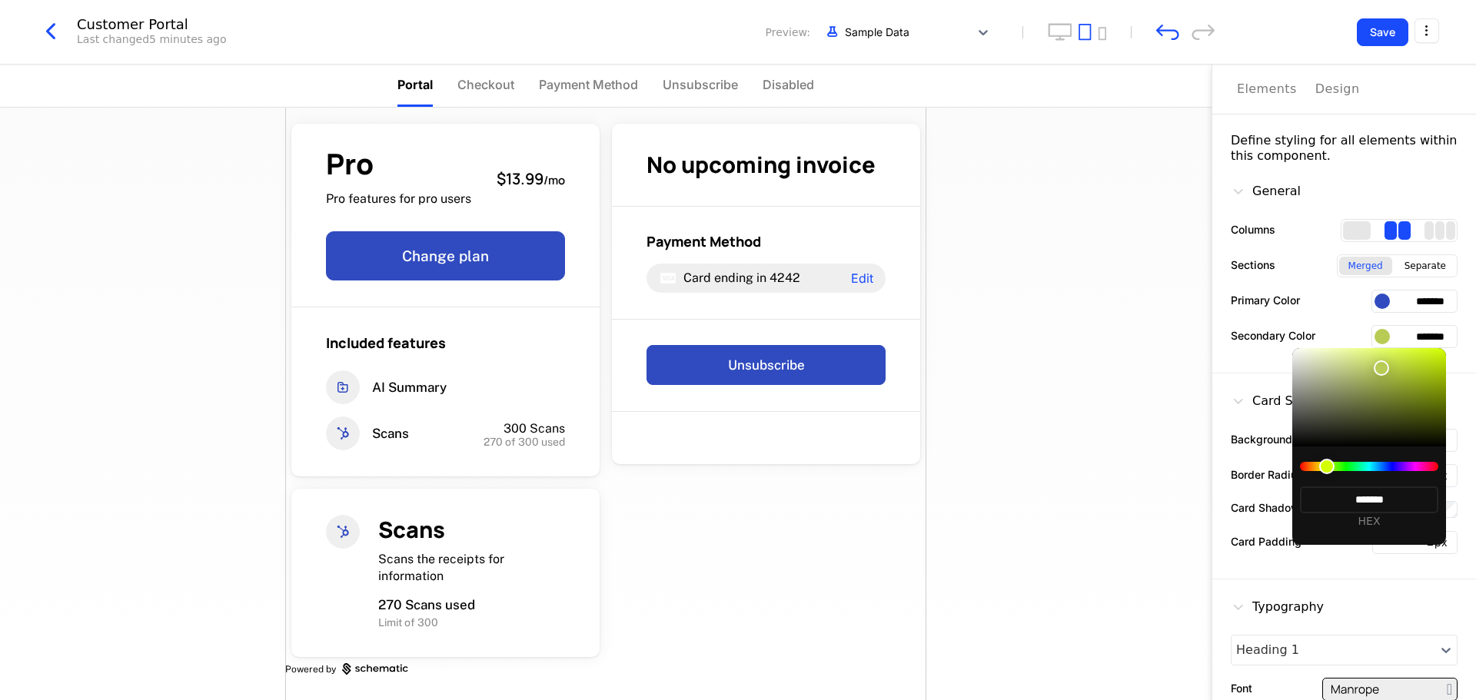
type input "*******"
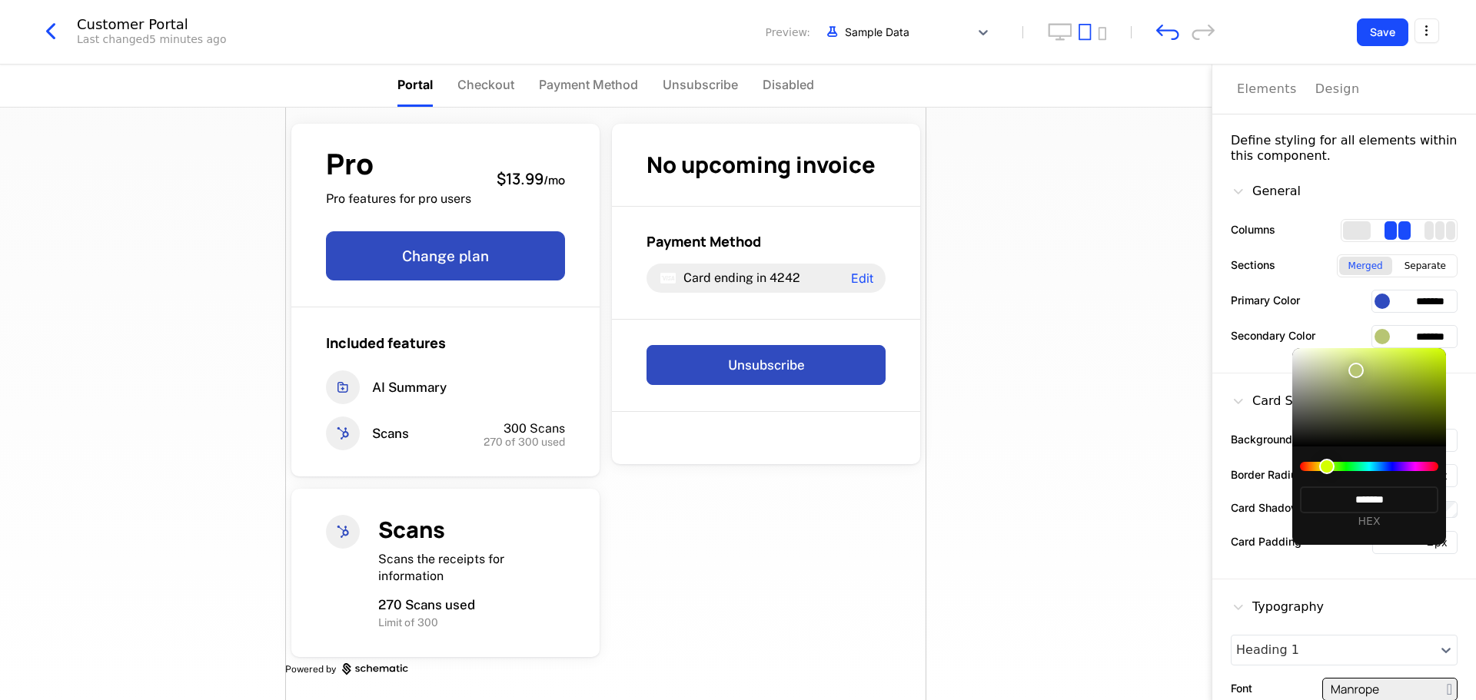
type input "*******"
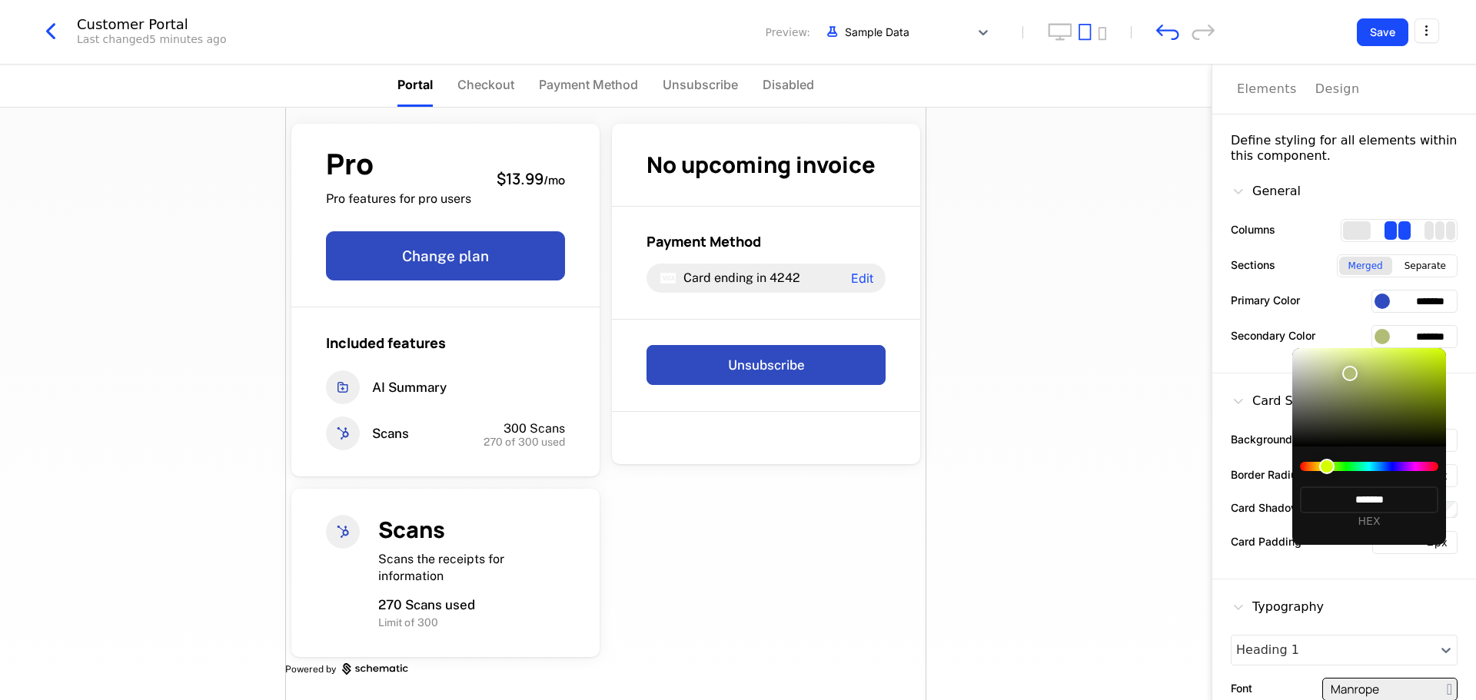
type input "*******"
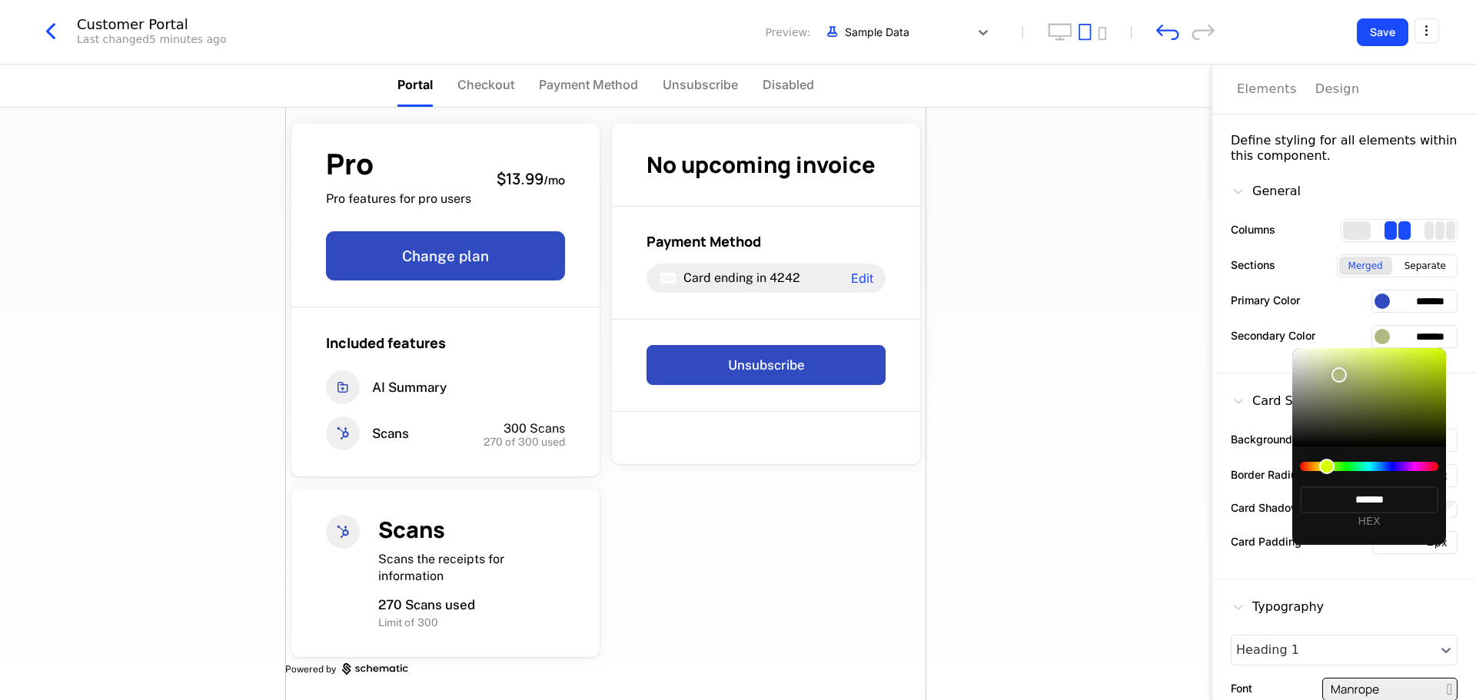
type input "*******"
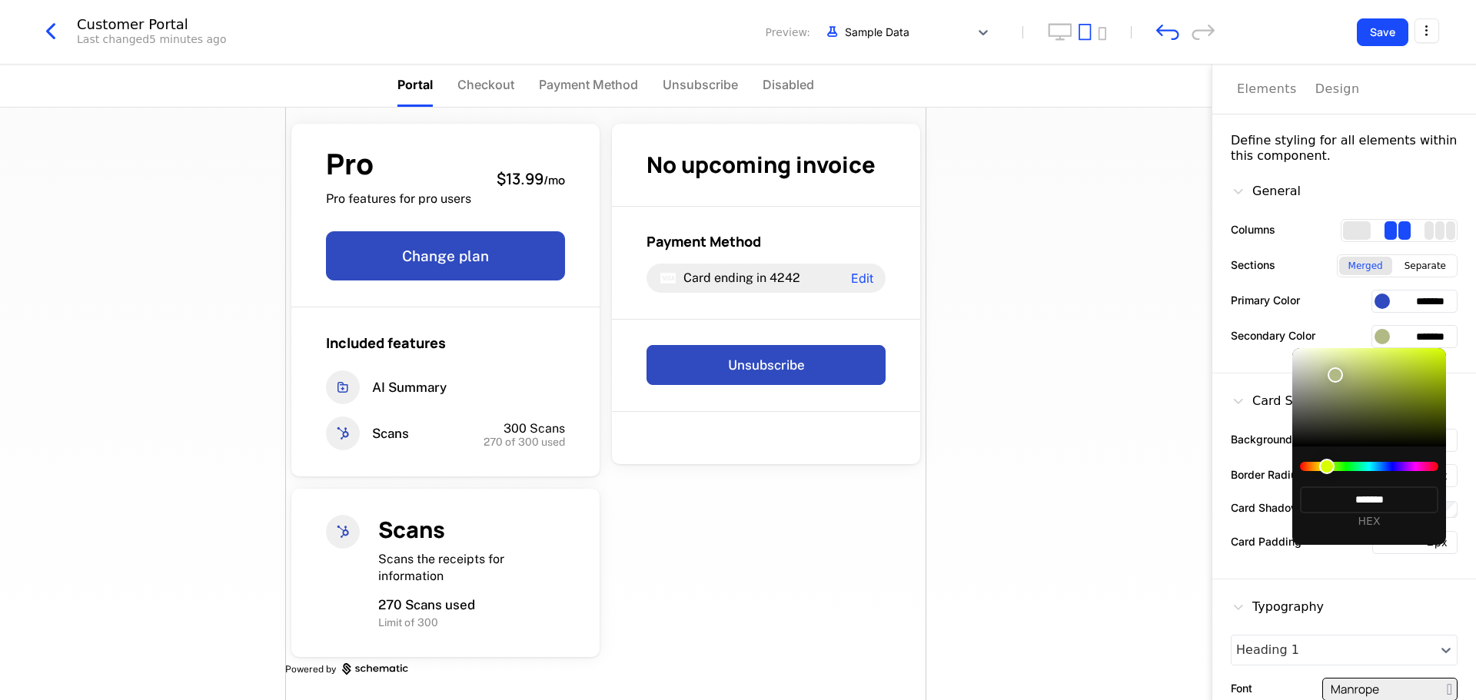
type input "*******"
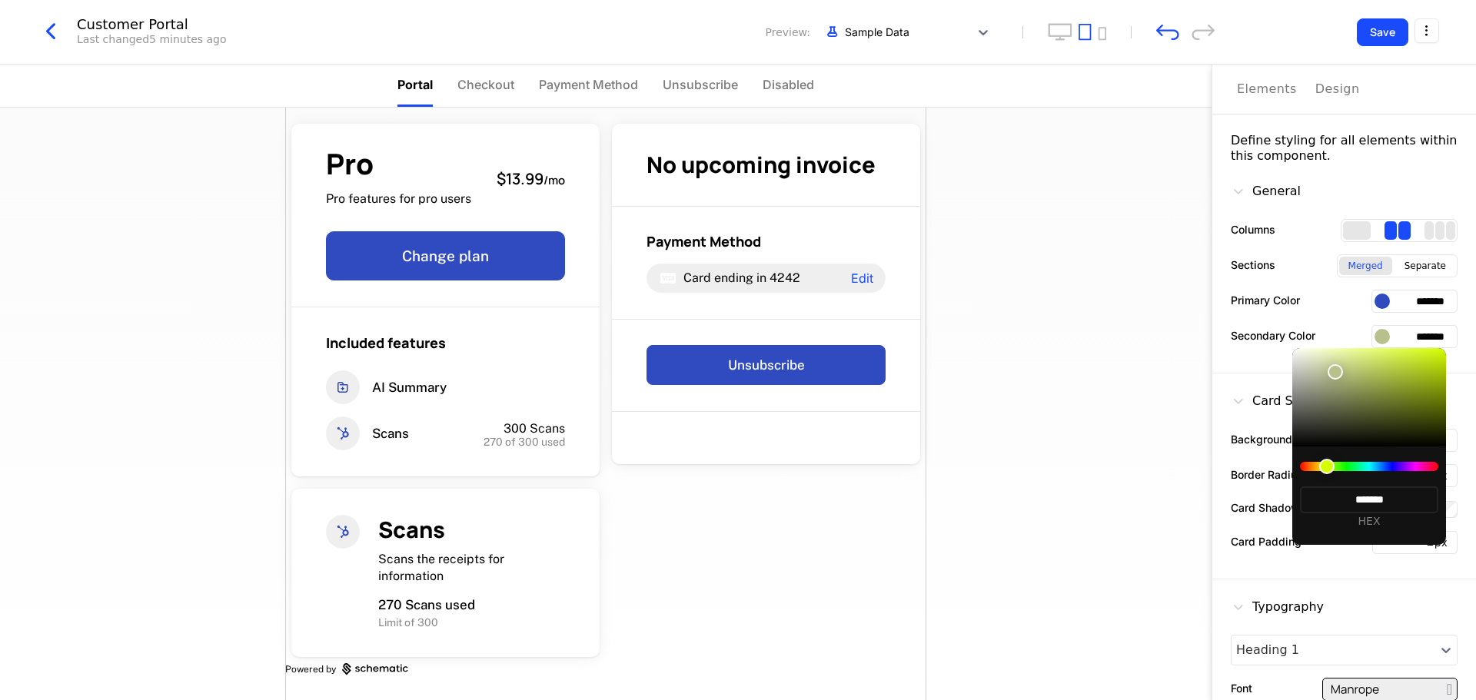
type input "*******"
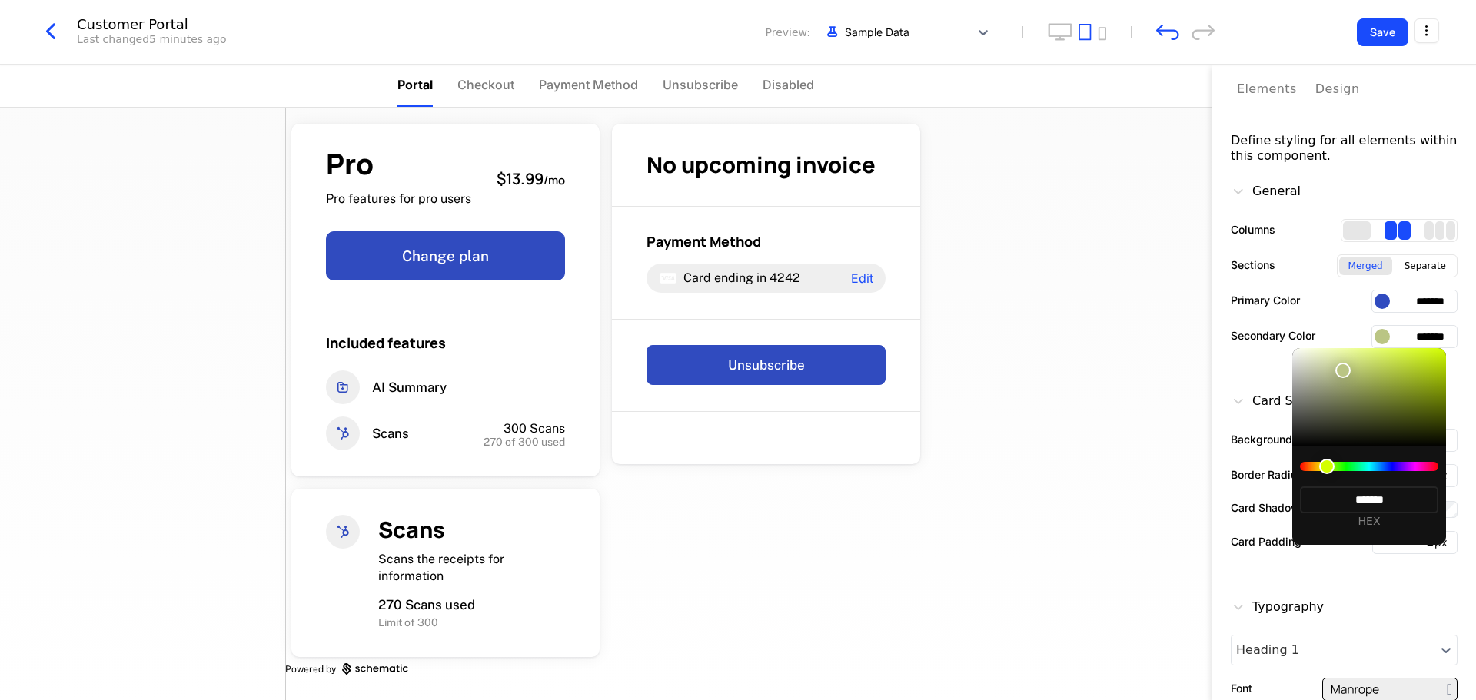
type input "*******"
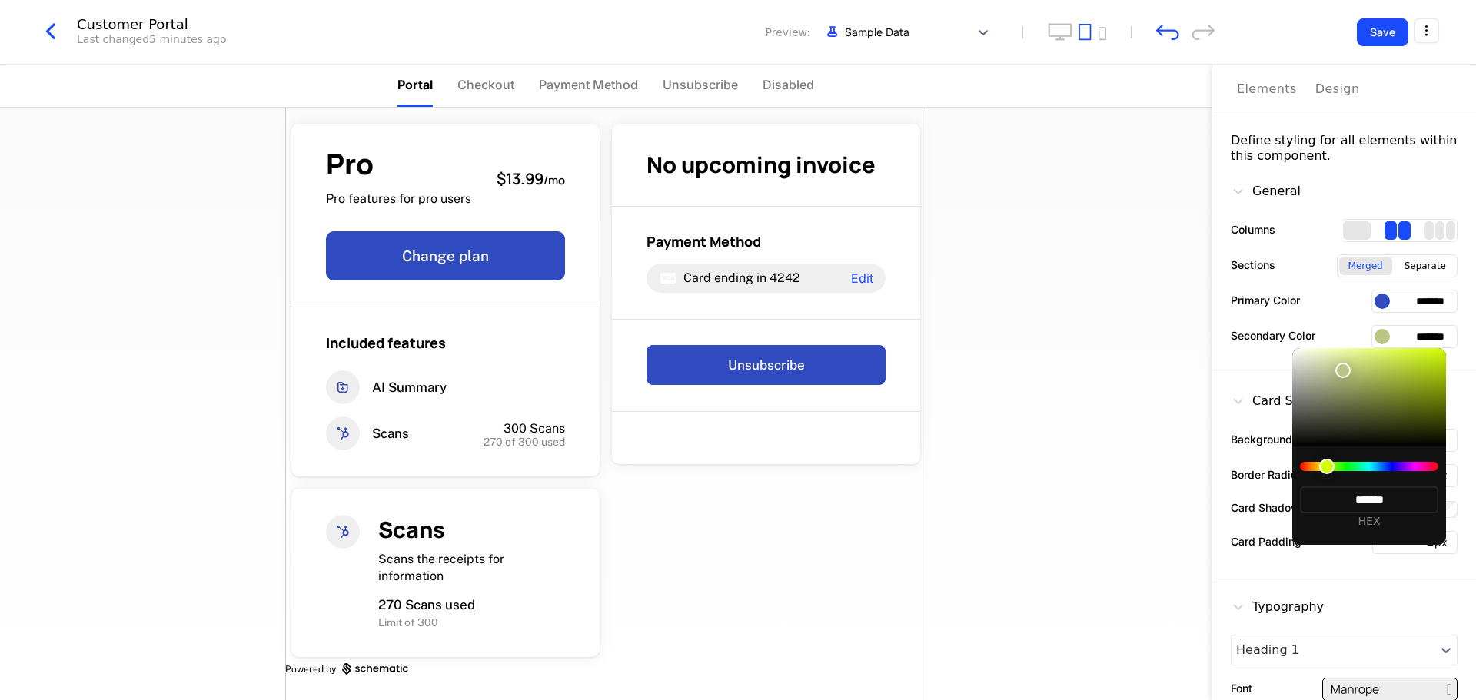
type input "*******"
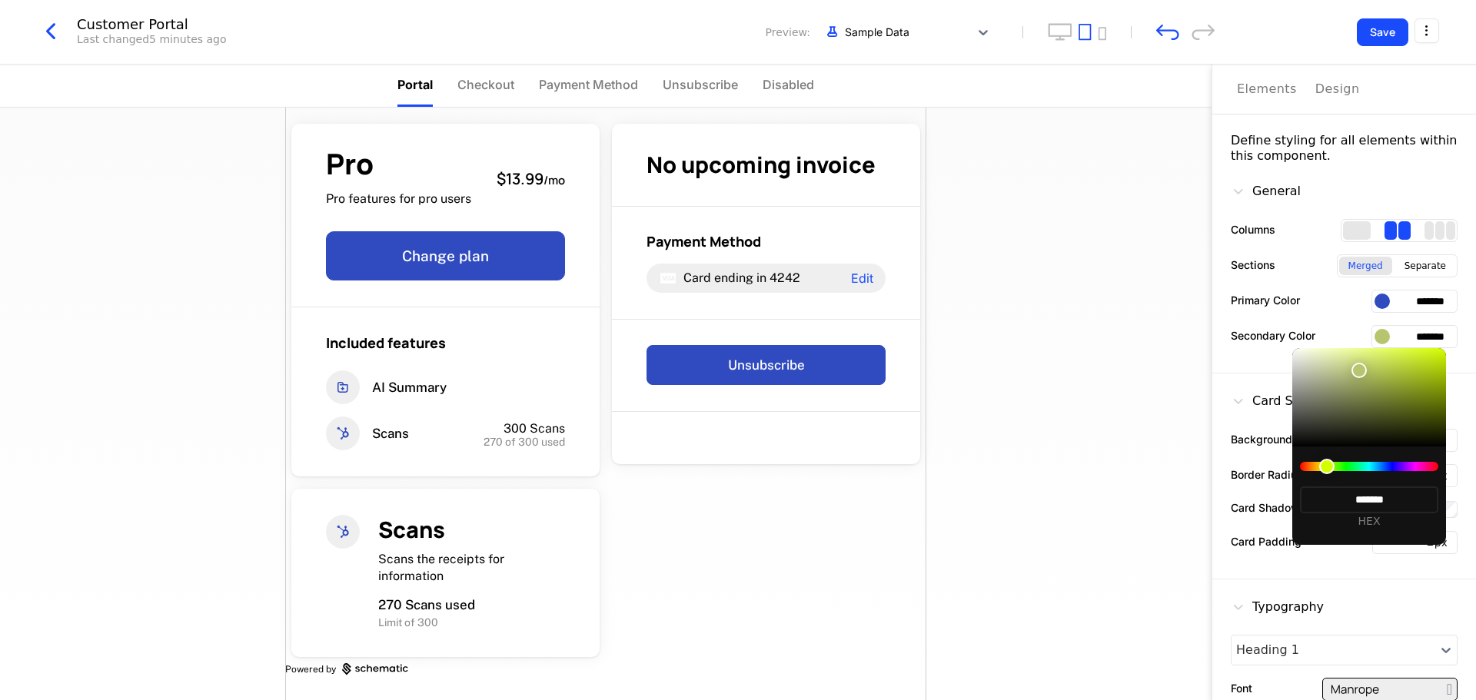
type input "*******"
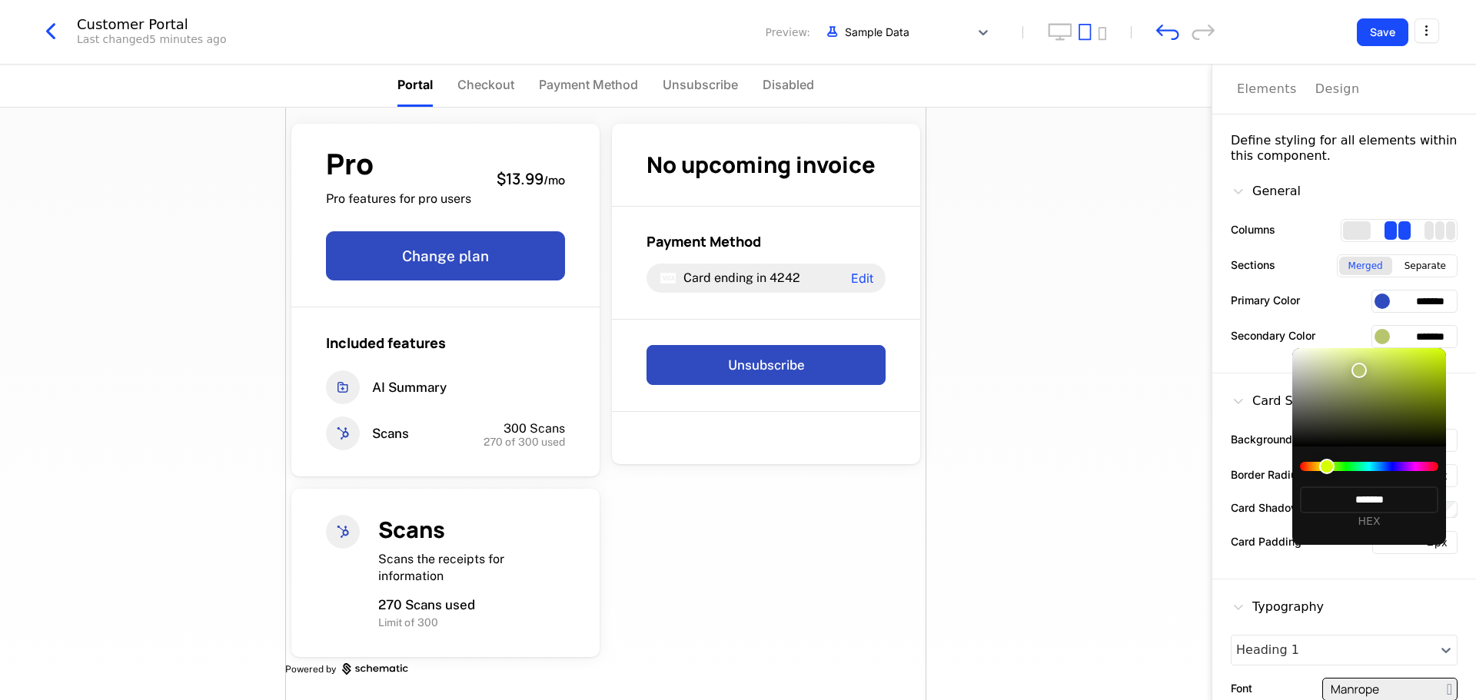
type input "*******"
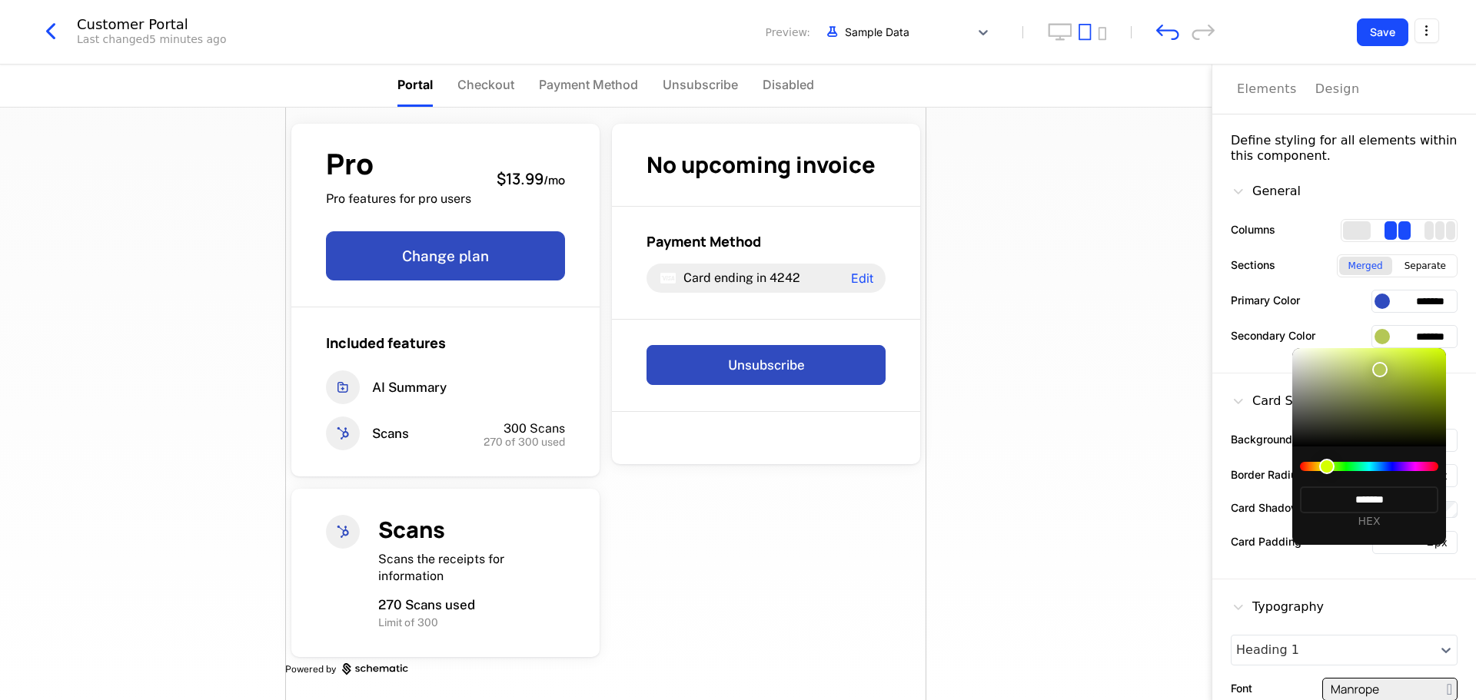
type input "*******"
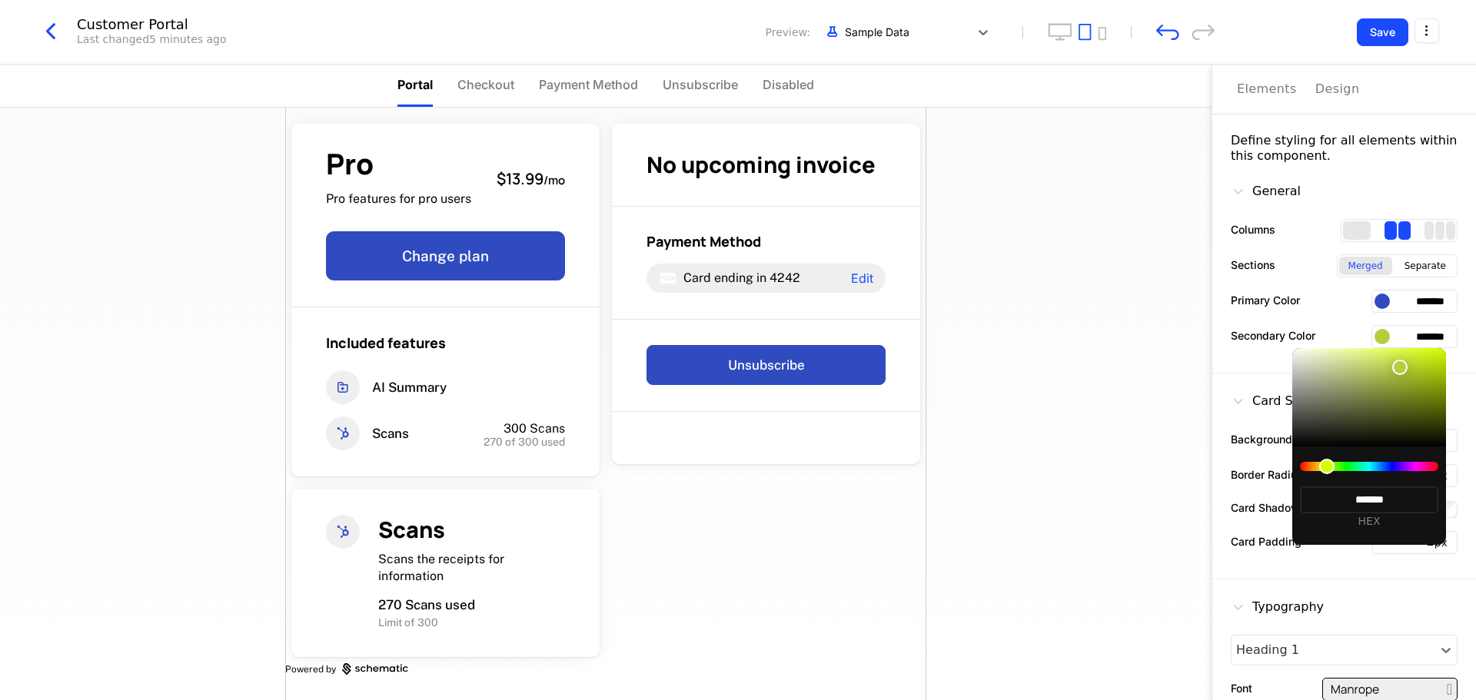
type input "*******"
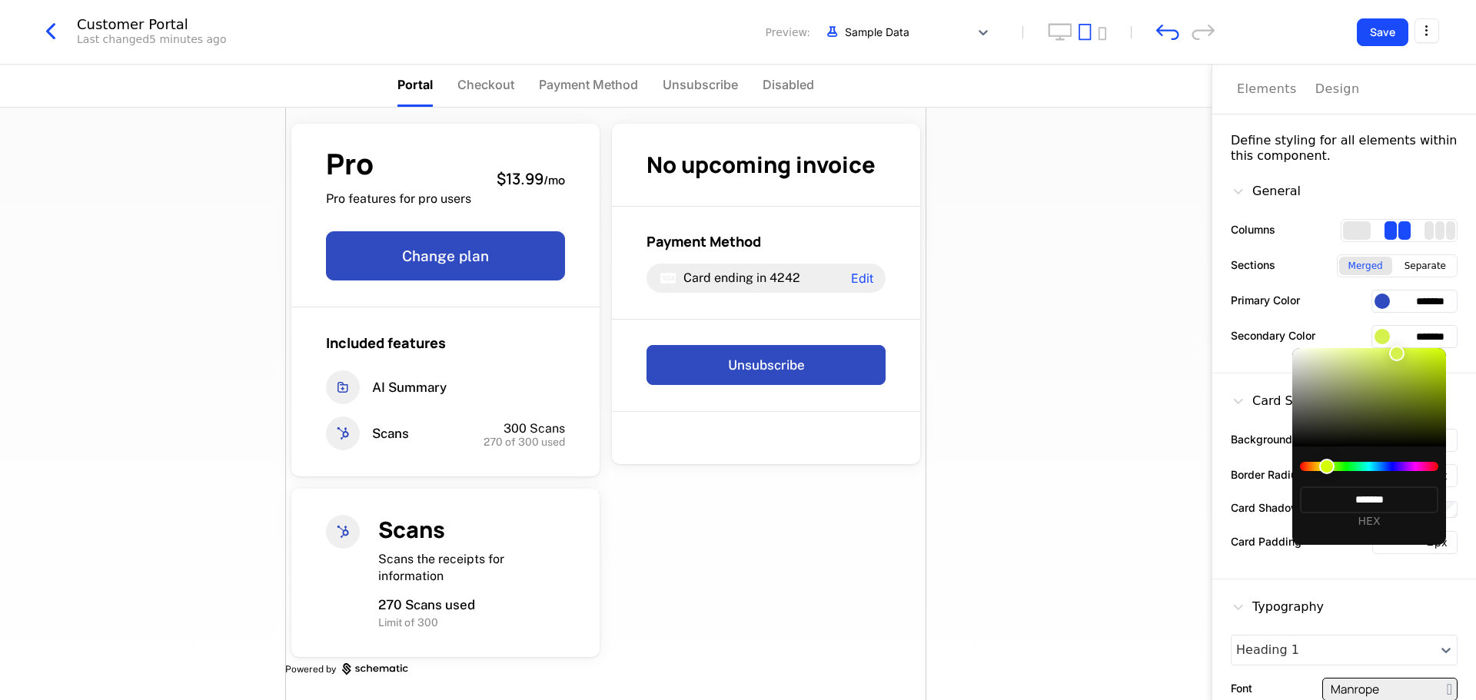
type input "*******"
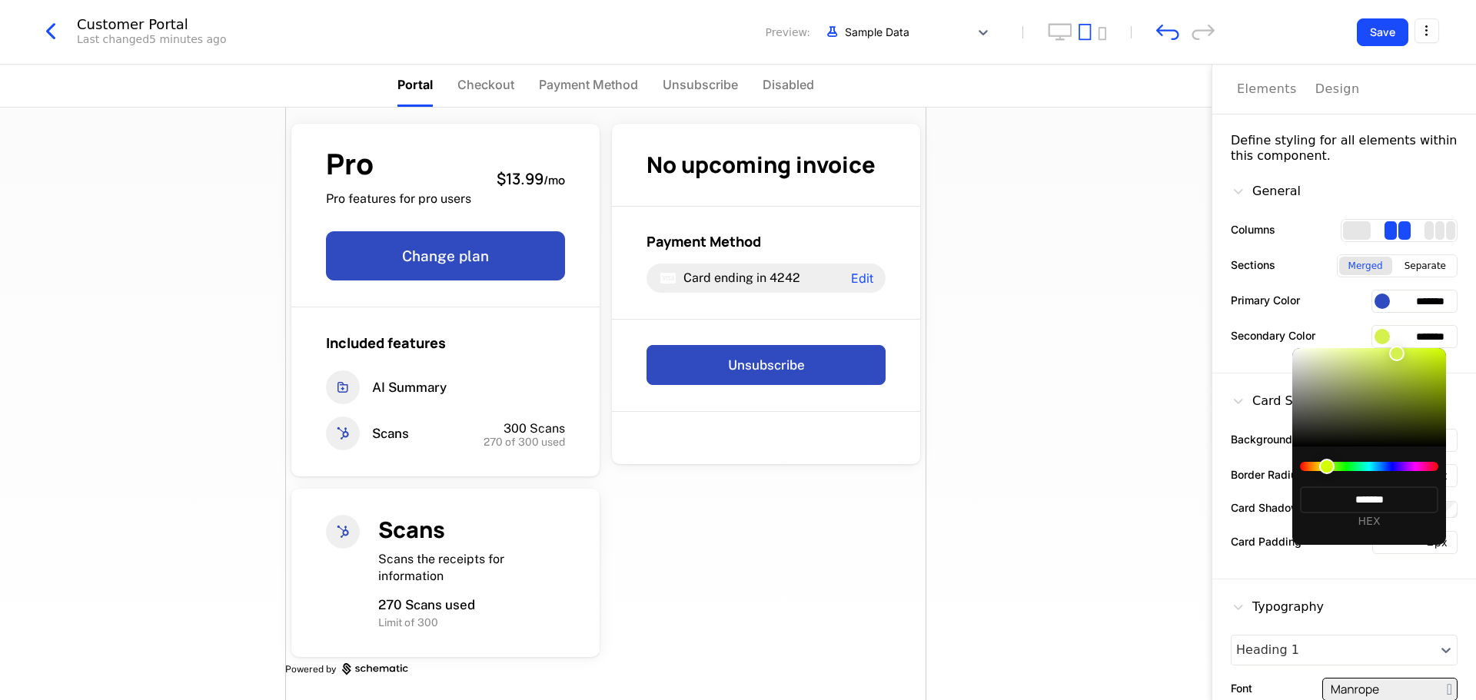
type input "*******"
drag, startPoint x: 1431, startPoint y: 353, endPoint x: 1388, endPoint y: 344, distance: 44.0
click at [1388, 344] on div at bounding box center [1388, 348] width 15 height 15
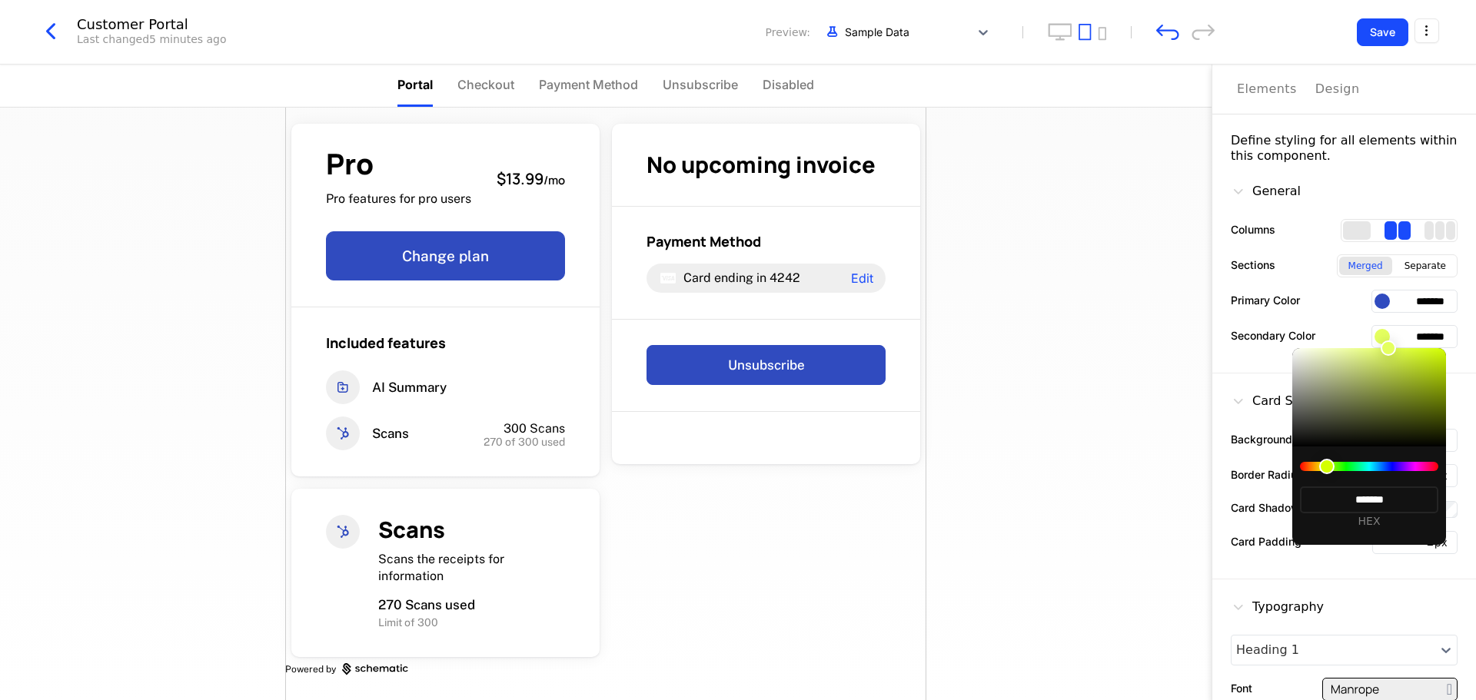
click at [1167, 487] on div at bounding box center [738, 350] width 1476 height 700
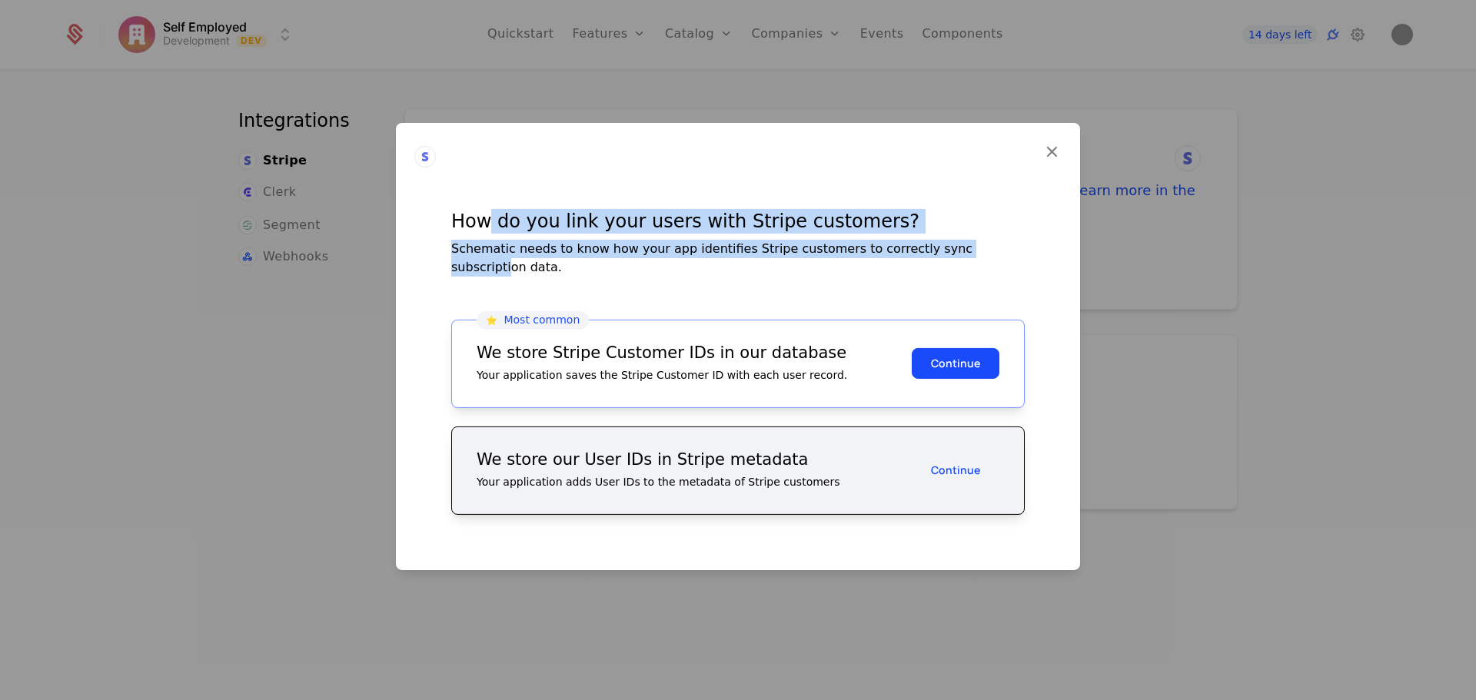
drag, startPoint x: 489, startPoint y: 232, endPoint x: 962, endPoint y: 256, distance: 474.2
click at [962, 256] on div "How do you link your users with Stripe customers? Schematic needs to know how y…" at bounding box center [738, 242] width 574 height 68
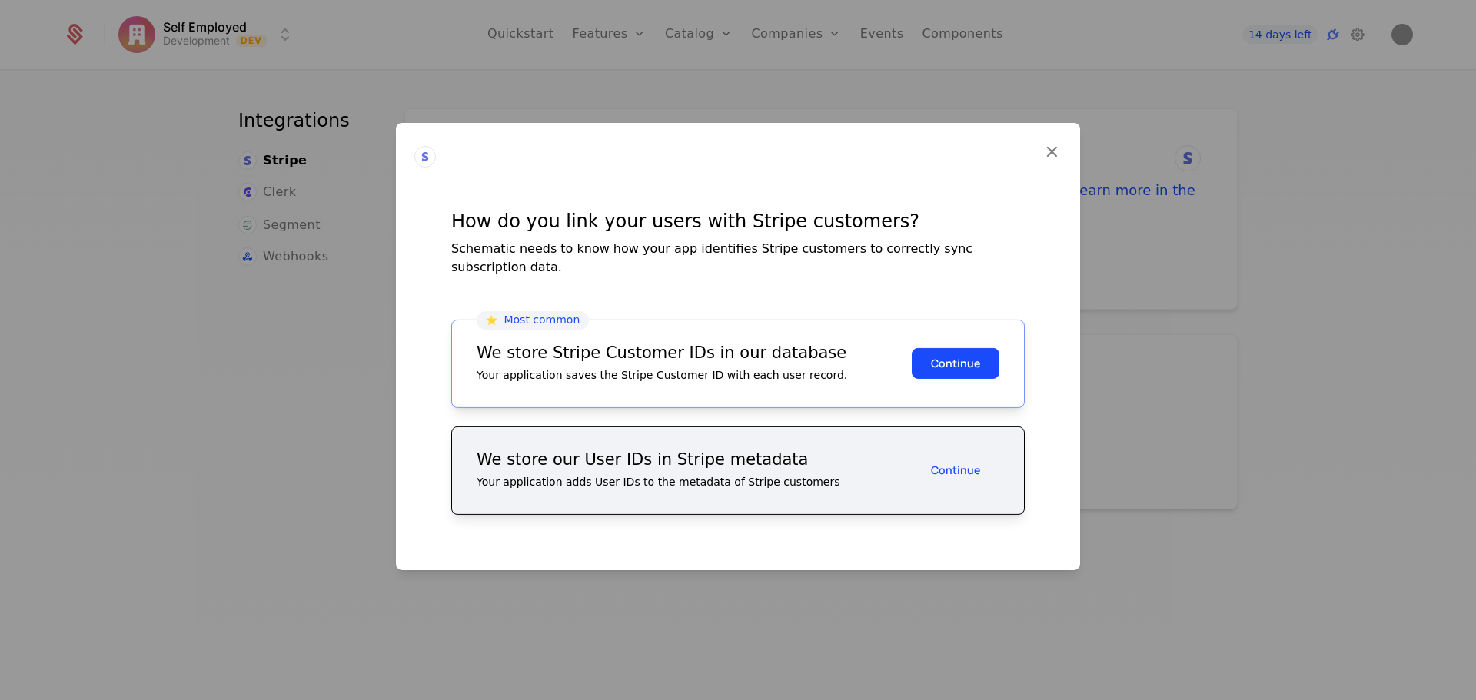
click at [975, 249] on div "Schematic needs to know how your app identifies Stripe customers to correctly s…" at bounding box center [738, 257] width 574 height 37
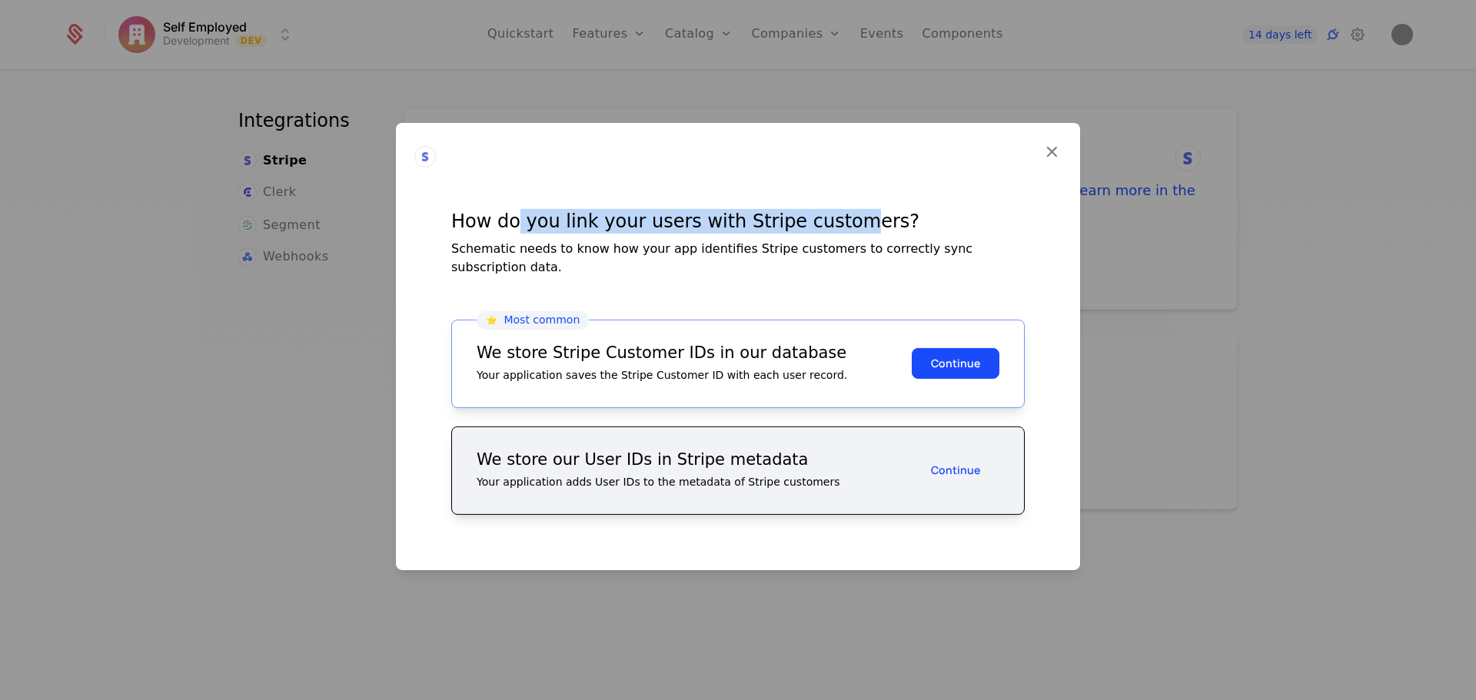
drag, startPoint x: 517, startPoint y: 231, endPoint x: 833, endPoint y: 238, distance: 316.1
click at [833, 233] on div "How do you link your users with Stripe customers?" at bounding box center [738, 220] width 574 height 25
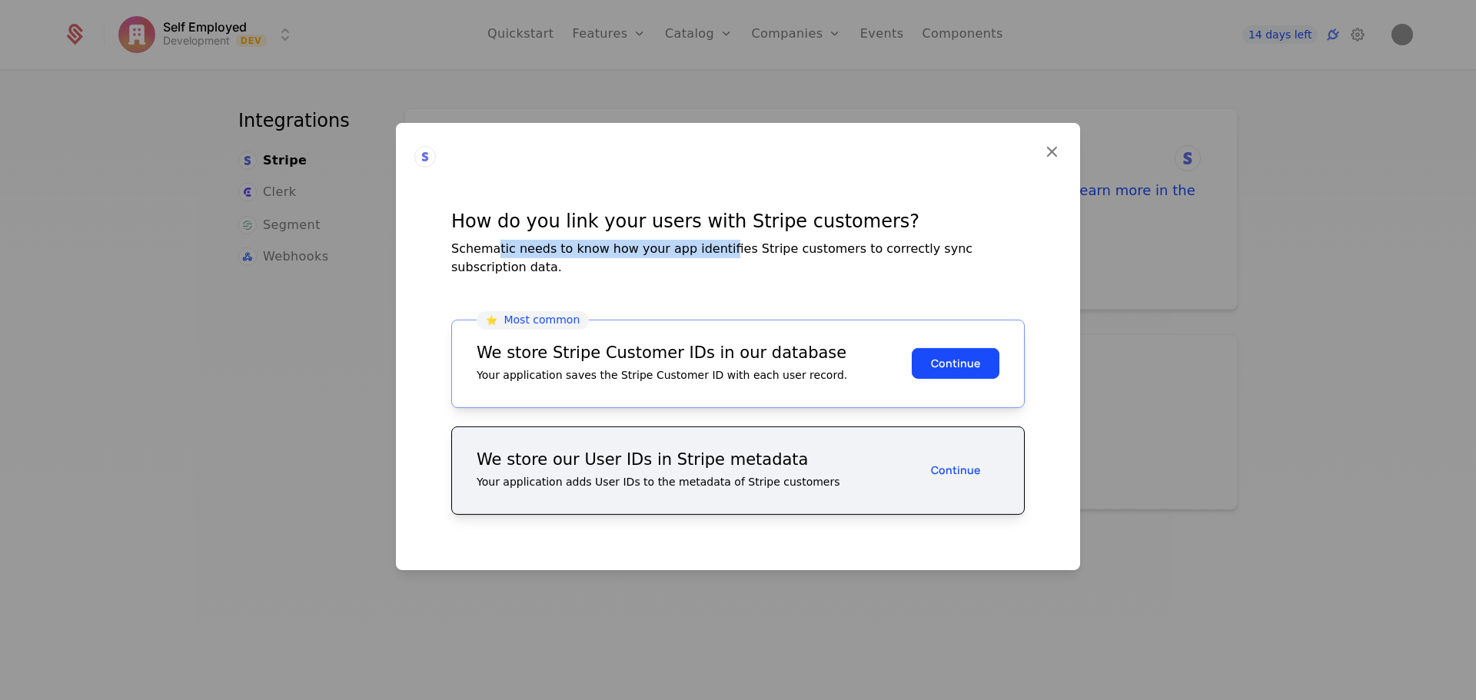
drag, startPoint x: 495, startPoint y: 258, endPoint x: 706, endPoint y: 258, distance: 211.4
click at [706, 258] on div "Schematic needs to know how your app identifies Stripe customers to correctly s…" at bounding box center [738, 257] width 574 height 37
click at [744, 257] on div "Schematic needs to know how your app identifies Stripe customers to correctly s…" at bounding box center [738, 257] width 574 height 37
click at [962, 360] on button "Continue" at bounding box center [956, 363] width 88 height 31
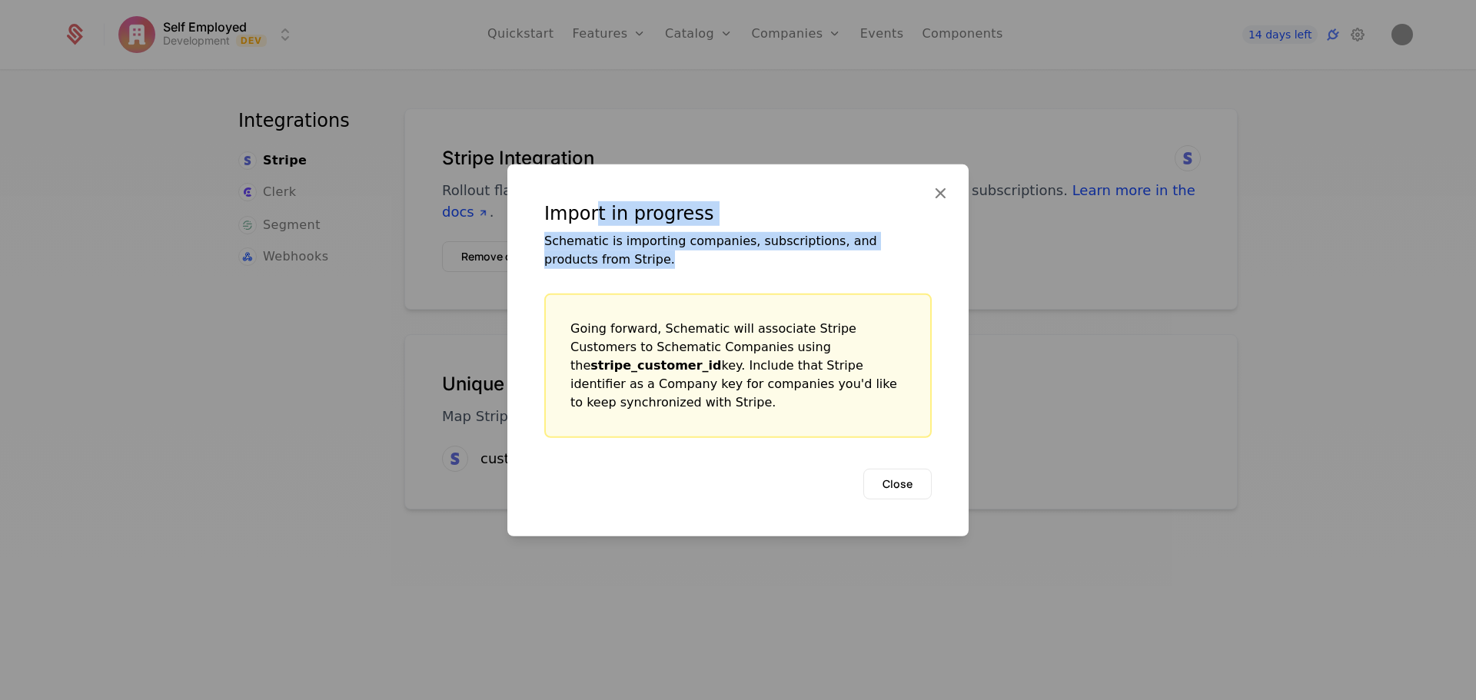
drag, startPoint x: 592, startPoint y: 221, endPoint x: 613, endPoint y: 275, distance: 58.0
click at [613, 268] on div "Import in progress Schematic is importing companies, subscriptions, and product…" at bounding box center [737, 235] width 387 height 68
click at [610, 268] on div "Schematic is importing companies, subscriptions, and products from Stripe." at bounding box center [737, 249] width 387 height 37
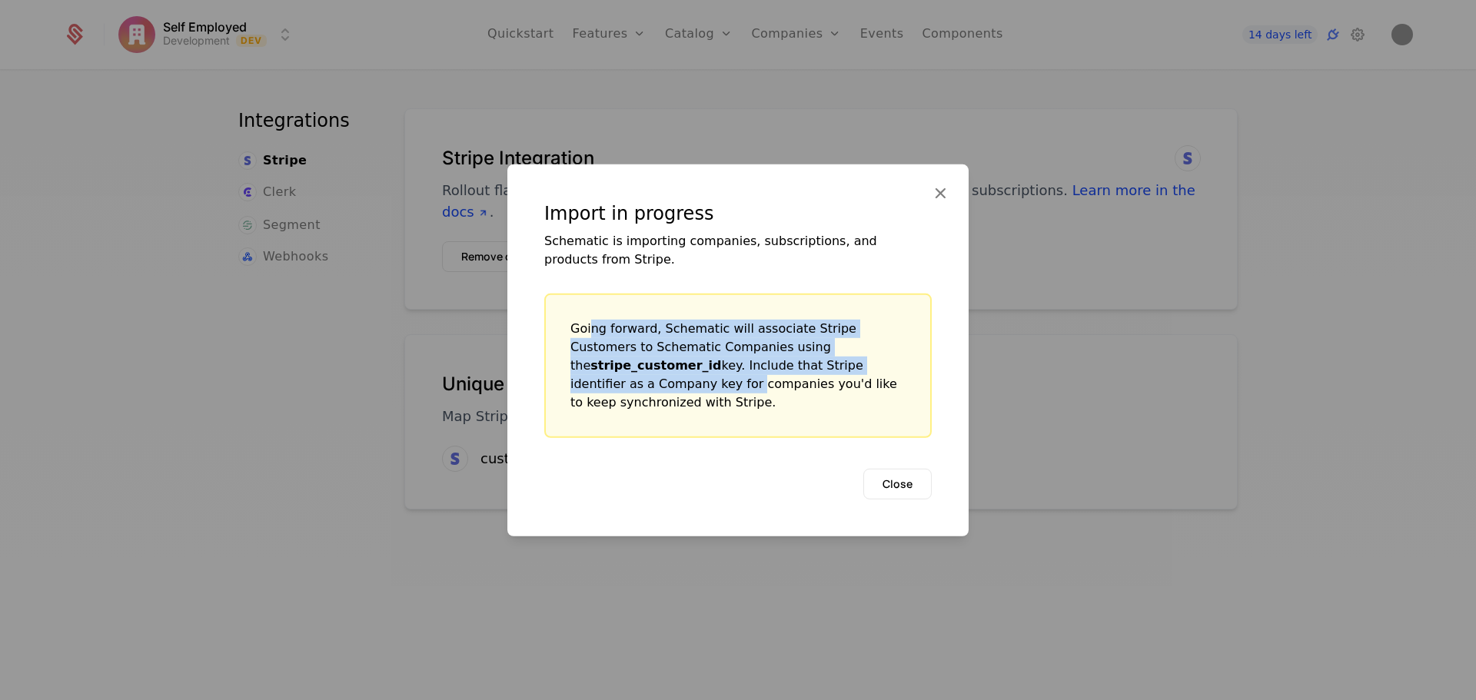
drag, startPoint x: 589, startPoint y: 347, endPoint x: 787, endPoint y: 384, distance: 201.7
click at [790, 384] on div "Going forward, Schematic will associate Stripe Customers to Schematic Companies…" at bounding box center [737, 365] width 335 height 92
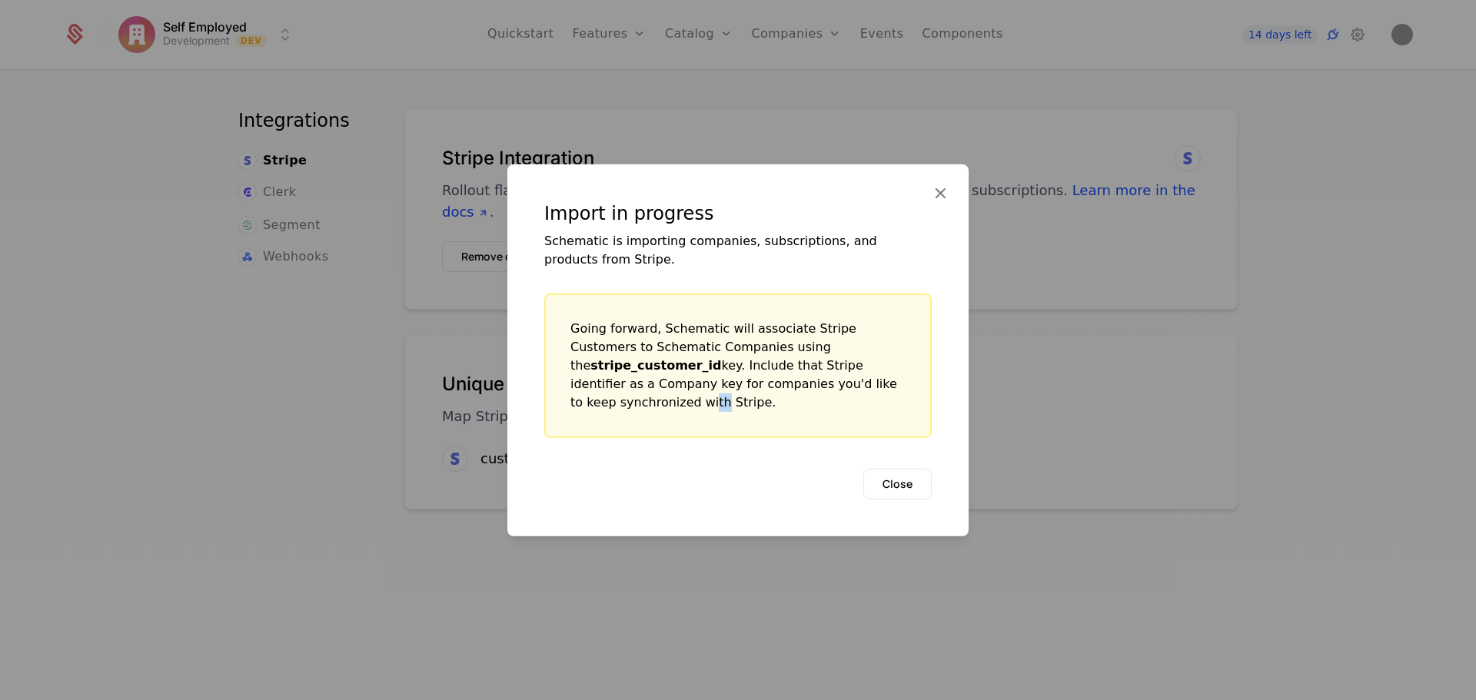
click at [752, 397] on div "Going forward, Schematic will associate Stripe Customers to Schematic Companies…" at bounding box center [737, 365] width 335 height 92
click at [860, 413] on div "Going forward, Schematic will associate Stripe Customers to Schematic Companies…" at bounding box center [737, 365] width 387 height 145
click at [886, 481] on button "Close" at bounding box center [897, 483] width 68 height 31
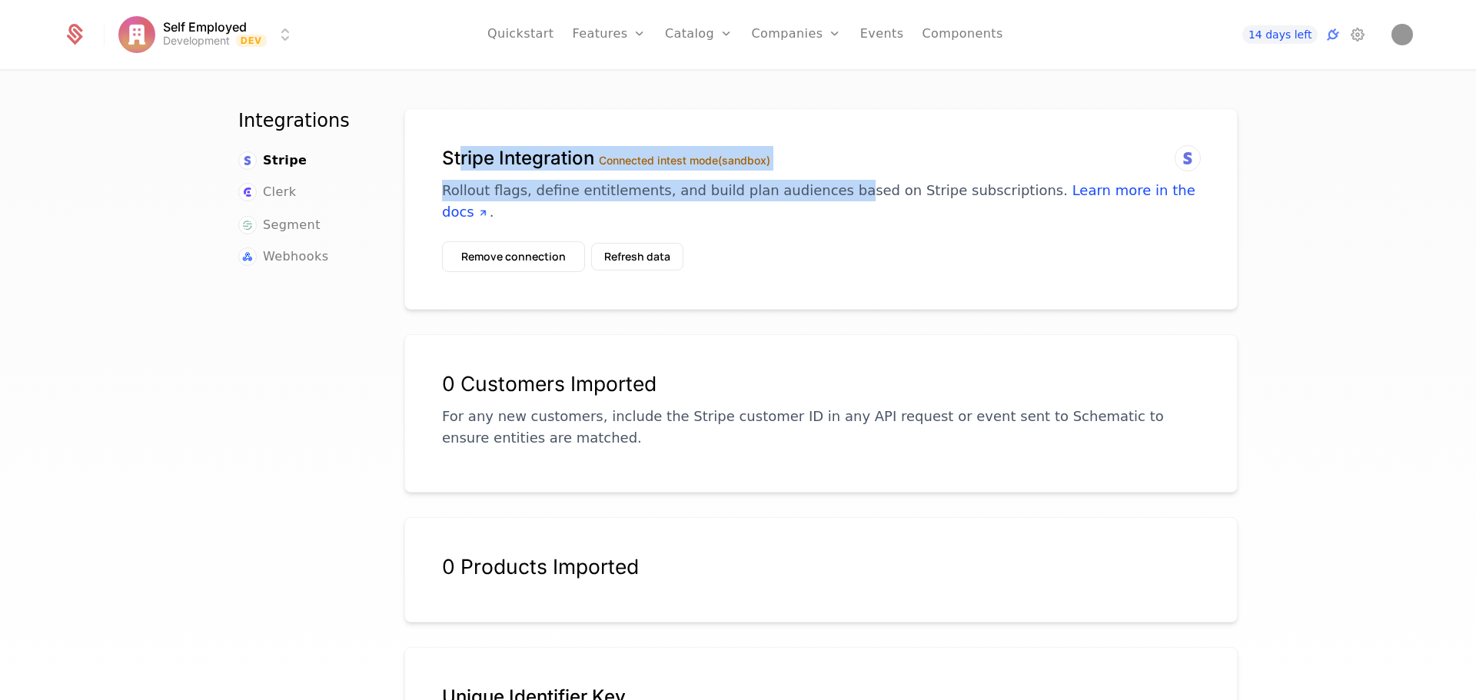
drag, startPoint x: 453, startPoint y: 168, endPoint x: 814, endPoint y: 189, distance: 361.9
click at [814, 189] on div "Stripe Integration Connected in test mode (sandbox) Rollout flags, define entit…" at bounding box center [821, 184] width 758 height 77
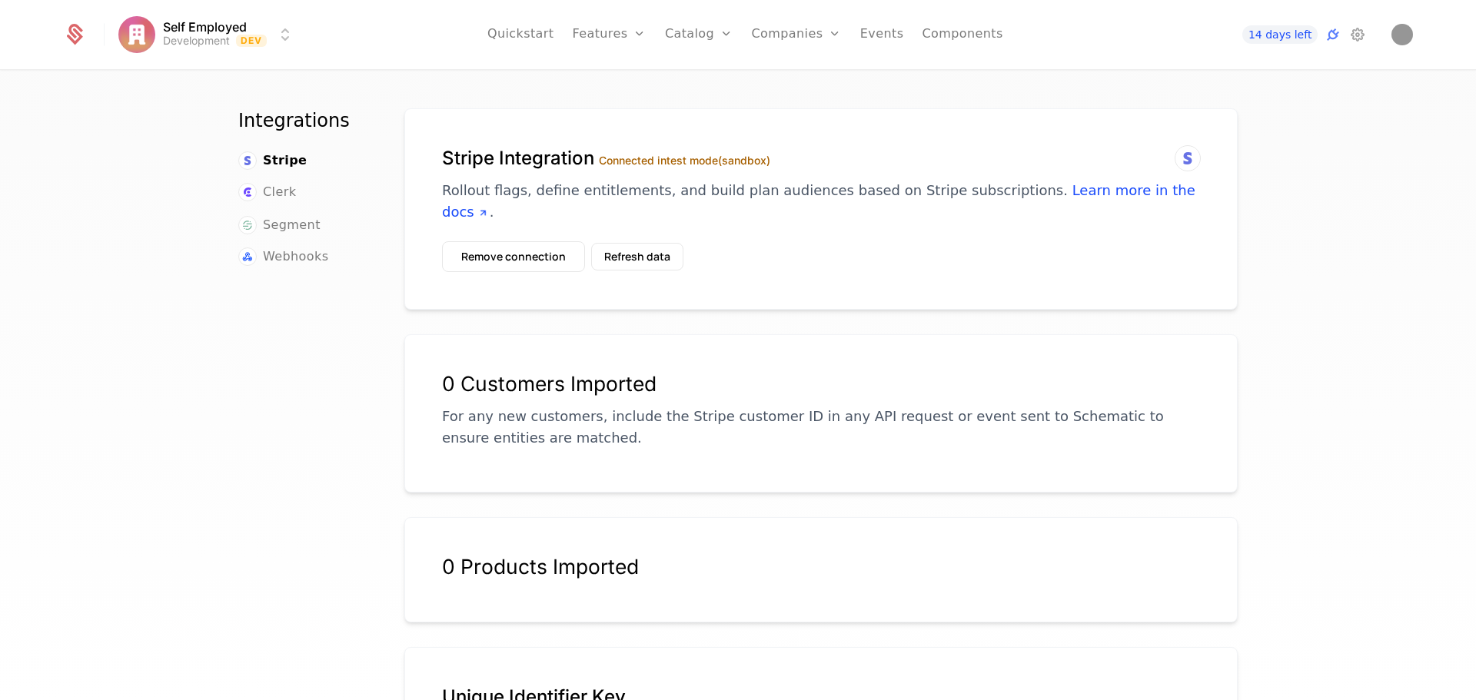
click at [875, 189] on p "Rollout flags, define entitlements, and build plan audiences based on Stripe su…" at bounding box center [821, 201] width 758 height 43
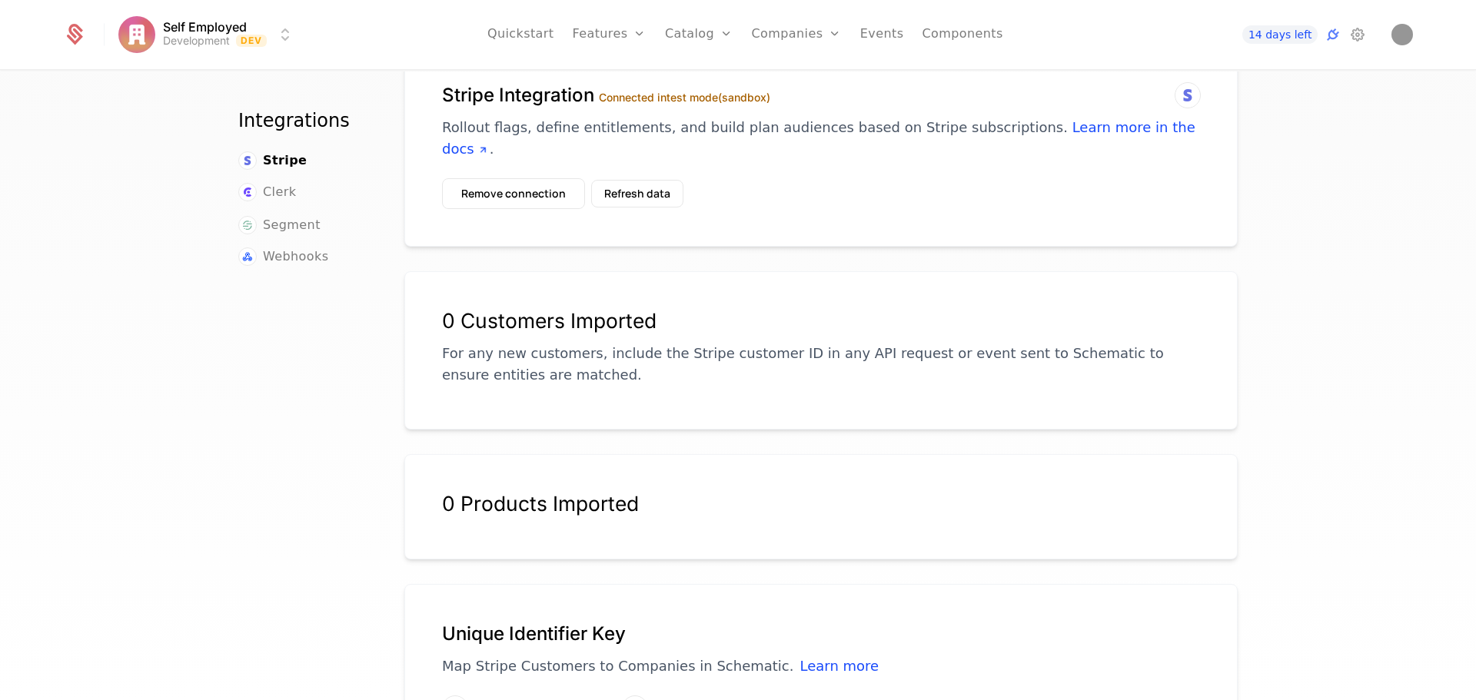
scroll to position [128, 0]
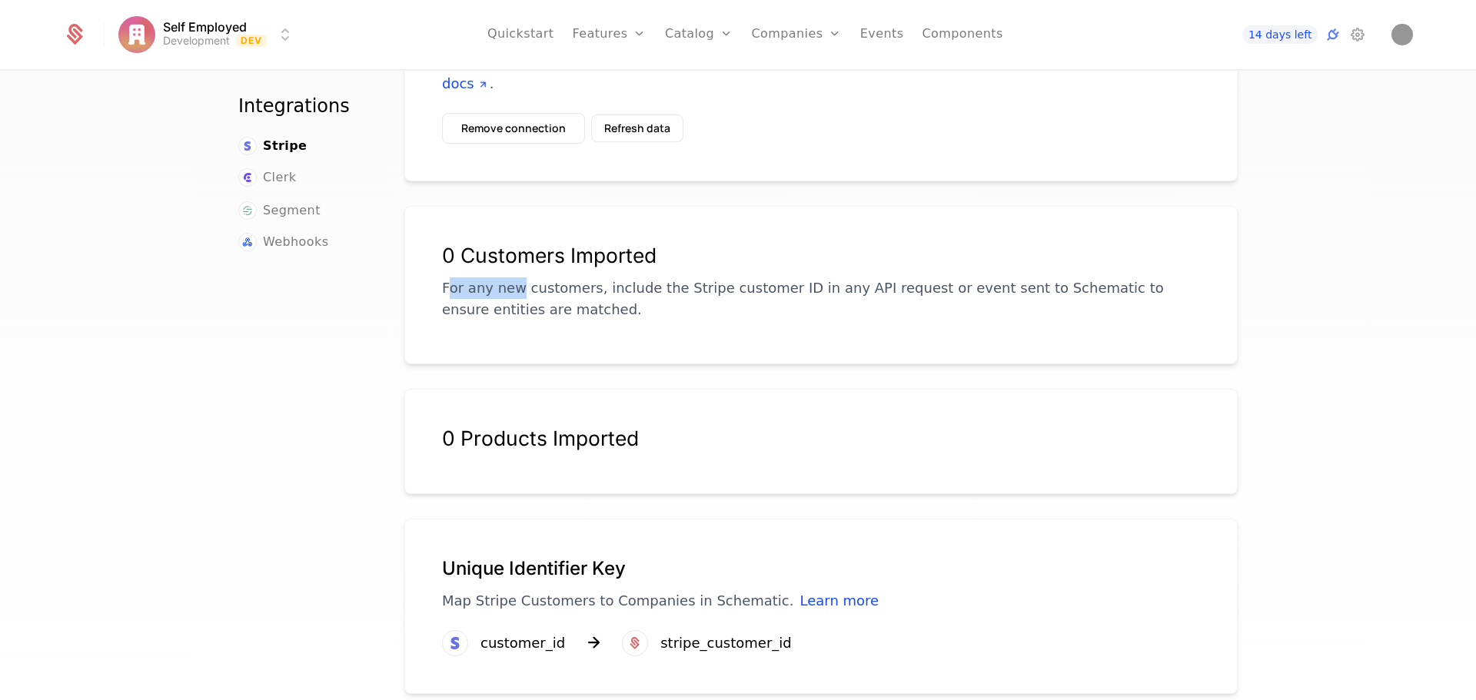
drag, startPoint x: 444, startPoint y: 271, endPoint x: 511, endPoint y: 274, distance: 67.0
click at [511, 278] on p "For any new customers, include the Stripe customer ID in any API request or eve…" at bounding box center [821, 299] width 758 height 43
click at [657, 303] on div "0 Customers Imported For any new customers, include the Stripe customer ID in a…" at bounding box center [821, 291] width 758 height 95
drag, startPoint x: 445, startPoint y: 417, endPoint x: 647, endPoint y: 424, distance: 202.3
click at [647, 427] on div "0 Products Imported" at bounding box center [821, 439] width 758 height 25
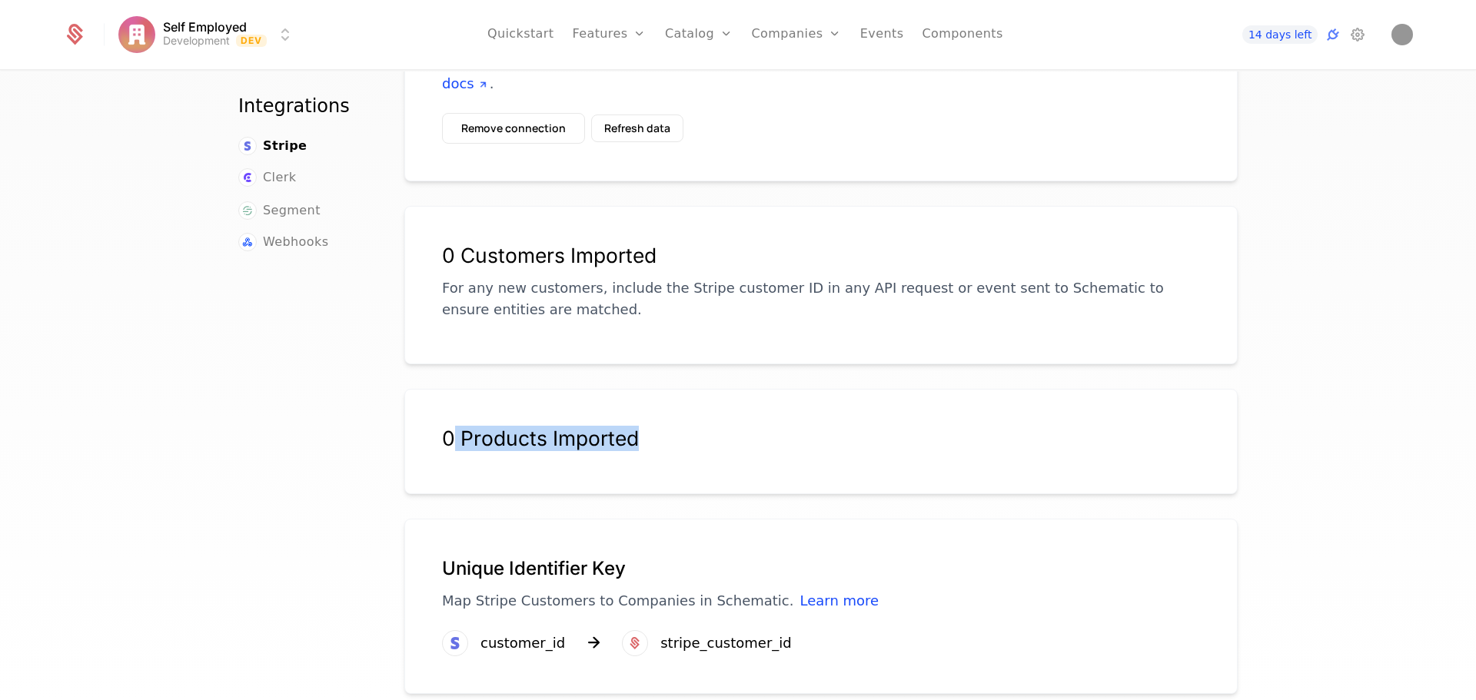
click at [815, 434] on div "0 Products Imported" at bounding box center [821, 448] width 758 height 43
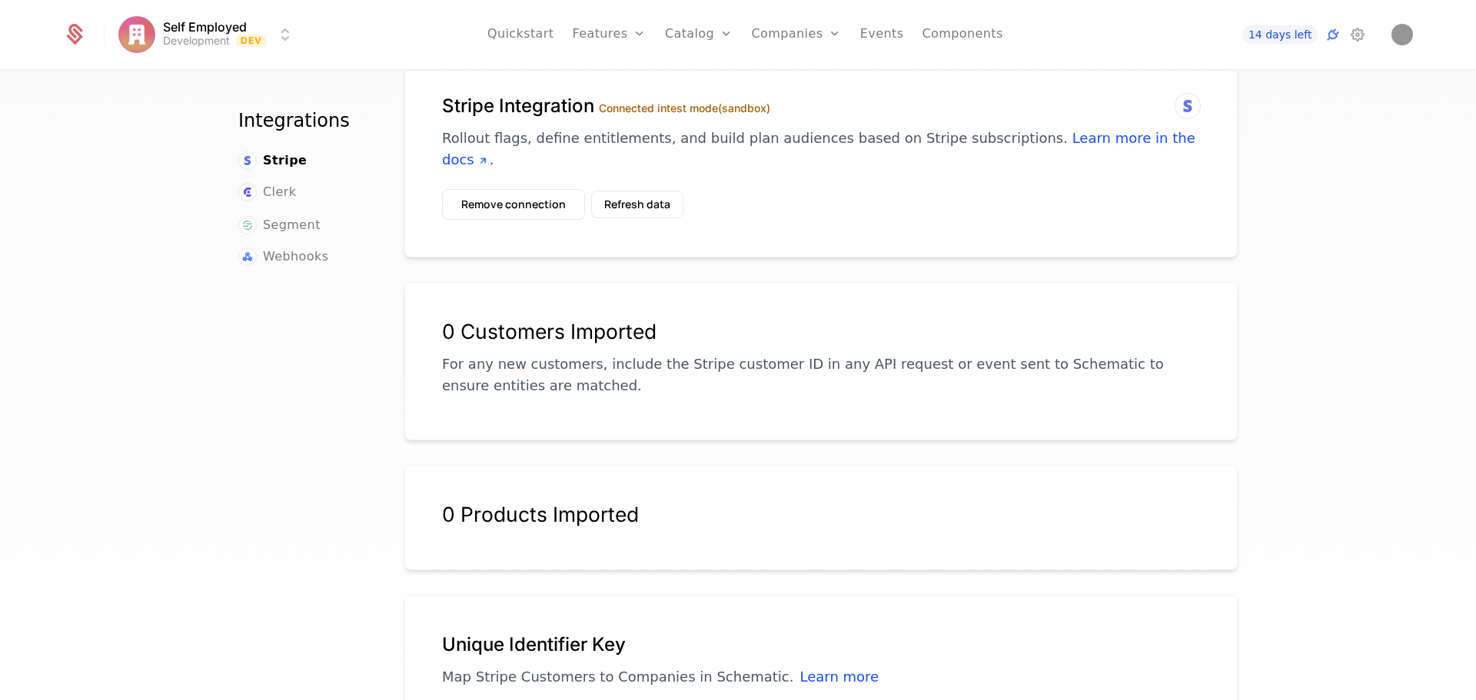
scroll to position [0, 0]
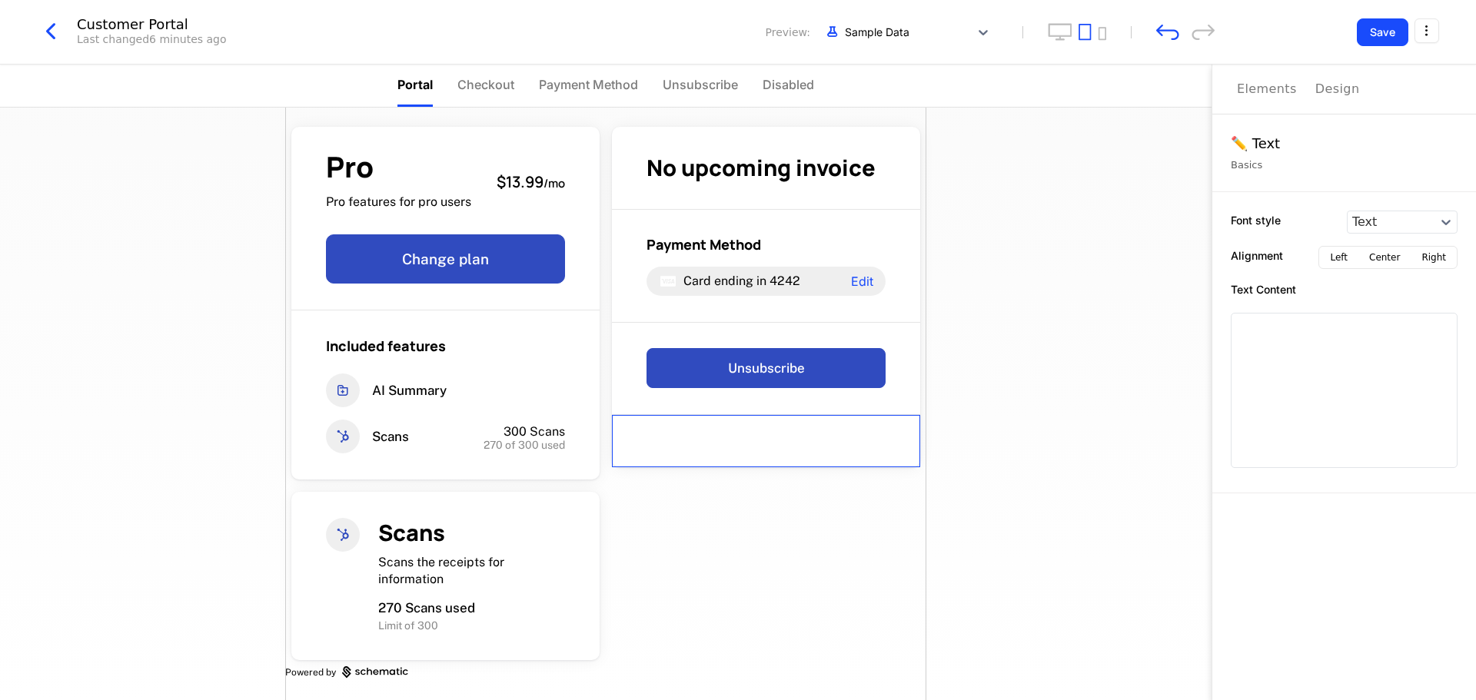
scroll to position [15, 0]
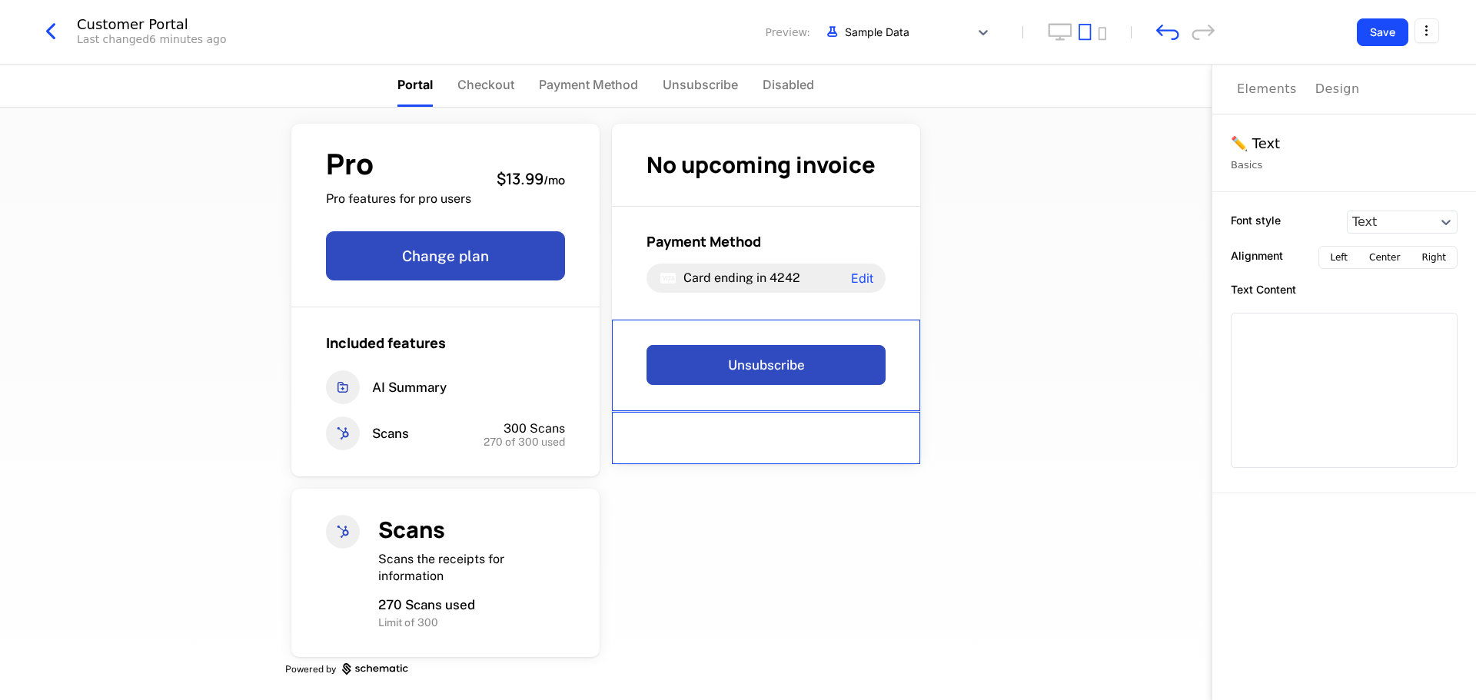
click at [1389, 25] on button "Save" at bounding box center [1383, 32] width 52 height 28
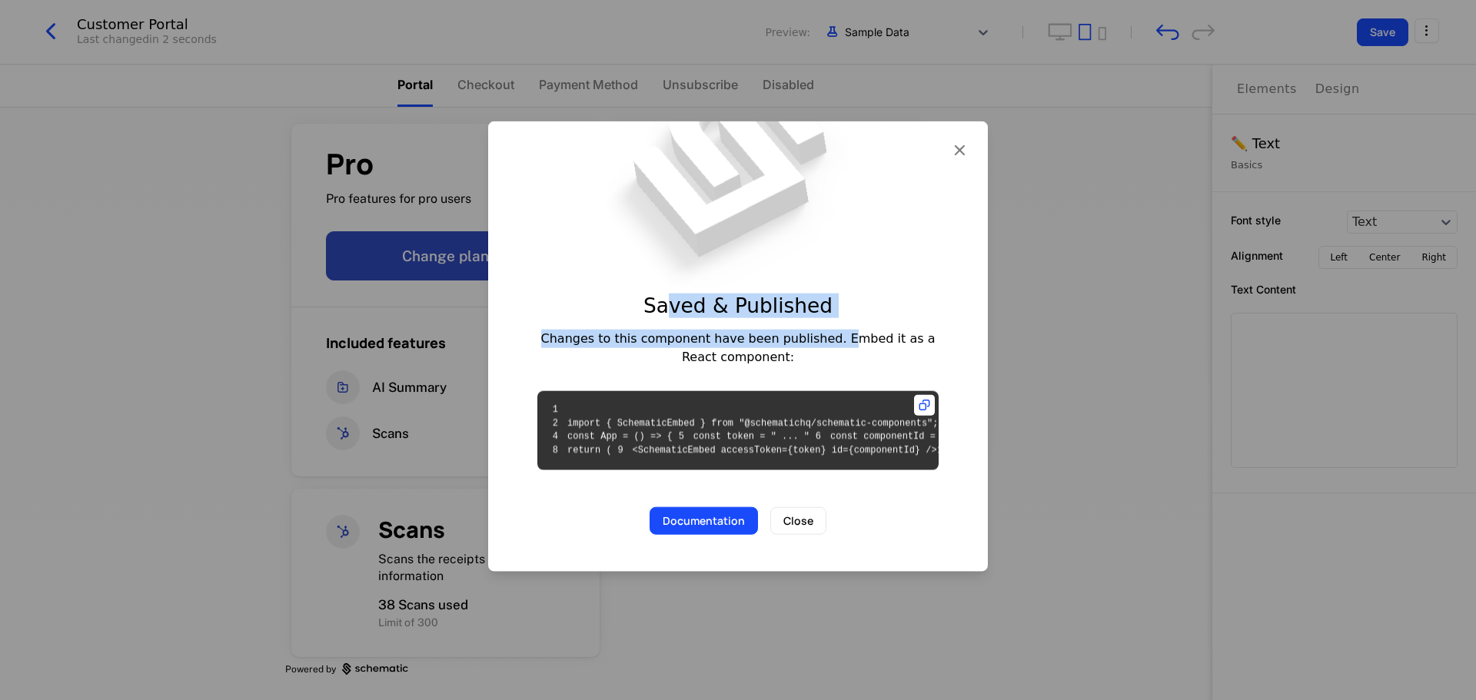
drag, startPoint x: 677, startPoint y: 240, endPoint x: 831, endPoint y: 281, distance: 159.8
click at [831, 281] on div "Saved & Published Changes to this component have been published. Embed it as a …" at bounding box center [738, 381] width 500 height 251
click at [820, 312] on div "Saved & Published Changes to this component have been published. Embed it as a …" at bounding box center [738, 381] width 500 height 251
click at [795, 534] on button "Close" at bounding box center [798, 521] width 56 height 28
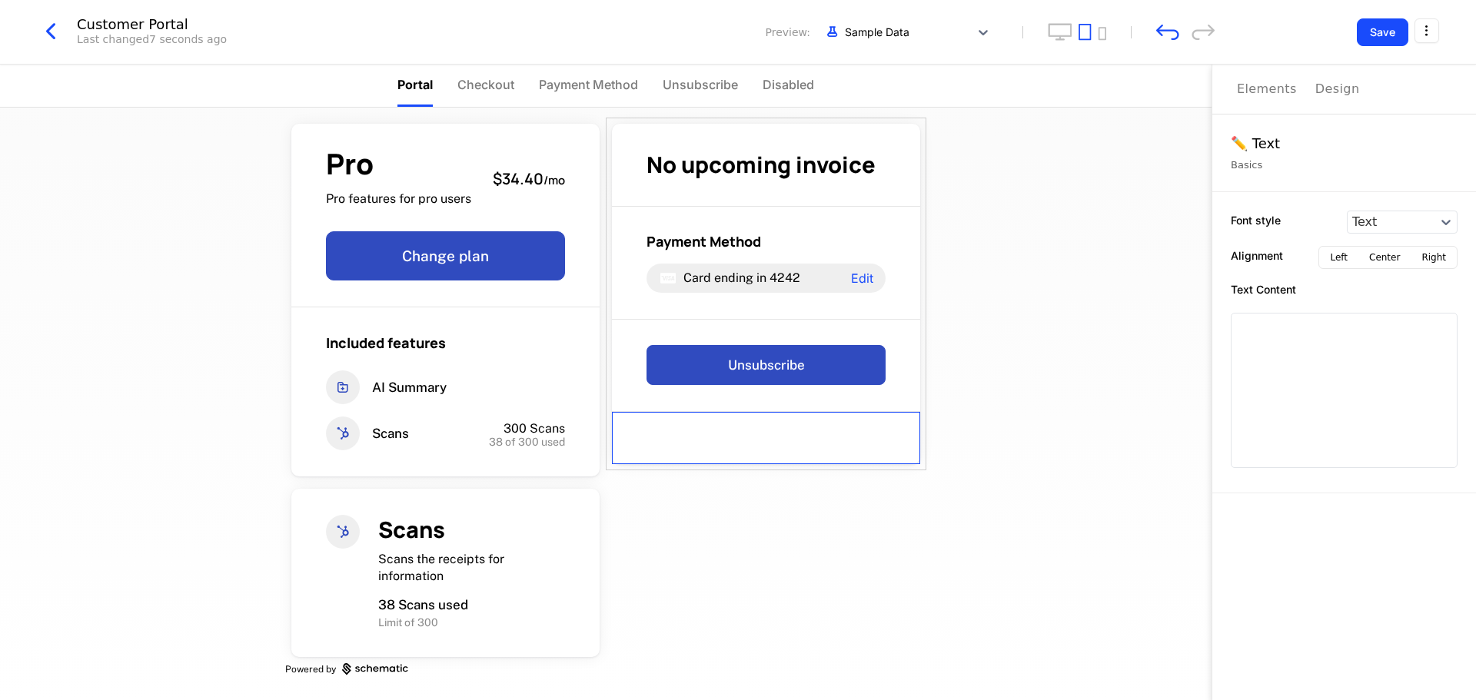
click at [1388, 28] on button "Save" at bounding box center [1383, 32] width 52 height 28
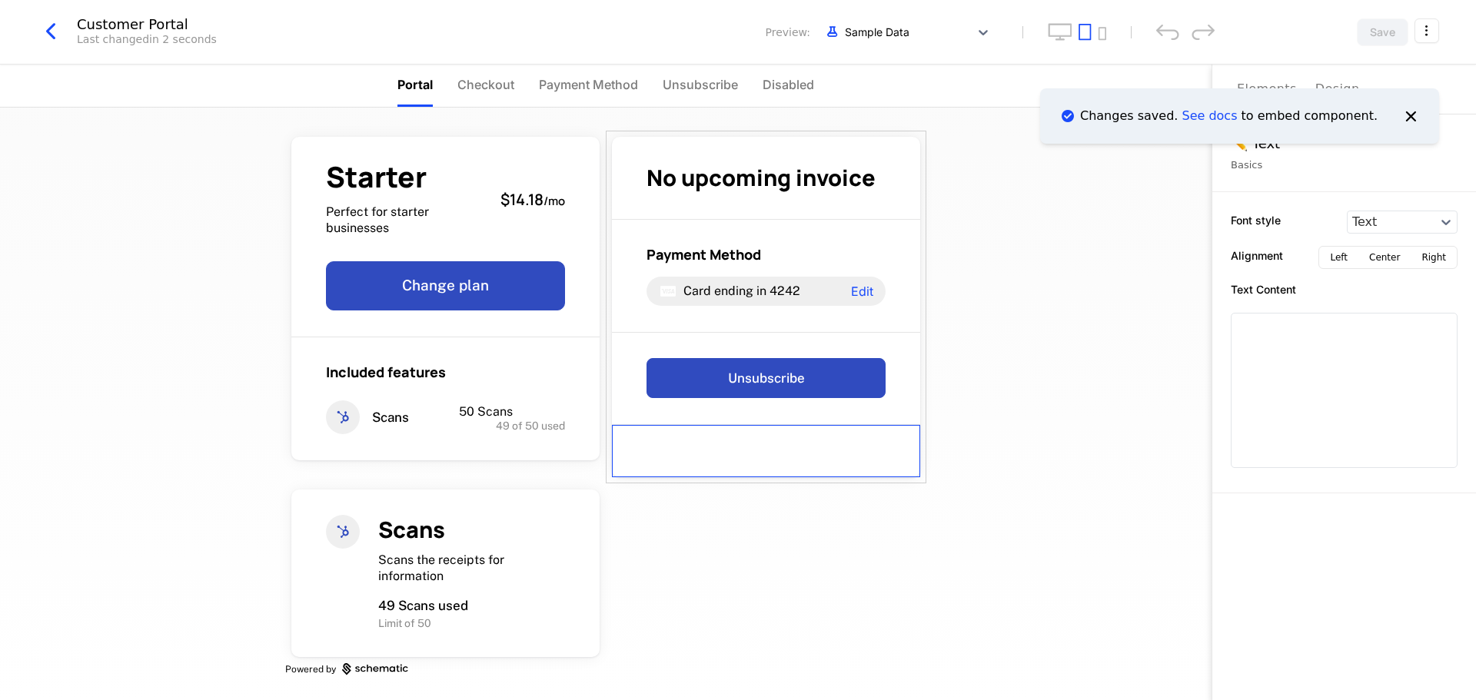
scroll to position [0, 0]
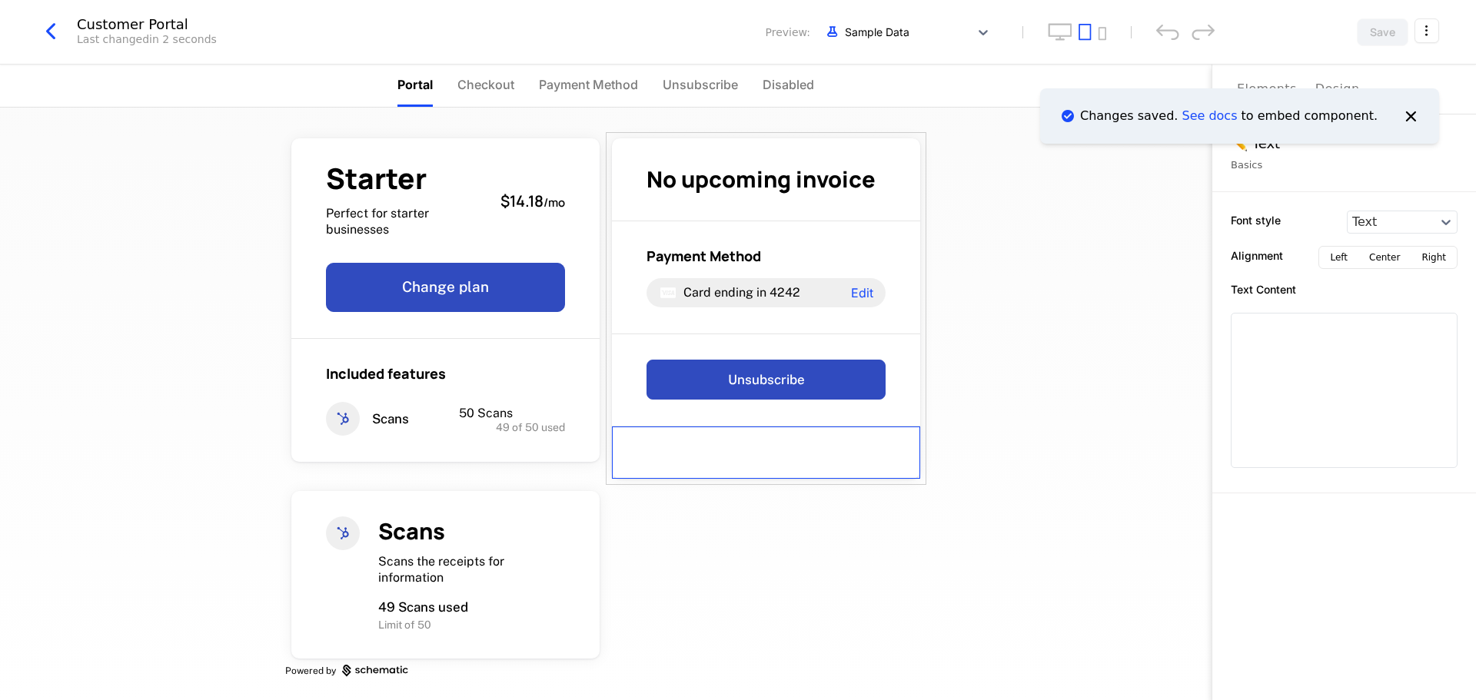
click at [1408, 116] on icon "Notifications (F8)" at bounding box center [1411, 116] width 20 height 20
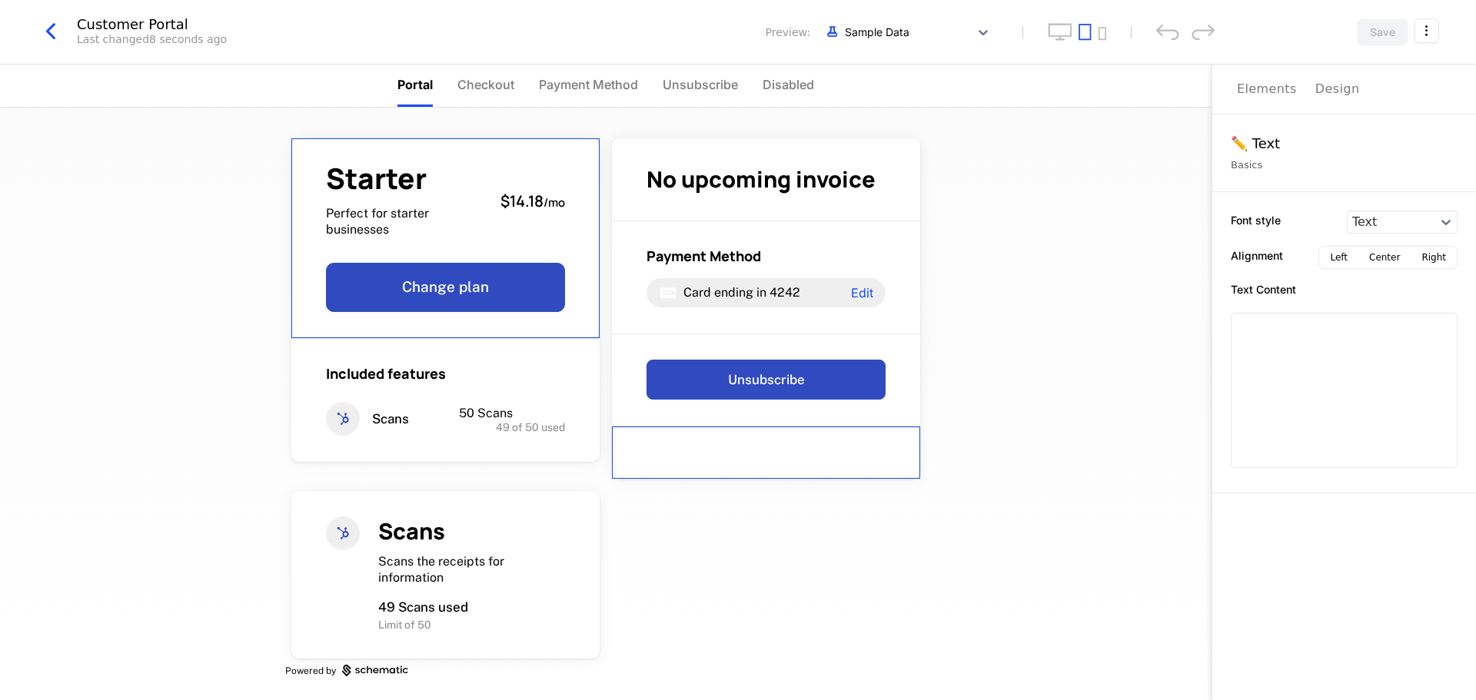
click at [62, 32] on icon "button" at bounding box center [51, 32] width 28 height 28
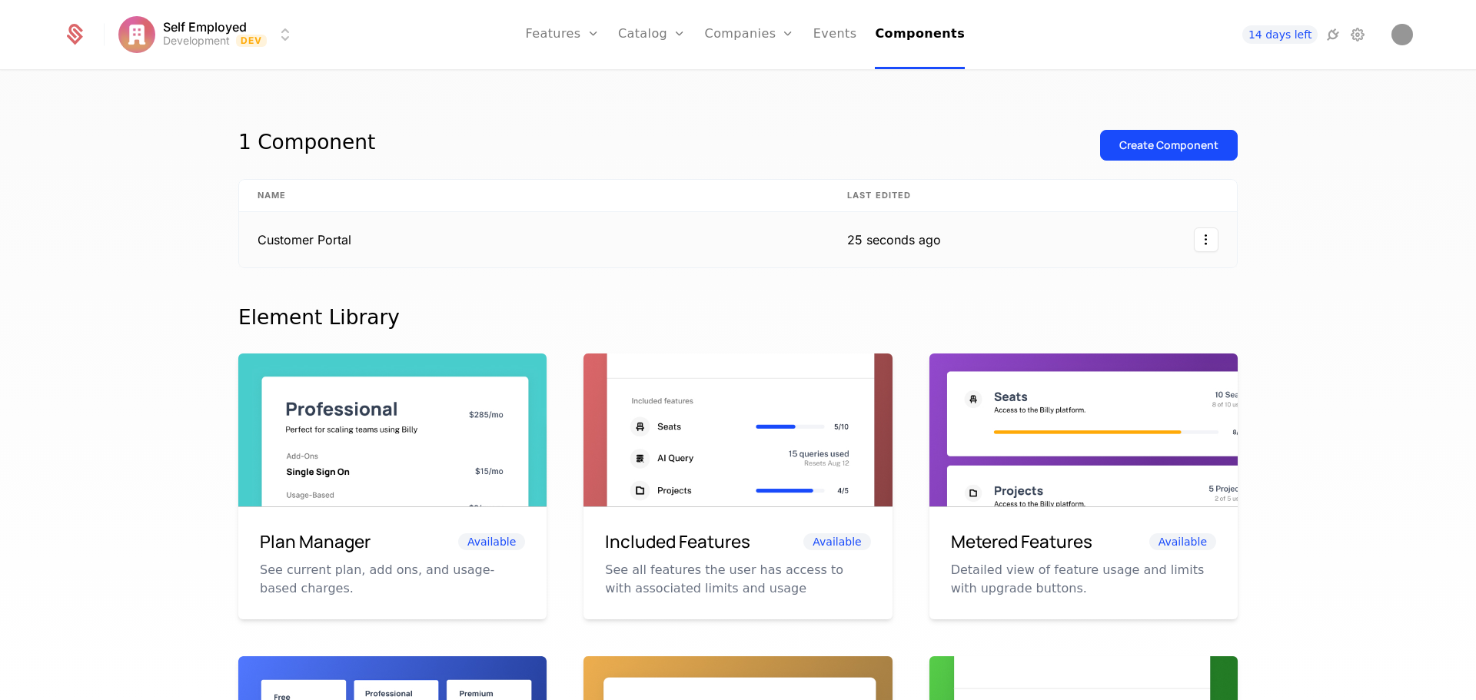
click at [276, 238] on td "Customer Portal" at bounding box center [534, 239] width 590 height 55
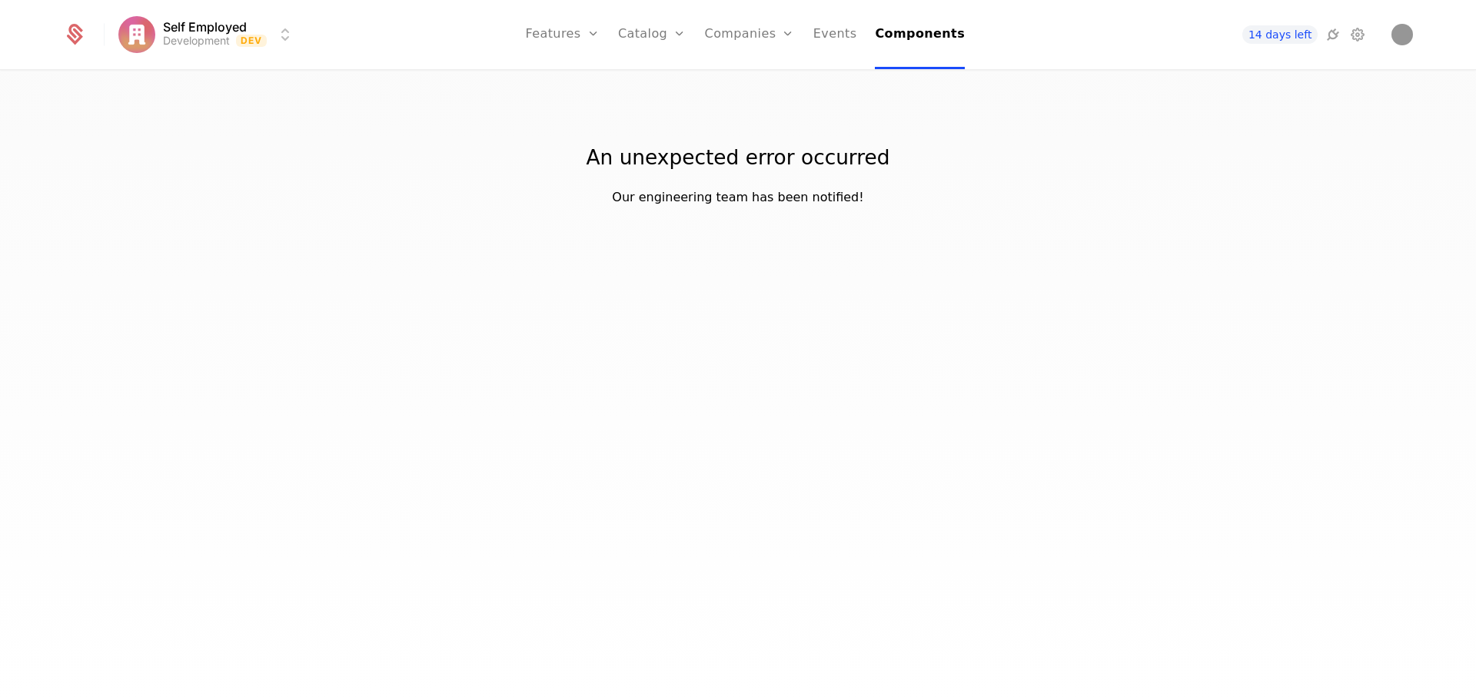
click at [135, 29] on html "Self Employed Development Dev Features Features Flags Catalog Plans Add Ons Con…" at bounding box center [738, 350] width 1476 height 700
drag, startPoint x: 327, startPoint y: 308, endPoint x: 0, endPoint y: 79, distance: 398.6
click at [326, 308] on html "Self Employed Development Dev Features Features Flags Catalog Plans Add Ons Con…" at bounding box center [738, 350] width 1476 height 700
click at [61, 32] on div "Self Employed Development Dev Features Features Flags Catalog Plans Add Ons Con…" at bounding box center [739, 34] width 1388 height 69
click at [74, 36] on icon at bounding box center [75, 31] width 15 height 15
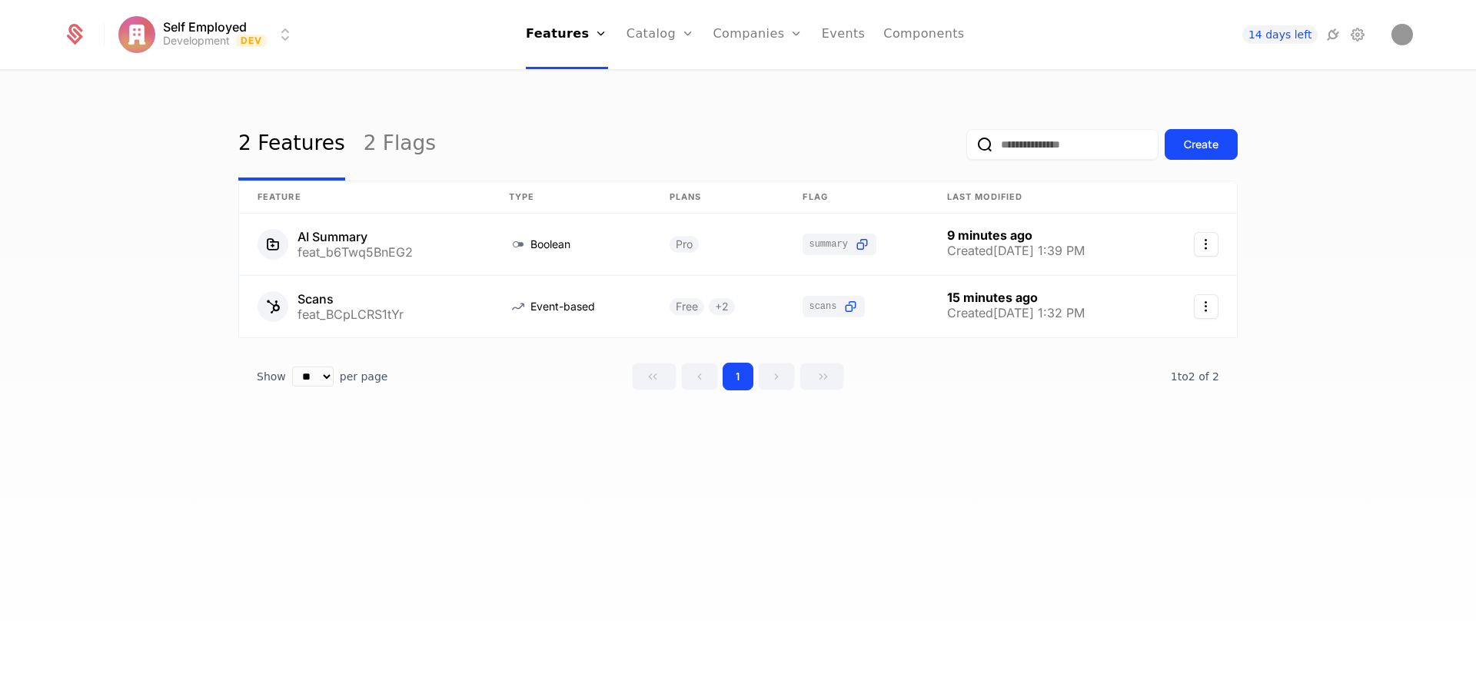
click at [914, 37] on link "Components" at bounding box center [923, 34] width 81 height 69
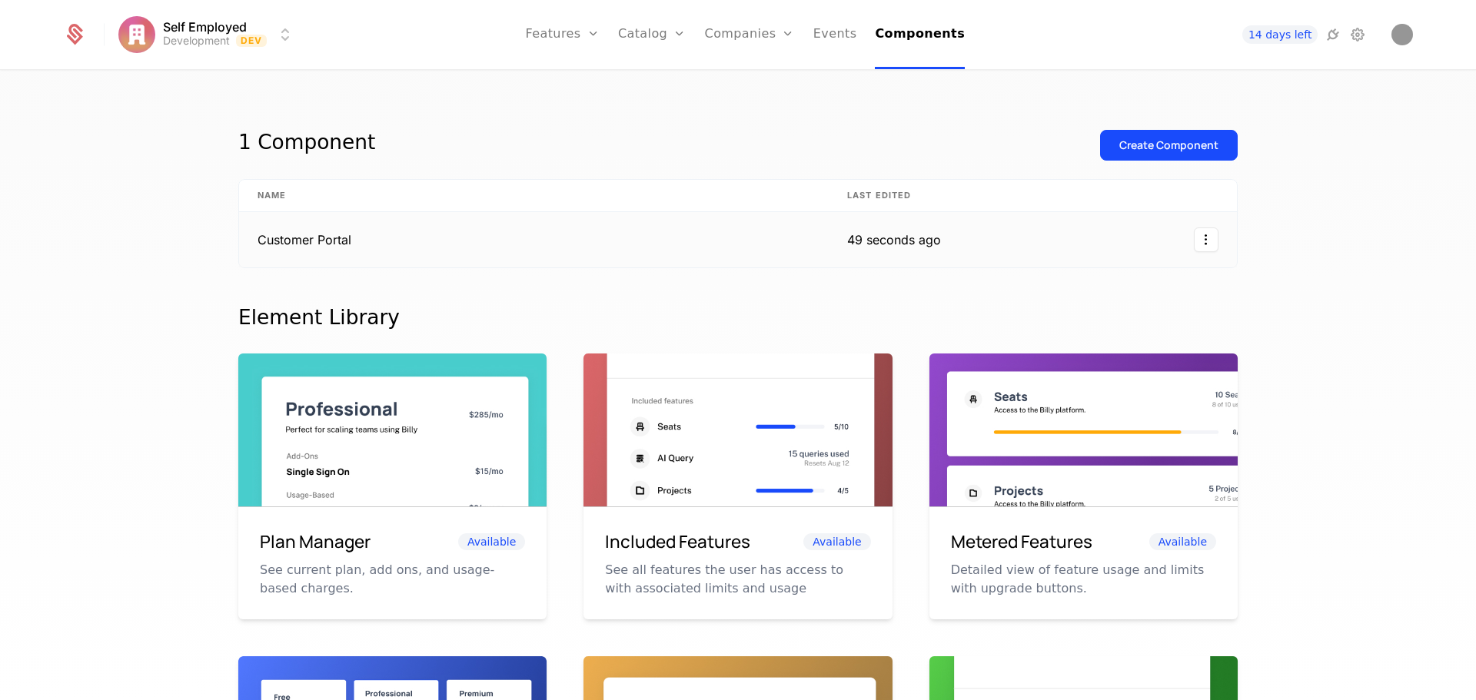
click at [315, 237] on td "Customer Portal" at bounding box center [534, 239] width 590 height 55
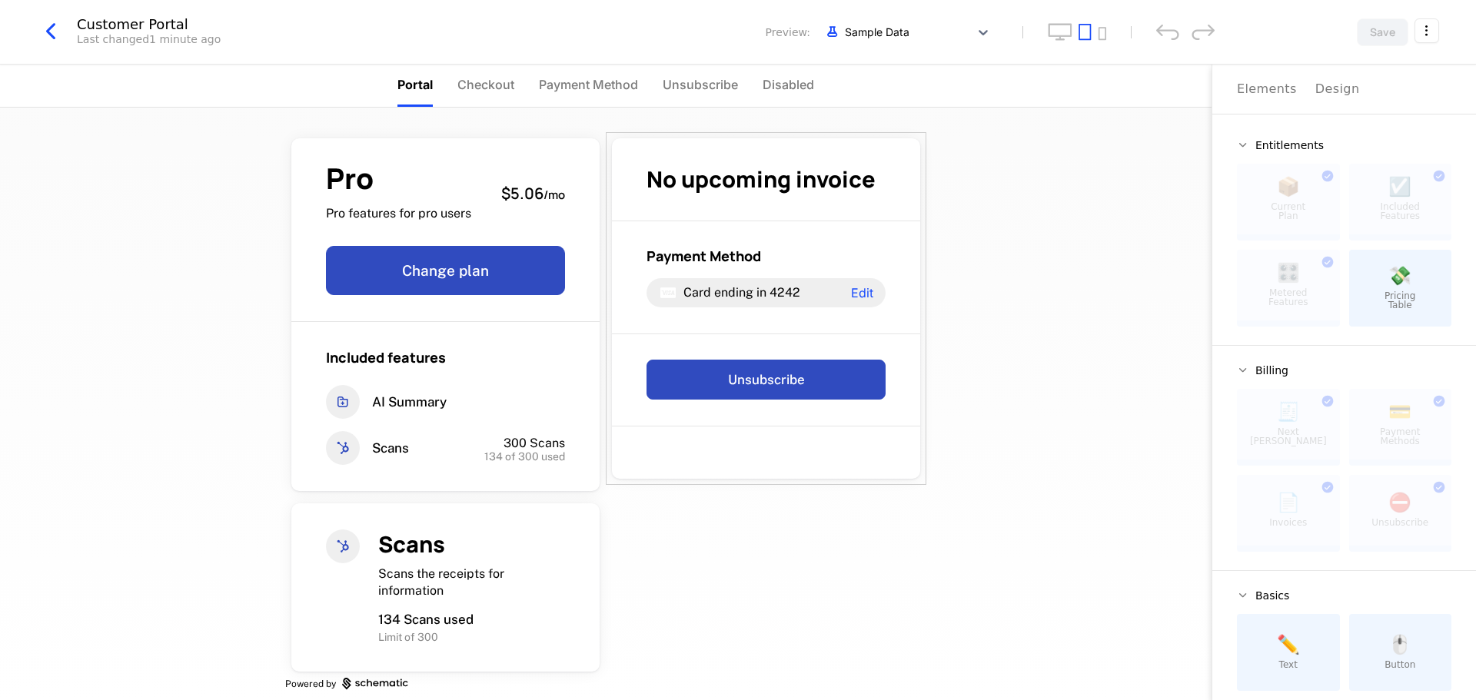
click at [482, 85] on span "Checkout" at bounding box center [485, 84] width 57 height 18
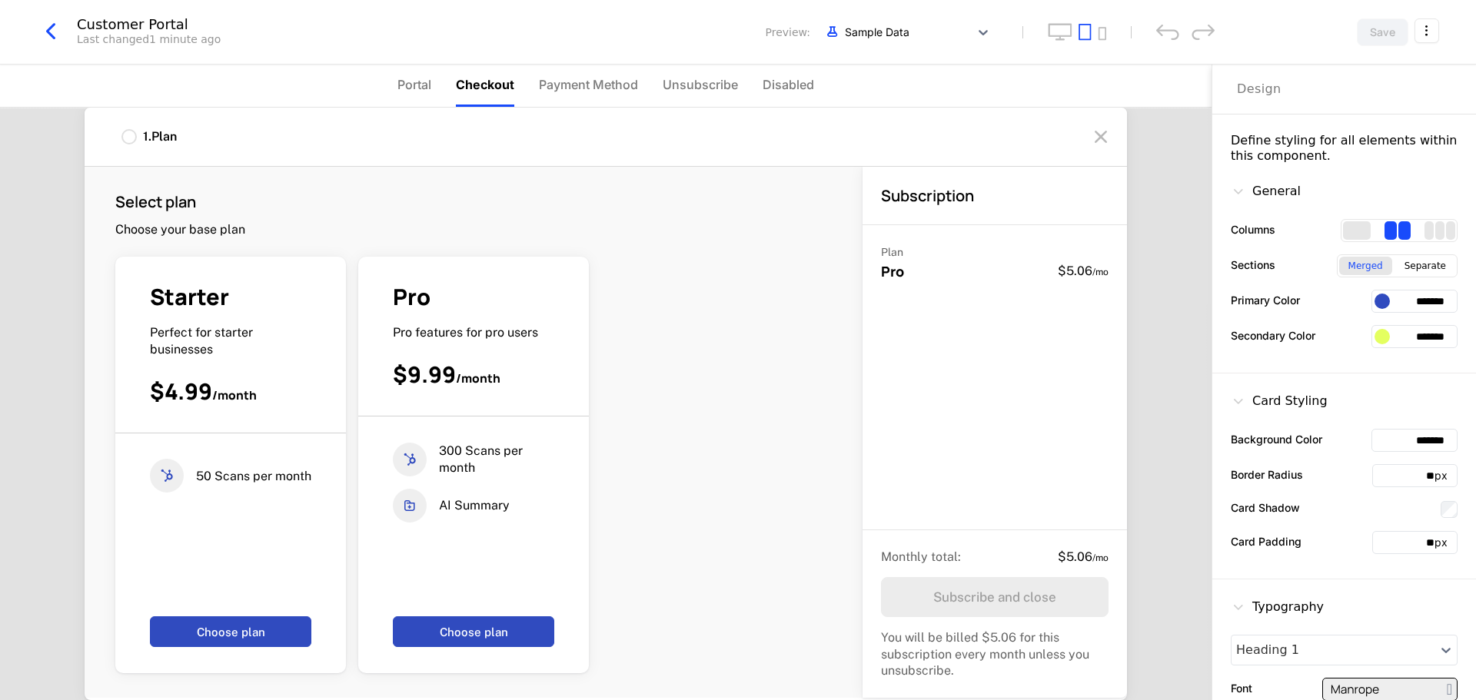
click at [570, 76] on span "Payment Method" at bounding box center [588, 84] width 99 height 18
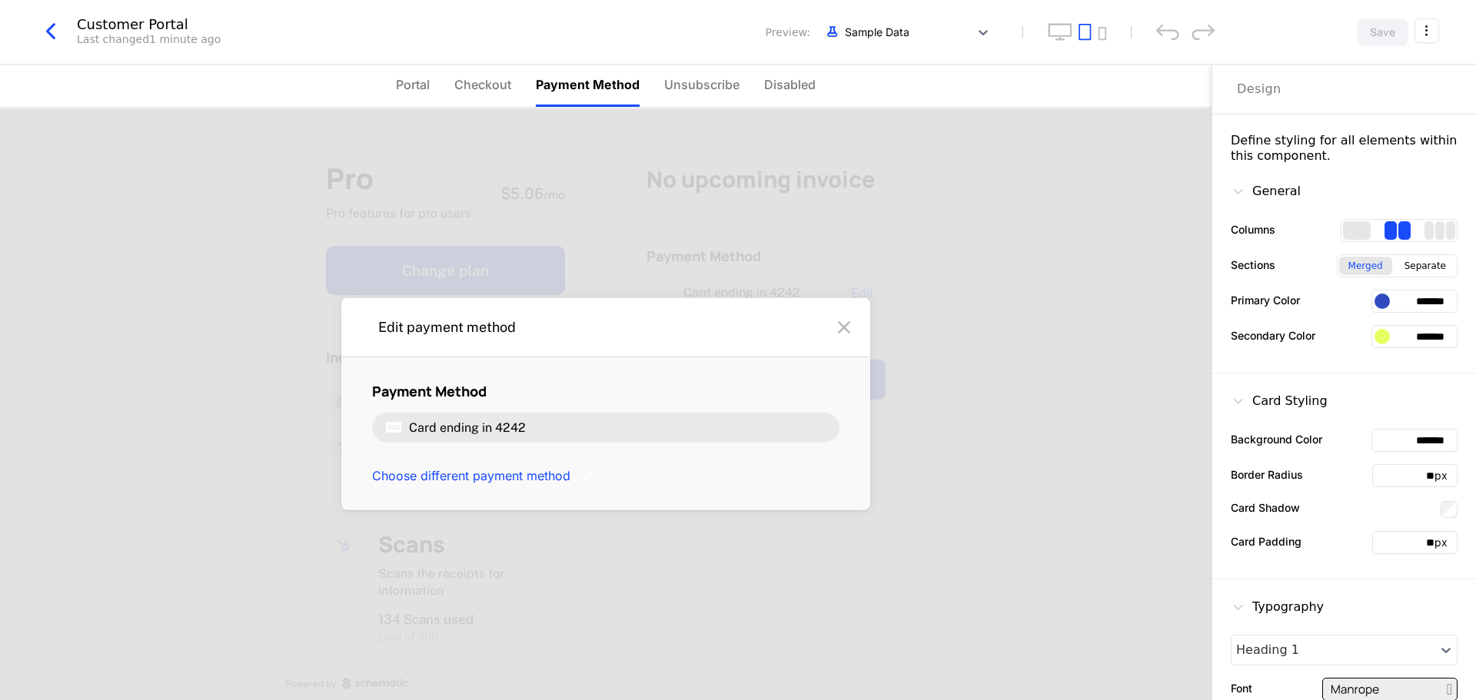
click at [688, 97] on li "Unsubscribe" at bounding box center [701, 86] width 75 height 42
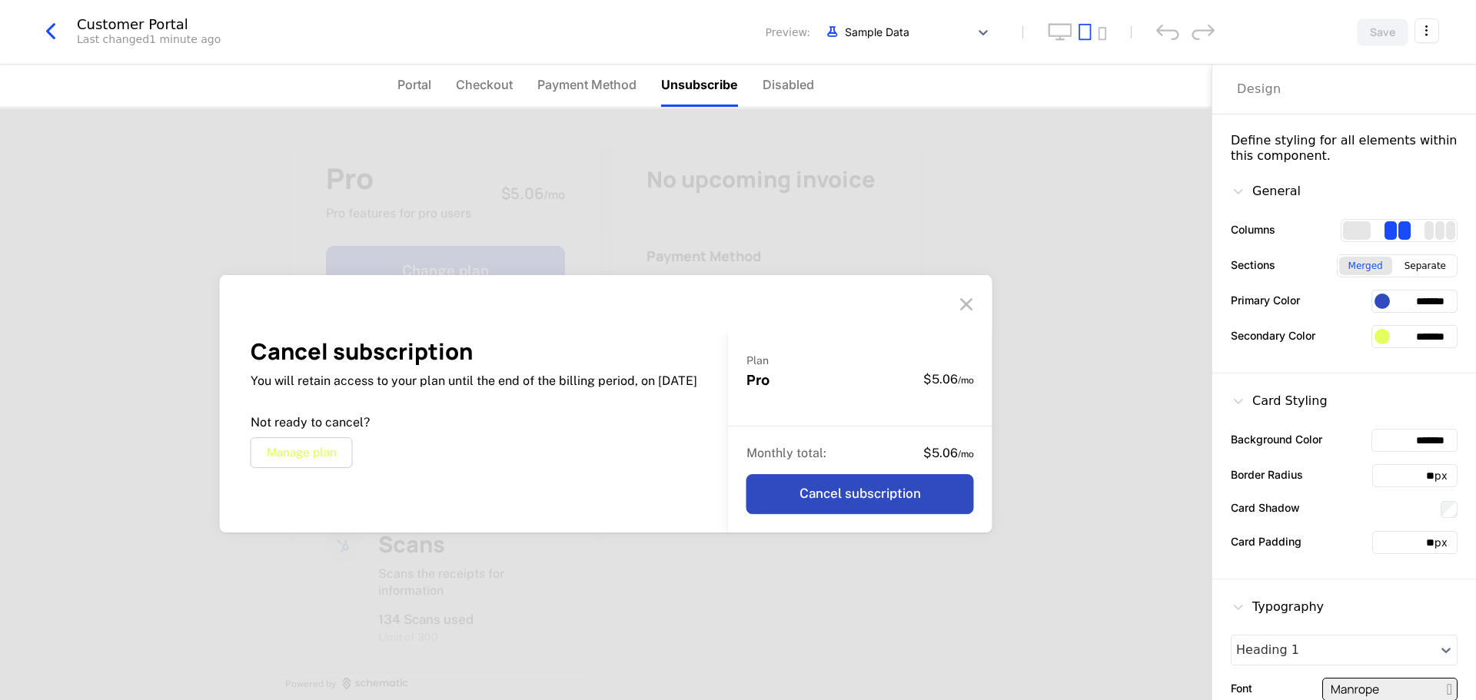
click at [802, 76] on span "Disabled" at bounding box center [789, 84] width 52 height 18
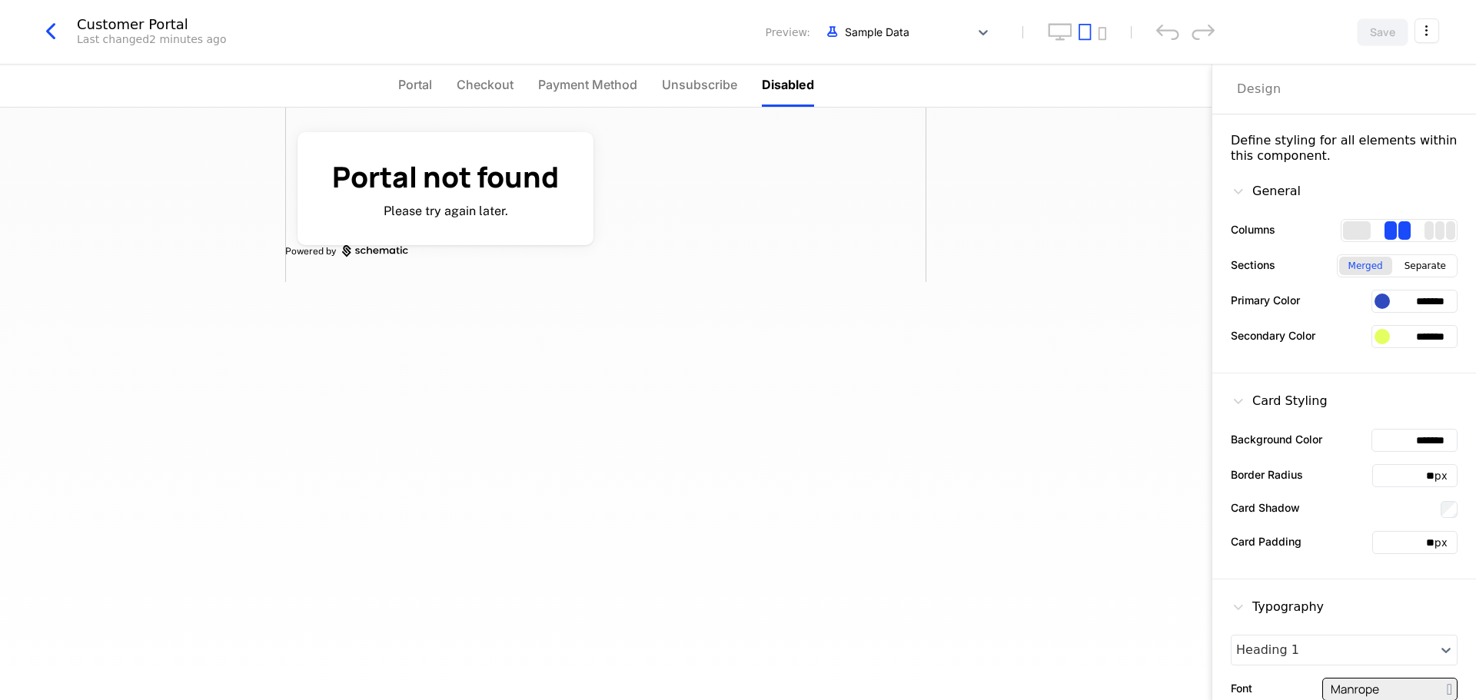
click at [421, 82] on span "Portal" at bounding box center [415, 84] width 34 height 18
